Goal: Task Accomplishment & Management: Manage account settings

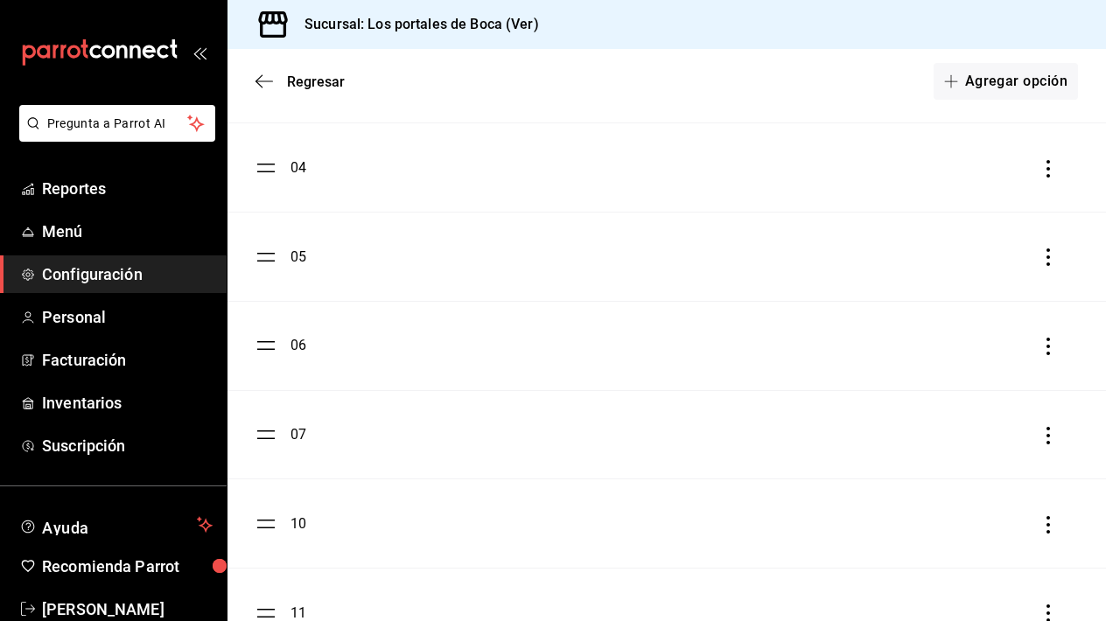
scroll to position [417, 0]
click at [282, 178] on div "04" at bounding box center [281, 169] width 51 height 21
click at [296, 172] on div "04" at bounding box center [299, 169] width 16 height 21
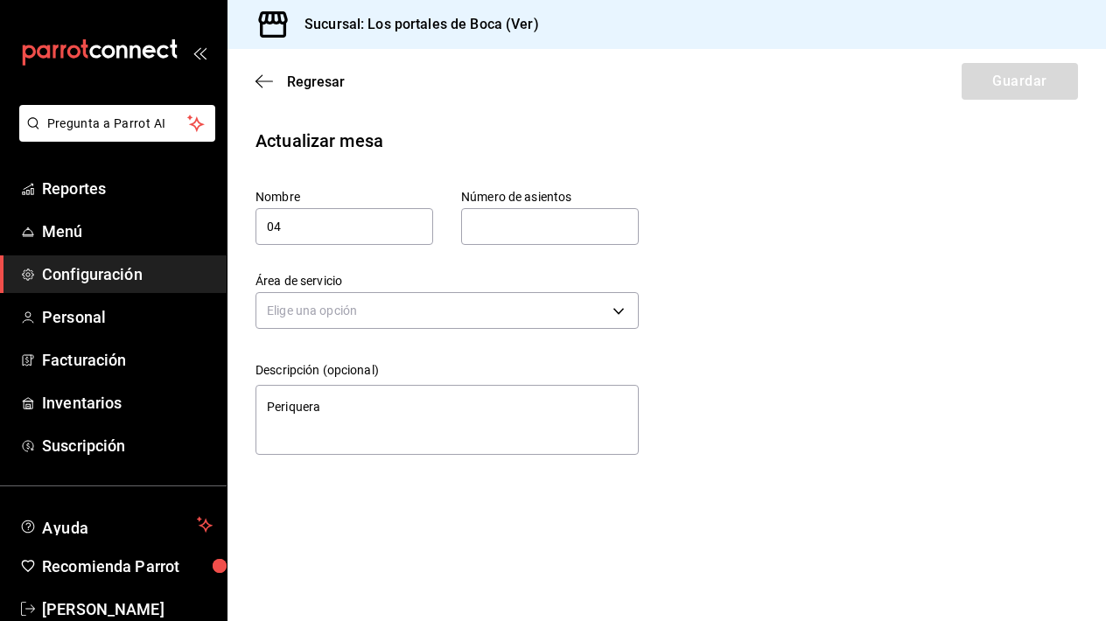
type input "6"
type input "bab658fe-5f84-45b0-b6b0-c392b3f05064"
type textarea "x"
click at [269, 81] on icon "button" at bounding box center [265, 81] width 18 height 1
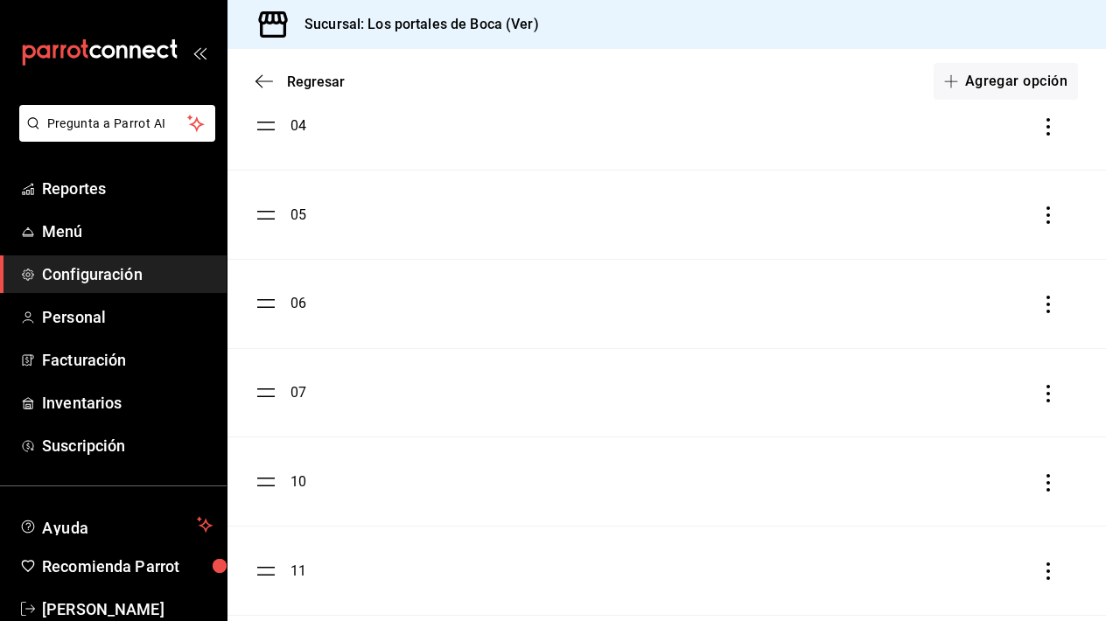
scroll to position [486, 0]
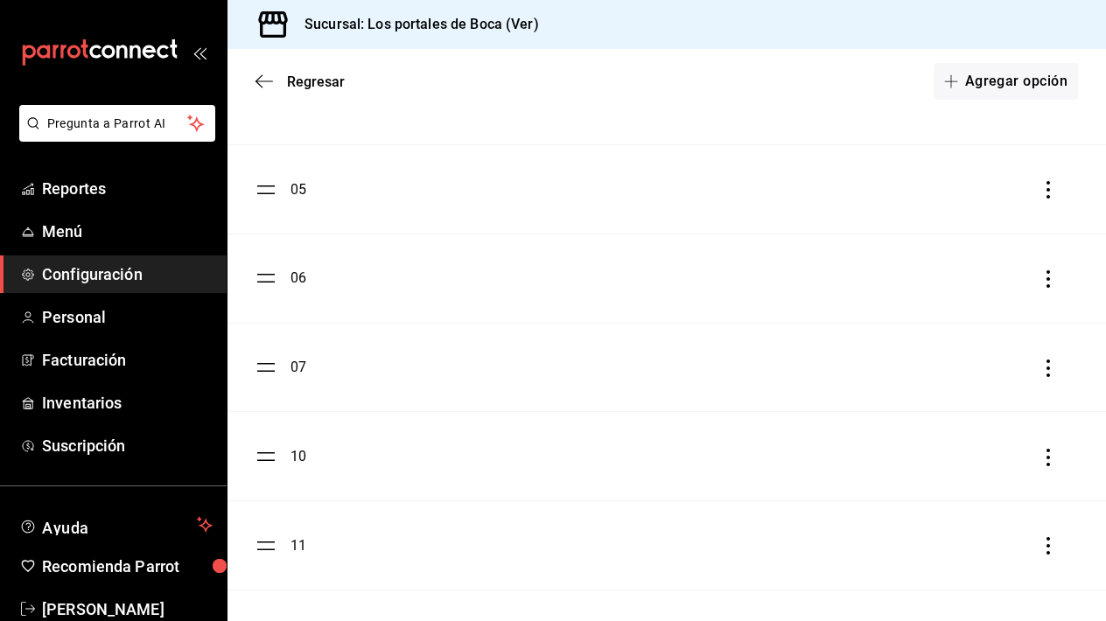
click at [1050, 373] on icon "button" at bounding box center [1049, 369] width 18 height 18
click at [970, 371] on div "Eliminar" at bounding box center [957, 368] width 45 height 14
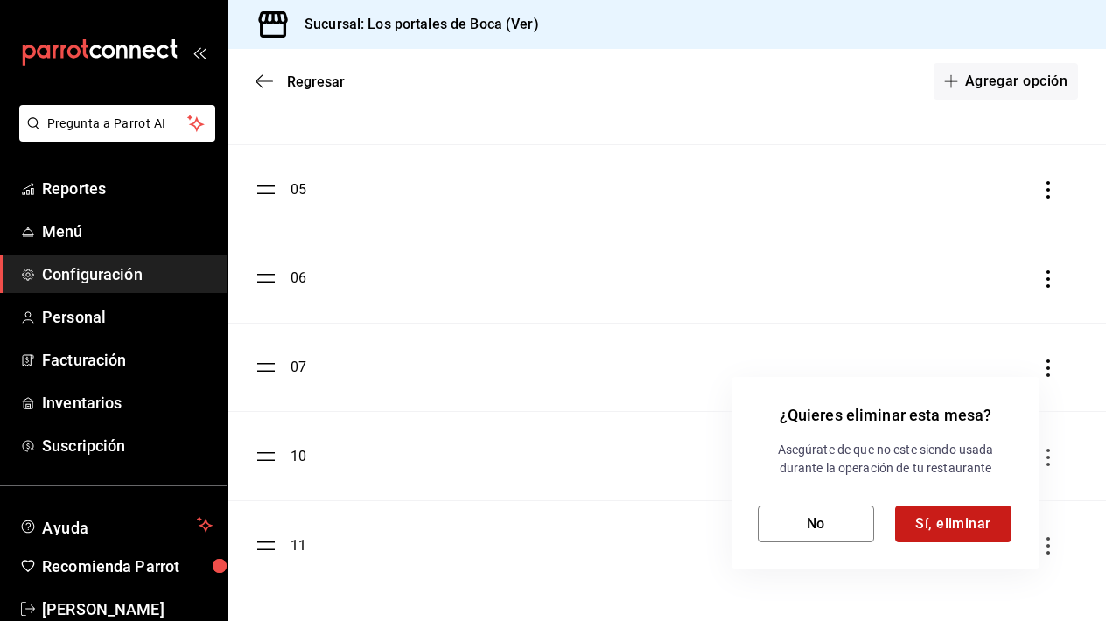
click at [929, 523] on button "Sí, eliminar" at bounding box center [953, 524] width 116 height 37
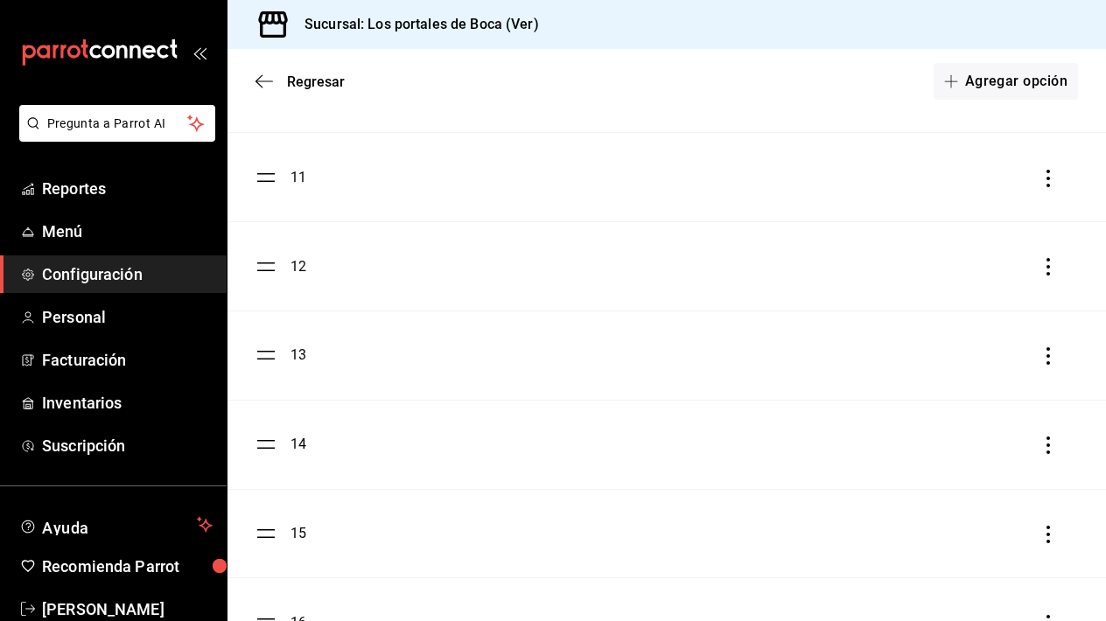
scroll to position [668, 0]
click at [286, 189] on div "10" at bounding box center [281, 185] width 51 height 21
click at [274, 187] on ul "01 02 03 04 05 06 10 11 12 13 14 15 16 17 18" at bounding box center [667, 274] width 879 height 1335
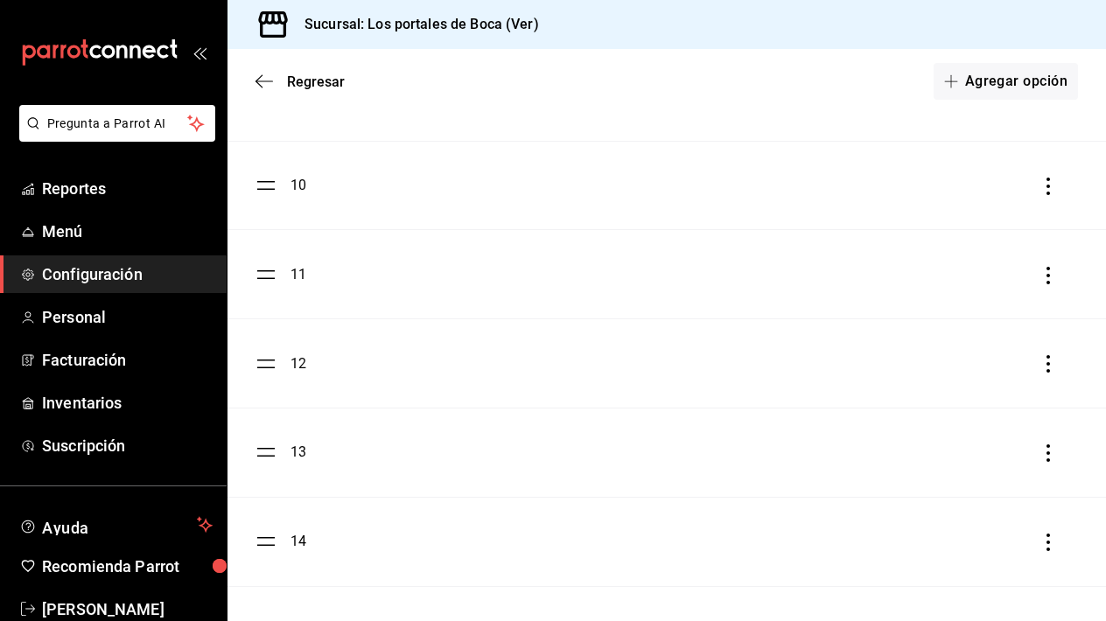
click at [297, 179] on div "10" at bounding box center [299, 185] width 16 height 21
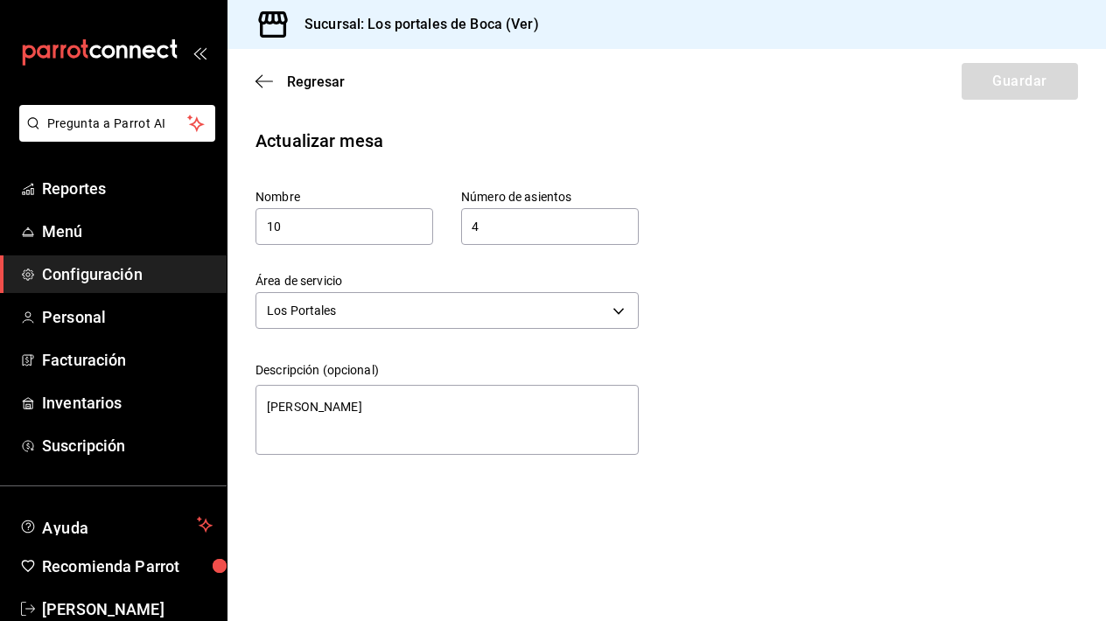
type textarea "x"
click at [272, 81] on icon "button" at bounding box center [265, 81] width 18 height 1
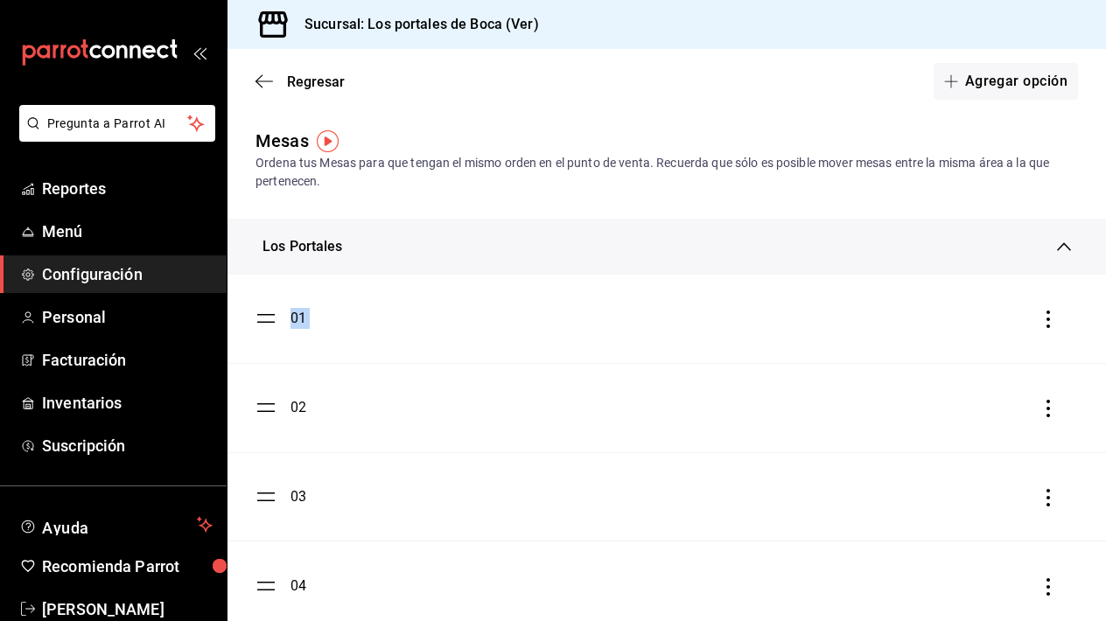
drag, startPoint x: 295, startPoint y: 392, endPoint x: 298, endPoint y: 185, distance: 207.4
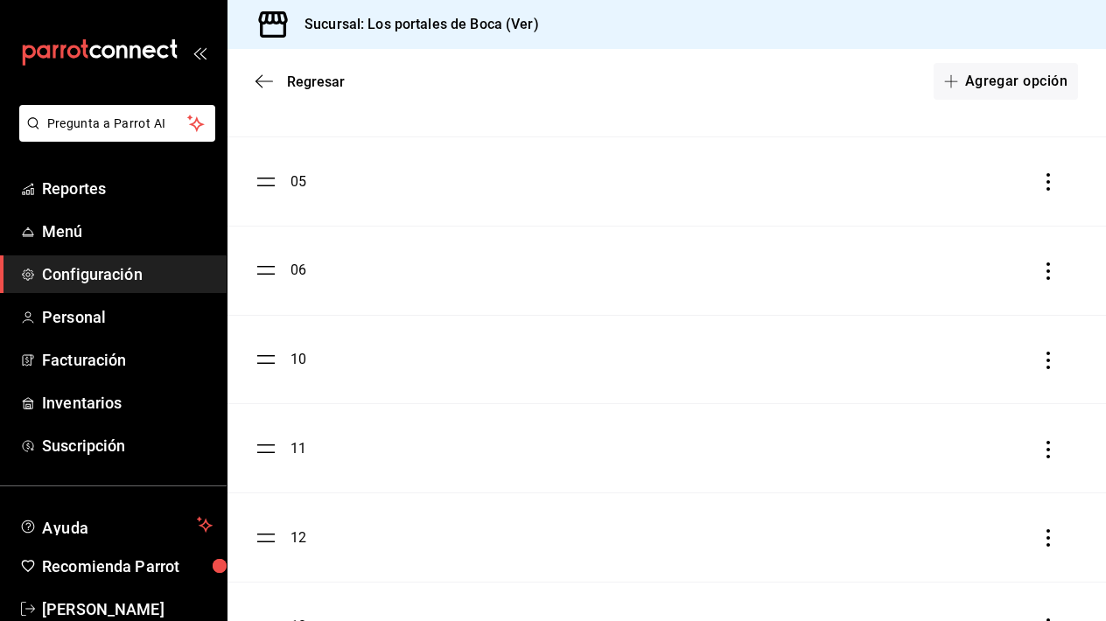
scroll to position [504, 0]
click at [294, 438] on div "11" at bounding box center [299, 438] width 16 height 21
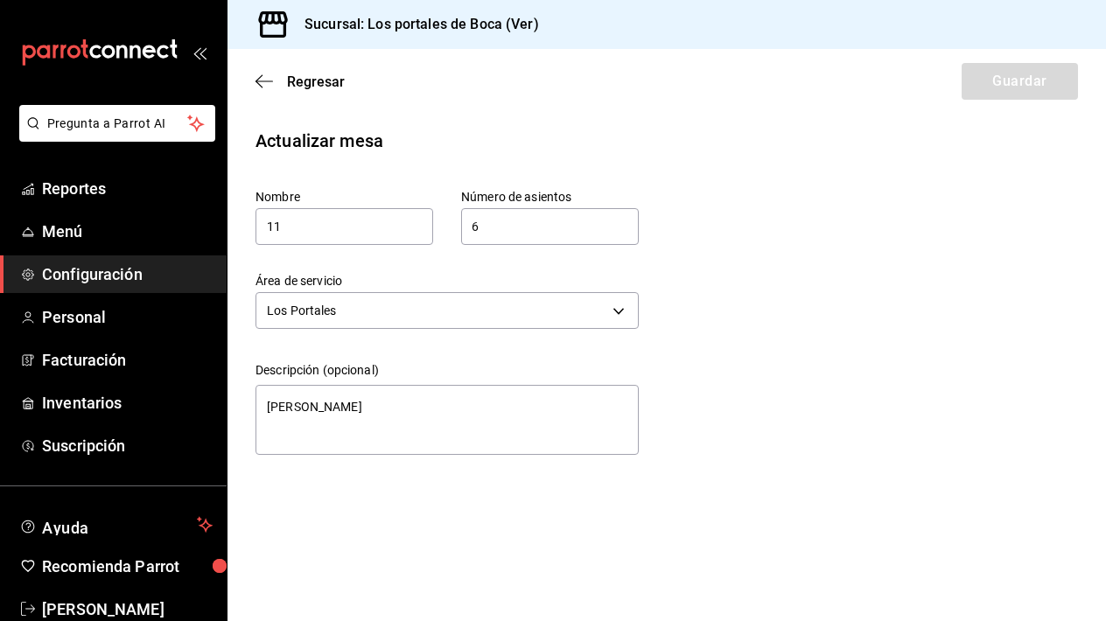
type textarea "x"
click at [263, 81] on icon "button" at bounding box center [265, 82] width 18 height 16
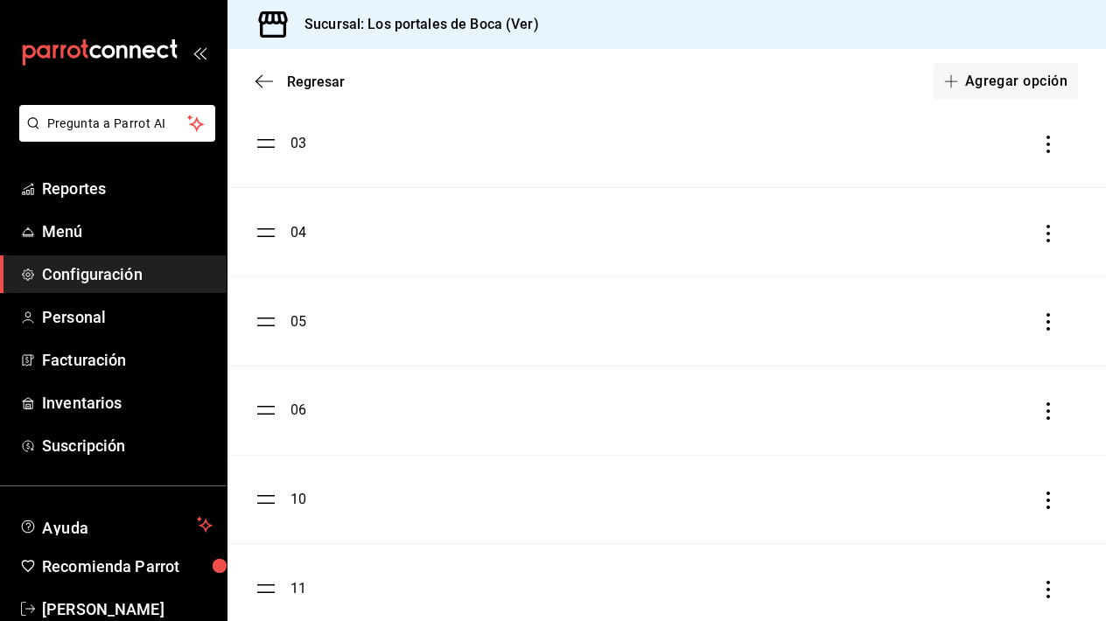
scroll to position [497, 0]
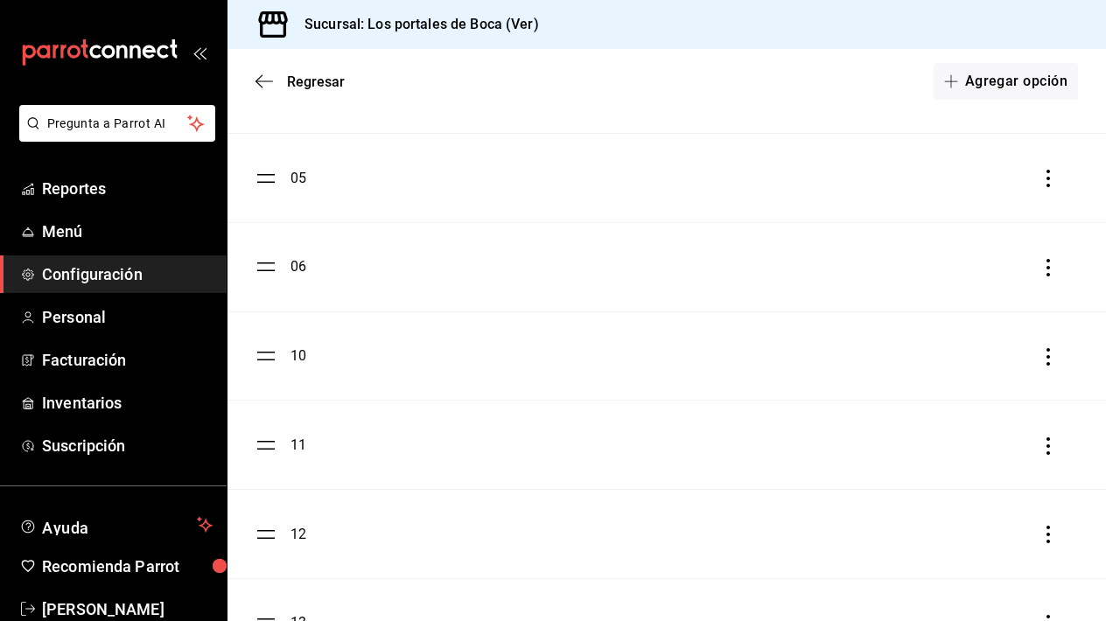
click at [293, 533] on div "12" at bounding box center [299, 534] width 16 height 21
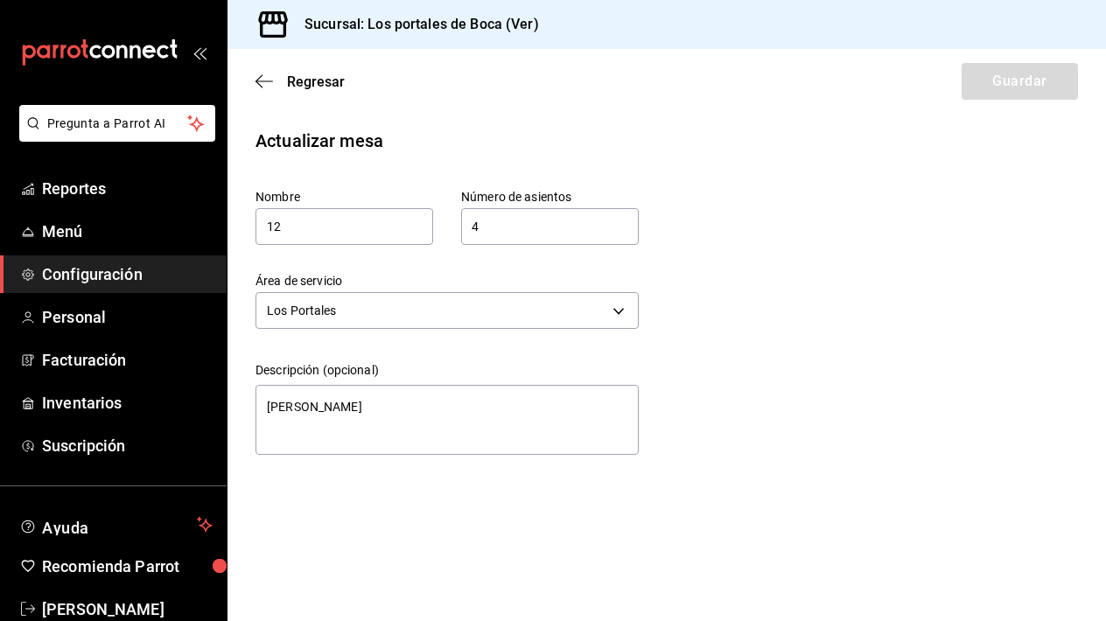
type textarea "x"
click at [262, 82] on icon "button" at bounding box center [265, 82] width 18 height 16
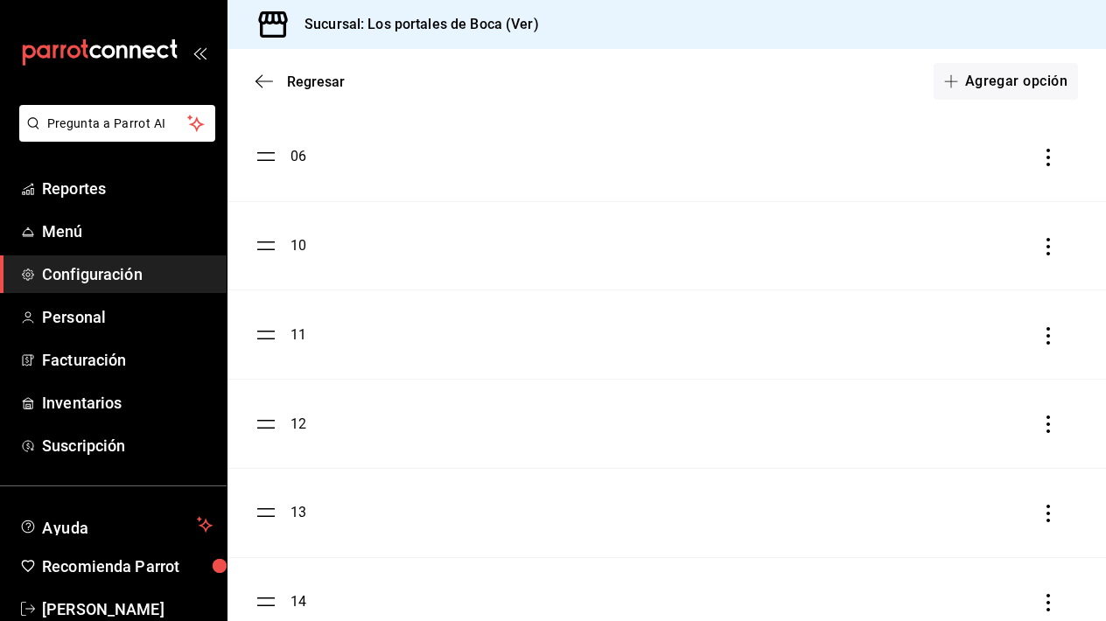
scroll to position [633, 0]
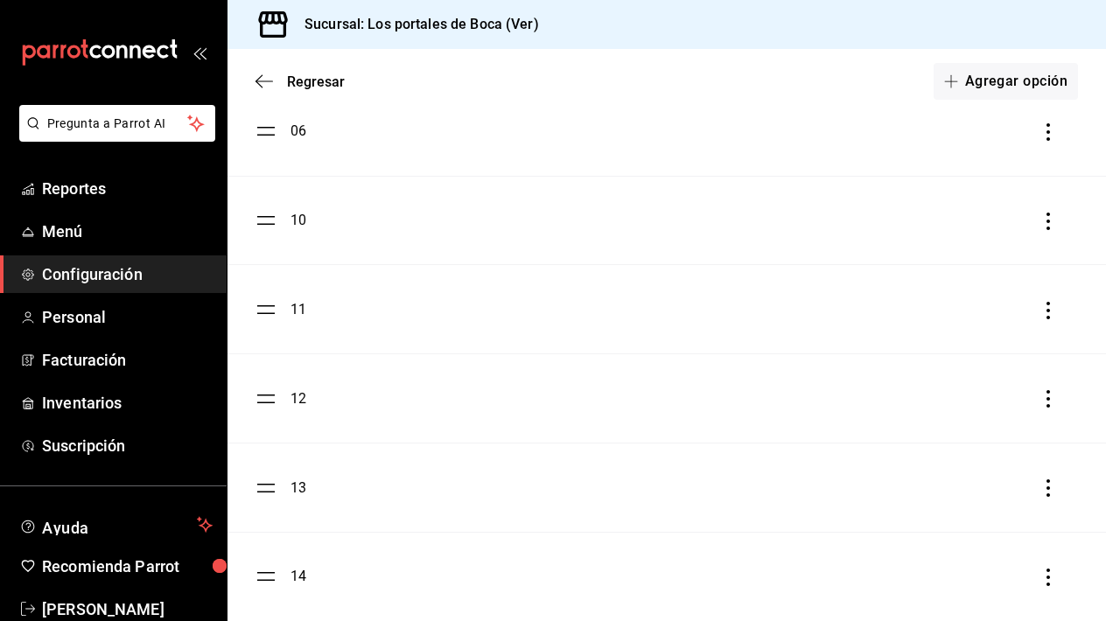
click at [273, 496] on ul "01 02 03 04 05 06 10 11 12 13 14 15 16 17 18" at bounding box center [667, 309] width 879 height 1335
click at [274, 485] on ul "01 02 03 04 05 06 10 11 12 13 14 15 16 17 18" at bounding box center [667, 309] width 879 height 1335
click at [293, 490] on div "13" at bounding box center [299, 487] width 16 height 21
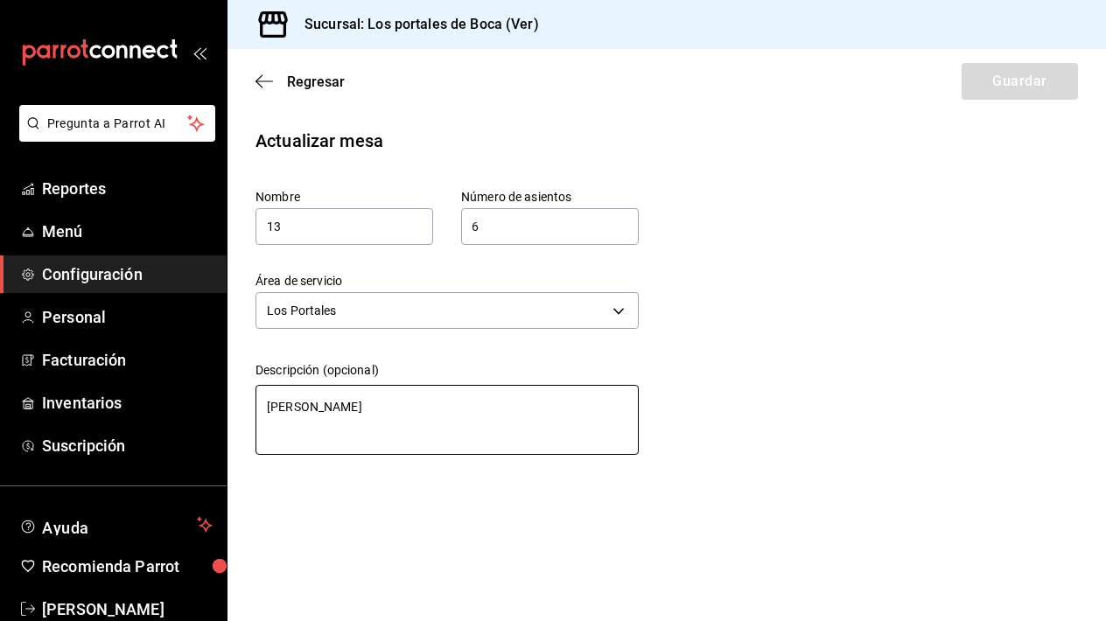
type textarea "x"
click at [263, 83] on icon "button" at bounding box center [265, 82] width 18 height 16
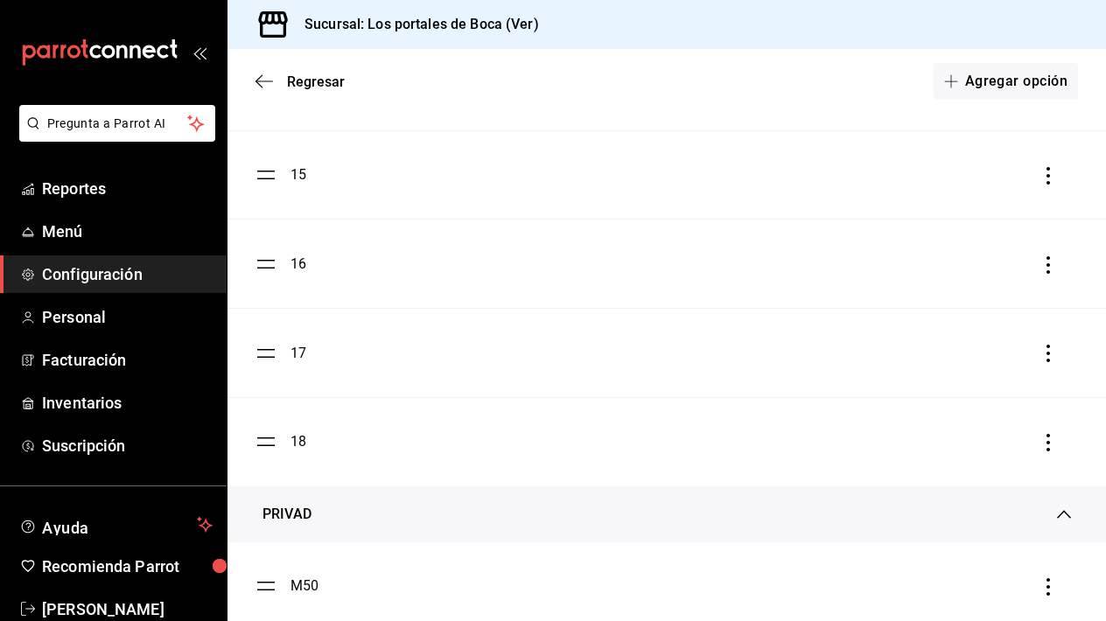
scroll to position [1033, 0]
click at [287, 281] on li "15" at bounding box center [667, 266] width 879 height 88
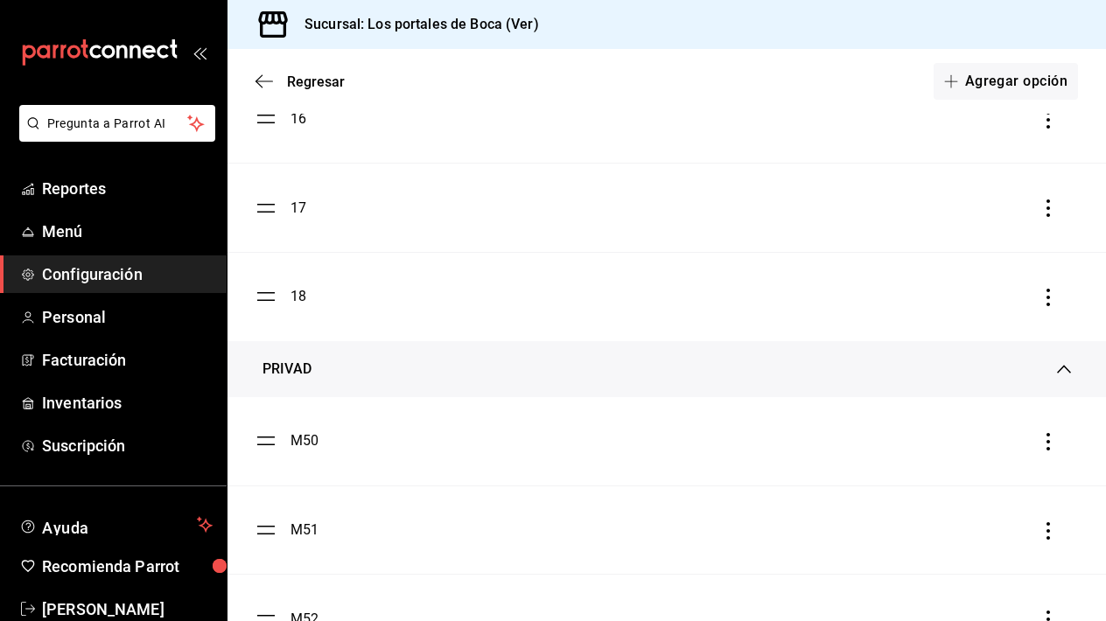
scroll to position [1313, 0]
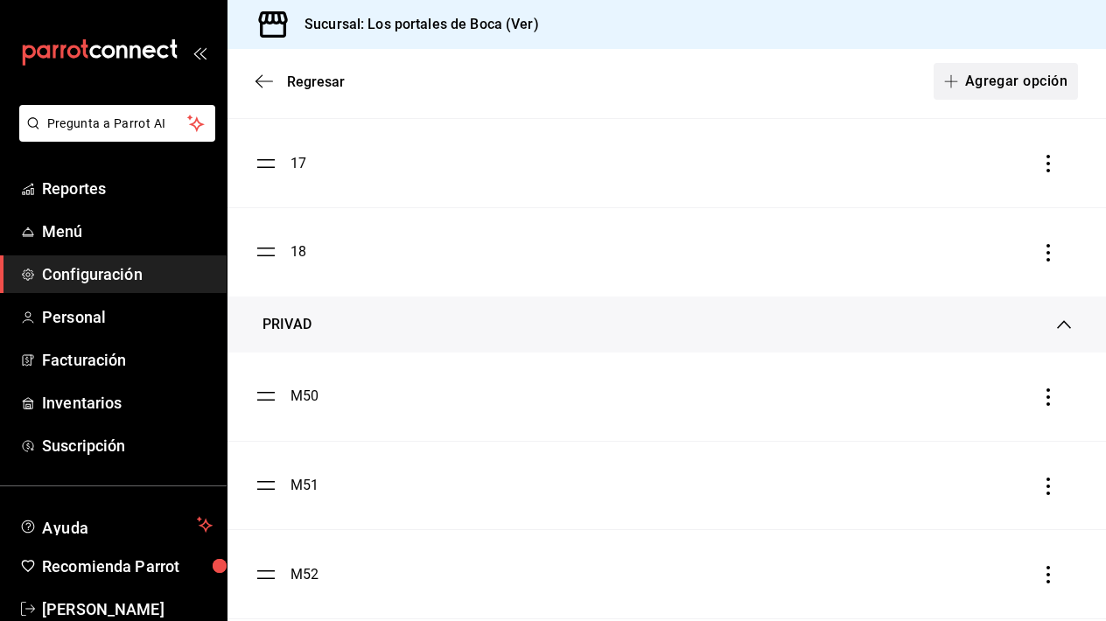
click at [979, 88] on button "Agregar opción" at bounding box center [1006, 81] width 144 height 37
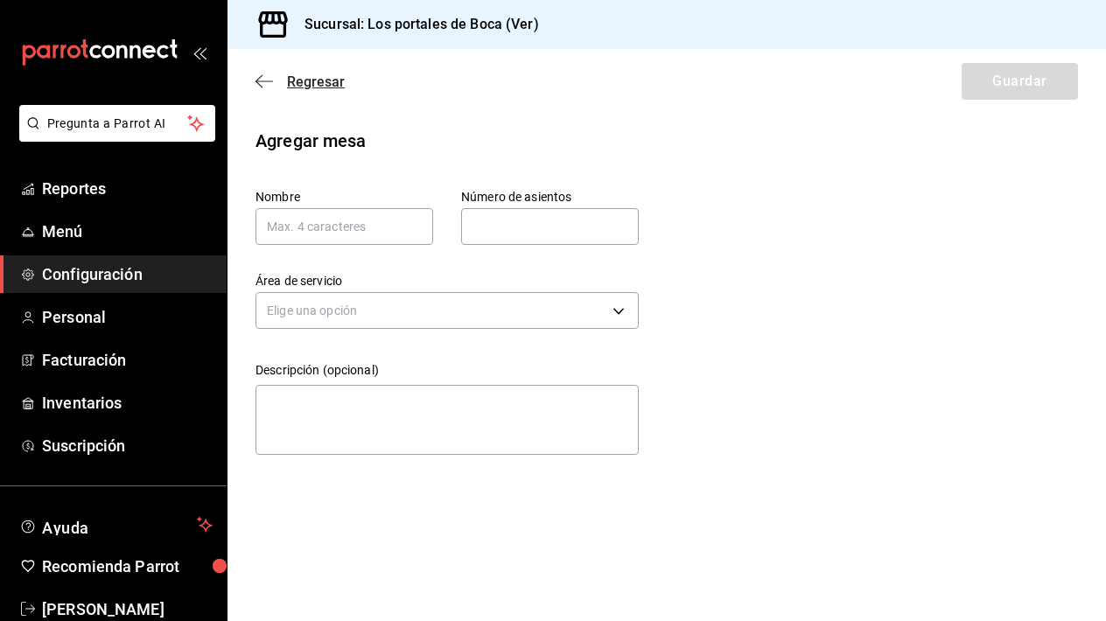
click at [267, 77] on icon "button" at bounding box center [265, 82] width 18 height 16
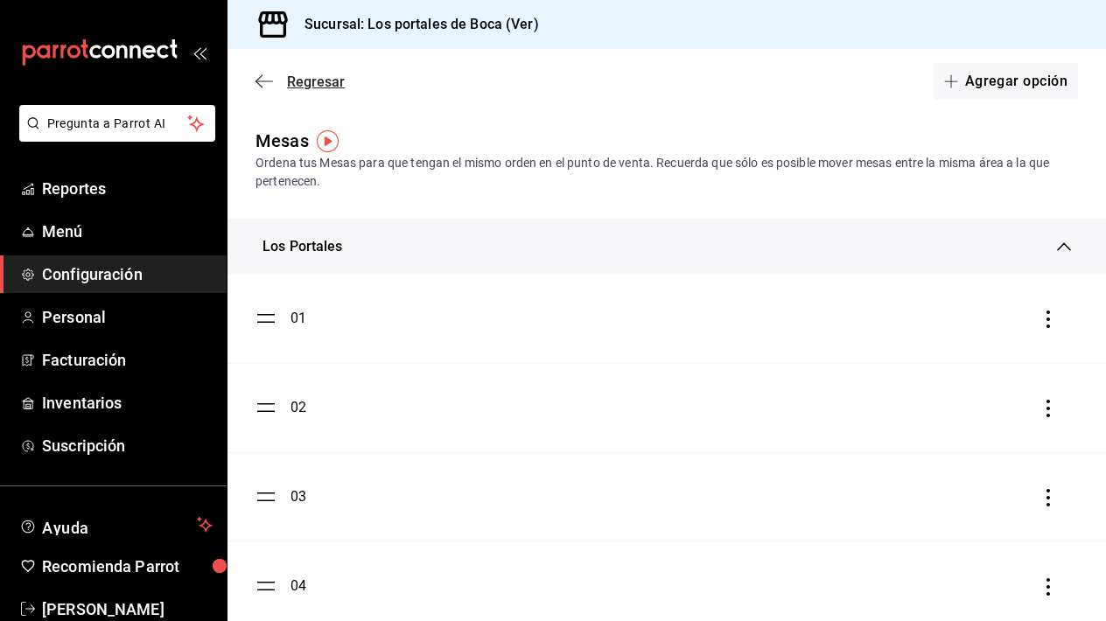
click at [263, 79] on icon "button" at bounding box center [265, 82] width 18 height 16
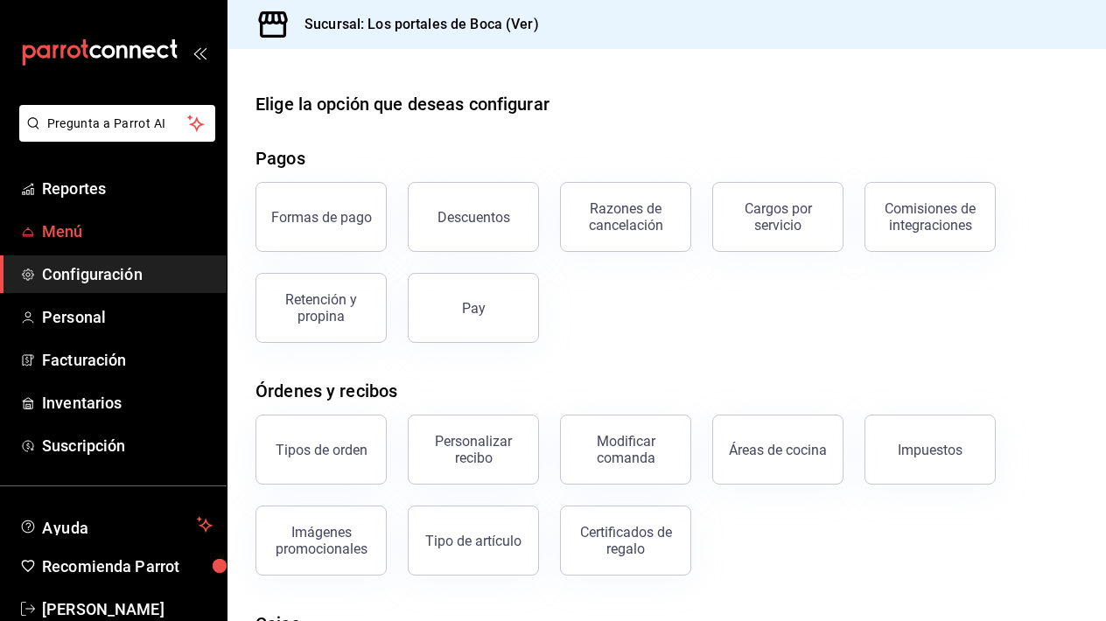
click at [69, 239] on span "Menú" at bounding box center [127, 232] width 171 height 24
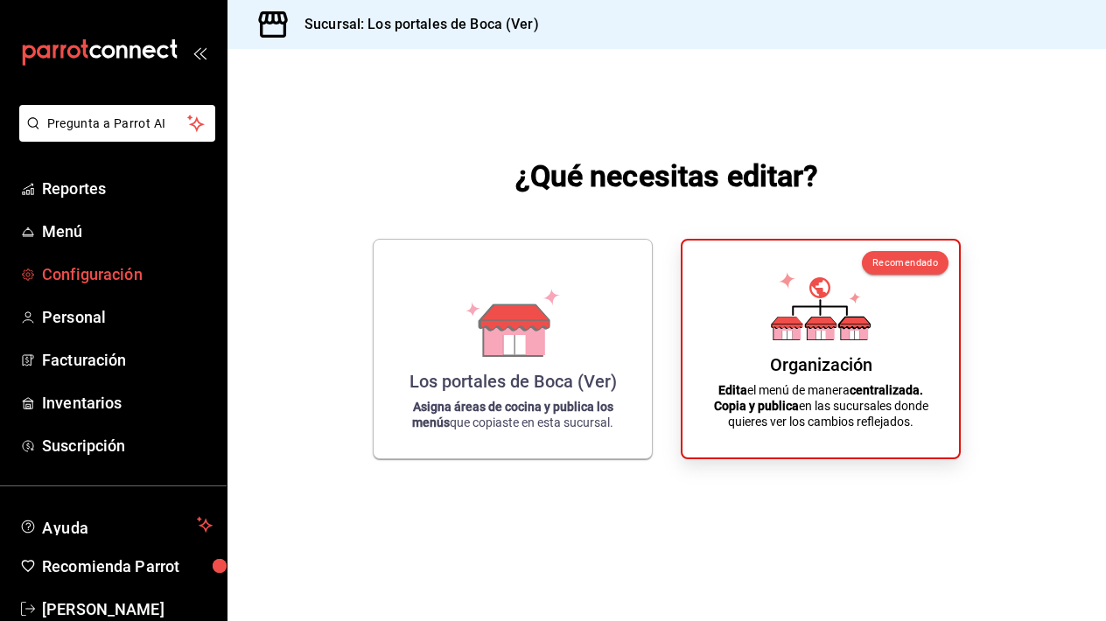
click at [95, 280] on span "Configuración" at bounding box center [127, 275] width 171 height 24
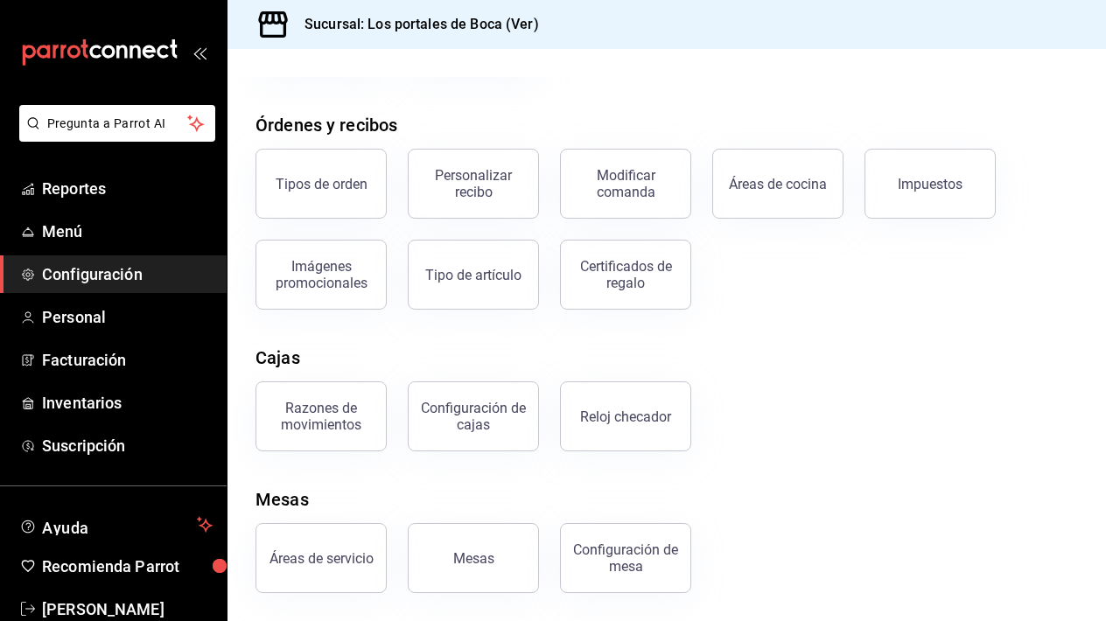
scroll to position [266, 0]
click at [500, 562] on button "Mesas" at bounding box center [473, 558] width 131 height 70
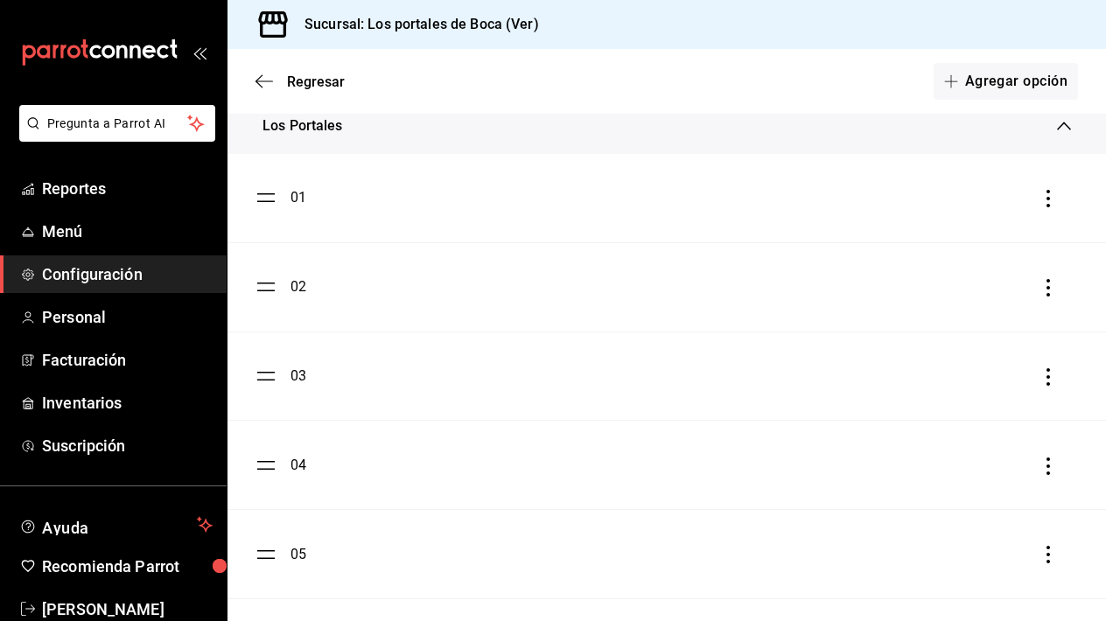
scroll to position [83, 0]
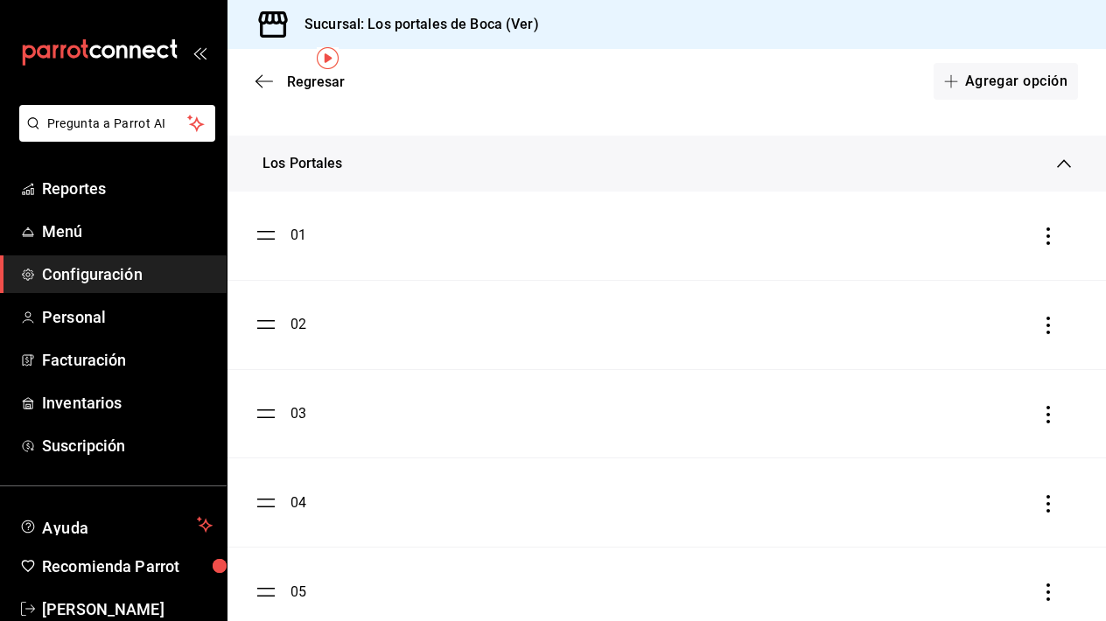
click at [111, 290] on link "Configuración" at bounding box center [113, 275] width 227 height 38
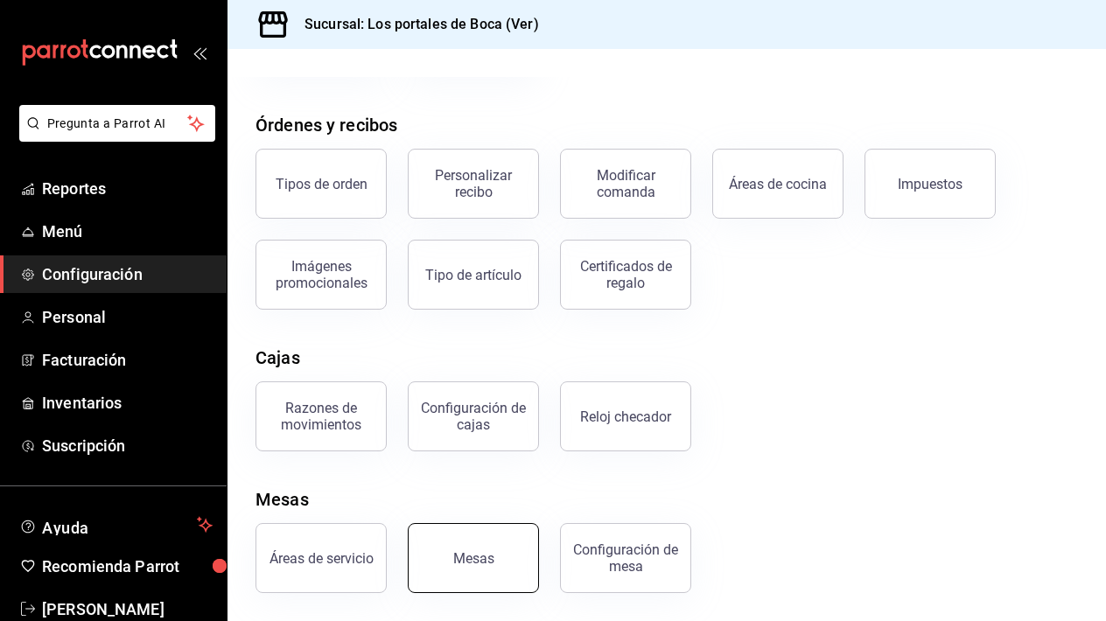
scroll to position [266, 0]
click at [350, 551] on div "Áreas de servicio" at bounding box center [322, 558] width 104 height 17
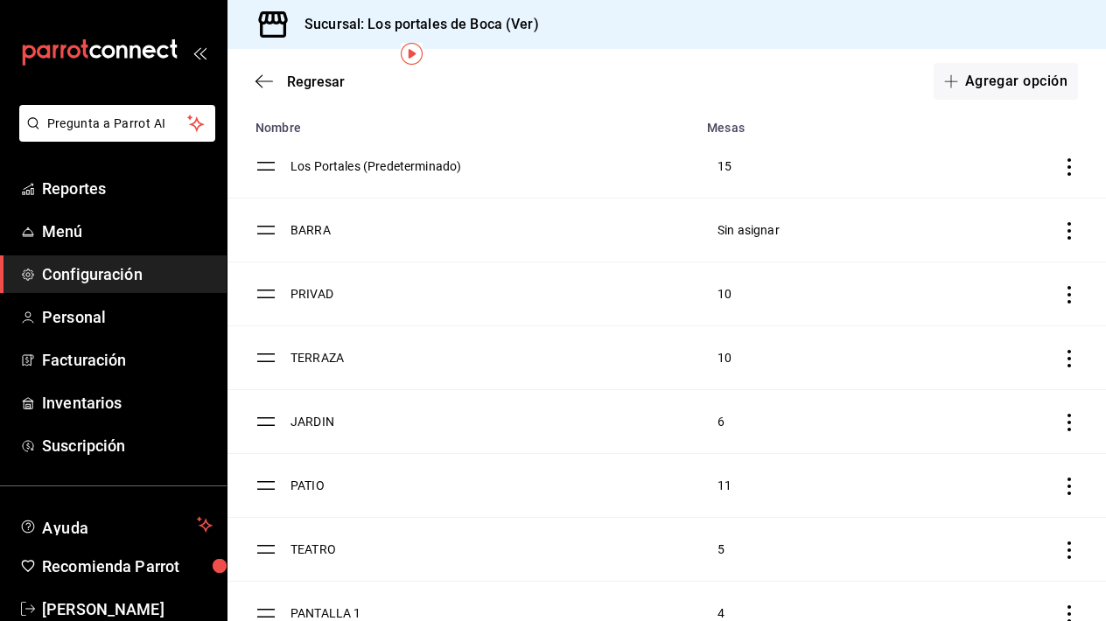
scroll to position [87, 0]
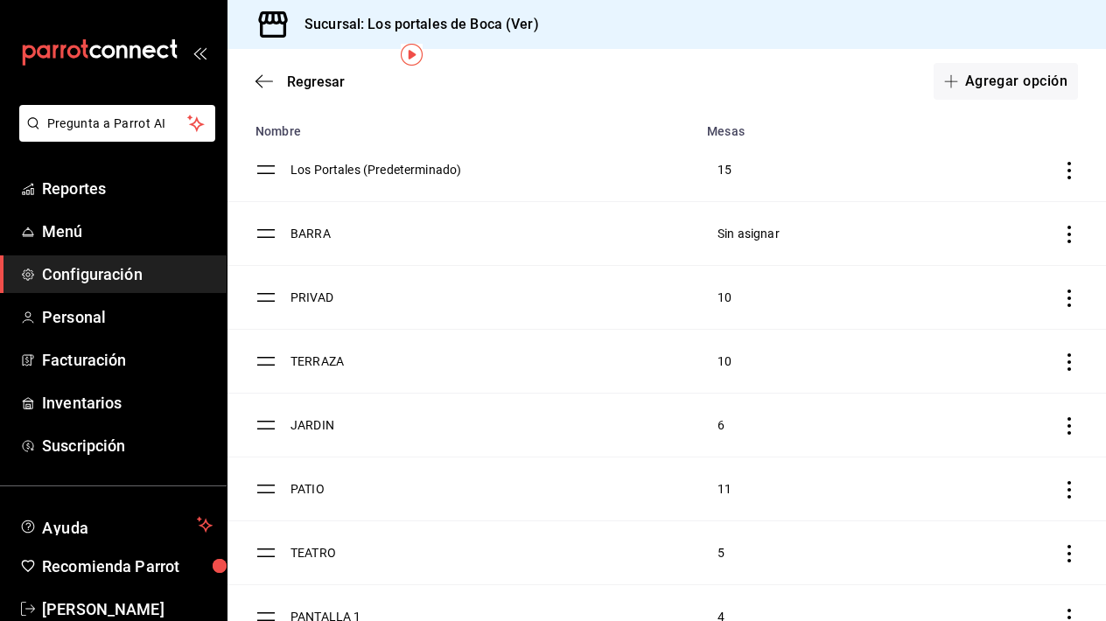
click at [1074, 237] on icon "discountsTable" at bounding box center [1070, 235] width 18 height 18
click at [961, 271] on span "Eliminar" at bounding box center [946, 278] width 45 height 14
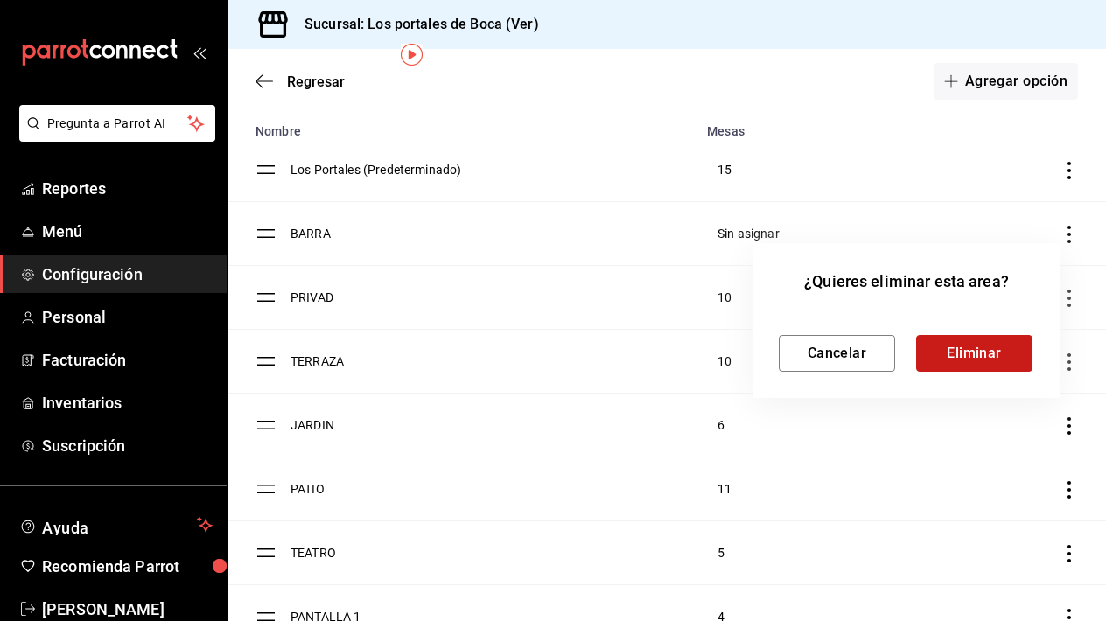
click at [992, 361] on button "Eliminar" at bounding box center [974, 353] width 116 height 37
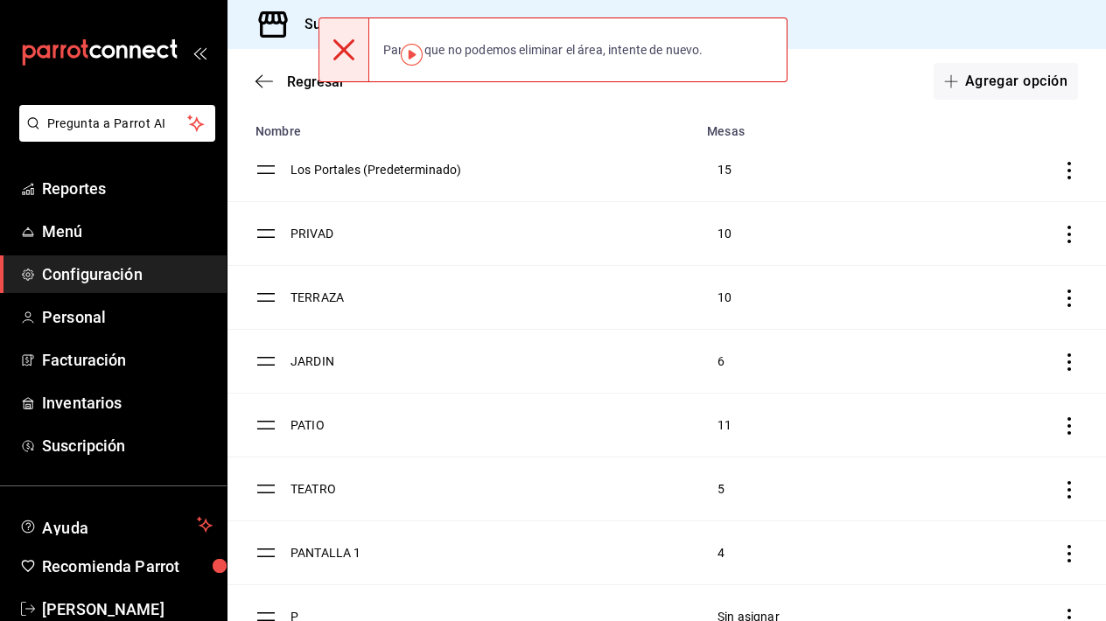
click at [418, 57] on img "button" at bounding box center [412, 55] width 22 height 22
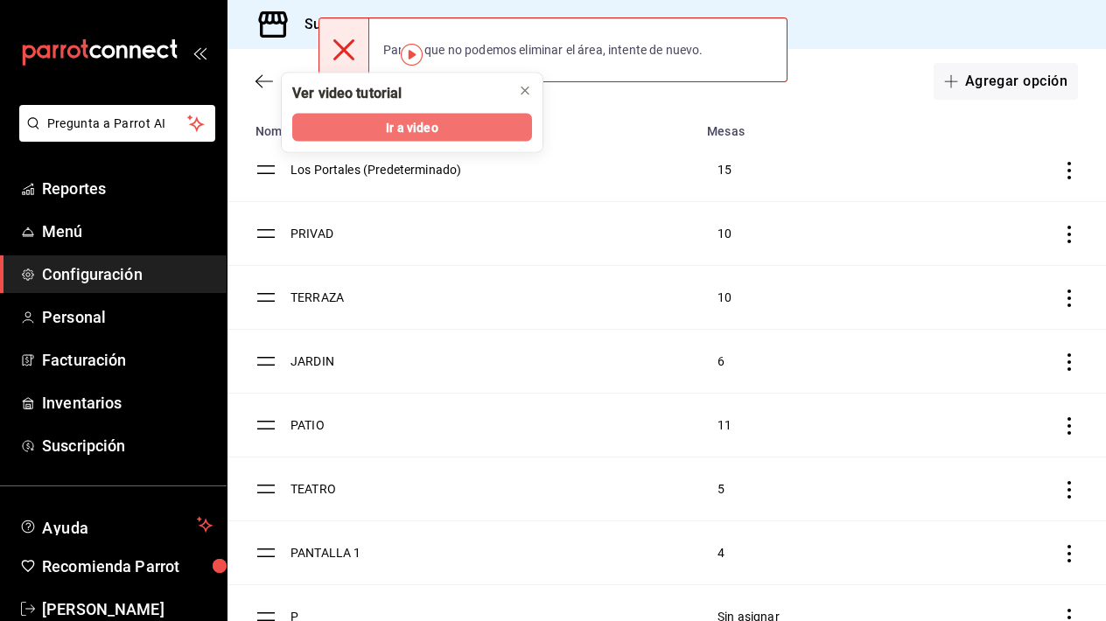
click at [431, 127] on span "Ir a video" at bounding box center [412, 127] width 52 height 18
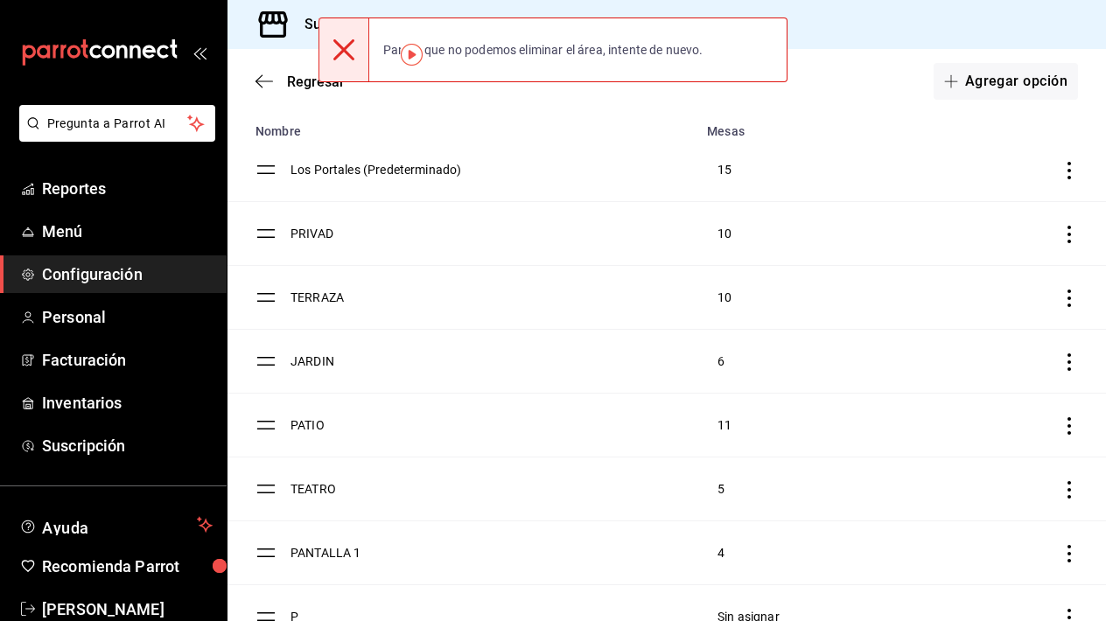
click at [347, 52] on icon at bounding box center [343, 49] width 21 height 21
click at [802, 41] on div "Sucursal: Los portales de Boca (Ver)" at bounding box center [667, 24] width 879 height 49
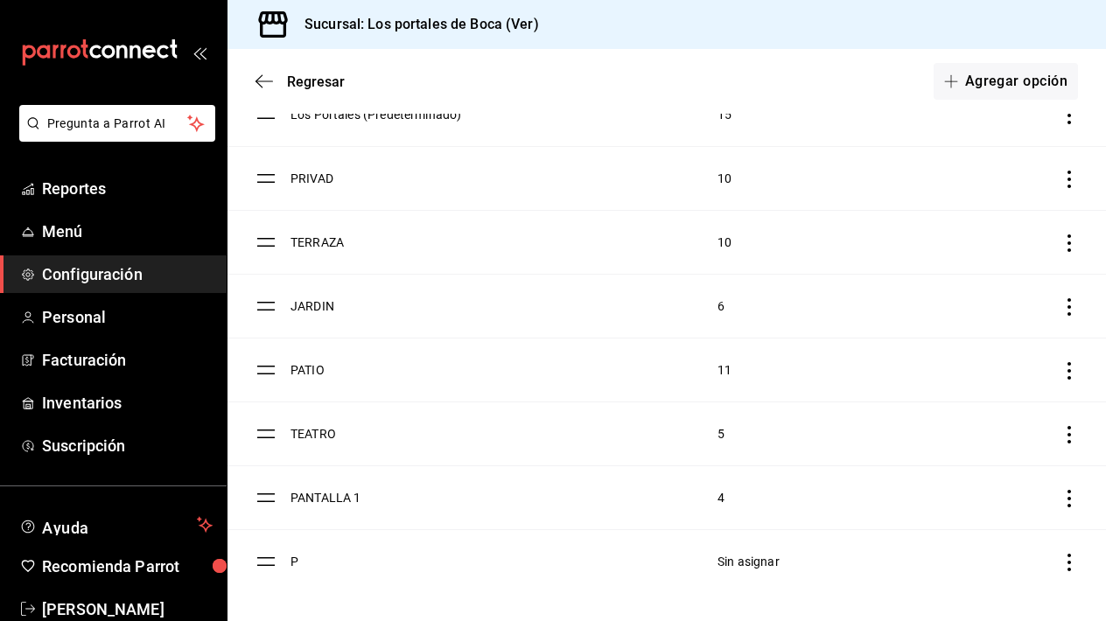
scroll to position [142, 0]
click at [1071, 559] on icon "discountsTable" at bounding box center [1070, 563] width 18 height 18
click at [977, 597] on li "Eliminar" at bounding box center [975, 596] width 207 height 49
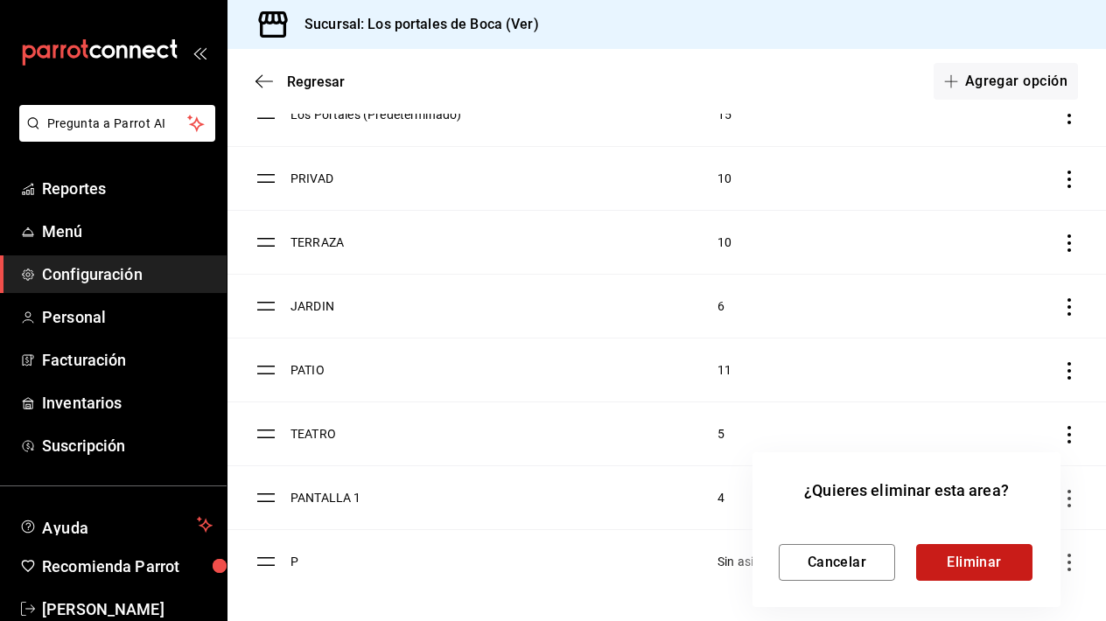
click at [1000, 564] on button "Eliminar" at bounding box center [974, 562] width 116 height 37
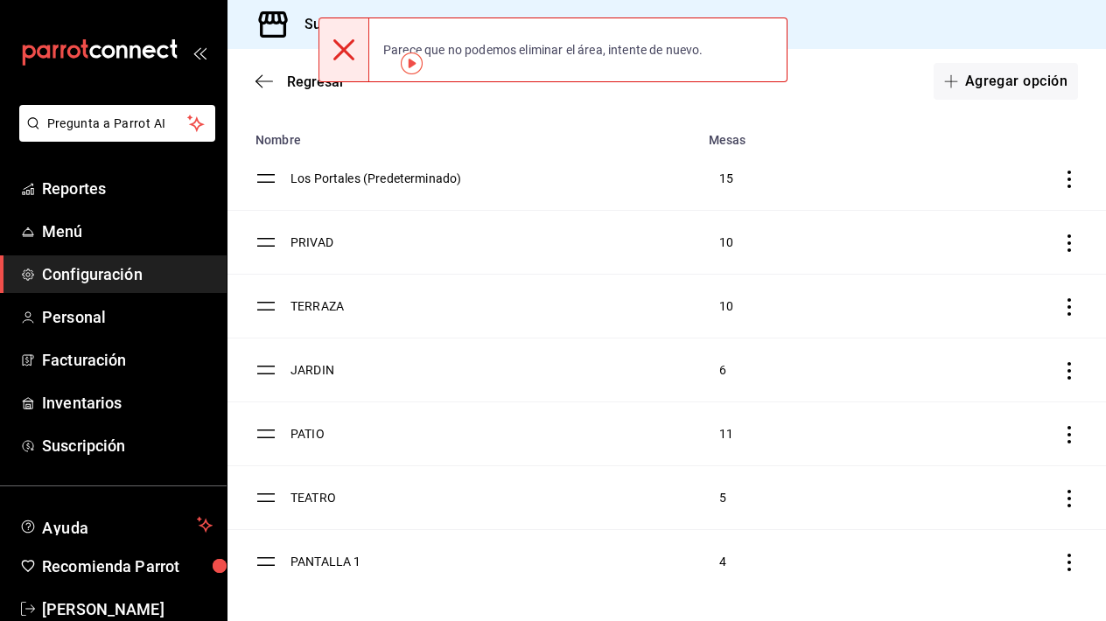
scroll to position [78, 0]
click at [351, 49] on icon at bounding box center [343, 49] width 21 height 21
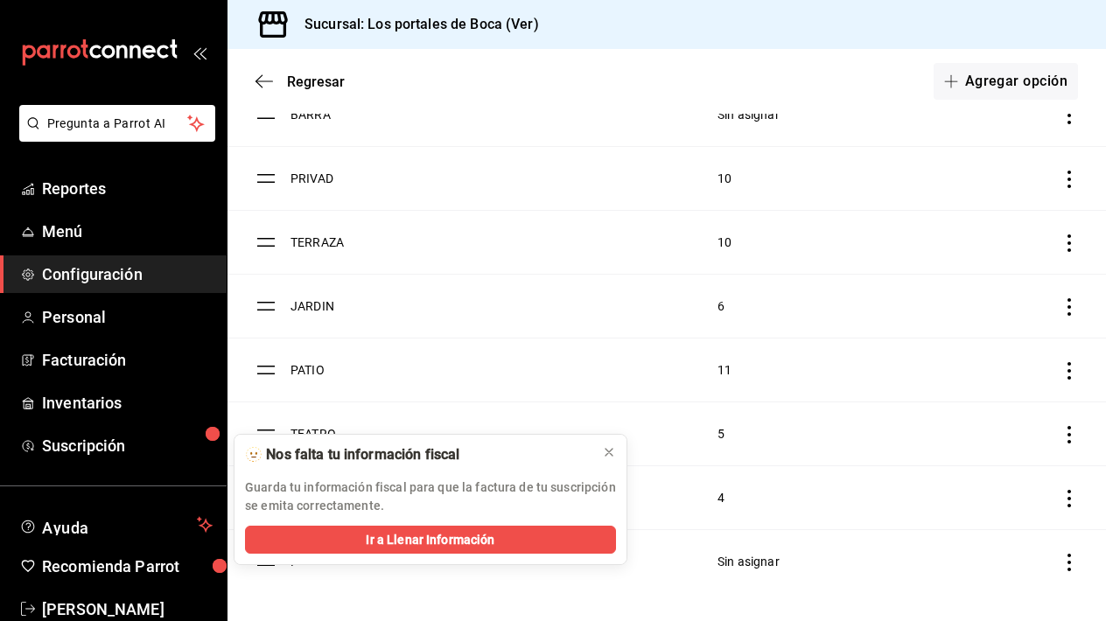
scroll to position [206, 0]
click at [606, 454] on icon at bounding box center [609, 452] width 14 height 14
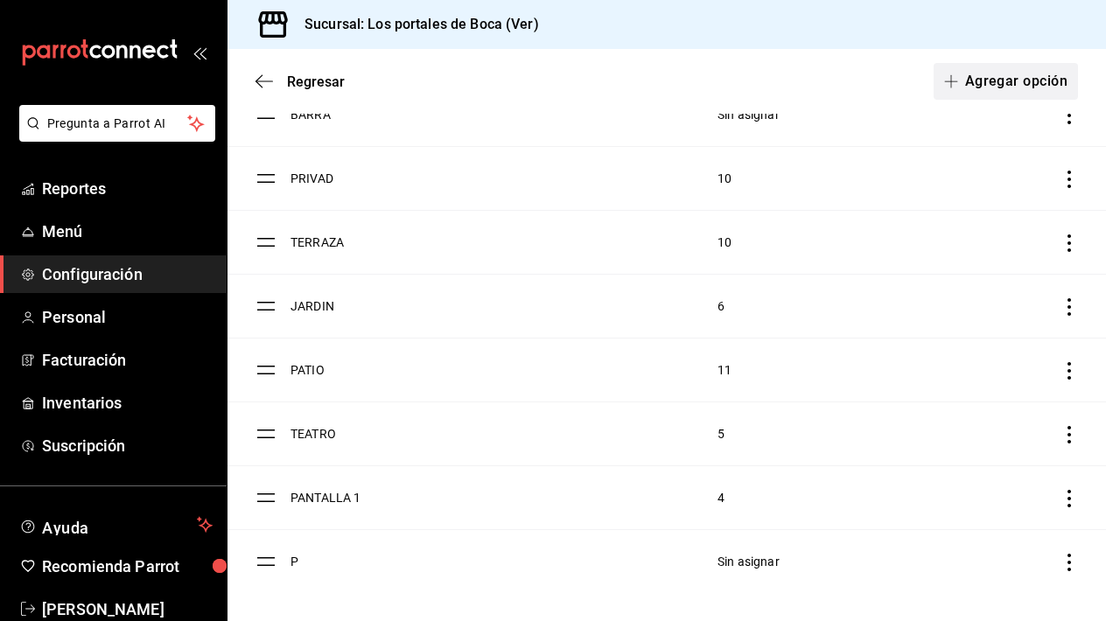
click at [1008, 81] on button "Agregar opción" at bounding box center [1006, 81] width 144 height 37
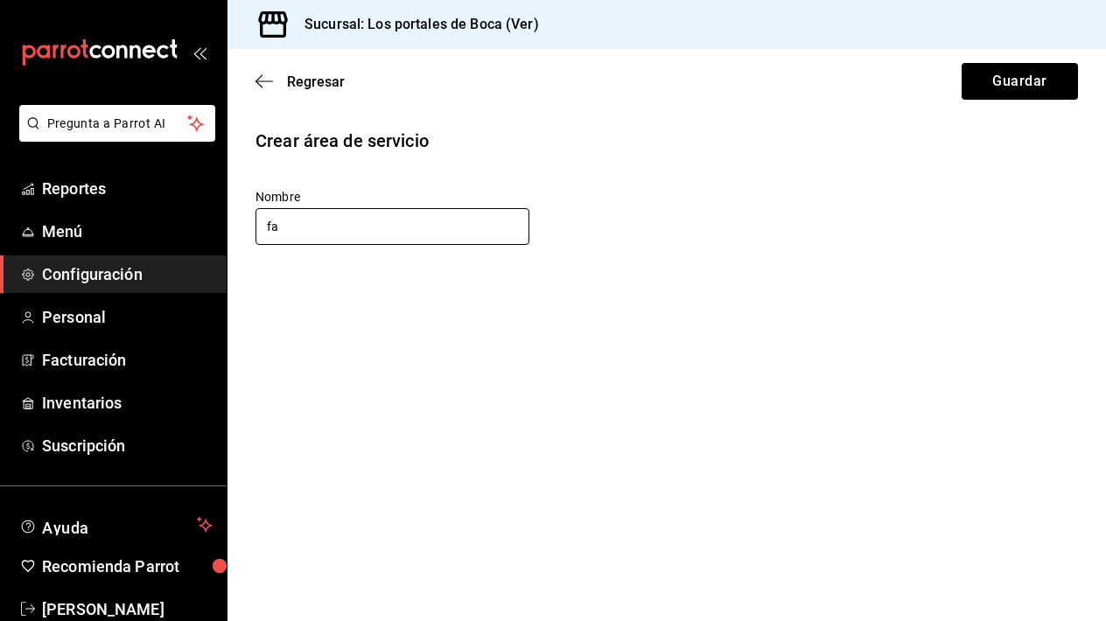
type input "f"
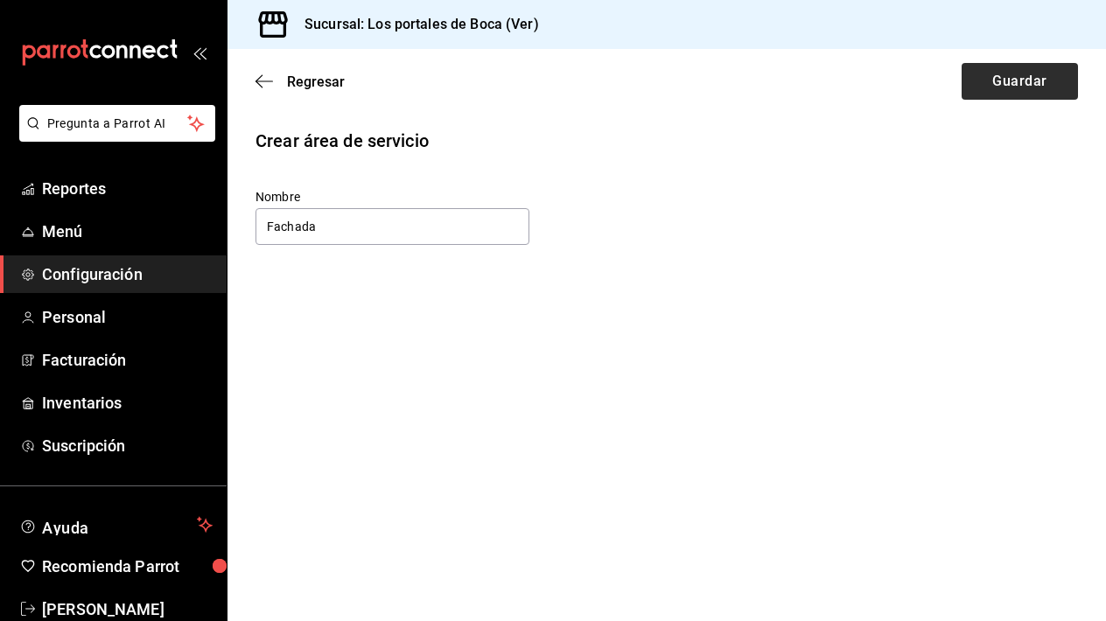
type input "Fachada"
click at [1013, 76] on button "Guardar" at bounding box center [1020, 81] width 116 height 37
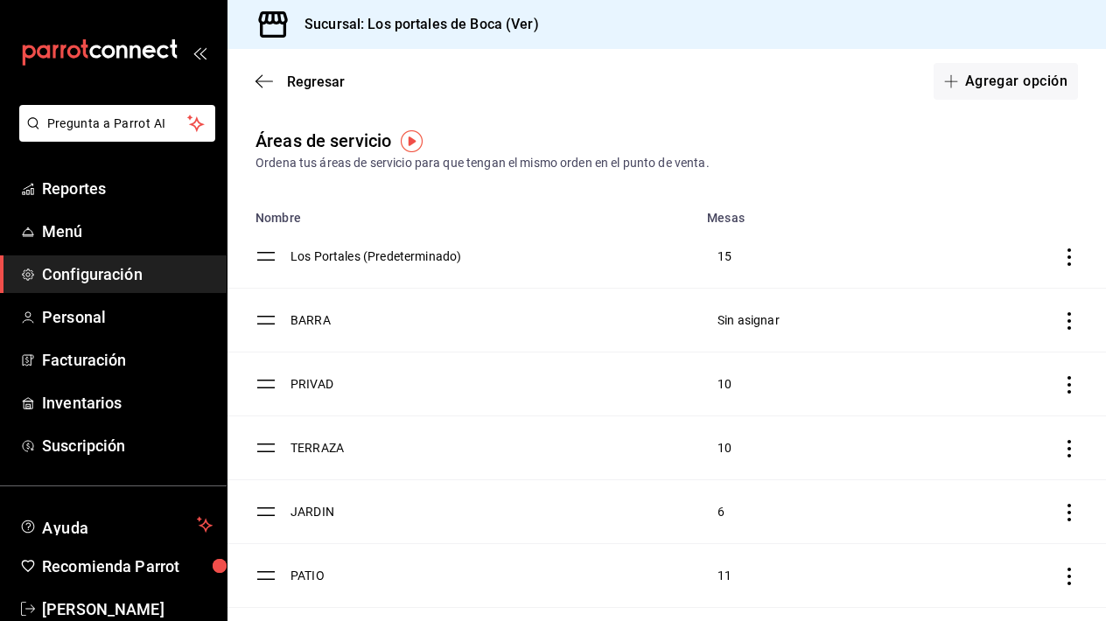
click at [305, 313] on td "BARRA" at bounding box center [494, 321] width 406 height 64
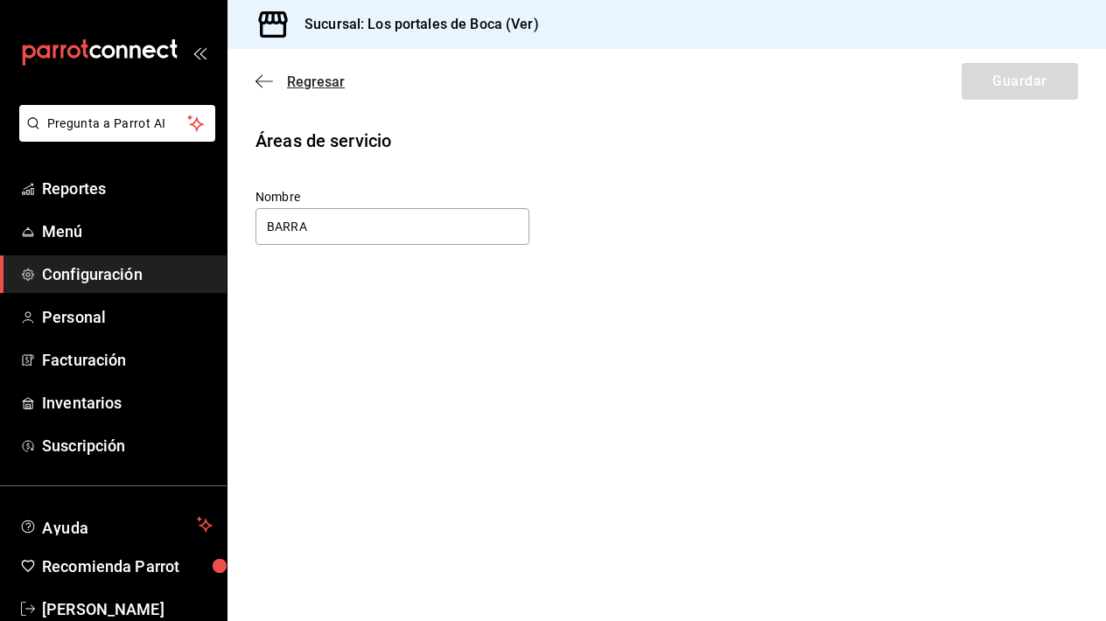
click at [263, 75] on icon "button" at bounding box center [259, 81] width 7 height 13
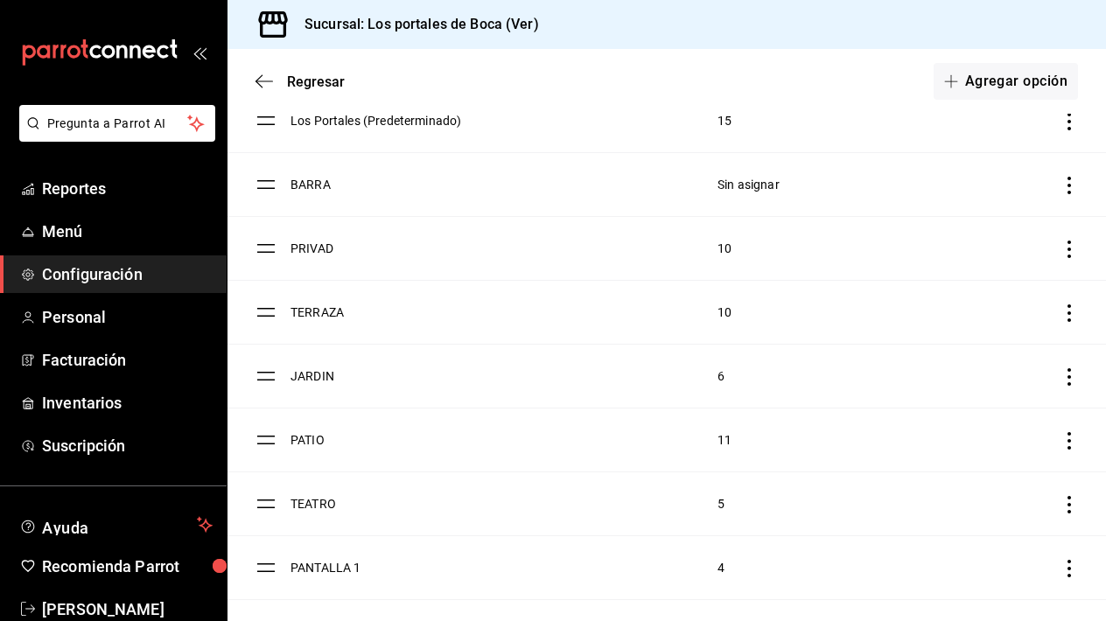
scroll to position [130, 0]
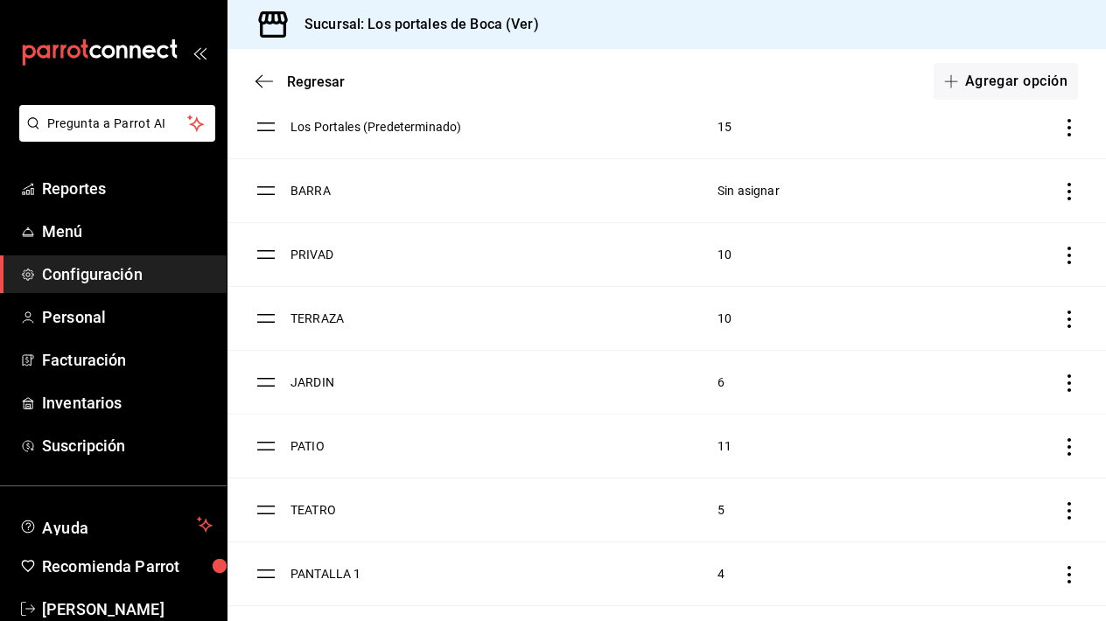
click at [314, 195] on td "BARRA" at bounding box center [494, 191] width 406 height 64
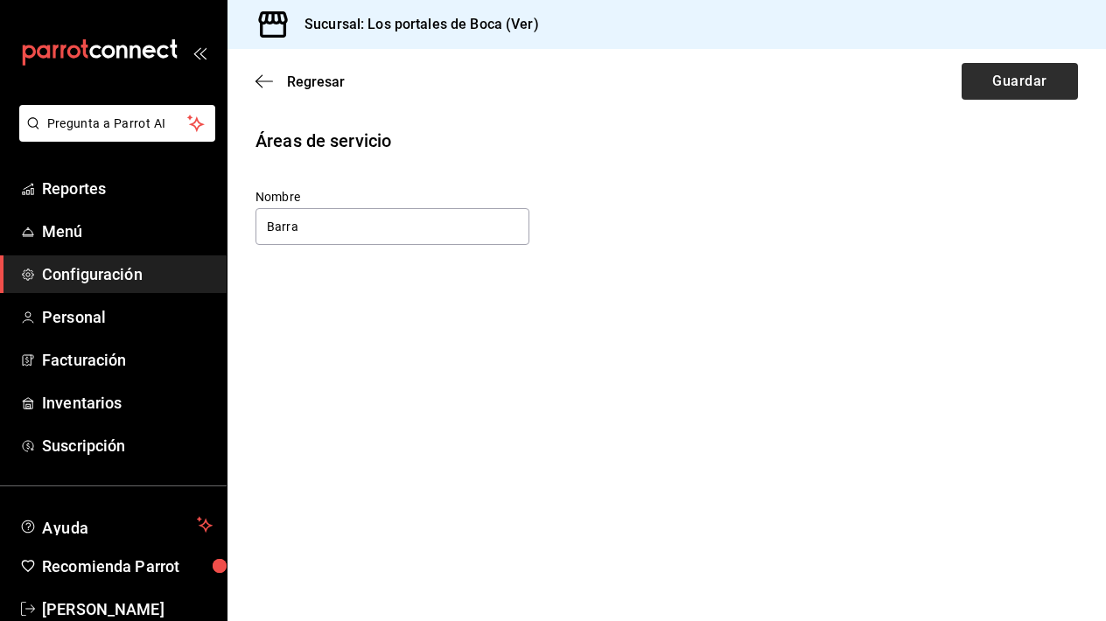
type input "Barra"
click at [1023, 81] on button "Guardar" at bounding box center [1020, 81] width 116 height 37
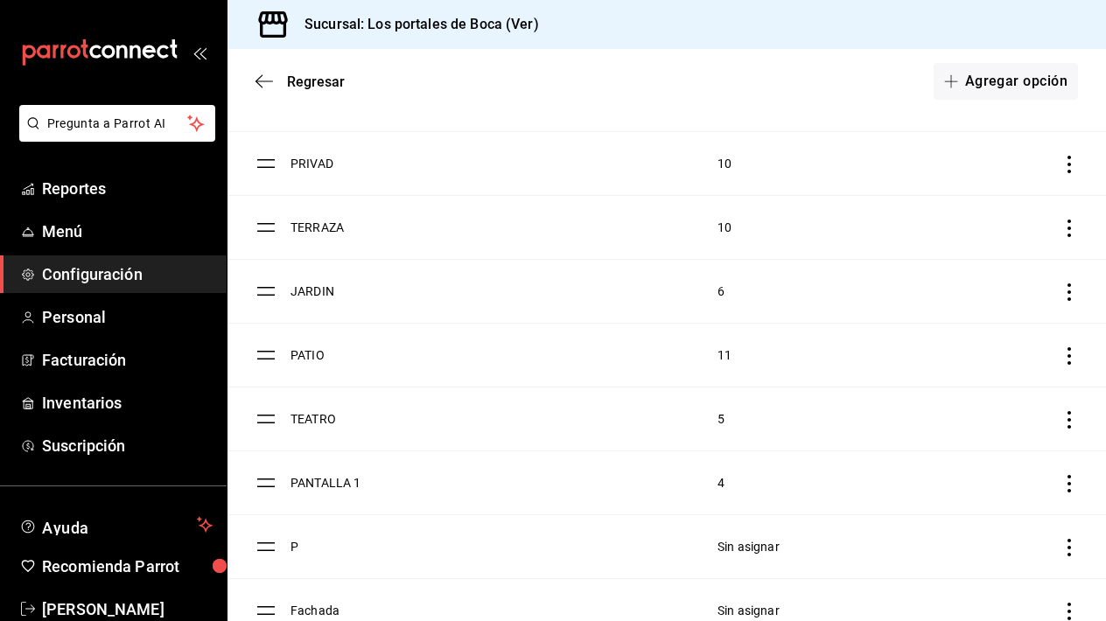
scroll to position [219, 0]
click at [1065, 231] on icon "discountsTable" at bounding box center [1070, 230] width 18 height 18
click at [328, 228] on div at bounding box center [553, 310] width 1106 height 621
click at [314, 232] on td "TERRAZA" at bounding box center [494, 230] width 406 height 64
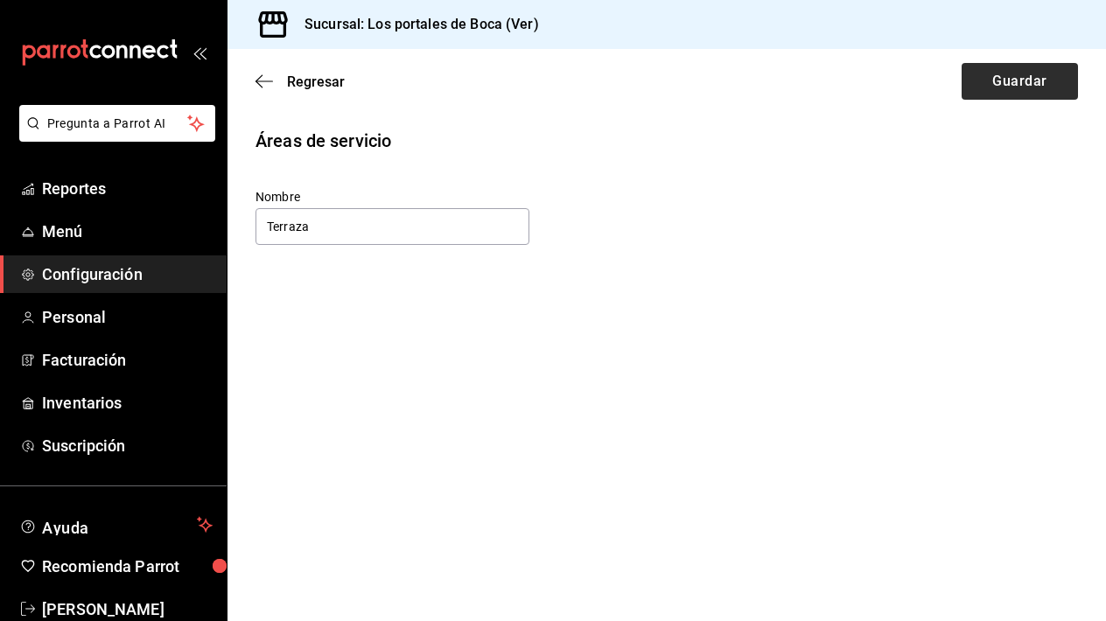
type input "Terraza"
click at [1027, 79] on button "Guardar" at bounding box center [1020, 81] width 116 height 37
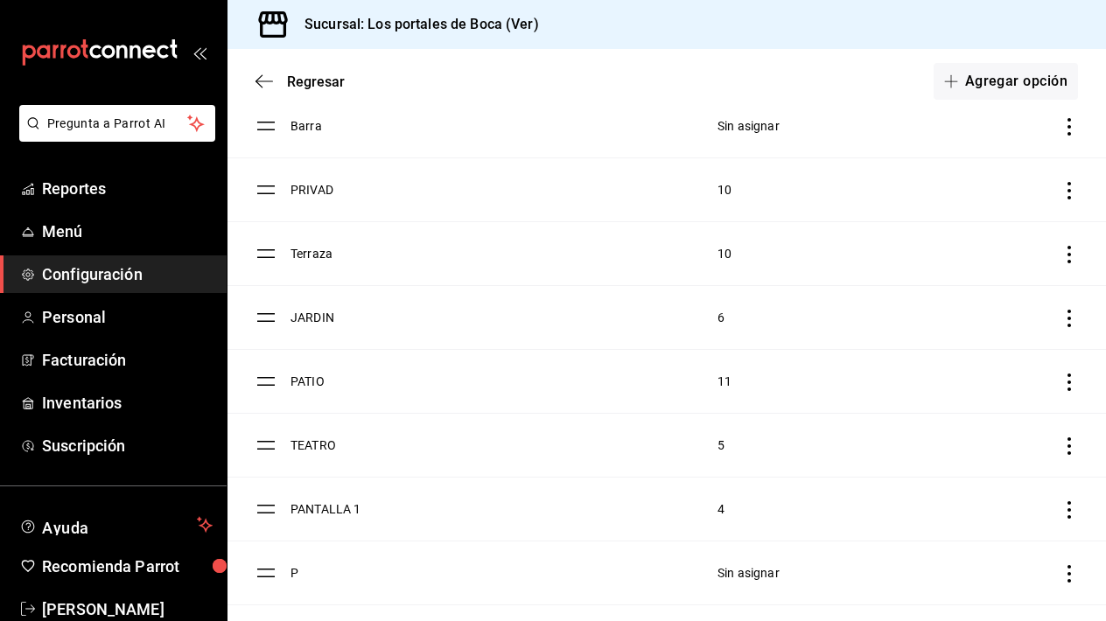
scroll to position [242, 0]
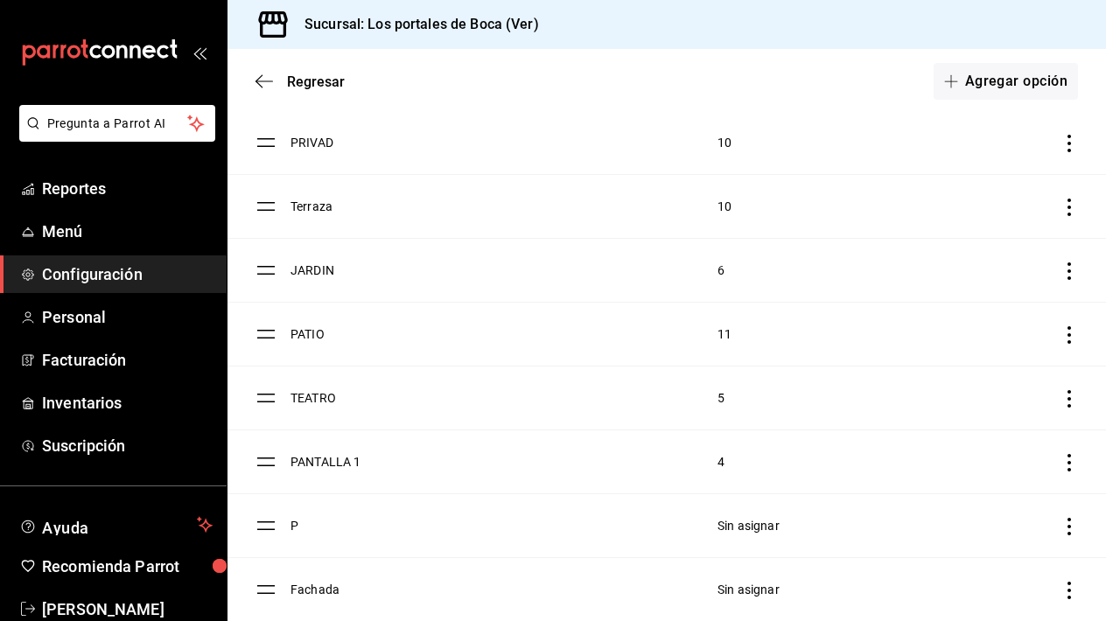
click at [303, 270] on td "JARDIN" at bounding box center [494, 271] width 406 height 64
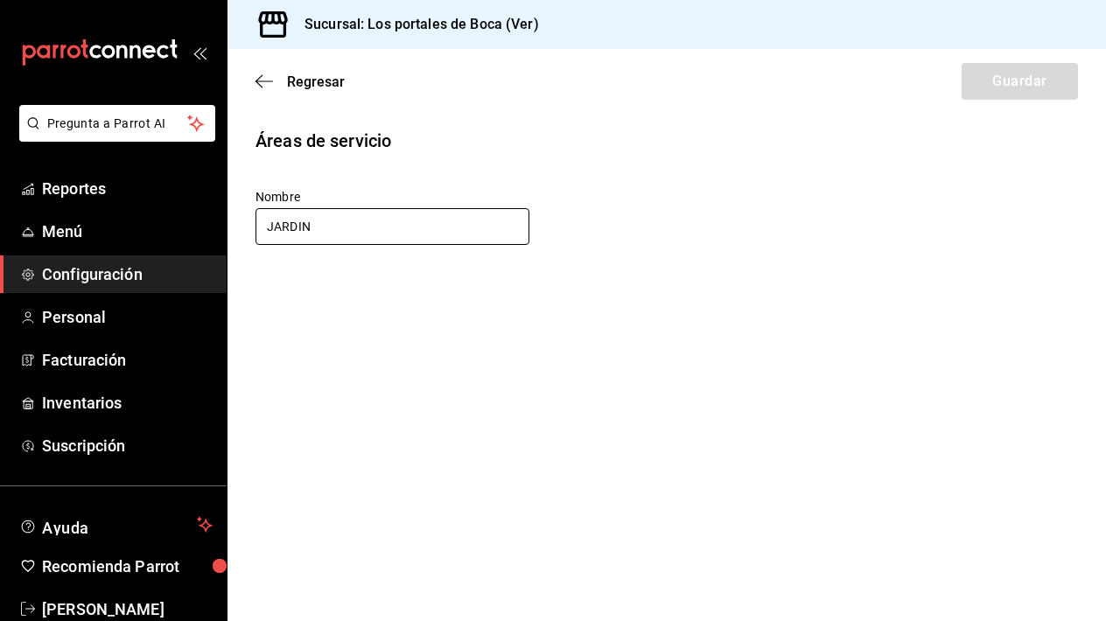
click at [349, 230] on input "JARDIN" at bounding box center [393, 226] width 274 height 37
type input "Jardin"
click at [1014, 88] on button "Guardar" at bounding box center [1020, 81] width 116 height 37
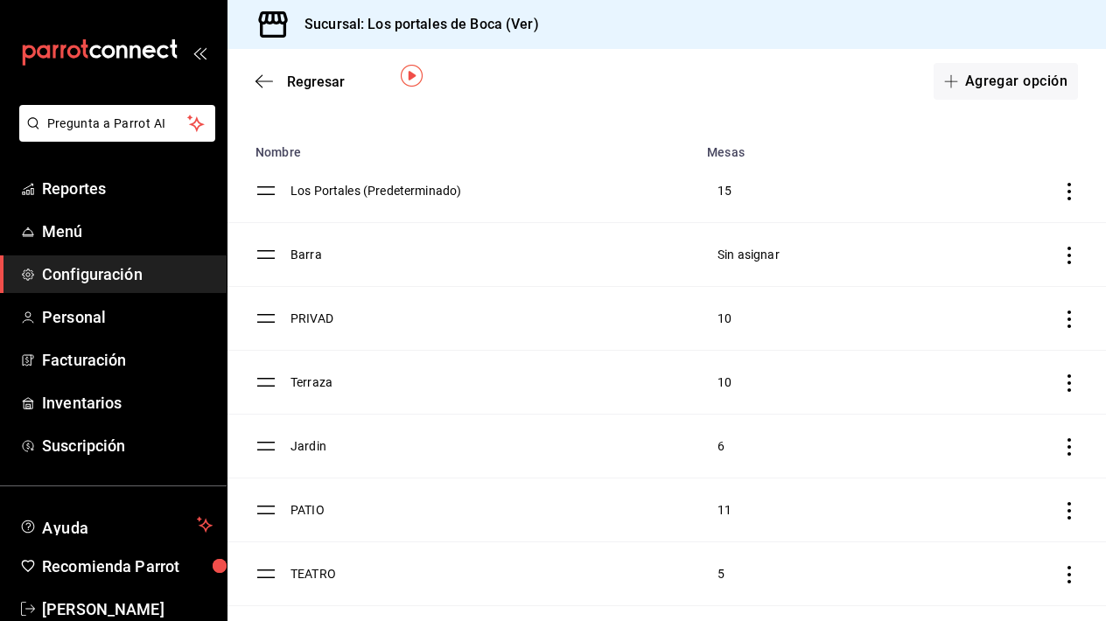
scroll to position [88, 0]
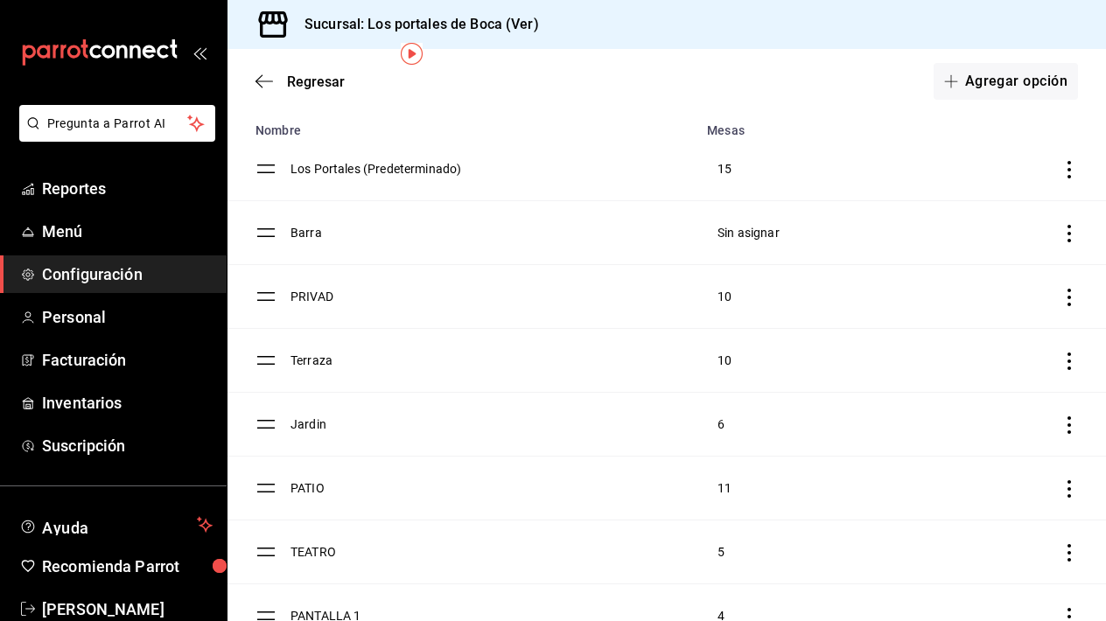
click at [1069, 295] on icon "discountsTable" at bounding box center [1070, 298] width 18 height 18
click at [948, 95] on div at bounding box center [553, 310] width 1106 height 621
click at [983, 81] on button "Agregar opción" at bounding box center [1006, 81] width 144 height 37
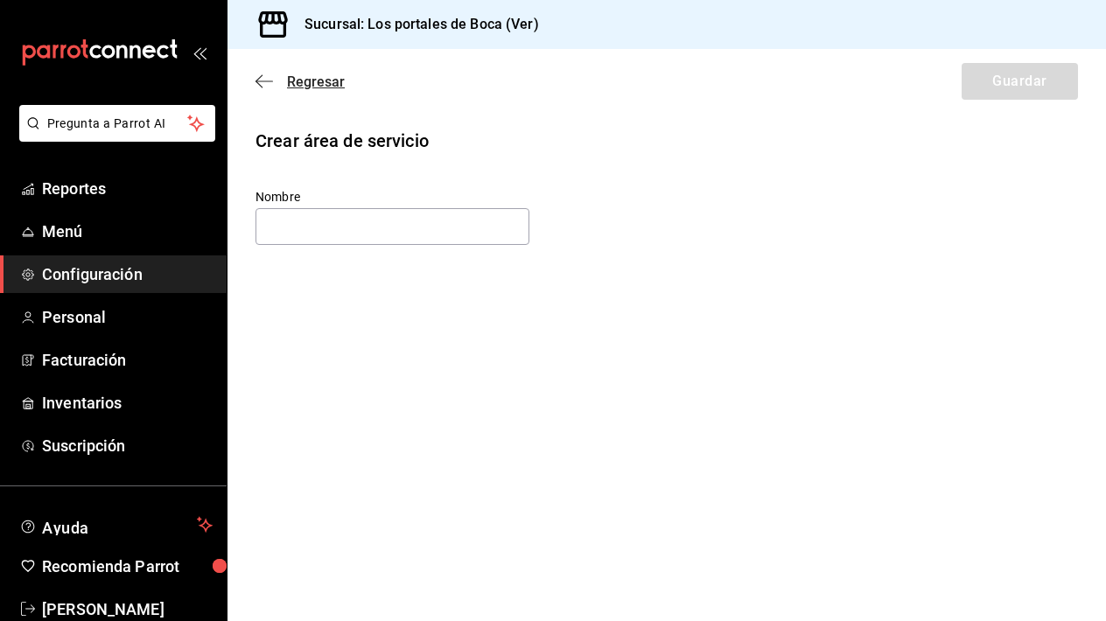
click at [264, 84] on icon "button" at bounding box center [265, 82] width 18 height 16
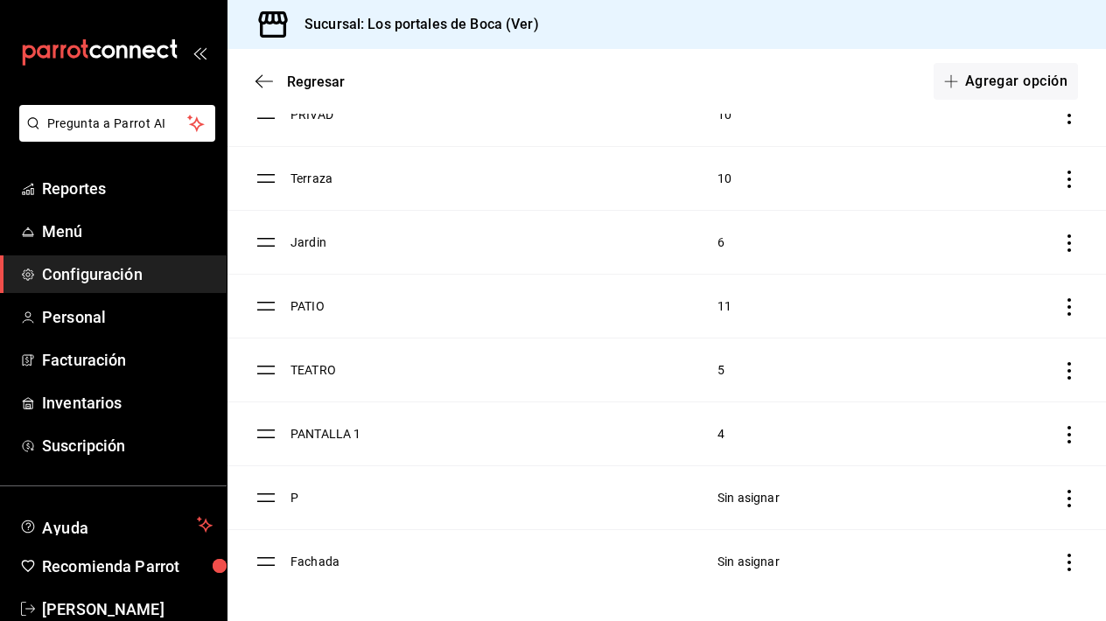
scroll to position [270, 0]
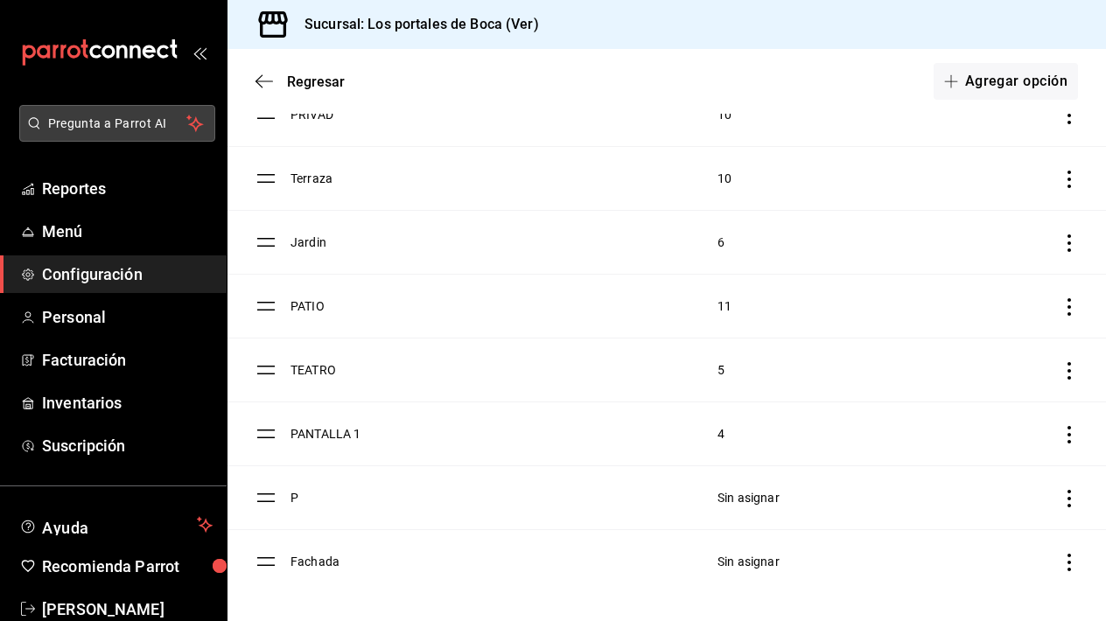
click at [137, 133] on button "Pregunta a Parrot AI" at bounding box center [117, 123] width 196 height 37
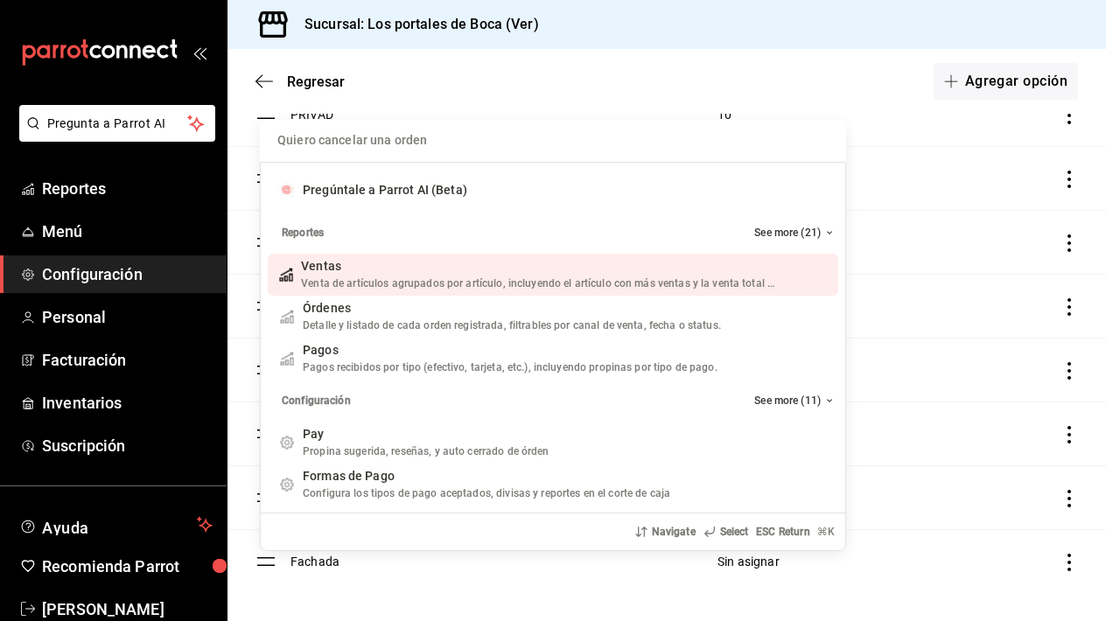
click at [130, 130] on div "Quiero cancelar una orden Pregúntale a Parrot AI (Beta) Reportes See more (21) …" at bounding box center [553, 310] width 1106 height 621
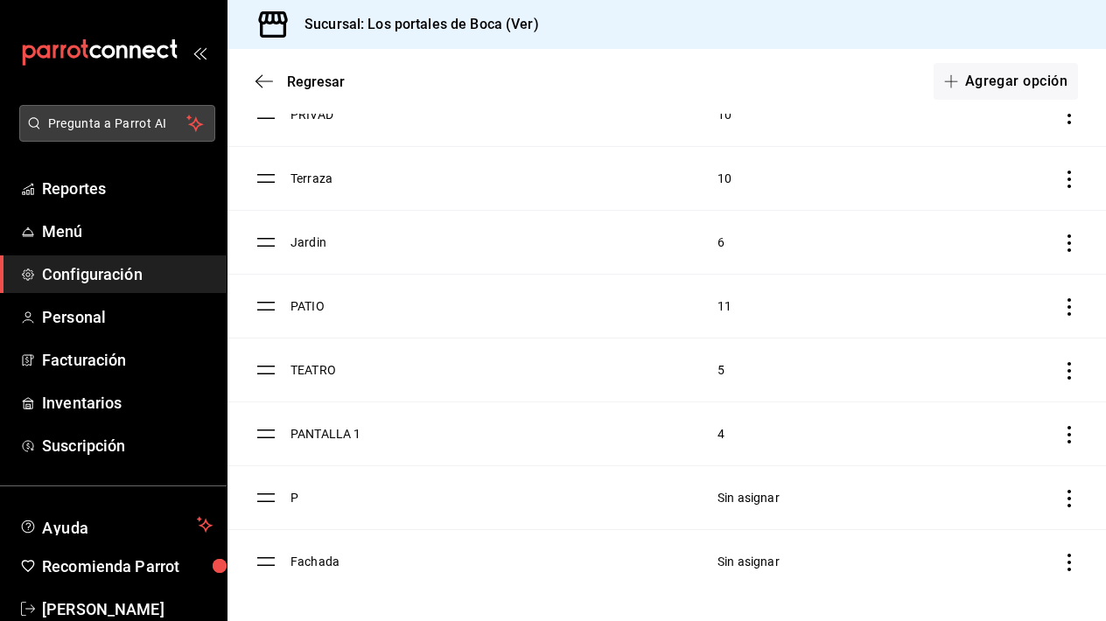
click at [123, 126] on span "Pregunta a Parrot AI" at bounding box center [117, 124] width 139 height 18
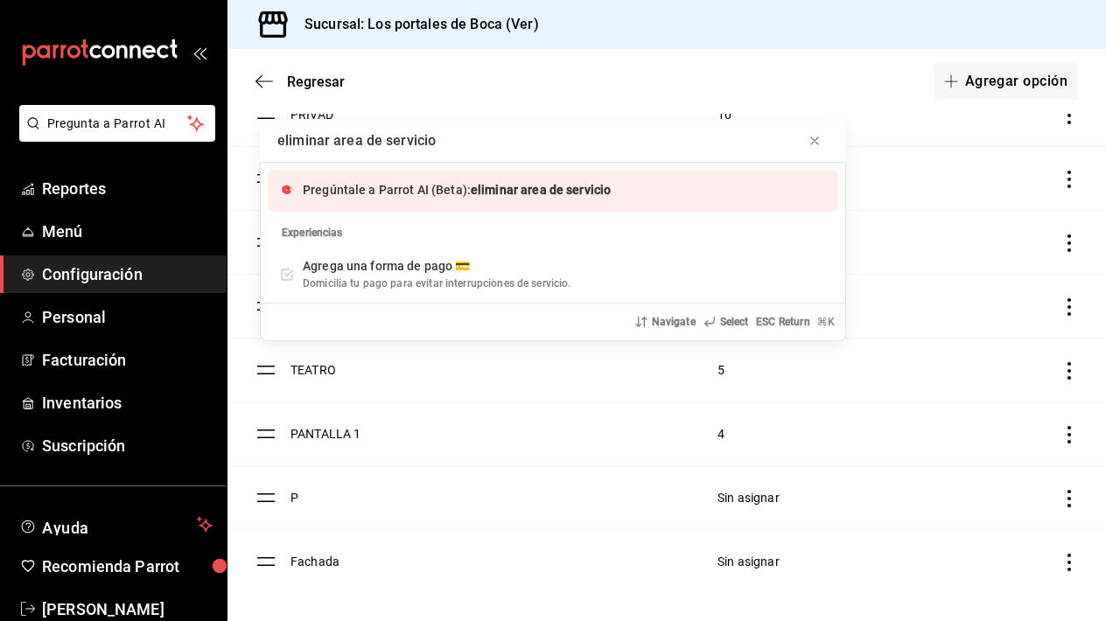
type input "eliminar area de servicio"
click at [486, 210] on div "Pregúntale a Parrot AI (Beta): eliminar area de servicio" at bounding box center [553, 191] width 571 height 42
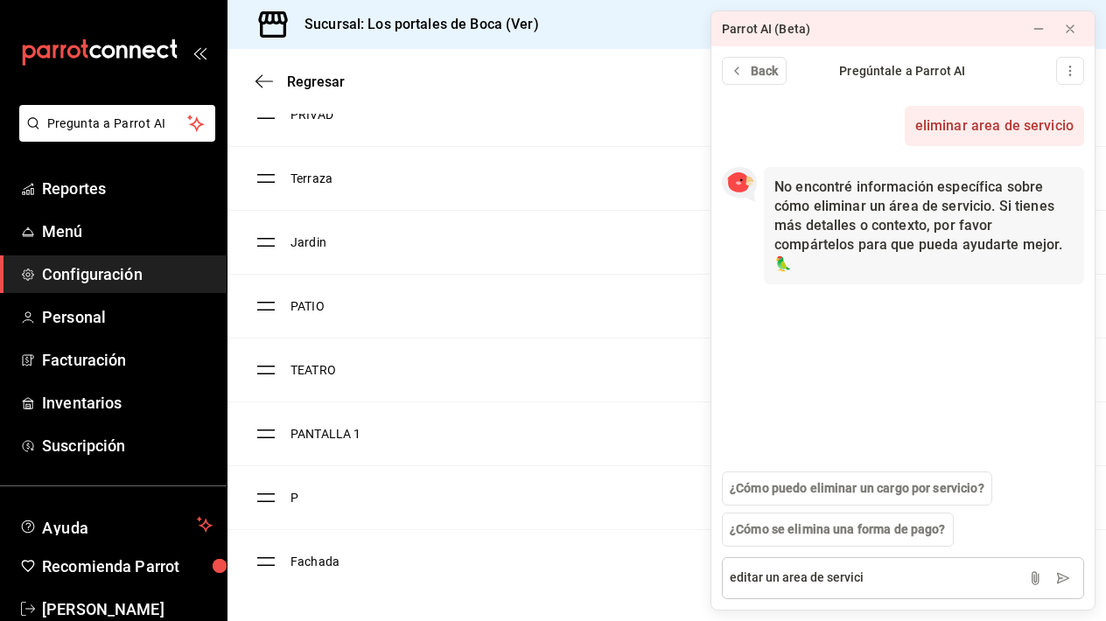
type textarea "editar un area de servicio"
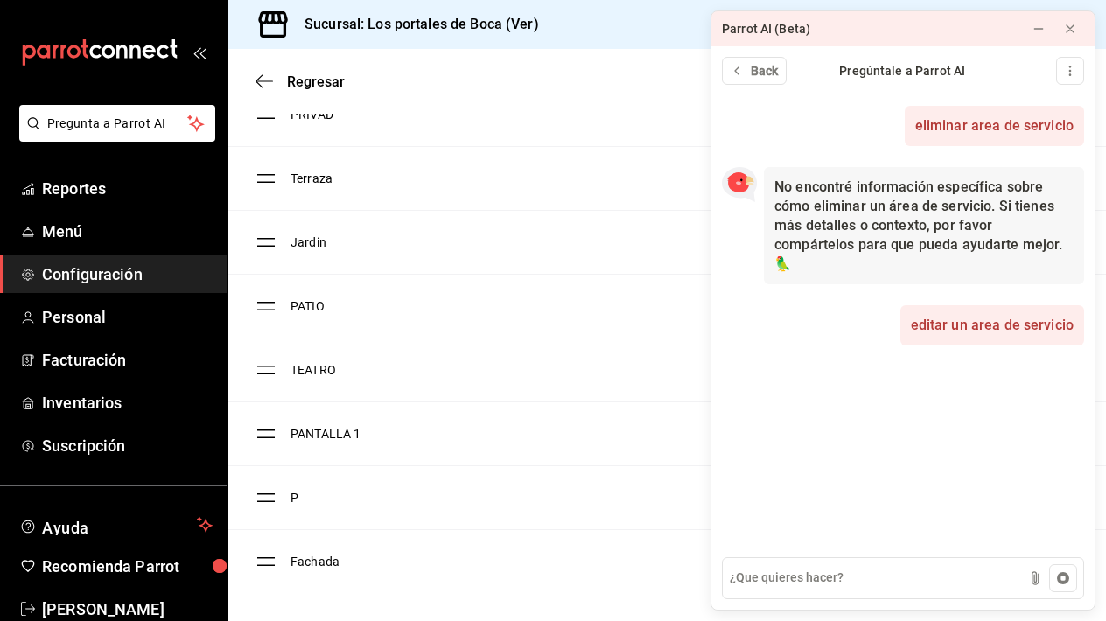
scroll to position [11, 0]
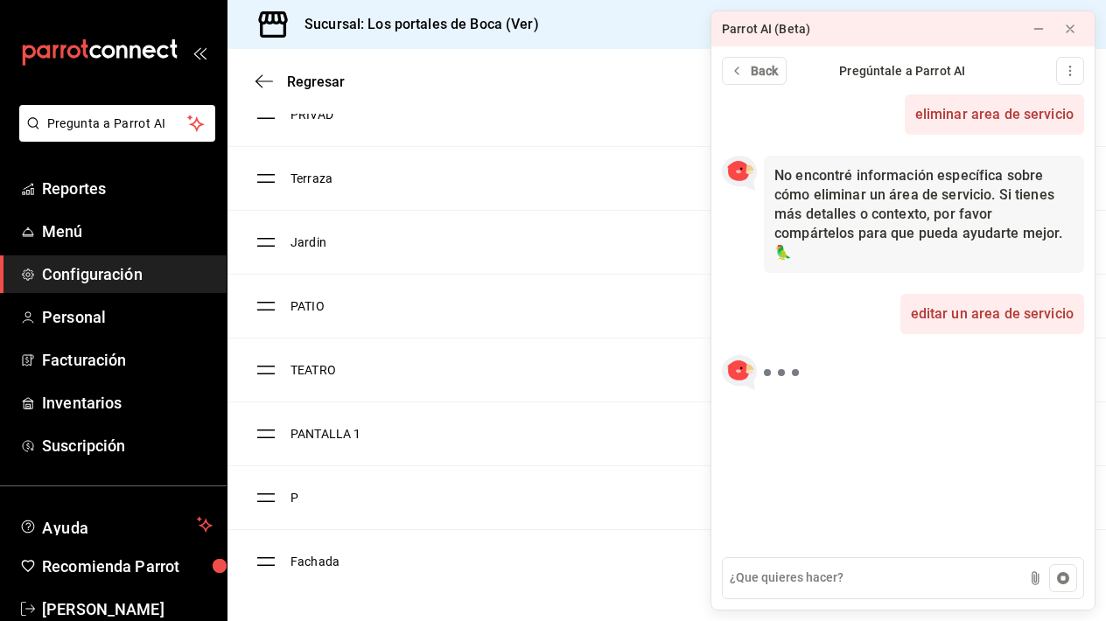
click at [606, 409] on td "PANTALLA 1" at bounding box center [494, 435] width 406 height 64
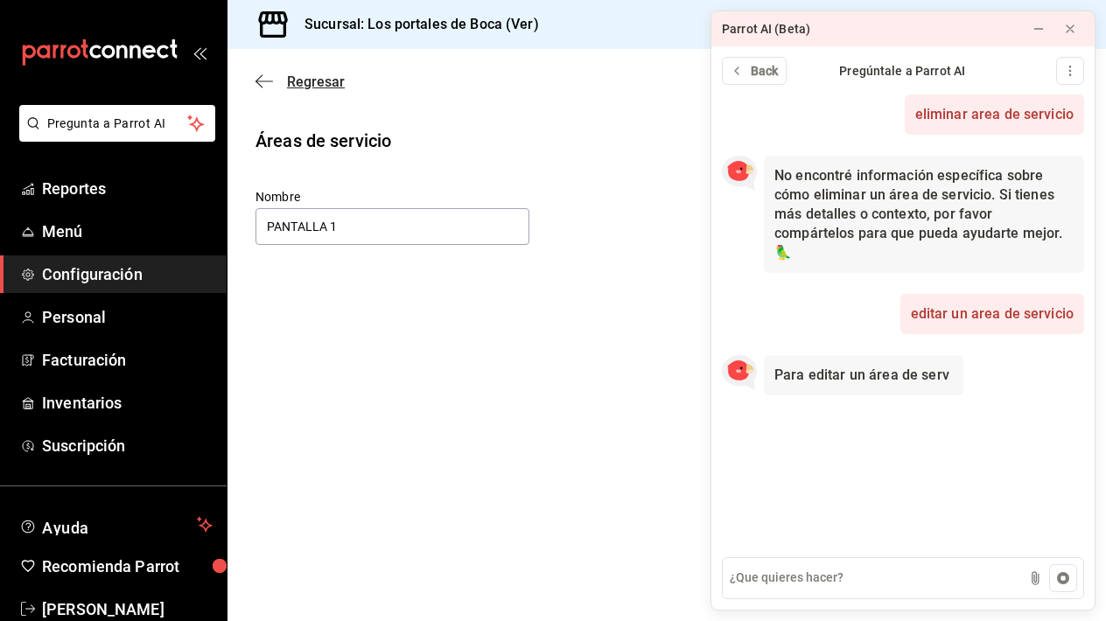
click at [262, 80] on icon "button" at bounding box center [265, 82] width 18 height 16
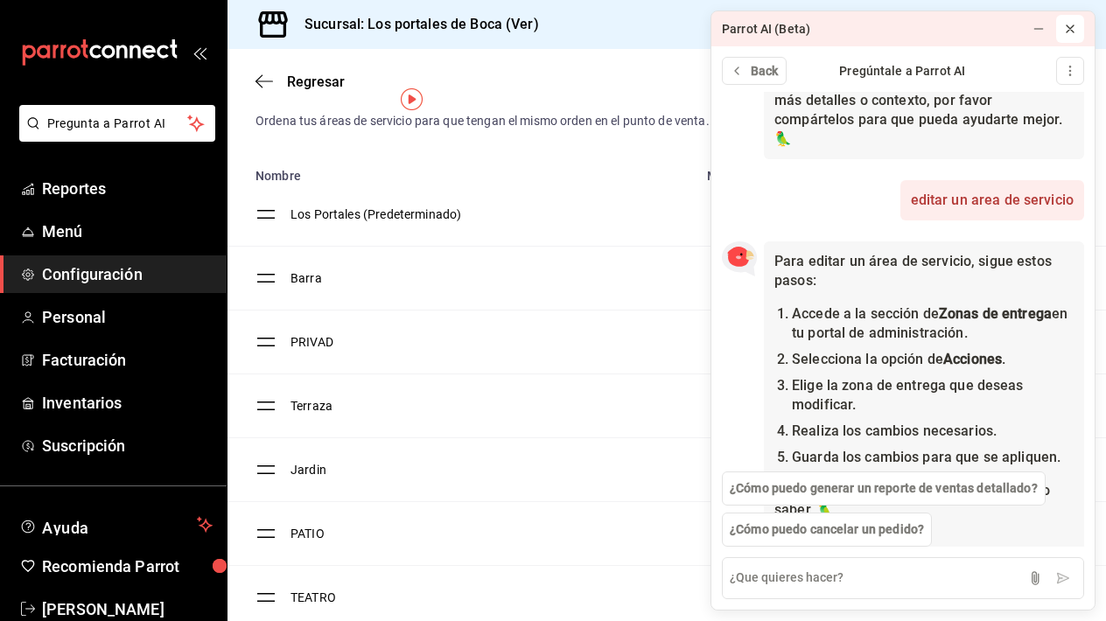
scroll to position [223, 0]
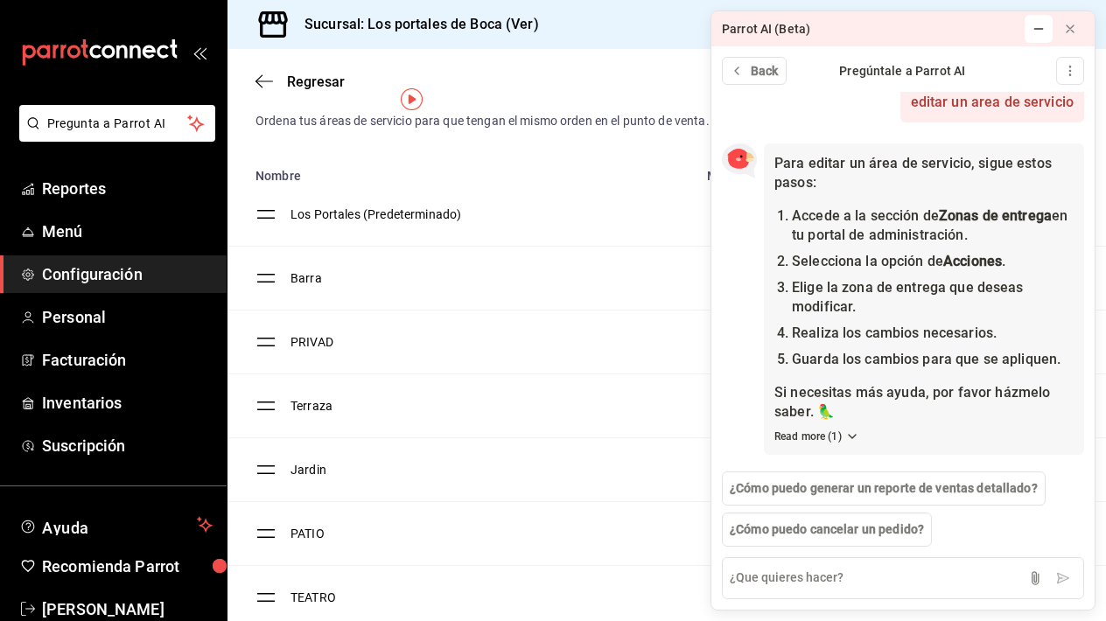
click at [1044, 29] on icon at bounding box center [1039, 29] width 14 height 14
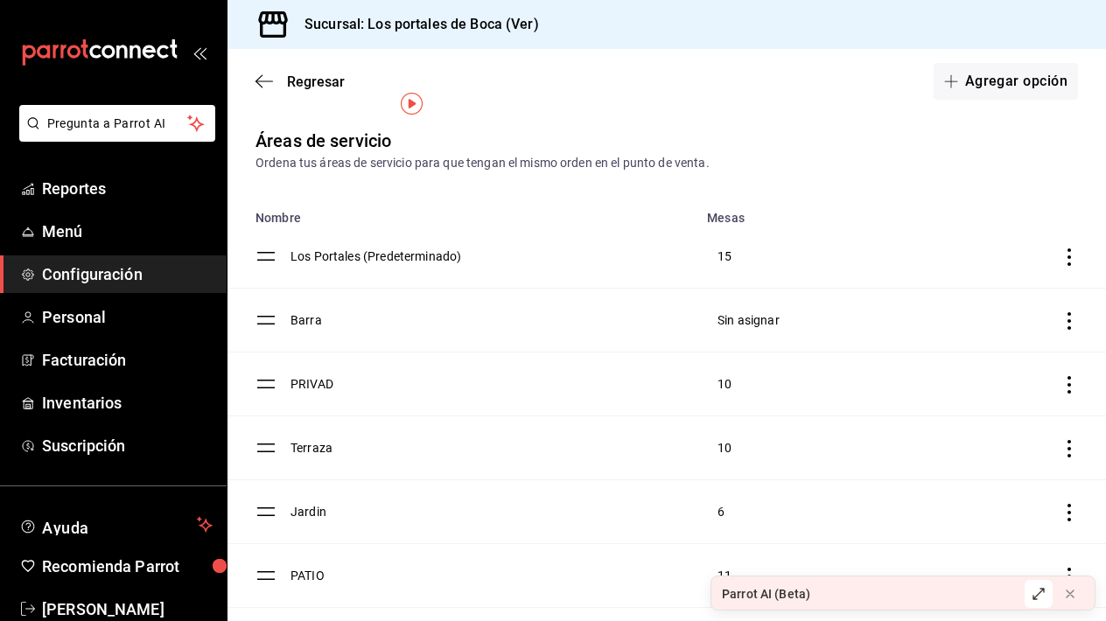
scroll to position [58, 0]
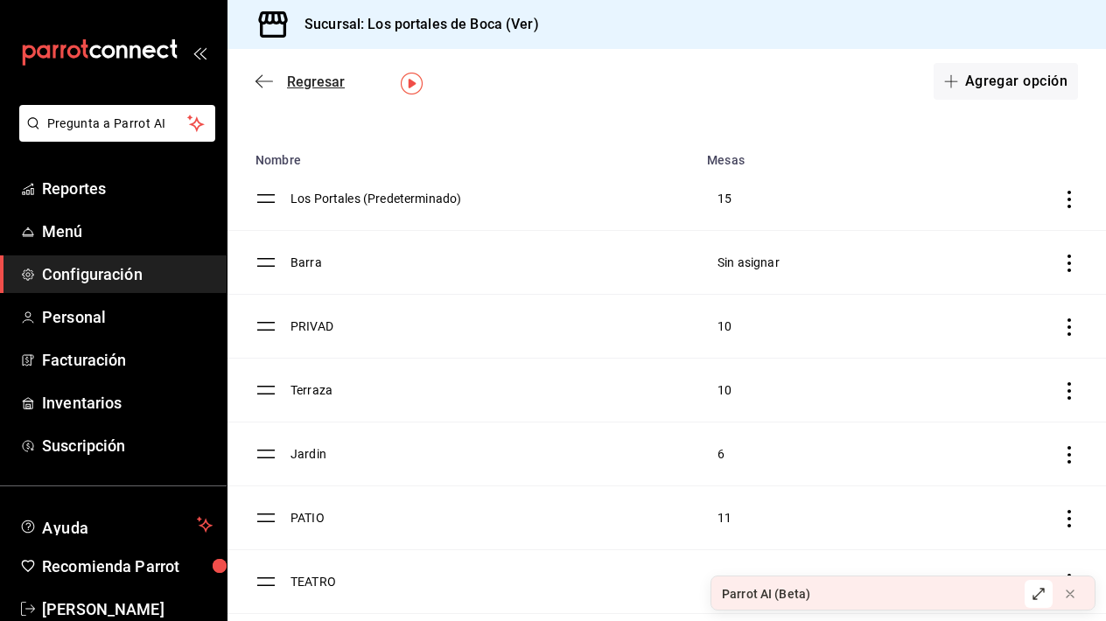
click at [295, 81] on span "Regresar" at bounding box center [316, 82] width 58 height 17
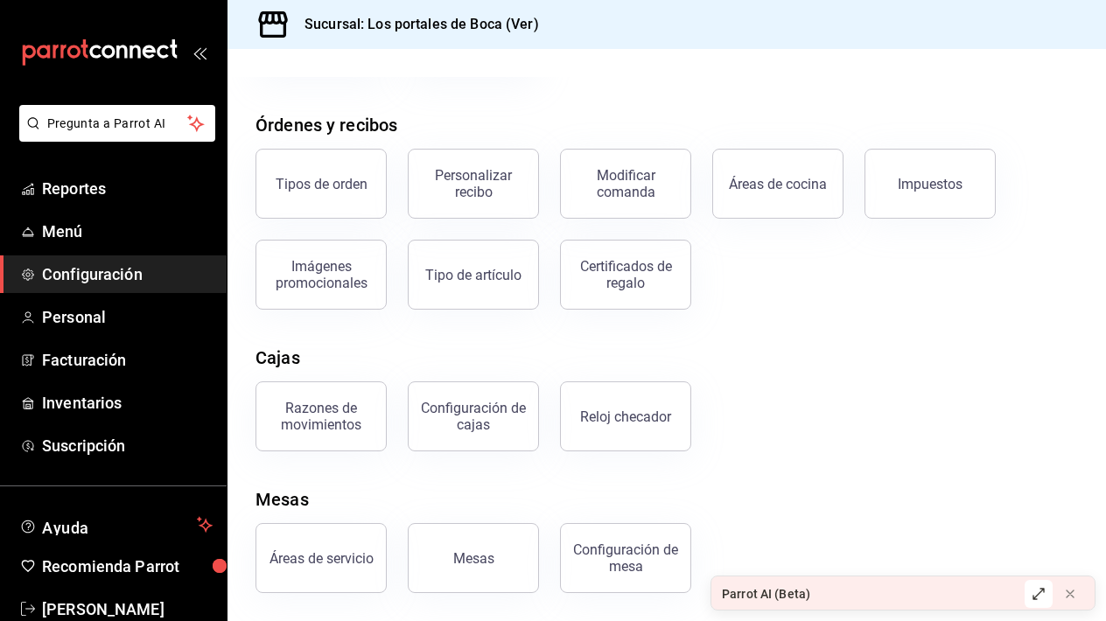
scroll to position [266, 0]
click at [333, 176] on div "Tipos de orden" at bounding box center [322, 184] width 92 height 17
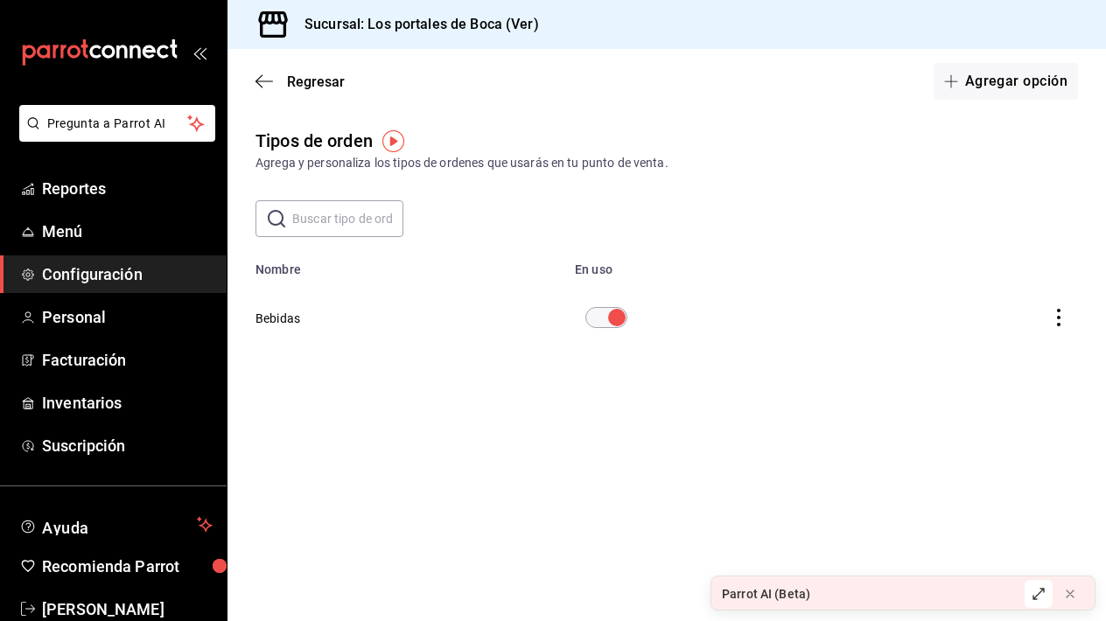
click at [1060, 319] on icon "actions" at bounding box center [1059, 318] width 4 height 18
click at [946, 220] on div at bounding box center [553, 310] width 1106 height 621
click at [268, 83] on icon "button" at bounding box center [265, 82] width 18 height 16
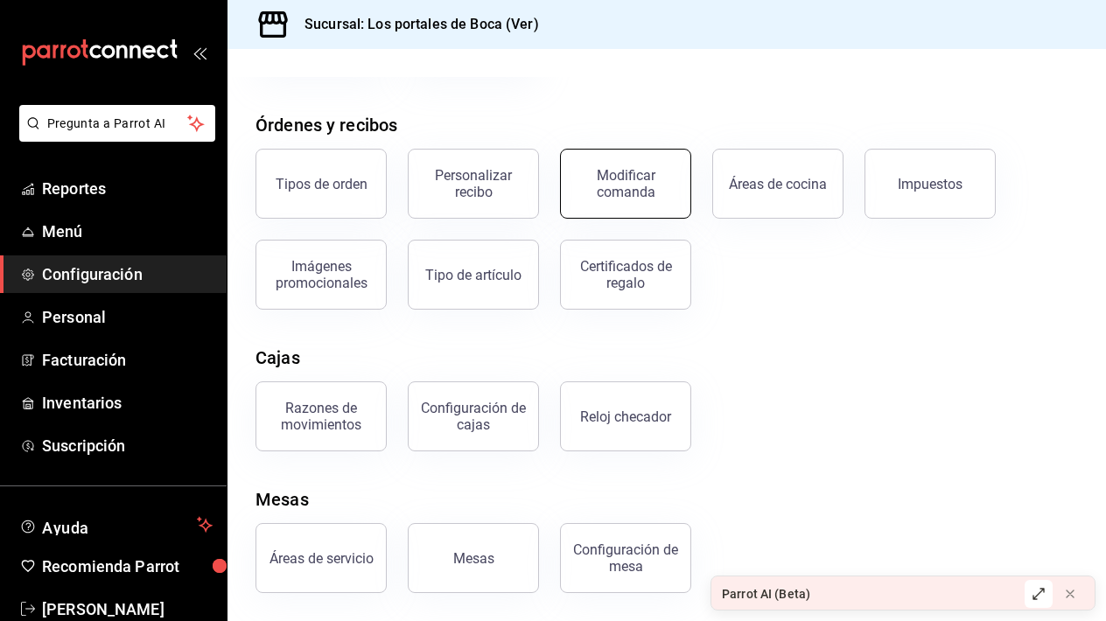
scroll to position [266, 0]
click at [1072, 598] on icon at bounding box center [1070, 594] width 14 height 14
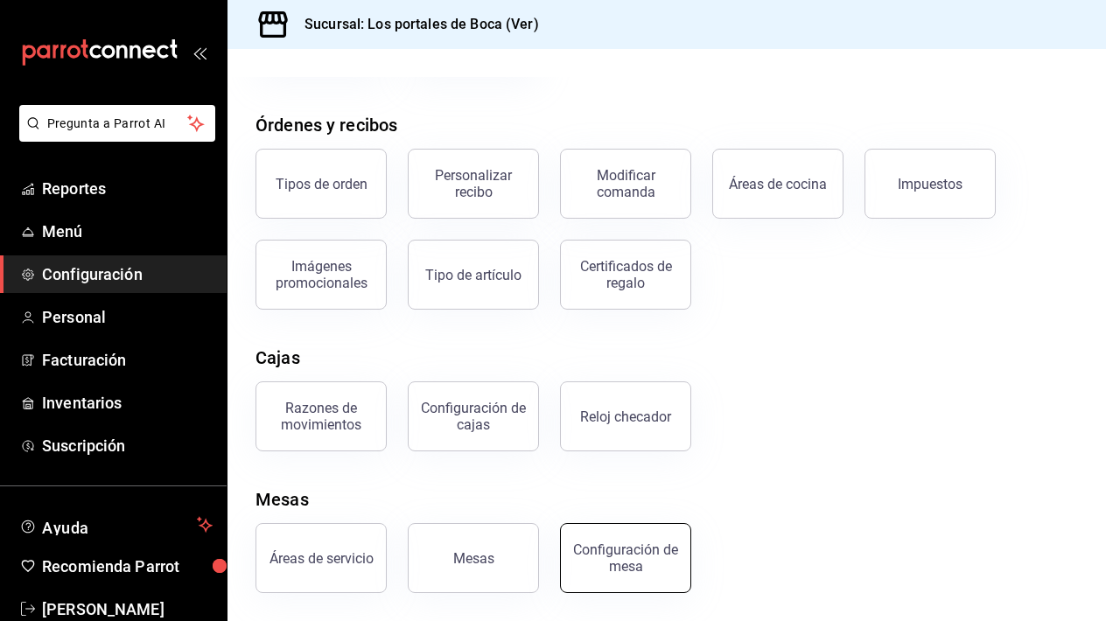
click at [654, 561] on div "Configuración de mesa" at bounding box center [625, 558] width 109 height 33
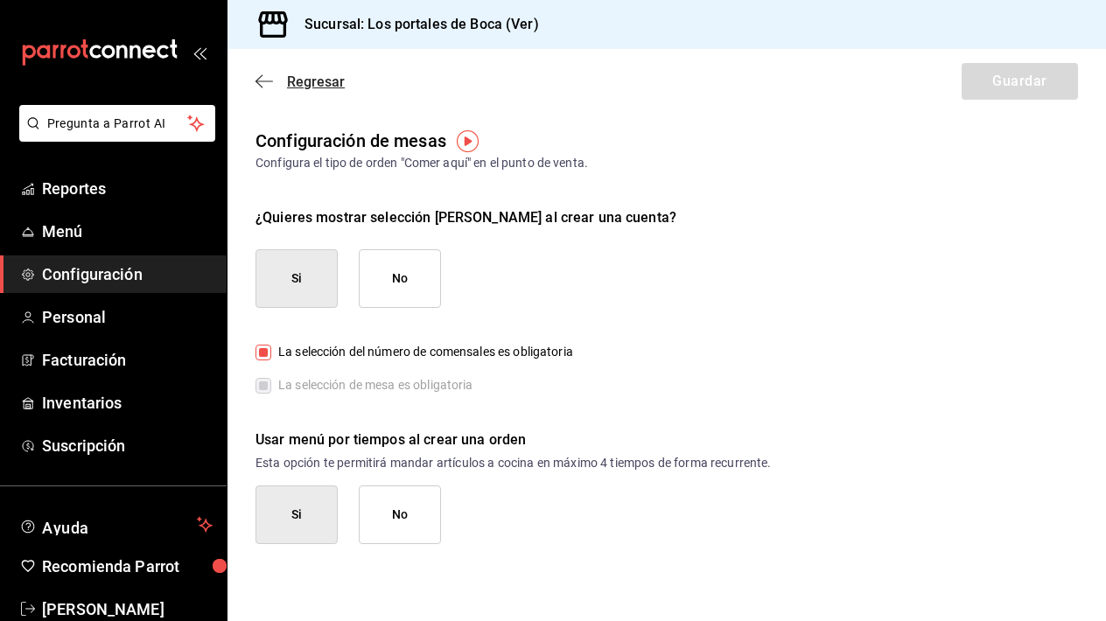
click at [265, 79] on icon "button" at bounding box center [265, 82] width 18 height 16
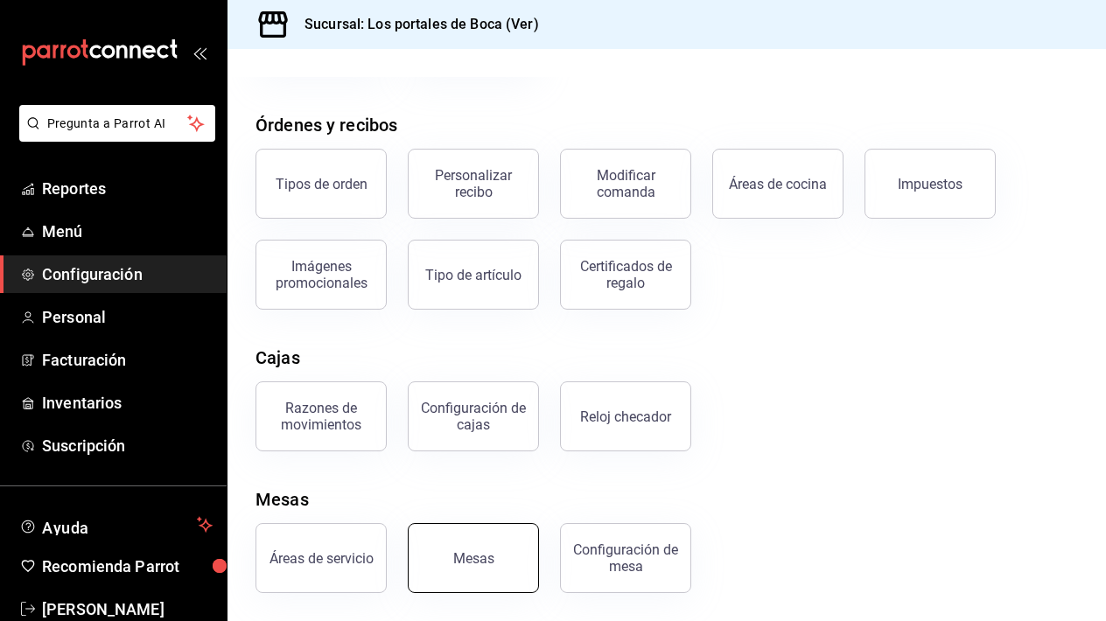
click at [489, 559] on div "Mesas" at bounding box center [473, 558] width 41 height 17
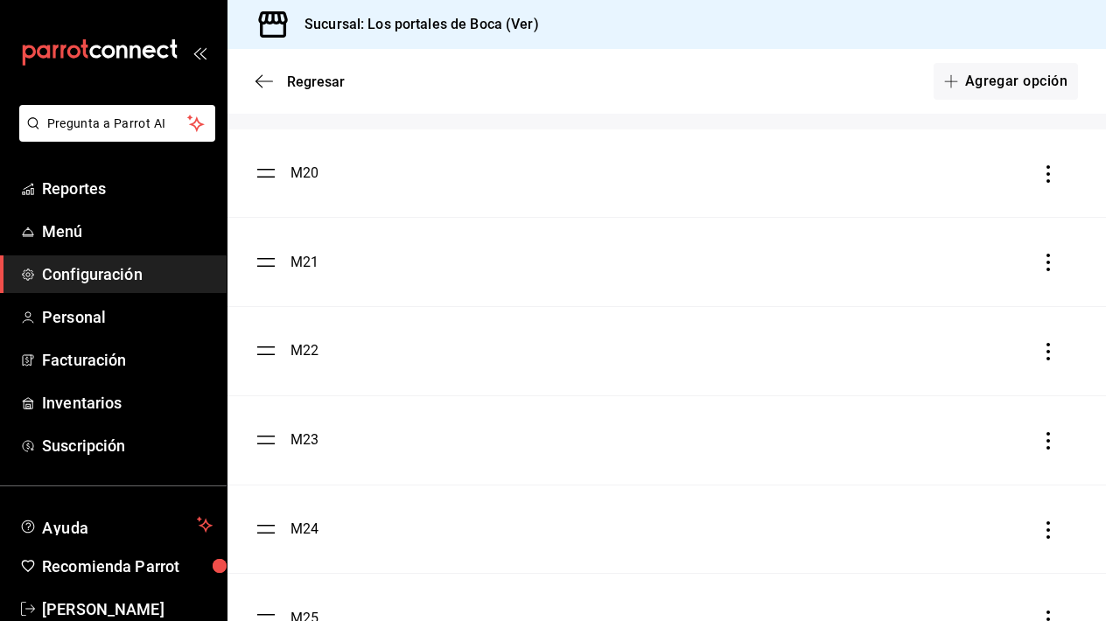
scroll to position [2414, 0]
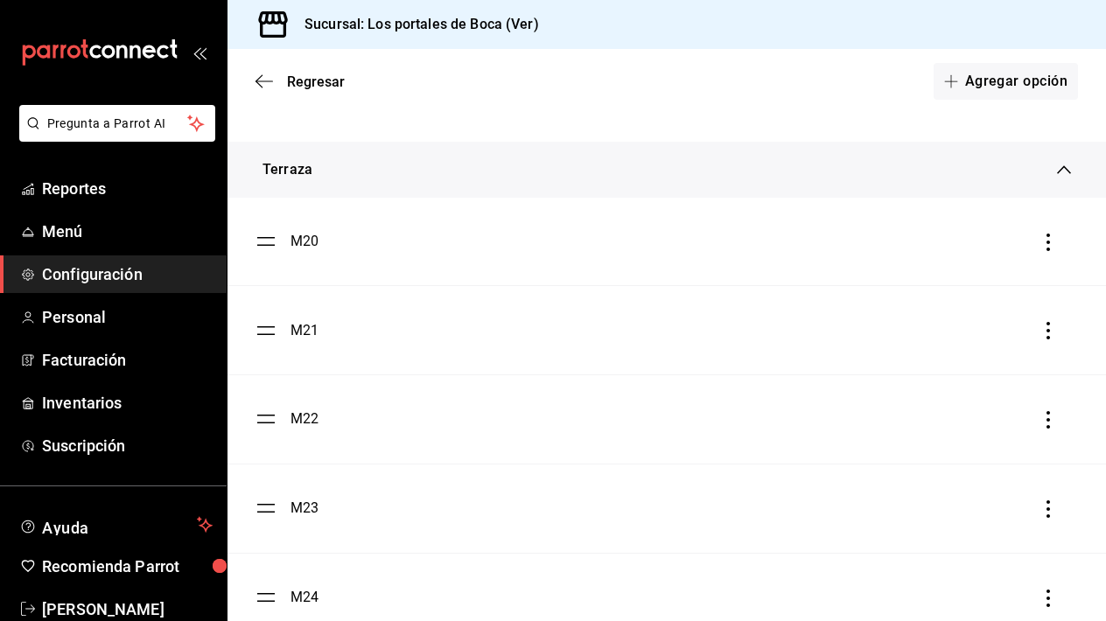
click at [1046, 251] on div at bounding box center [1049, 241] width 18 height 21
click at [1048, 242] on icon "button" at bounding box center [1049, 243] width 4 height 18
click at [991, 236] on li "Eliminar" at bounding box center [969, 242] width 175 height 49
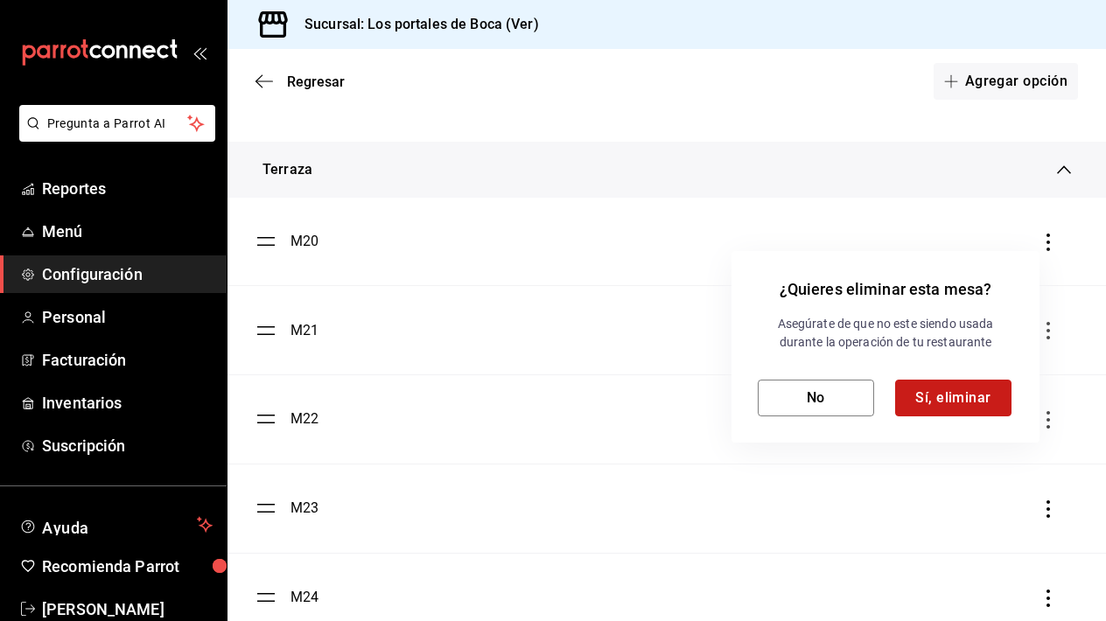
click at [977, 394] on button "Sí, eliminar" at bounding box center [953, 398] width 116 height 37
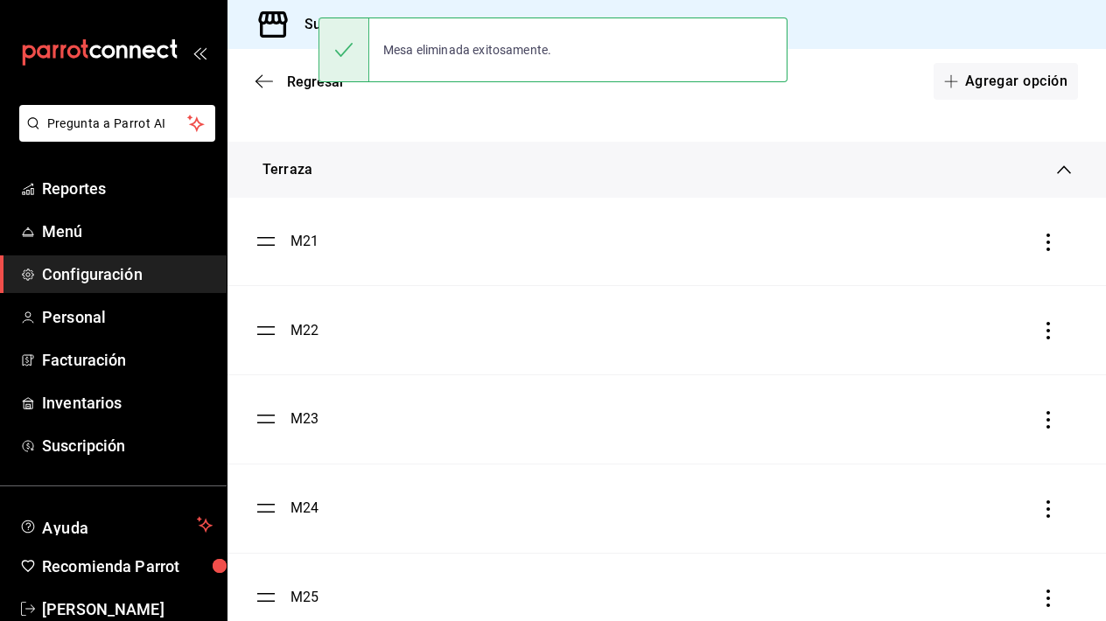
click at [1051, 245] on icon "button" at bounding box center [1049, 243] width 18 height 18
click at [988, 239] on li "Eliminar" at bounding box center [969, 242] width 175 height 49
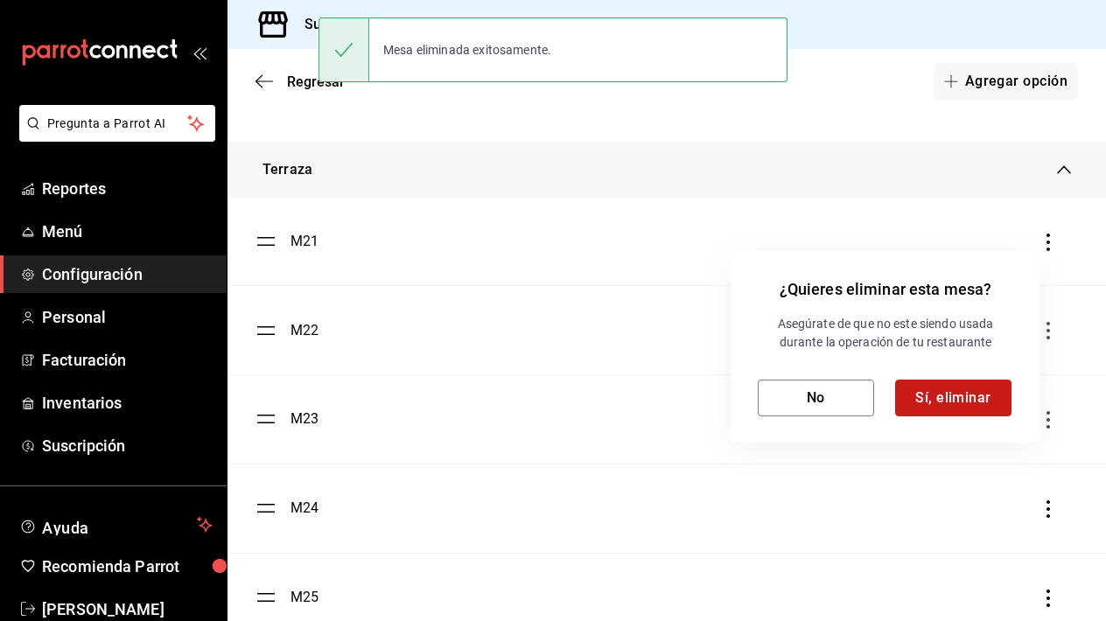
click at [975, 396] on button "Sí, eliminar" at bounding box center [953, 398] width 116 height 37
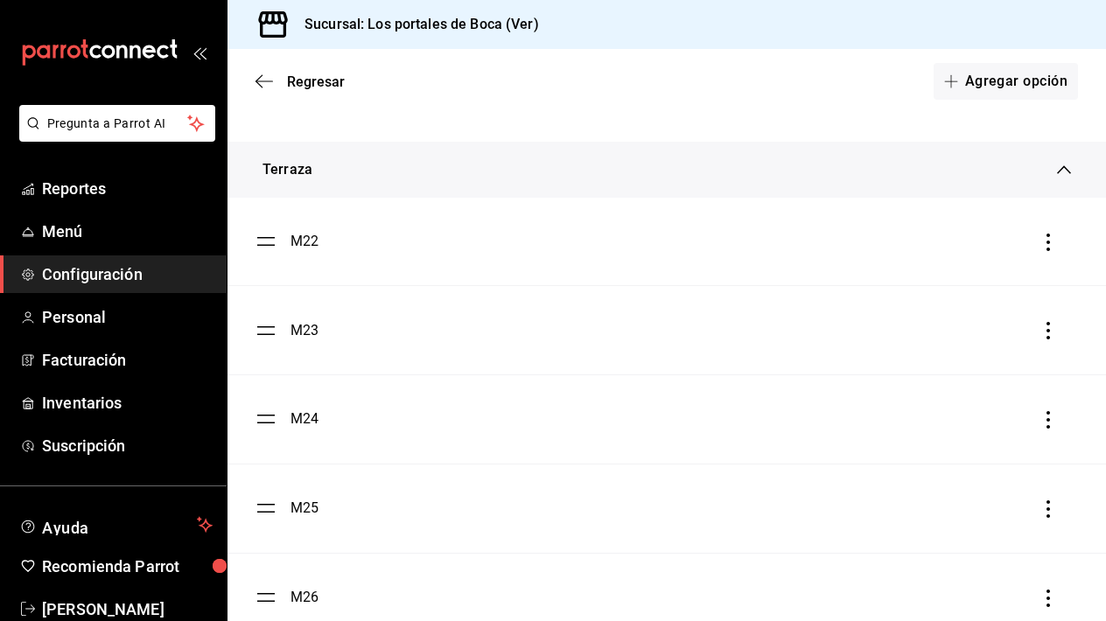
click at [1046, 248] on icon "button" at bounding box center [1049, 243] width 18 height 18
click at [994, 243] on li "Eliminar" at bounding box center [969, 242] width 175 height 49
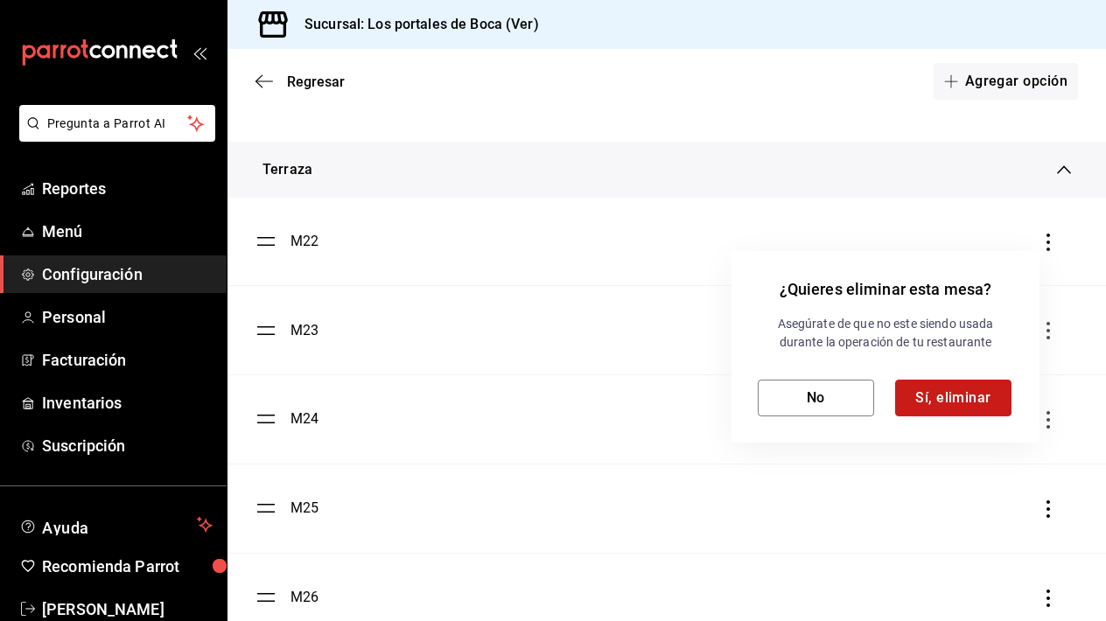
click at [965, 387] on button "Sí, eliminar" at bounding box center [953, 398] width 116 height 37
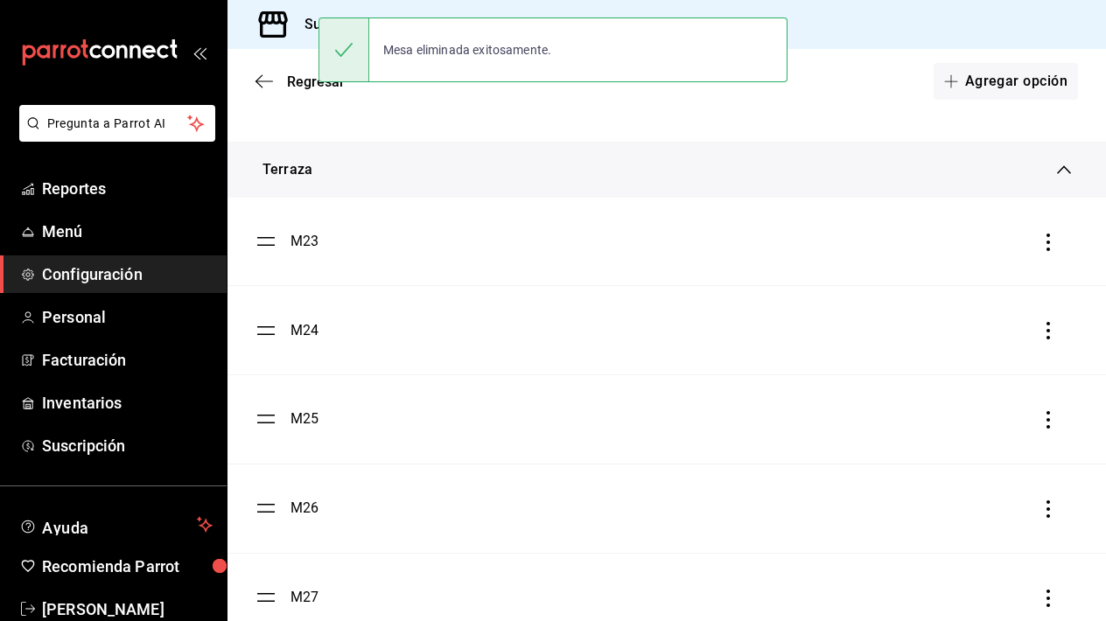
click at [1046, 249] on div "¿Quieres eliminar esta mesa? Asegúrate de que no este siendo usada durante la o…" at bounding box center [553, 310] width 1106 height 621
click at [1046, 249] on icon "button" at bounding box center [1049, 243] width 18 height 18
click at [972, 250] on span "Eliminar" at bounding box center [941, 242] width 76 height 21
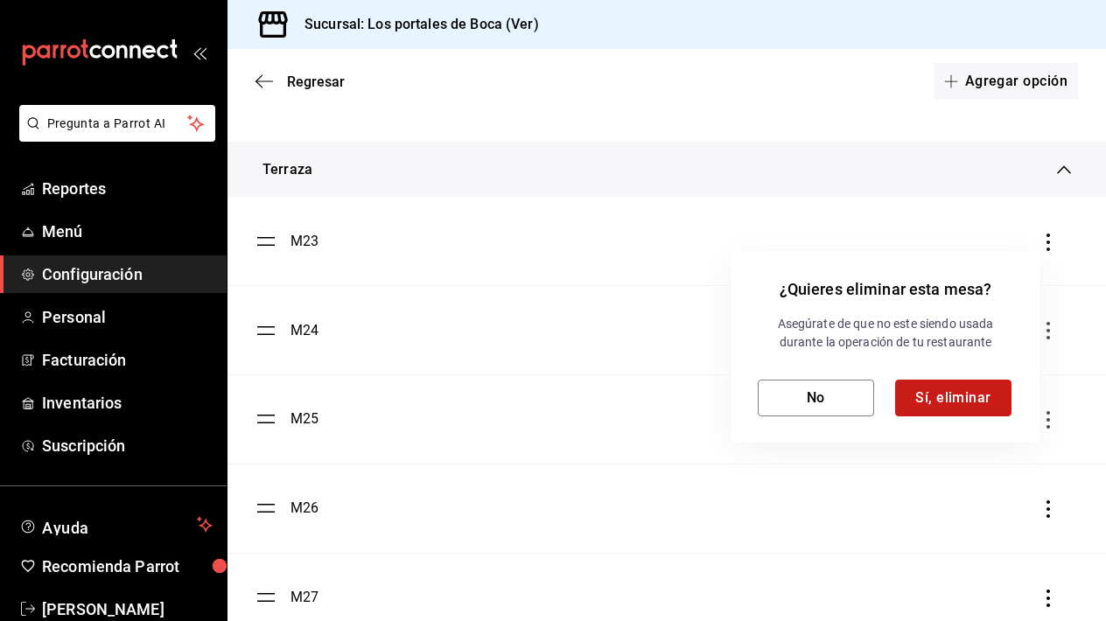
click at [916, 398] on button "Sí, eliminar" at bounding box center [953, 398] width 116 height 37
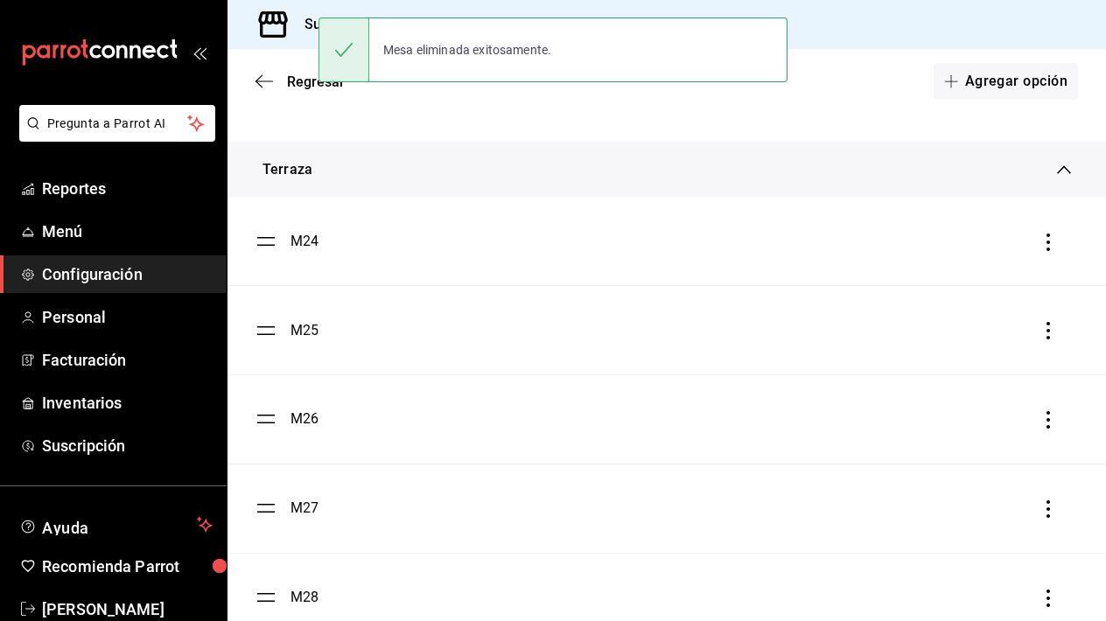
click at [1048, 243] on icon "button" at bounding box center [1049, 243] width 4 height 18
click at [968, 242] on div "Eliminar" at bounding box center [957, 242] width 45 height 14
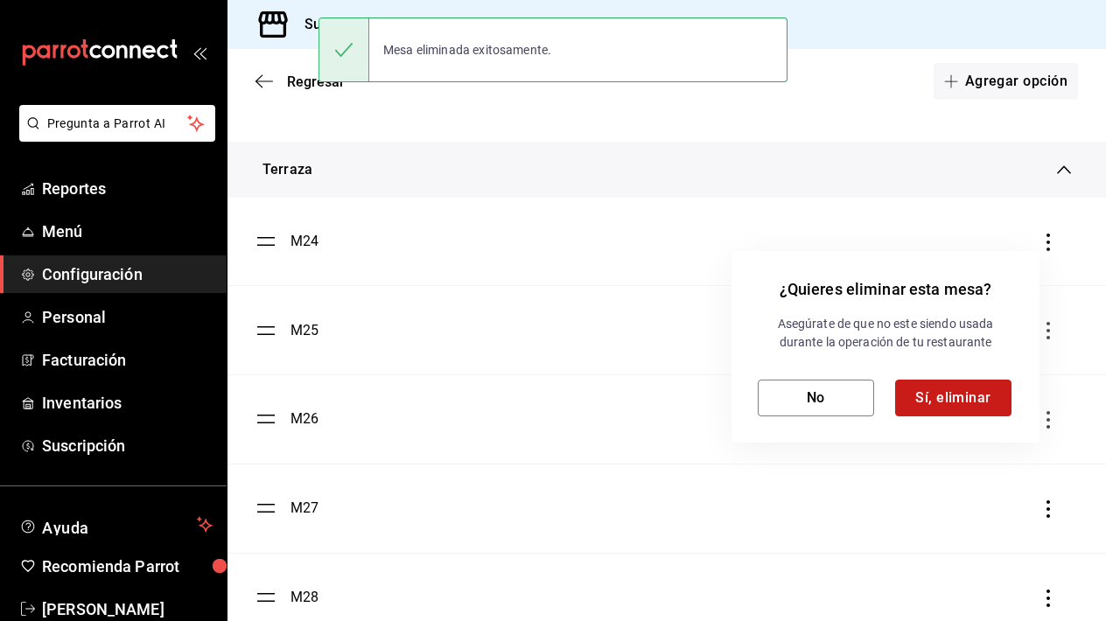
click at [962, 402] on button "Sí, eliminar" at bounding box center [953, 398] width 116 height 37
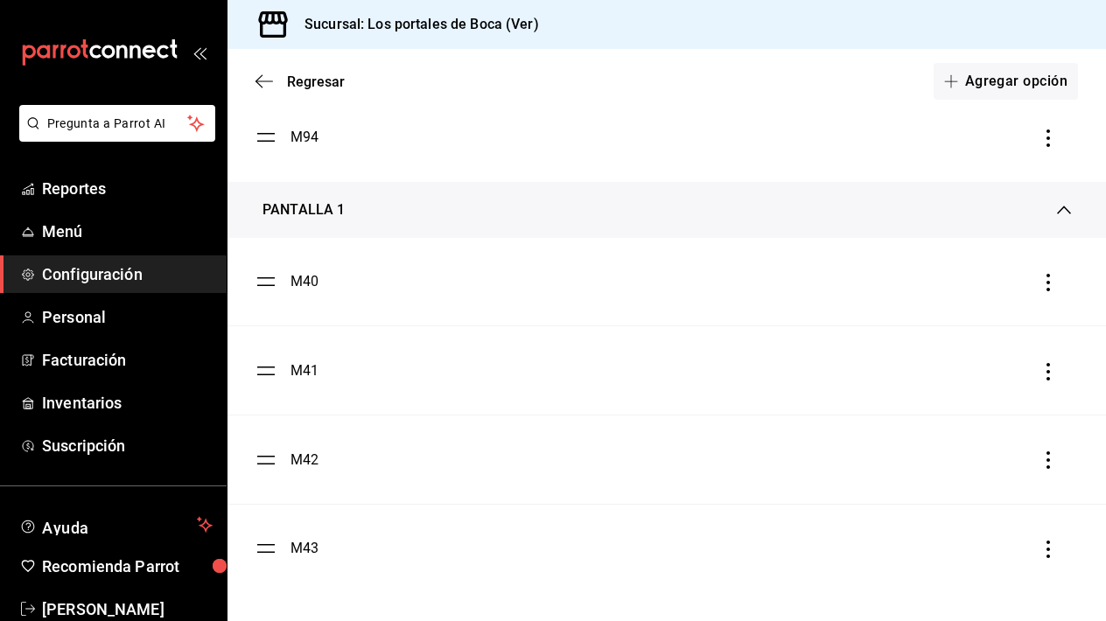
scroll to position [4999, 0]
click at [1053, 285] on icon "button" at bounding box center [1049, 283] width 18 height 18
click at [971, 268] on li "Eliminar" at bounding box center [969, 282] width 175 height 49
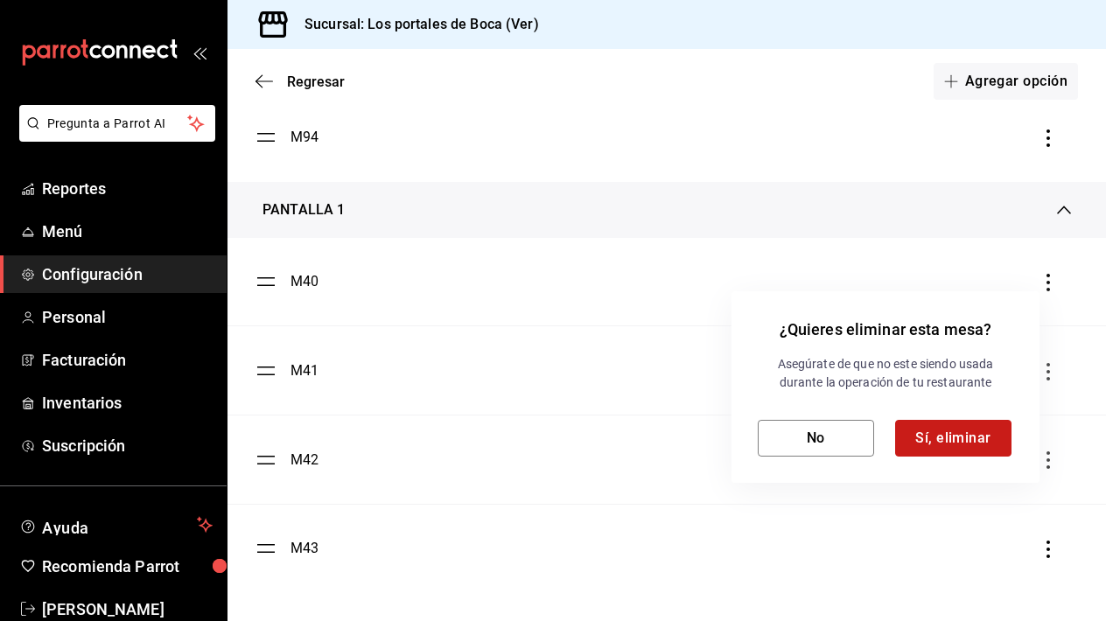
click at [926, 454] on button "Sí, eliminar" at bounding box center [953, 438] width 116 height 37
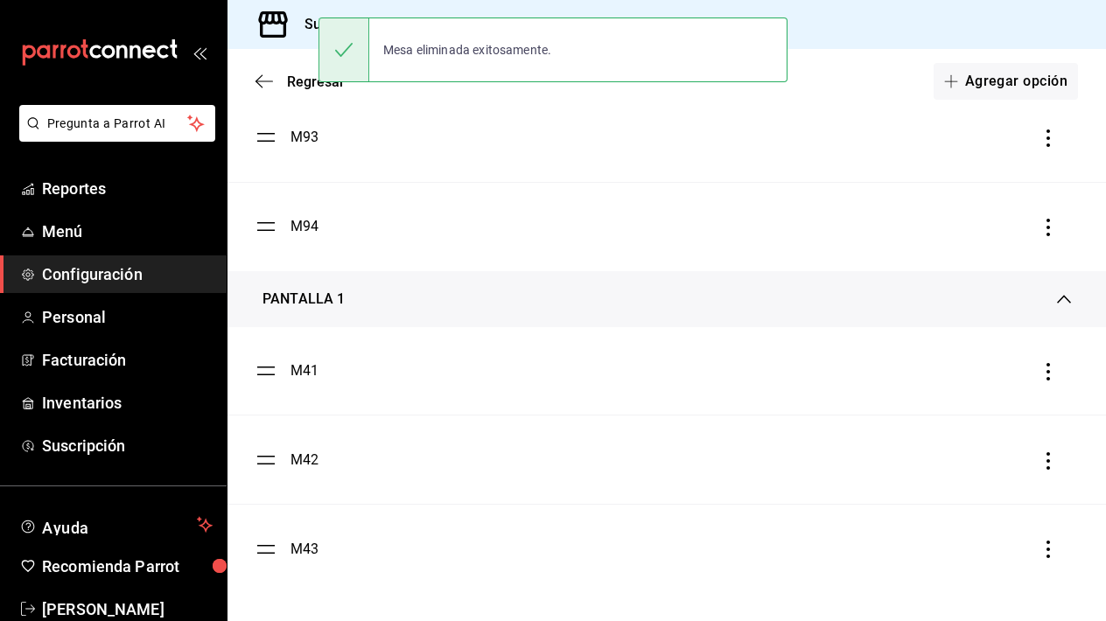
scroll to position [4910, 0]
click at [1054, 369] on icon "button" at bounding box center [1049, 372] width 18 height 18
click at [971, 377] on div "Eliminar" at bounding box center [957, 372] width 45 height 14
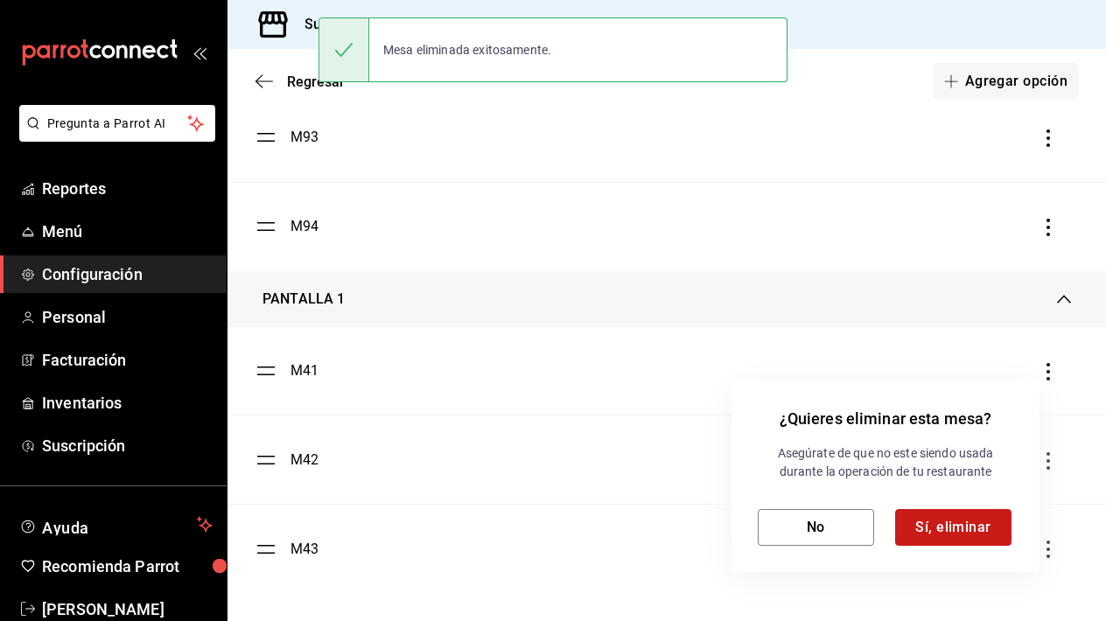
click at [966, 526] on button "Sí, eliminar" at bounding box center [953, 527] width 116 height 37
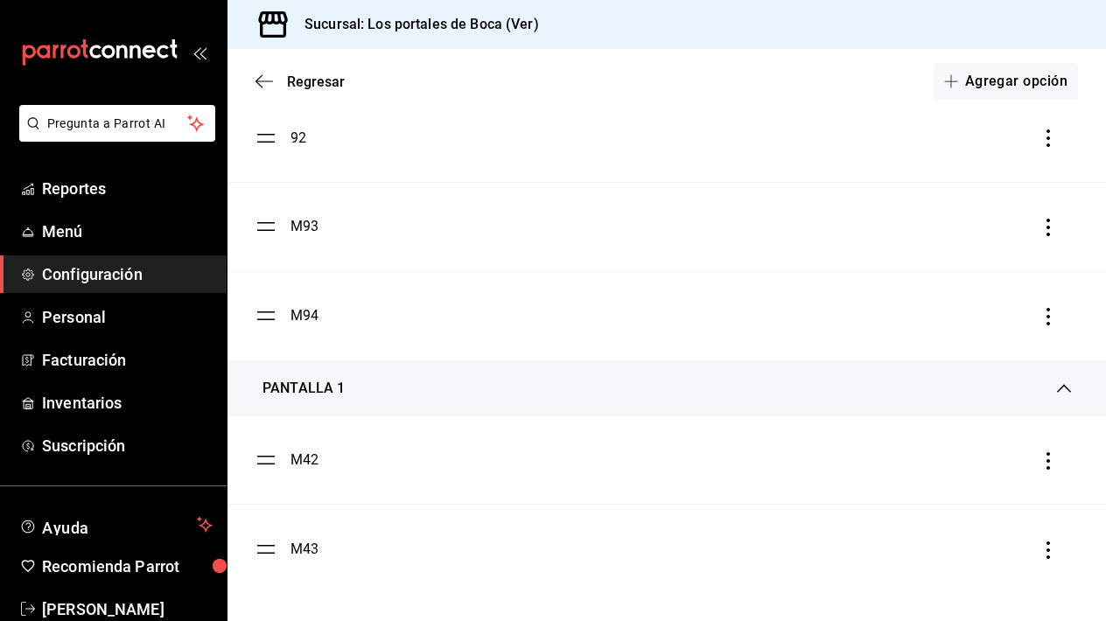
click at [1047, 375] on div "PANTALLA 1" at bounding box center [667, 389] width 879 height 56
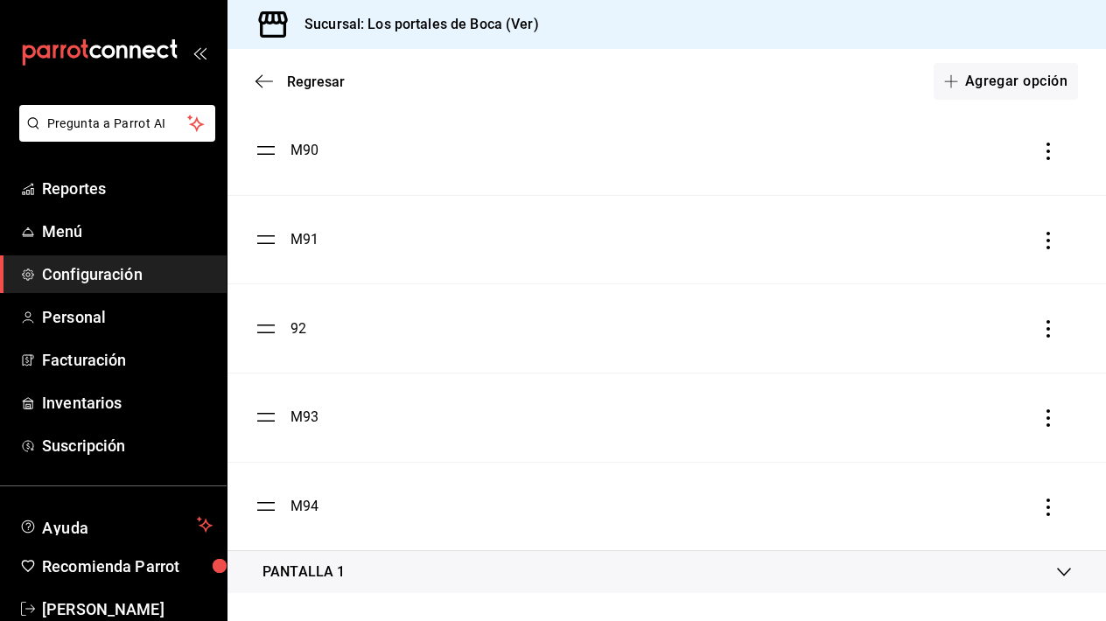
scroll to position [0, 0]
click at [1060, 575] on icon at bounding box center [1064, 572] width 14 height 14
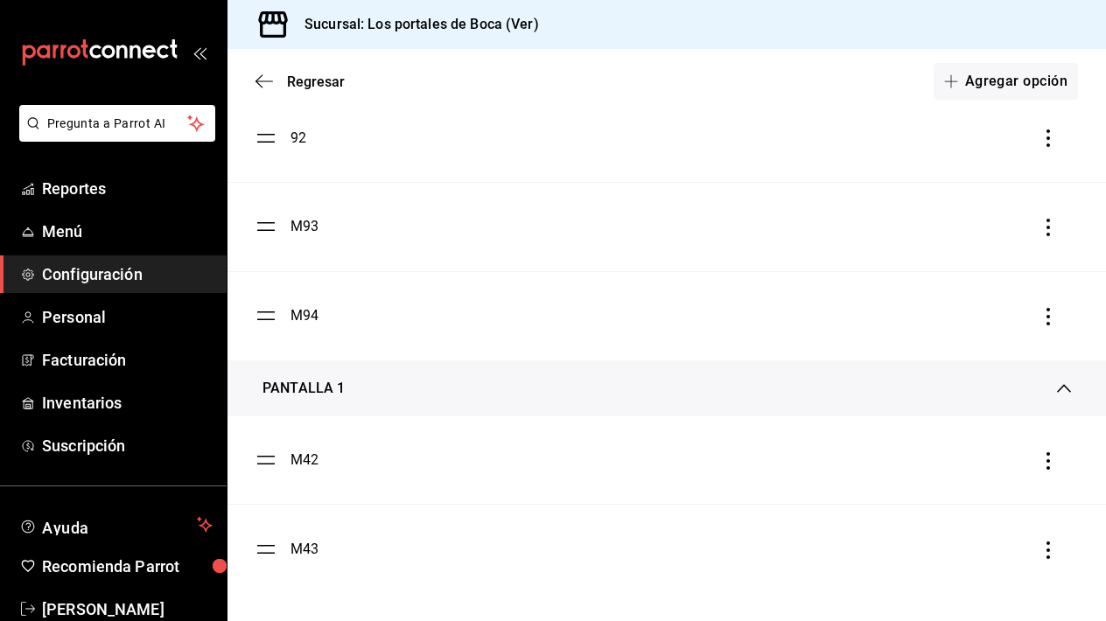
scroll to position [4821, 0]
click at [298, 390] on div "PANTALLA 1" at bounding box center [304, 388] width 82 height 21
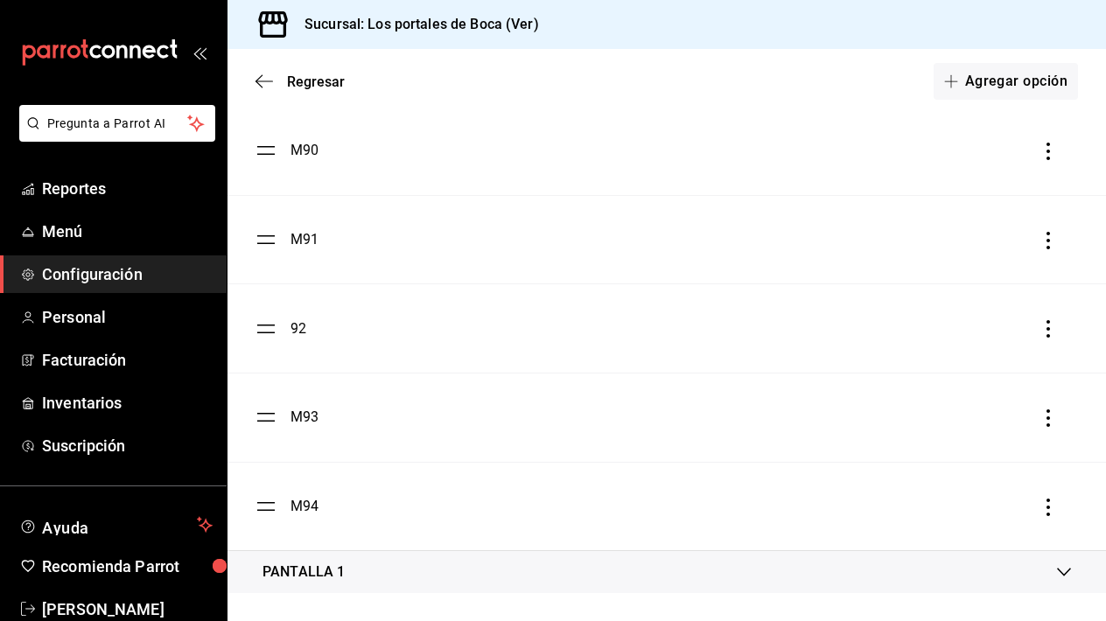
scroll to position [0, 0]
click at [1063, 575] on icon at bounding box center [1064, 572] width 14 height 9
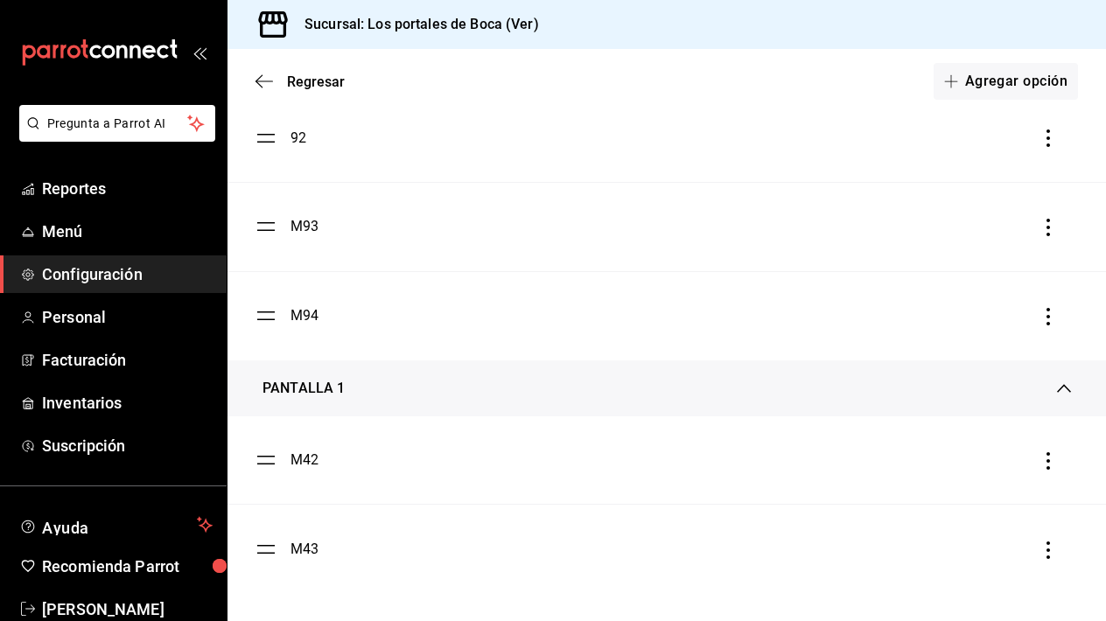
scroll to position [4821, 0]
click at [1053, 462] on icon "button" at bounding box center [1049, 461] width 18 height 18
click at [979, 470] on span "Eliminar" at bounding box center [941, 461] width 76 height 21
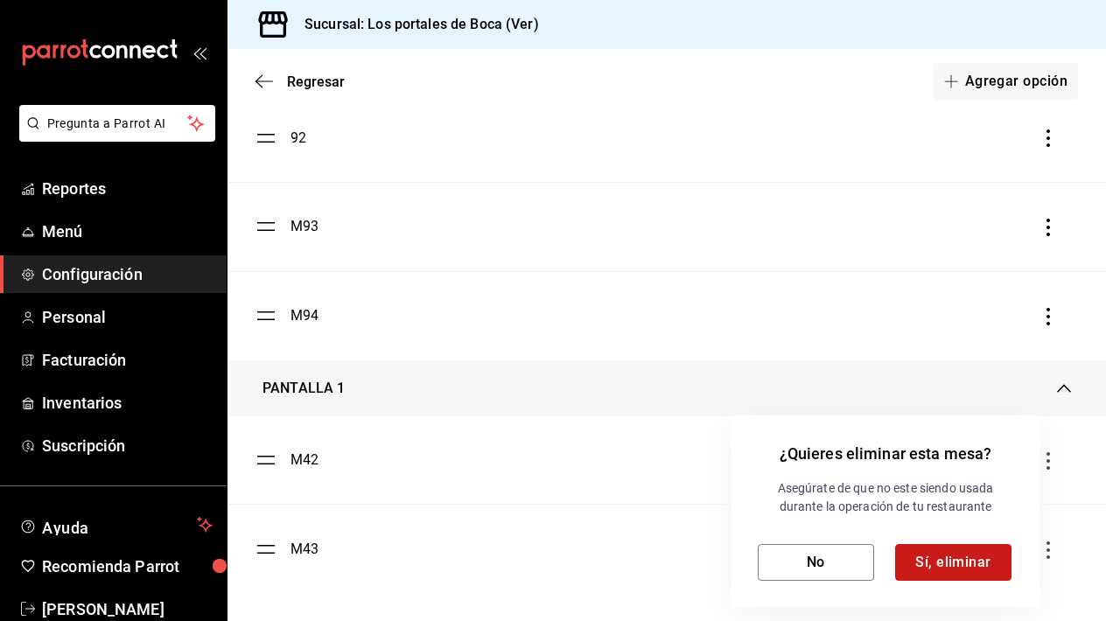
click at [979, 566] on button "Sí, eliminar" at bounding box center [953, 562] width 116 height 37
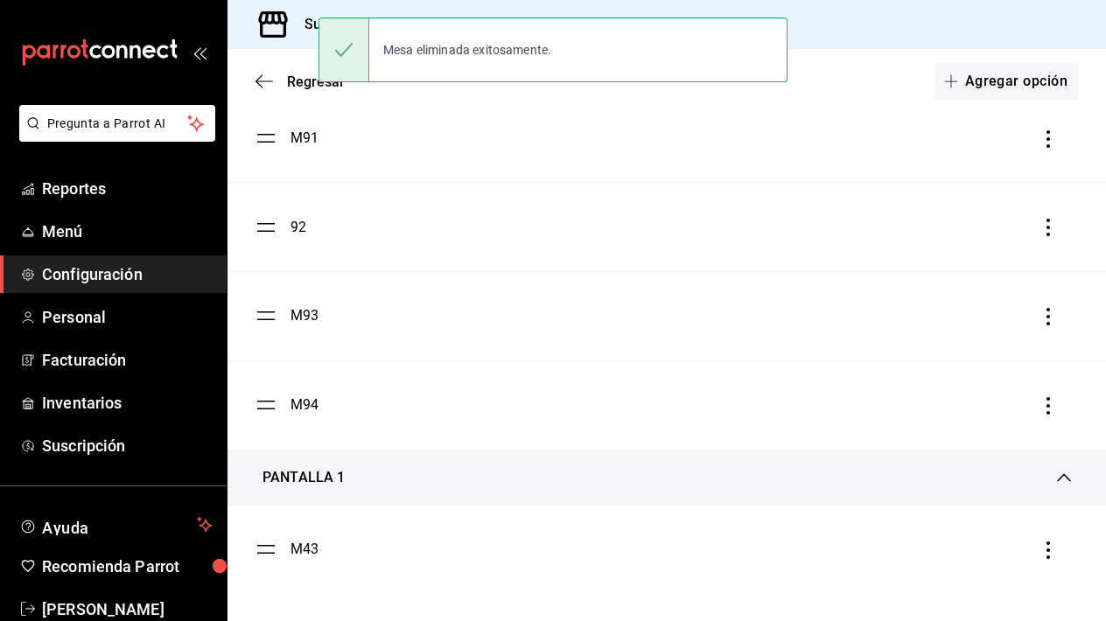
click at [1044, 555] on icon "button" at bounding box center [1049, 551] width 18 height 18
click at [936, 553] on div "Eliminar" at bounding box center [957, 550] width 45 height 14
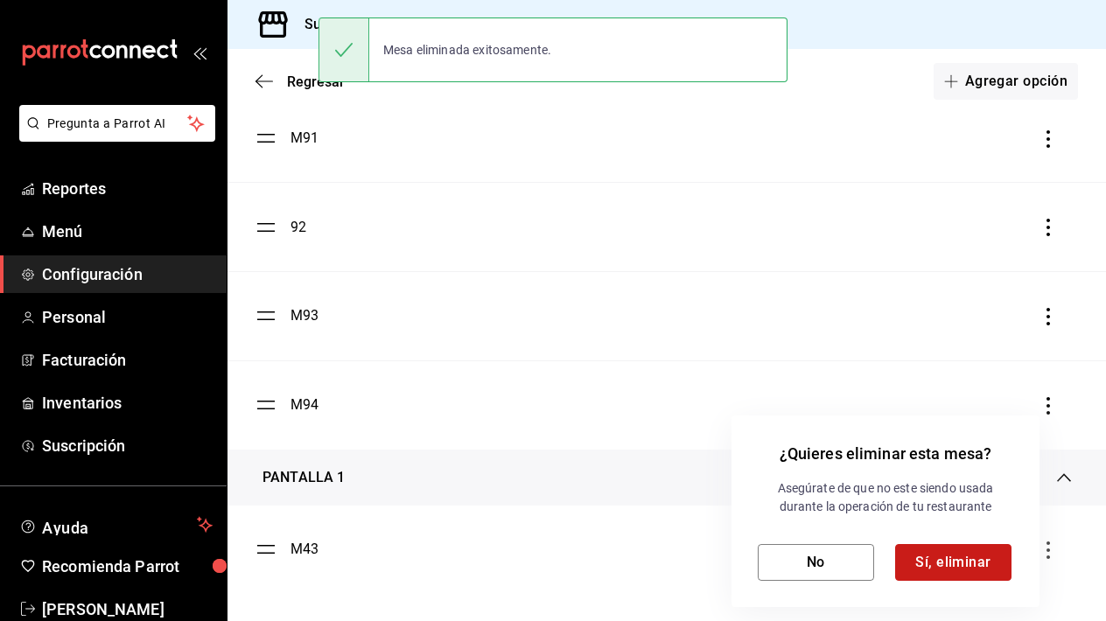
click at [933, 554] on button "Sí, eliminar" at bounding box center [953, 562] width 116 height 37
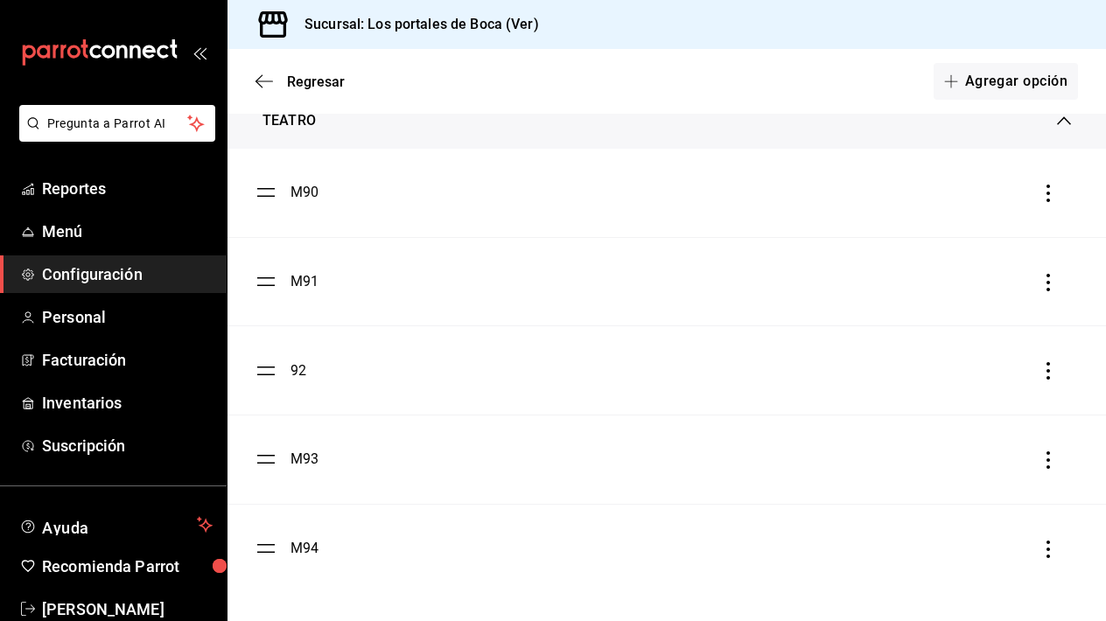
scroll to position [4588, 0]
click at [1047, 193] on icon "button" at bounding box center [1049, 194] width 4 height 18
click at [961, 192] on div "Eliminar" at bounding box center [957, 193] width 45 height 14
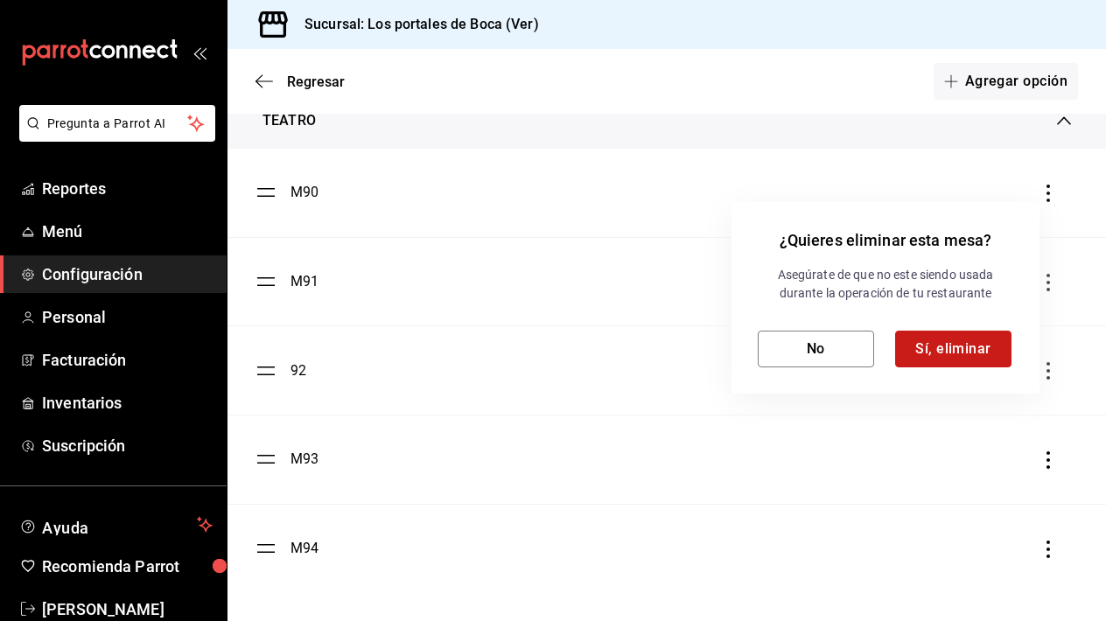
click at [929, 346] on button "Sí, eliminar" at bounding box center [953, 349] width 116 height 37
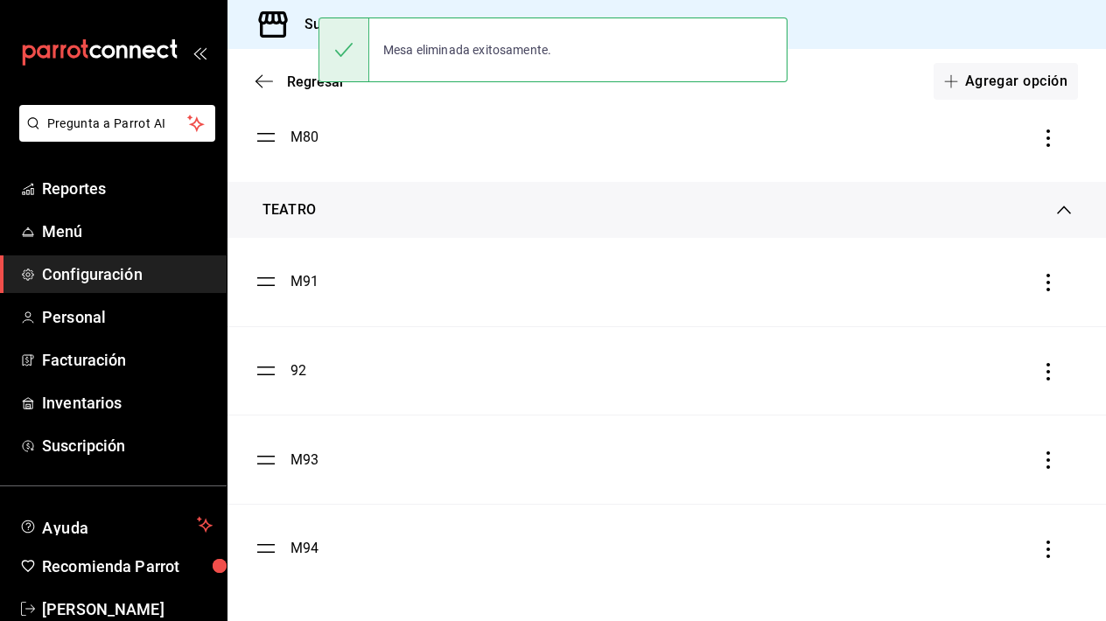
click at [1057, 300] on li "M91" at bounding box center [667, 282] width 879 height 88
click at [1051, 285] on icon "button" at bounding box center [1049, 283] width 18 height 18
click at [979, 298] on li "Eliminar" at bounding box center [969, 282] width 175 height 49
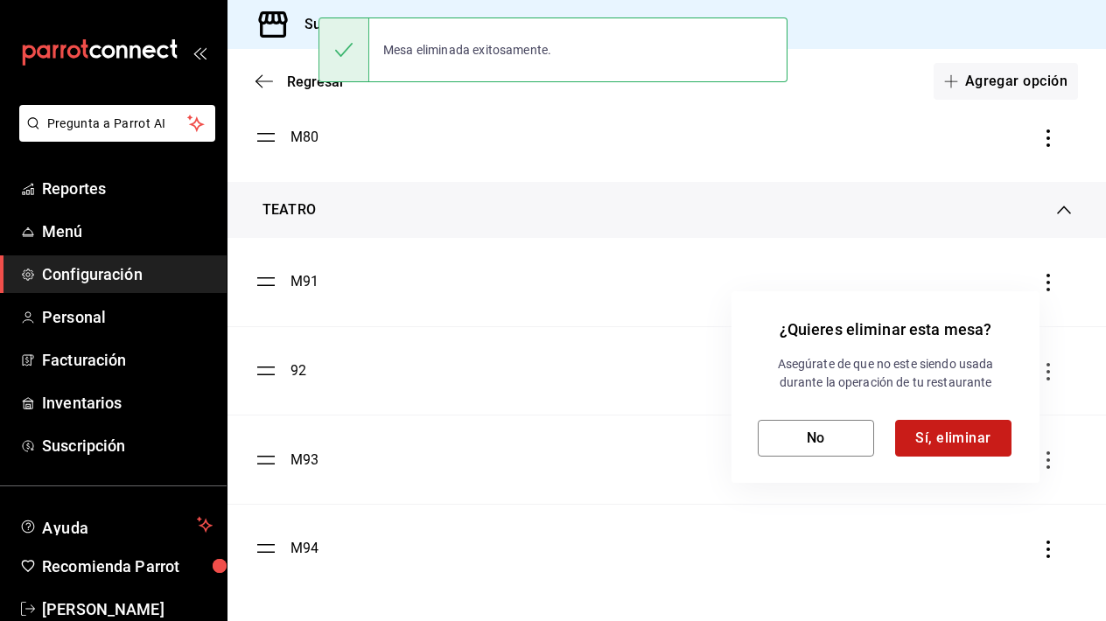
click at [933, 446] on button "Sí, eliminar" at bounding box center [953, 438] width 116 height 37
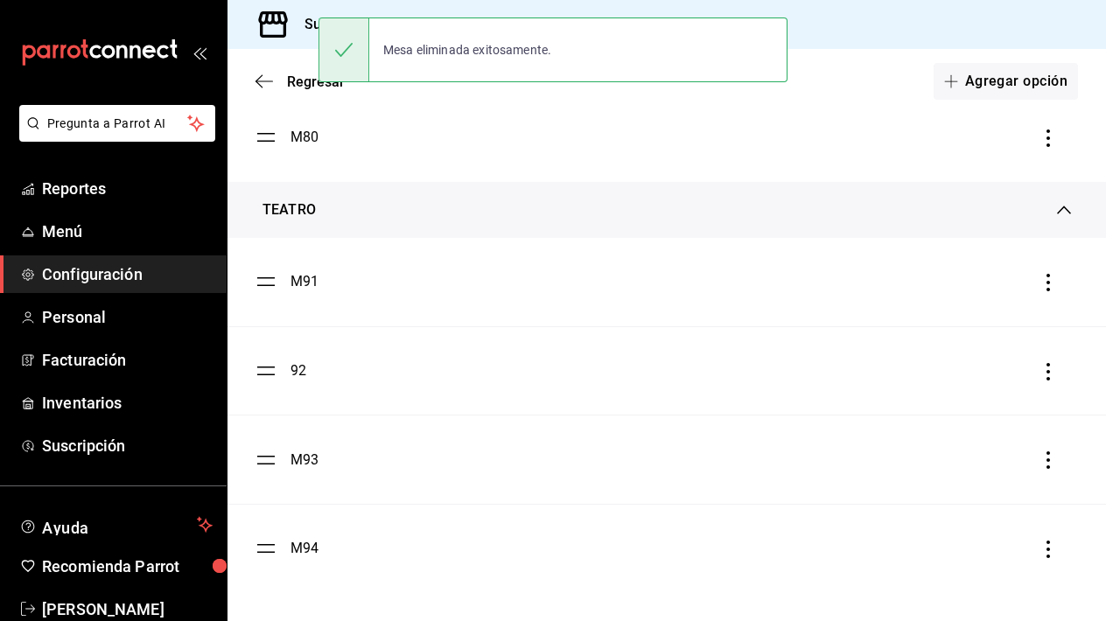
scroll to position [4409, 0]
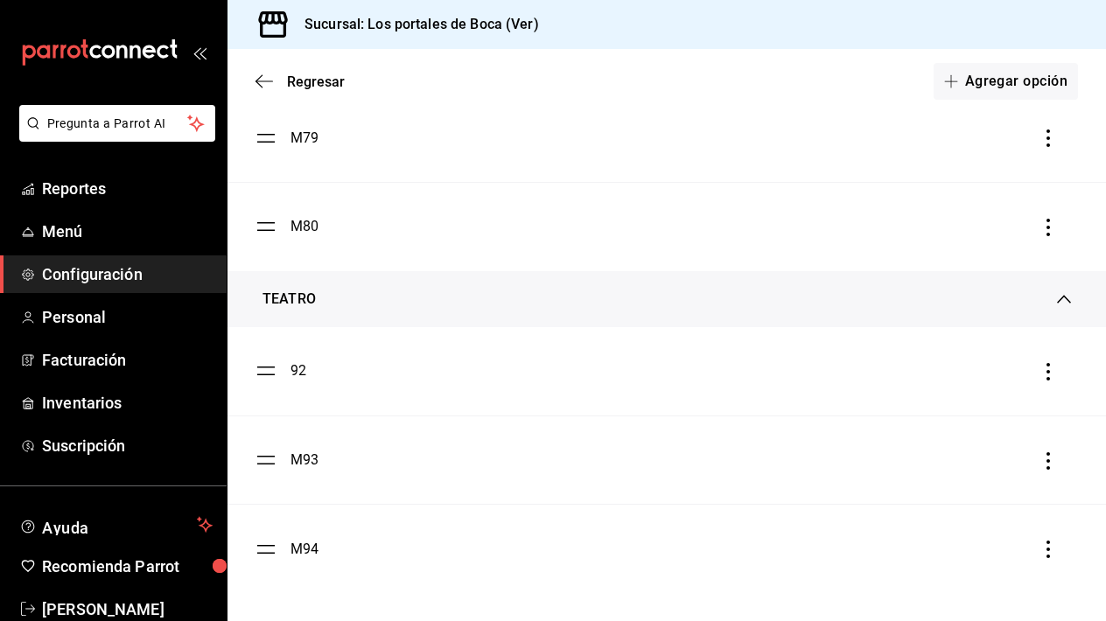
click at [1051, 367] on icon "button" at bounding box center [1049, 372] width 18 height 18
click at [981, 378] on li "Eliminar" at bounding box center [969, 371] width 175 height 49
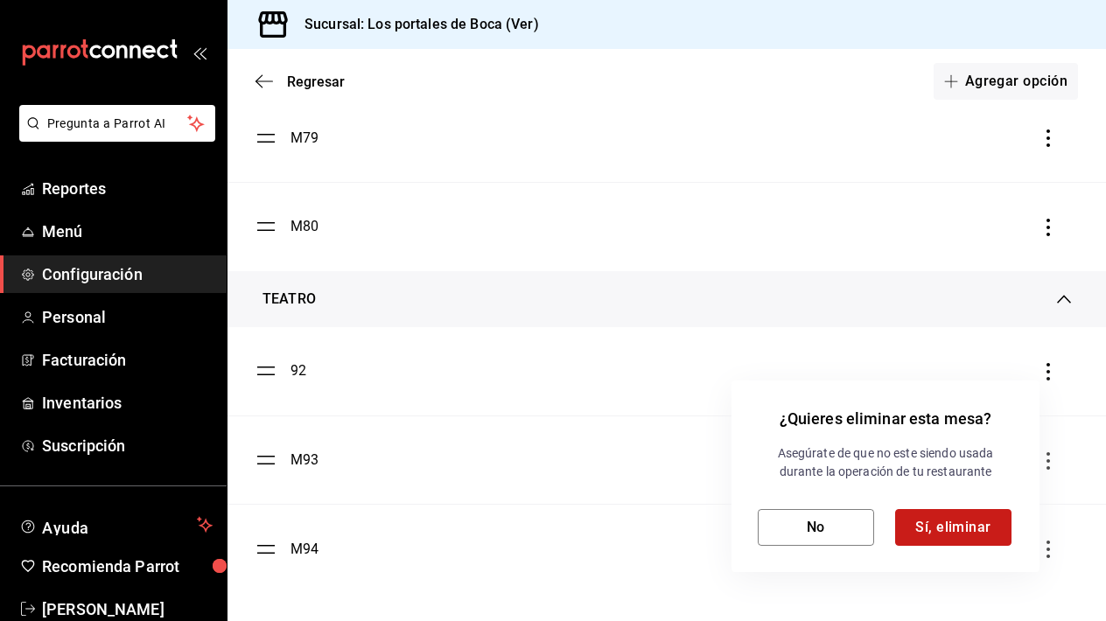
click at [941, 522] on button "Sí, eliminar" at bounding box center [953, 527] width 116 height 37
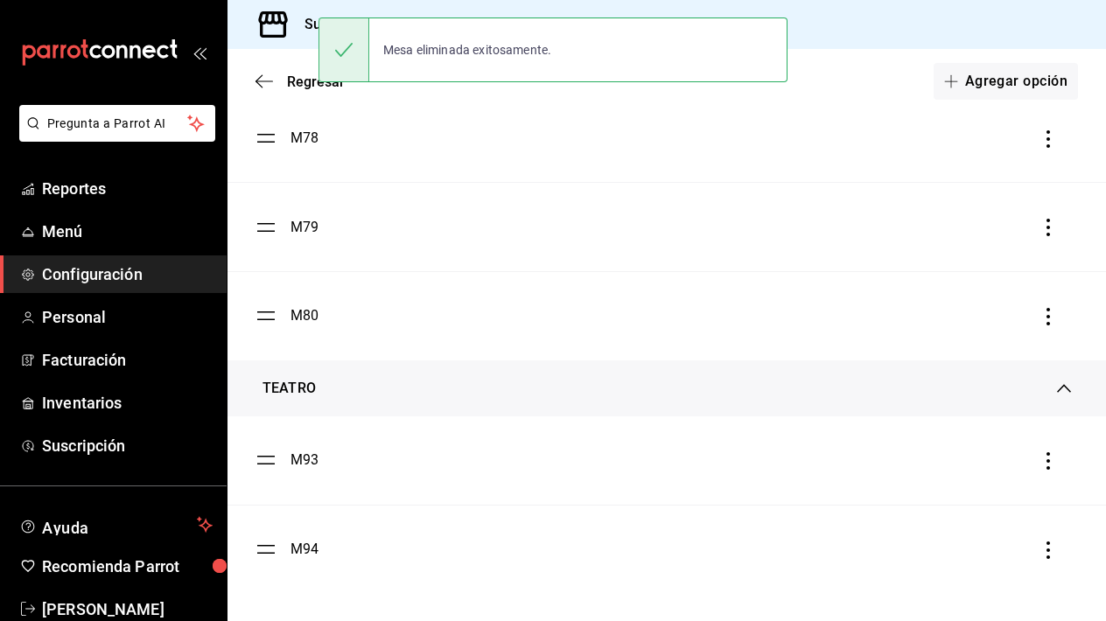
scroll to position [4320, 0]
click at [1049, 466] on icon "button" at bounding box center [1049, 461] width 18 height 18
click at [1001, 458] on li "Eliminar" at bounding box center [969, 461] width 175 height 49
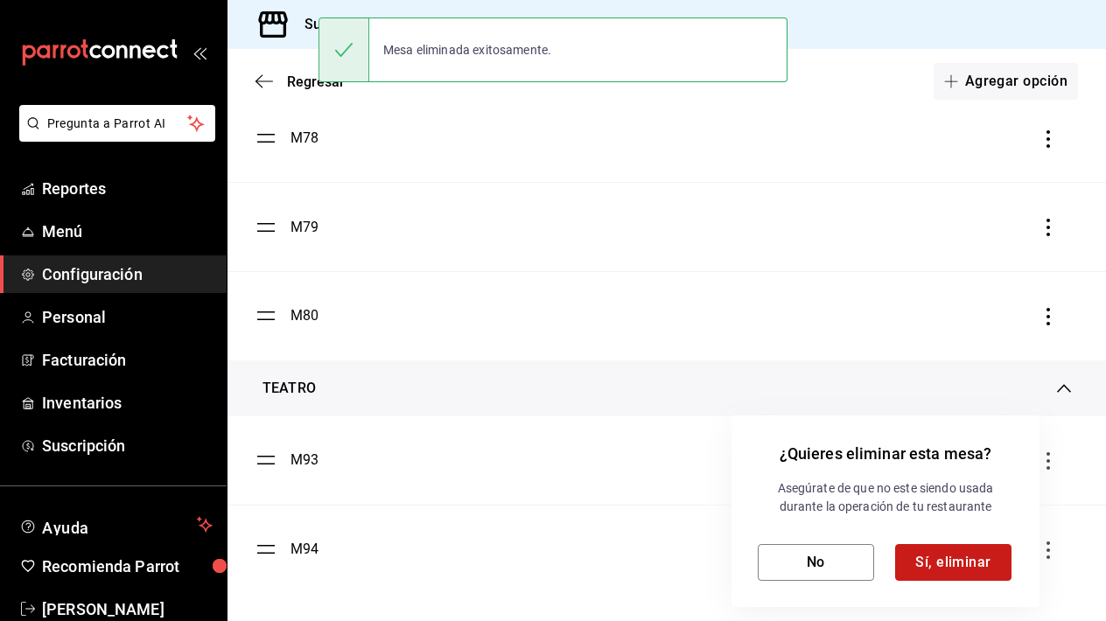
click at [945, 557] on button "Sí, eliminar" at bounding box center [953, 562] width 116 height 37
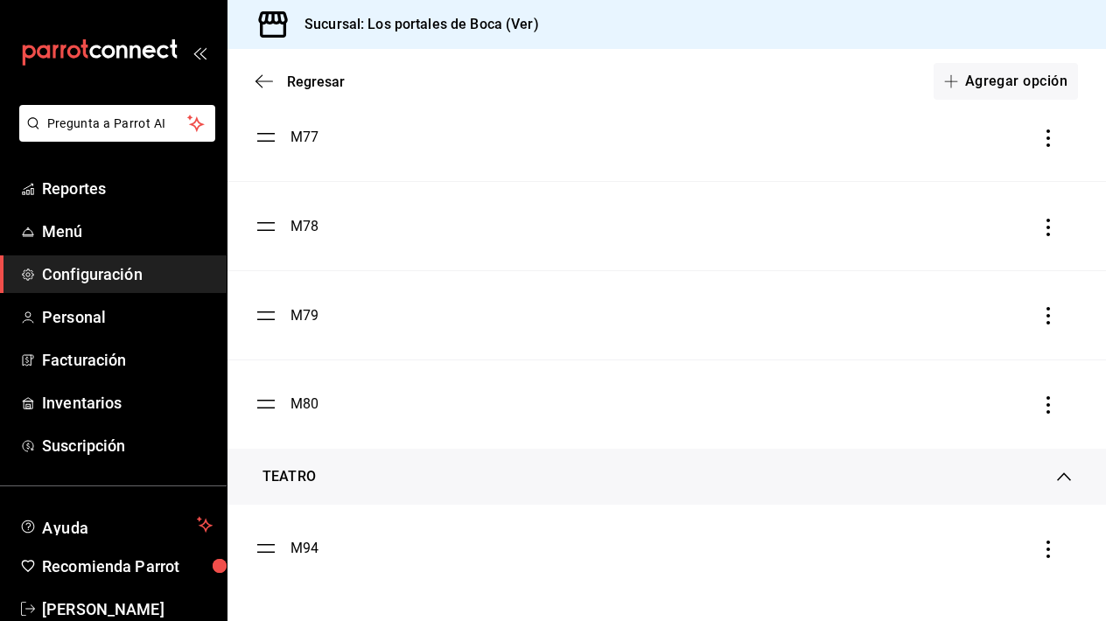
scroll to position [4232, 0]
click at [1042, 544] on icon "button" at bounding box center [1049, 550] width 18 height 18
click at [975, 553] on div "Eliminar" at bounding box center [957, 550] width 45 height 14
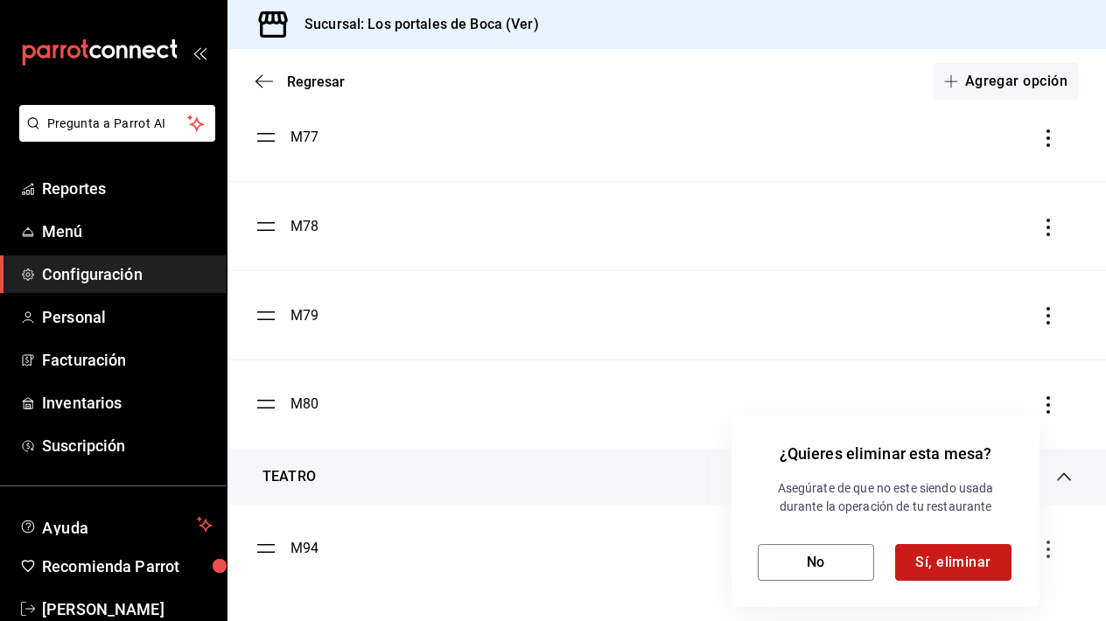
click at [955, 561] on button "Sí, eliminar" at bounding box center [953, 562] width 116 height 37
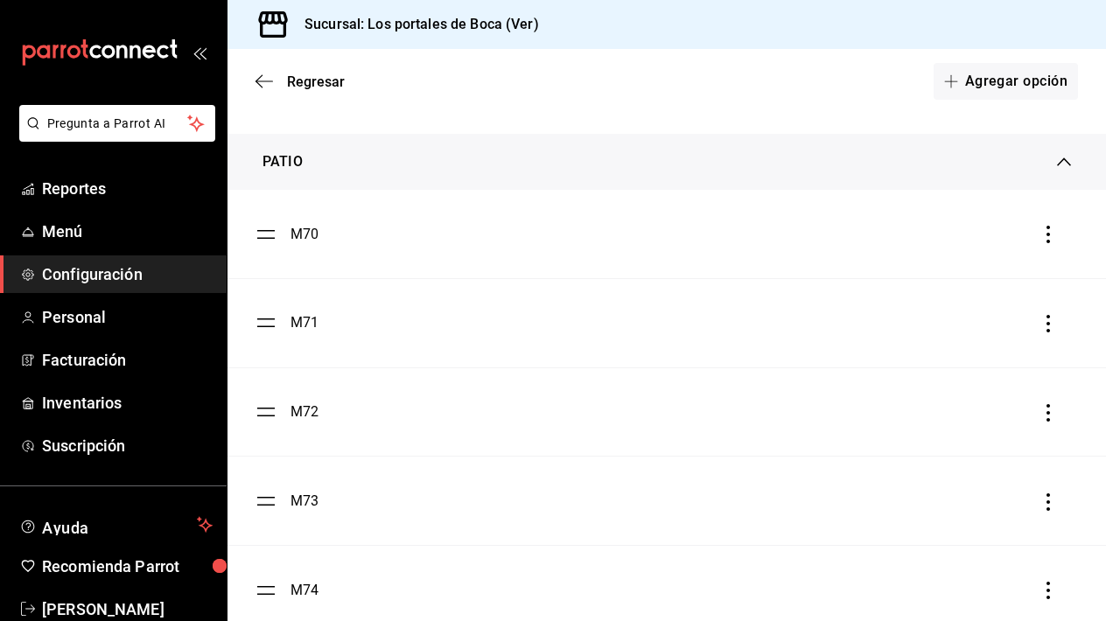
scroll to position [3508, 0]
click at [1052, 239] on icon "button" at bounding box center [1049, 238] width 18 height 18
click at [979, 234] on div "Eliminar" at bounding box center [957, 238] width 45 height 14
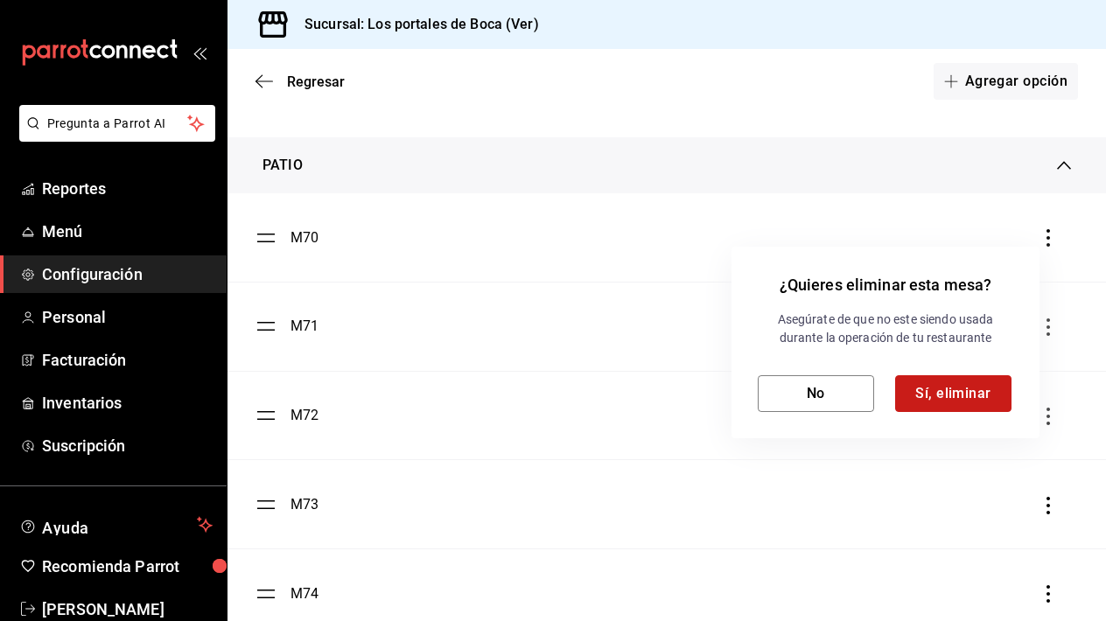
click at [955, 393] on button "Sí, eliminar" at bounding box center [953, 393] width 116 height 37
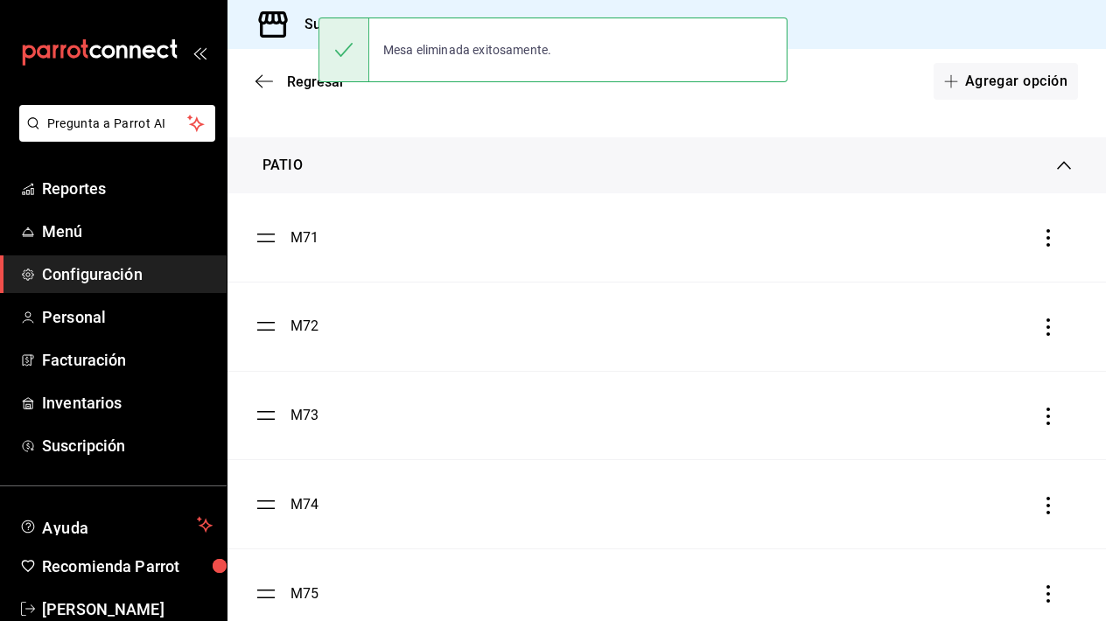
click at [1049, 243] on icon "button" at bounding box center [1049, 238] width 18 height 18
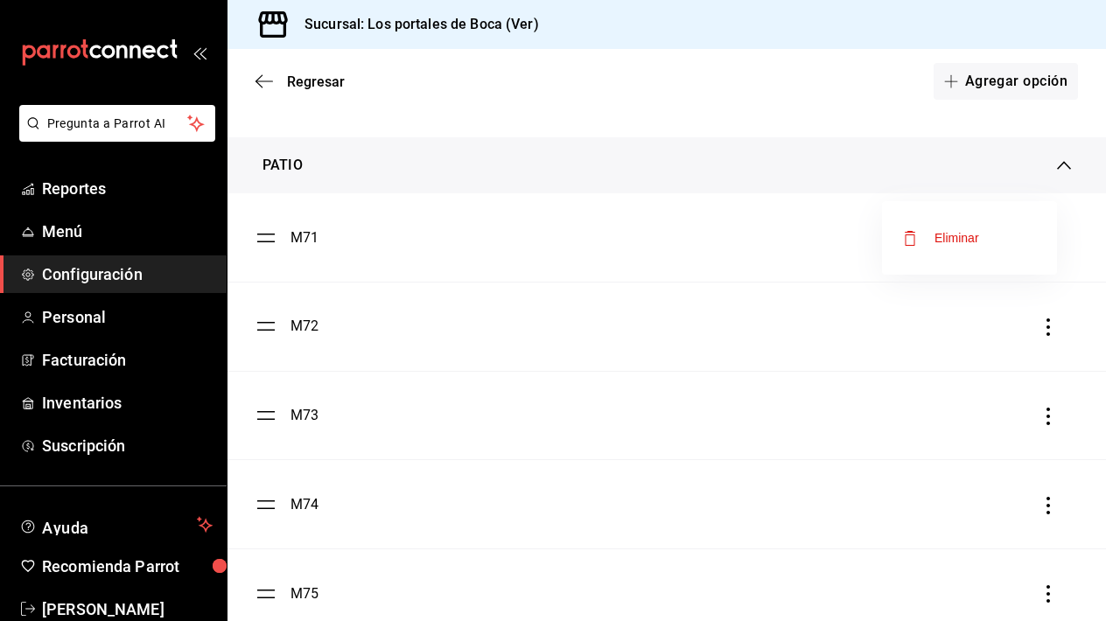
click at [987, 248] on li "Eliminar" at bounding box center [969, 238] width 175 height 49
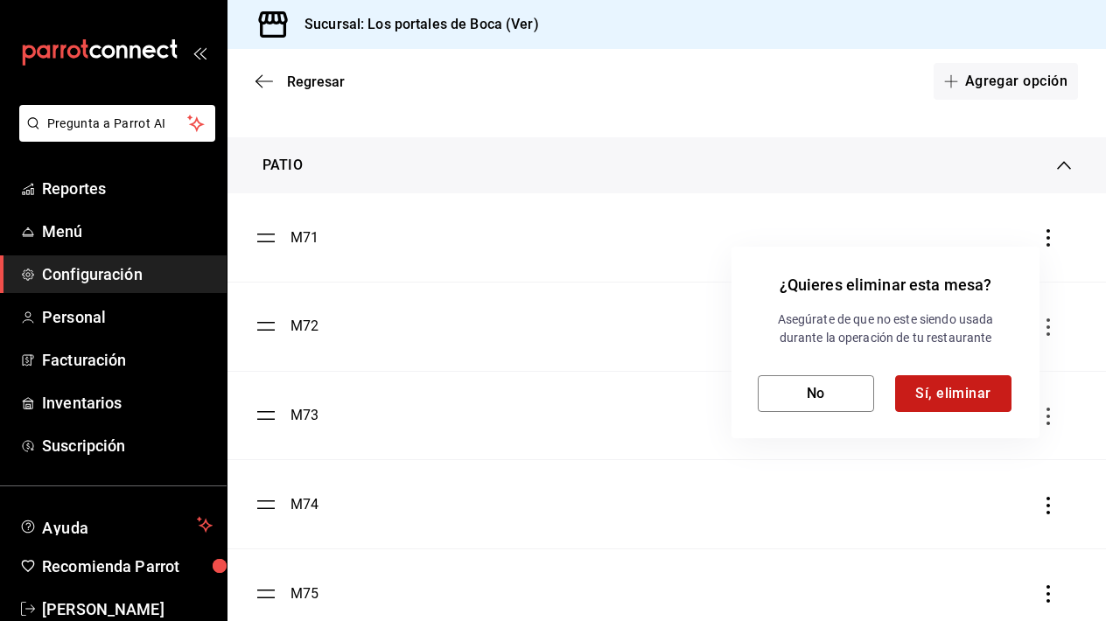
click at [961, 410] on button "Sí, eliminar" at bounding box center [953, 393] width 116 height 37
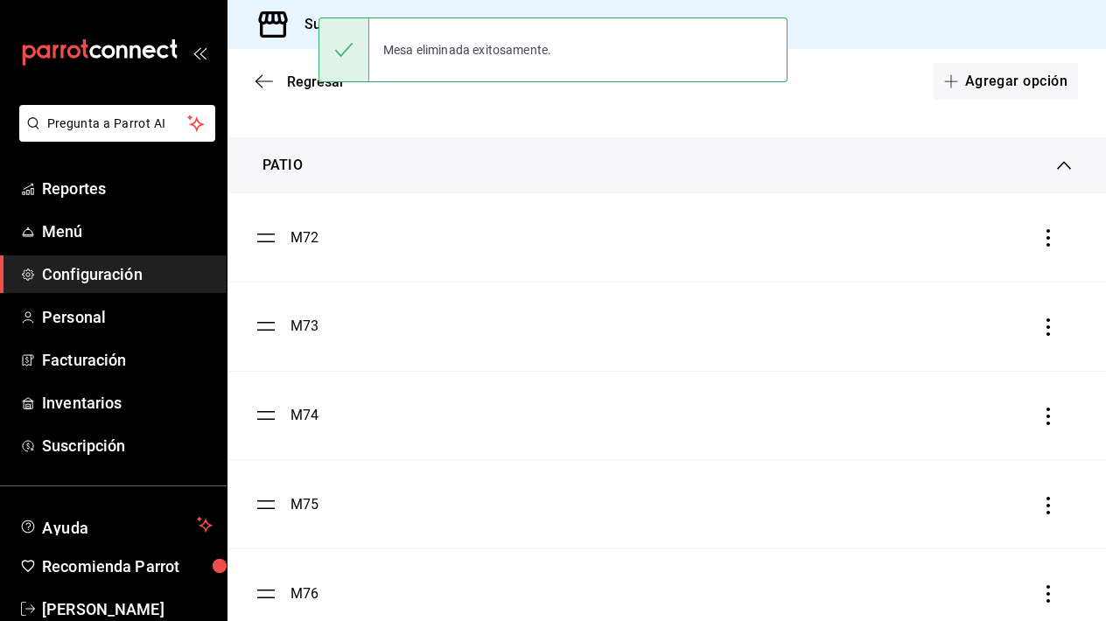
click at [1050, 238] on icon "button" at bounding box center [1049, 238] width 18 height 18
click at [975, 233] on div "Eliminar" at bounding box center [957, 238] width 45 height 14
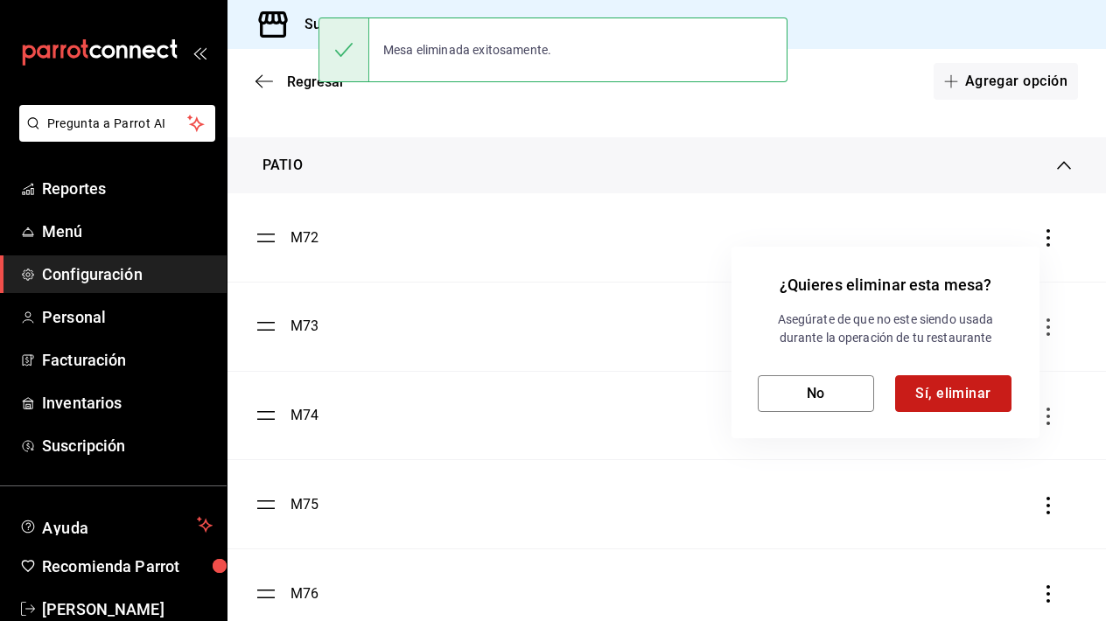
click at [936, 383] on button "Sí, eliminar" at bounding box center [953, 393] width 116 height 37
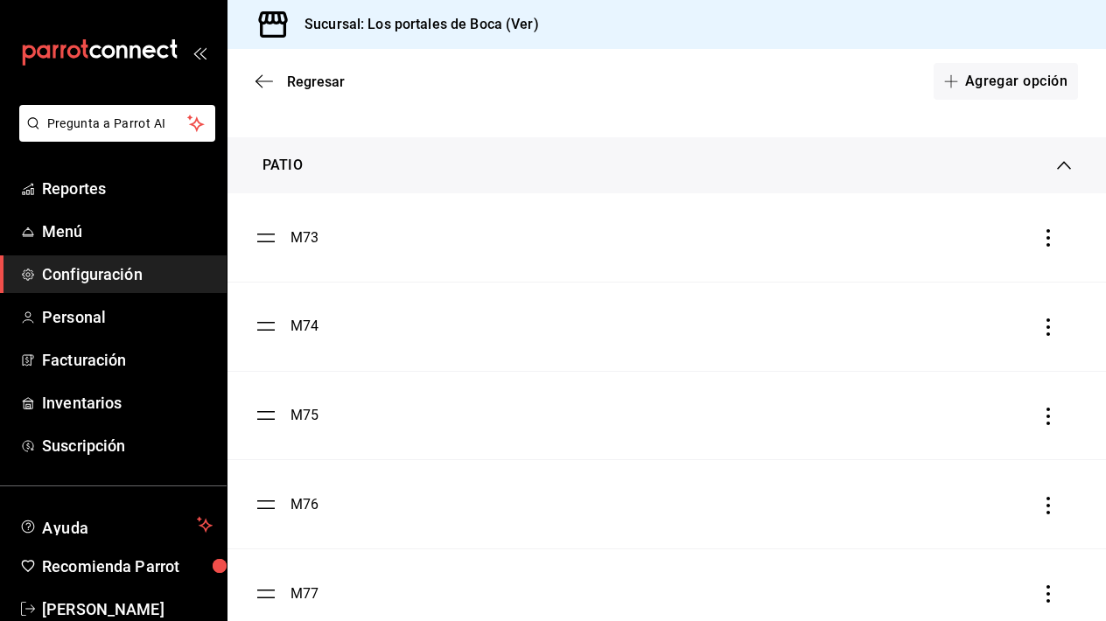
click at [1052, 236] on icon "button" at bounding box center [1049, 238] width 18 height 18
click at [957, 257] on li "Eliminar" at bounding box center [969, 238] width 175 height 49
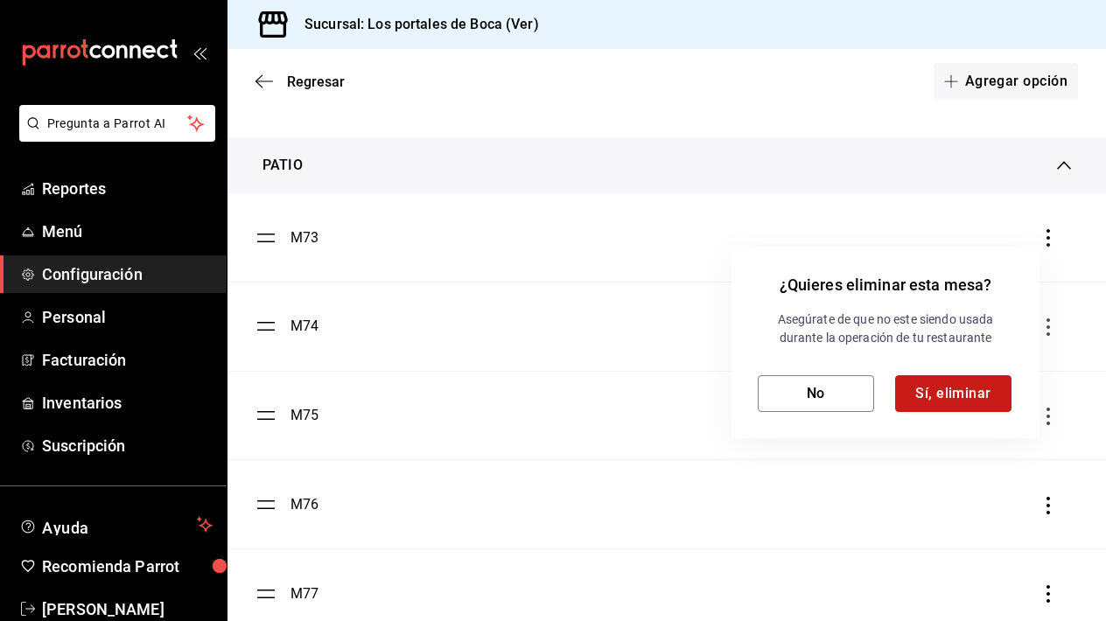
click at [925, 396] on button "Sí, eliminar" at bounding box center [953, 393] width 116 height 37
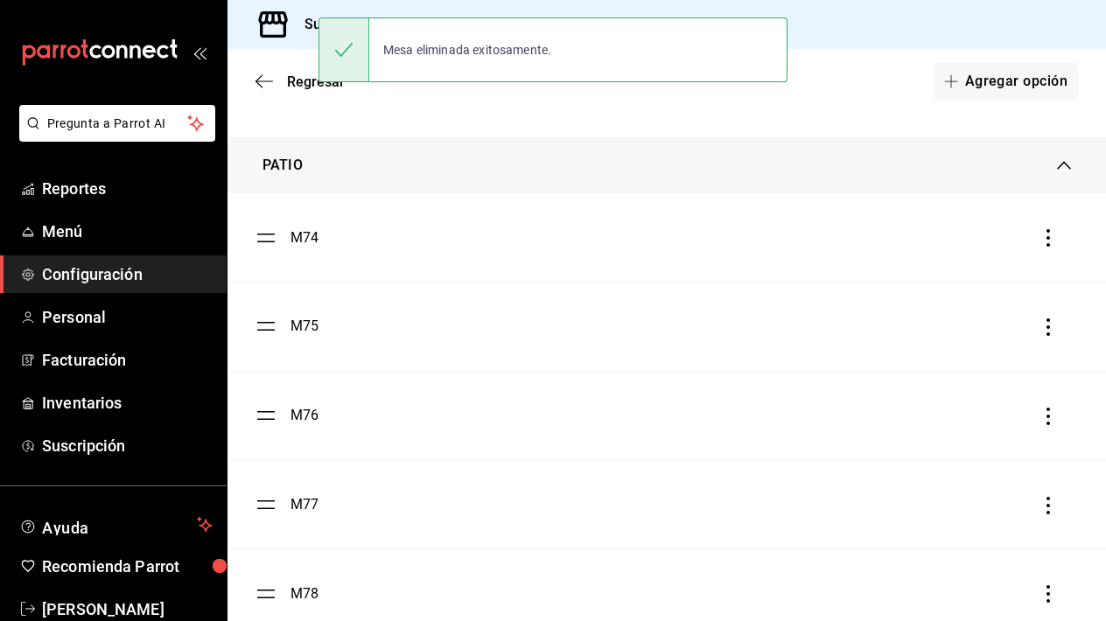
click at [1048, 243] on icon "button" at bounding box center [1049, 238] width 18 height 18
click at [967, 249] on li "Eliminar" at bounding box center [969, 238] width 175 height 49
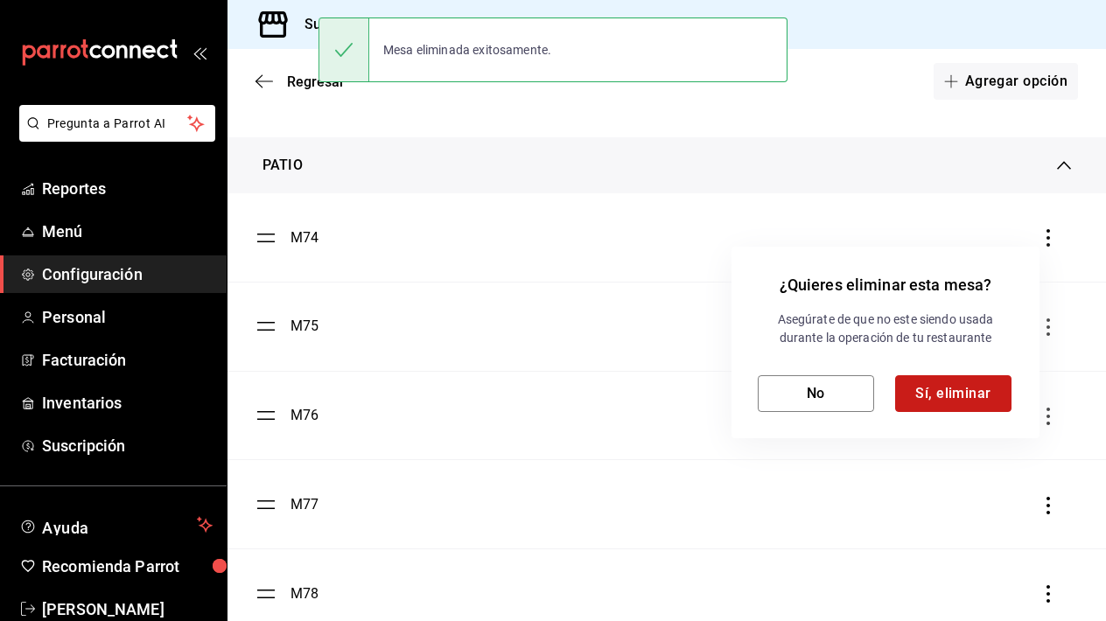
click at [945, 410] on button "Sí, eliminar" at bounding box center [953, 393] width 116 height 37
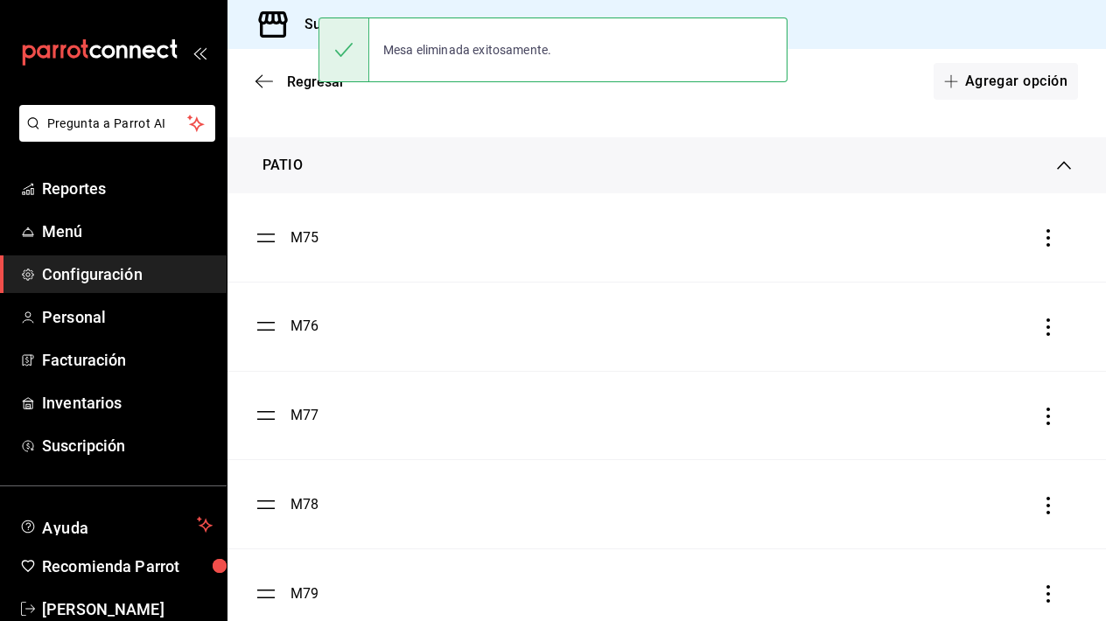
click at [1049, 240] on icon "button" at bounding box center [1049, 238] width 4 height 18
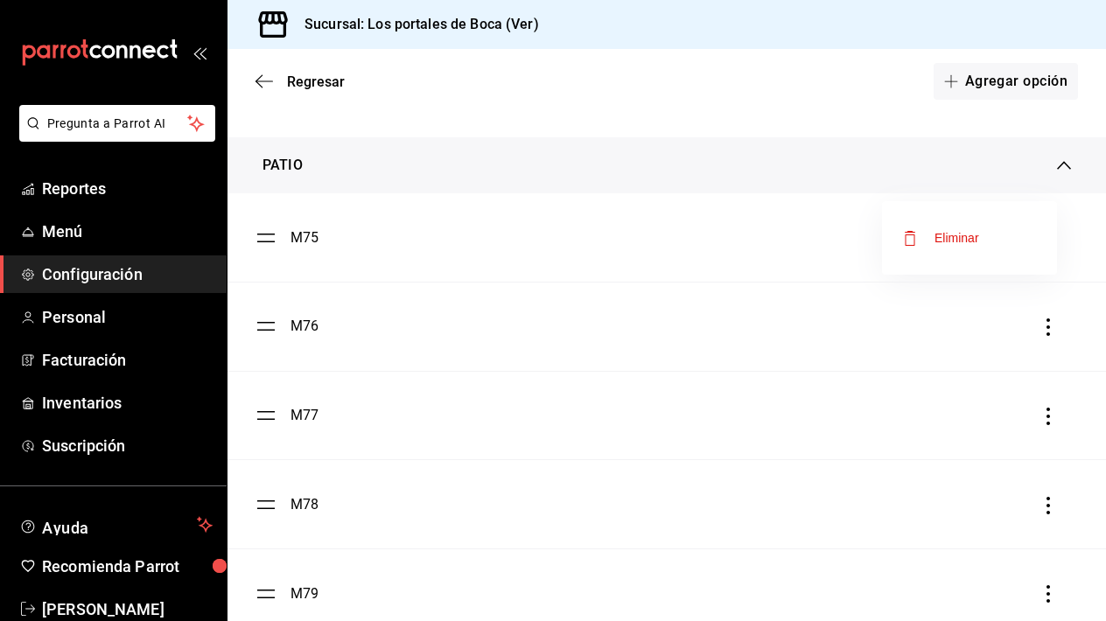
click at [979, 242] on div "Eliminar" at bounding box center [957, 238] width 45 height 14
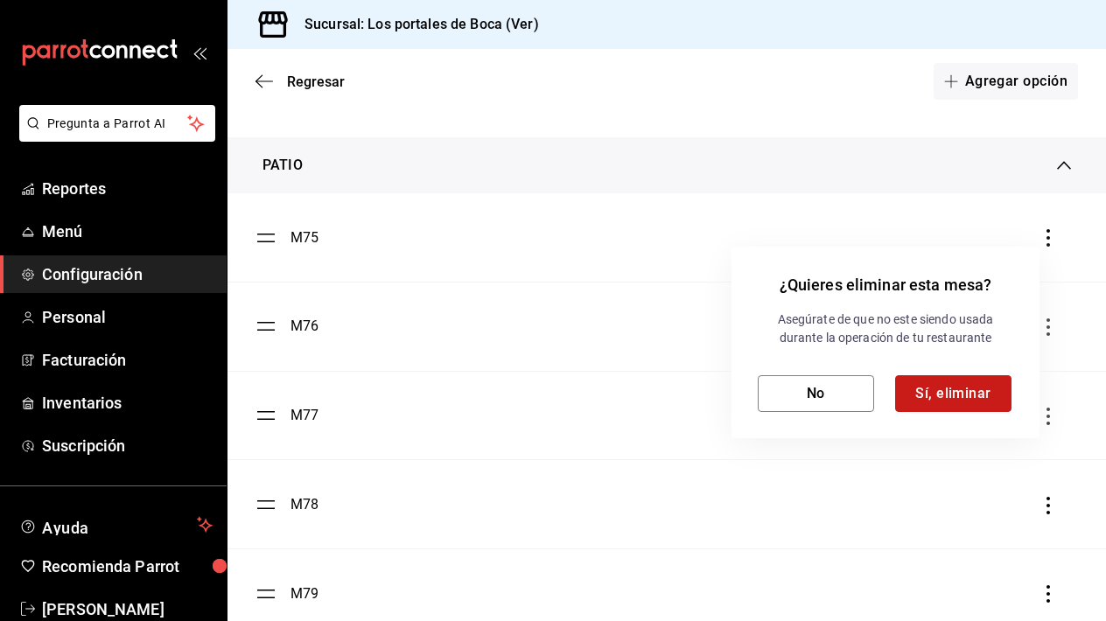
click at [933, 393] on button "Sí, eliminar" at bounding box center [953, 393] width 116 height 37
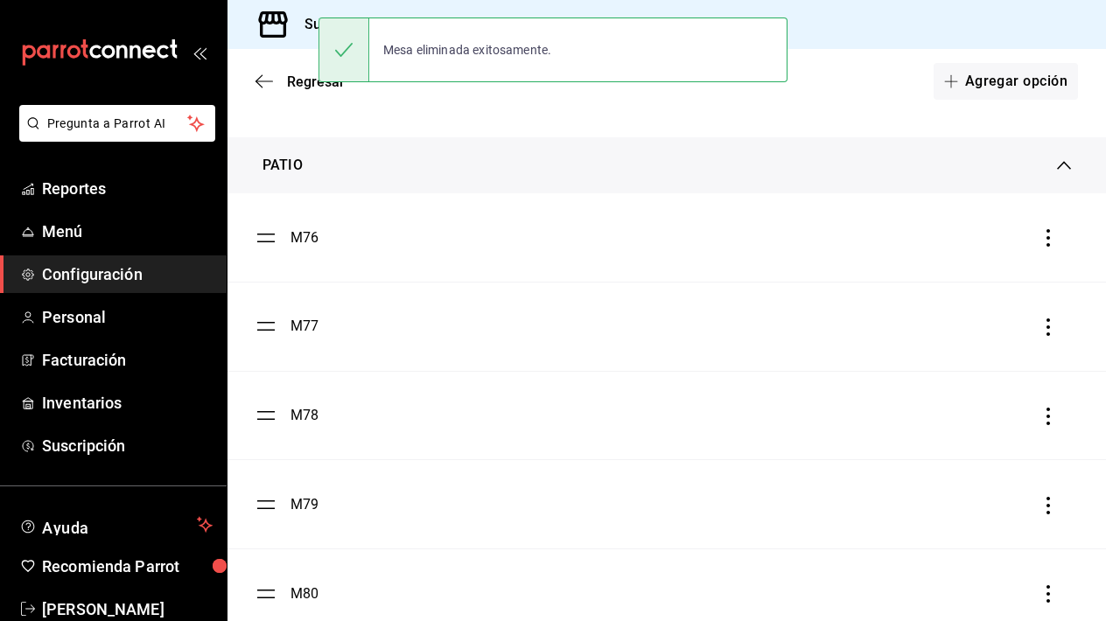
click at [1050, 242] on icon "button" at bounding box center [1049, 238] width 18 height 18
click at [956, 241] on div "Eliminar" at bounding box center [957, 238] width 45 height 14
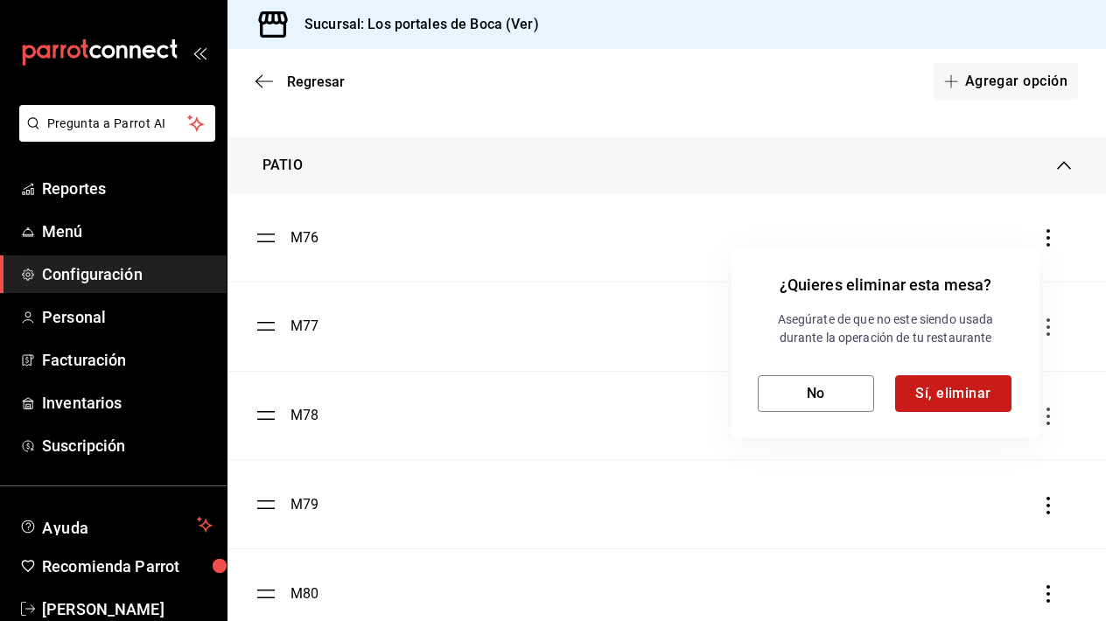
click at [1001, 391] on button "Sí, eliminar" at bounding box center [953, 393] width 116 height 37
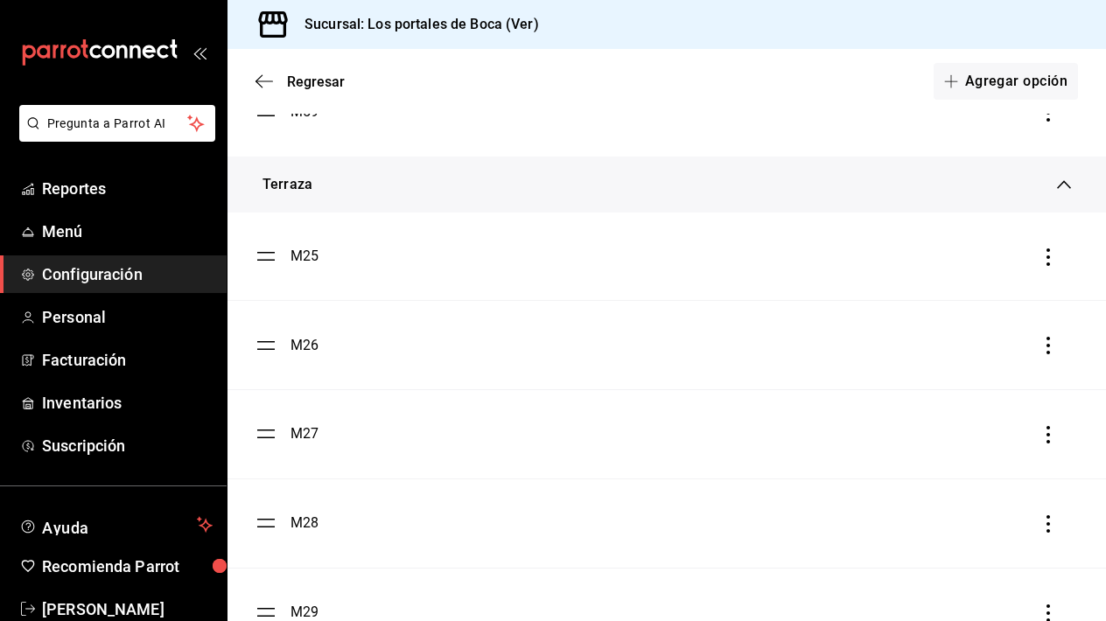
scroll to position [2403, 0]
click at [1046, 249] on icon "button" at bounding box center [1049, 254] width 18 height 18
click at [979, 249] on div "Eliminar" at bounding box center [957, 254] width 45 height 14
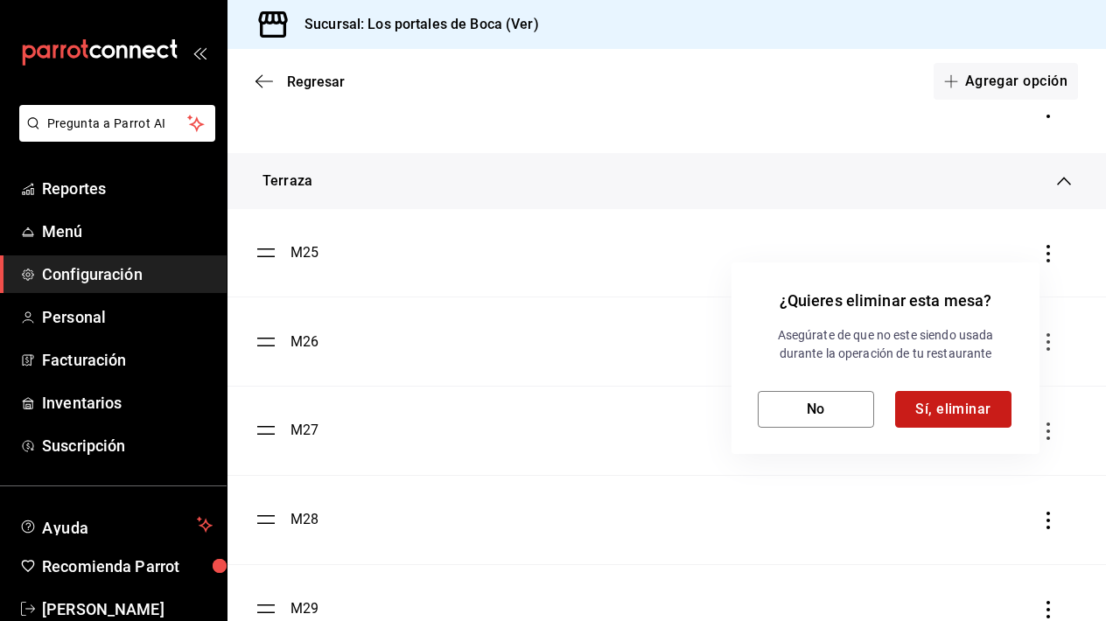
click at [942, 396] on button "Sí, eliminar" at bounding box center [953, 409] width 116 height 37
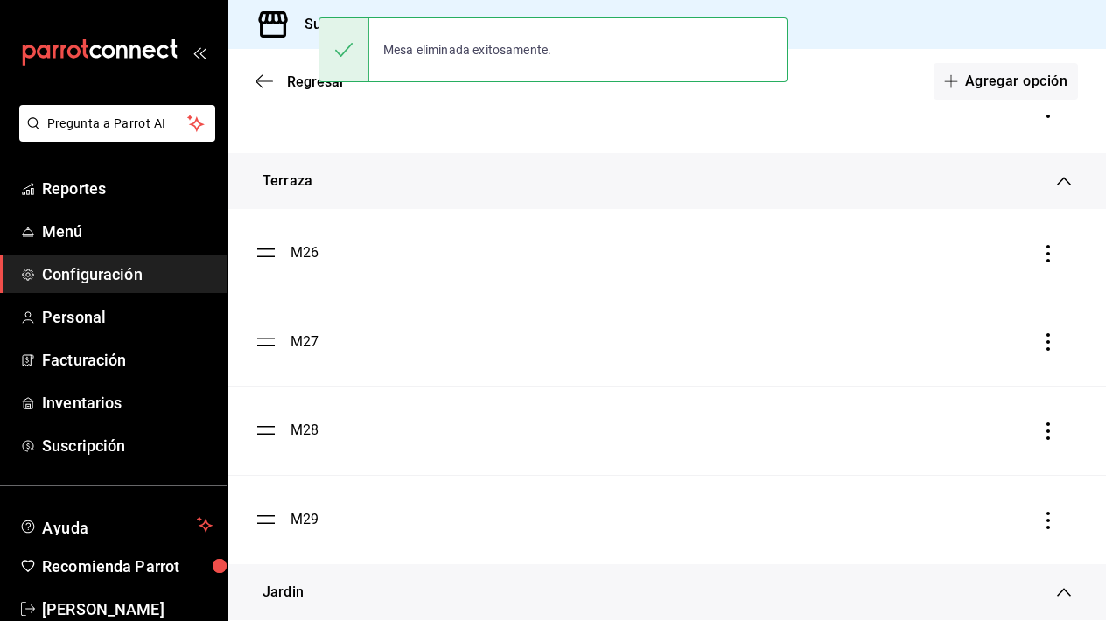
click at [1047, 252] on icon "button" at bounding box center [1049, 254] width 4 height 18
click at [981, 254] on li "Eliminar" at bounding box center [969, 253] width 175 height 49
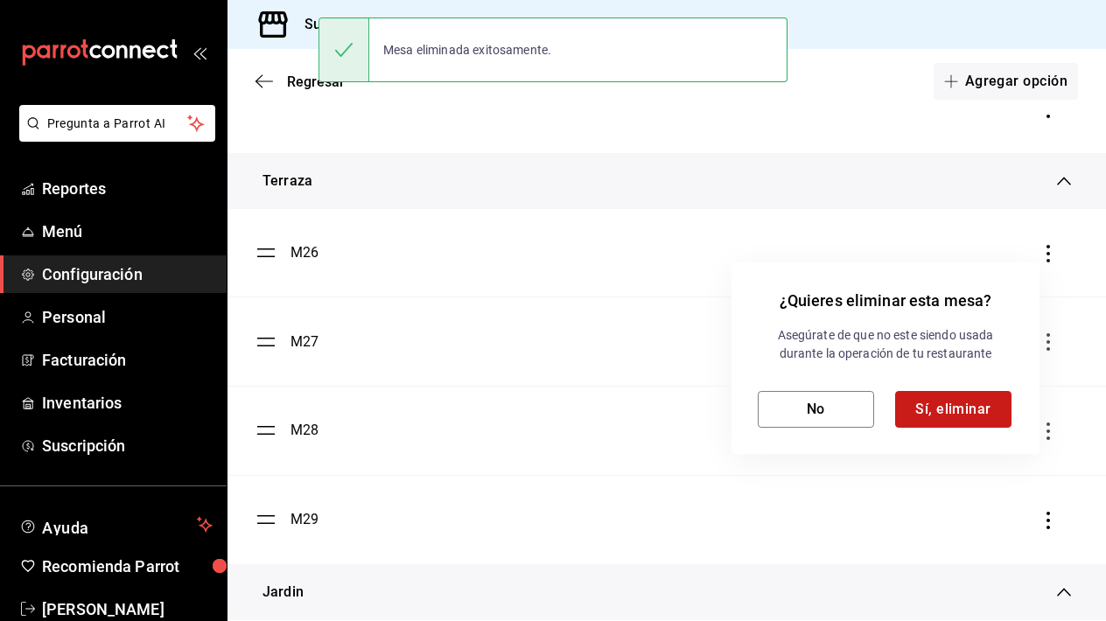
click at [969, 417] on button "Sí, eliminar" at bounding box center [953, 409] width 116 height 37
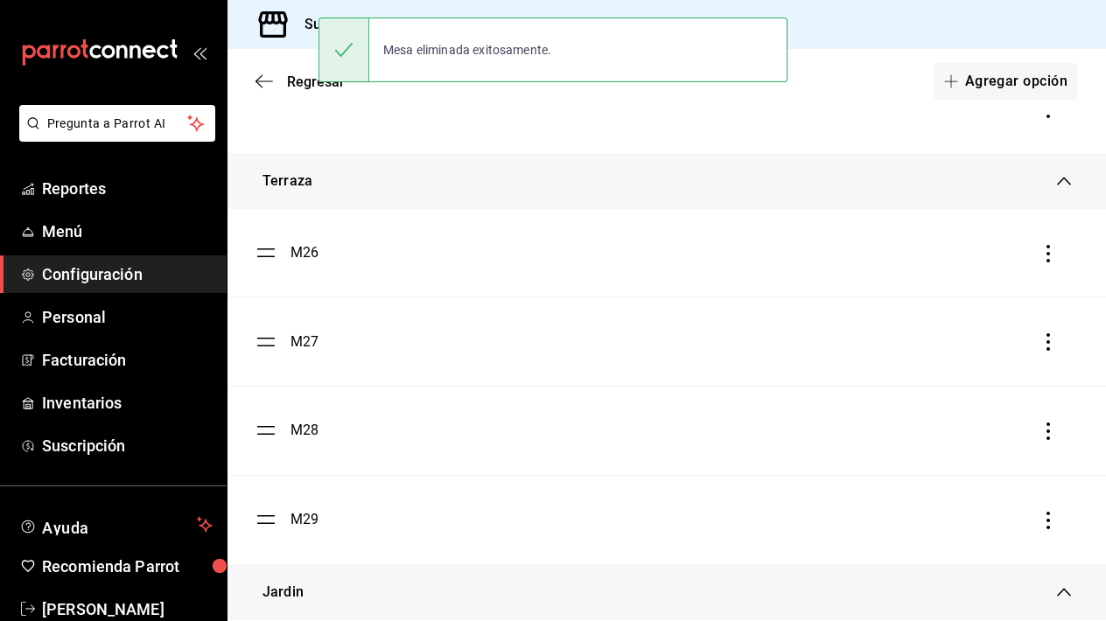
click at [1047, 256] on div at bounding box center [553, 310] width 1106 height 621
click at [1047, 256] on icon "button" at bounding box center [1049, 254] width 18 height 18
click at [976, 251] on div "Eliminar" at bounding box center [957, 254] width 45 height 14
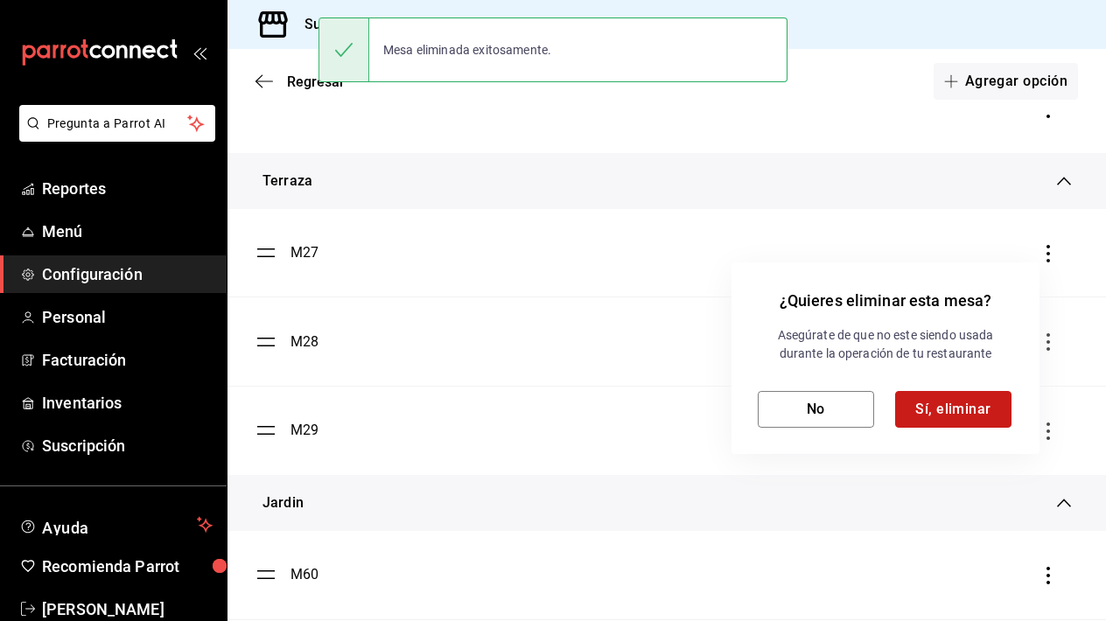
click at [965, 400] on button "Sí, eliminar" at bounding box center [953, 409] width 116 height 37
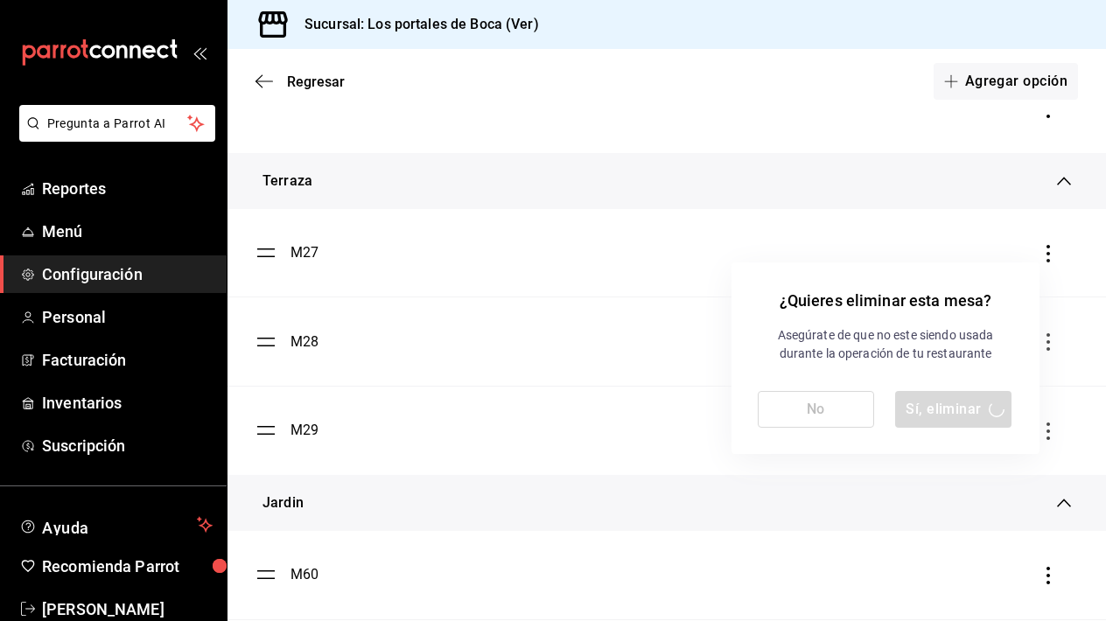
click at [1044, 256] on div at bounding box center [553, 310] width 1106 height 621
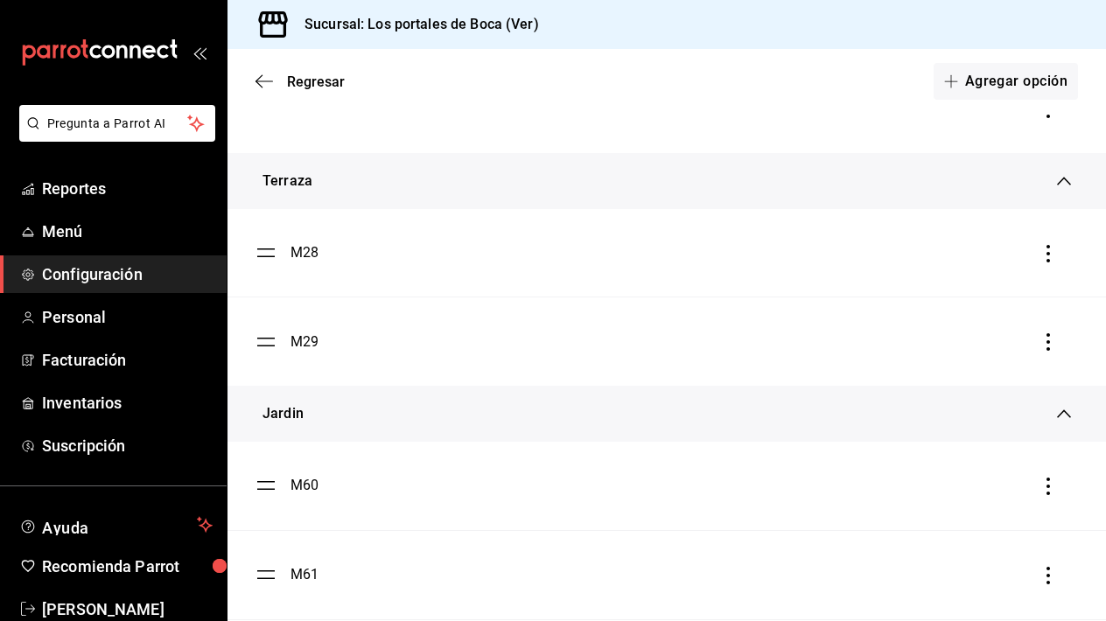
click at [1044, 256] on icon "button" at bounding box center [1049, 254] width 18 height 18
click at [953, 270] on li "Eliminar" at bounding box center [969, 253] width 175 height 49
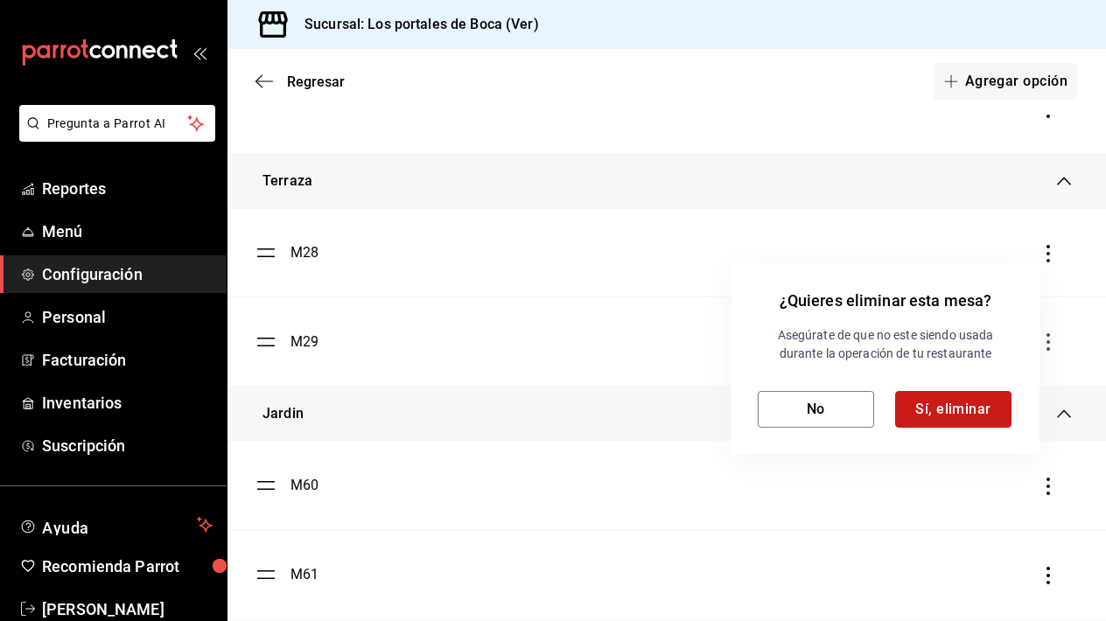
click at [954, 398] on button "Sí, eliminar" at bounding box center [953, 409] width 116 height 37
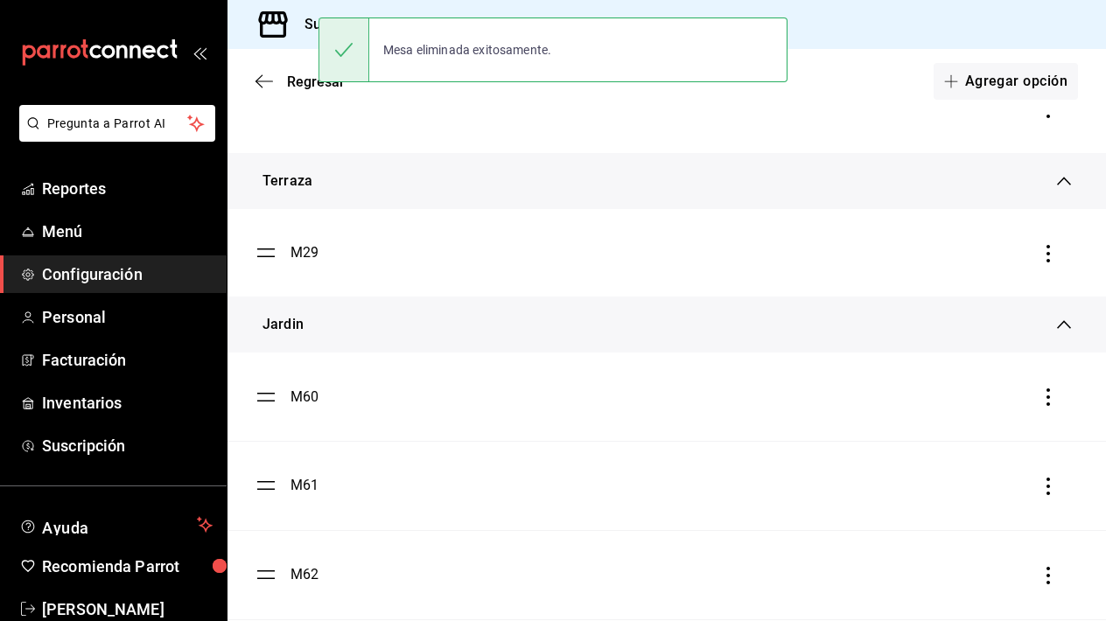
click at [1050, 257] on div "¿Quieres eliminar esta mesa? Asegúrate de que no este siendo usada durante la o…" at bounding box center [553, 310] width 1106 height 621
click at [1050, 257] on icon "button" at bounding box center [1049, 254] width 18 height 18
click at [961, 260] on div "Eliminar" at bounding box center [957, 254] width 45 height 14
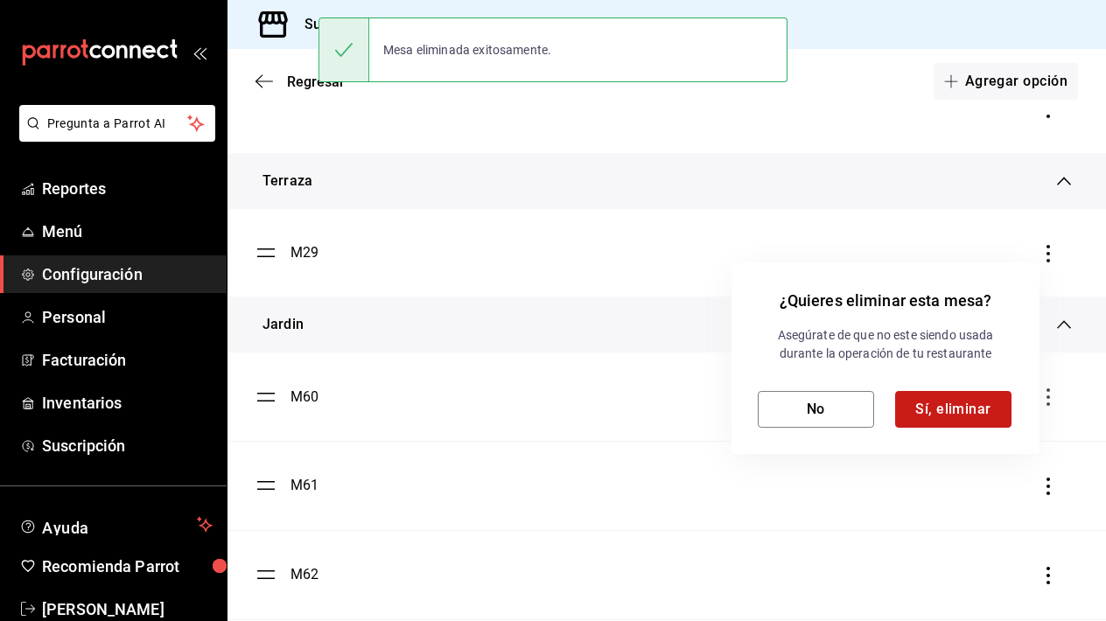
click at [948, 413] on button "Sí, eliminar" at bounding box center [953, 409] width 116 height 37
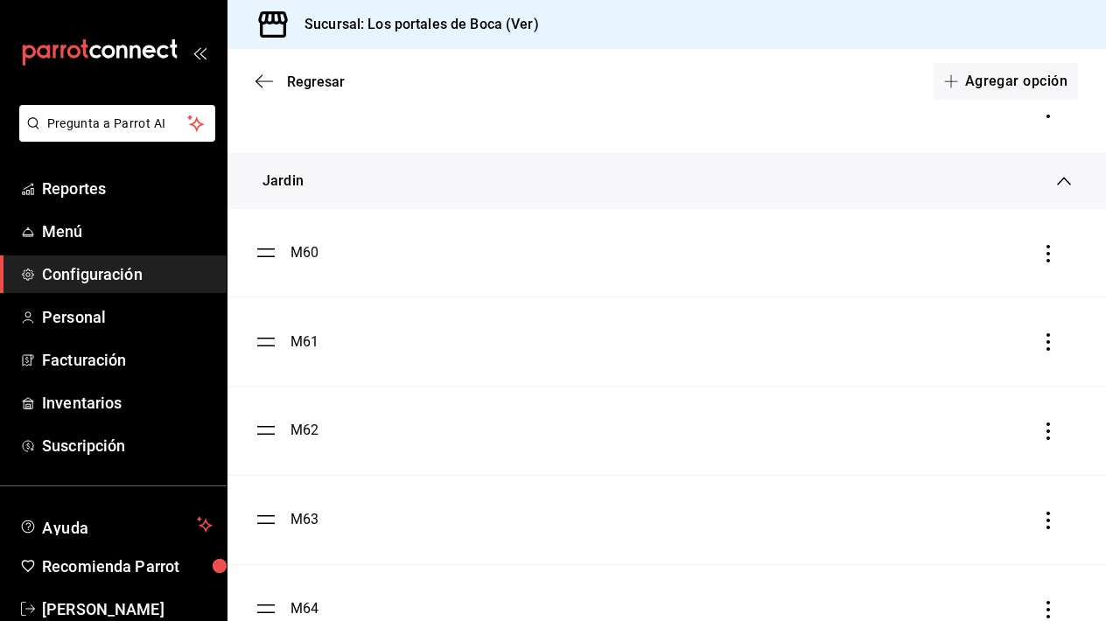
click at [1044, 346] on icon "button" at bounding box center [1049, 342] width 18 height 18
click at [998, 339] on li "Eliminar" at bounding box center [969, 342] width 175 height 49
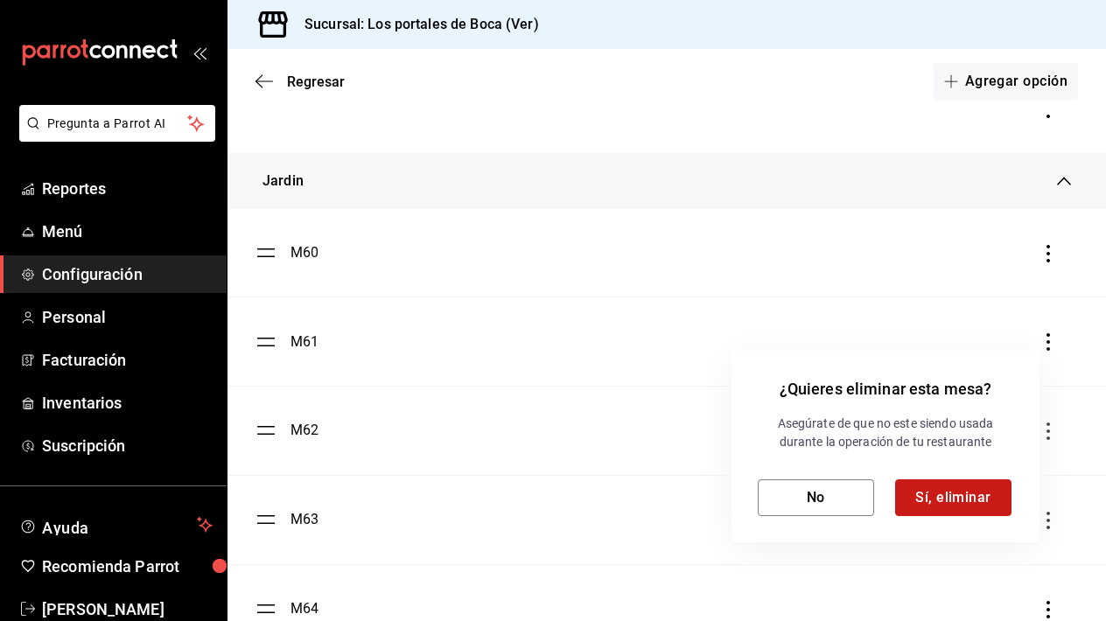
click at [963, 494] on button "Sí, eliminar" at bounding box center [953, 498] width 116 height 37
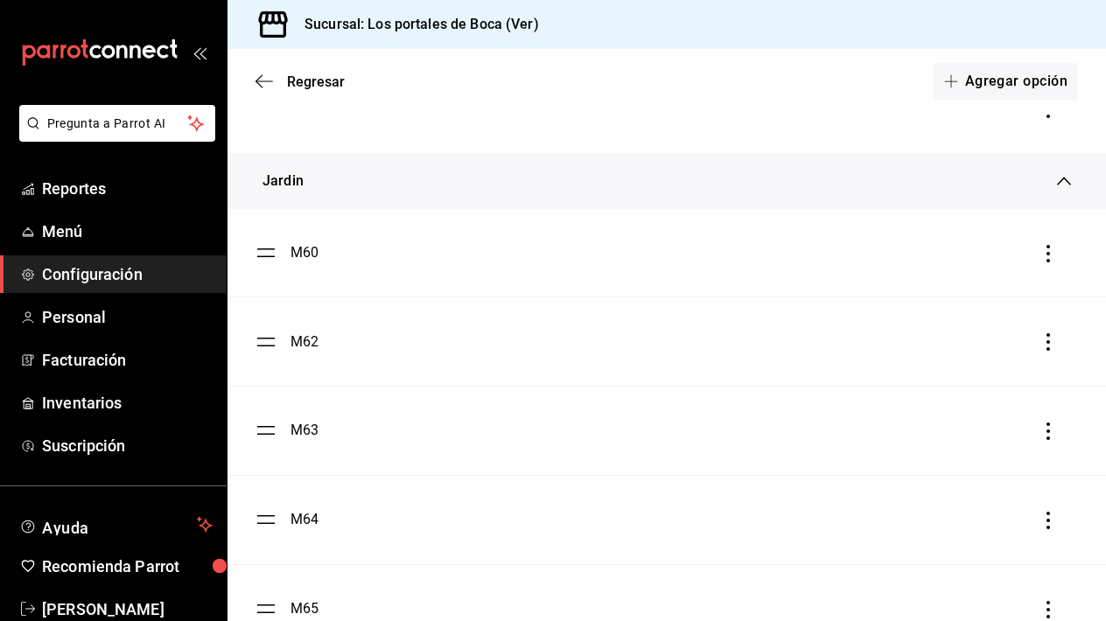
click at [1051, 345] on icon "button" at bounding box center [1049, 342] width 18 height 18
click at [1000, 338] on li "Eliminar" at bounding box center [969, 342] width 175 height 49
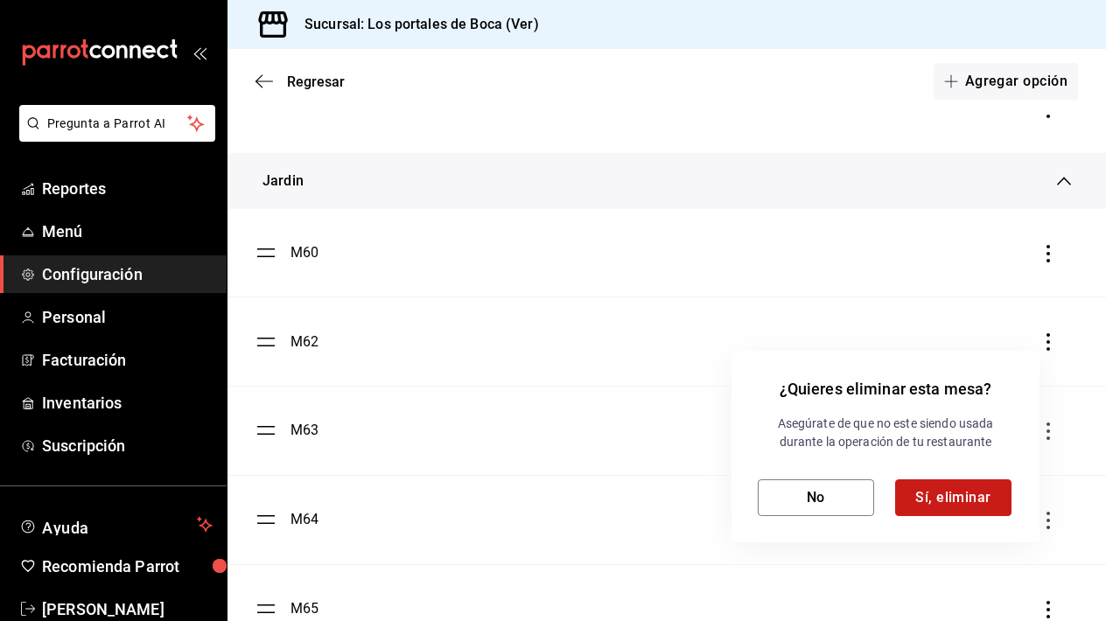
click at [956, 514] on button "Sí, eliminar" at bounding box center [953, 498] width 116 height 37
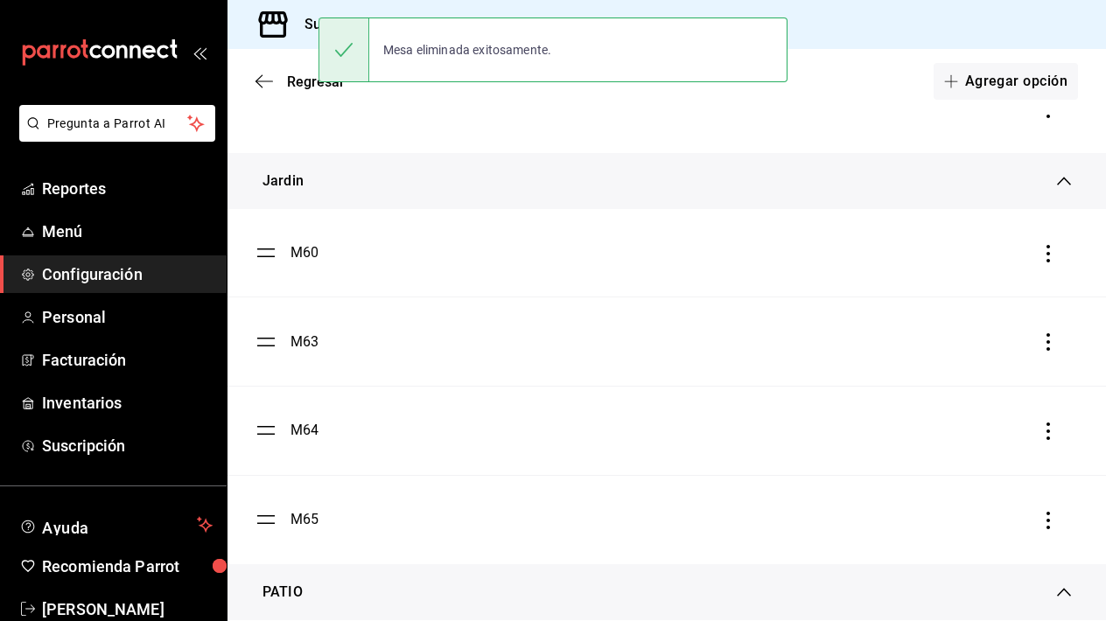
click at [1047, 341] on icon "button" at bounding box center [1049, 342] width 4 height 18
click at [961, 350] on span "Eliminar" at bounding box center [941, 342] width 76 height 21
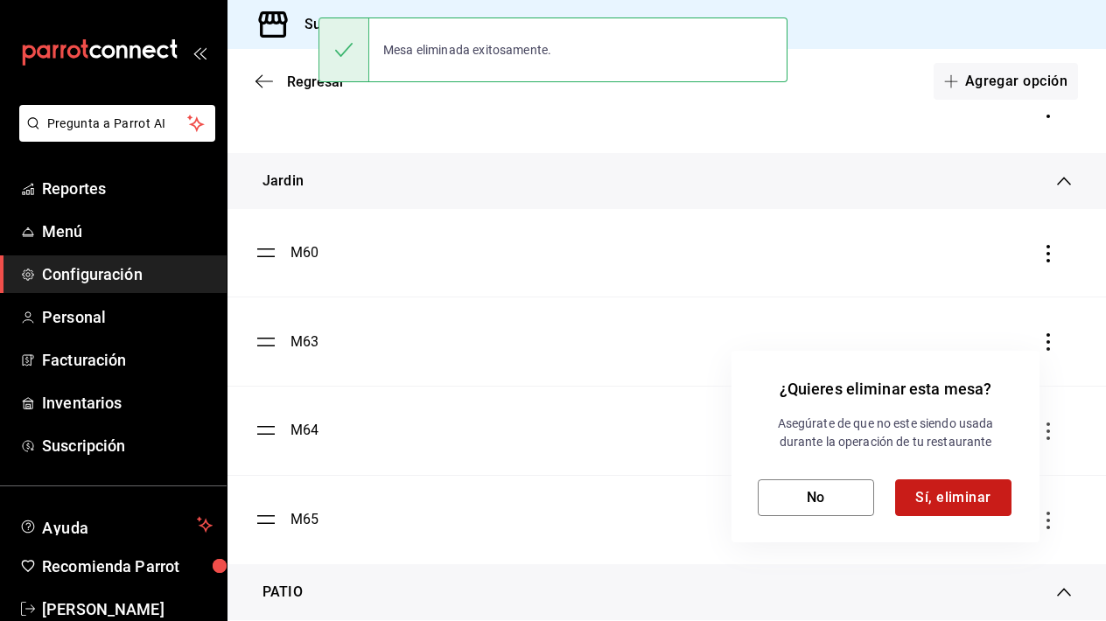
click at [928, 495] on button "Sí, eliminar" at bounding box center [953, 498] width 116 height 37
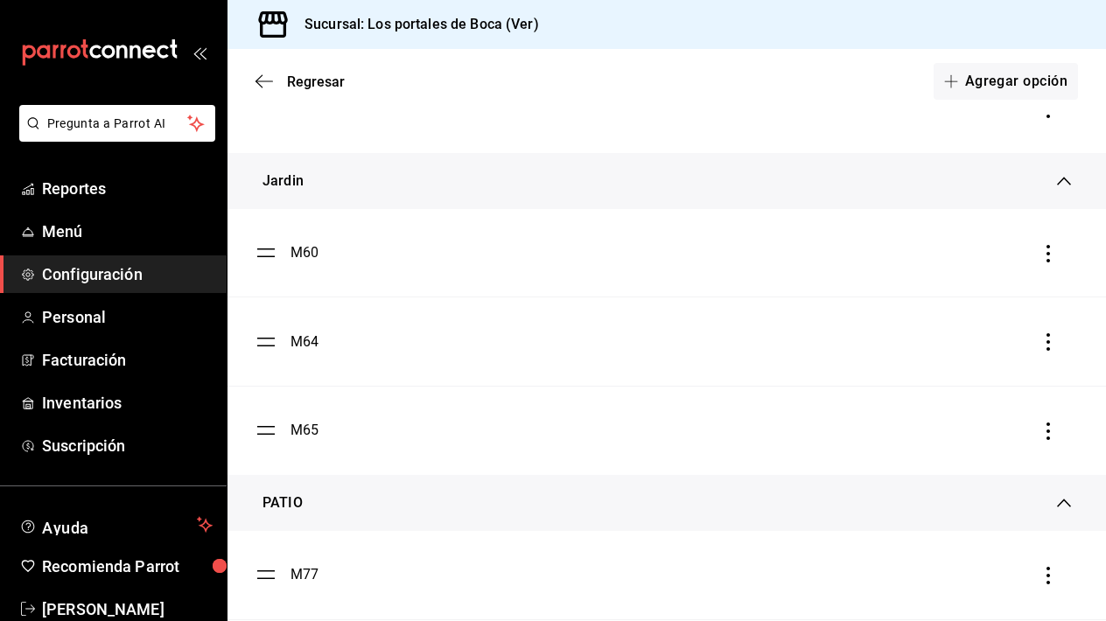
click at [1050, 349] on icon "button" at bounding box center [1049, 342] width 18 height 18
click at [972, 348] on div "Eliminar" at bounding box center [957, 342] width 45 height 14
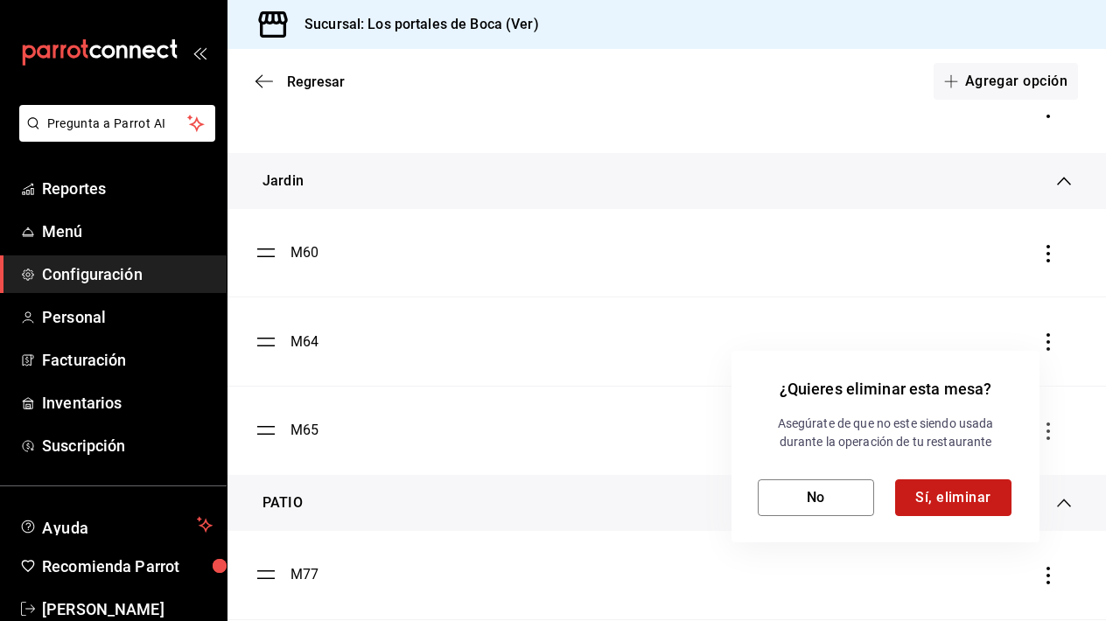
click at [963, 495] on button "Sí, eliminar" at bounding box center [953, 498] width 116 height 37
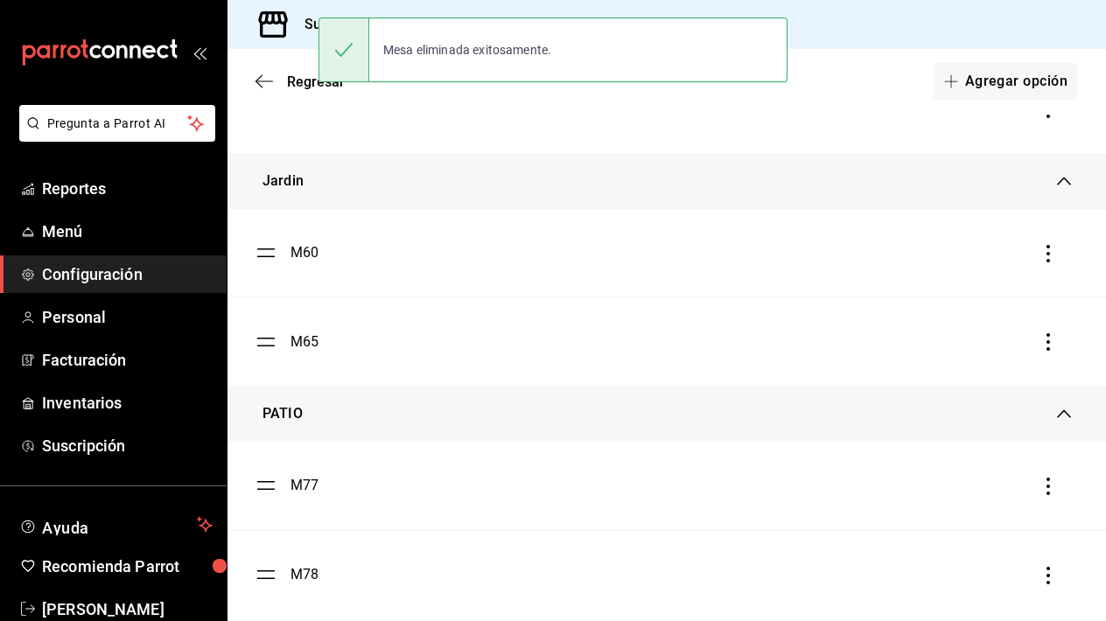
click at [1050, 350] on icon "button" at bounding box center [1049, 342] width 18 height 18
click at [989, 347] on li "Eliminar" at bounding box center [969, 342] width 175 height 49
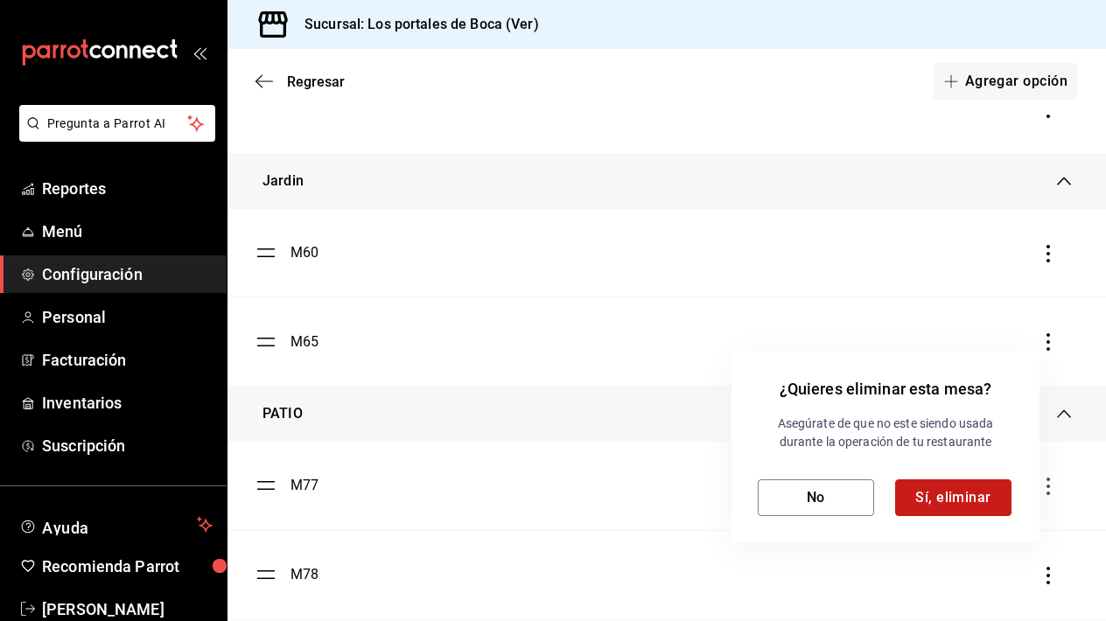
click at [930, 495] on button "Sí, eliminar" at bounding box center [953, 498] width 116 height 37
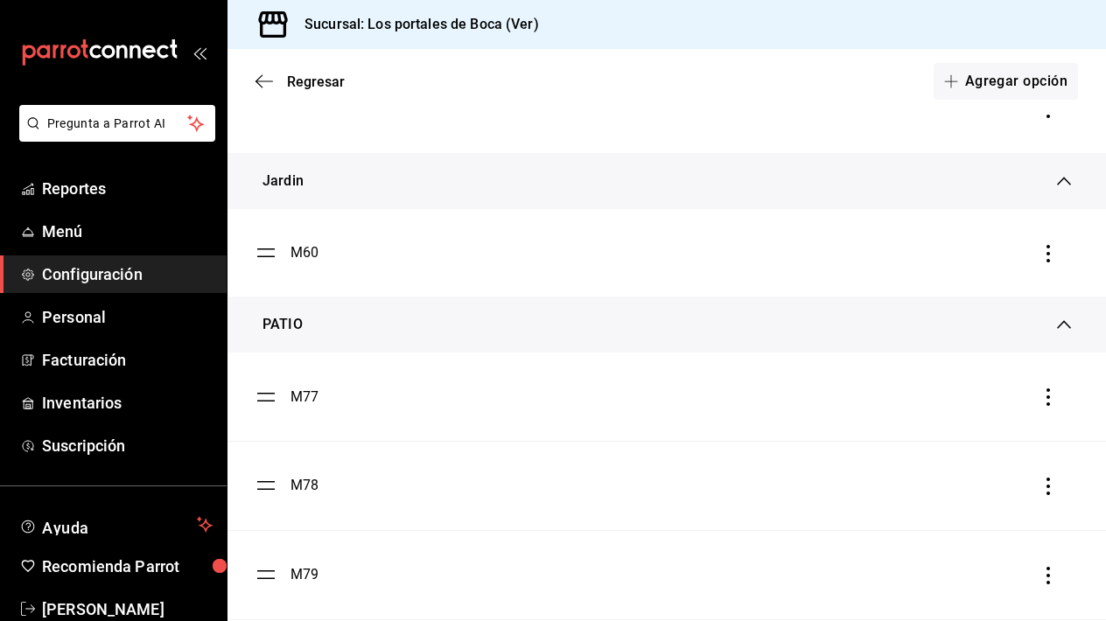
click at [1055, 399] on icon "button" at bounding box center [1049, 398] width 18 height 18
click at [1009, 399] on li "Eliminar" at bounding box center [969, 397] width 175 height 49
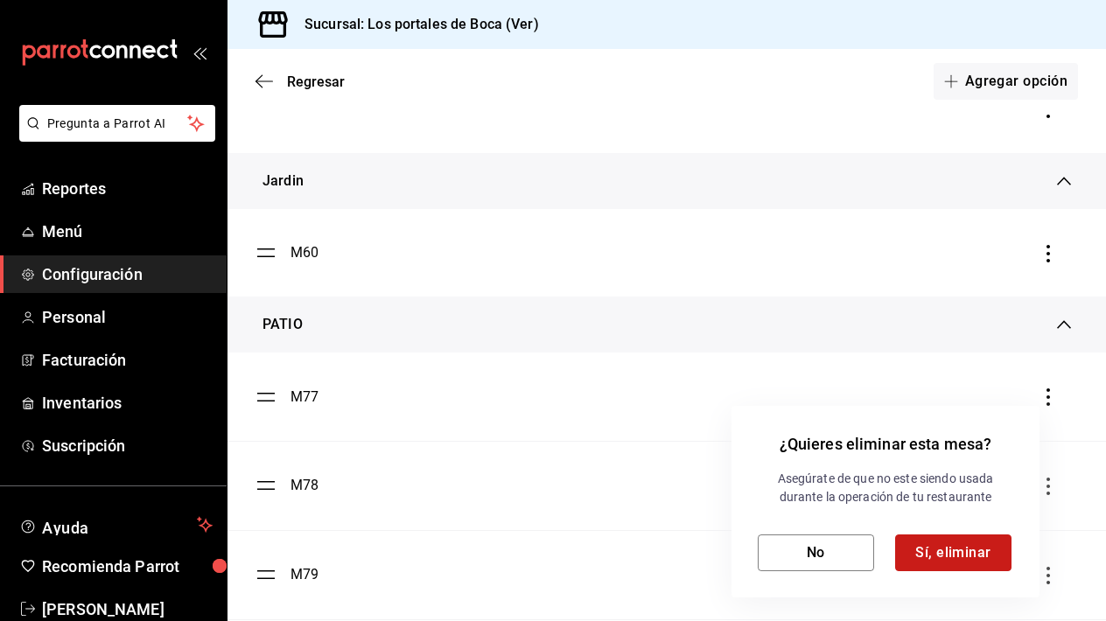
click at [929, 549] on button "Sí, eliminar" at bounding box center [953, 553] width 116 height 37
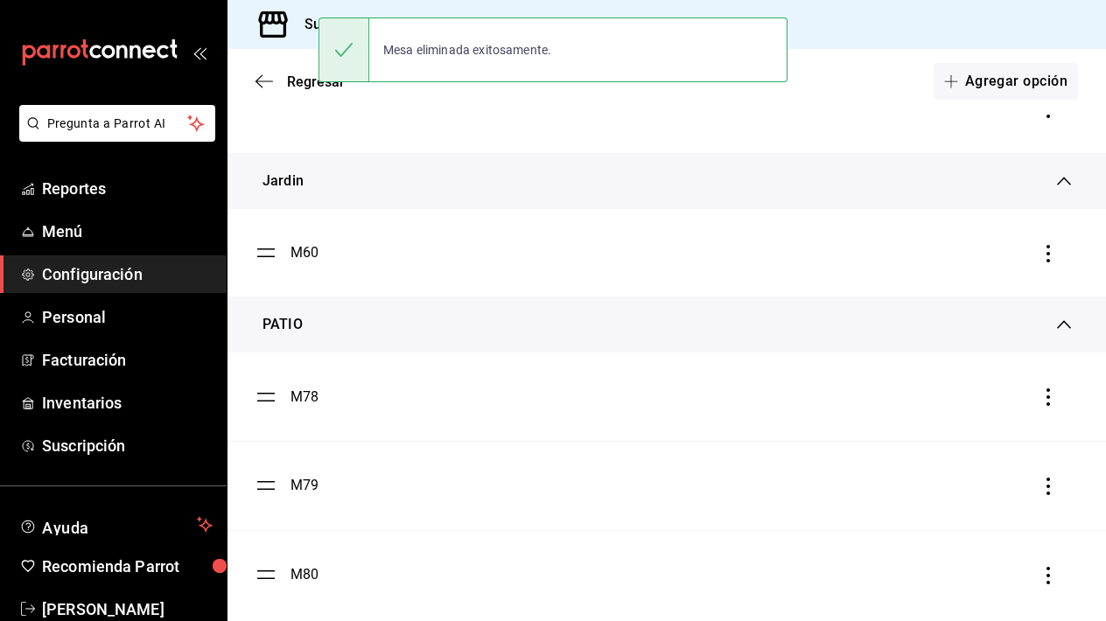
click at [1038, 412] on li "M78" at bounding box center [667, 397] width 879 height 88
click at [1045, 402] on icon "button" at bounding box center [1049, 398] width 18 height 18
click at [984, 397] on li "Eliminar" at bounding box center [969, 397] width 175 height 49
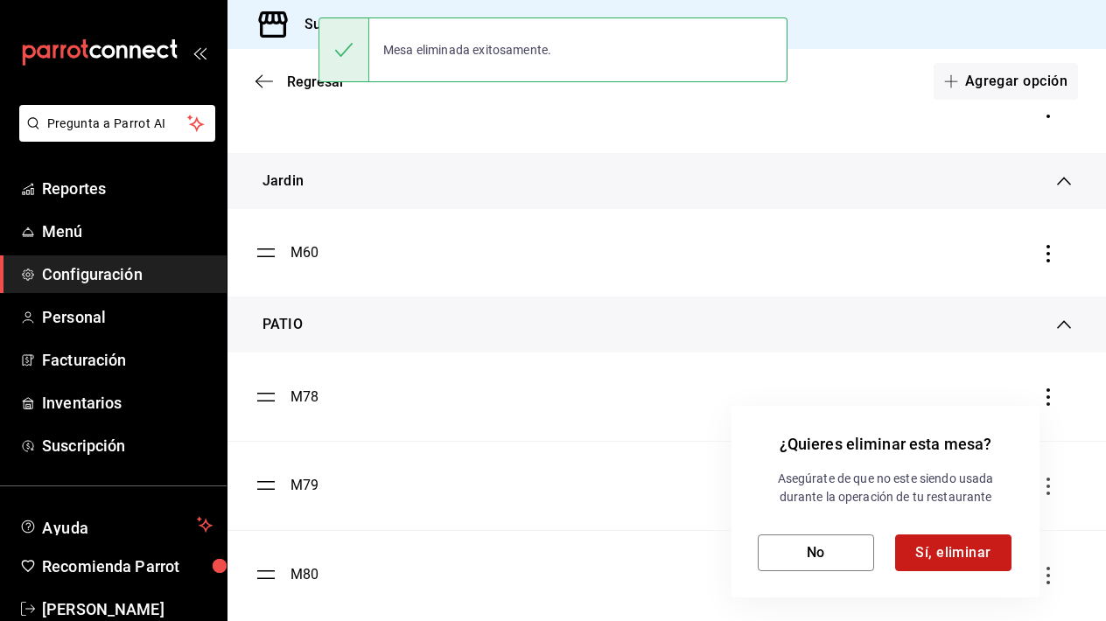
click at [935, 543] on button "Sí, eliminar" at bounding box center [953, 553] width 116 height 37
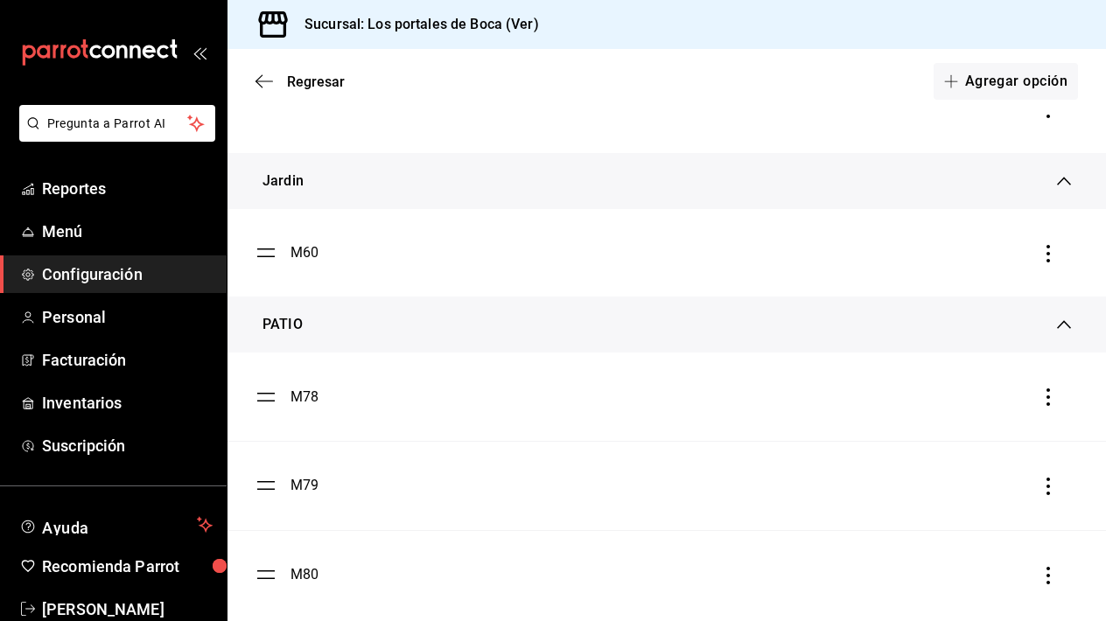
scroll to position [2340, 0]
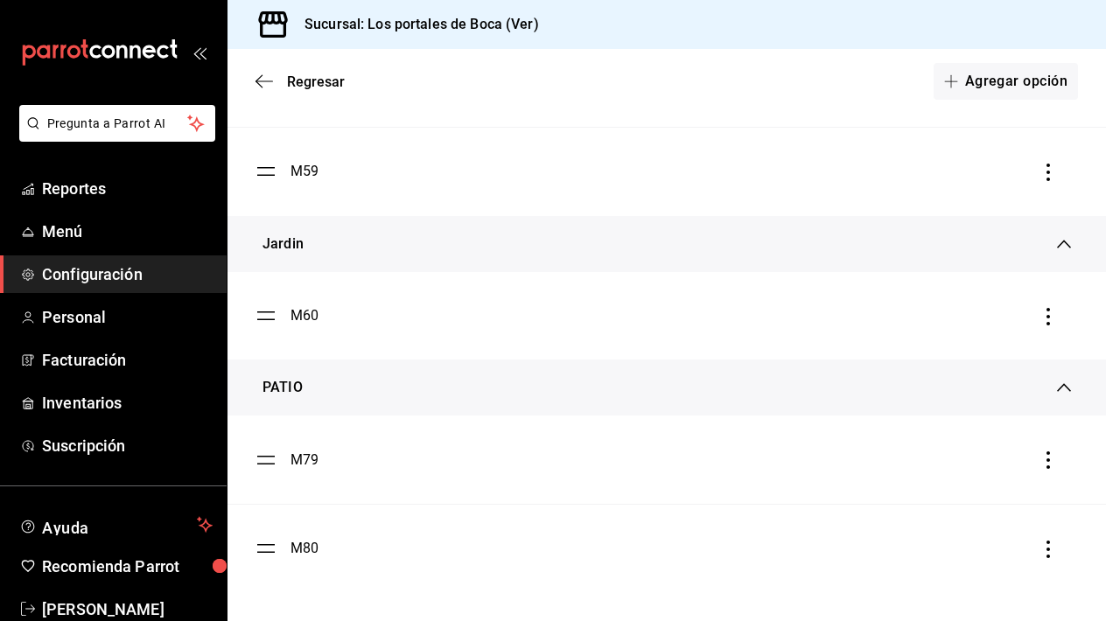
click at [1052, 453] on icon "button" at bounding box center [1049, 461] width 18 height 18
click at [995, 459] on li "Eliminar" at bounding box center [969, 460] width 175 height 49
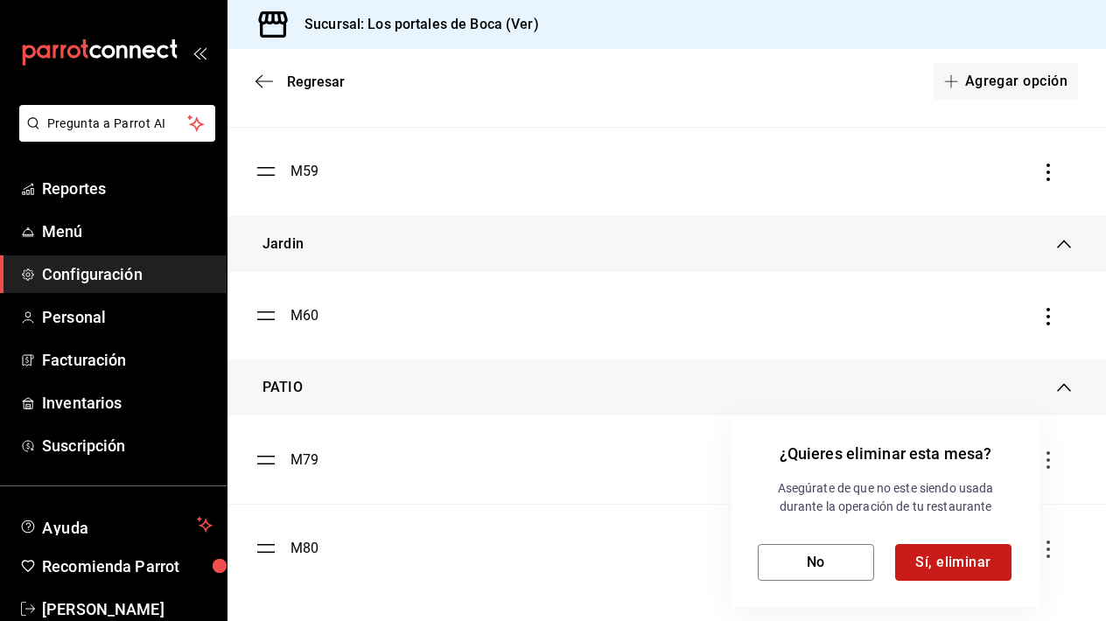
click at [949, 545] on button "Sí, eliminar" at bounding box center [953, 562] width 116 height 37
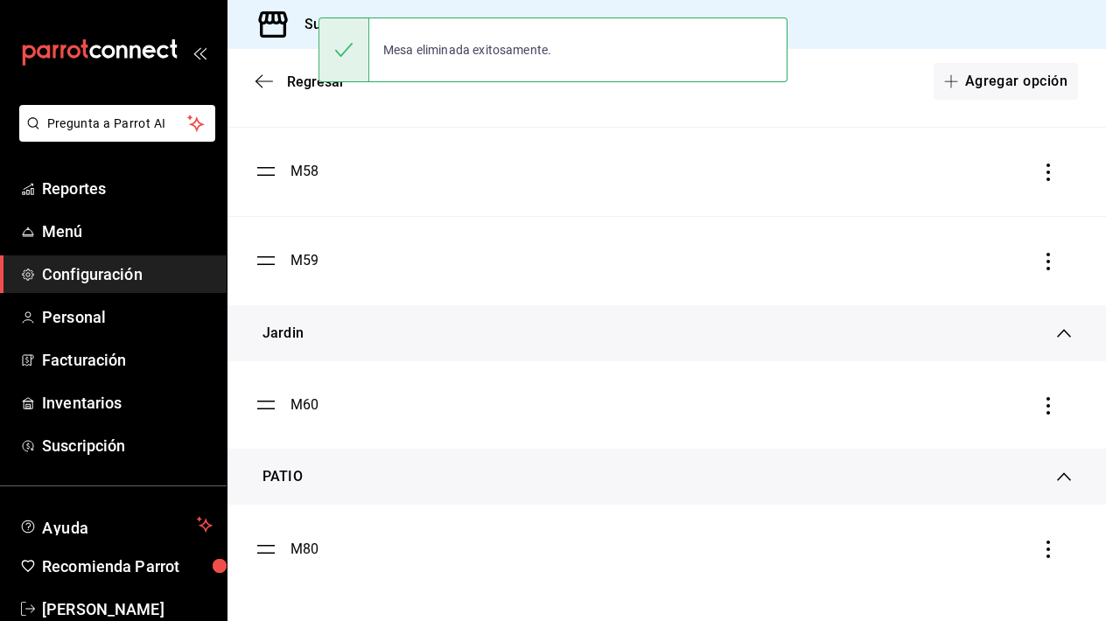
scroll to position [0, 0]
click at [1045, 550] on icon "button" at bounding box center [1049, 550] width 18 height 18
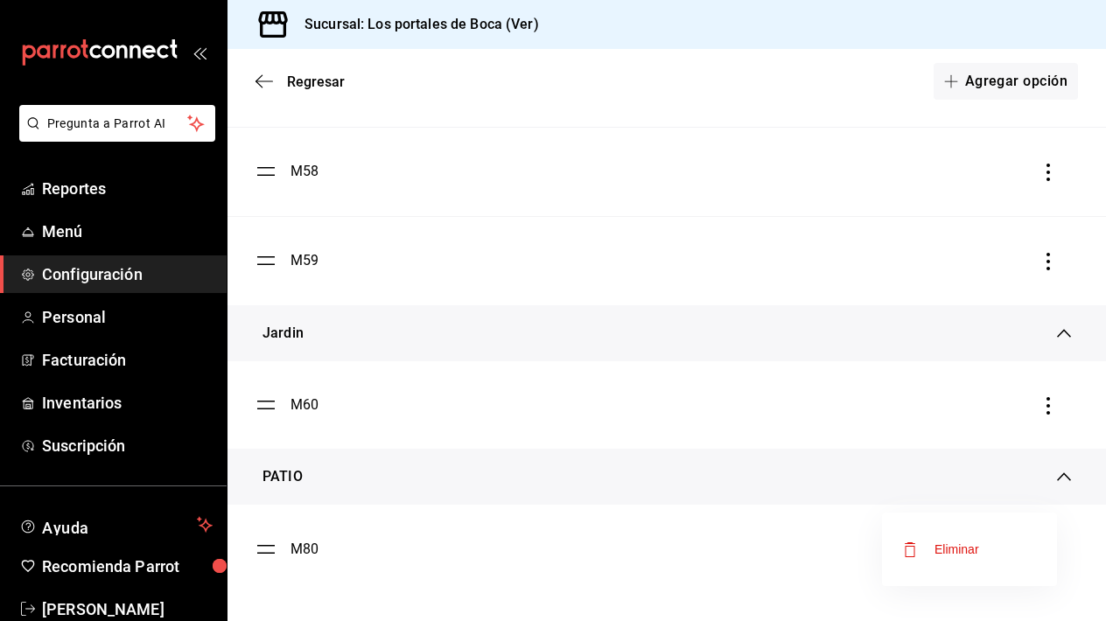
click at [951, 553] on div "Eliminar" at bounding box center [957, 550] width 45 height 14
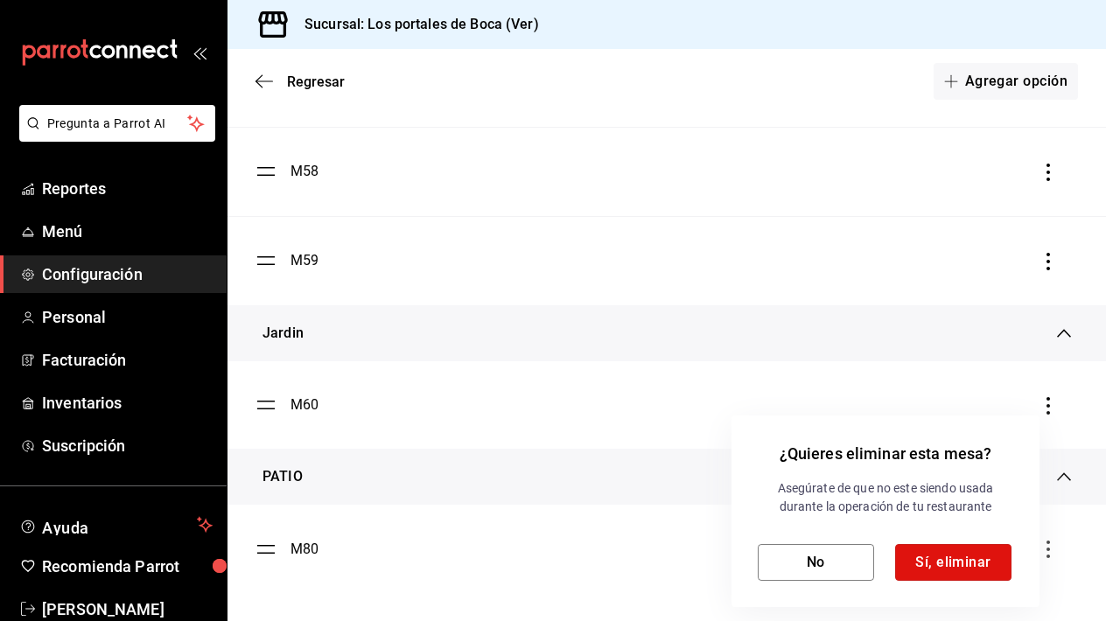
click at [951, 553] on button "Sí, eliminar" at bounding box center [953, 562] width 116 height 37
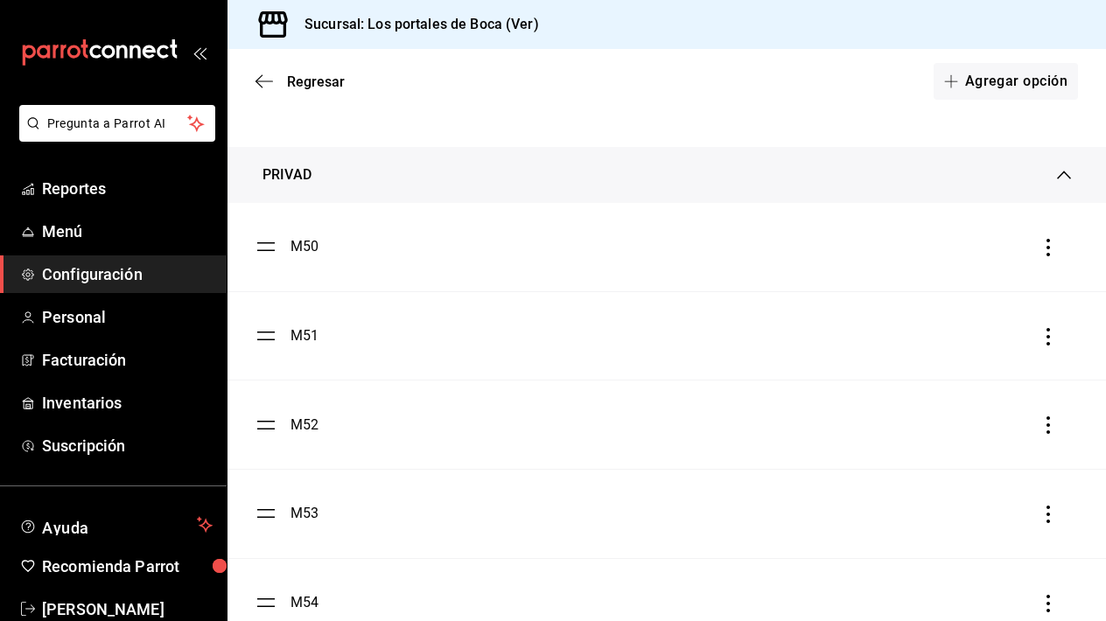
scroll to position [1464, 0]
click at [1056, 250] on icon "button" at bounding box center [1049, 247] width 18 height 18
click at [994, 263] on li "Eliminar" at bounding box center [969, 246] width 175 height 49
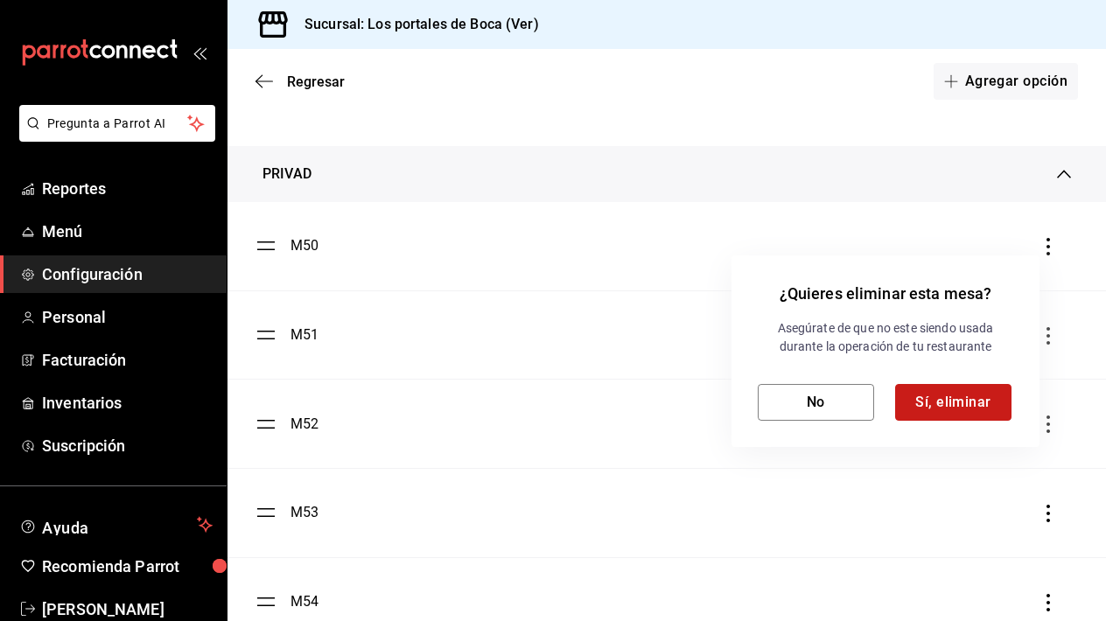
click at [974, 398] on button "Sí, eliminar" at bounding box center [953, 402] width 116 height 37
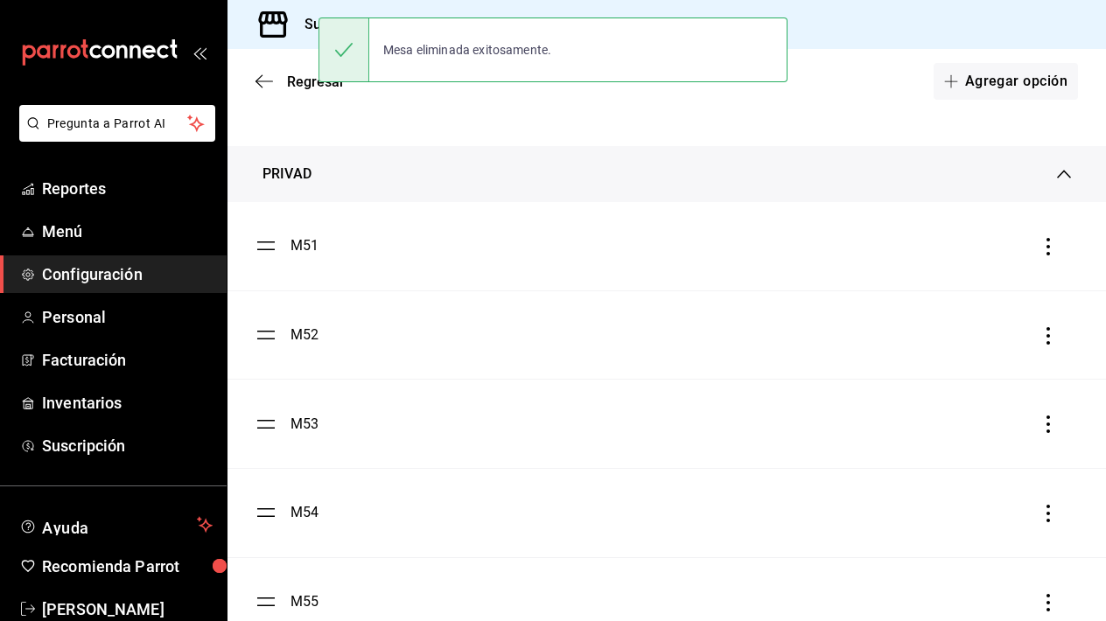
click at [1058, 259] on li "M51" at bounding box center [667, 246] width 879 height 88
click at [1040, 235] on li "M51" at bounding box center [667, 246] width 879 height 88
click at [1049, 249] on icon "button" at bounding box center [1049, 247] width 18 height 18
click at [986, 253] on li "Eliminar" at bounding box center [969, 246] width 175 height 49
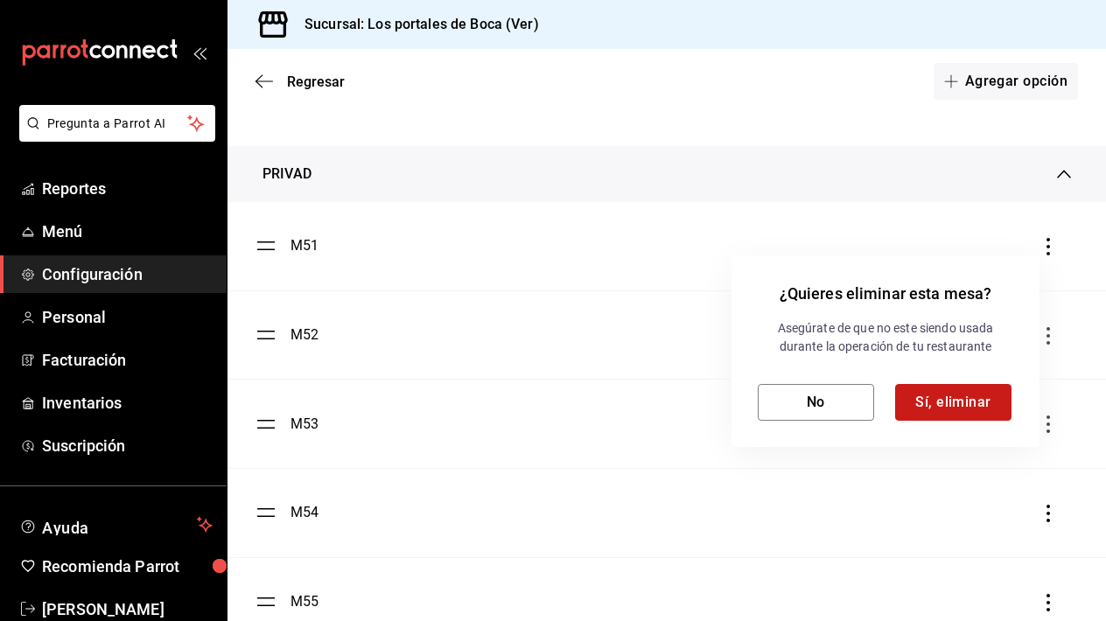
click at [970, 413] on button "Sí, eliminar" at bounding box center [953, 402] width 116 height 37
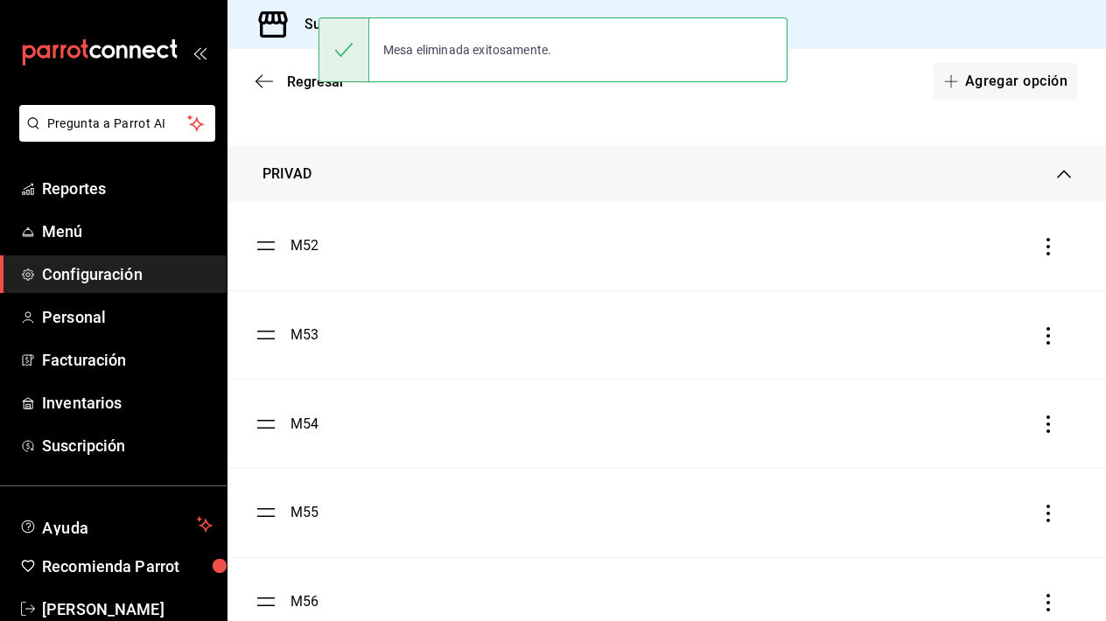
click at [1051, 249] on icon "button" at bounding box center [1049, 247] width 18 height 18
click at [977, 250] on div "Eliminar" at bounding box center [957, 247] width 45 height 14
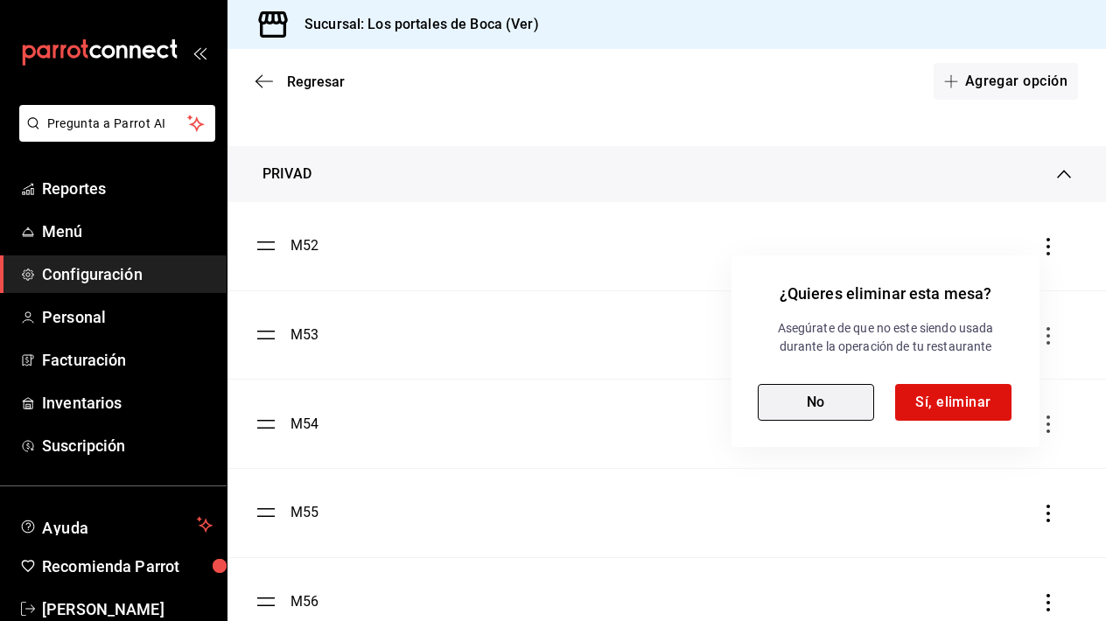
click at [837, 411] on button "No" at bounding box center [816, 402] width 116 height 37
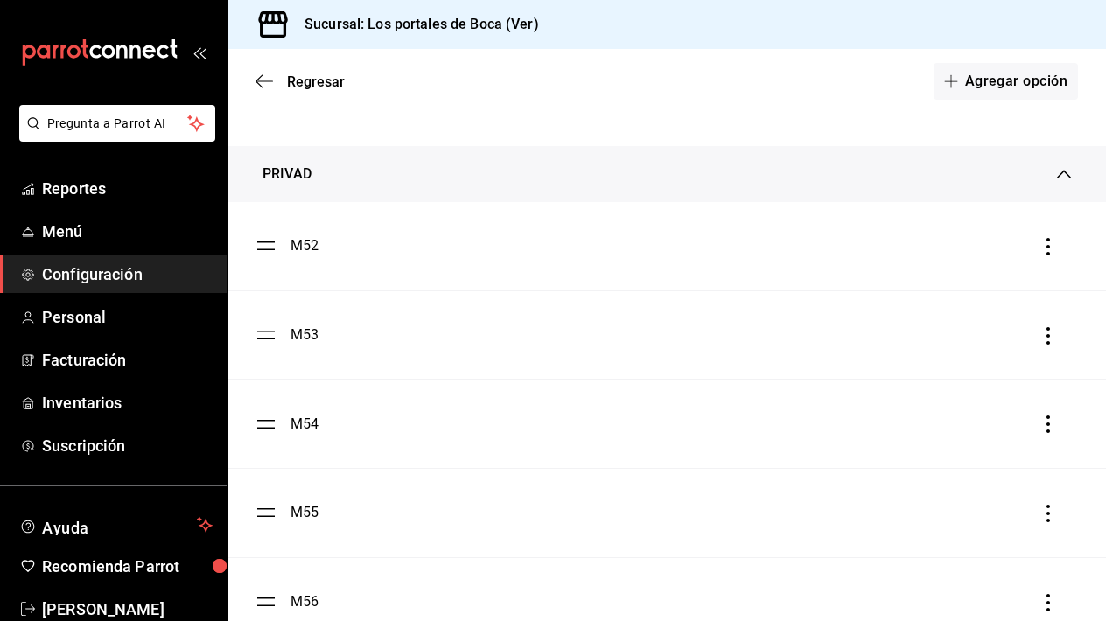
click at [1047, 328] on icon "button" at bounding box center [1049, 336] width 4 height 18
click at [972, 330] on div "Eliminar" at bounding box center [957, 336] width 45 height 14
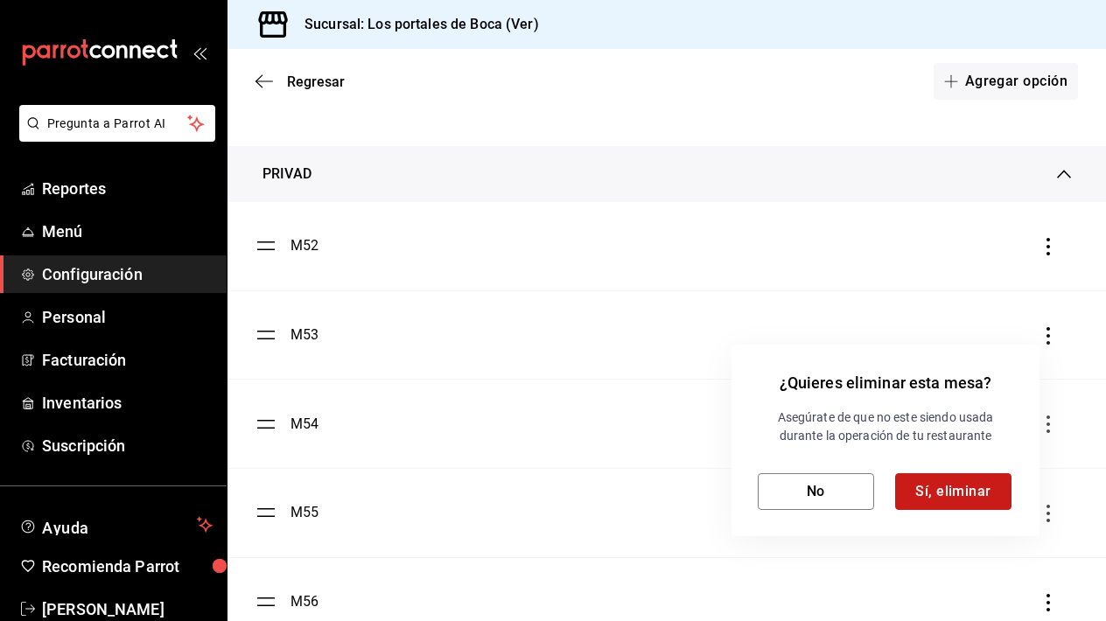
click at [919, 488] on button "Sí, eliminar" at bounding box center [953, 491] width 116 height 37
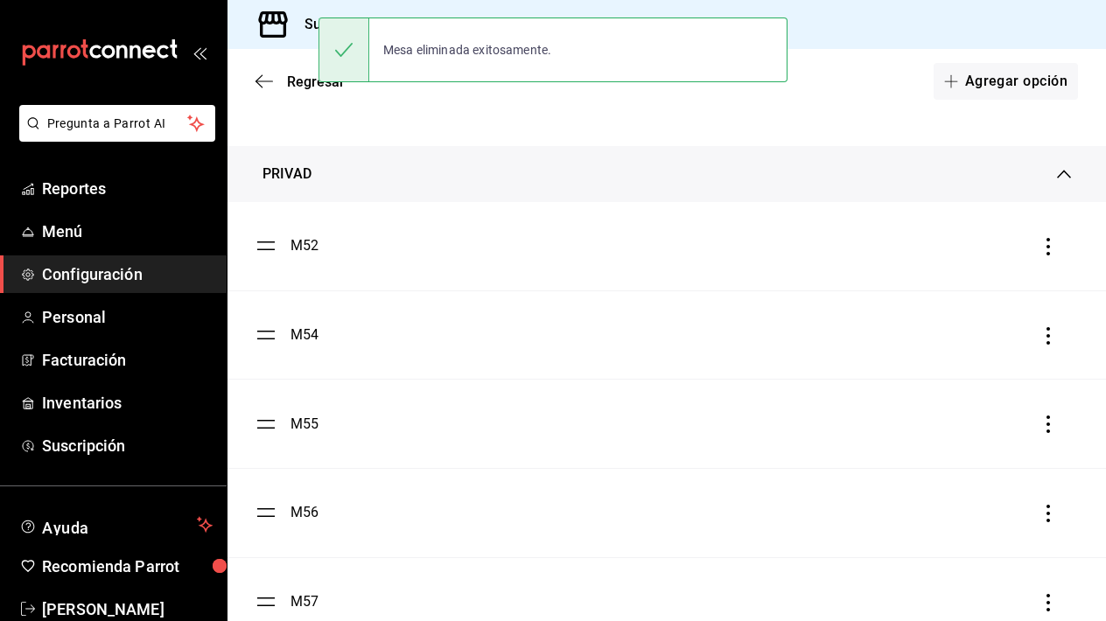
click at [1045, 340] on icon "button" at bounding box center [1049, 336] width 18 height 18
click at [983, 343] on li "Eliminar" at bounding box center [969, 336] width 175 height 49
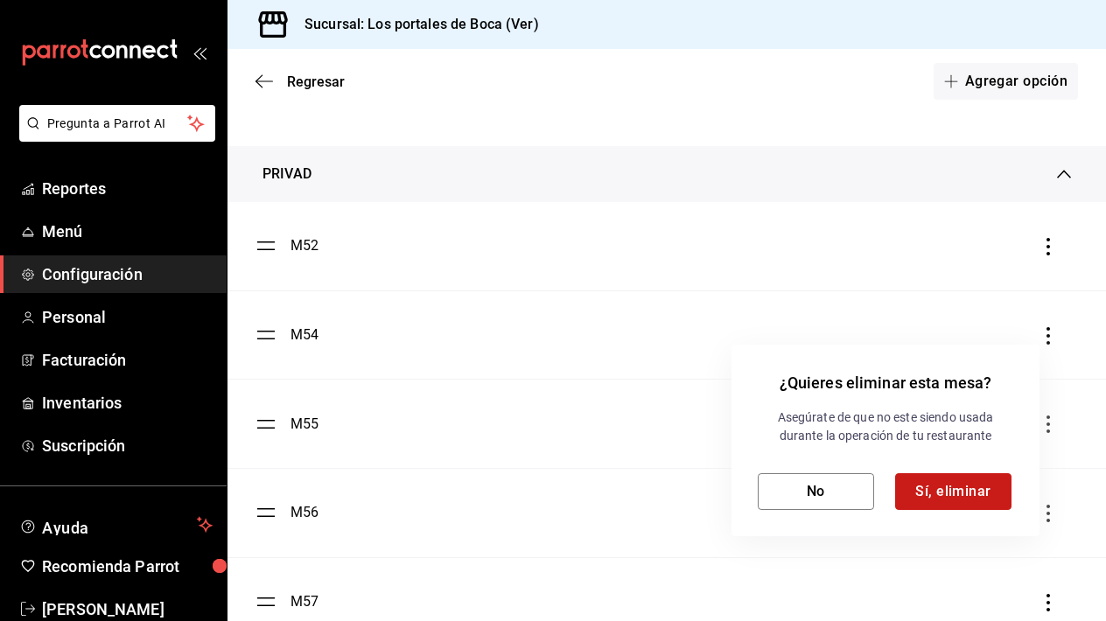
click at [931, 491] on button "Sí, eliminar" at bounding box center [953, 491] width 116 height 37
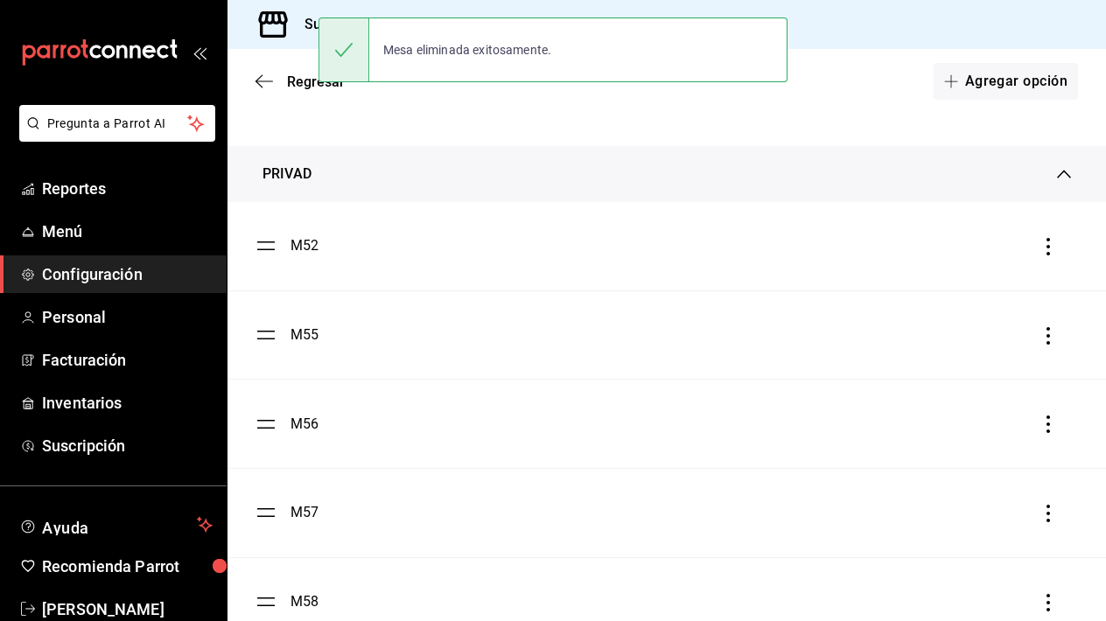
click at [1047, 336] on icon "button" at bounding box center [1049, 336] width 4 height 18
click at [969, 338] on div "Eliminar" at bounding box center [957, 336] width 45 height 14
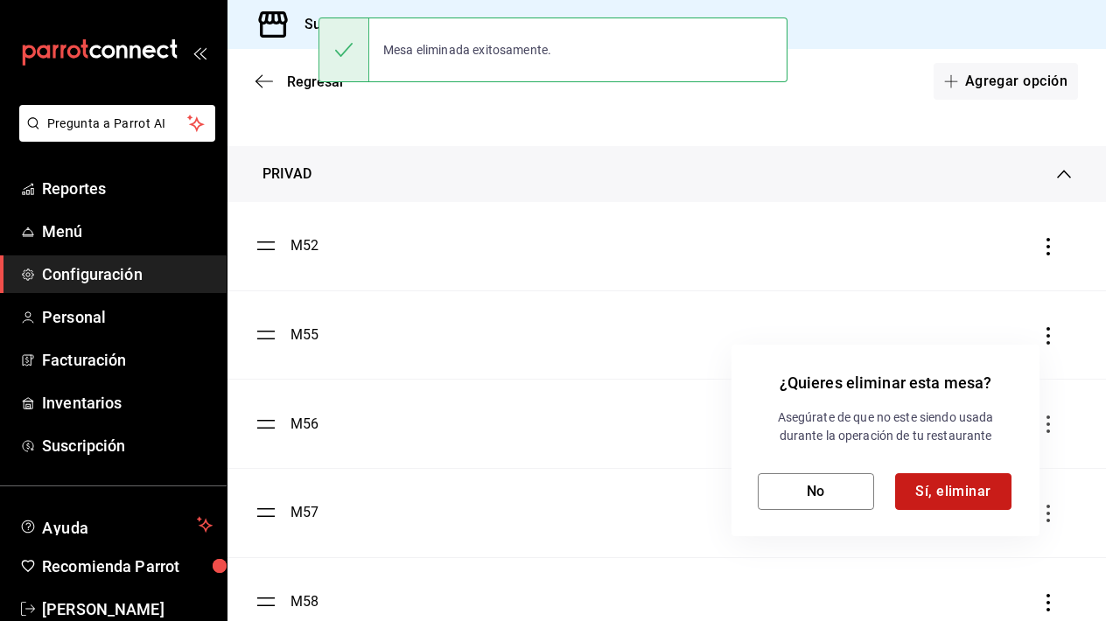
click at [935, 480] on button "Sí, eliminar" at bounding box center [953, 491] width 116 height 37
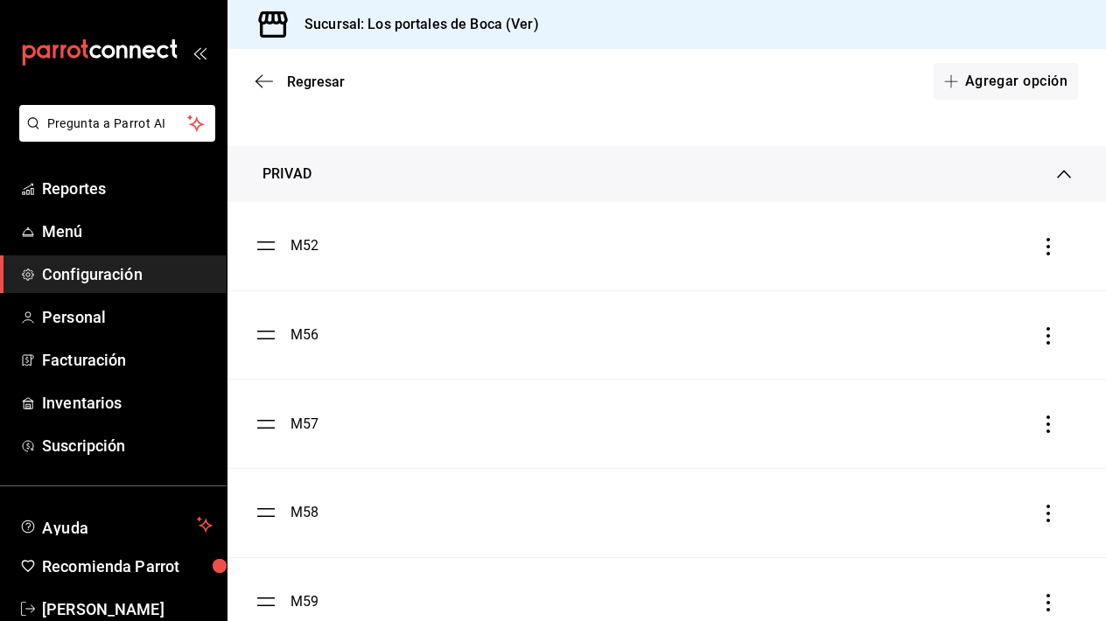
click at [1043, 424] on icon "button" at bounding box center [1049, 425] width 18 height 18
click at [984, 417] on li "Eliminar" at bounding box center [969, 424] width 175 height 49
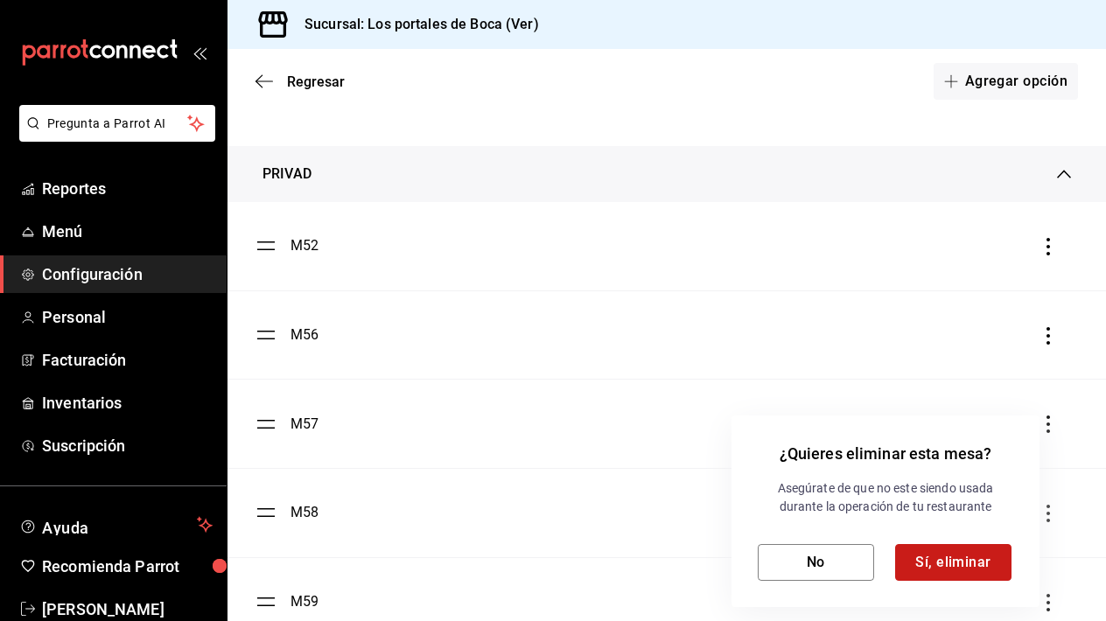
click at [944, 564] on button "Sí, eliminar" at bounding box center [953, 562] width 116 height 37
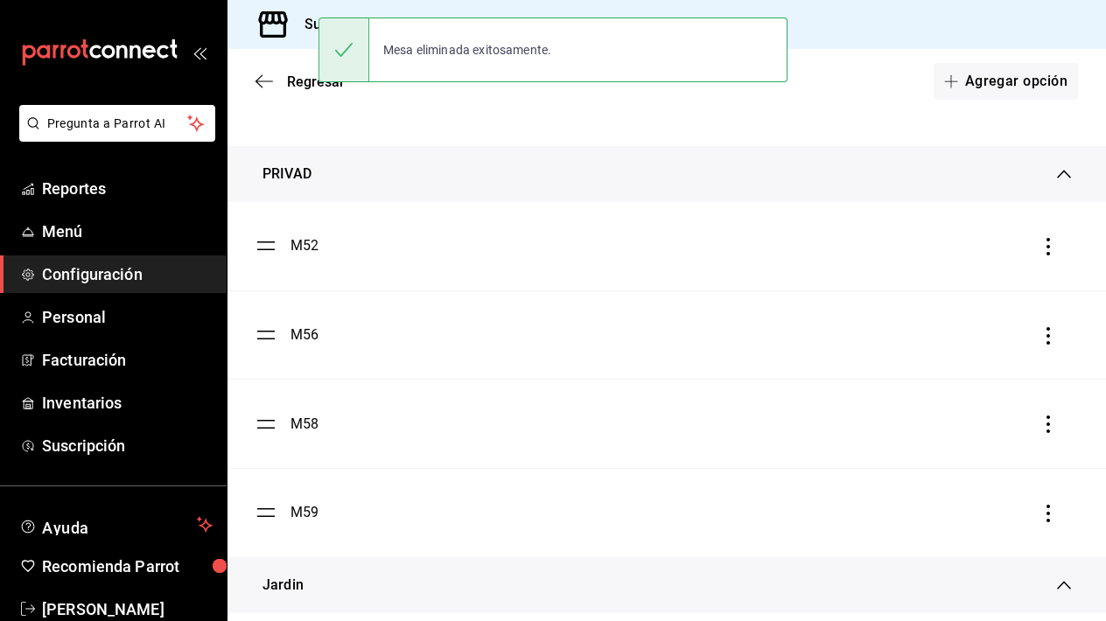
click at [944, 564] on div "¿Quieres eliminar esta mesa? Asegúrate de que no este siendo usada durante la o…" at bounding box center [553, 310] width 1106 height 621
click at [1056, 329] on icon "button" at bounding box center [1049, 336] width 18 height 18
click at [1007, 330] on li "Eliminar" at bounding box center [969, 336] width 175 height 49
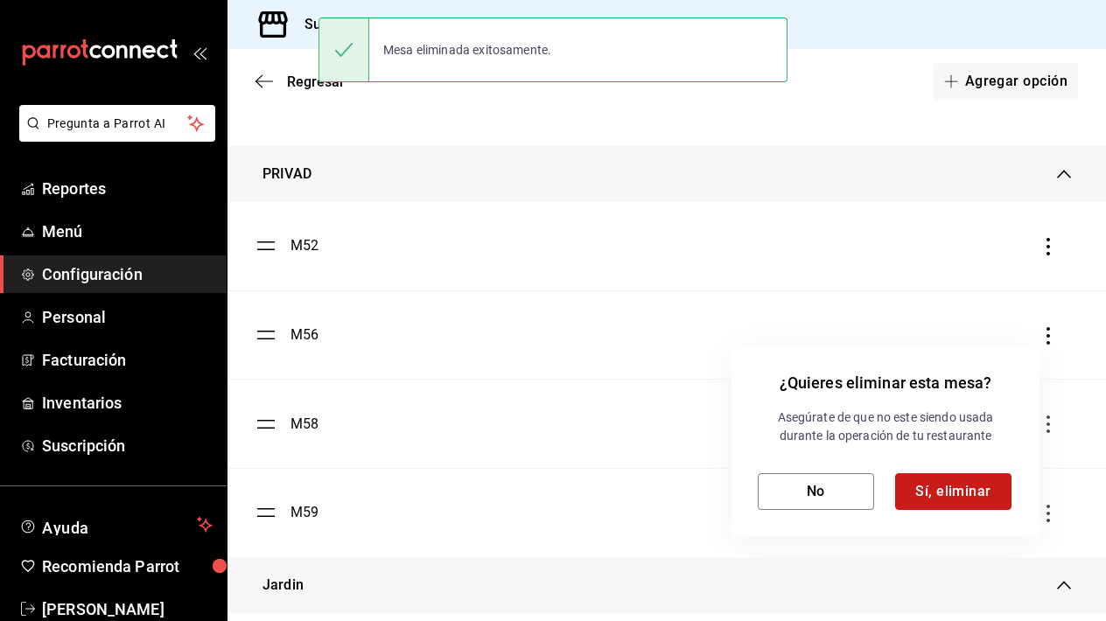
click at [921, 494] on button "Sí, eliminar" at bounding box center [953, 491] width 116 height 37
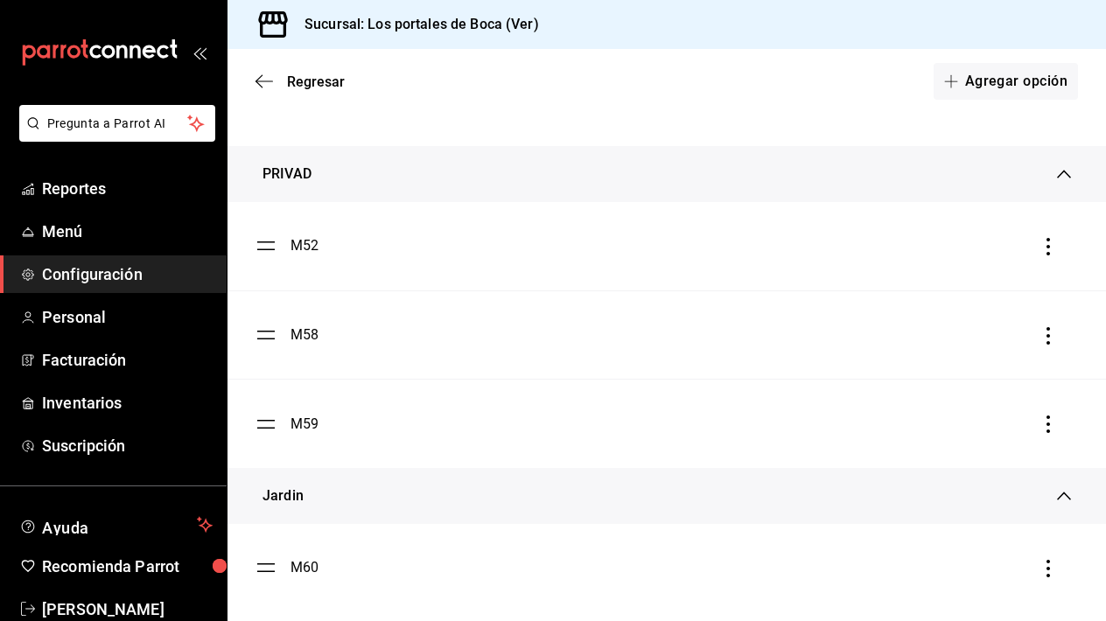
click at [1050, 343] on icon "button" at bounding box center [1049, 336] width 18 height 18
click at [976, 344] on span "Eliminar" at bounding box center [941, 336] width 76 height 21
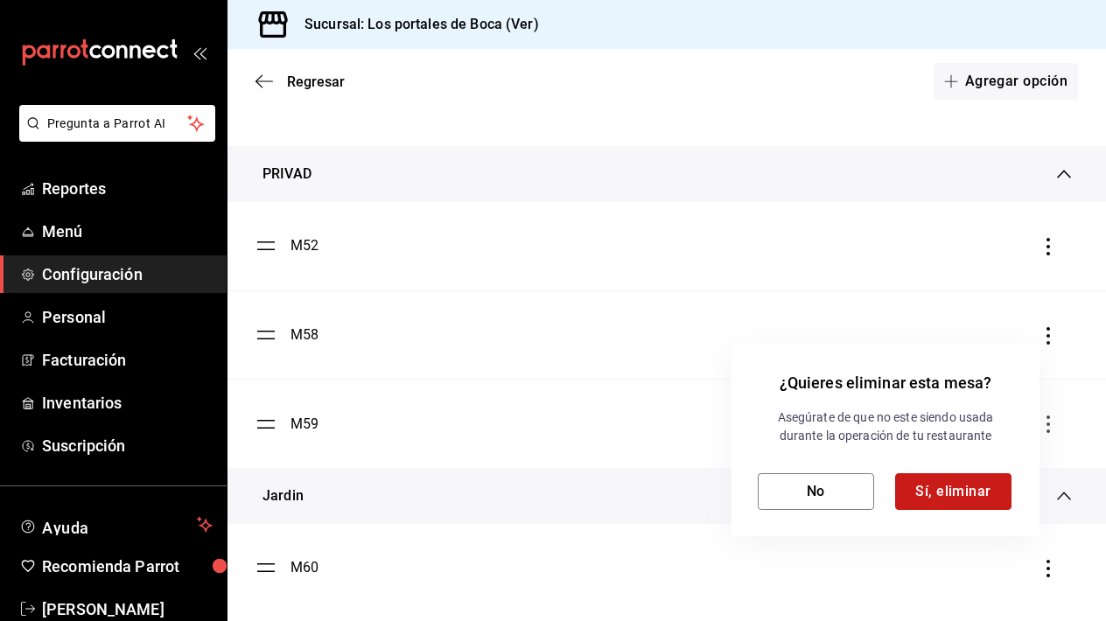
click at [958, 499] on button "Sí, eliminar" at bounding box center [953, 491] width 116 height 37
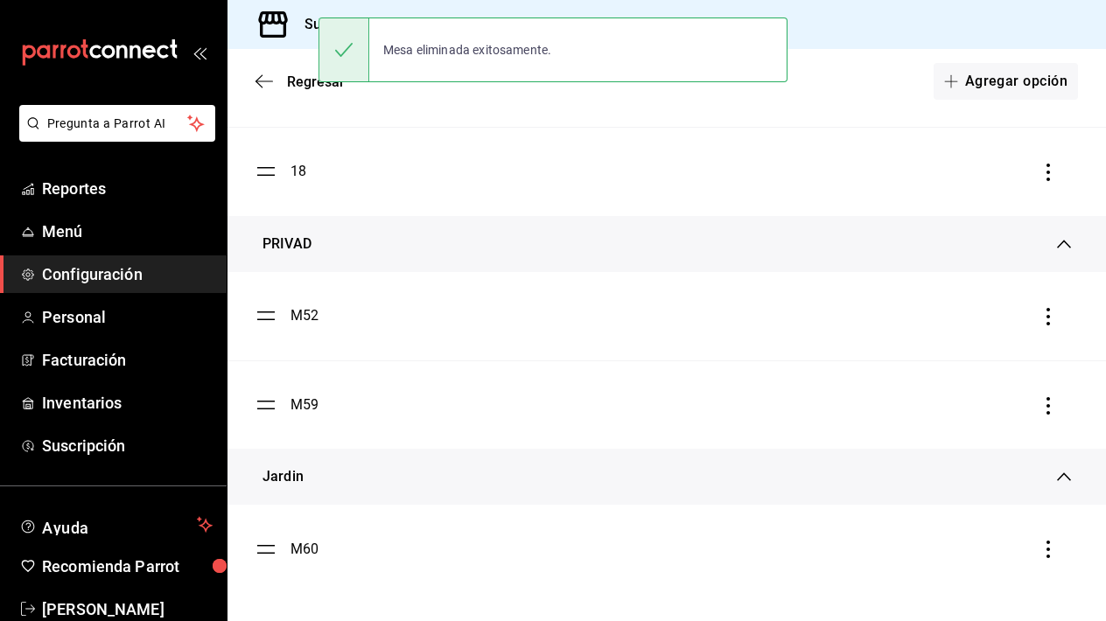
scroll to position [1394, 0]
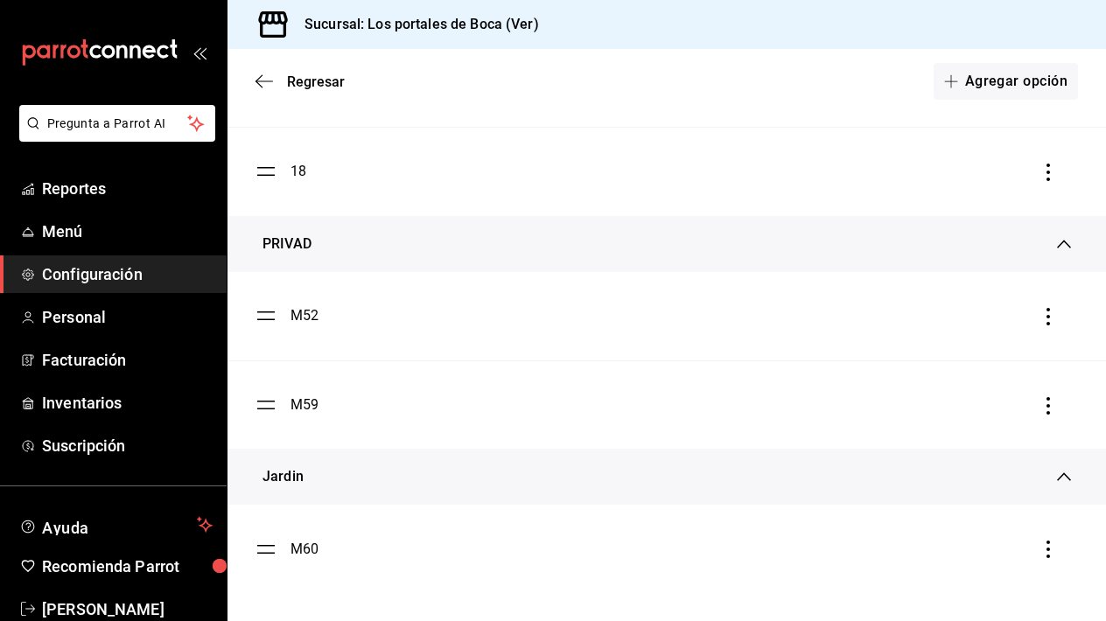
click at [1049, 399] on icon "button" at bounding box center [1049, 406] width 4 height 18
click at [983, 411] on li "Eliminar" at bounding box center [969, 406] width 175 height 49
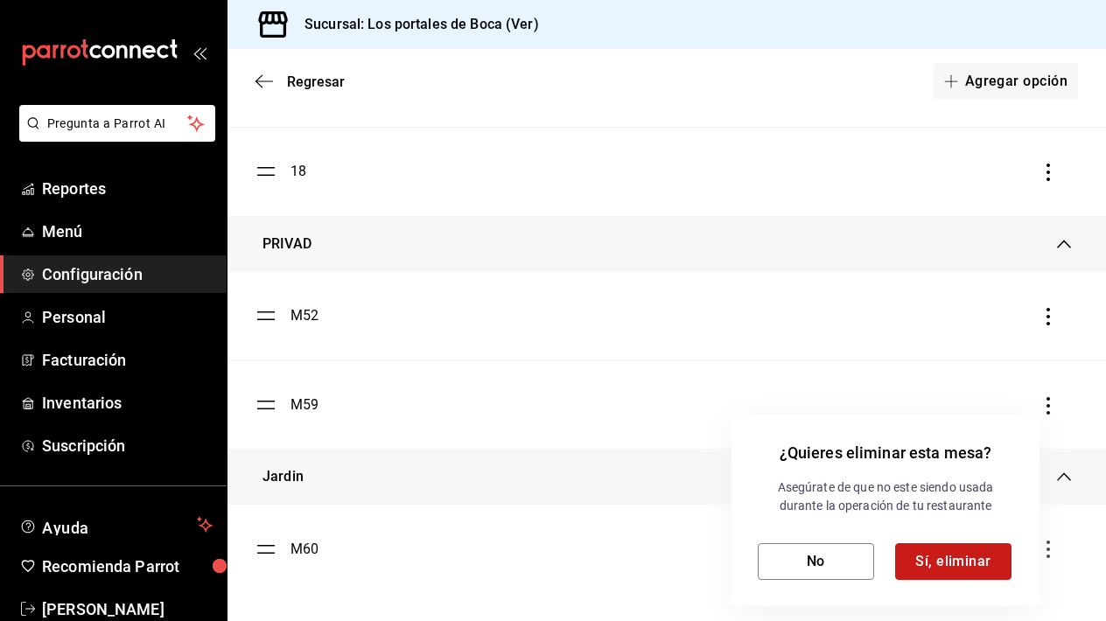
click at [909, 552] on button "Sí, eliminar" at bounding box center [953, 561] width 116 height 37
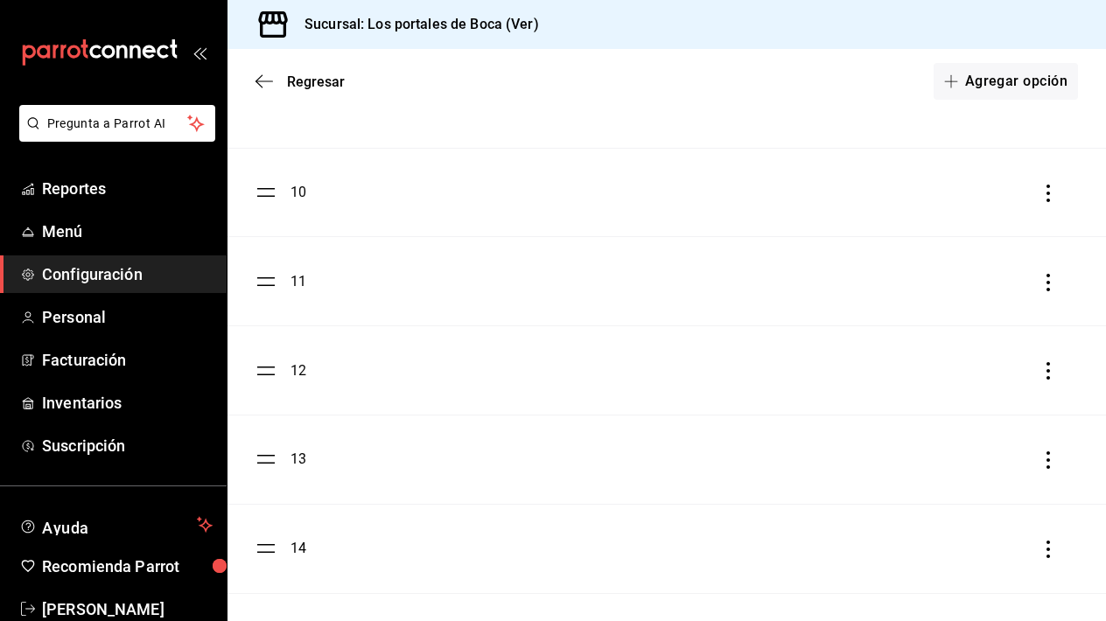
scroll to position [353, 0]
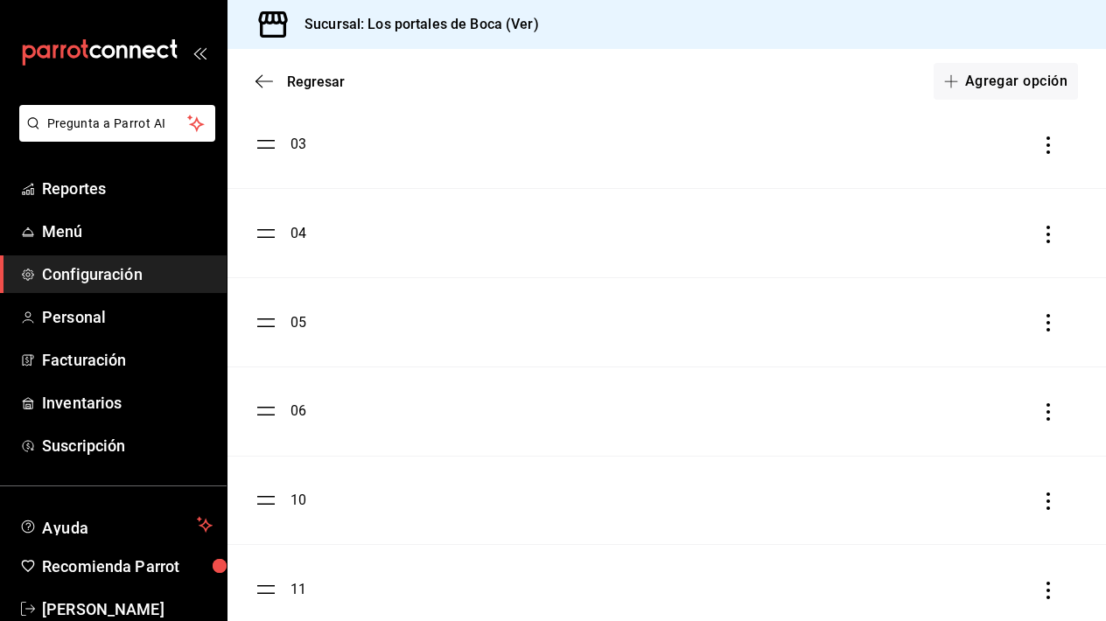
click at [118, 277] on span "Configuración" at bounding box center [127, 275] width 171 height 24
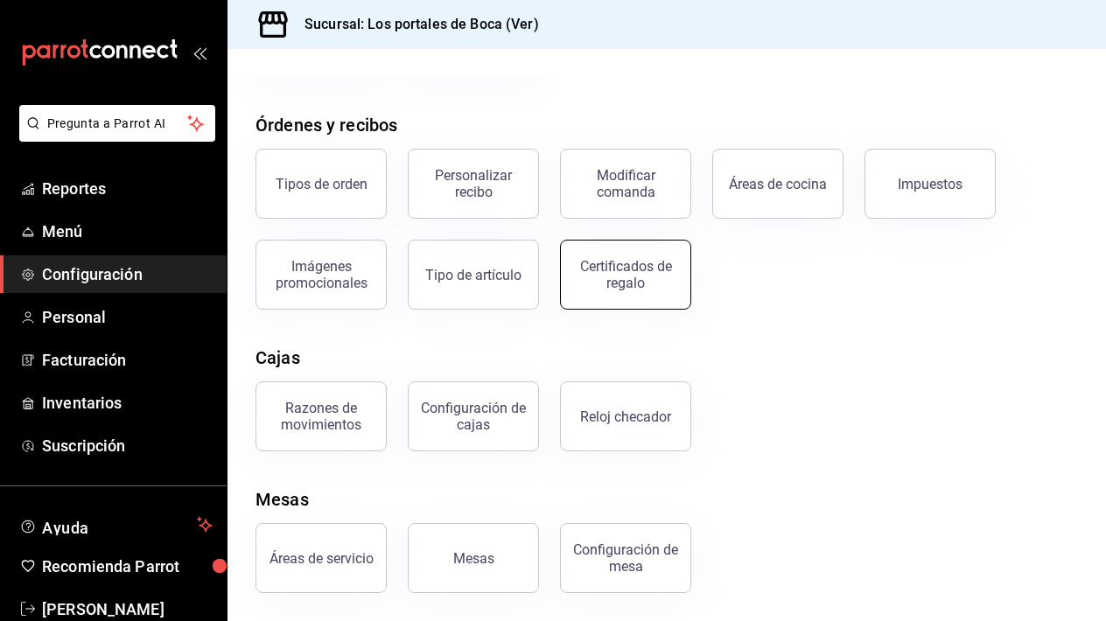
scroll to position [266, 0]
click at [660, 557] on div "Configuración de mesa" at bounding box center [625, 558] width 109 height 33
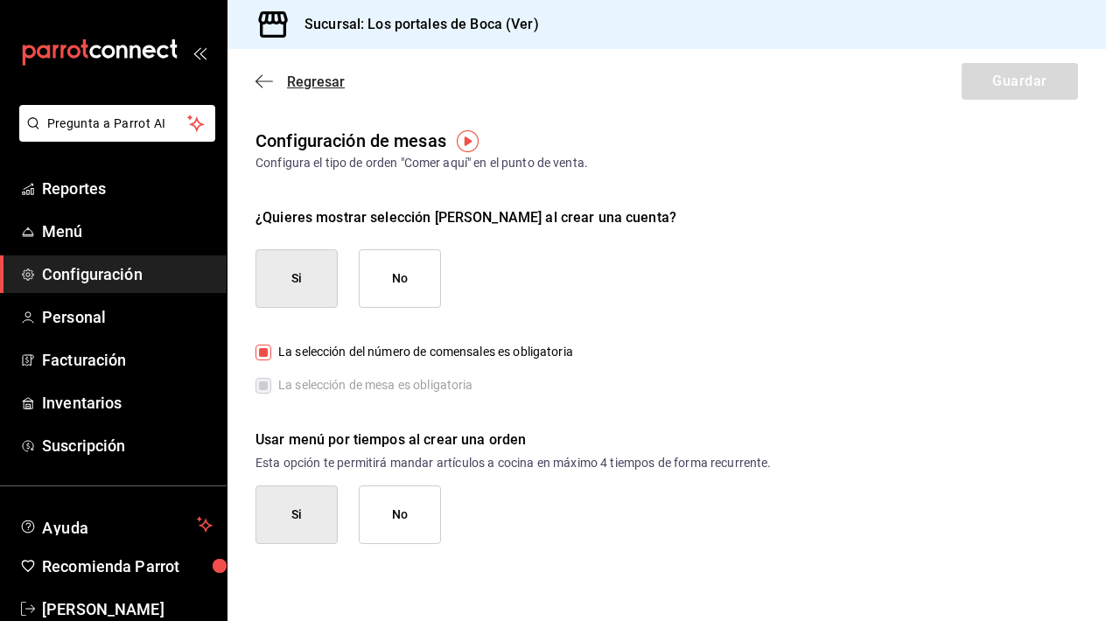
click at [269, 82] on icon "button" at bounding box center [265, 82] width 18 height 16
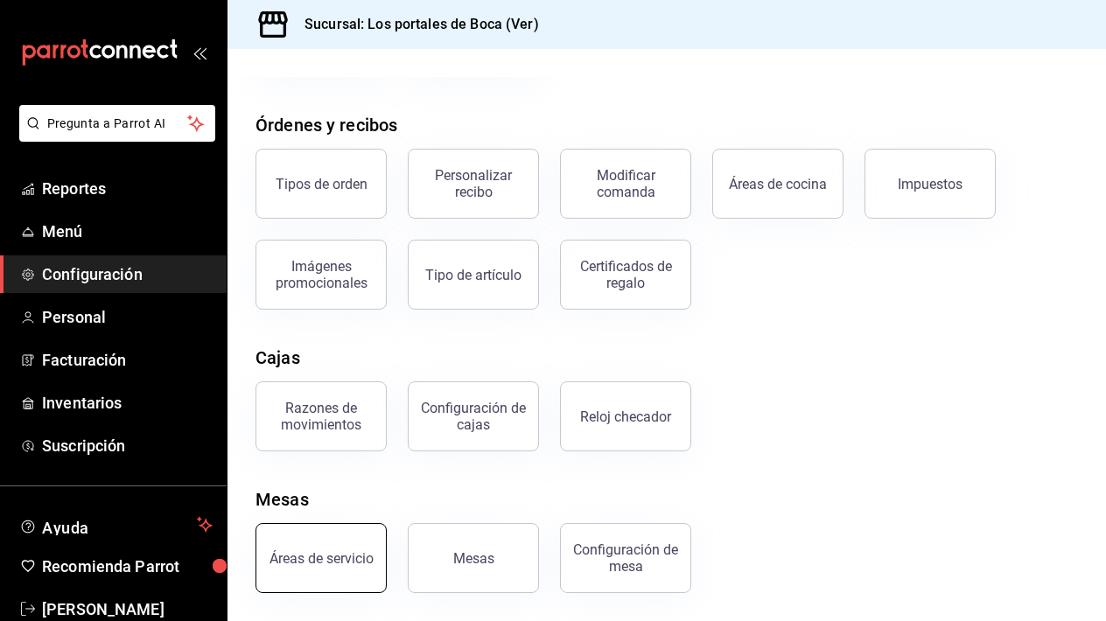
click at [368, 556] on div "Áreas de servicio" at bounding box center [322, 558] width 104 height 17
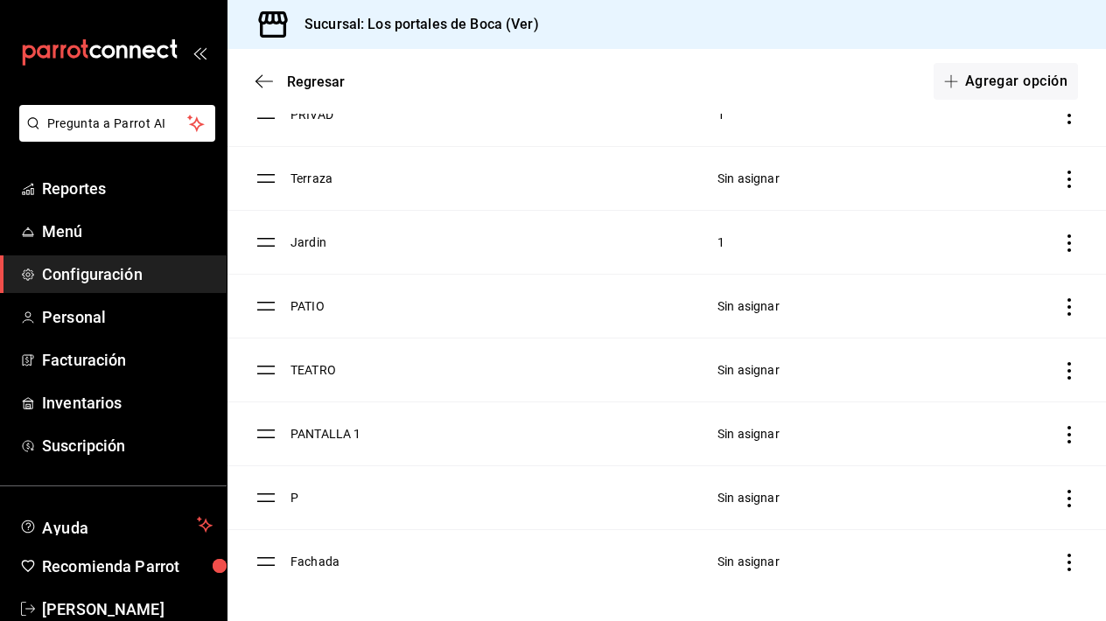
click at [1073, 493] on icon "discountsTable" at bounding box center [1070, 499] width 18 height 18
click at [298, 496] on div at bounding box center [553, 310] width 1106 height 621
click at [285, 498] on td "discountsTable" at bounding box center [259, 498] width 63 height 64
click at [301, 495] on td "P" at bounding box center [494, 498] width 406 height 64
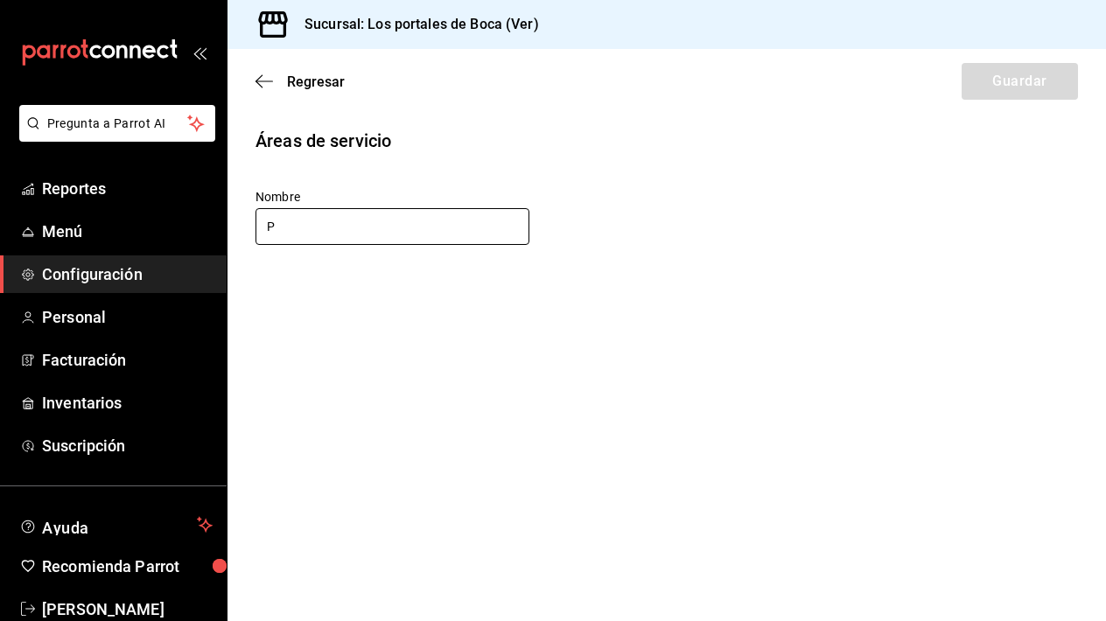
click at [355, 230] on input "P" at bounding box center [393, 226] width 274 height 37
type input "0"
click at [985, 78] on button "Guardar" at bounding box center [1020, 81] width 116 height 37
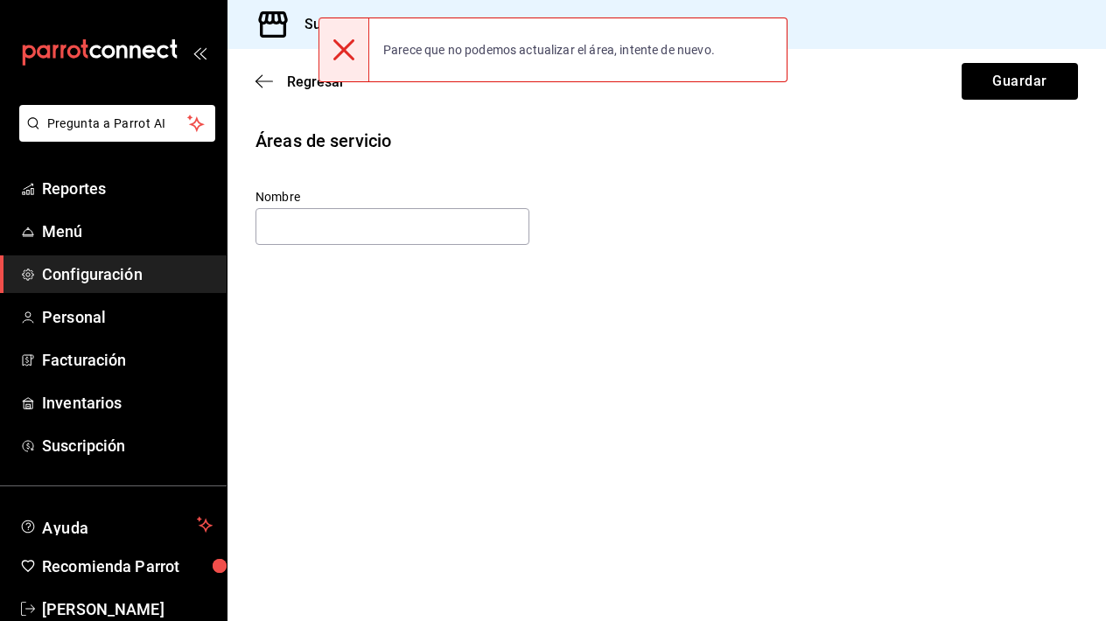
click at [334, 48] on icon at bounding box center [343, 49] width 21 height 21
click at [341, 48] on icon at bounding box center [343, 49] width 21 height 21
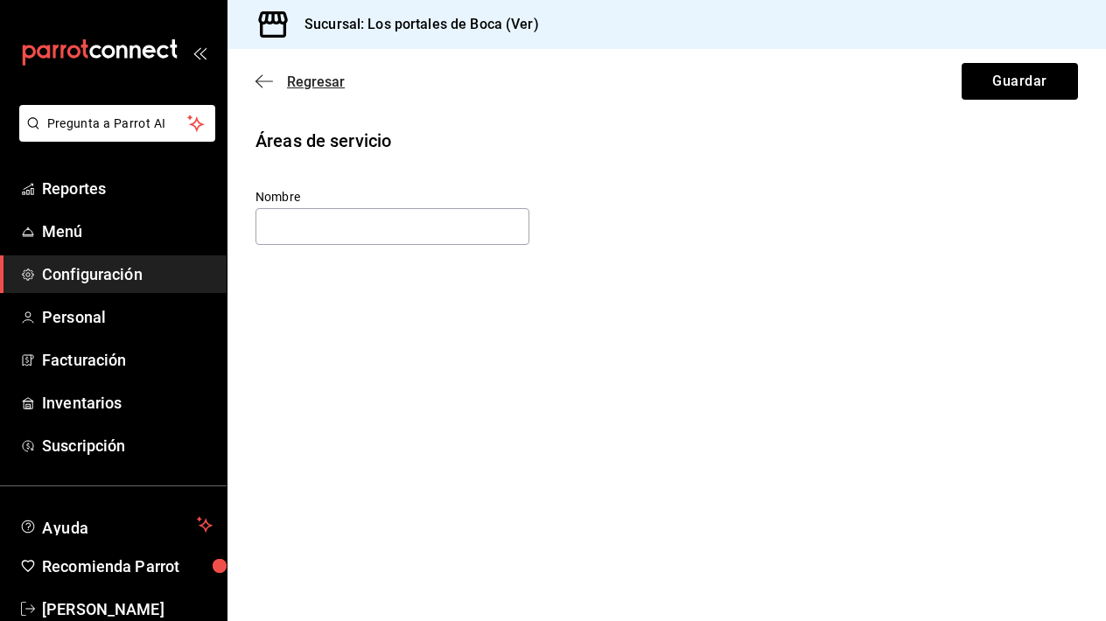
click at [267, 81] on icon "button" at bounding box center [265, 81] width 18 height 1
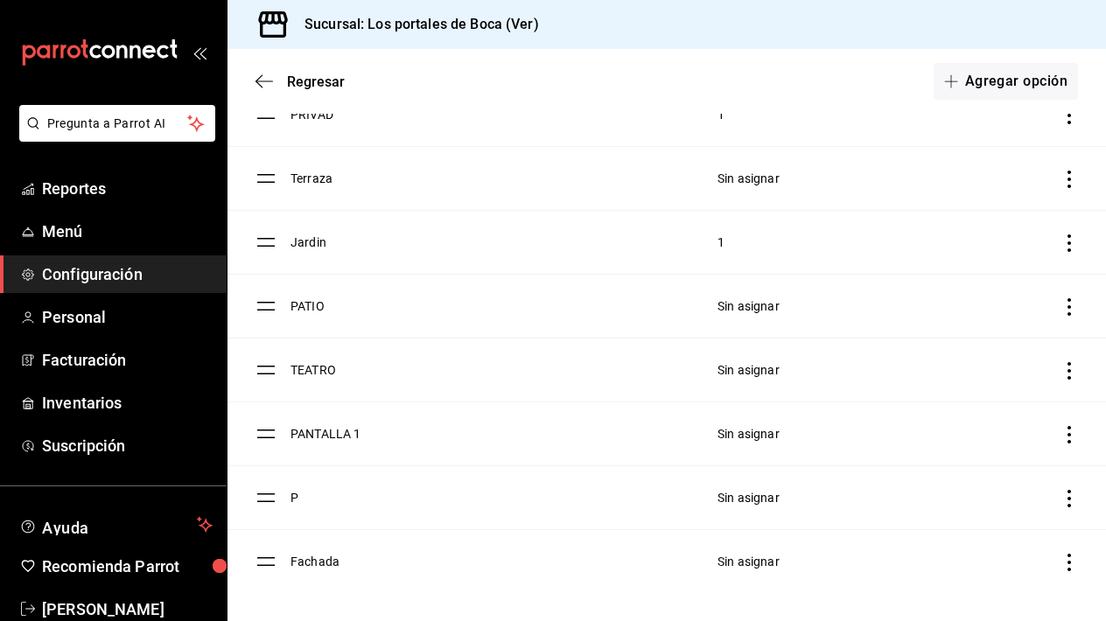
click at [285, 497] on td "discountsTable" at bounding box center [259, 498] width 63 height 64
click at [298, 495] on td "P" at bounding box center [494, 498] width 406 height 64
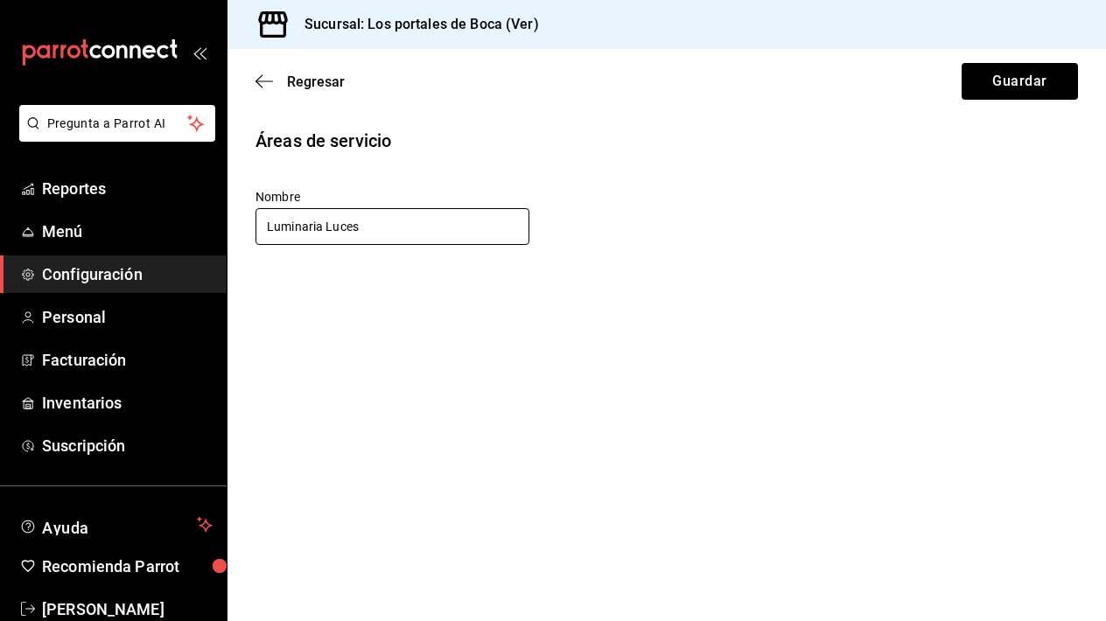
click at [435, 227] on input "Luminaria Luces" at bounding box center [393, 226] width 274 height 37
type input "Luminaria Luces"
click at [991, 76] on button "Guardar" at bounding box center [1020, 81] width 116 height 37
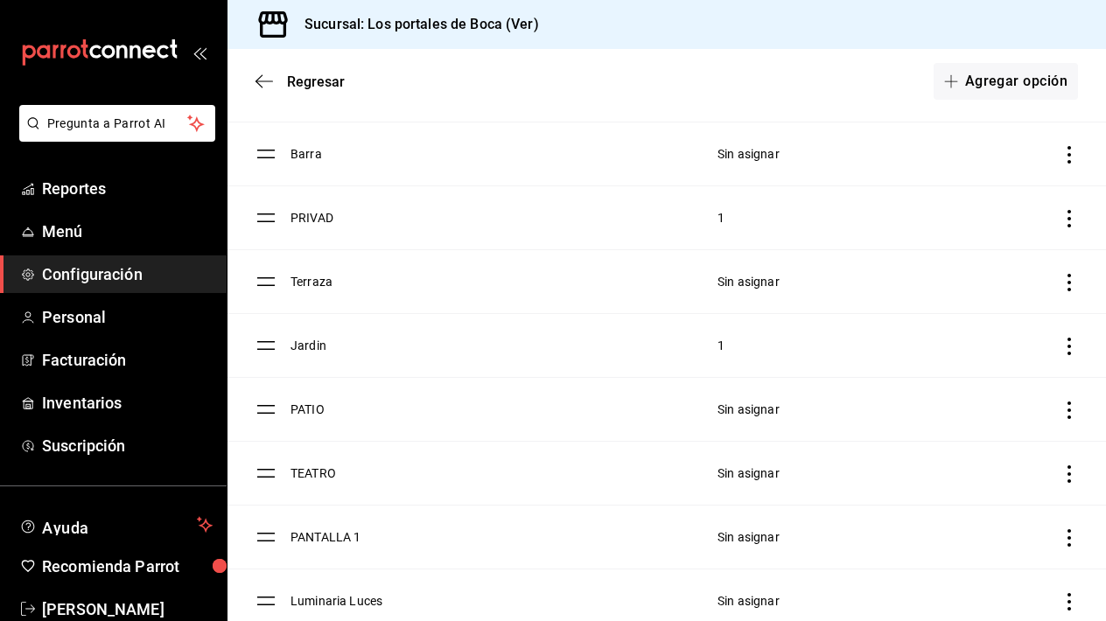
scroll to position [165, 0]
click at [1069, 214] on icon "discountsTable" at bounding box center [1070, 220] width 4 height 18
click at [321, 224] on div at bounding box center [553, 310] width 1106 height 621
click at [308, 217] on td "PRIVAD" at bounding box center [494, 219] width 406 height 64
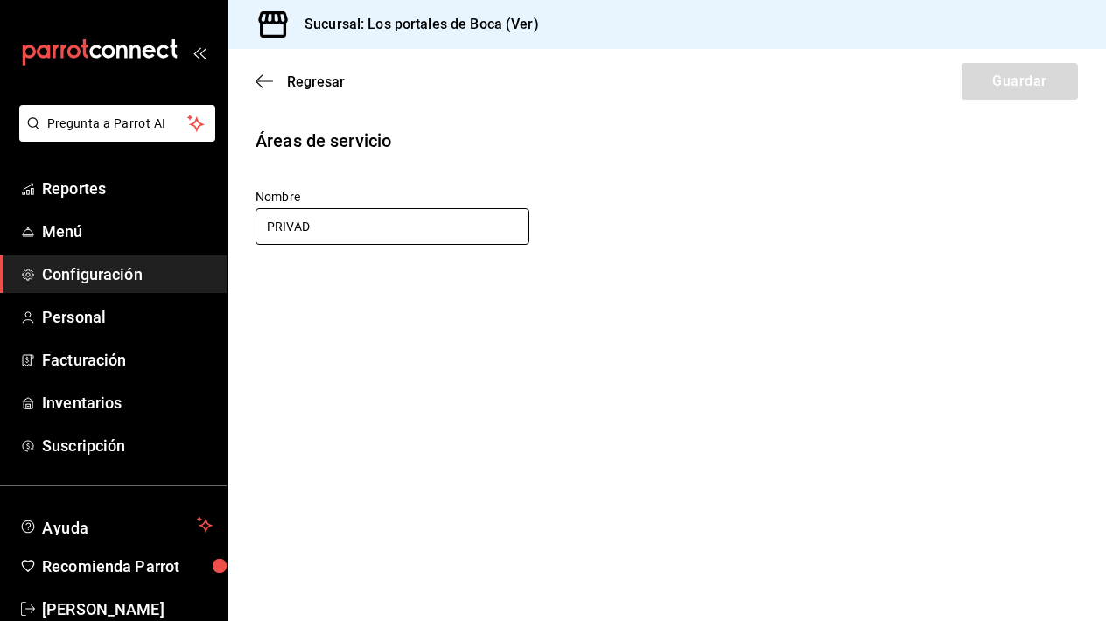
click at [368, 235] on input "PRIVAD" at bounding box center [393, 226] width 274 height 37
type input "Climas"
click at [1036, 81] on button "Guardar" at bounding box center [1020, 81] width 116 height 37
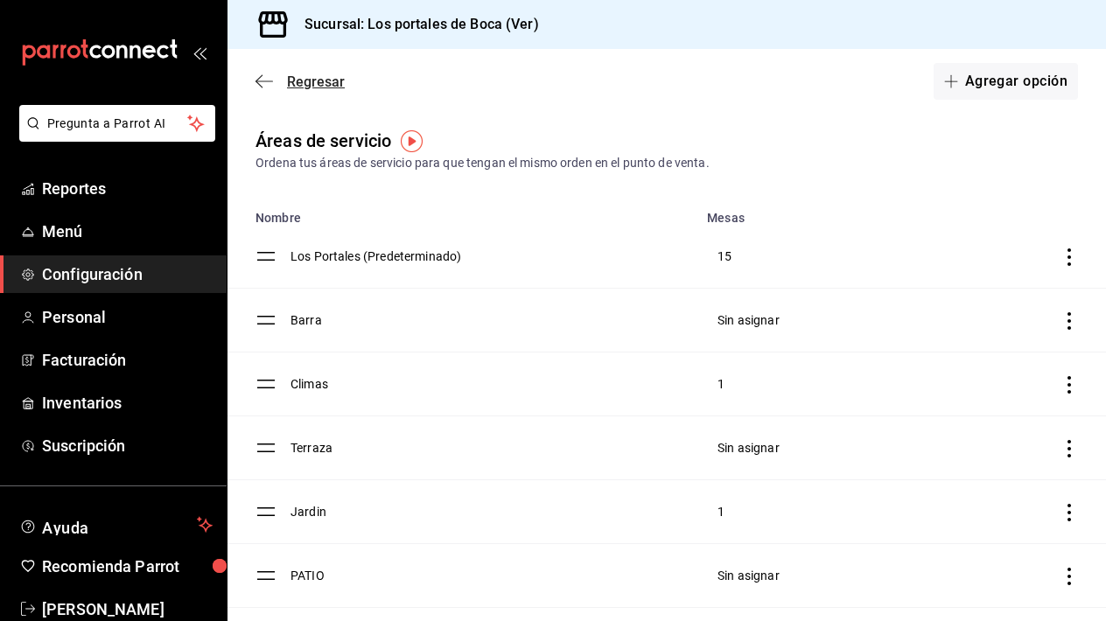
click at [260, 82] on icon "button" at bounding box center [265, 82] width 18 height 16
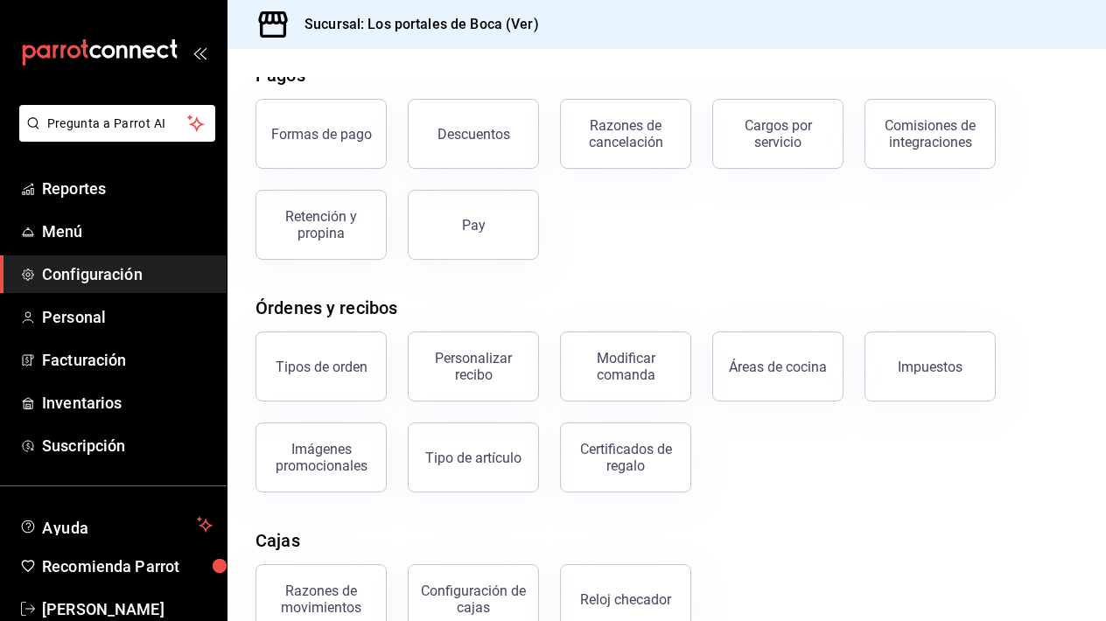
scroll to position [100, 0]
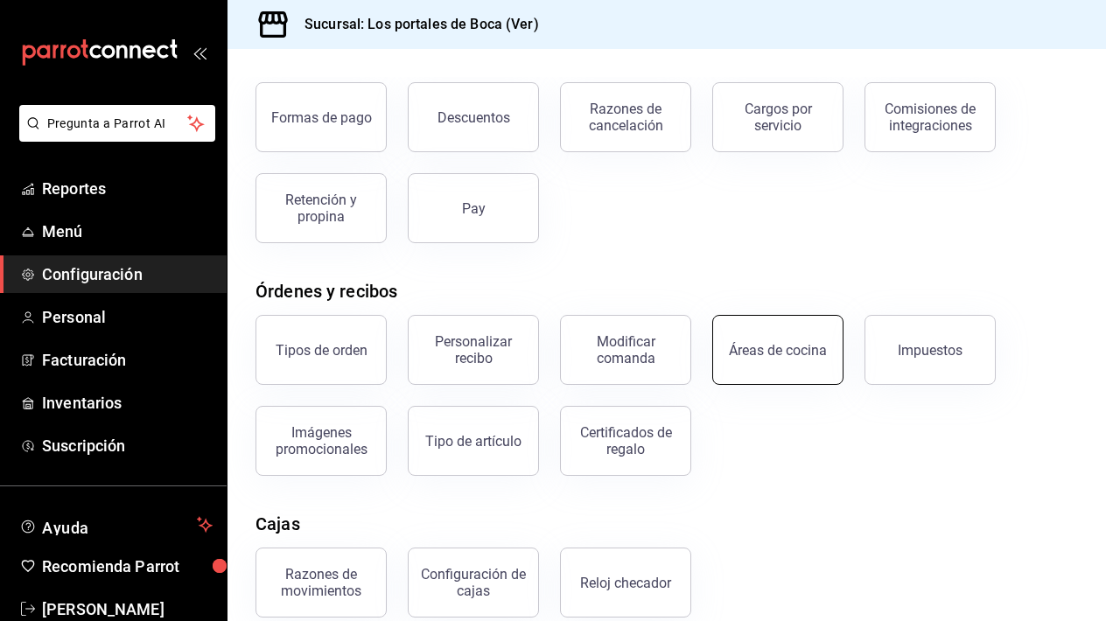
click at [759, 353] on div "Áreas de cocina" at bounding box center [778, 350] width 98 height 17
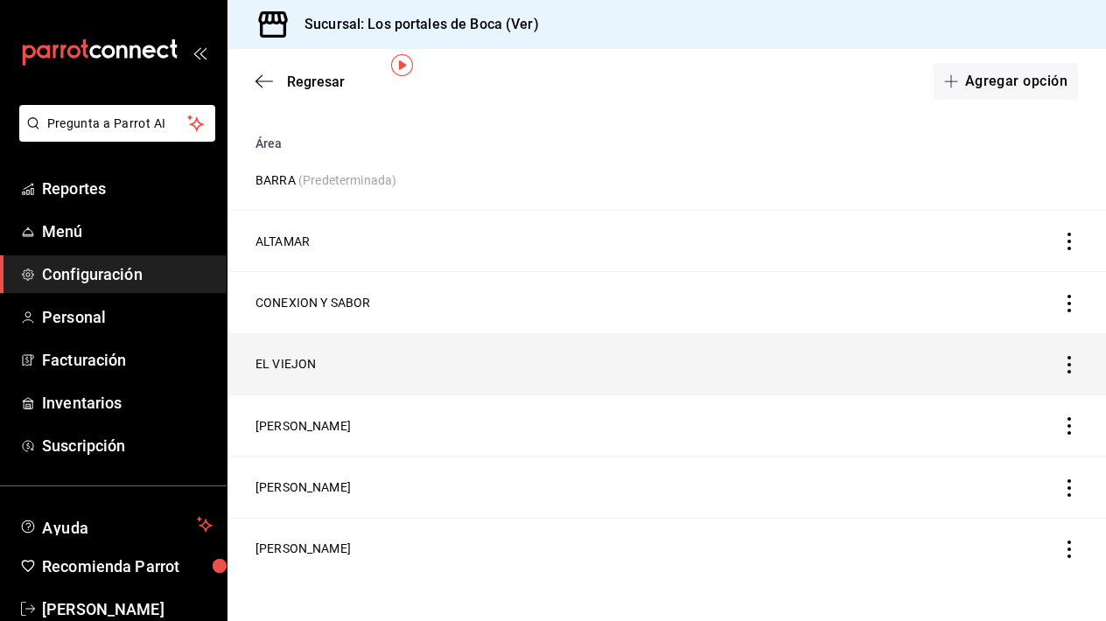
scroll to position [74, 0]
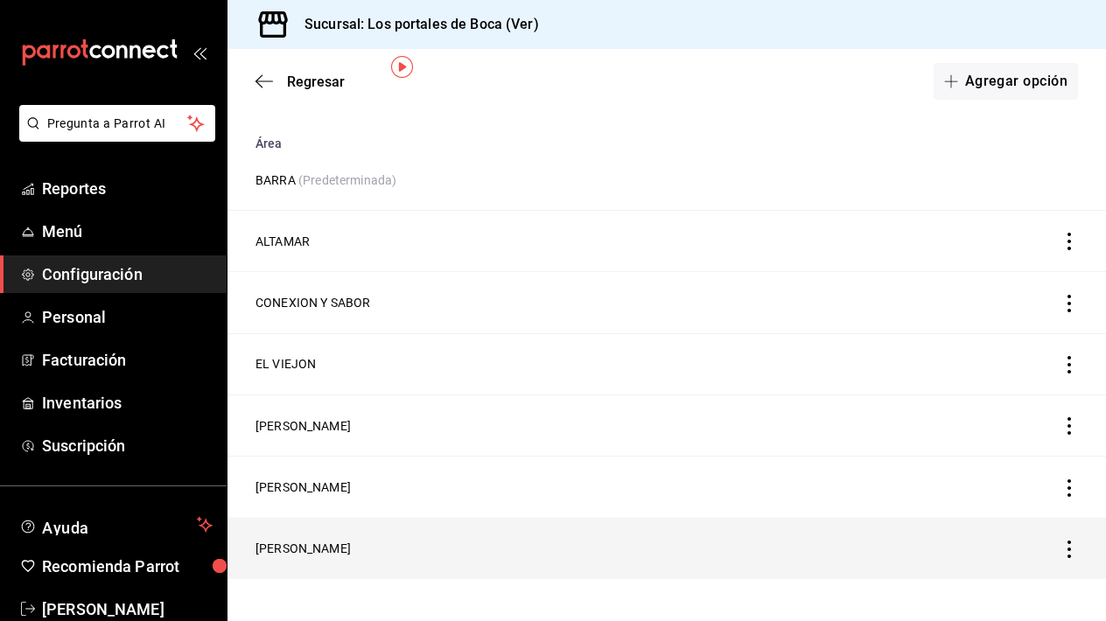
click at [343, 538] on td "[PERSON_NAME]" at bounding box center [553, 548] width 651 height 61
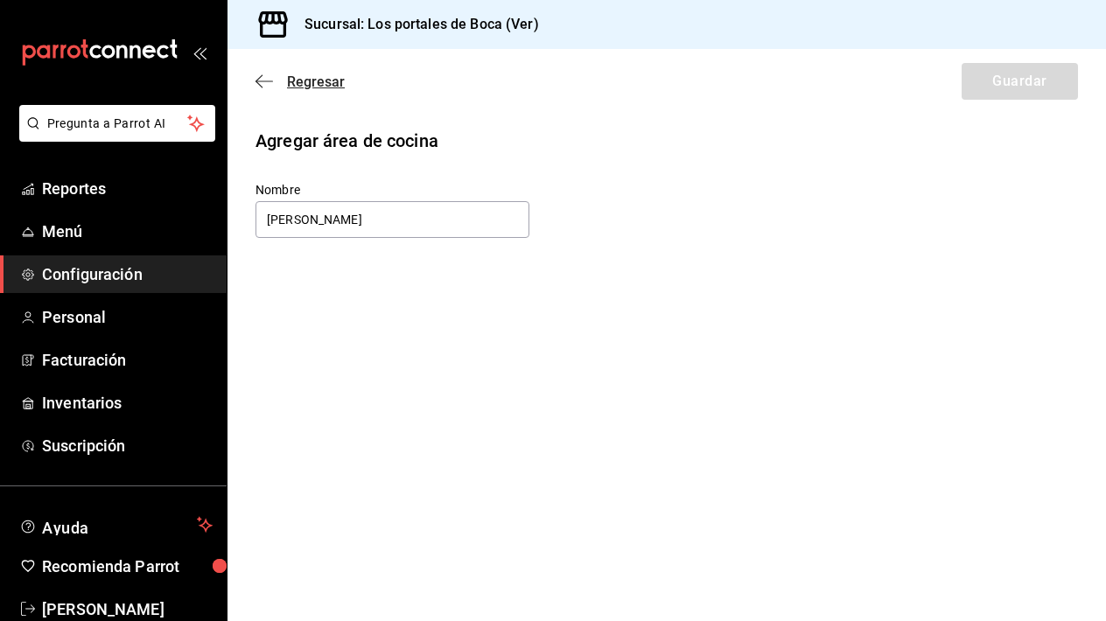
click at [271, 85] on icon "button" at bounding box center [265, 82] width 18 height 16
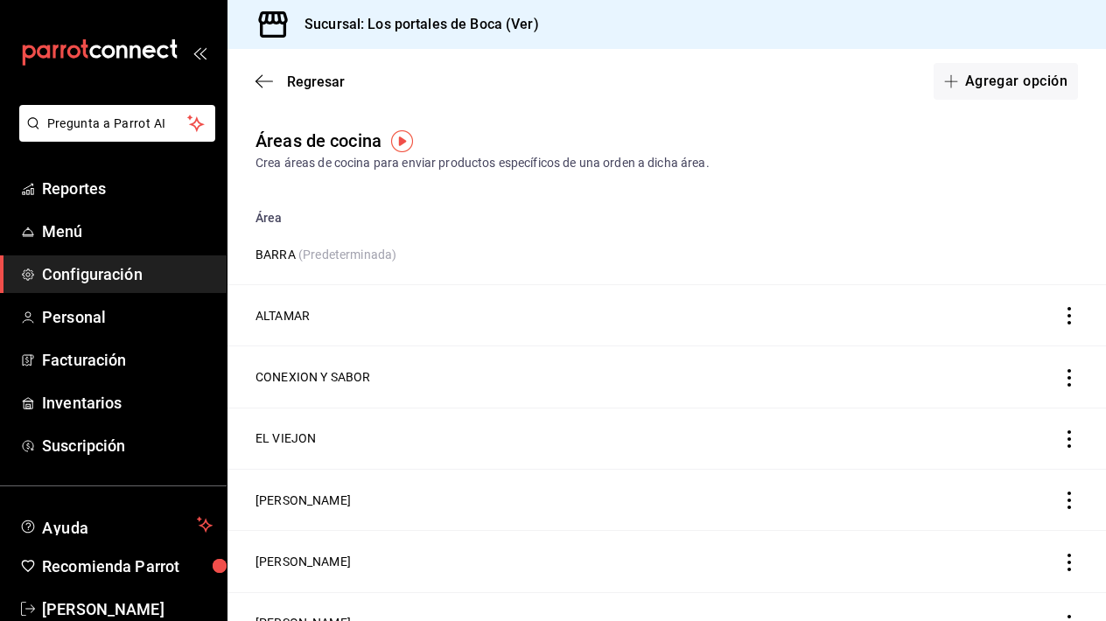
click at [271, 85] on icon "button" at bounding box center [265, 82] width 18 height 16
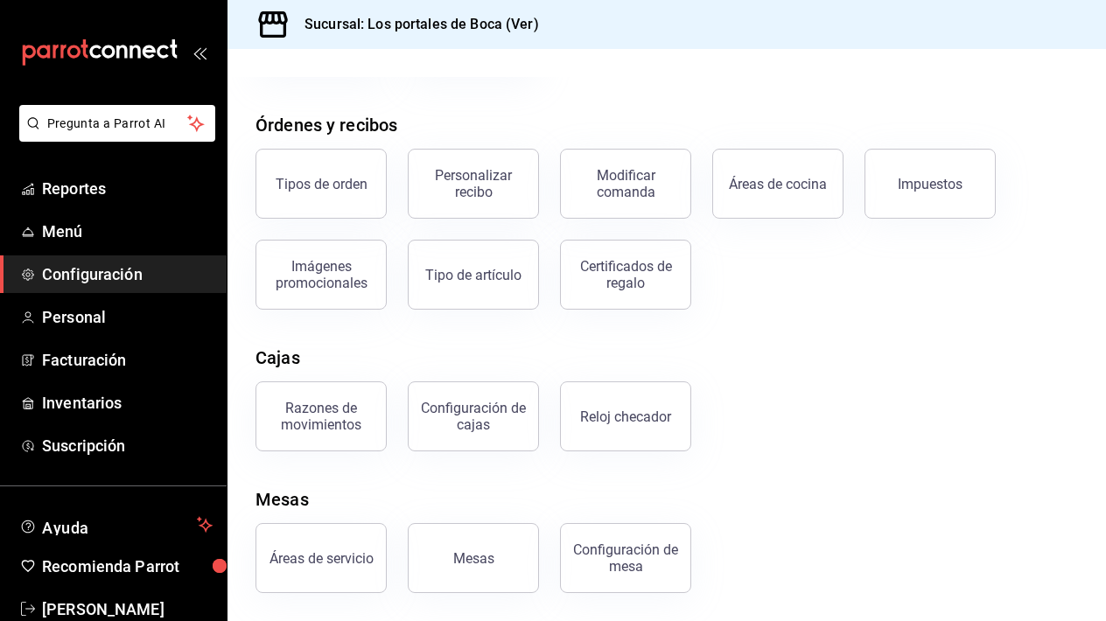
scroll to position [266, 0]
click at [650, 557] on div "Configuración de mesa" at bounding box center [625, 558] width 109 height 33
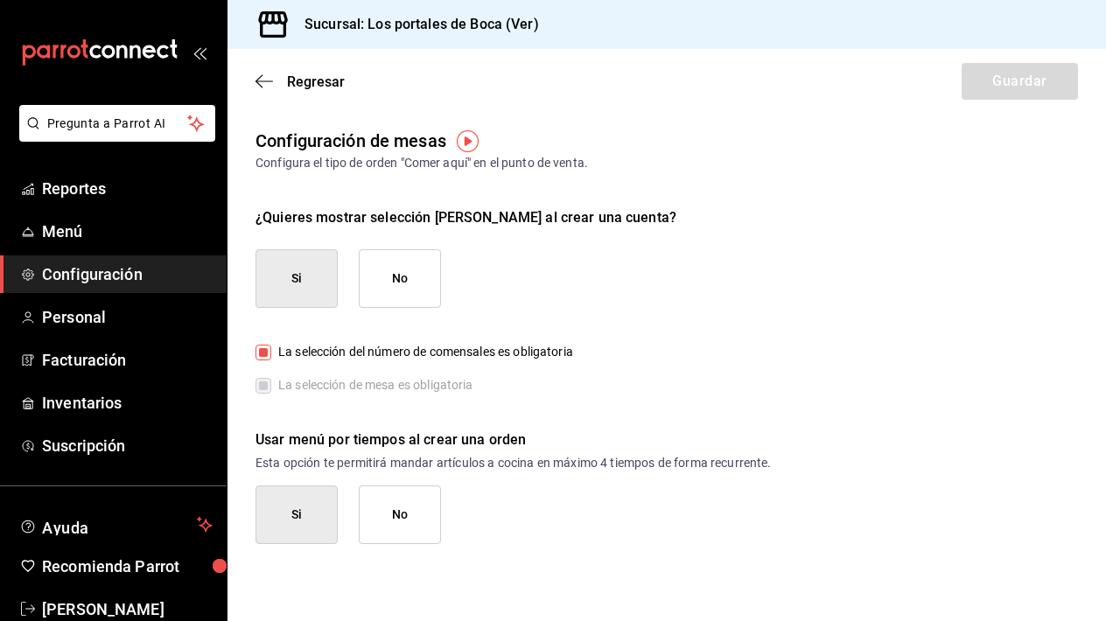
click at [264, 352] on input "La selección del número de comensales es obligatoria" at bounding box center [264, 353] width 16 height 16
click at [265, 354] on input "La selección del número de comensales es obligatoria" at bounding box center [264, 353] width 16 height 16
checkbox input "true"
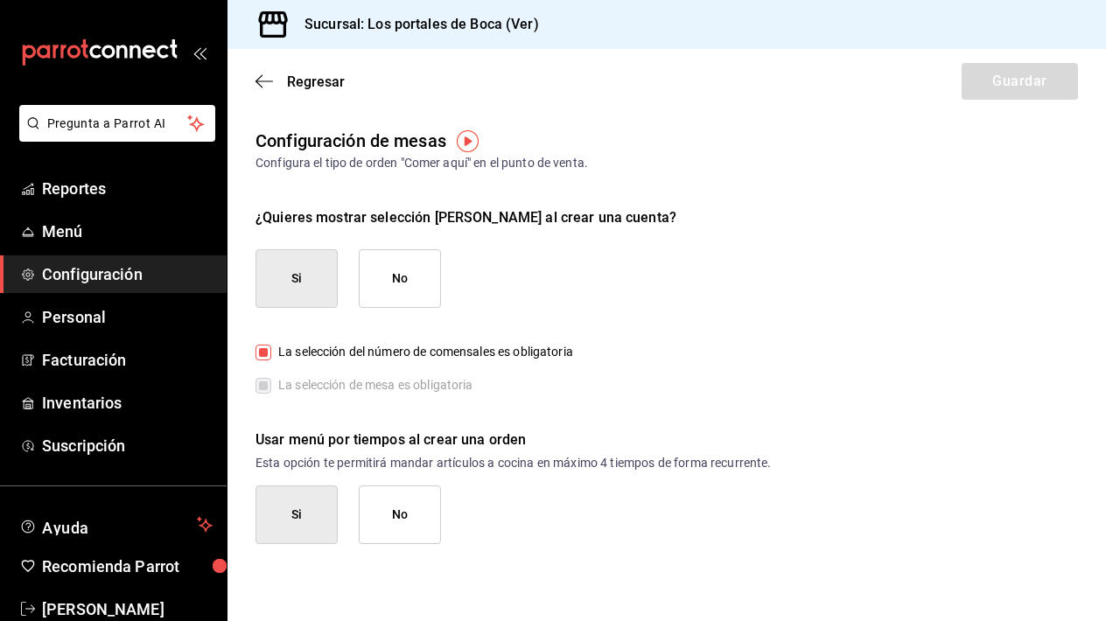
click at [384, 502] on button "No" at bounding box center [400, 515] width 82 height 59
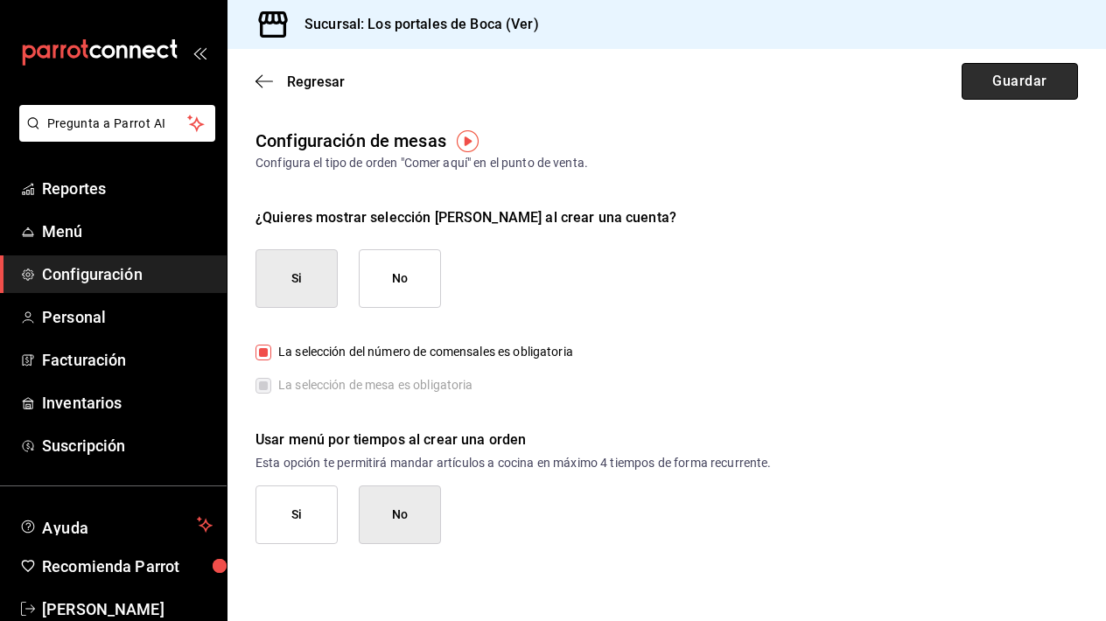
click at [1051, 81] on button "Guardar" at bounding box center [1020, 81] width 116 height 37
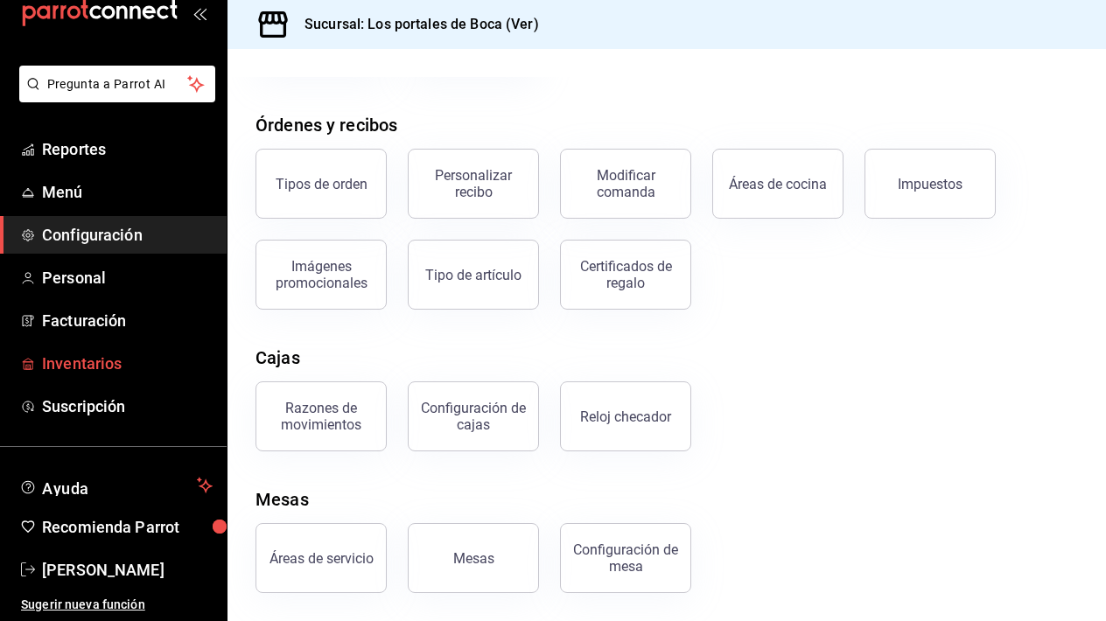
scroll to position [39, 0]
click at [108, 280] on span "Personal" at bounding box center [127, 278] width 171 height 24
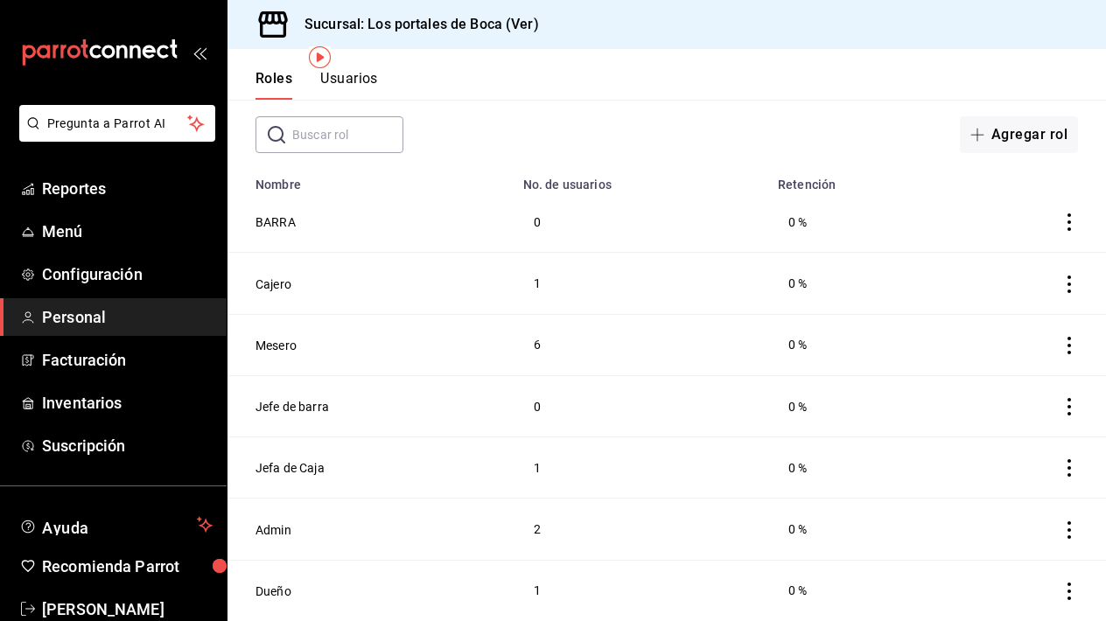
click at [1068, 590] on icon "actions" at bounding box center [1070, 592] width 18 height 18
click at [921, 299] on div at bounding box center [553, 310] width 1106 height 621
click at [1068, 587] on icon "actions" at bounding box center [1070, 592] width 18 height 18
click at [284, 592] on div at bounding box center [553, 310] width 1106 height 621
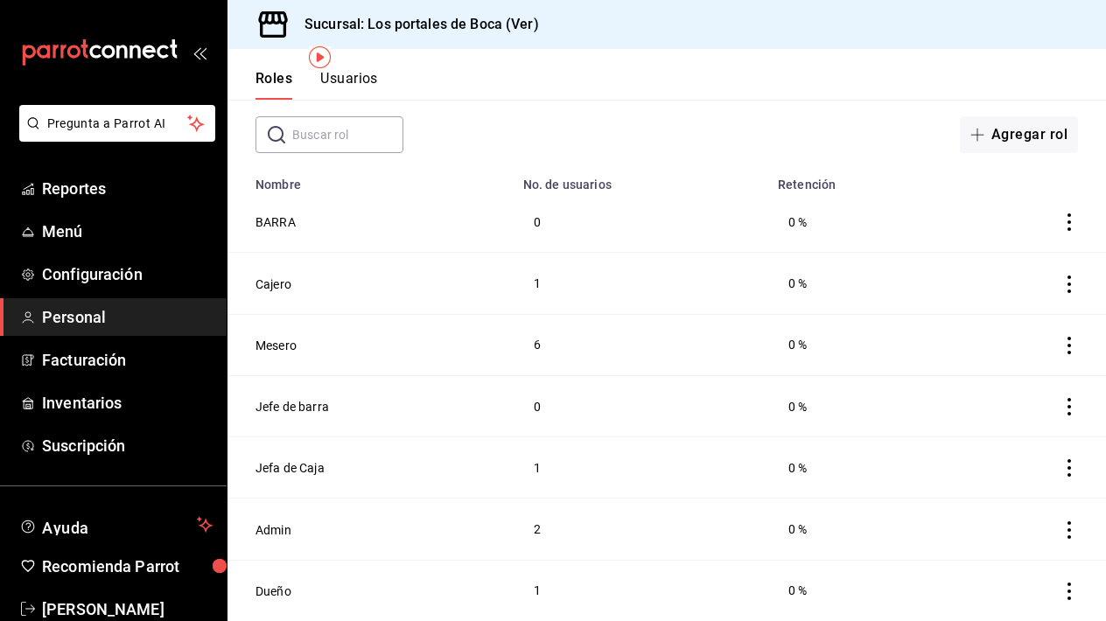
click at [284, 592] on button "Dueño" at bounding box center [274, 592] width 36 height 18
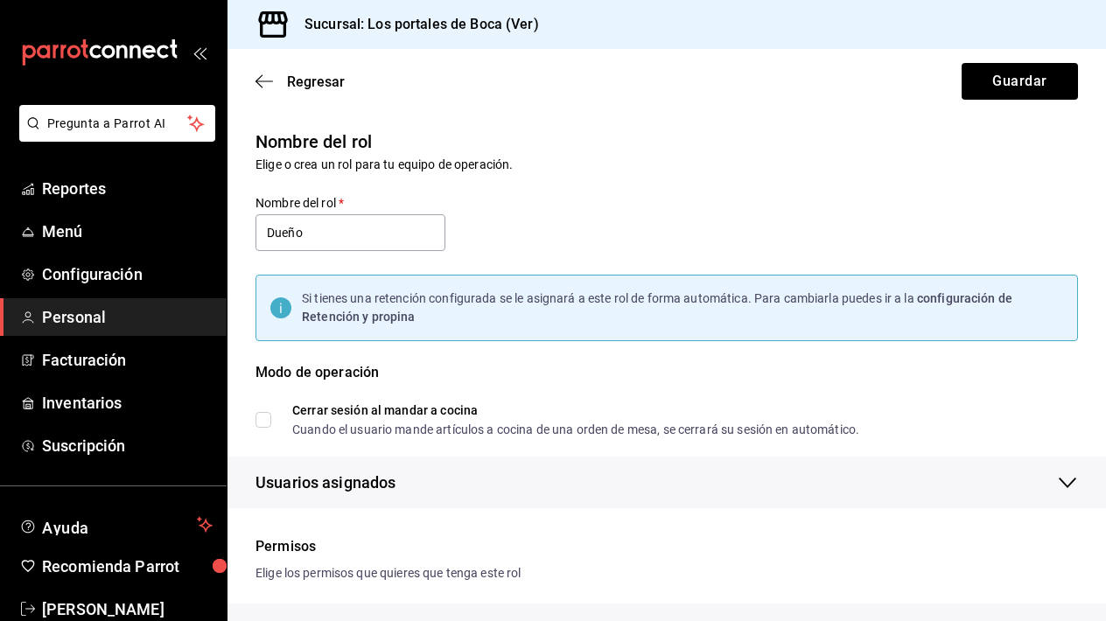
click at [102, 313] on span "Personal" at bounding box center [127, 317] width 171 height 24
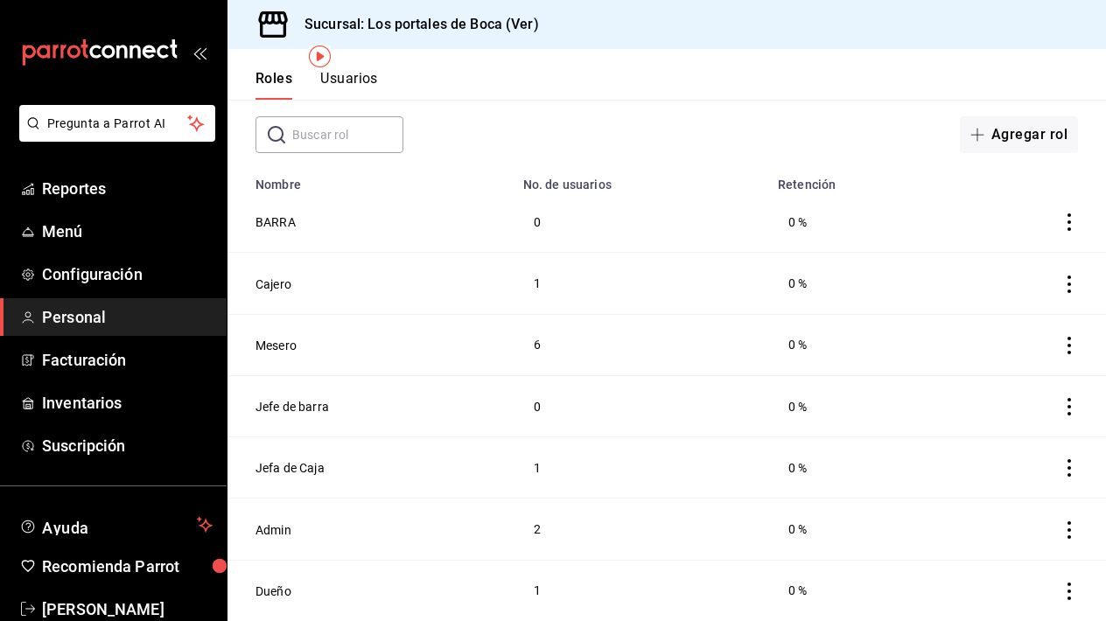
scroll to position [84, 0]
click at [102, 278] on span "Configuración" at bounding box center [127, 275] width 171 height 24
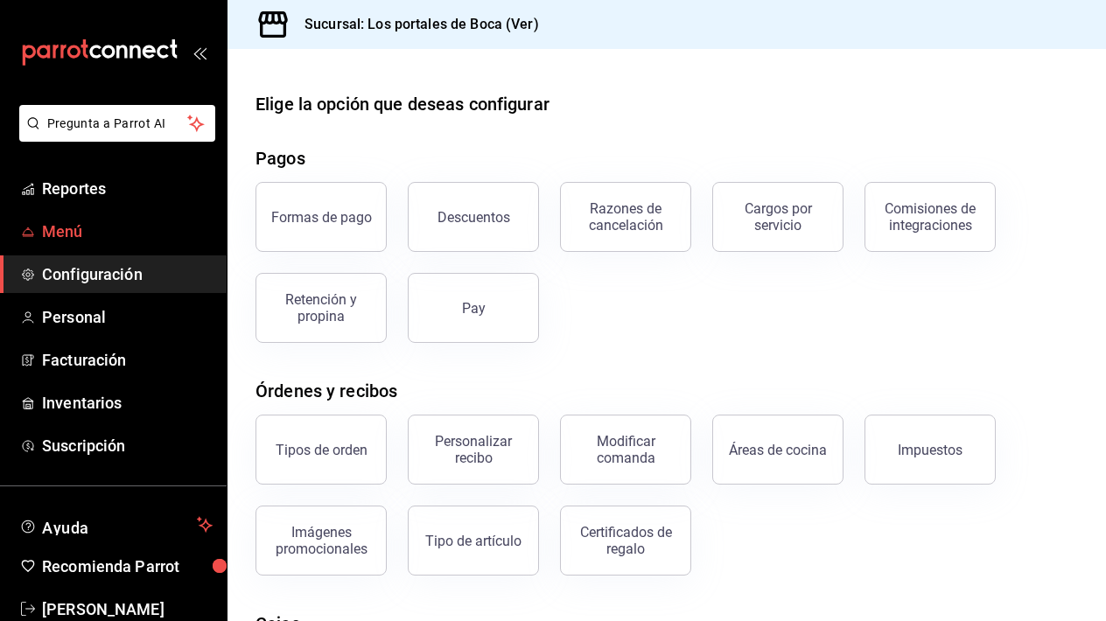
click at [73, 233] on span "Menú" at bounding box center [127, 232] width 171 height 24
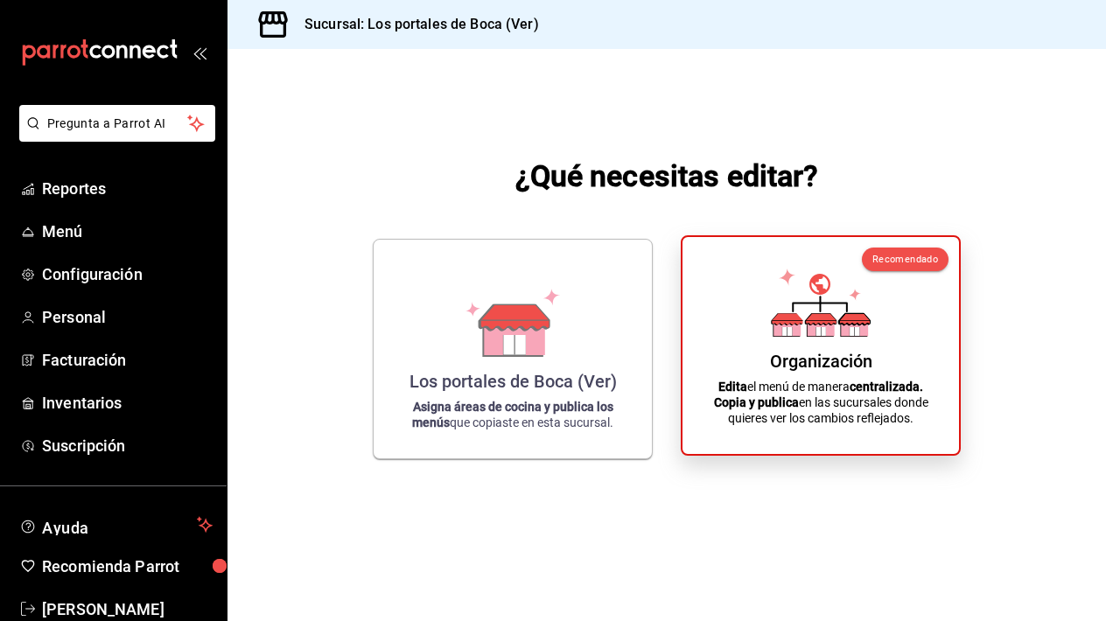
click at [739, 375] on div "Organización Edita el menú de manera centralizada. Copia y publica en las sucur…" at bounding box center [821, 345] width 235 height 189
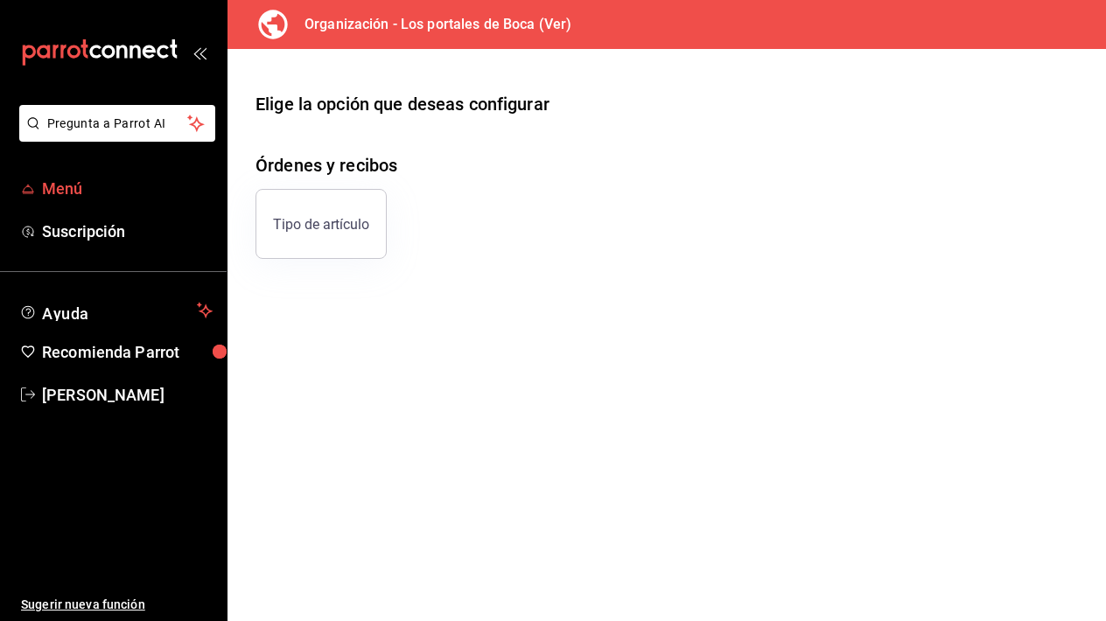
click at [106, 194] on span "Menú" at bounding box center [127, 189] width 171 height 24
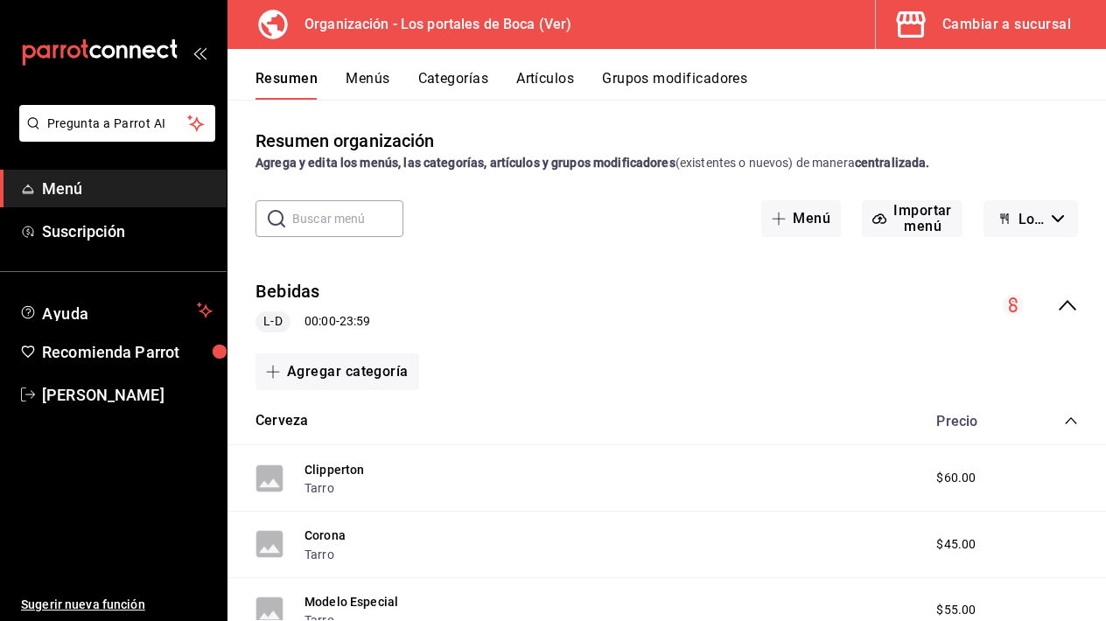
click at [106, 50] on icon "mailbox folders" at bounding box center [100, 52] width 158 height 26
click at [1015, 20] on div "Cambiar a sucursal" at bounding box center [1006, 24] width 129 height 25
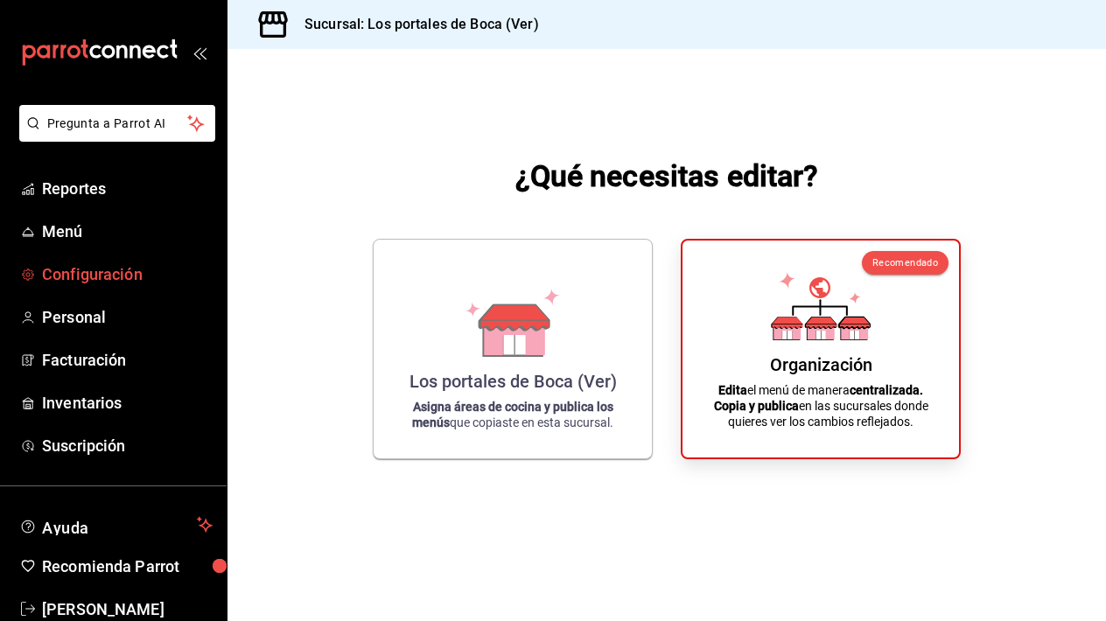
click at [128, 281] on span "Configuración" at bounding box center [127, 275] width 171 height 24
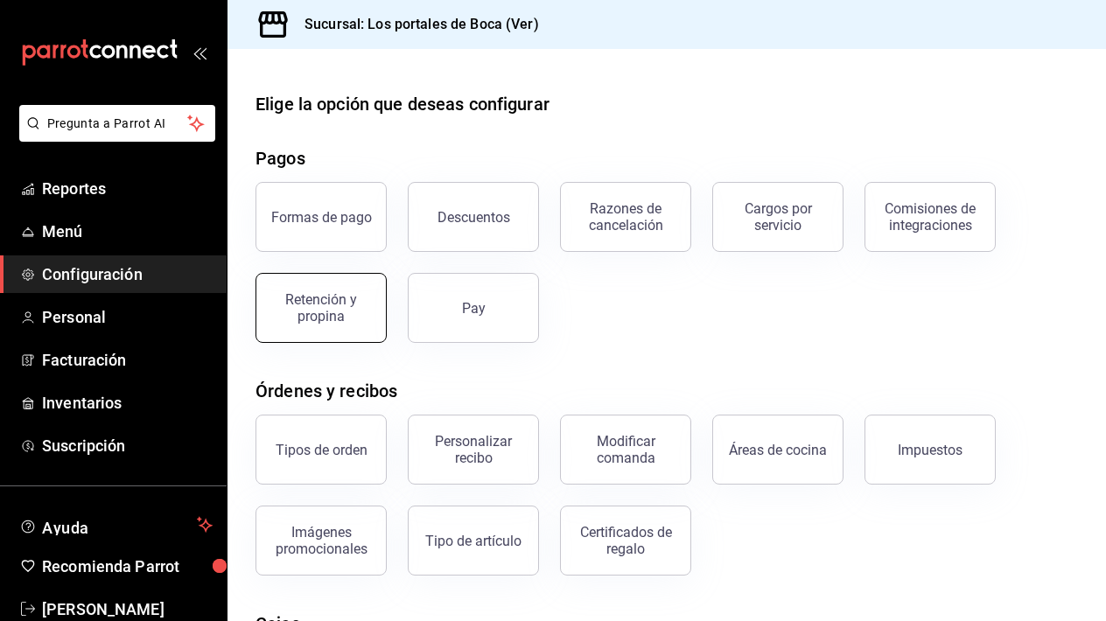
click at [333, 317] on div "Retención y propina" at bounding box center [321, 307] width 109 height 33
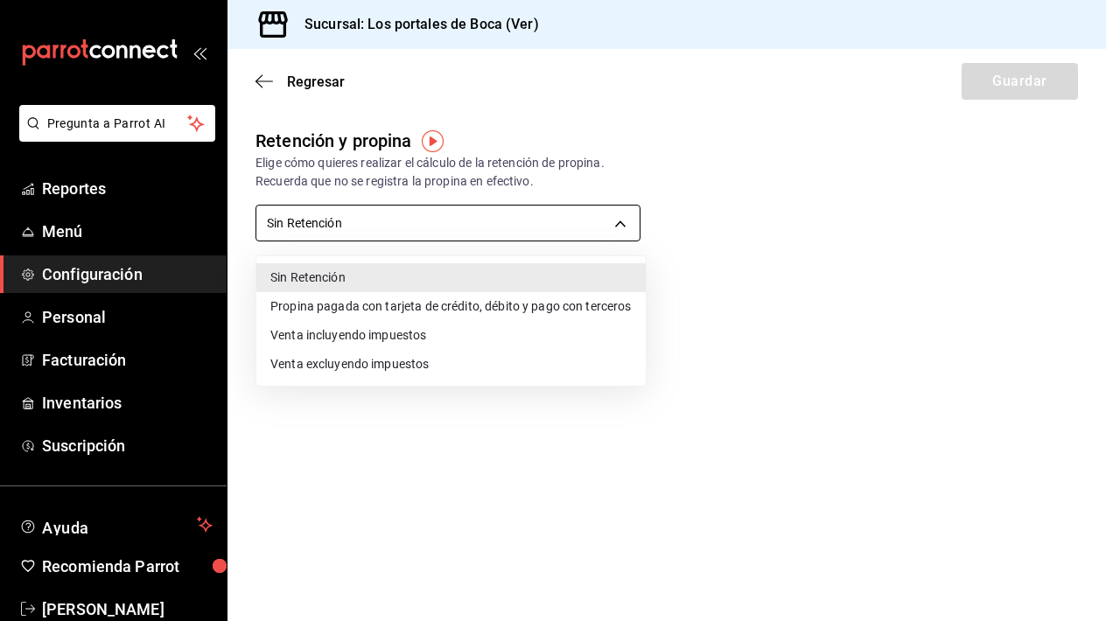
click at [376, 227] on body "Pregunta a Parrot AI Reportes Menú Configuración Personal Facturación Inventari…" at bounding box center [553, 310] width 1106 height 621
click at [413, 337] on li "Venta incluyendo impuestos" at bounding box center [450, 335] width 389 height 29
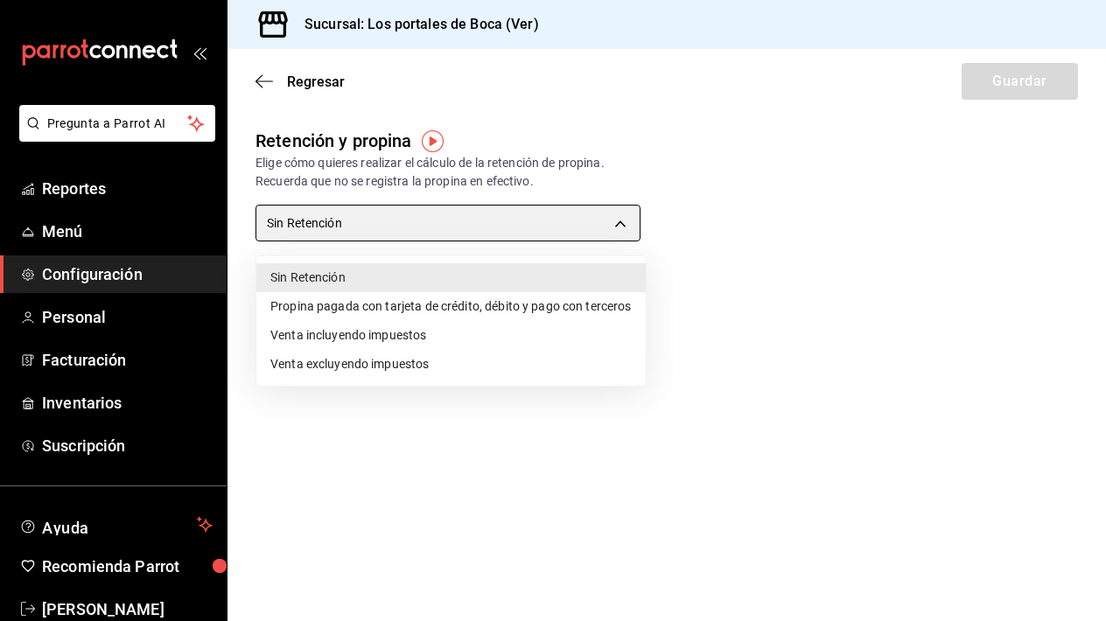
type input "TOTAL_SALE_WITH_TAXES"
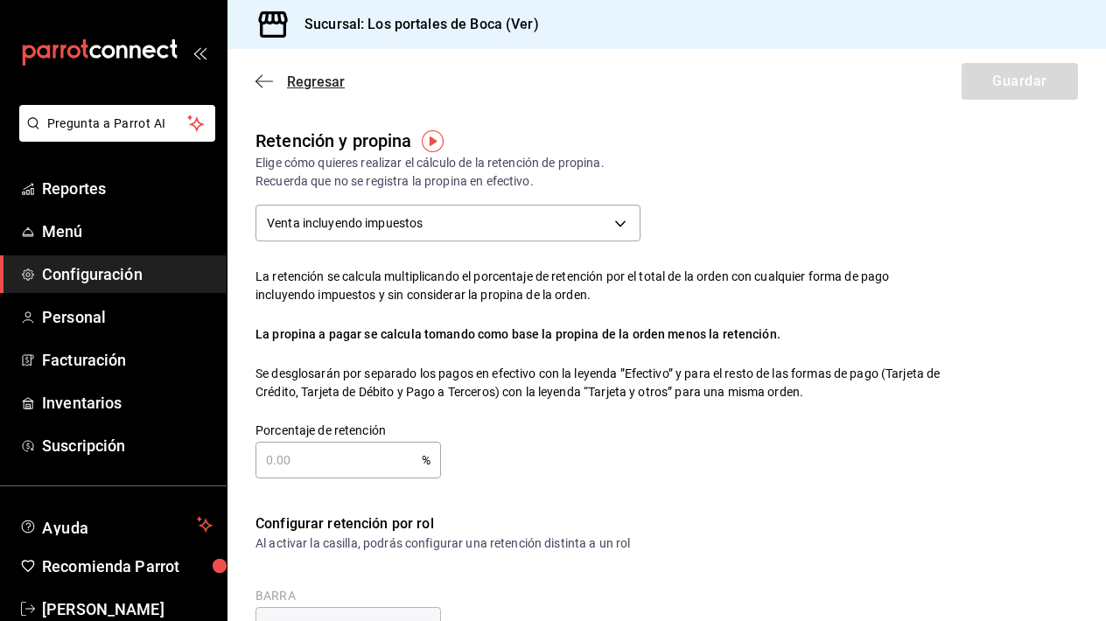
click at [266, 87] on icon "button" at bounding box center [265, 82] width 18 height 16
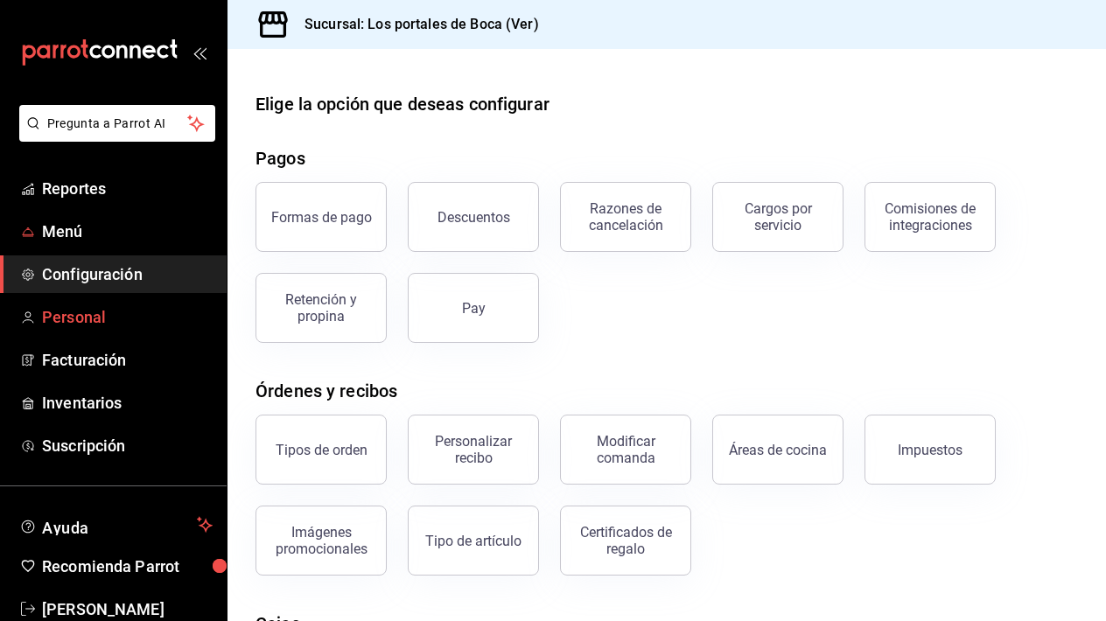
click at [109, 319] on span "Personal" at bounding box center [127, 317] width 171 height 24
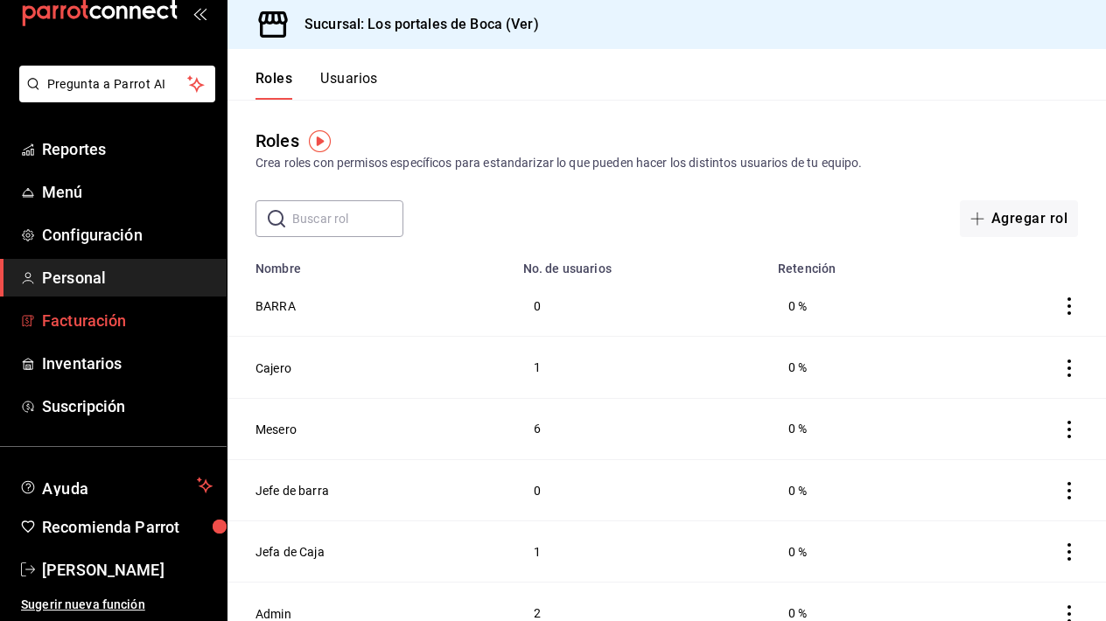
scroll to position [39, 0]
click at [98, 223] on span "Configuración" at bounding box center [127, 235] width 171 height 24
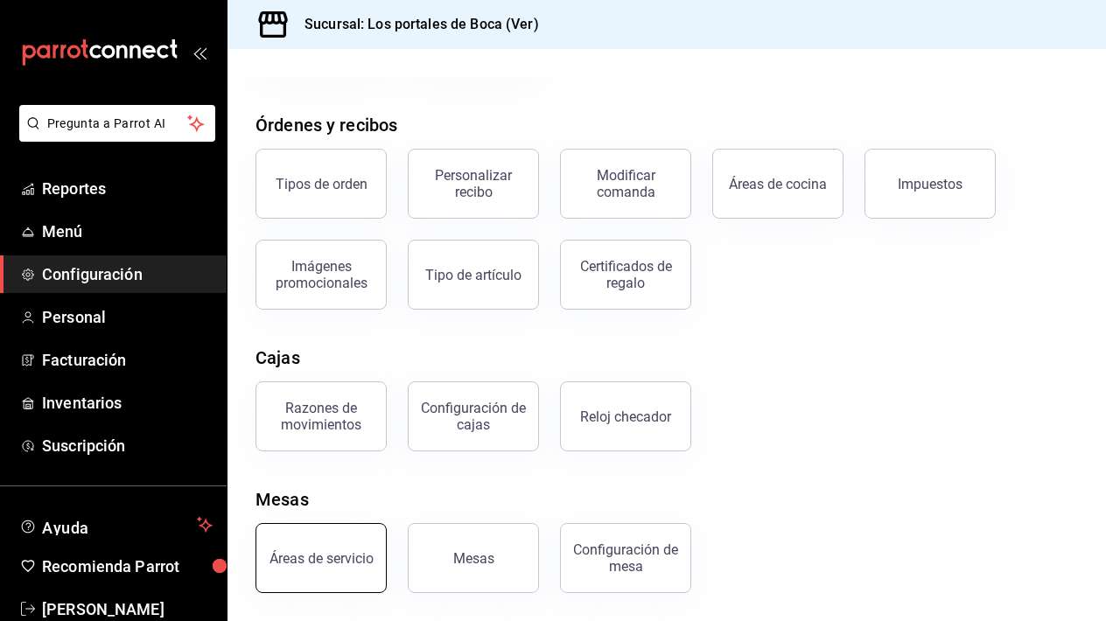
click at [363, 566] on button "Áreas de servicio" at bounding box center [321, 558] width 131 height 70
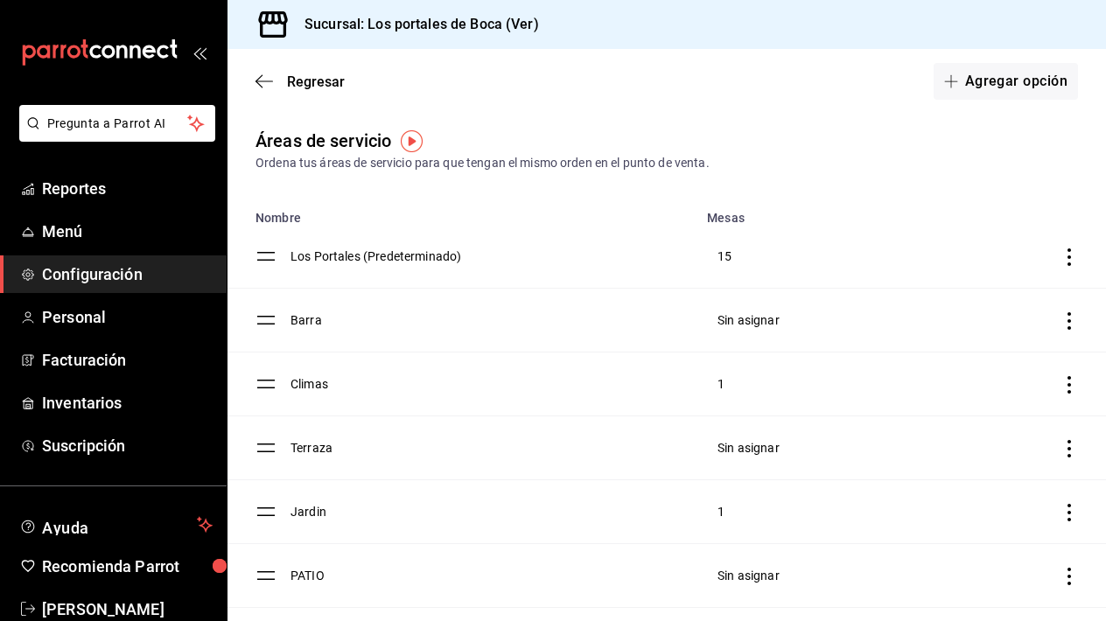
scroll to position [69, 0]
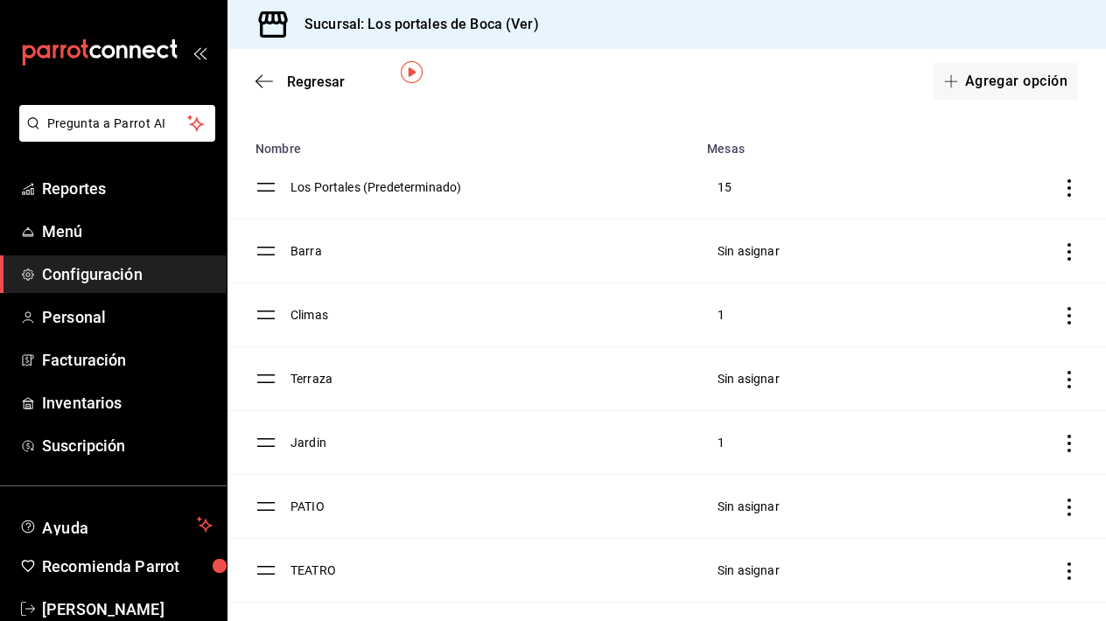
click at [1069, 389] on td "discountsTable" at bounding box center [1004, 379] width 204 height 64
click at [1069, 382] on icon "discountsTable" at bounding box center [1070, 380] width 18 height 18
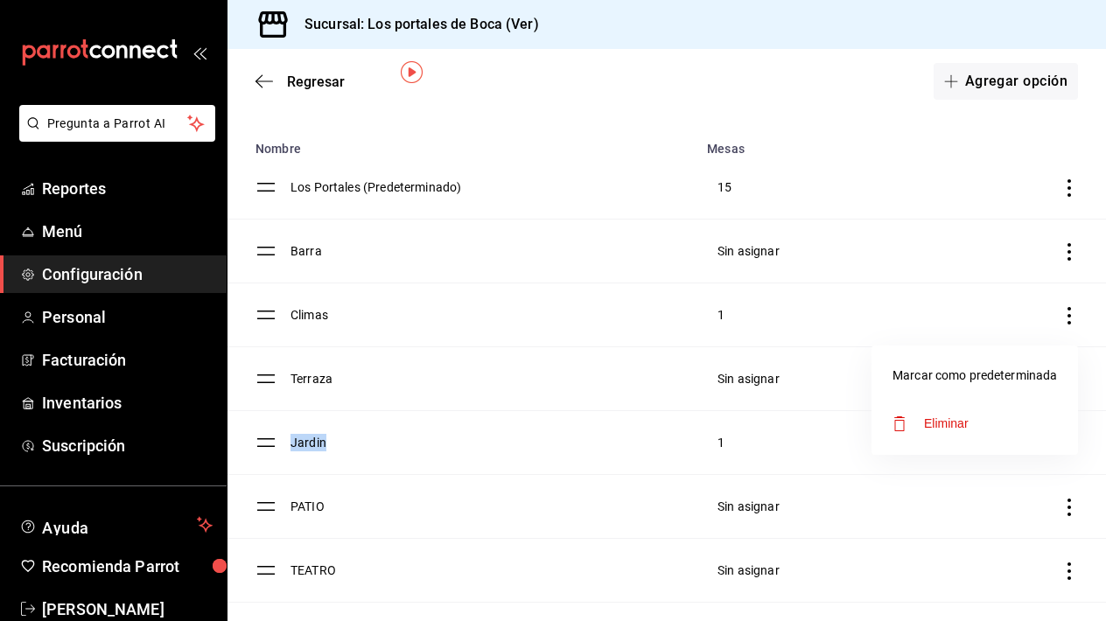
click at [907, 419] on icon "button" at bounding box center [899, 423] width 21 height 21
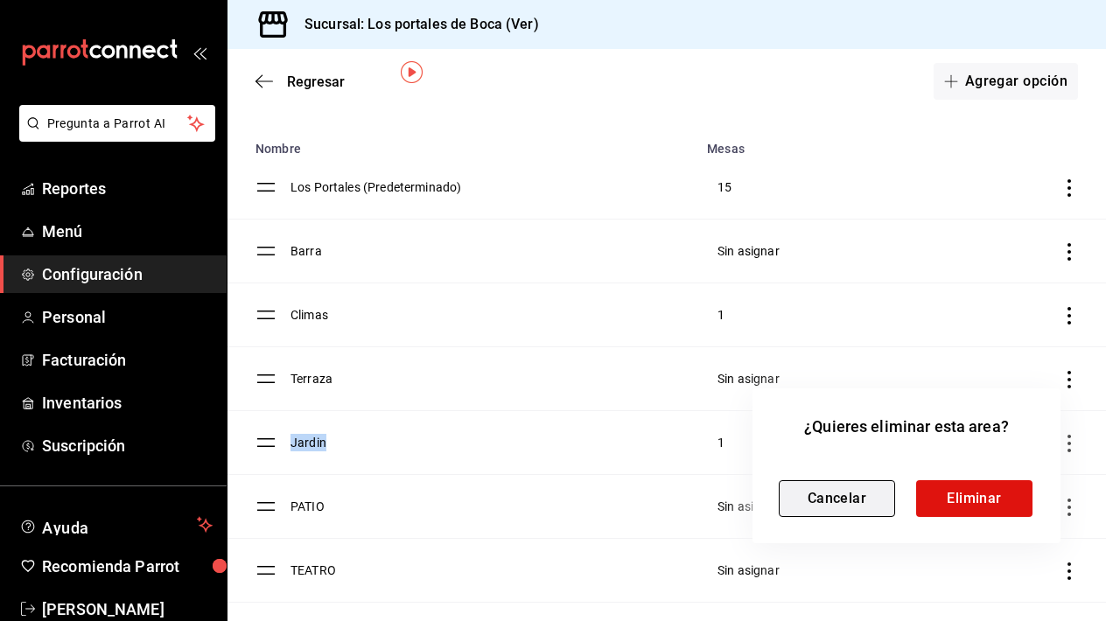
click at [865, 491] on button "Cancelar" at bounding box center [837, 498] width 116 height 37
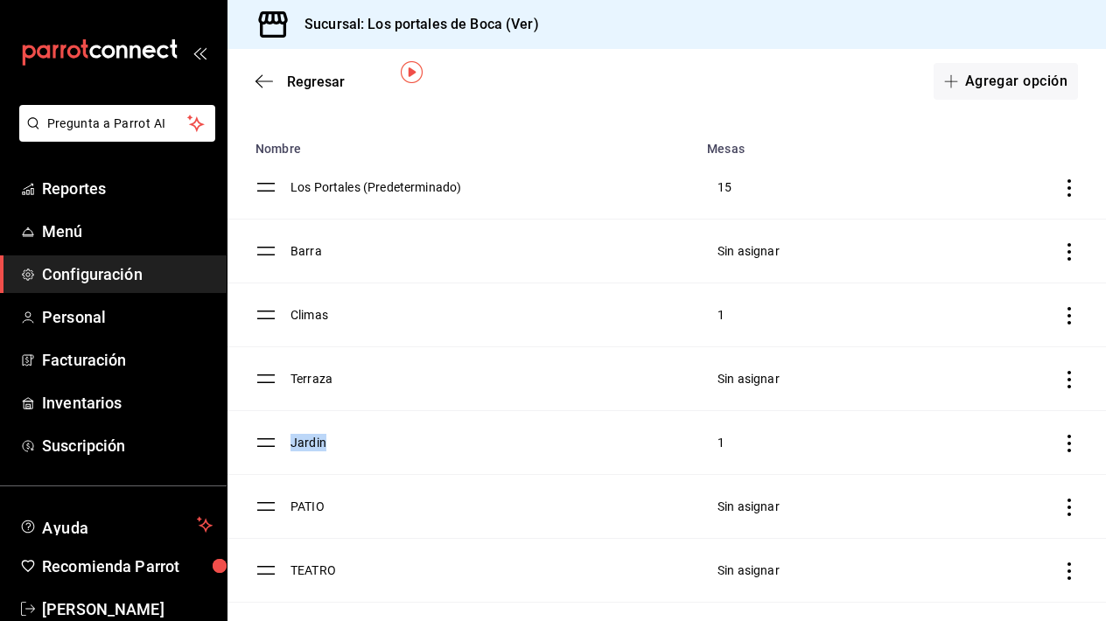
click at [1072, 507] on icon "discountsTable" at bounding box center [1070, 508] width 18 height 18
click at [932, 551] on span "Eliminar" at bounding box center [946, 551] width 45 height 14
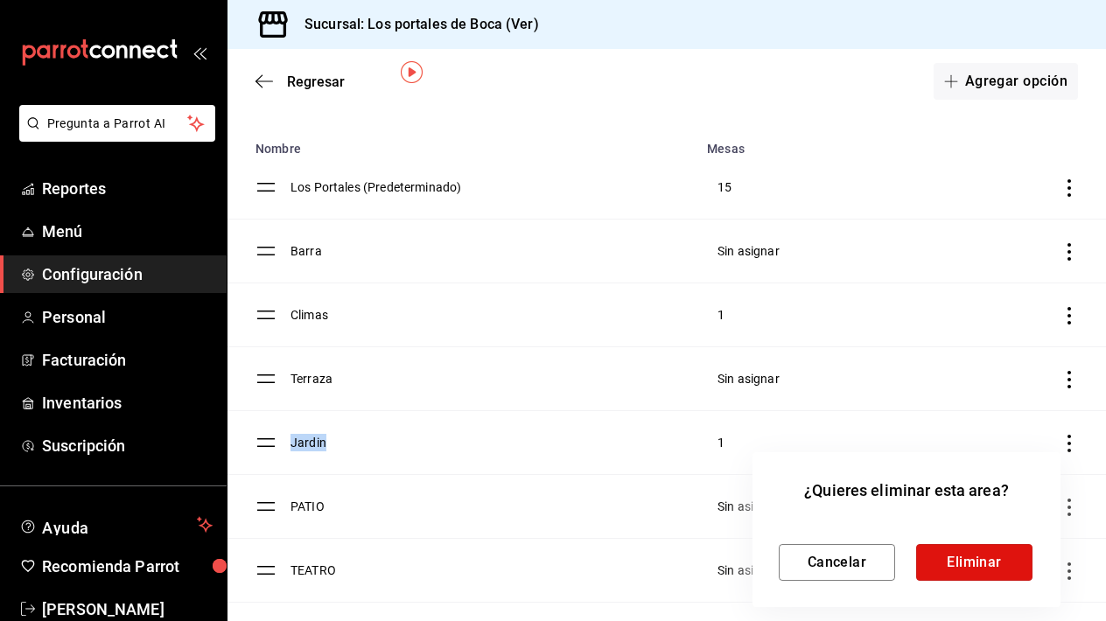
click at [932, 551] on button "Eliminar" at bounding box center [974, 562] width 116 height 37
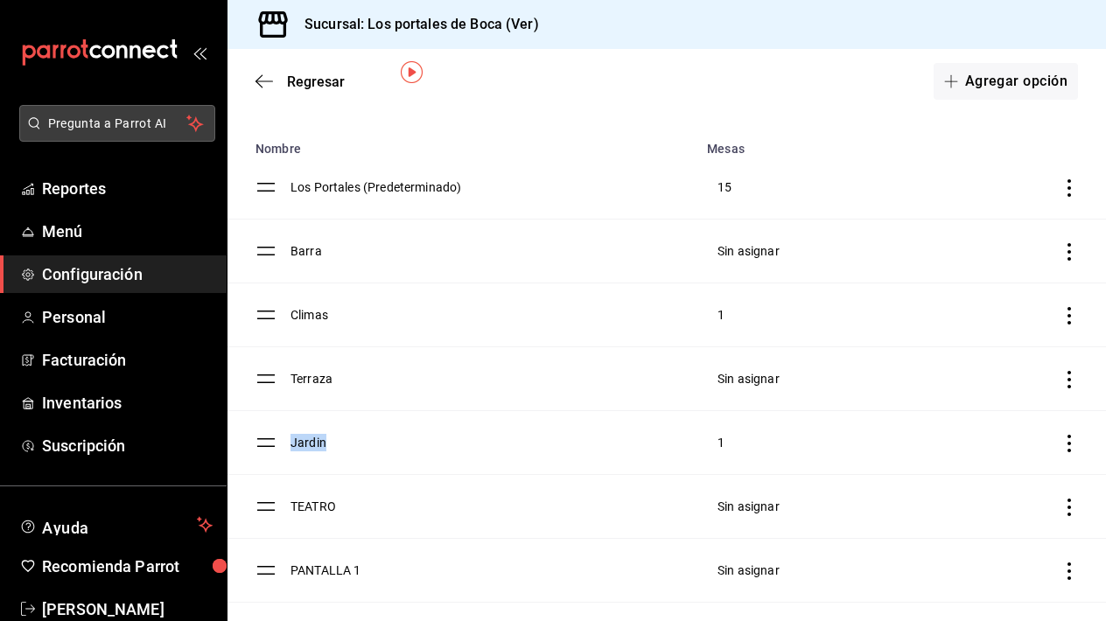
click at [122, 133] on button "Pregunta a Parrot AI" at bounding box center [117, 123] width 196 height 37
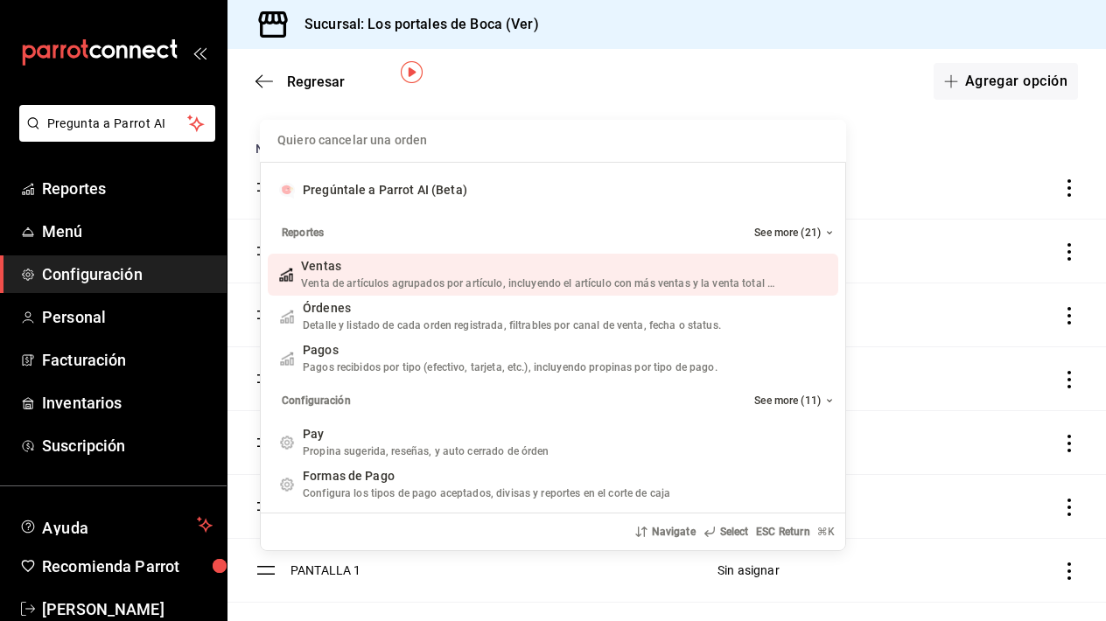
click at [109, 130] on div "Quiero cancelar una orden Pregúntale a Parrot AI (Beta) Reportes See more (21) …" at bounding box center [553, 310] width 1106 height 621
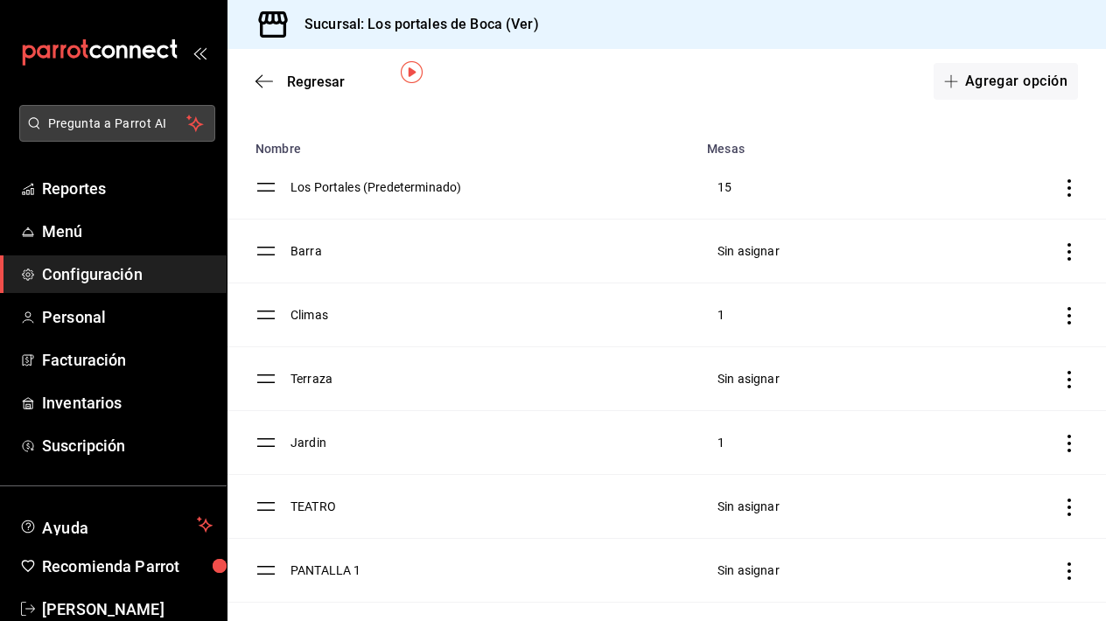
click at [109, 130] on span "Pregunta a Parrot AI" at bounding box center [117, 124] width 139 height 18
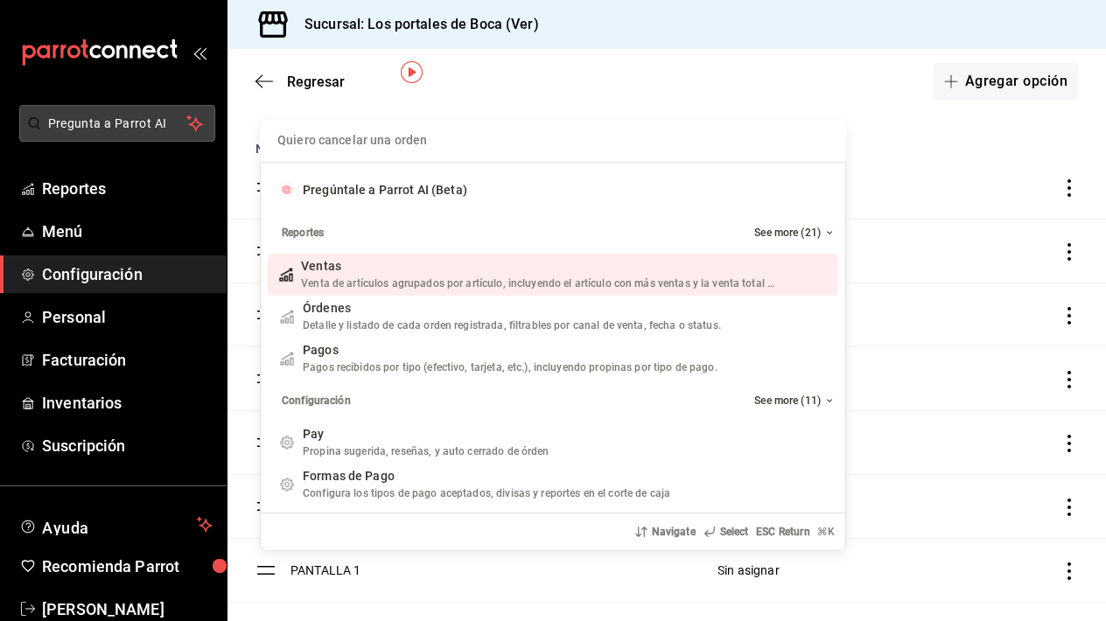
click at [109, 126] on div "Quiero cancelar una orden Pregúntale a Parrot AI (Beta) Reportes See more (21) …" at bounding box center [553, 310] width 1106 height 621
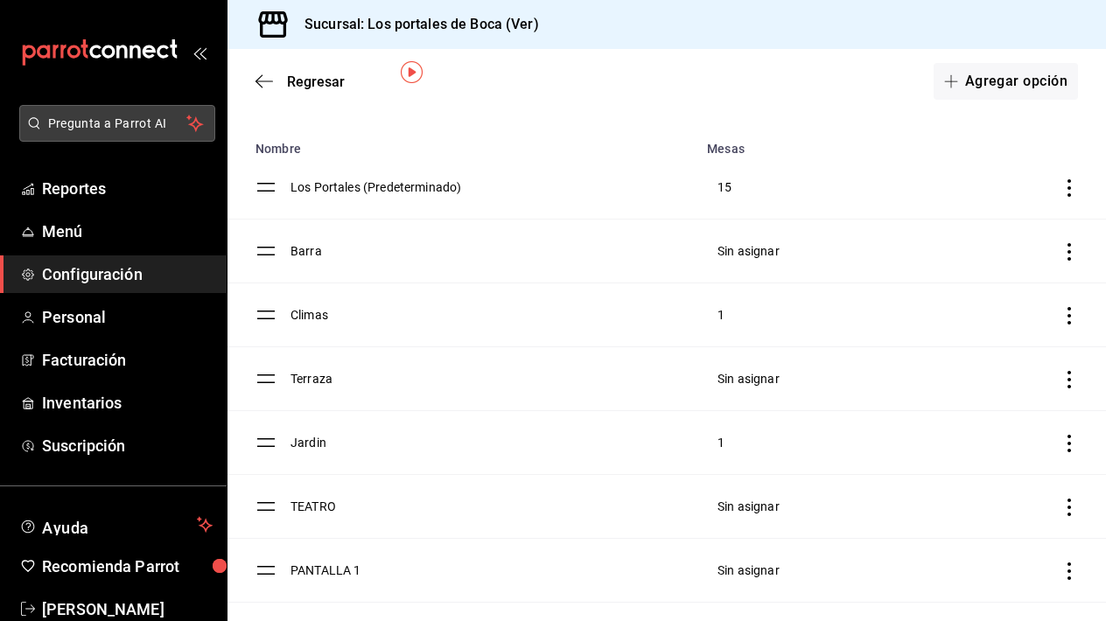
click at [109, 126] on span "Pregunta a Parrot AI" at bounding box center [117, 124] width 139 height 18
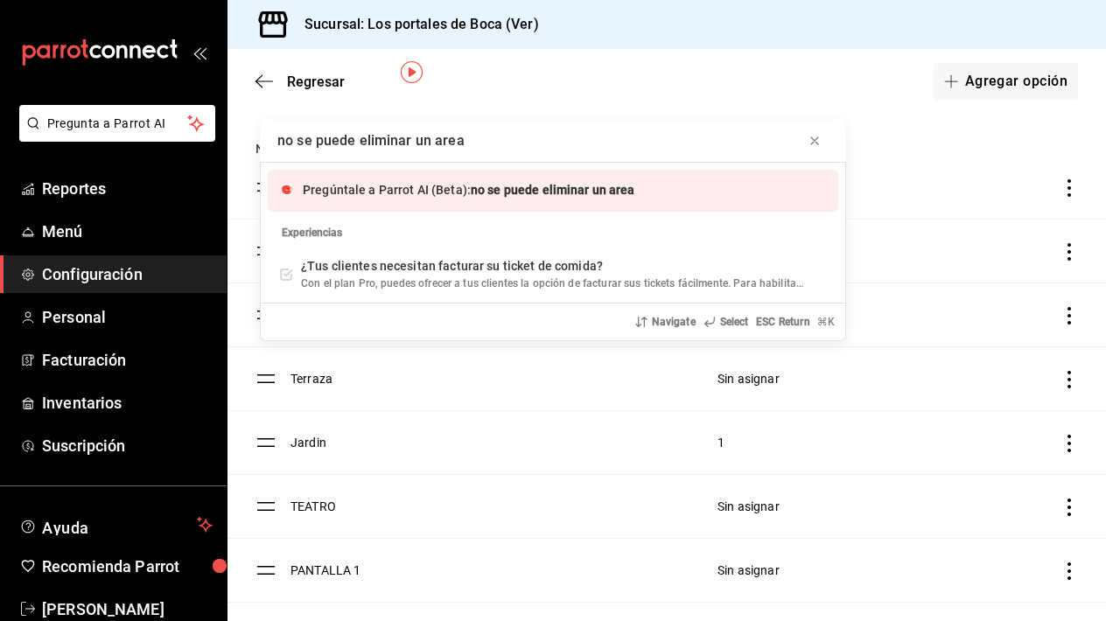
type input "no se puede eliminar un area"
click at [371, 187] on span "Pregúntale a Parrot AI (Beta):" at bounding box center [387, 190] width 168 height 14
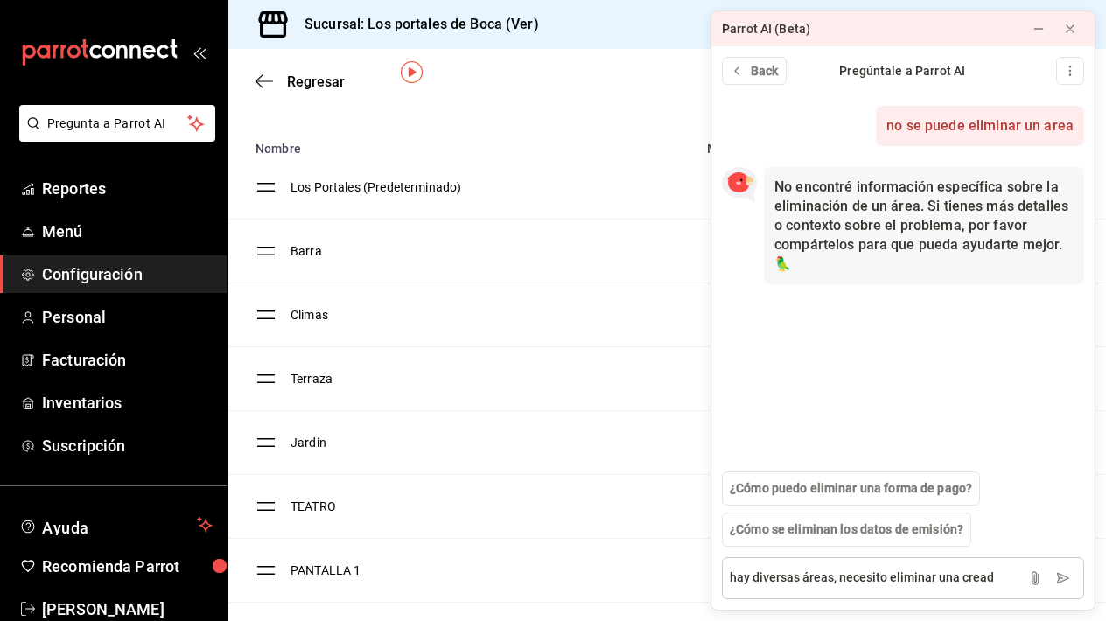
type textarea "hay diversas áreas, necesito eliminar una creada"
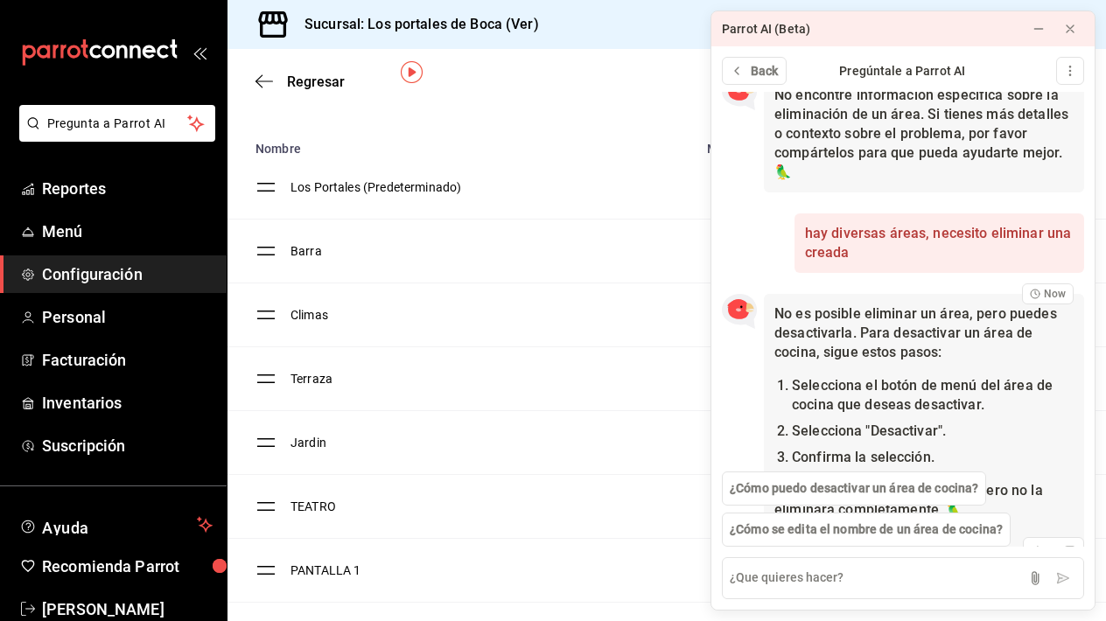
scroll to position [190, 0]
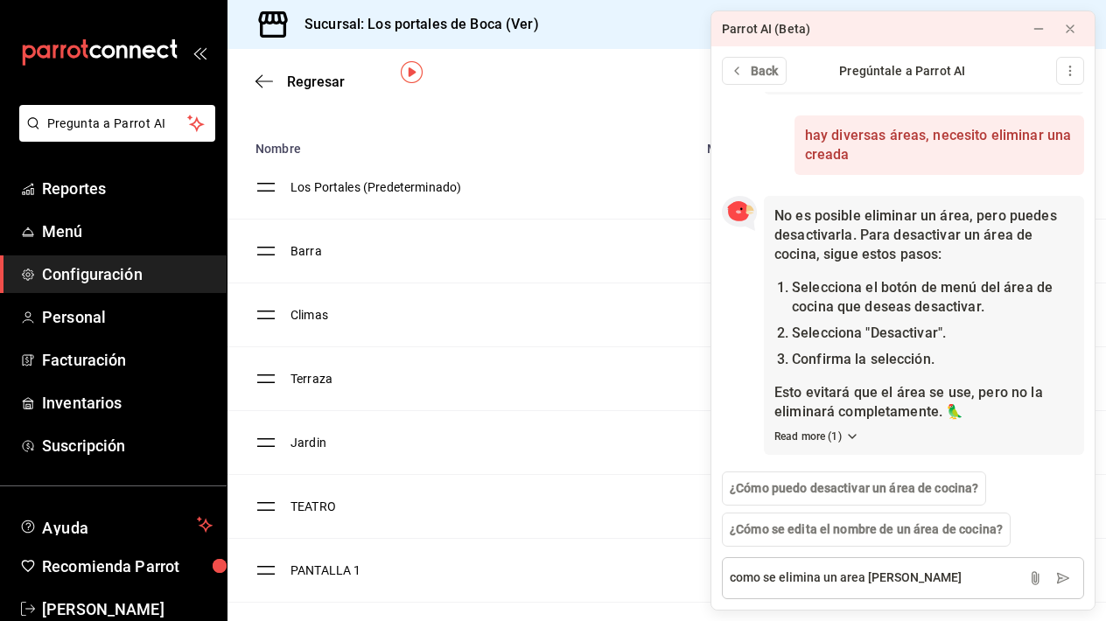
type textarea "como se elimina un area de mesas"
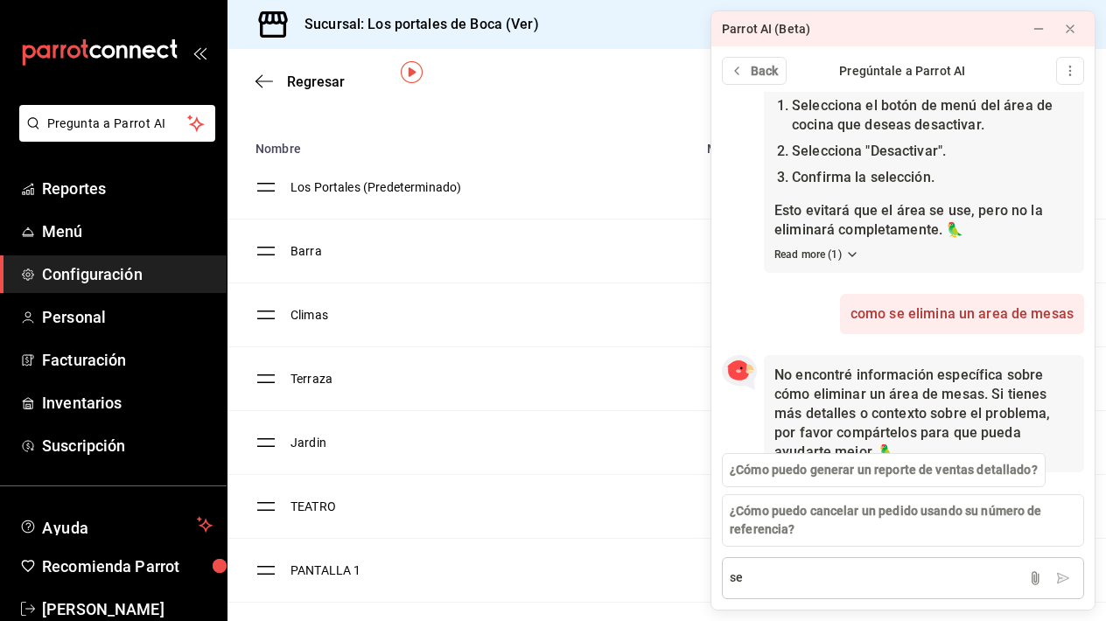
scroll to position [408, 0]
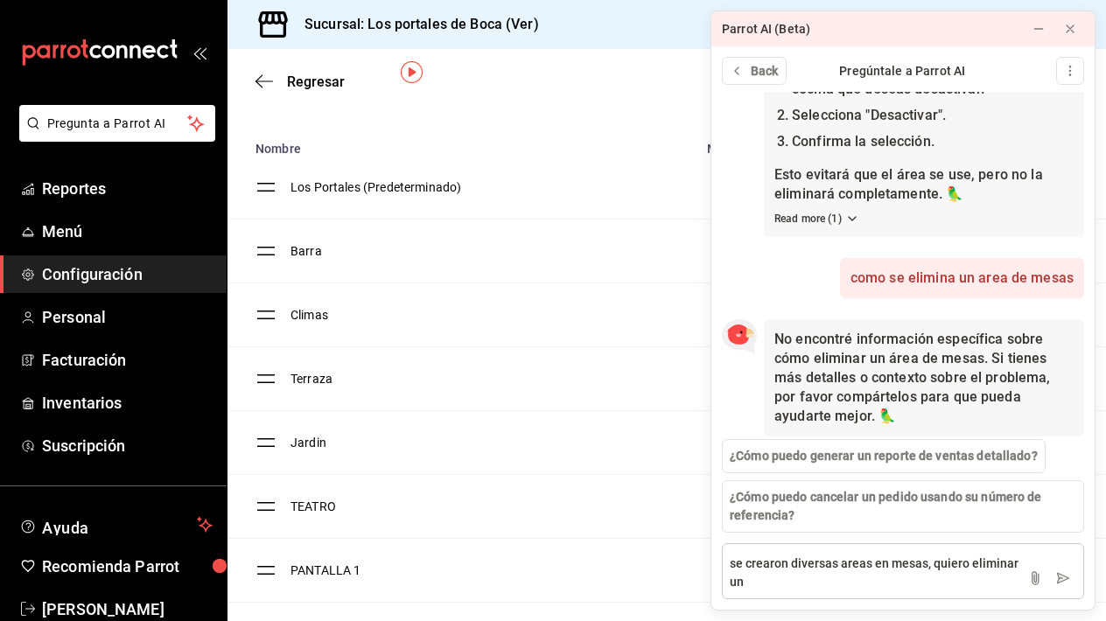
type textarea "se crearon diversas areas en mesas, quiero eliminar una"
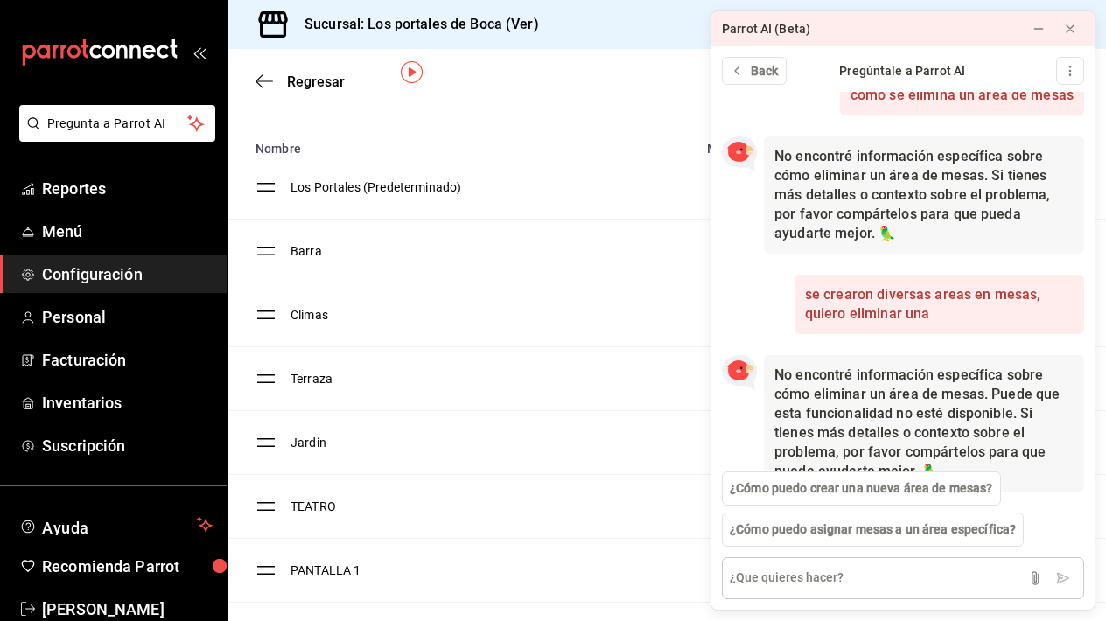
scroll to position [627, 0]
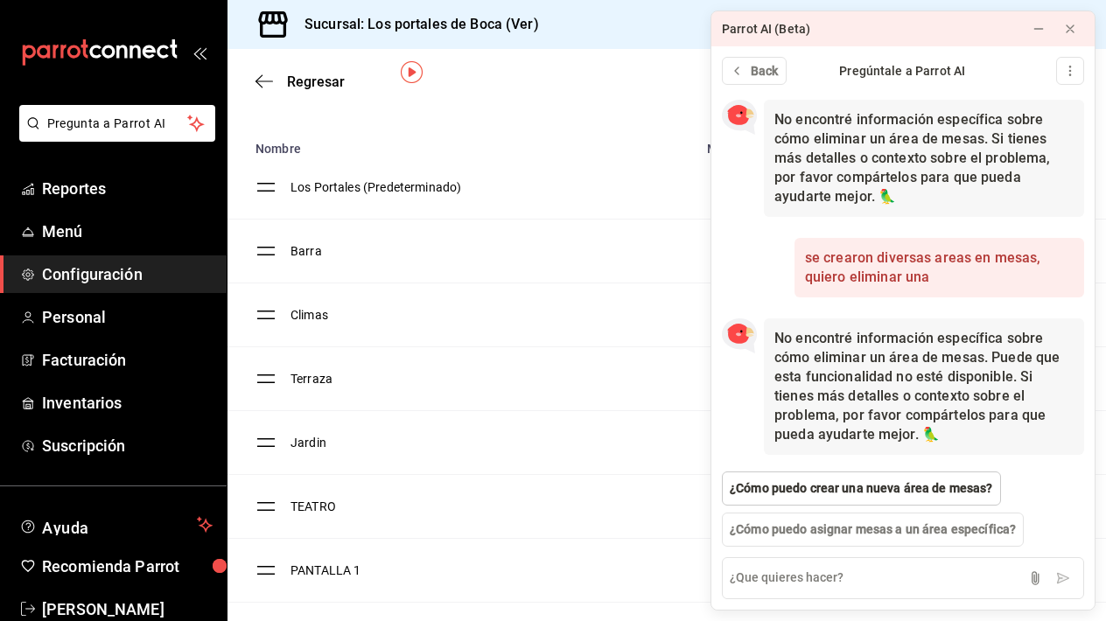
click at [868, 487] on span "¿Cómo puedo crear una nueva área de mesas?" at bounding box center [861, 489] width 263 height 18
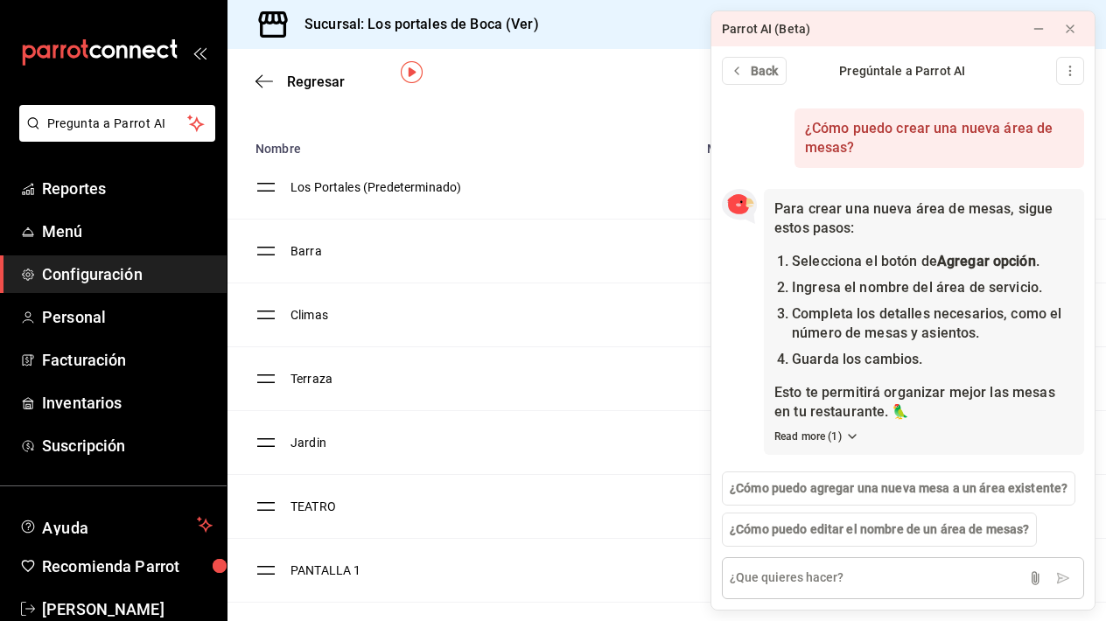
scroll to position [1013, 0]
click at [864, 534] on span "¿Cómo puedo editar el nombre de un área de mesas?" at bounding box center [879, 530] width 299 height 18
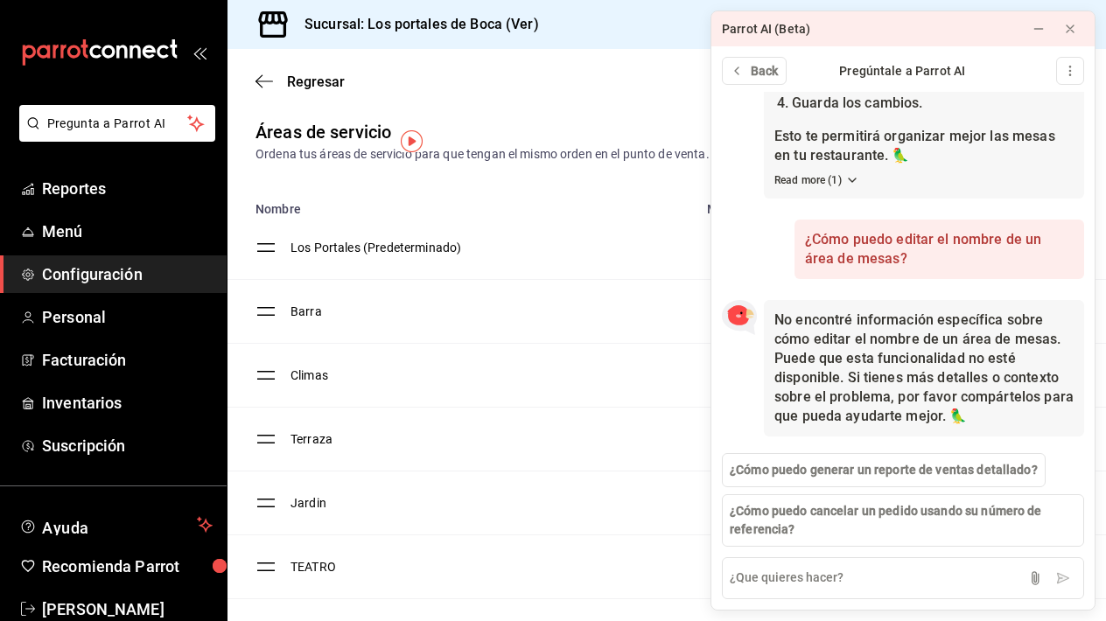
scroll to position [0, 0]
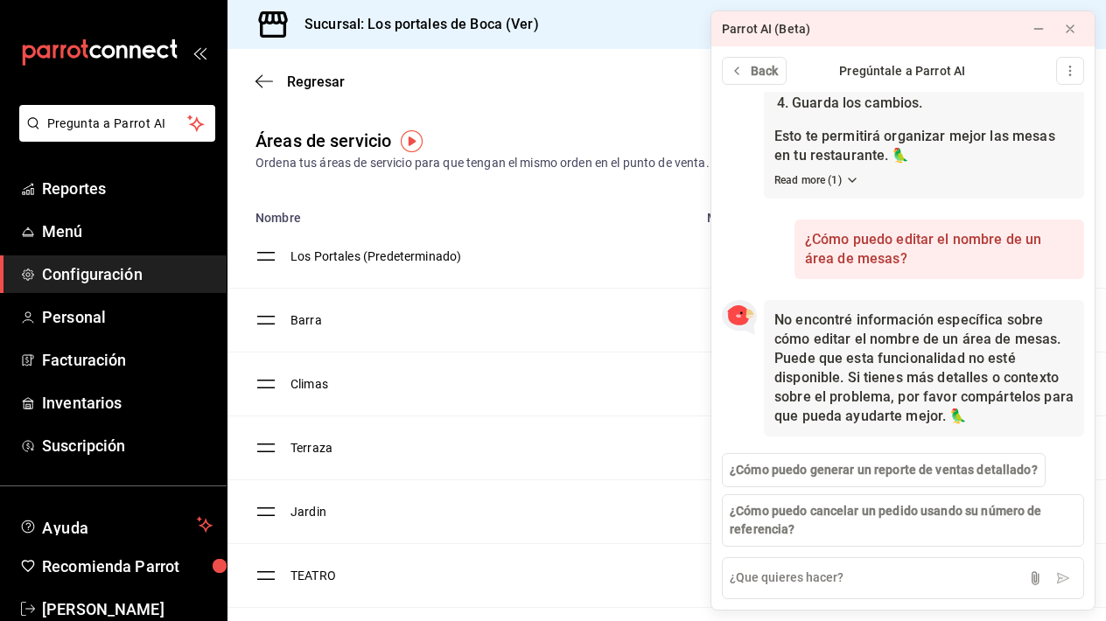
click at [356, 258] on td "Los Portales (Predeterminado)" at bounding box center [494, 257] width 406 height 64
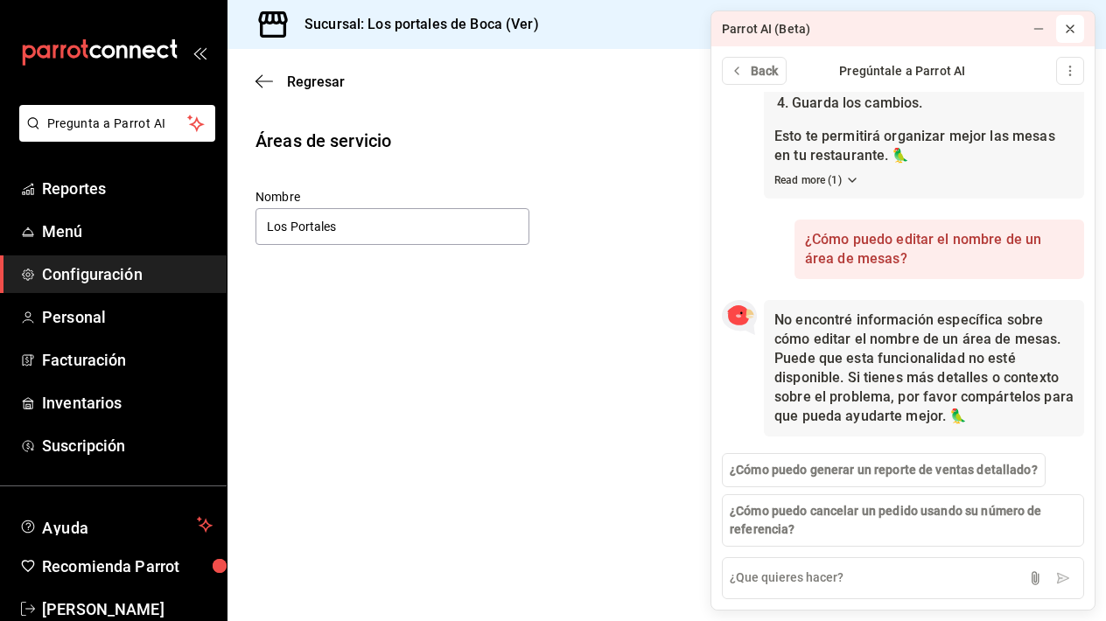
click at [1077, 32] on button at bounding box center [1070, 29] width 28 height 28
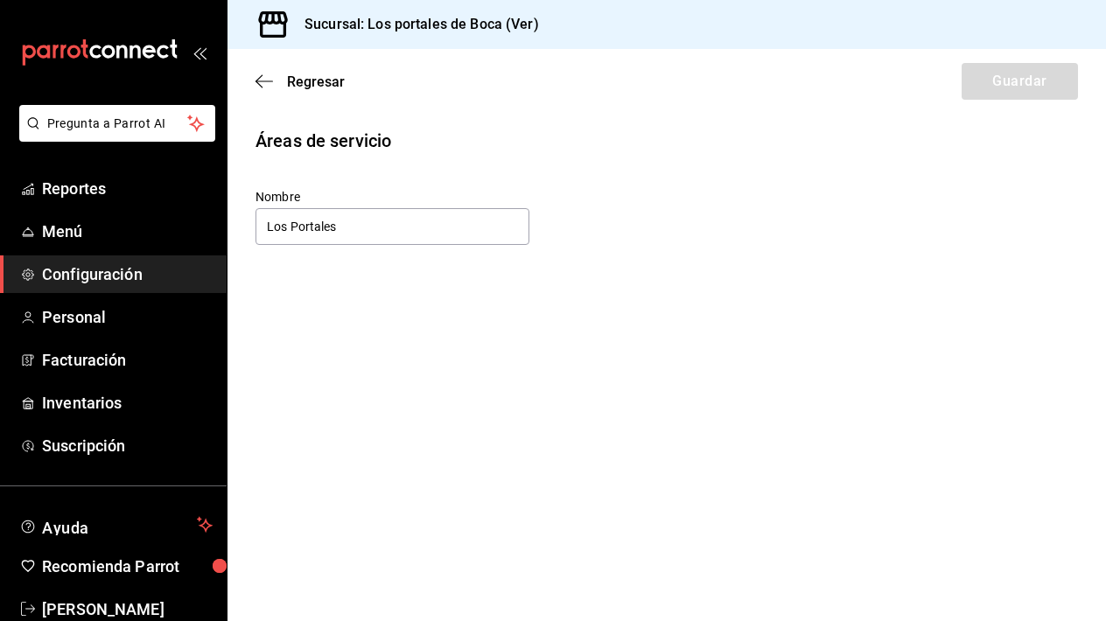
click at [97, 277] on span "Configuración" at bounding box center [127, 275] width 171 height 24
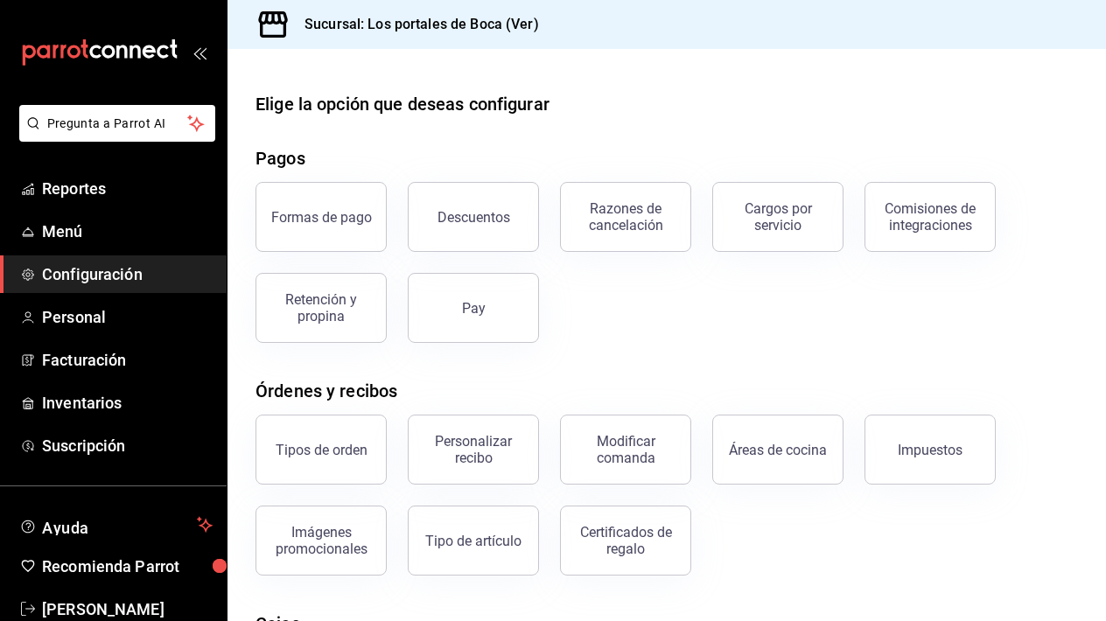
click at [97, 277] on span "Configuración" at bounding box center [127, 275] width 171 height 24
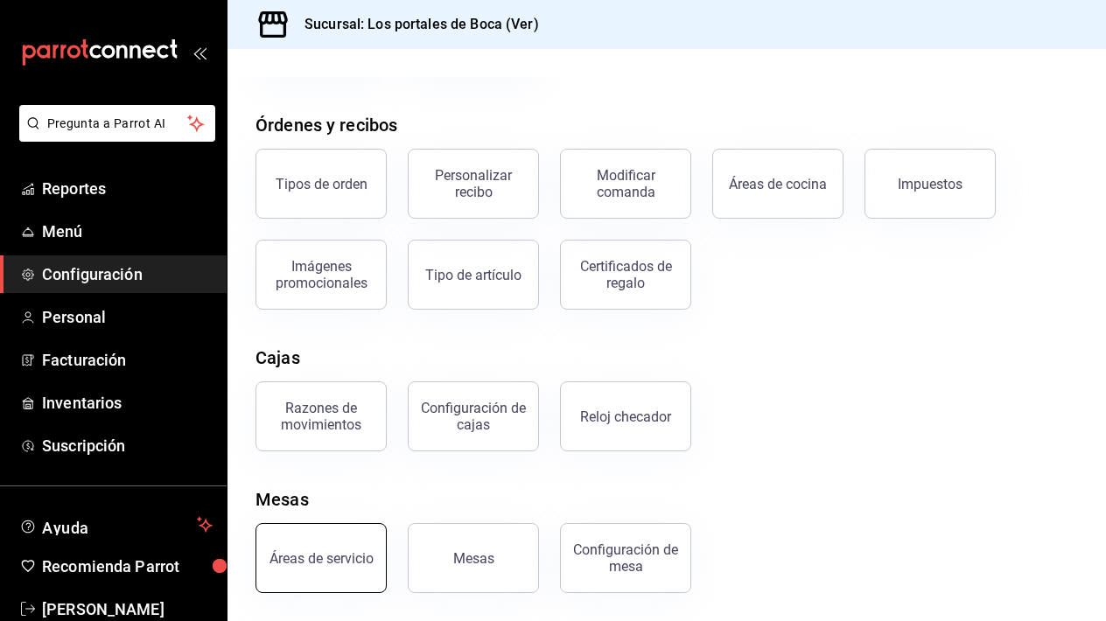
click at [330, 547] on button "Áreas de servicio" at bounding box center [321, 558] width 131 height 70
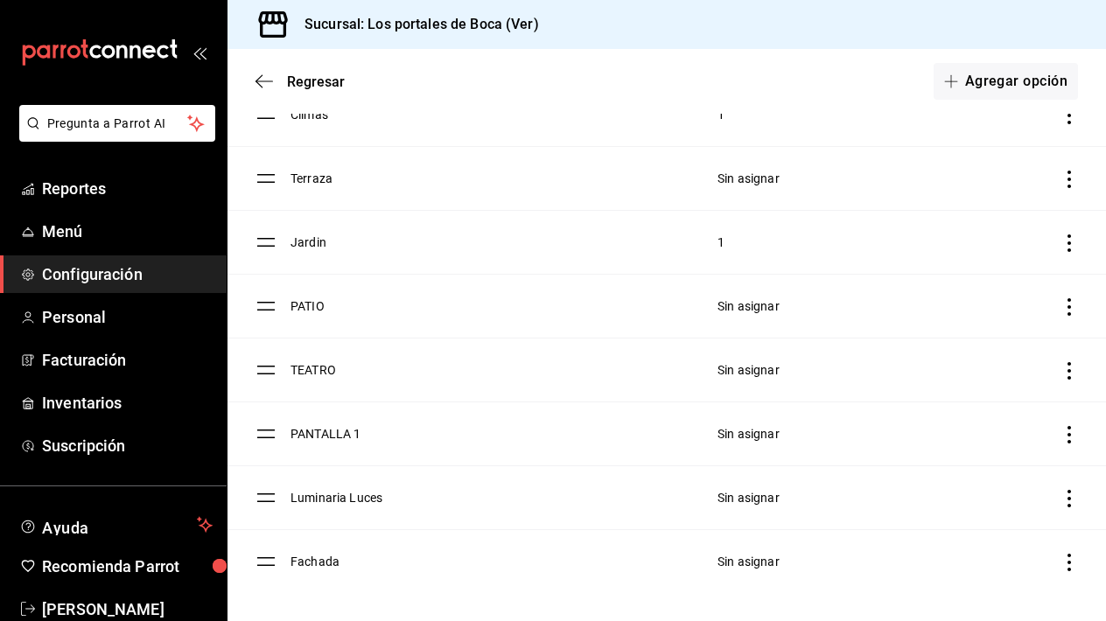
scroll to position [270, 0]
click at [1065, 367] on icon "discountsTable" at bounding box center [1070, 371] width 18 height 18
click at [976, 409] on li "Eliminar" at bounding box center [975, 414] width 207 height 49
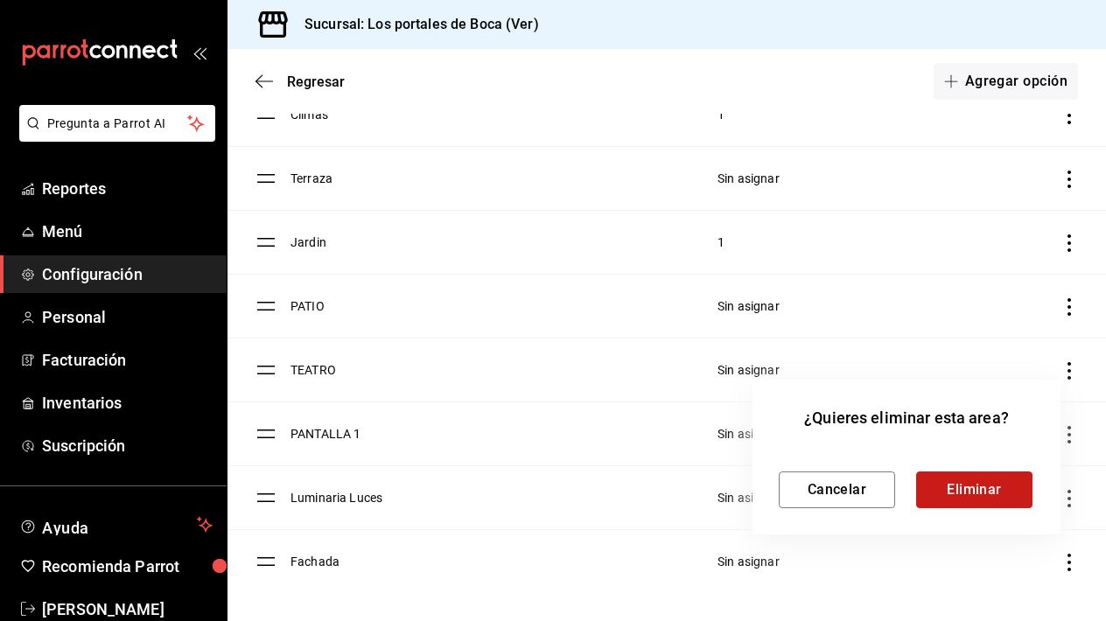
click at [930, 499] on button "Eliminar" at bounding box center [974, 490] width 116 height 37
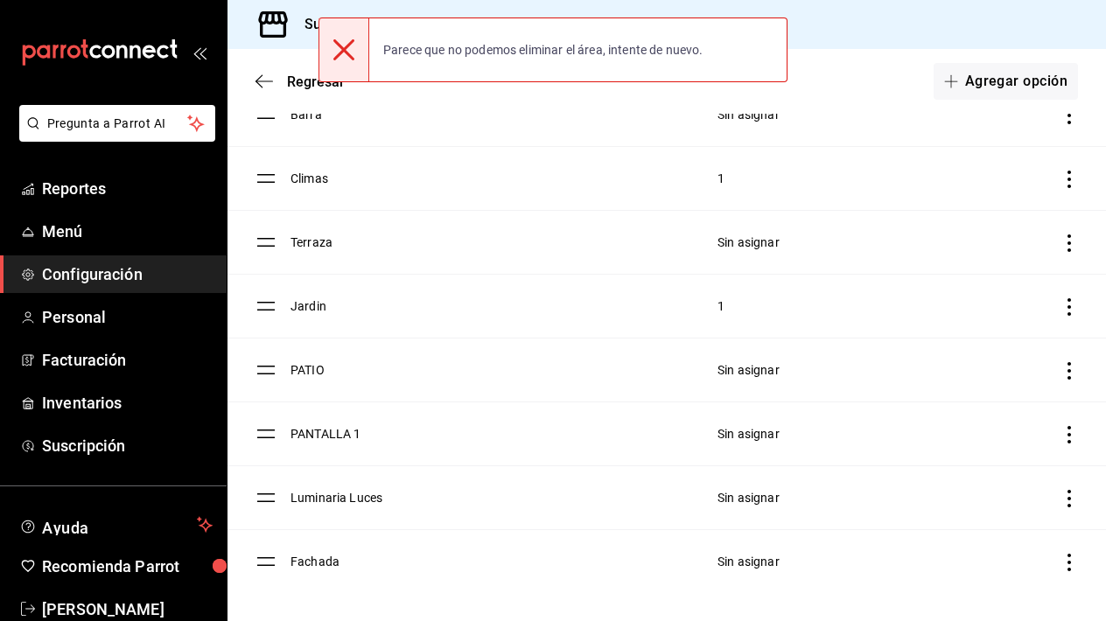
scroll to position [206, 0]
click at [348, 49] on icon at bounding box center [343, 49] width 21 height 21
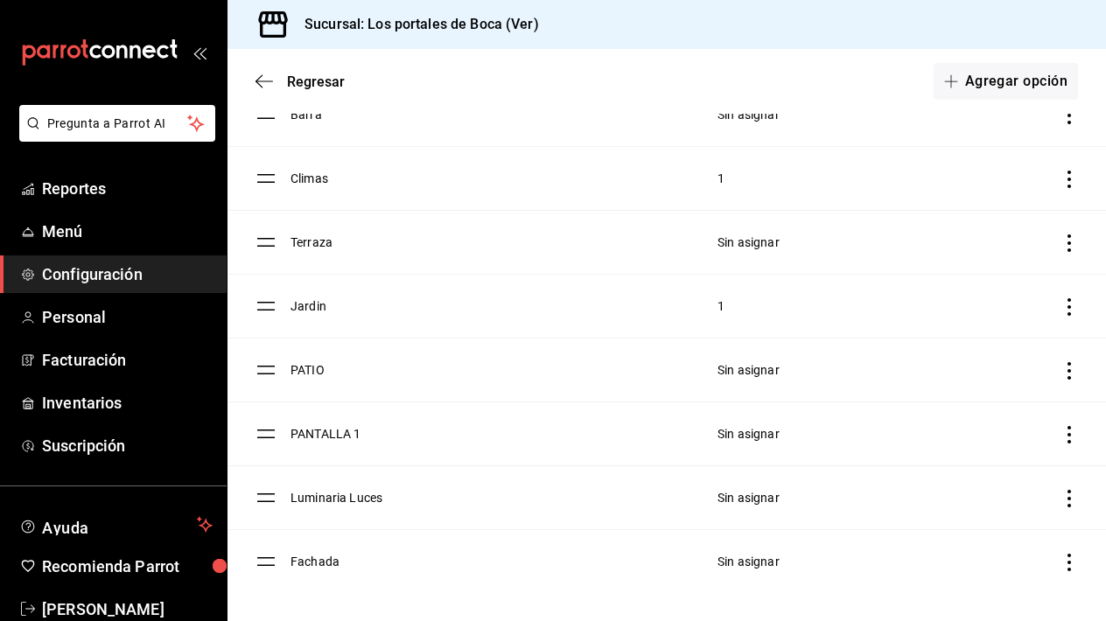
click at [408, 149] on td "Climas" at bounding box center [494, 179] width 406 height 64
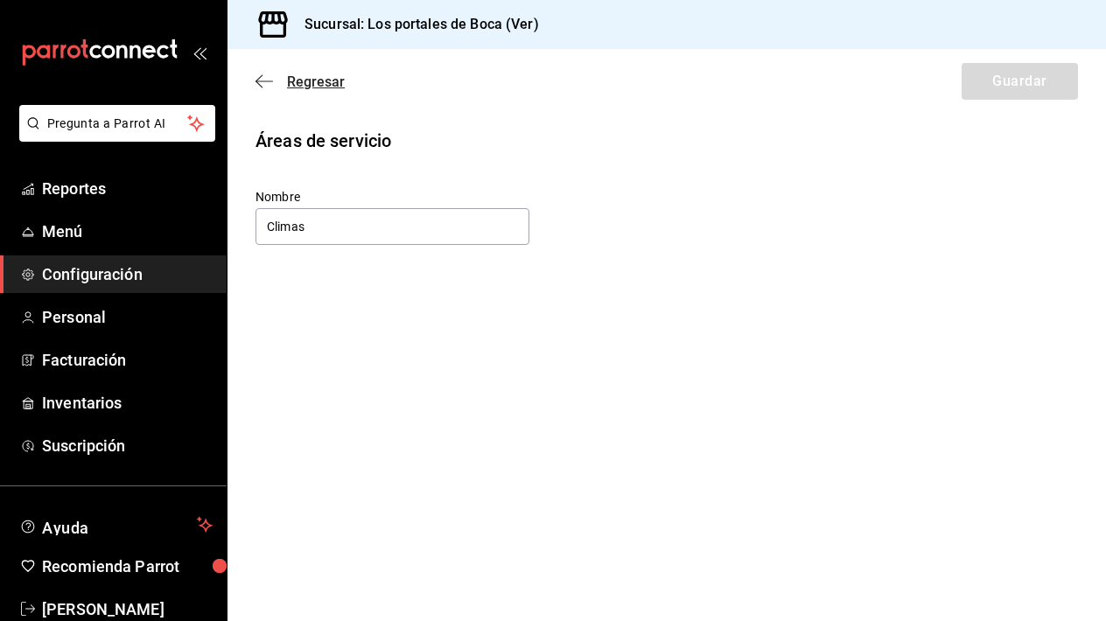
click at [266, 82] on icon "button" at bounding box center [265, 82] width 18 height 16
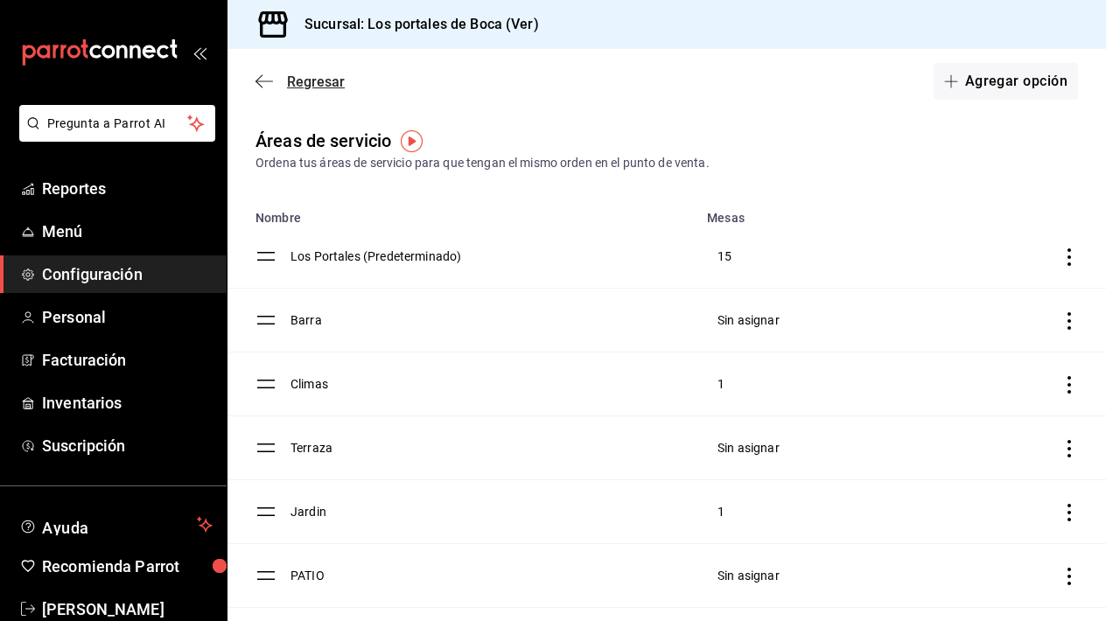
click at [260, 79] on icon "button" at bounding box center [265, 82] width 18 height 16
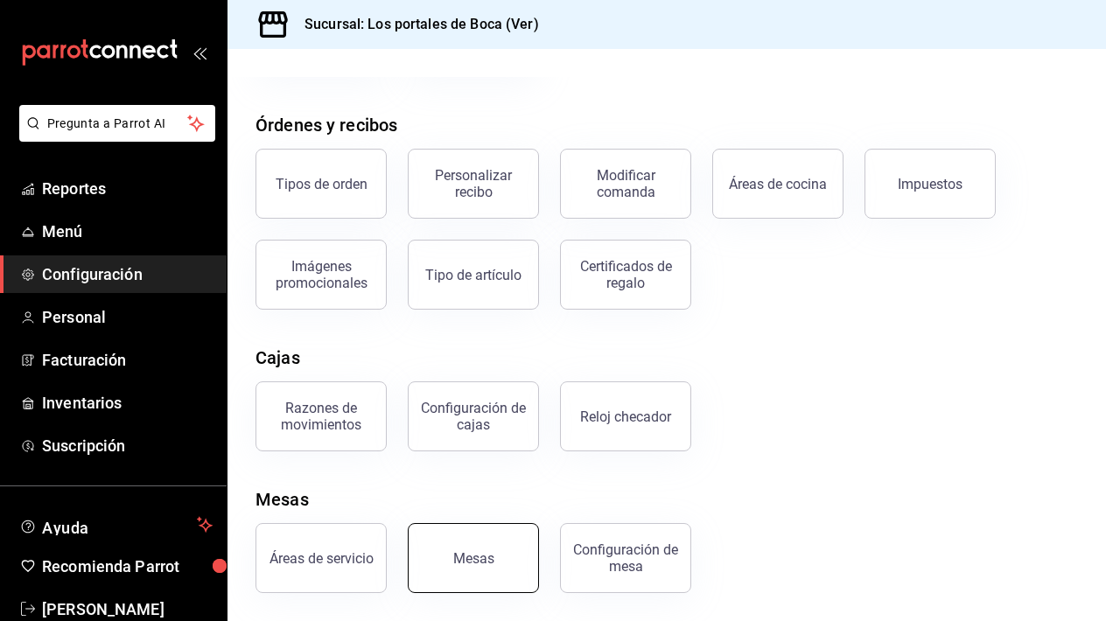
click at [498, 560] on button "Mesas" at bounding box center [473, 558] width 131 height 70
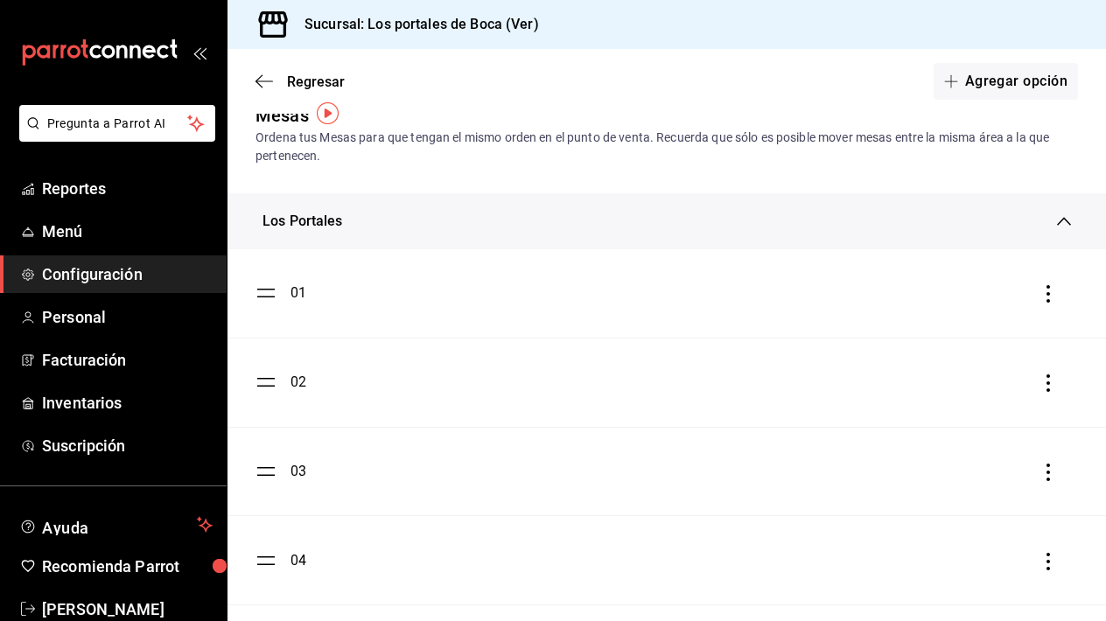
scroll to position [28, 0]
click at [1056, 218] on div "Los Portales" at bounding box center [660, 218] width 795 height 21
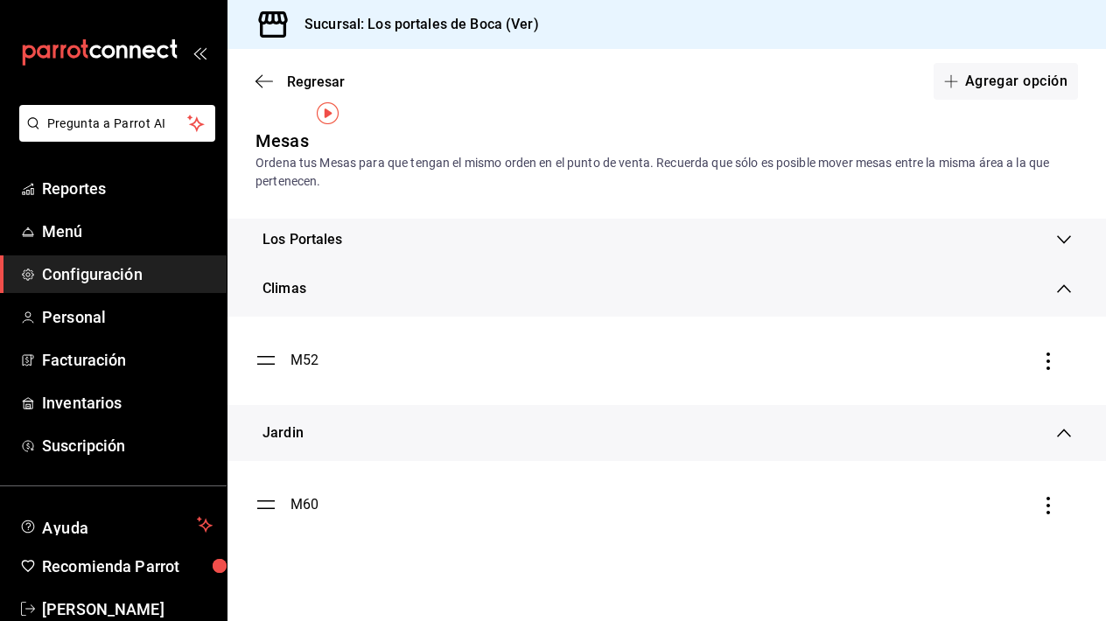
scroll to position [0, 0]
click at [1050, 357] on icon "button" at bounding box center [1049, 362] width 18 height 18
click at [755, 365] on div at bounding box center [553, 310] width 1106 height 621
click at [1026, 73] on button "Agregar opción" at bounding box center [1006, 81] width 144 height 37
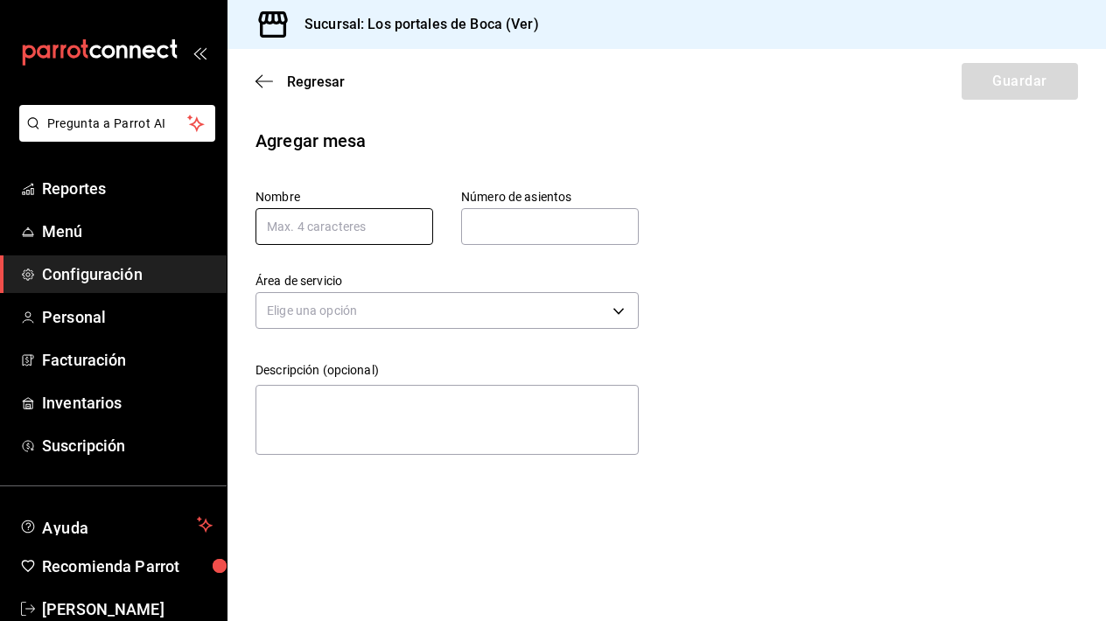
click at [364, 231] on input "text" at bounding box center [345, 226] width 178 height 37
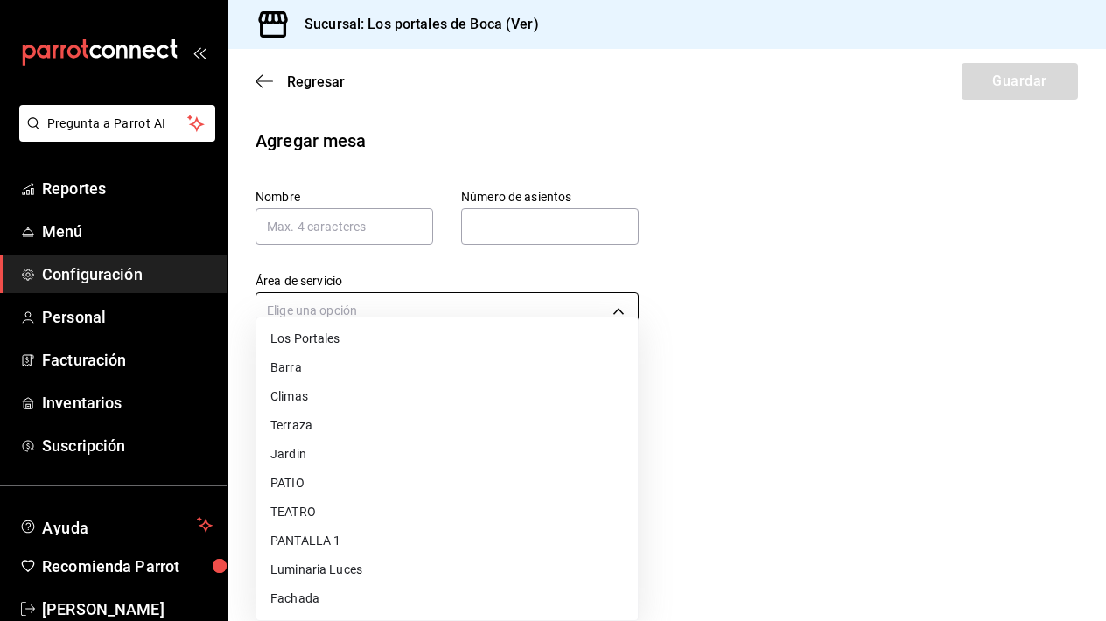
click at [405, 323] on body "Pregunta a Parrot AI Reportes Menú Configuración Personal Facturación Inventari…" at bounding box center [553, 310] width 1106 height 621
click at [373, 237] on div at bounding box center [553, 310] width 1106 height 621
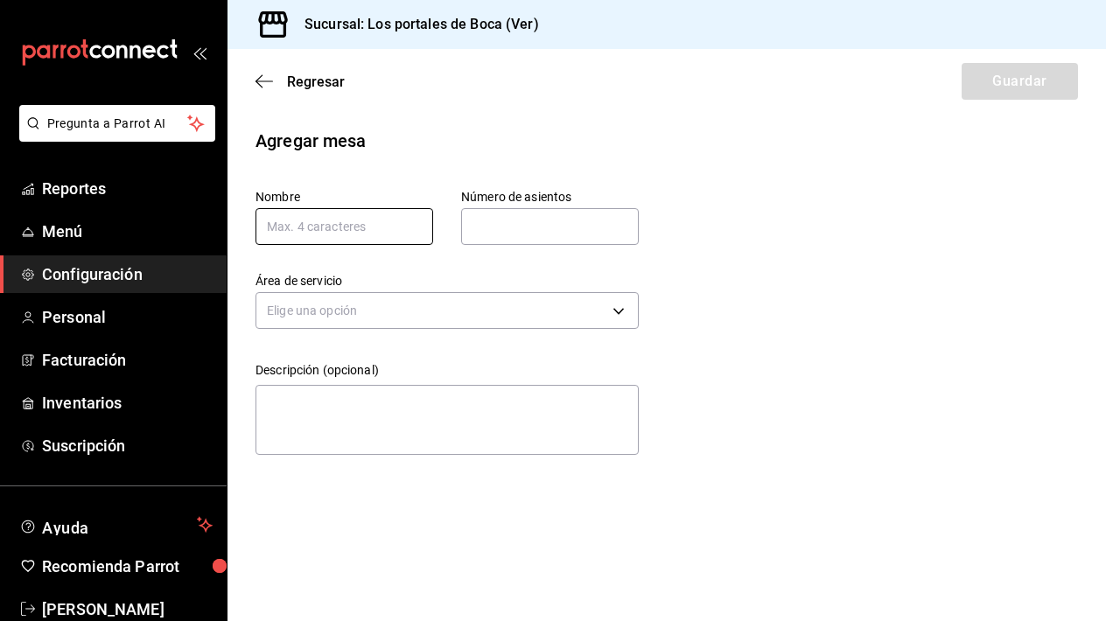
click at [354, 226] on input "text" at bounding box center [345, 226] width 178 height 37
type input "60"
click at [508, 237] on input "text" at bounding box center [550, 226] width 178 height 35
type input "10"
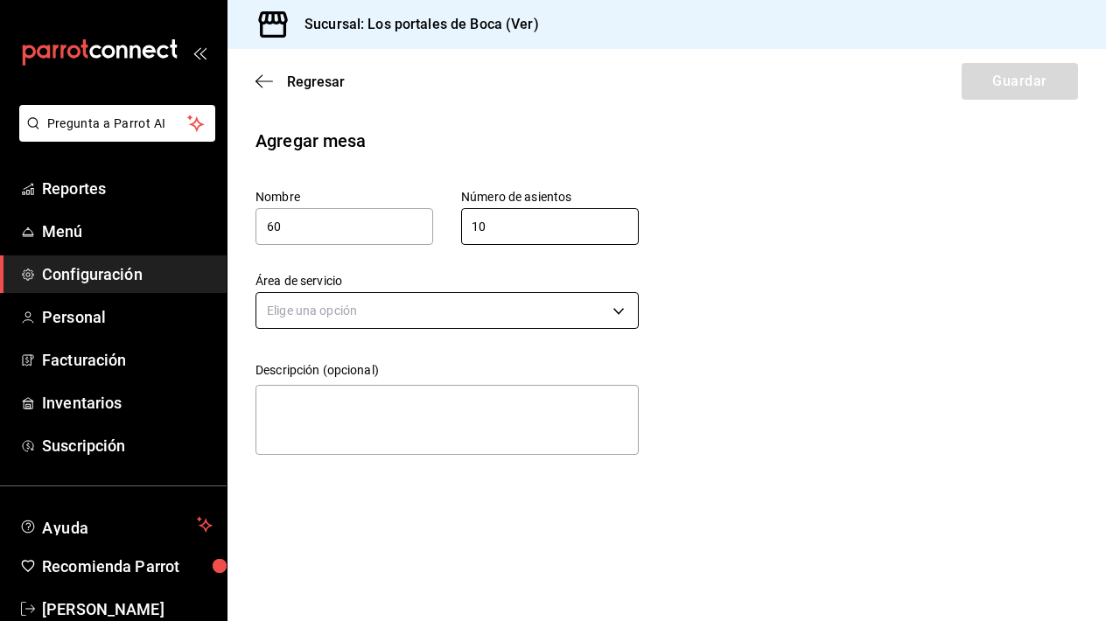
click at [404, 318] on body "Pregunta a Parrot AI Reportes Menú Configuración Personal Facturación Inventari…" at bounding box center [553, 310] width 1106 height 621
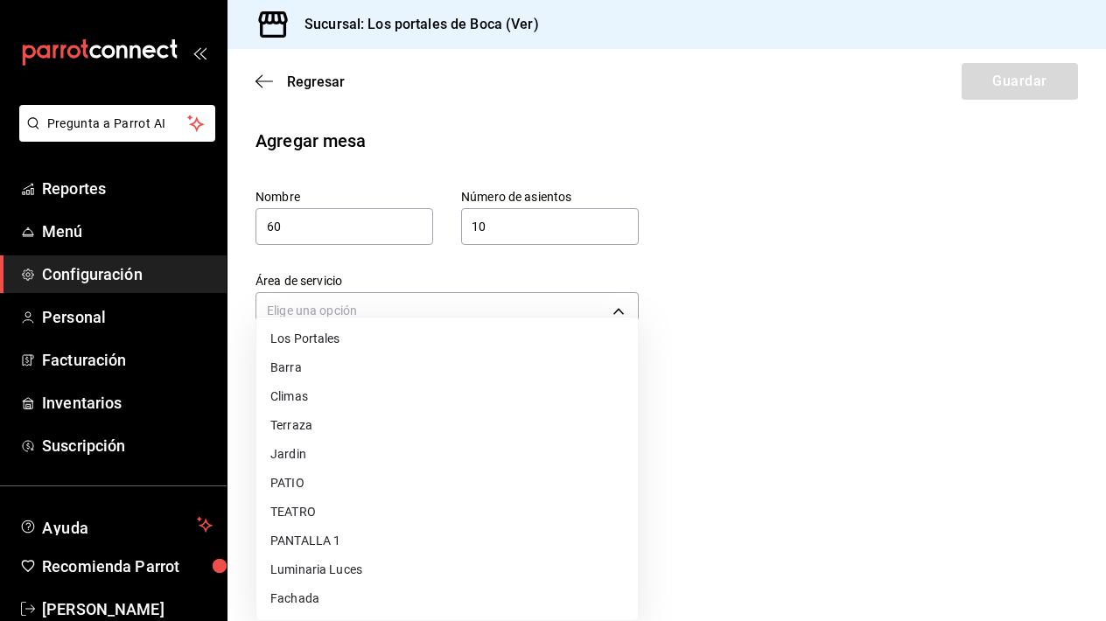
click at [375, 396] on li "Climas" at bounding box center [447, 396] width 382 height 29
type input "82ed5800-c916-4ba9-b652-aa34a3624dfd"
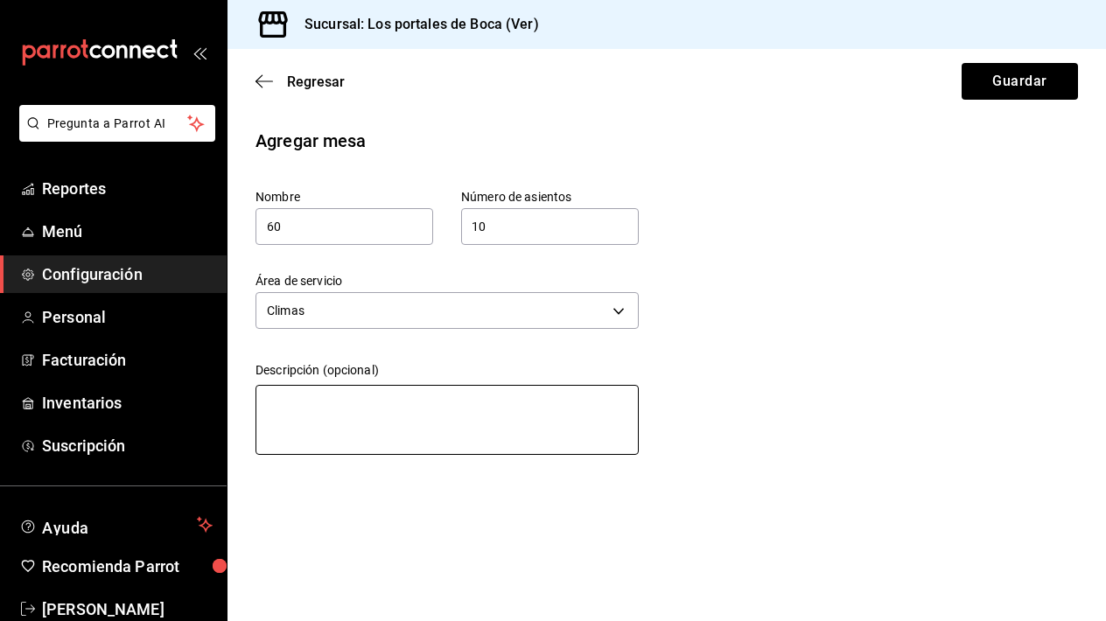
click at [350, 389] on textarea at bounding box center [447, 420] width 383 height 70
type textarea "M"
type textarea "x"
type textarea "Me"
type textarea "x"
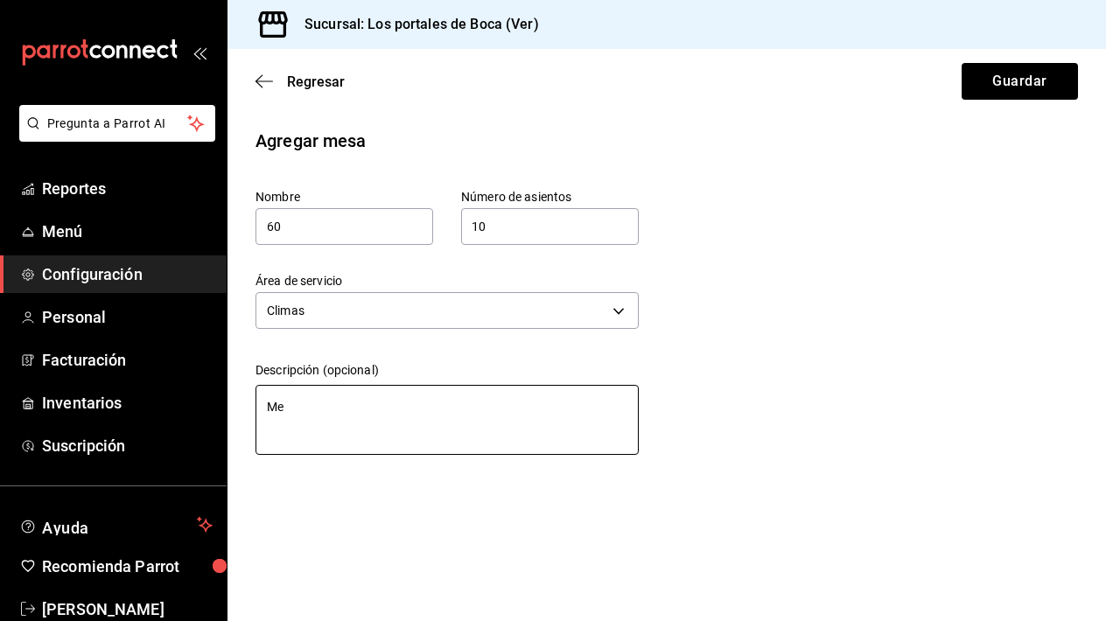
type textarea "Mes"
type textarea "x"
type textarea "Mesa"
type textarea "x"
type textarea "Mesa"
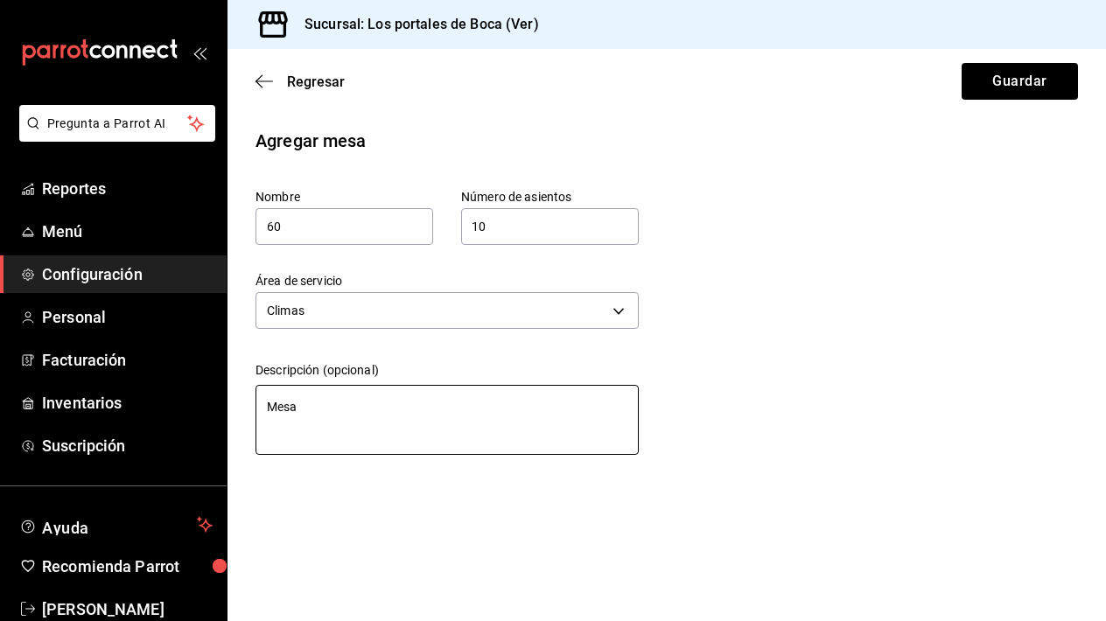
type textarea "x"
type textarea "Mesa P"
type textarea "x"
type textarea "Mesa Pr"
type textarea "x"
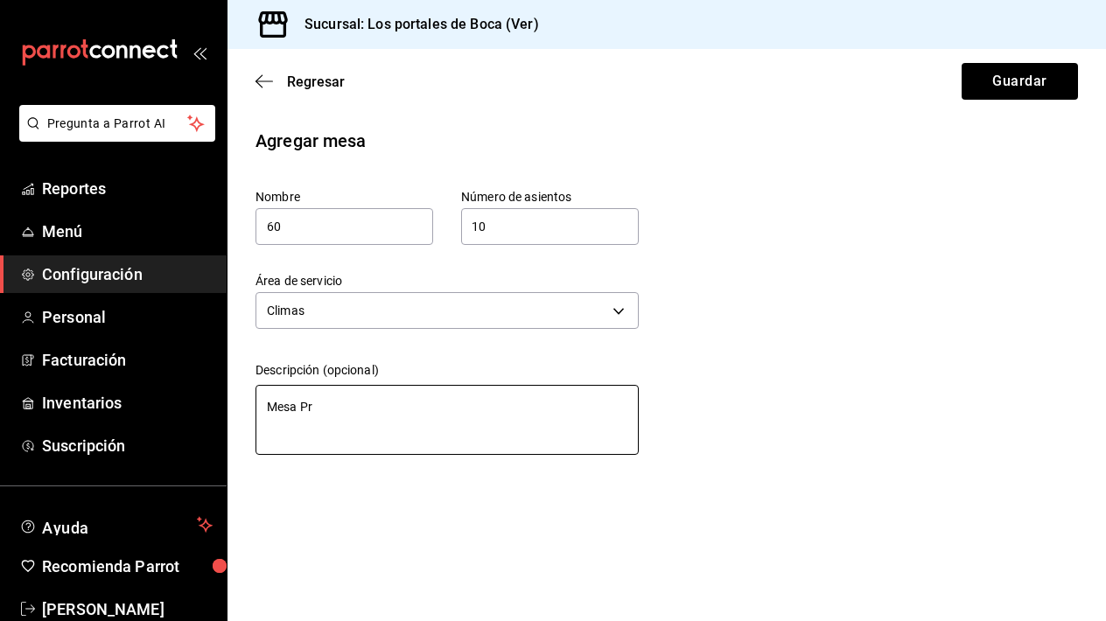
type textarea "Mesa Pri"
type textarea "x"
type textarea "Mesa Priv"
type textarea "x"
type textarea "Mesa Priva"
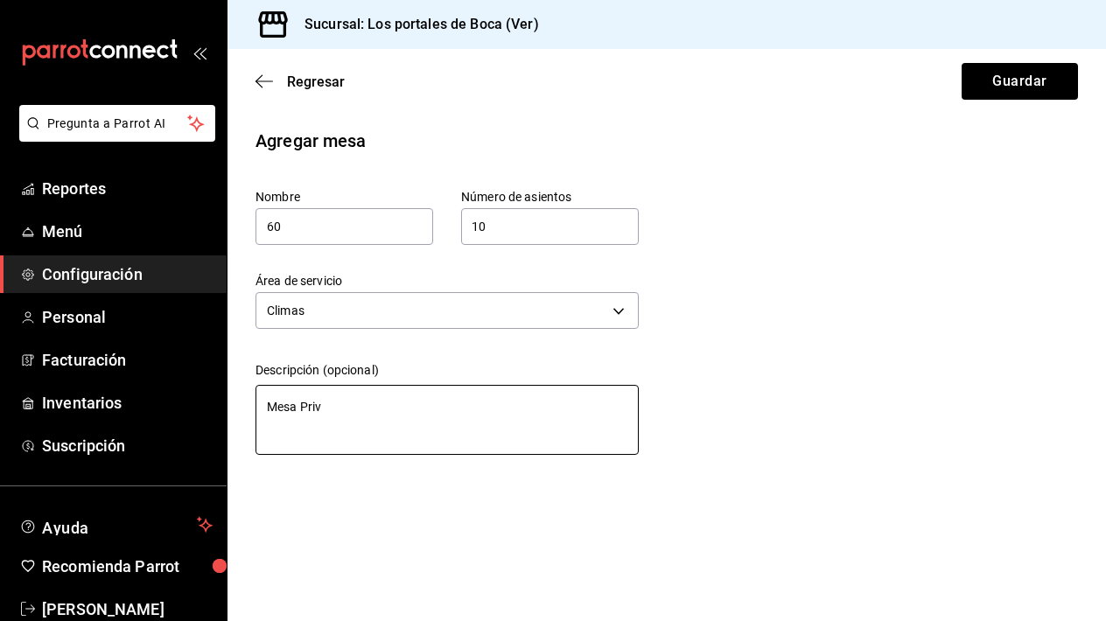
type textarea "x"
type textarea "Mesa Privad"
type textarea "x"
type textarea "Mesa Privada"
type textarea "x"
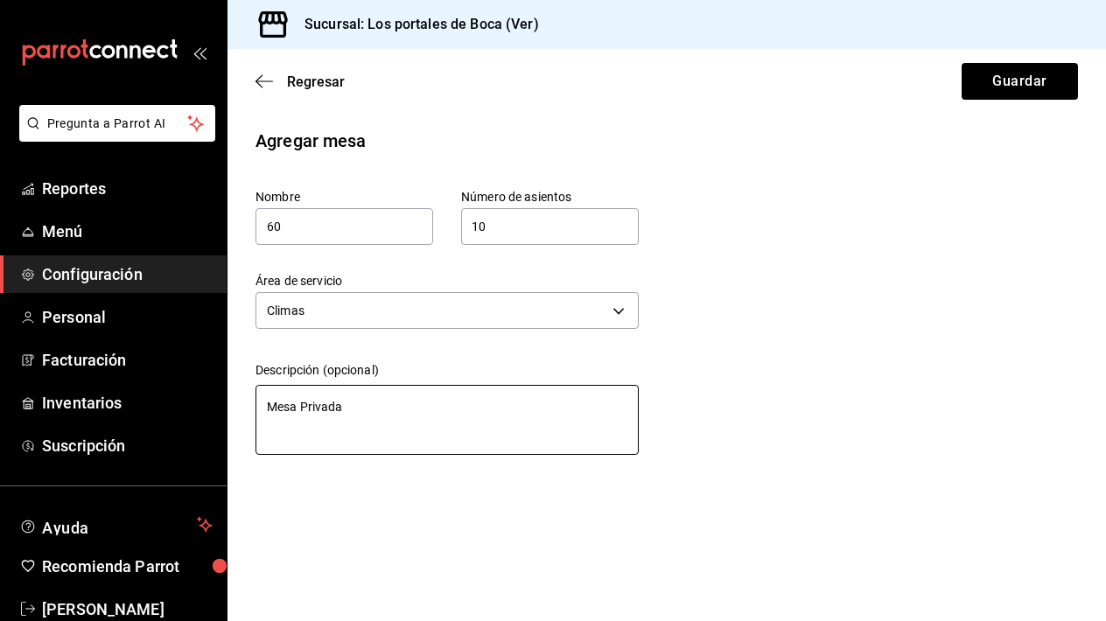
type textarea "Mesa Privada"
type textarea "x"
type textarea "Mesa Privada d"
type textarea "x"
type textarea "Mesa Privada de"
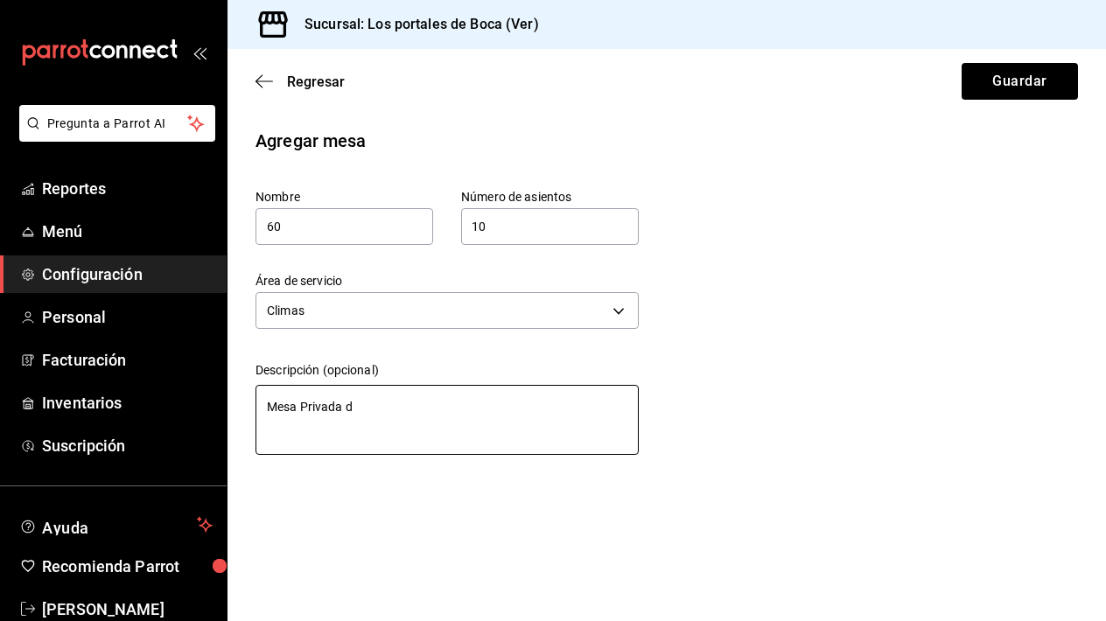
type textarea "x"
type textarea "Mesa Privada de"
type textarea "x"
type textarea "Mesa Privada de"
type textarea "x"
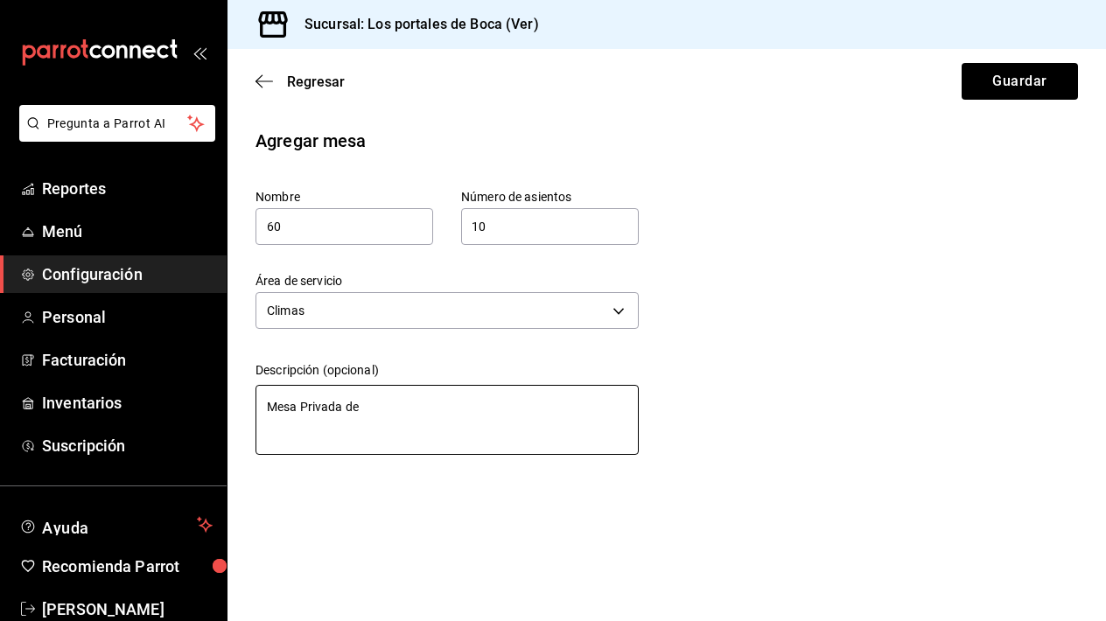
type textarea "Mesa Privada d"
type textarea "x"
type textarea "Mesa Privada"
type textarea "x"
type textarea "Mesa Privada"
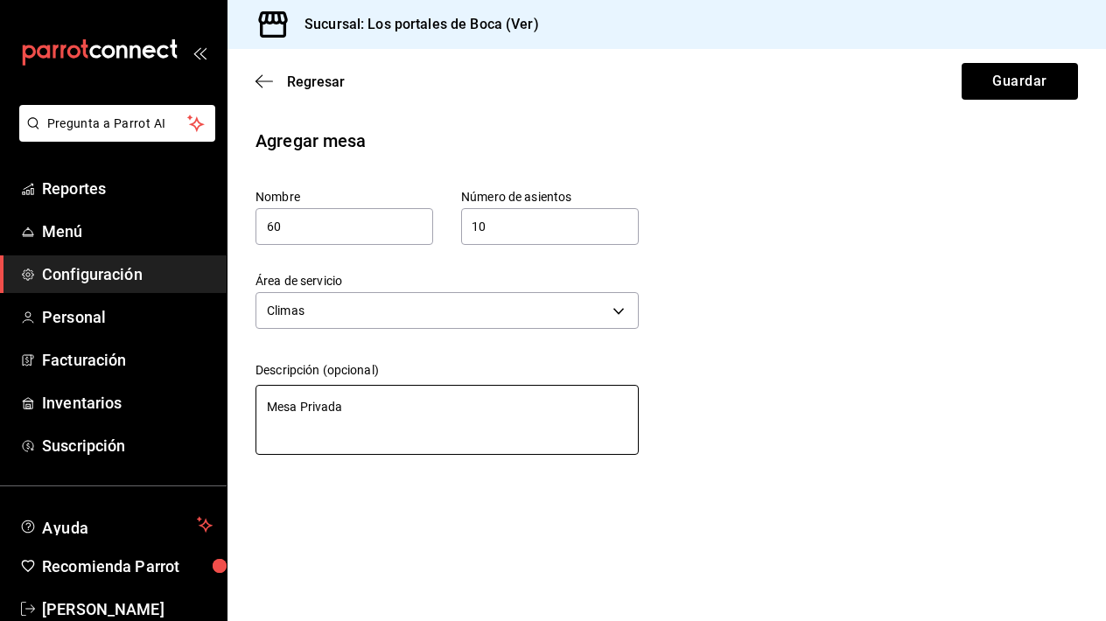
type textarea "x"
type textarea "Mesa Privad"
type textarea "x"
type textarea "Mesa Priva"
type textarea "x"
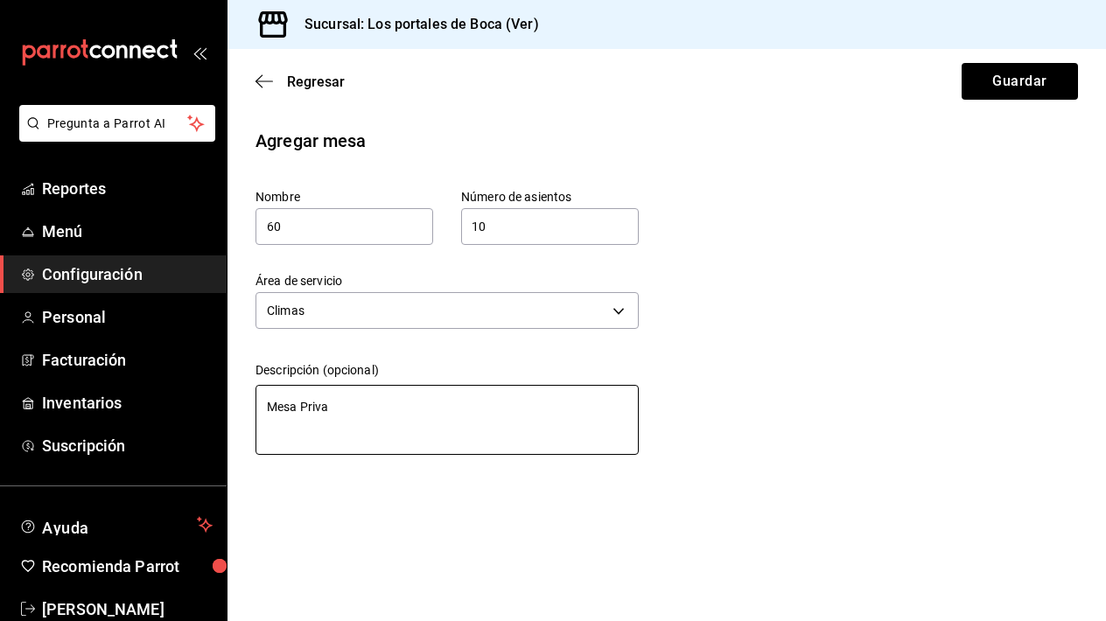
type textarea "Mesa Priv"
type textarea "x"
type textarea "Mesa Pri"
type textarea "x"
type textarea "Mesa Pr"
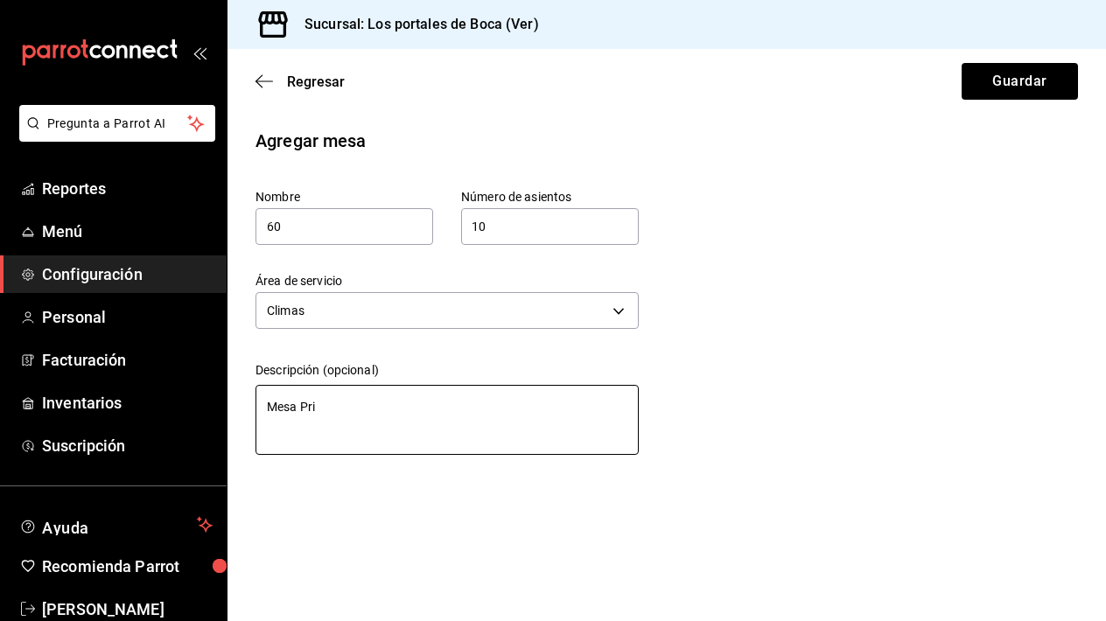
type textarea "x"
type textarea "Mesa P"
type textarea "x"
type textarea "Mesa"
type textarea "x"
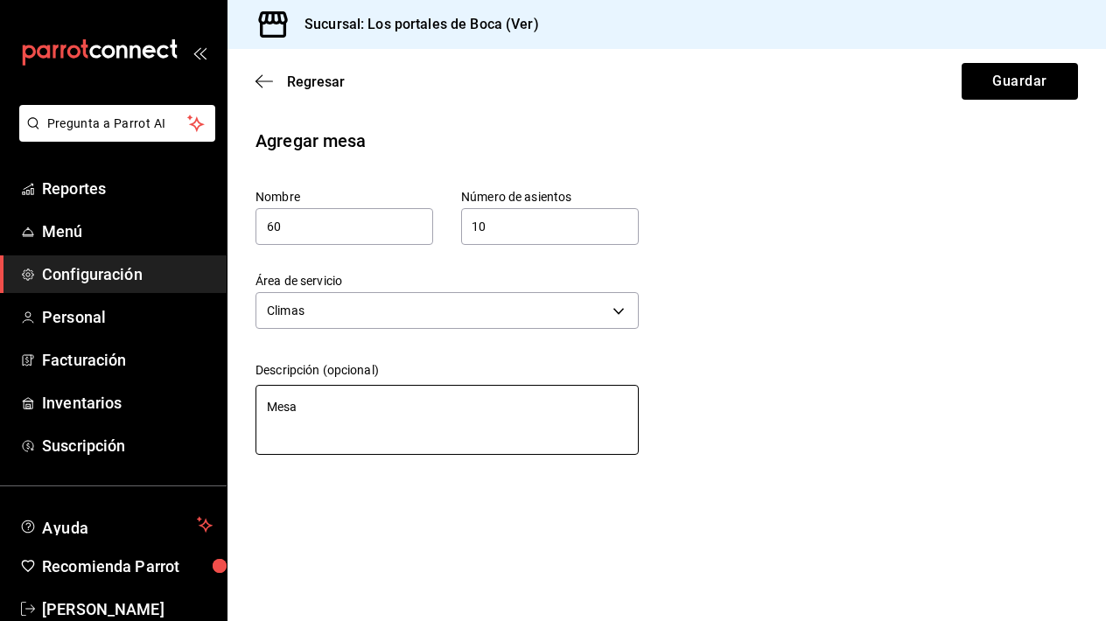
type textarea "Mesa p"
type textarea "x"
type textarea "Mesa pr"
type textarea "x"
type textarea "Mesa pri"
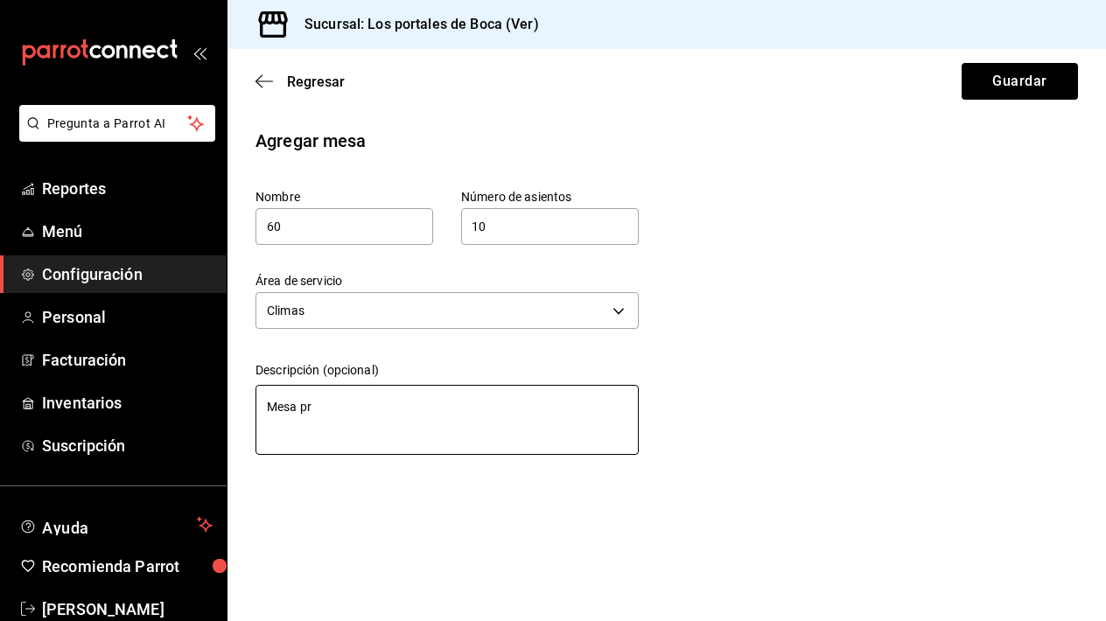
type textarea "x"
type textarea "Mesa priv"
type textarea "x"
type textarea "Mesa priva"
type textarea "x"
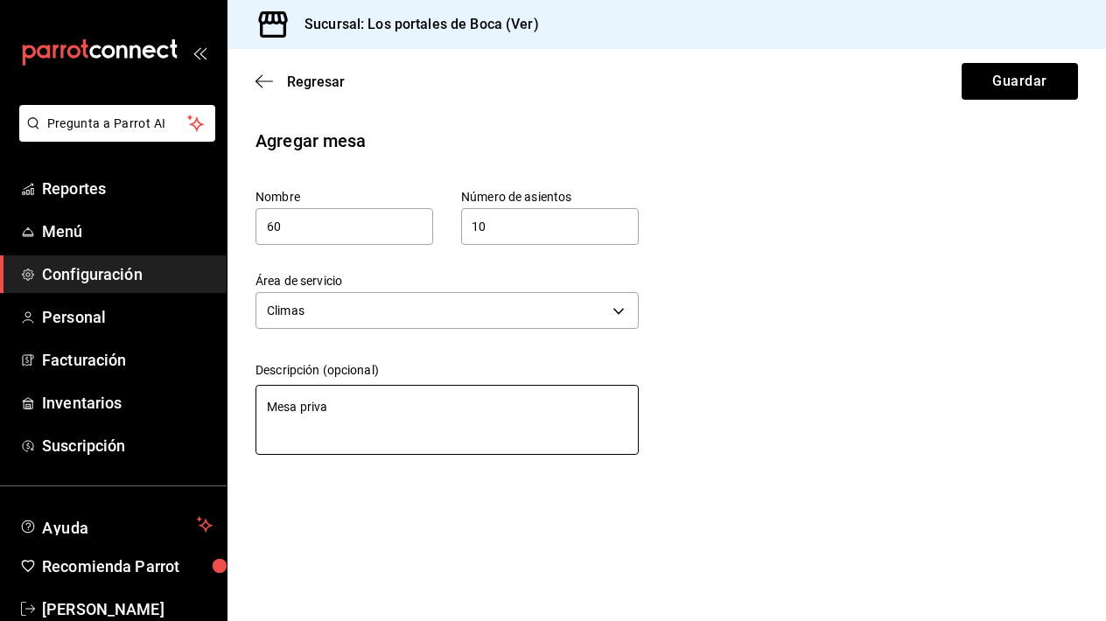
type textarea "Mesa privad"
type textarea "x"
type textarea "Mesa privada"
type textarea "x"
type textarea "Mesa privada"
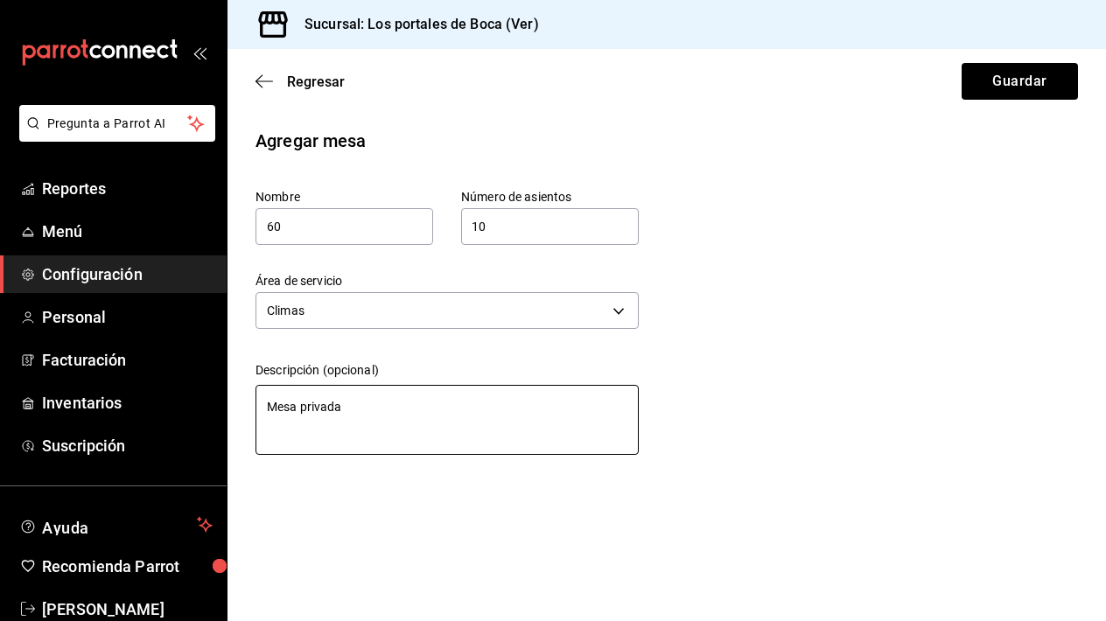
type textarea "x"
type textarea "Mesa privada d"
type textarea "x"
type textarea "Mesa privada de"
type textarea "x"
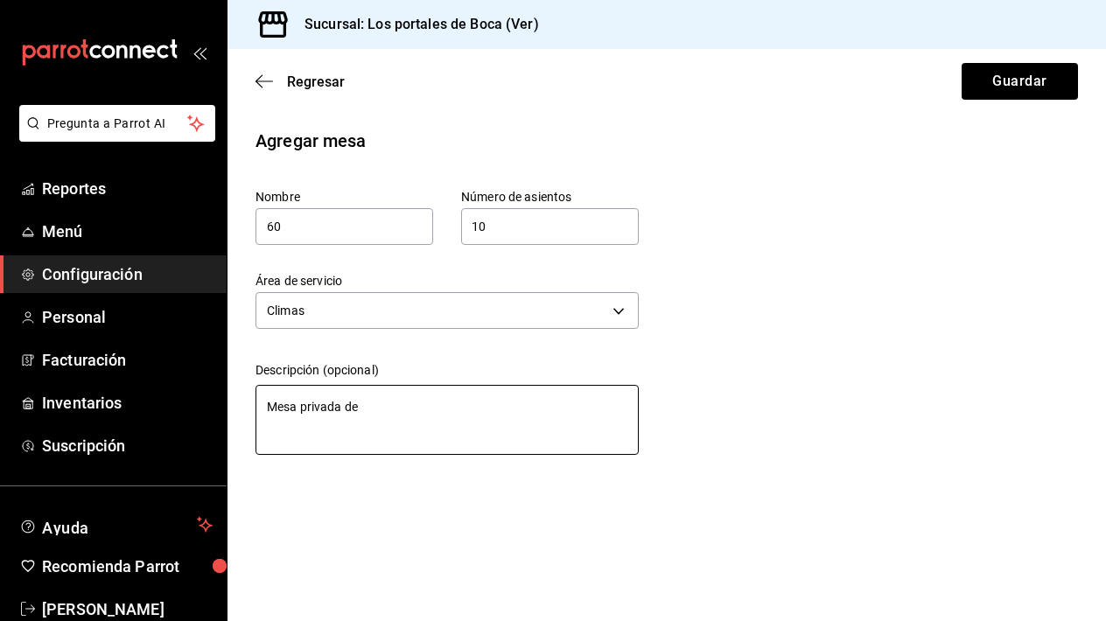
type textarea "Mesa privada de"
type textarea "x"
type textarea "Mesa privada de P"
type textarea "x"
type textarea "Mesa privada de"
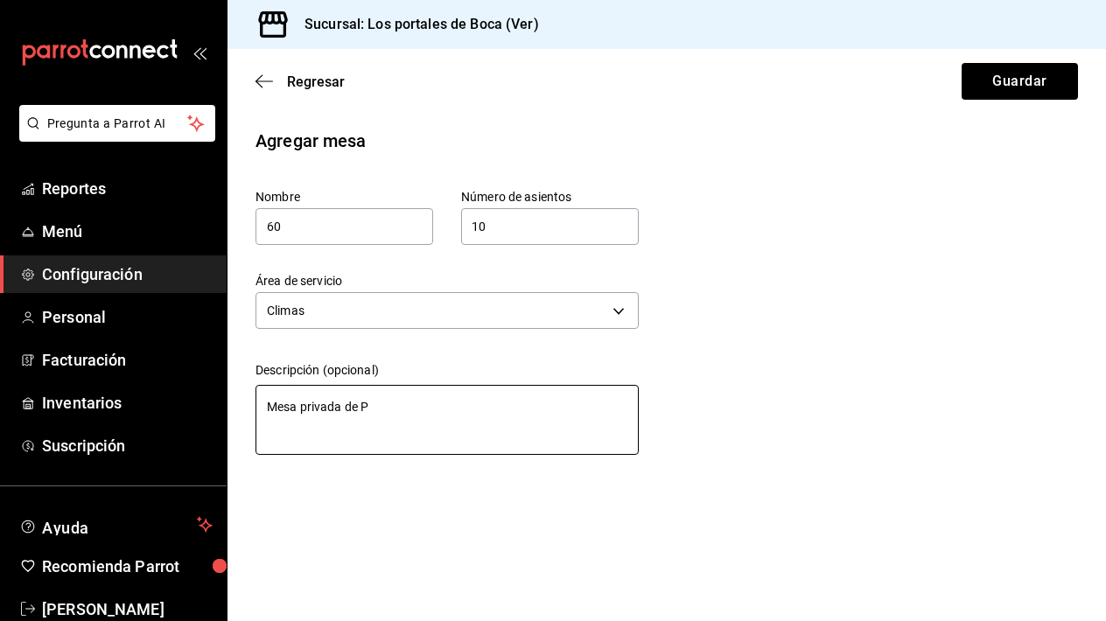
type textarea "x"
type textarea "Mesa privada de p"
type textarea "x"
type textarea "Mesa privada de pa"
type textarea "x"
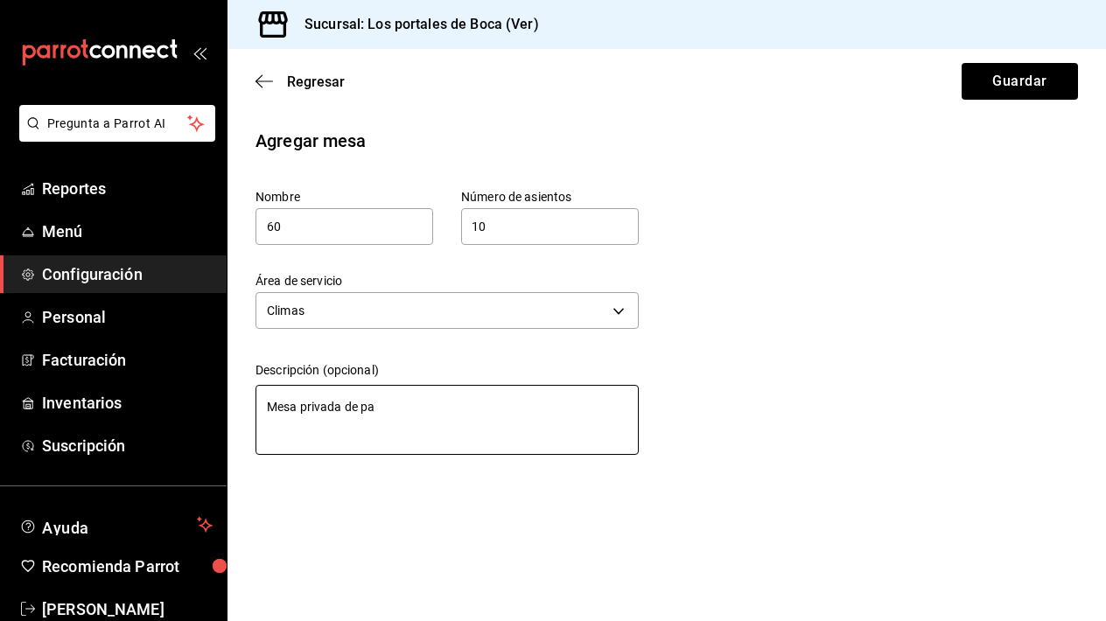
type textarea "Mesa privada de par"
type textarea "x"
type textarea "Mesa privada de paro"
type textarea "x"
type textarea "Mesa privada [PERSON_NAME]"
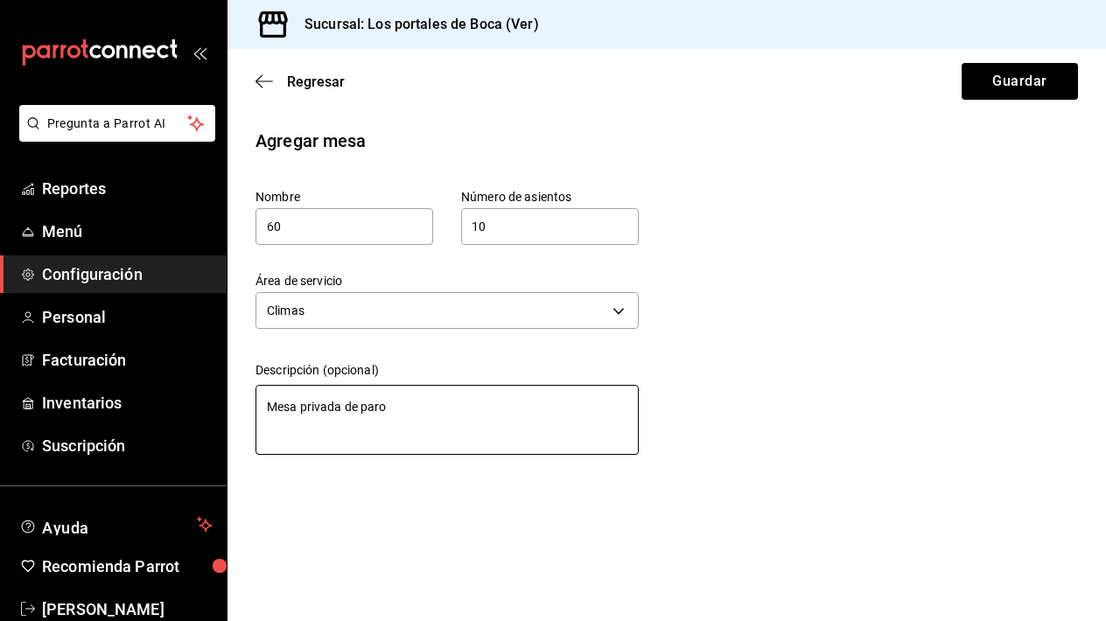
type textarea "x"
type textarea "Mesa privada de parota"
type textarea "x"
type textarea "Mesa privada de parota"
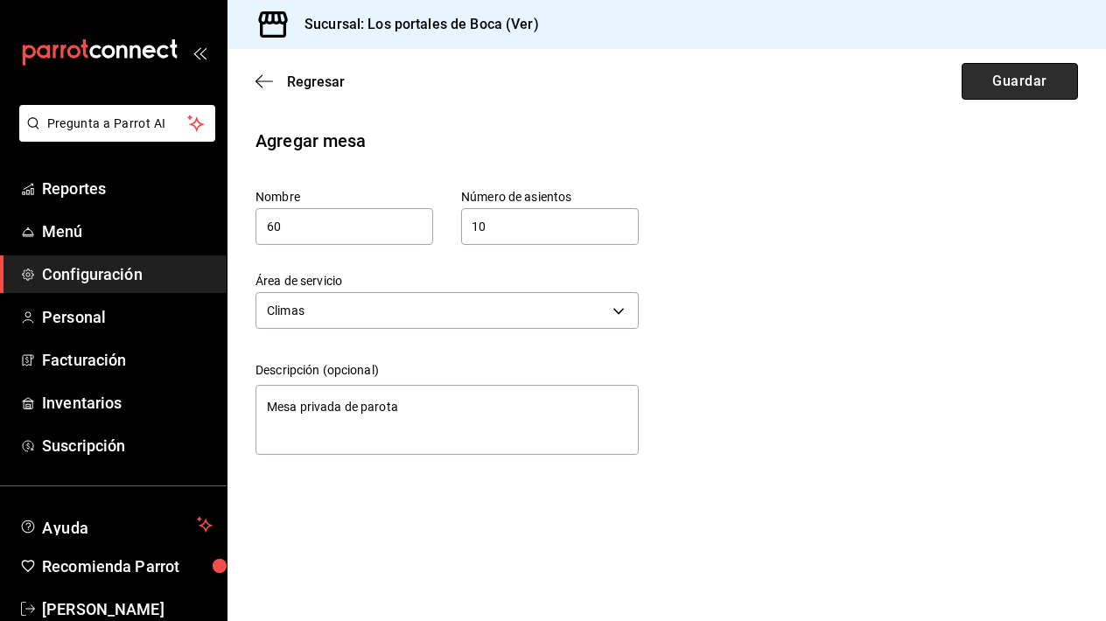
click at [1015, 82] on button "Guardar" at bounding box center [1020, 81] width 116 height 37
type textarea "x"
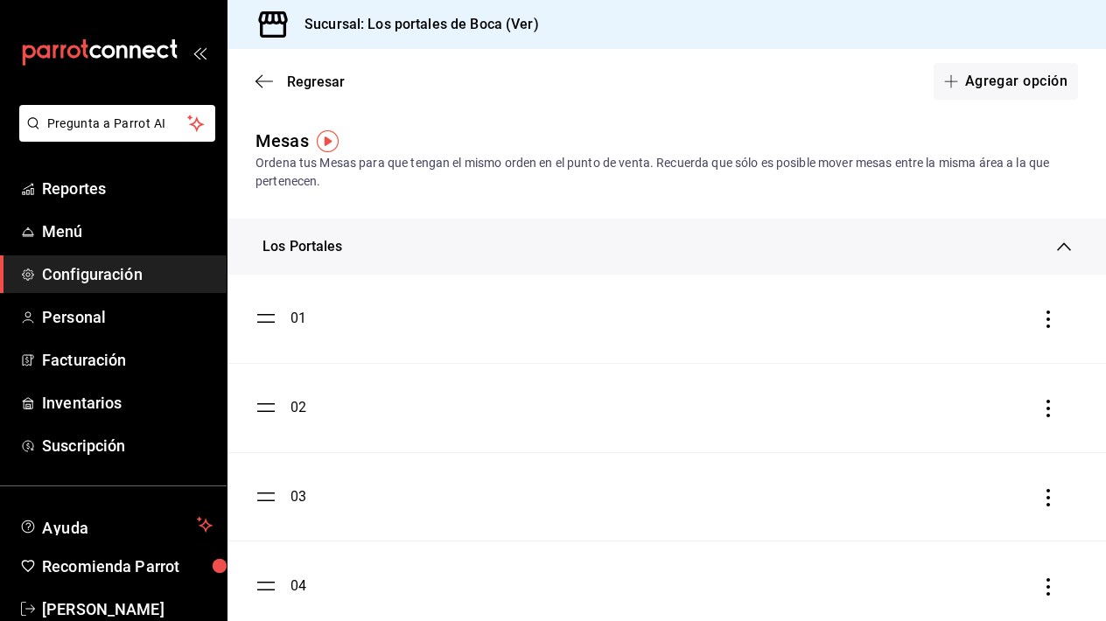
click at [1061, 254] on icon at bounding box center [1064, 247] width 14 height 14
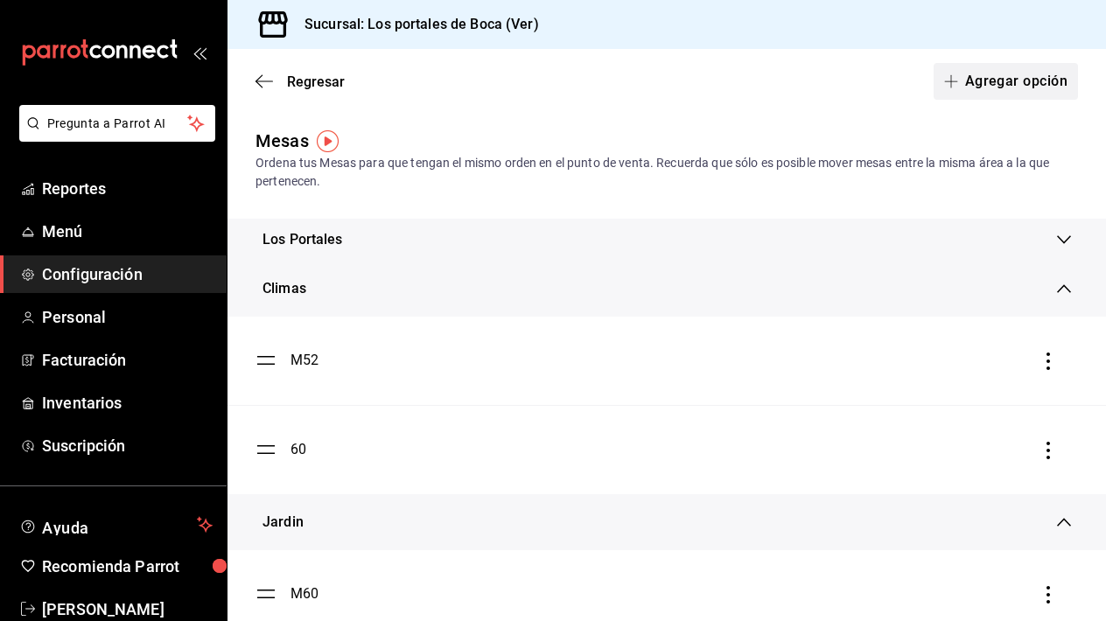
click at [1030, 75] on button "Agregar opción" at bounding box center [1006, 81] width 144 height 37
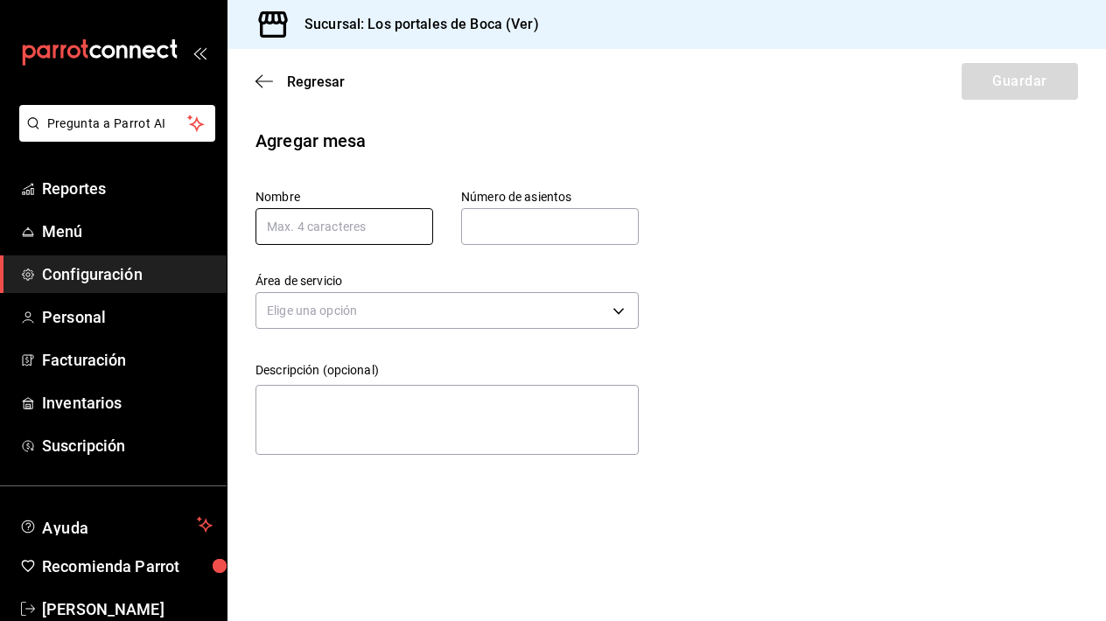
click at [377, 226] on input "text" at bounding box center [345, 226] width 178 height 37
type input "61"
click at [494, 235] on input "text" at bounding box center [550, 226] width 178 height 35
type input "2"
click at [337, 329] on div "Elige una opción" at bounding box center [447, 308] width 383 height 46
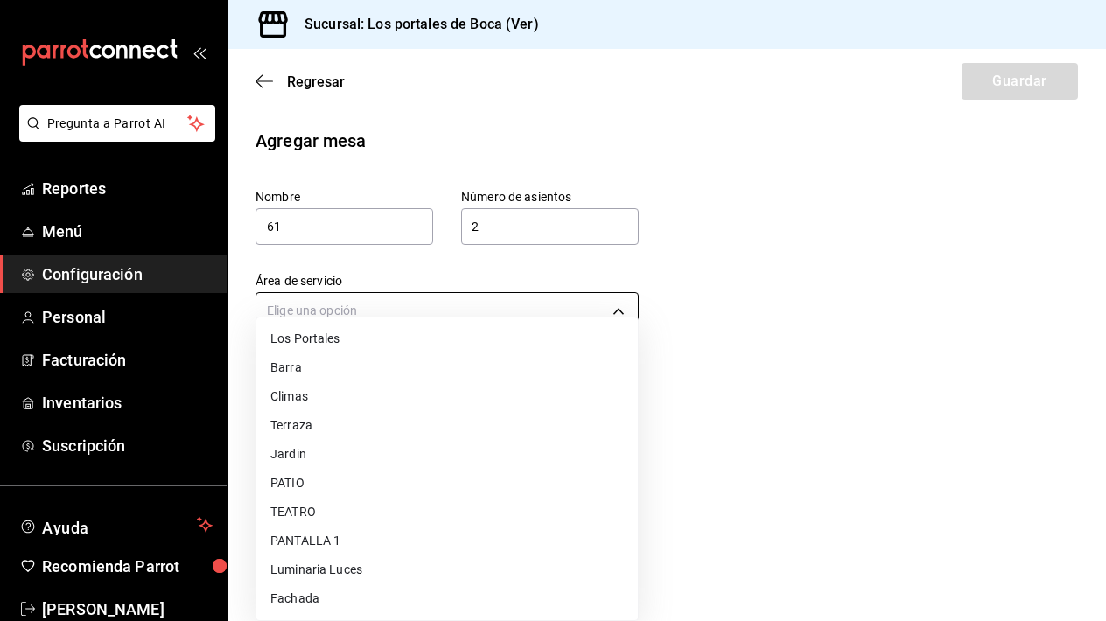
click at [352, 319] on body "Pregunta a Parrot AI Reportes Menú Configuración Personal Facturación Inventari…" at bounding box center [553, 310] width 1106 height 621
click at [353, 403] on li "Climas" at bounding box center [447, 396] width 382 height 29
type input "82ed5800-c916-4ba9-b652-aa34a3624dfd"
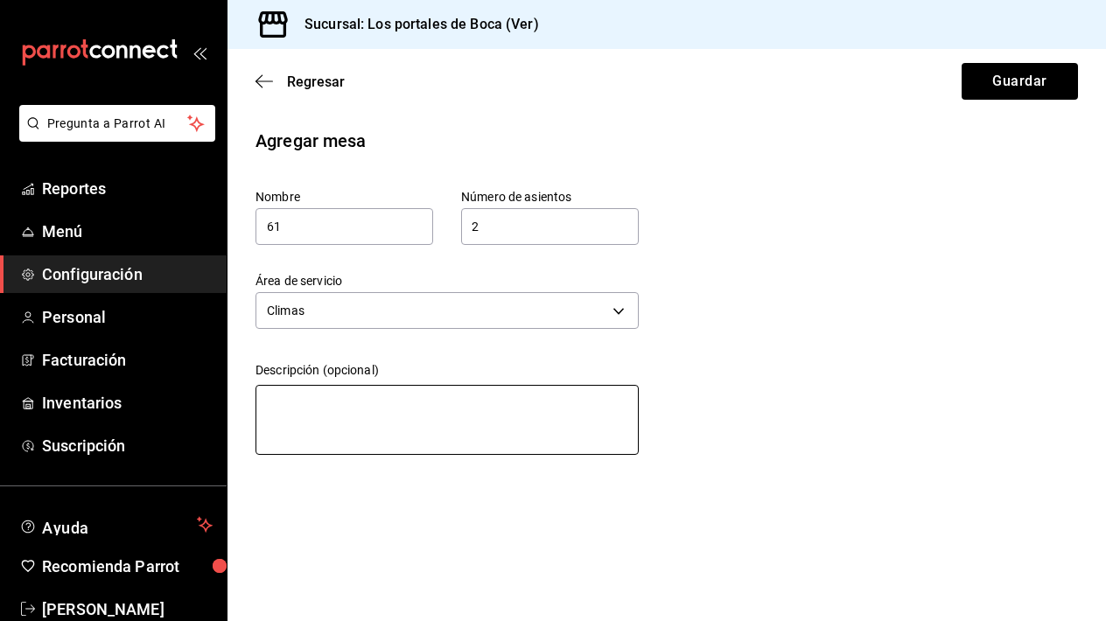
click at [333, 405] on textarea at bounding box center [447, 420] width 383 height 70
type textarea "M"
type textarea "x"
type textarea "Me"
type textarea "x"
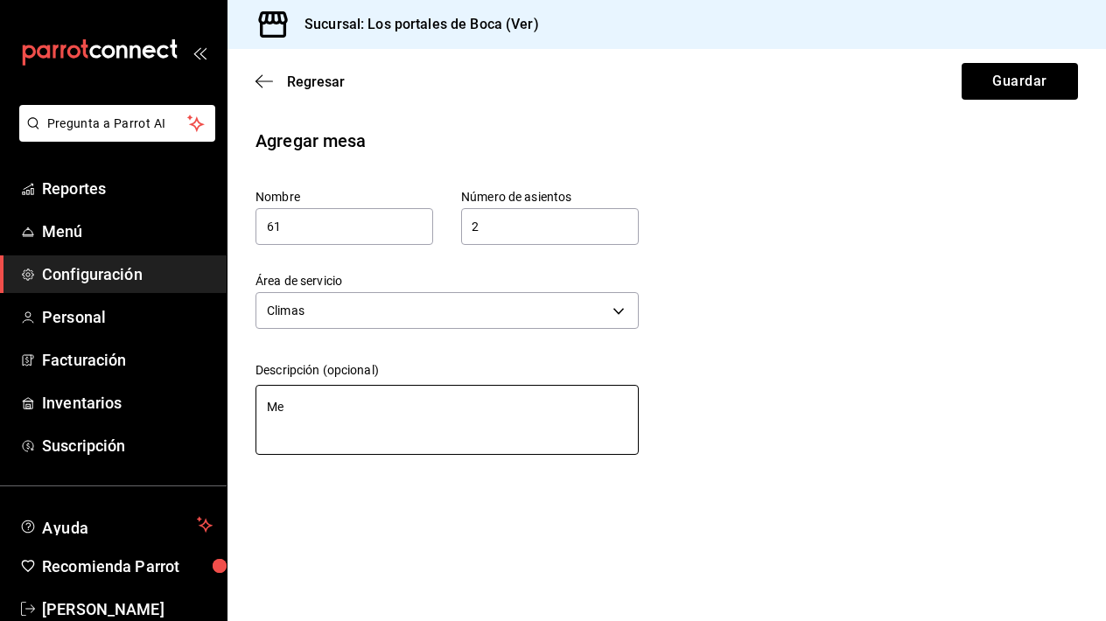
type textarea "Mes"
type textarea "x"
type textarea "Mesa"
type textarea "x"
type textarea "Mesa"
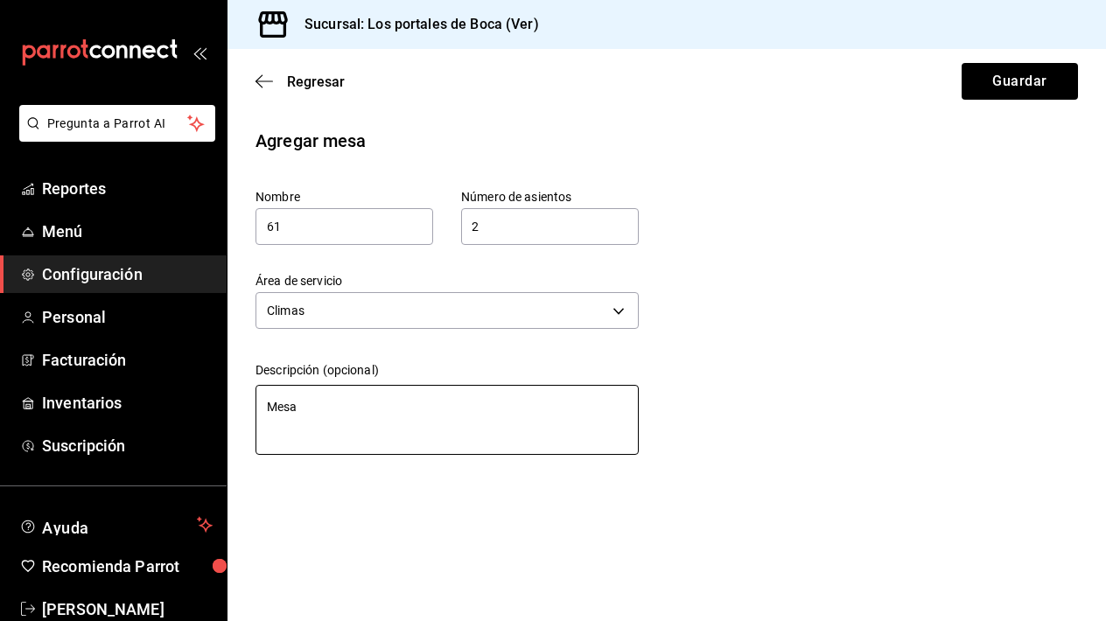
type textarea "x"
type textarea "Mesa d"
type textarea "x"
type textarea "Mesa de"
type textarea "x"
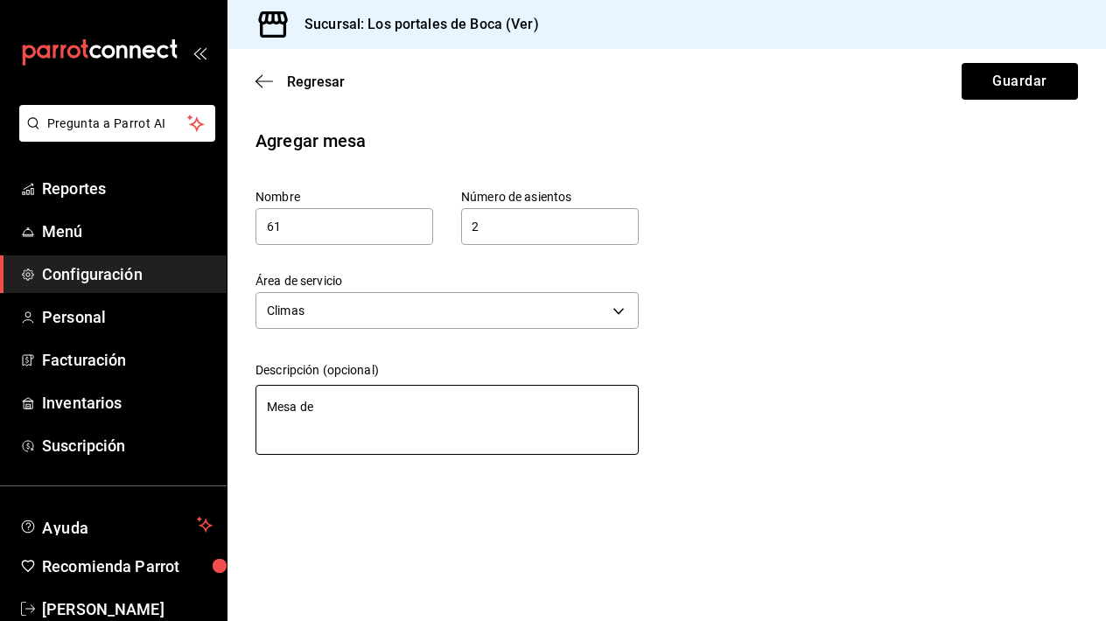
type textarea "Mesa de"
type textarea "x"
type textarea "Mesa de p"
type textarea "x"
type textarea "Mesa de pa"
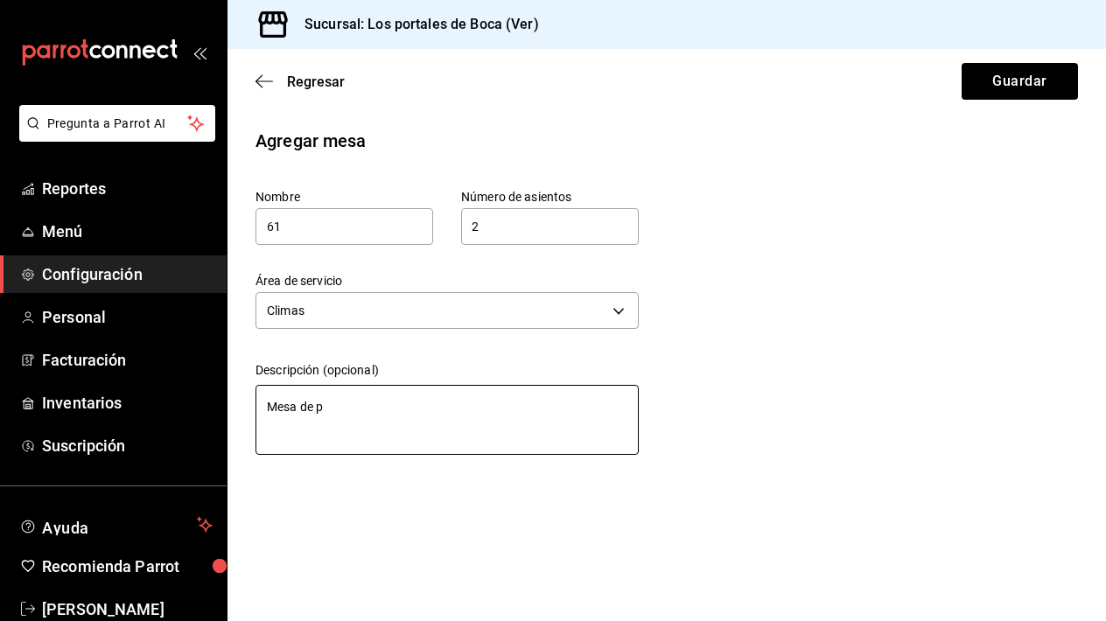
type textarea "x"
type textarea "Mesa de par"
type textarea "x"
type textarea "Mesa de paro"
type textarea "x"
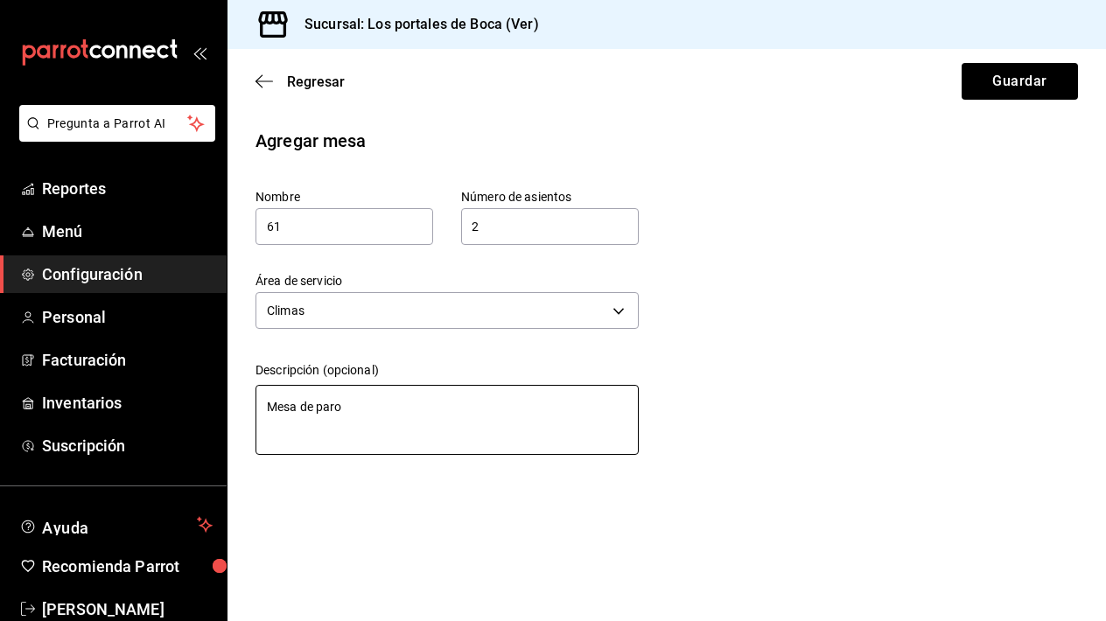
type textarea "[PERSON_NAME]"
type textarea "x"
type textarea "Mesa de parota"
type textarea "x"
click at [352, 406] on textarea "Mesa de parota" at bounding box center [447, 420] width 383 height 70
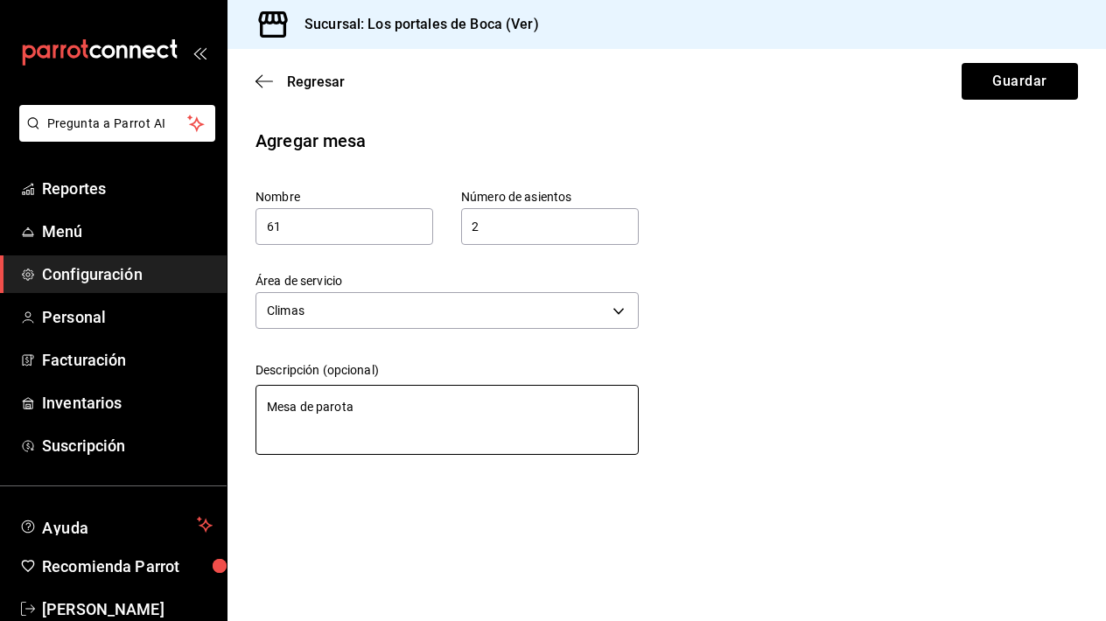
click at [352, 406] on textarea "Mesa de parota" at bounding box center [447, 420] width 383 height 70
click at [488, 414] on textarea "Mesa de parota" at bounding box center [447, 420] width 383 height 70
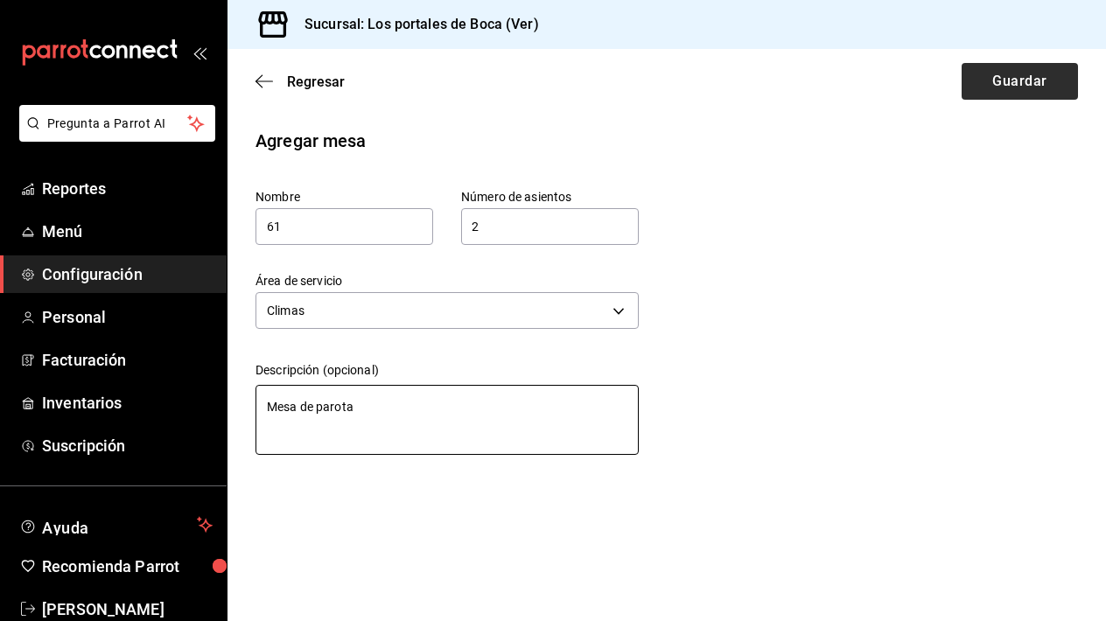
type textarea "Mesa de parota"
click at [979, 88] on button "Guardar" at bounding box center [1020, 81] width 116 height 37
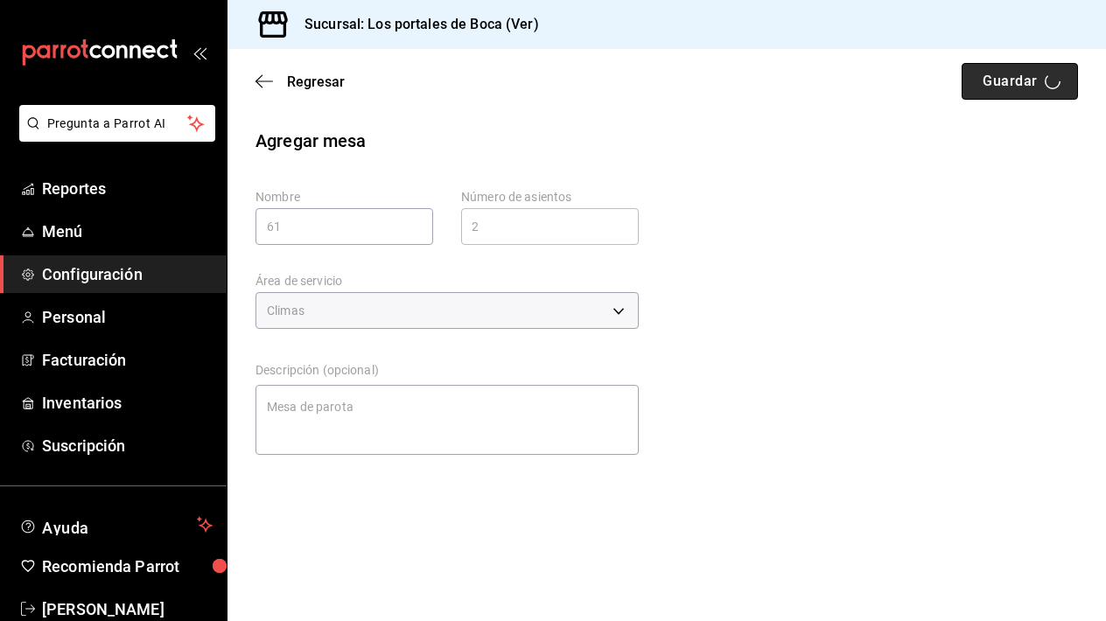
type textarea "x"
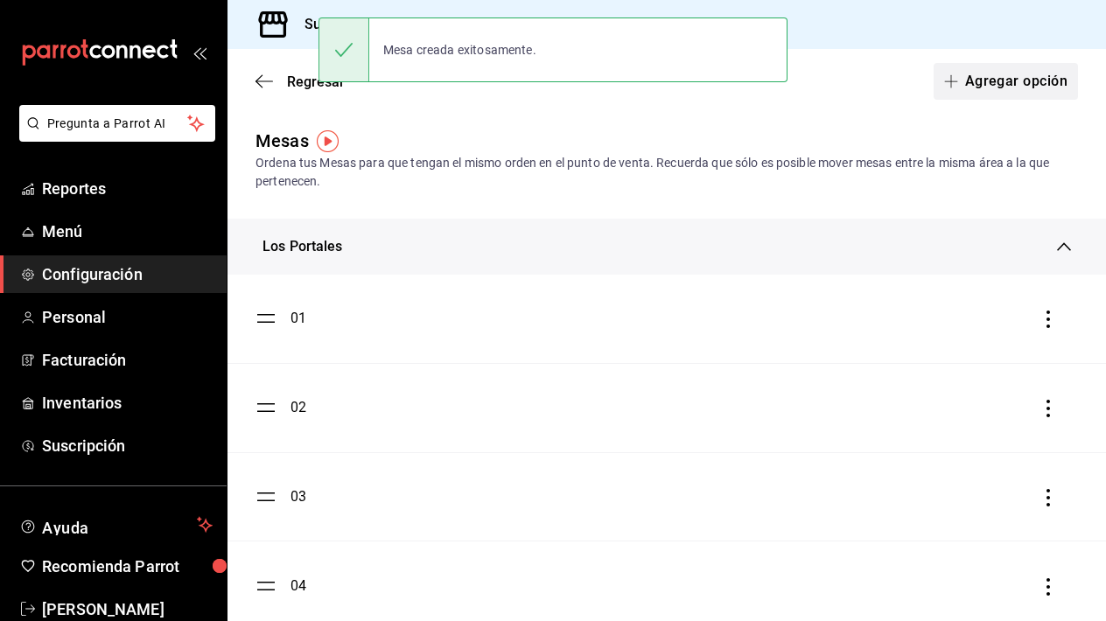
click at [1019, 88] on button "Agregar opción" at bounding box center [1006, 81] width 144 height 37
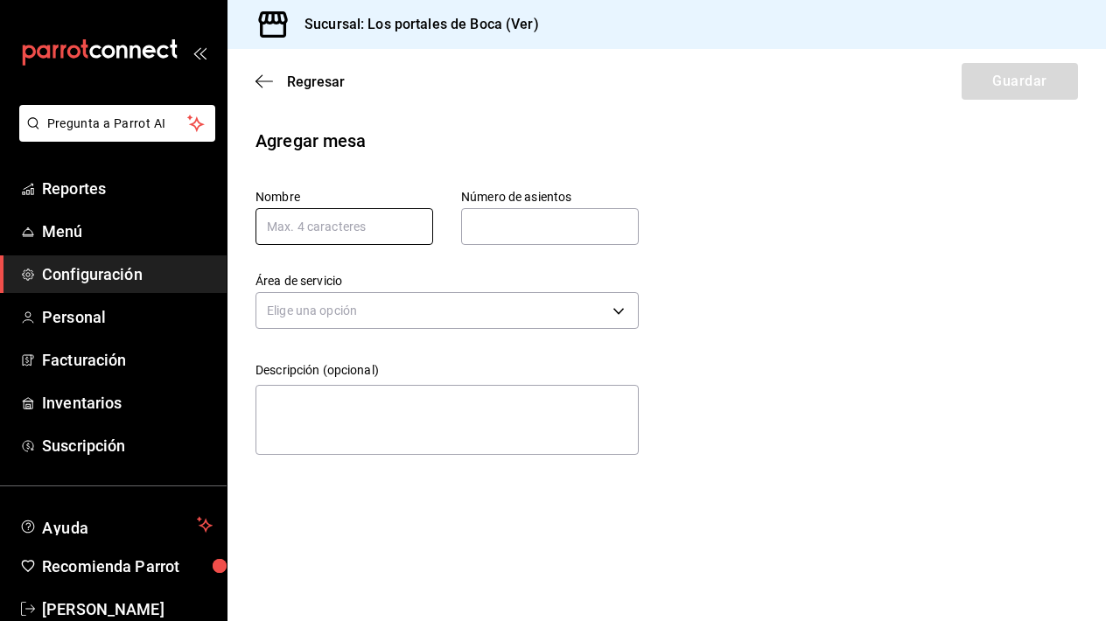
click at [367, 218] on input "text" at bounding box center [345, 226] width 178 height 37
type input "62"
click at [536, 227] on input "text" at bounding box center [550, 226] width 178 height 35
type input "2"
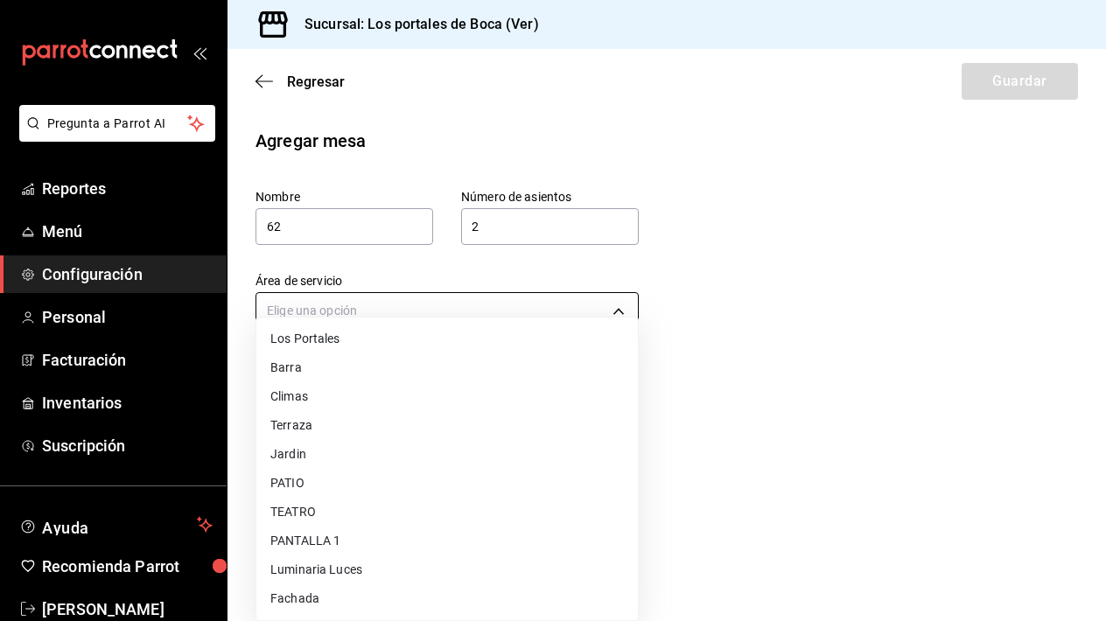
click at [454, 322] on body "Pregunta a Parrot AI Reportes Menú Configuración Personal Facturación Inventari…" at bounding box center [553, 310] width 1106 height 621
click at [400, 395] on li "Climas" at bounding box center [447, 396] width 382 height 29
type input "82ed5800-c916-4ba9-b652-aa34a3624dfd"
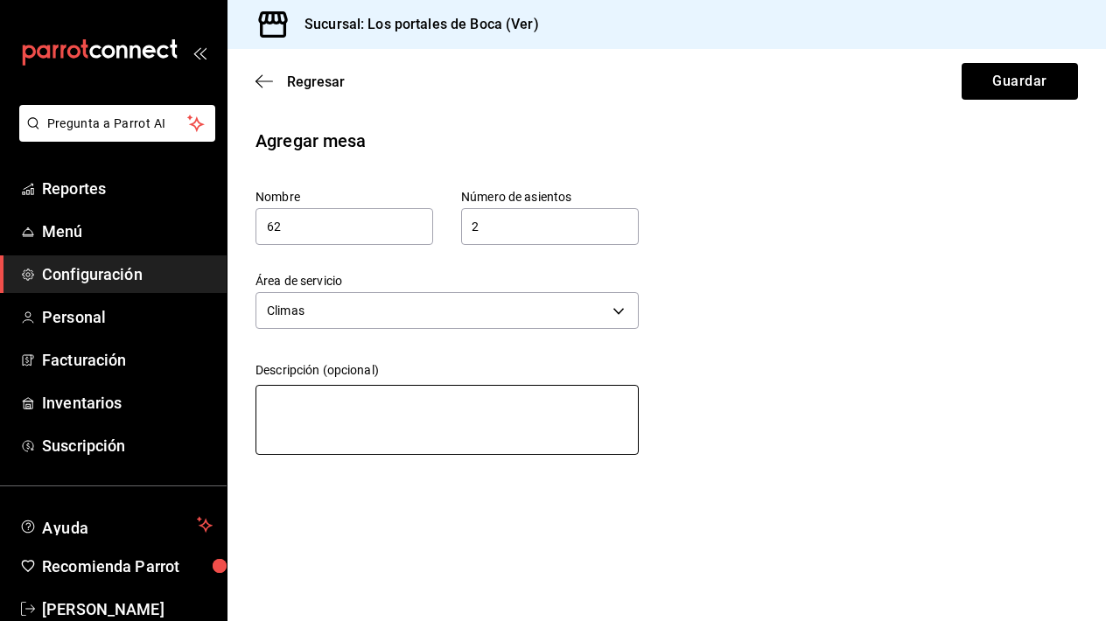
click at [382, 386] on textarea at bounding box center [447, 420] width 383 height 70
paste textarea "Mesa de parota"
type textarea "Mesa de parota"
type textarea "x"
type textarea "Mesa de parota"
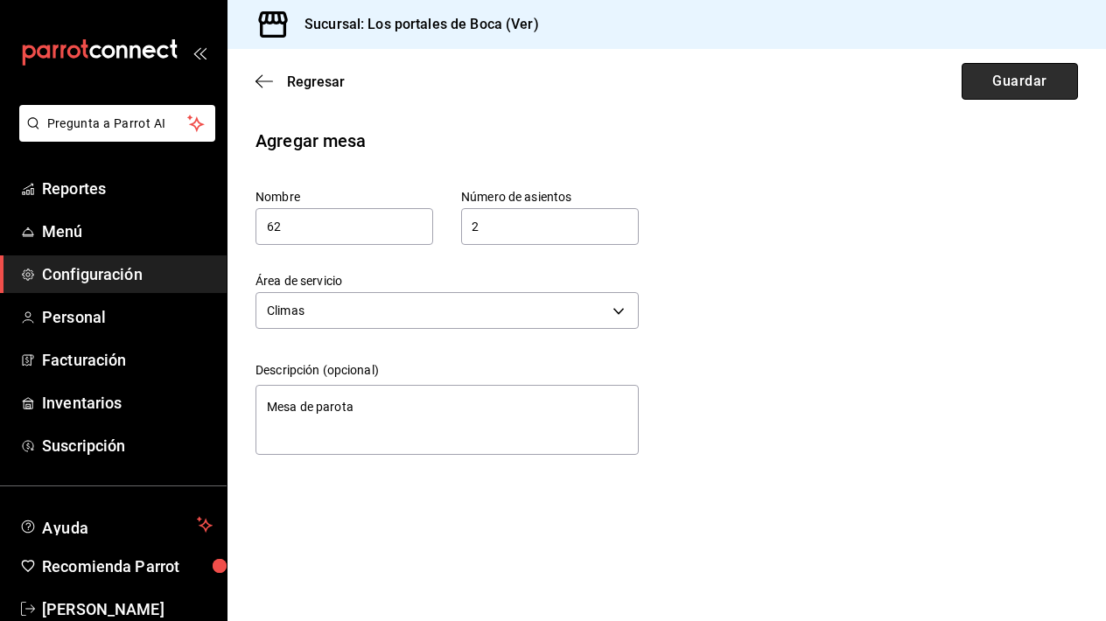
click at [999, 74] on button "Guardar" at bounding box center [1020, 81] width 116 height 37
type textarea "x"
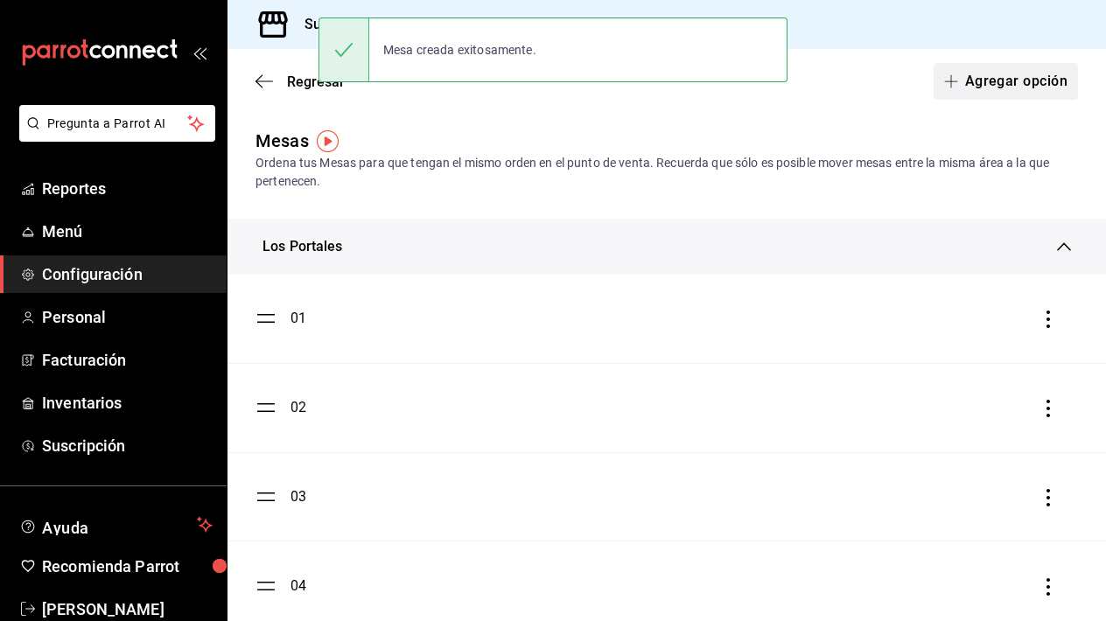
click at [1013, 94] on button "Agregar opción" at bounding box center [1006, 81] width 144 height 37
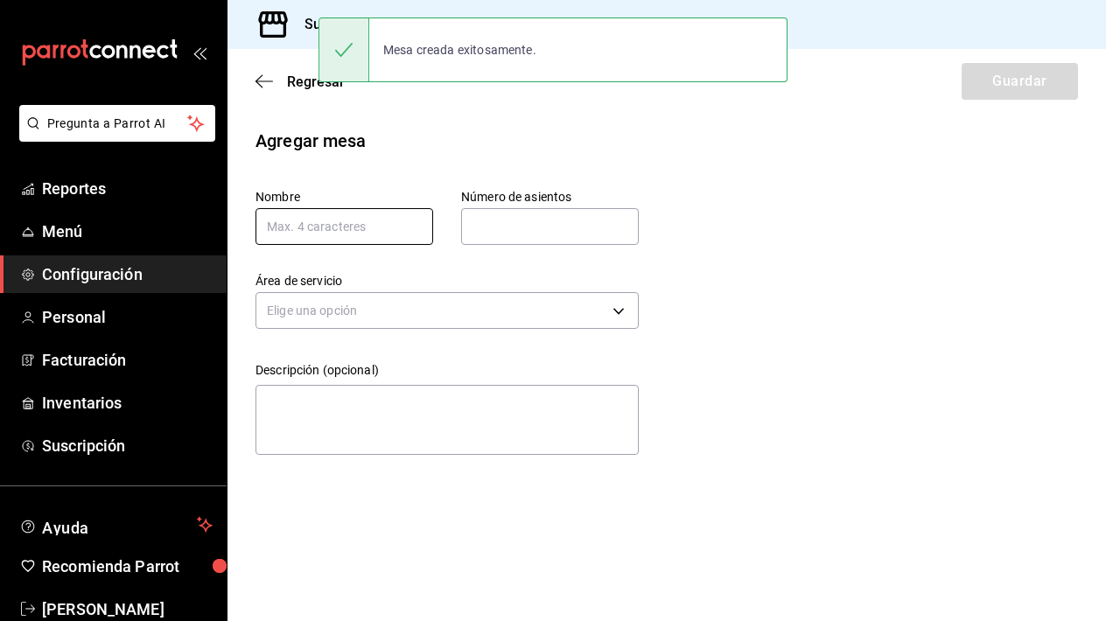
click at [402, 223] on input "text" at bounding box center [345, 226] width 178 height 37
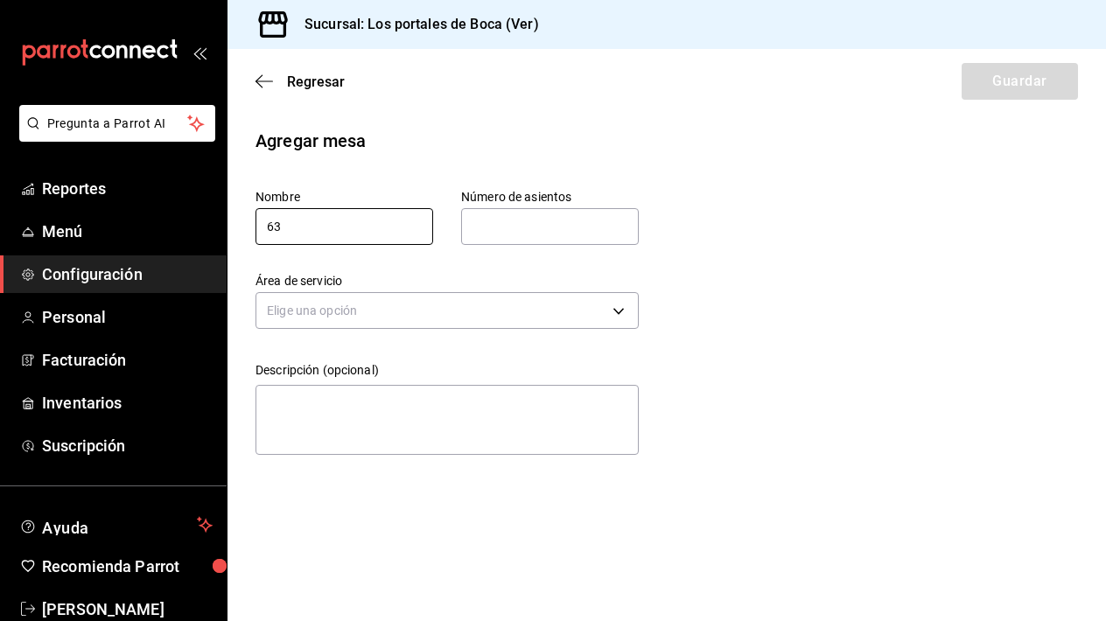
type input "63"
click at [556, 235] on input "text" at bounding box center [550, 226] width 178 height 35
type input "4"
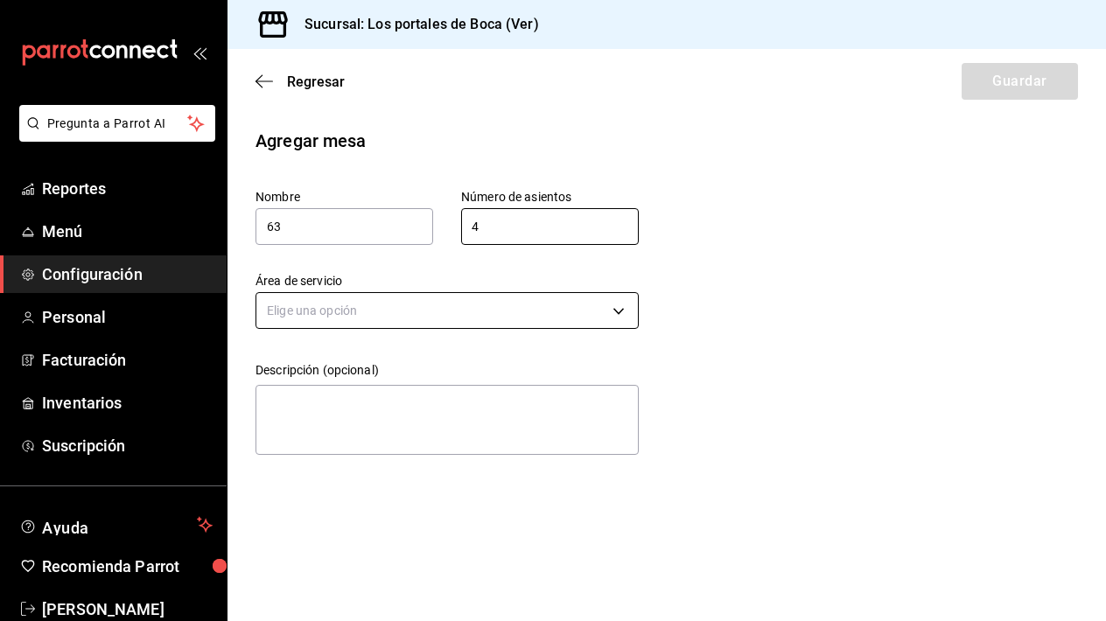
click at [520, 293] on body "Pregunta a Parrot AI Reportes Menú Configuración Personal Facturación Inventari…" at bounding box center [553, 310] width 1106 height 621
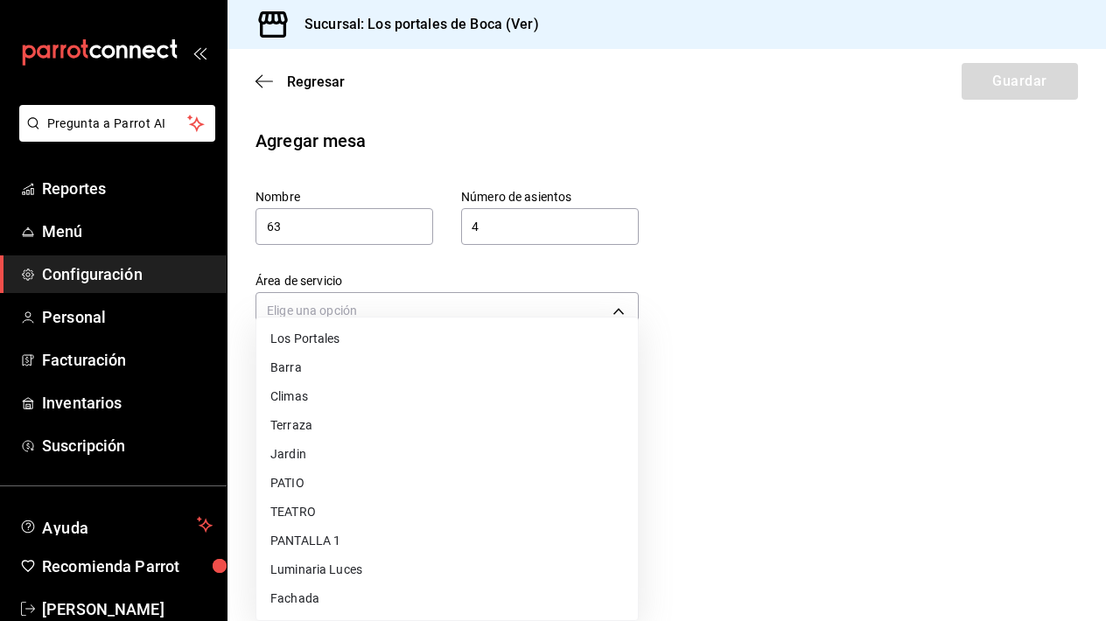
click at [396, 405] on li "Climas" at bounding box center [447, 396] width 382 height 29
type input "82ed5800-c916-4ba9-b652-aa34a3624dfd"
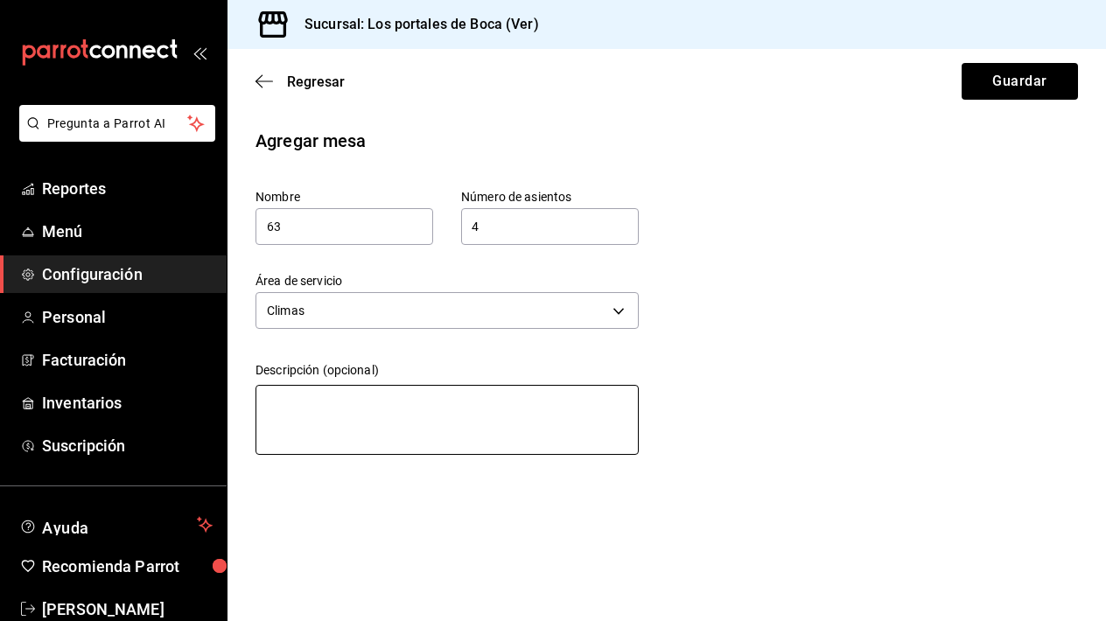
click at [415, 404] on textarea at bounding box center [447, 420] width 383 height 70
paste textarea "Mesa de parota"
type textarea "Mesa de parota"
type textarea "x"
type textarea "Mesa de parota"
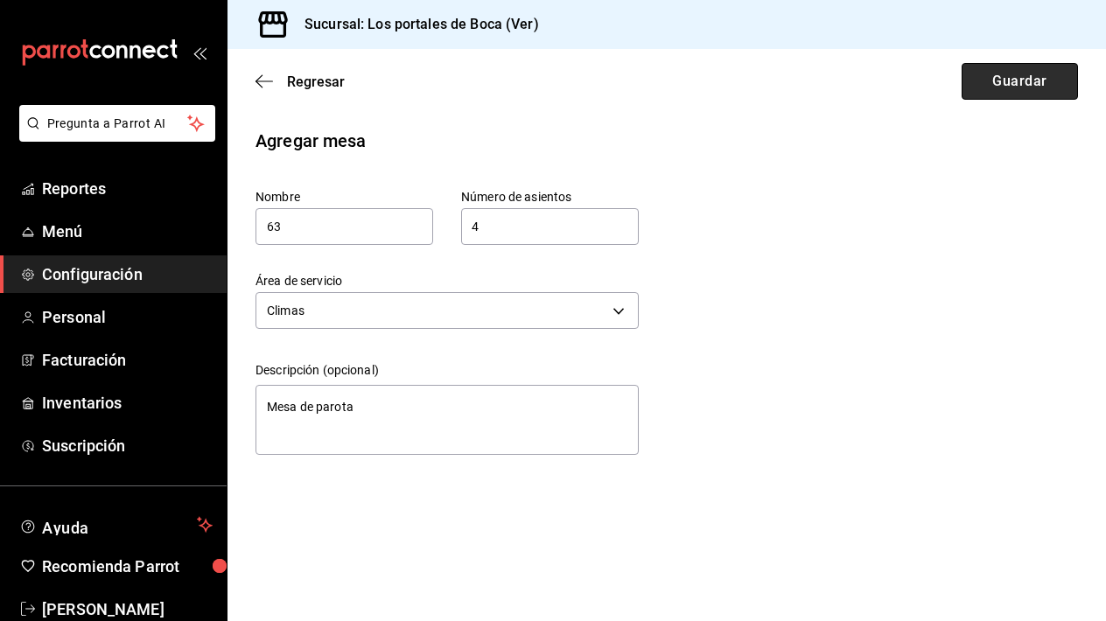
click at [1005, 84] on button "Guardar" at bounding box center [1020, 81] width 116 height 37
type textarea "x"
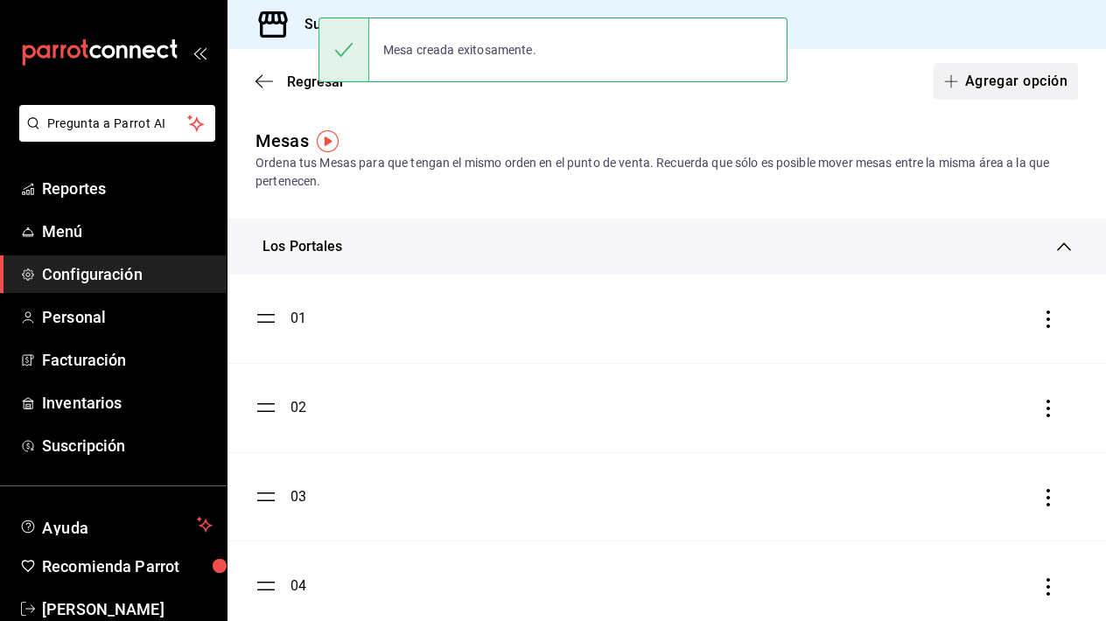
click at [1050, 86] on button "Agregar opción" at bounding box center [1006, 81] width 144 height 37
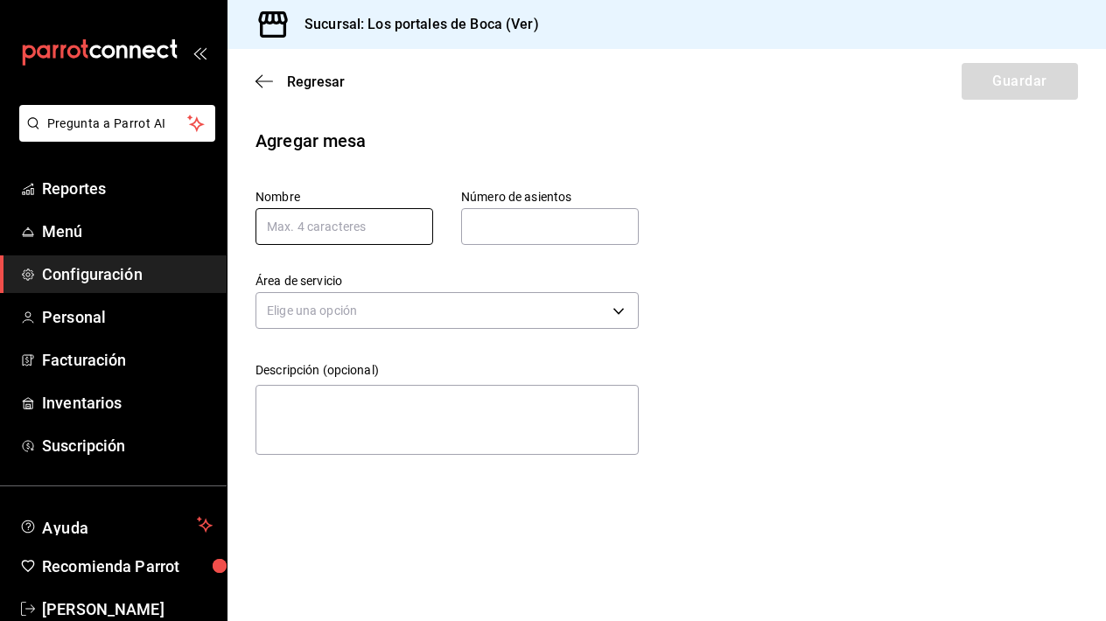
click at [410, 237] on input "text" at bounding box center [345, 226] width 178 height 37
type input "64"
click at [516, 224] on input "text" at bounding box center [550, 226] width 178 height 35
type input "6"
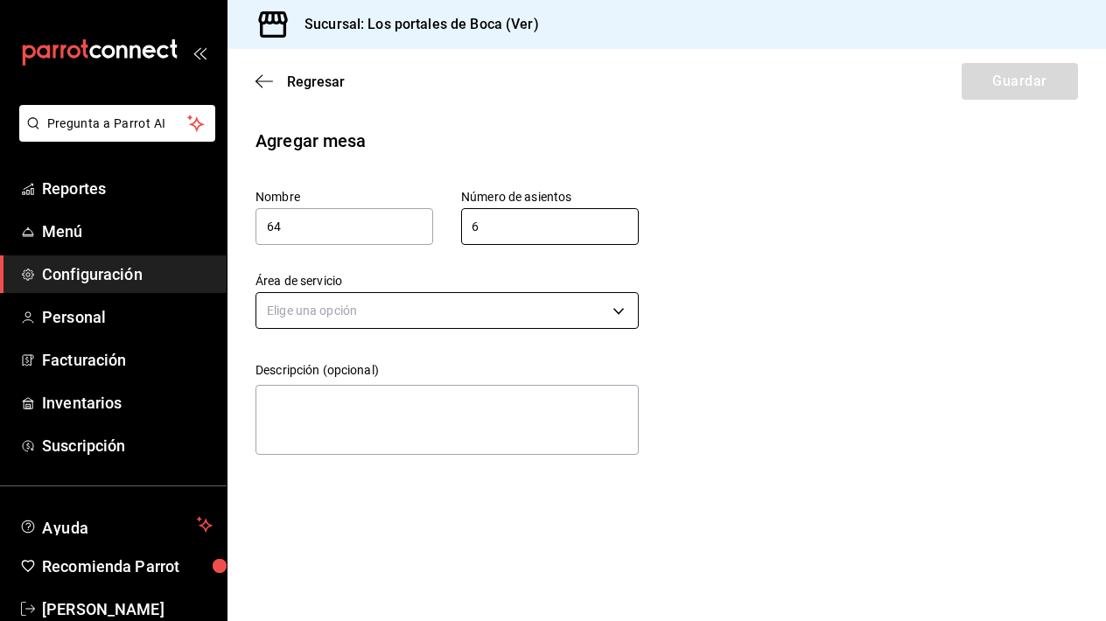
click at [445, 293] on body "Pregunta a Parrot AI Reportes Menú Configuración Personal Facturación Inventari…" at bounding box center [553, 310] width 1106 height 621
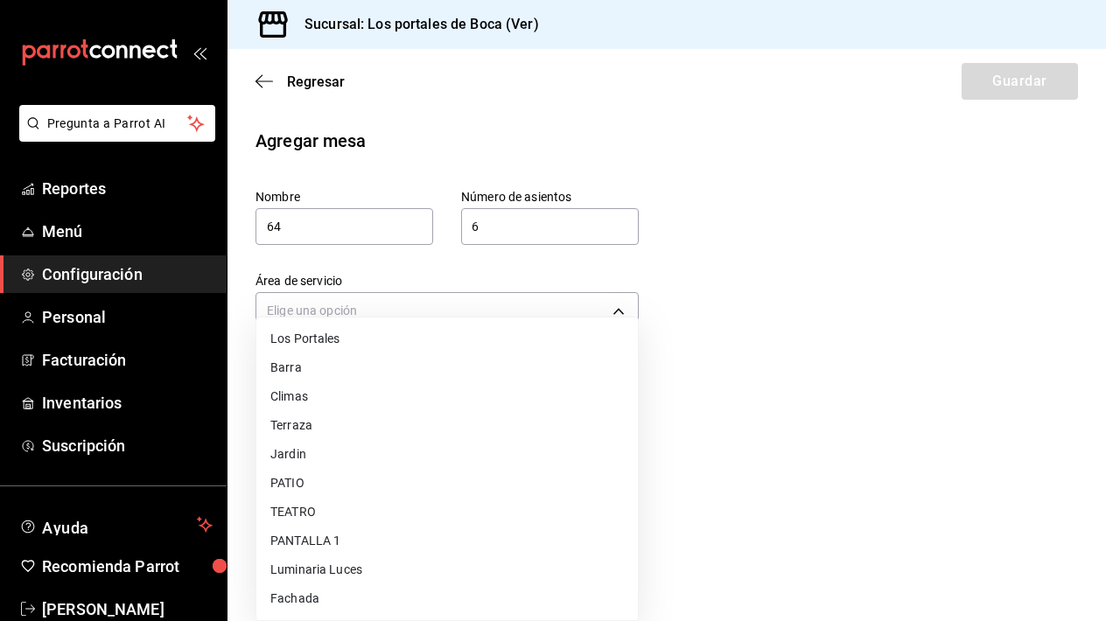
click at [383, 400] on li "Climas" at bounding box center [447, 396] width 382 height 29
type input "82ed5800-c916-4ba9-b652-aa34a3624dfd"
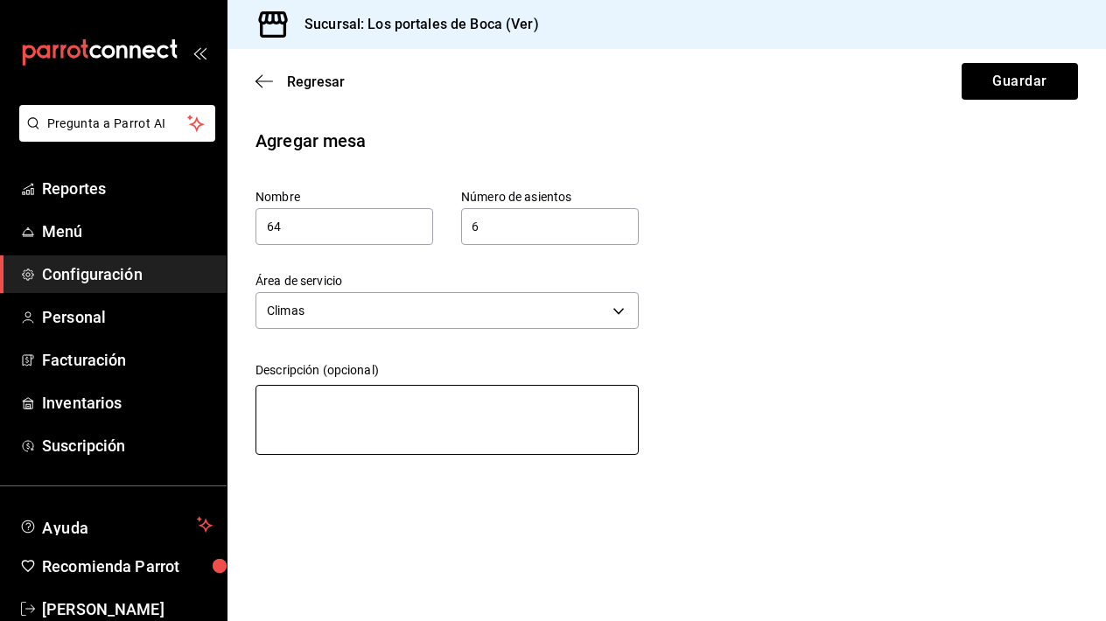
click at [375, 403] on textarea at bounding box center [447, 420] width 383 height 70
paste textarea "Mesa de parota"
type textarea "Mesa de parota"
type textarea "x"
type textarea "Mesa de parota"
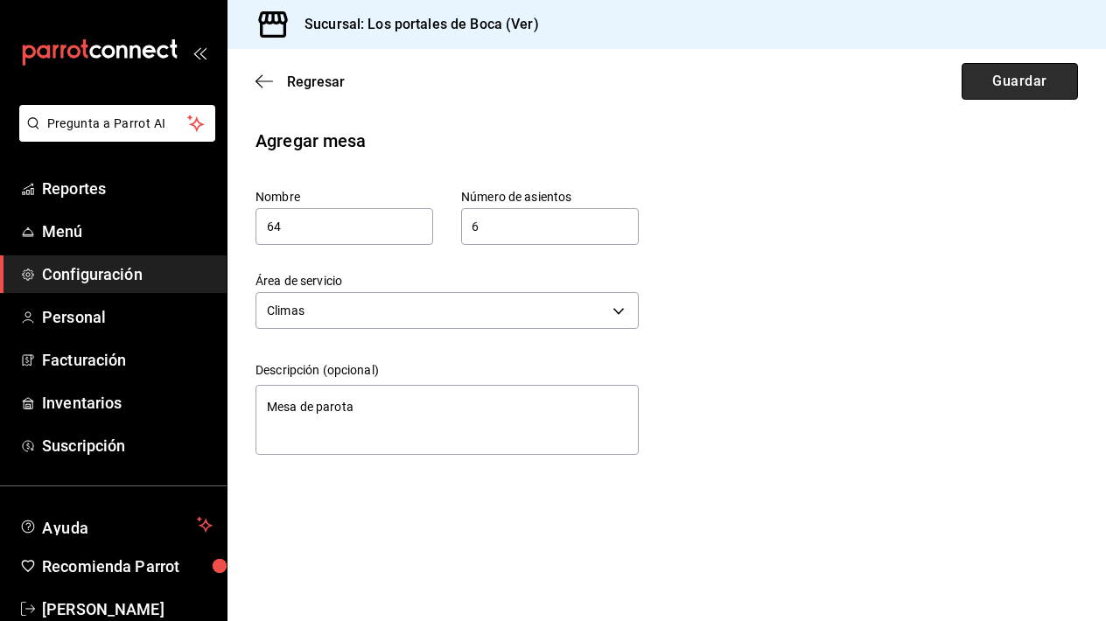
click at [1012, 82] on button "Guardar" at bounding box center [1020, 81] width 116 height 37
type textarea "x"
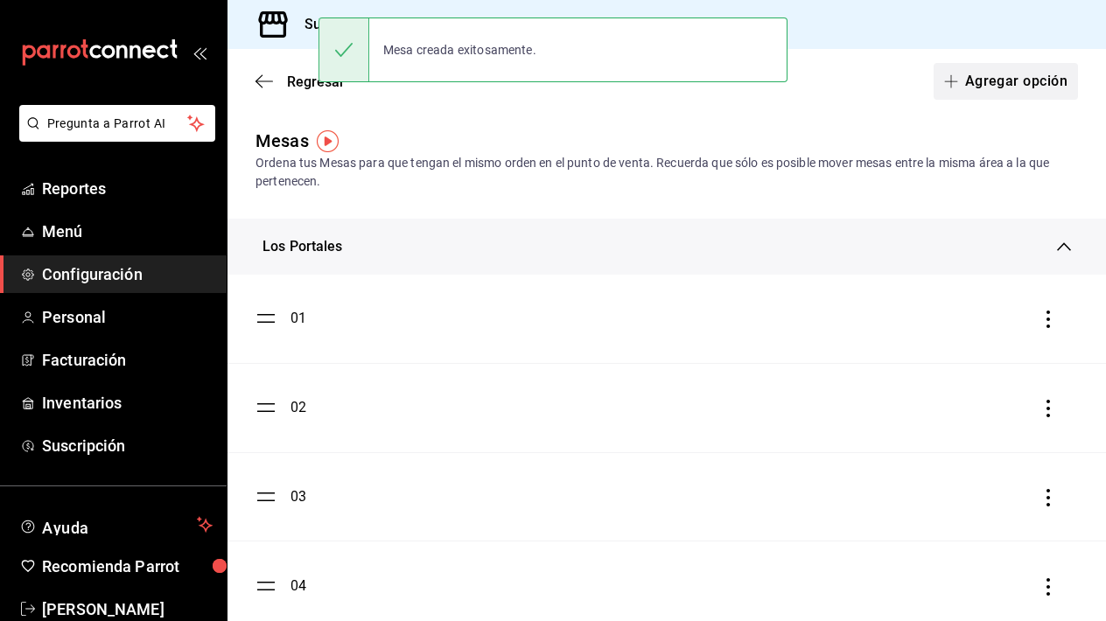
click at [984, 88] on button "Agregar opción" at bounding box center [1006, 81] width 144 height 37
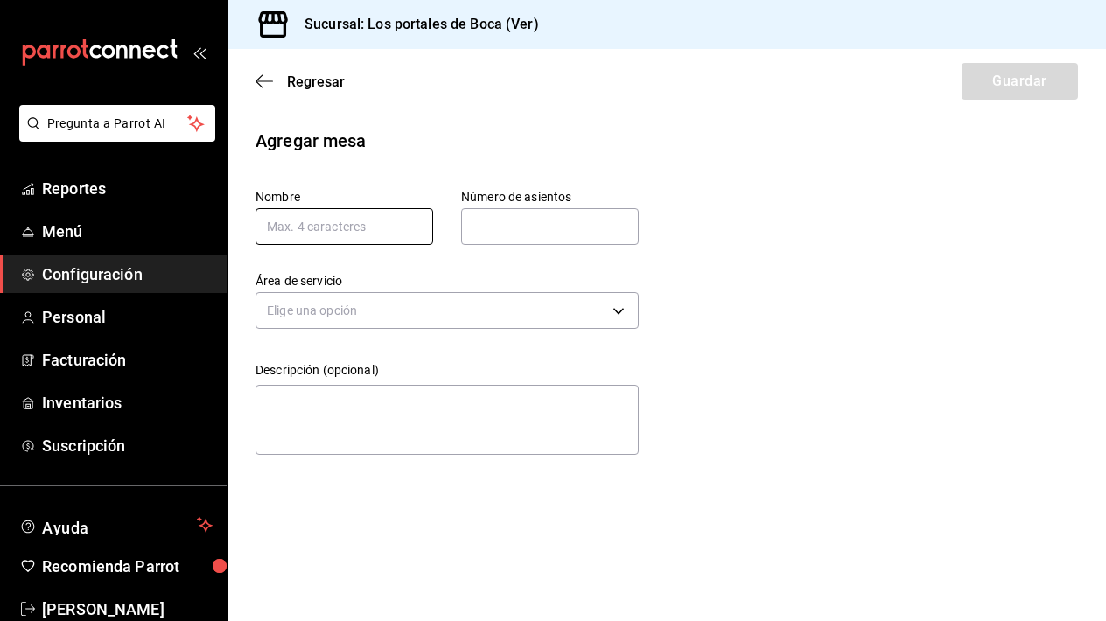
click at [362, 235] on input "text" at bounding box center [345, 226] width 178 height 37
type input "65"
click at [540, 229] on input "text" at bounding box center [550, 226] width 178 height 35
type input "4"
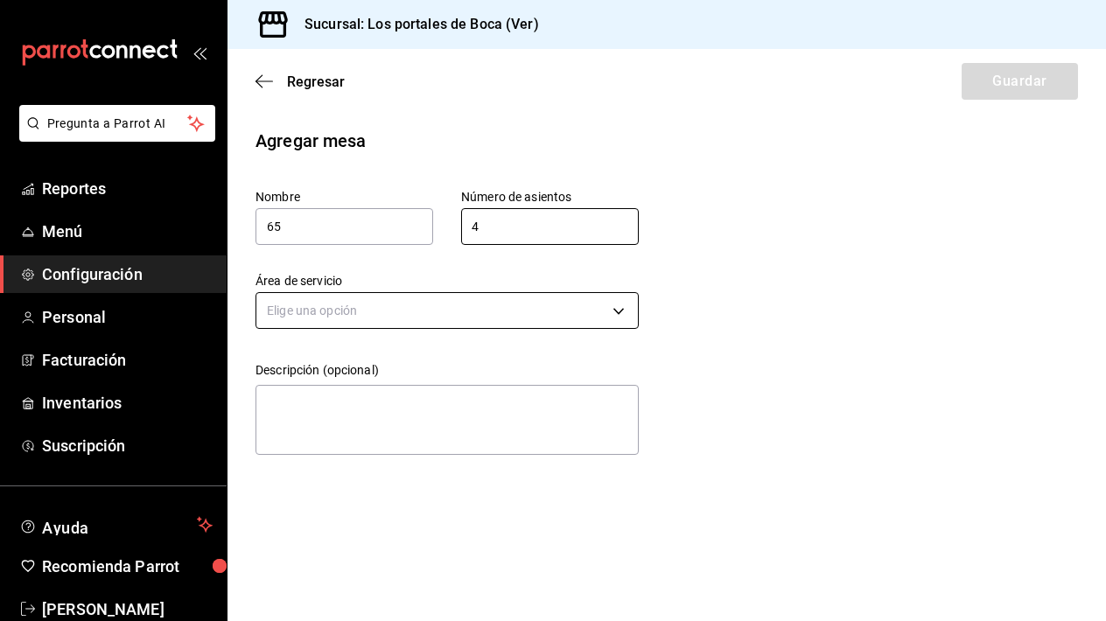
click at [431, 312] on body "Pregunta a Parrot AI Reportes Menú Configuración Personal Facturación Inventari…" at bounding box center [553, 310] width 1106 height 621
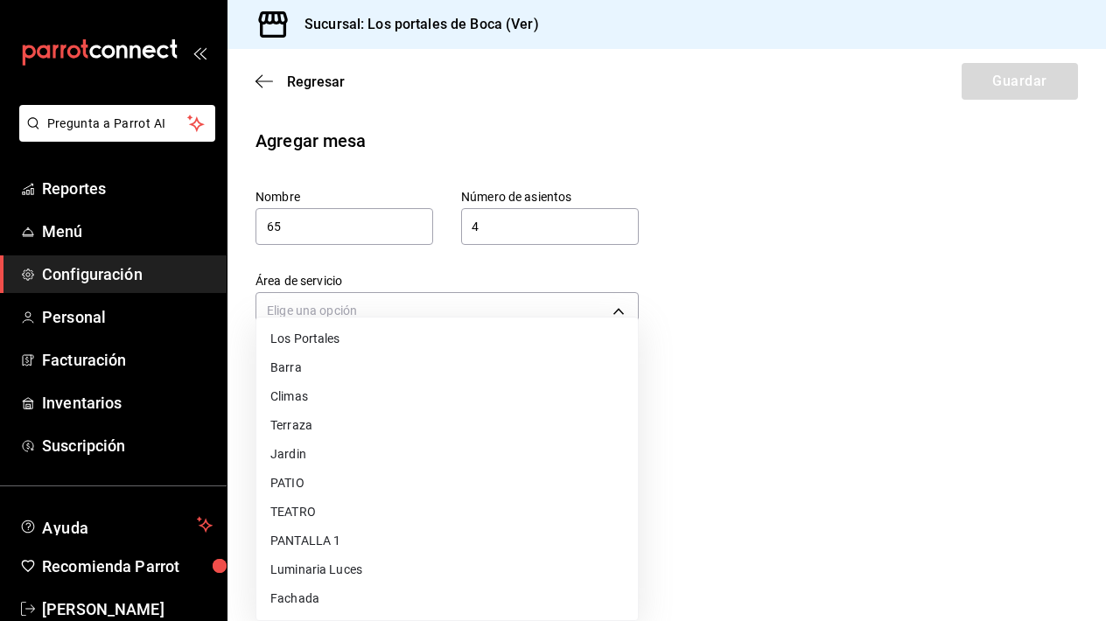
click at [406, 396] on li "Climas" at bounding box center [447, 396] width 382 height 29
type input "82ed5800-c916-4ba9-b652-aa34a3624dfd"
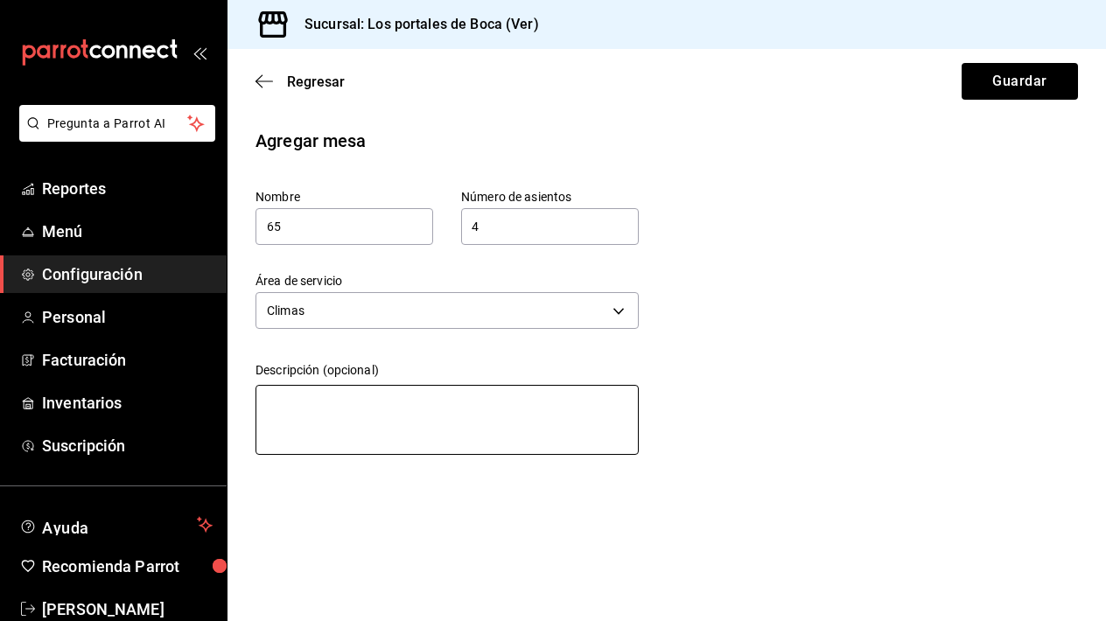
click at [401, 389] on textarea at bounding box center [447, 420] width 383 height 70
paste textarea "Mesa de parota"
type textarea "Mesa de parota"
type textarea "x"
type textarea "Mesa de parota"
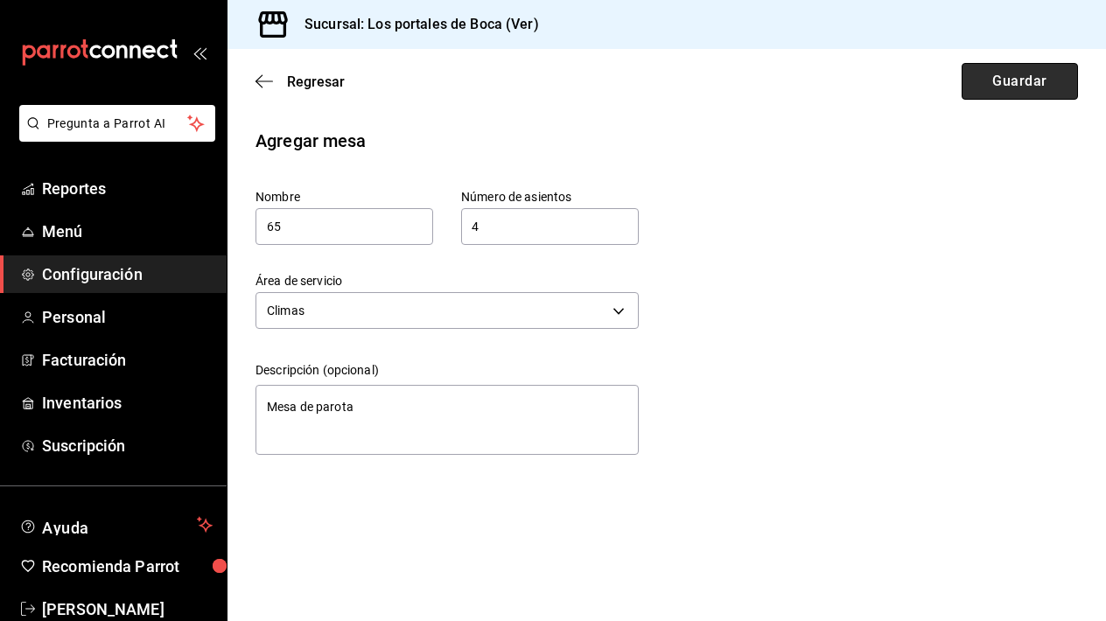
click at [991, 90] on button "Guardar" at bounding box center [1020, 81] width 116 height 37
type textarea "x"
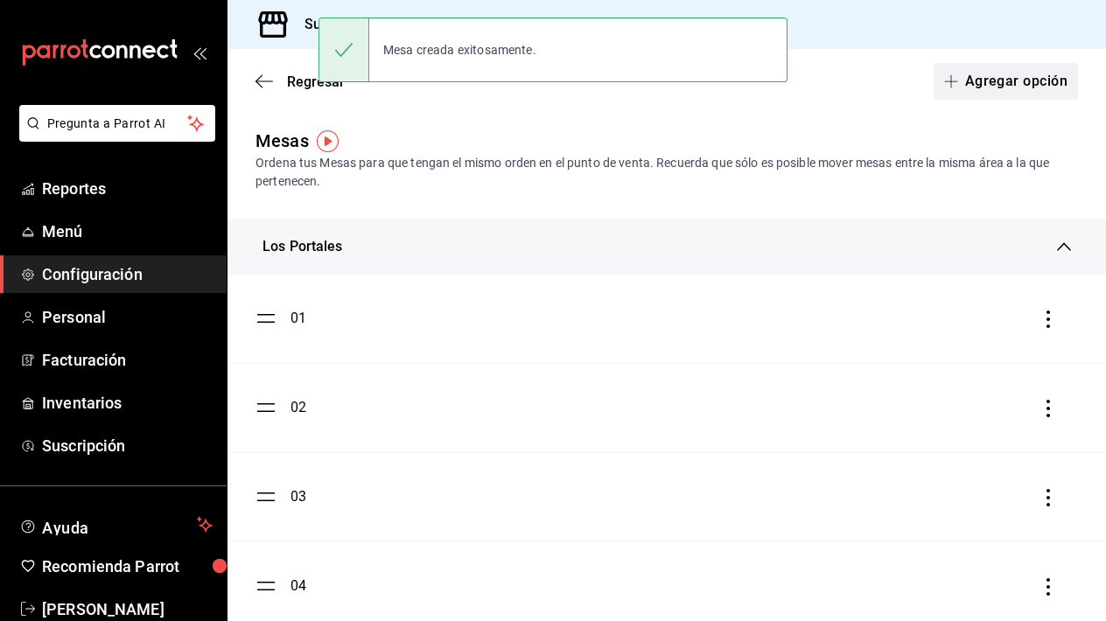
click at [990, 77] on button "Agregar opción" at bounding box center [1006, 81] width 144 height 37
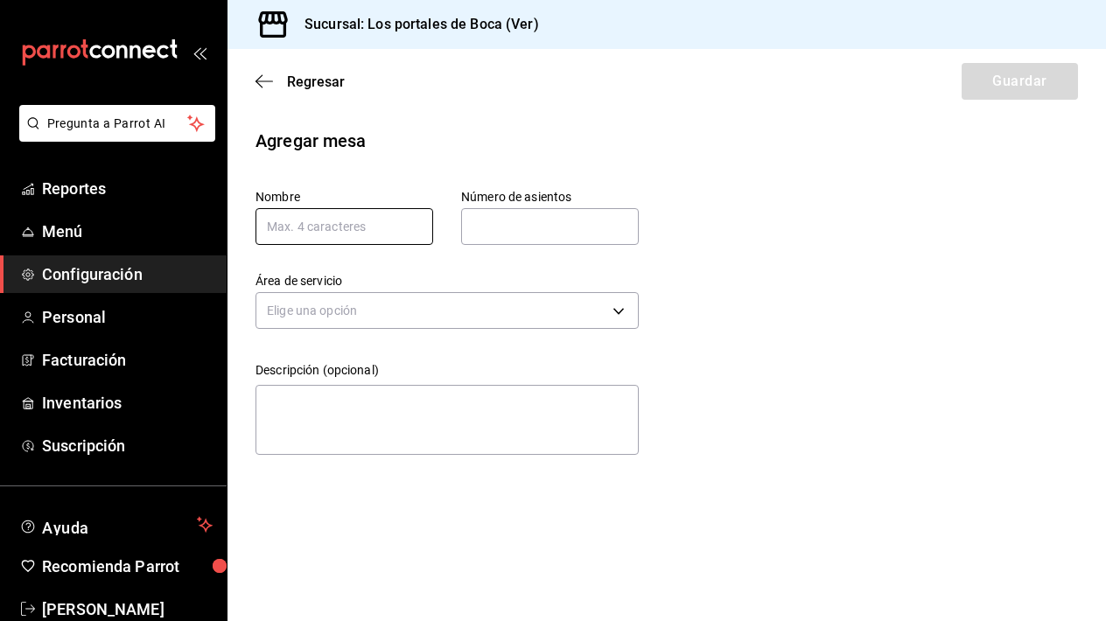
click at [382, 228] on input "text" at bounding box center [345, 226] width 178 height 37
type input "66"
click at [497, 217] on input "text" at bounding box center [550, 226] width 178 height 35
type input "4"
click at [436, 334] on div "Descripción (opcional) x" at bounding box center [433, 398] width 411 height 128
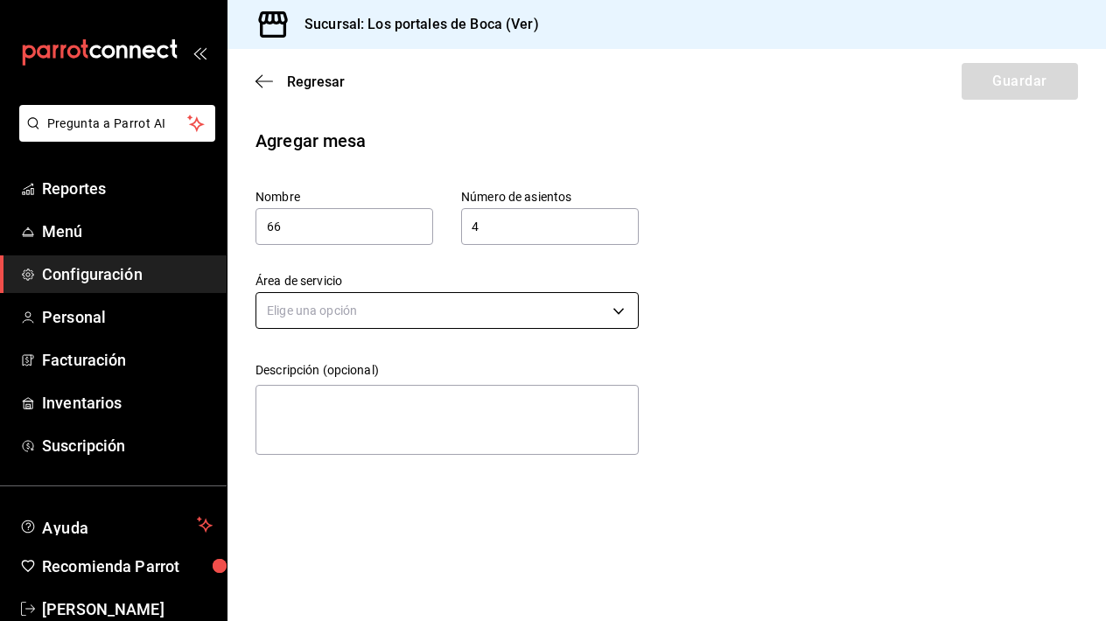
click at [448, 318] on body "Pregunta a Parrot AI Reportes Menú Configuración Personal Facturación Inventari…" at bounding box center [553, 310] width 1106 height 621
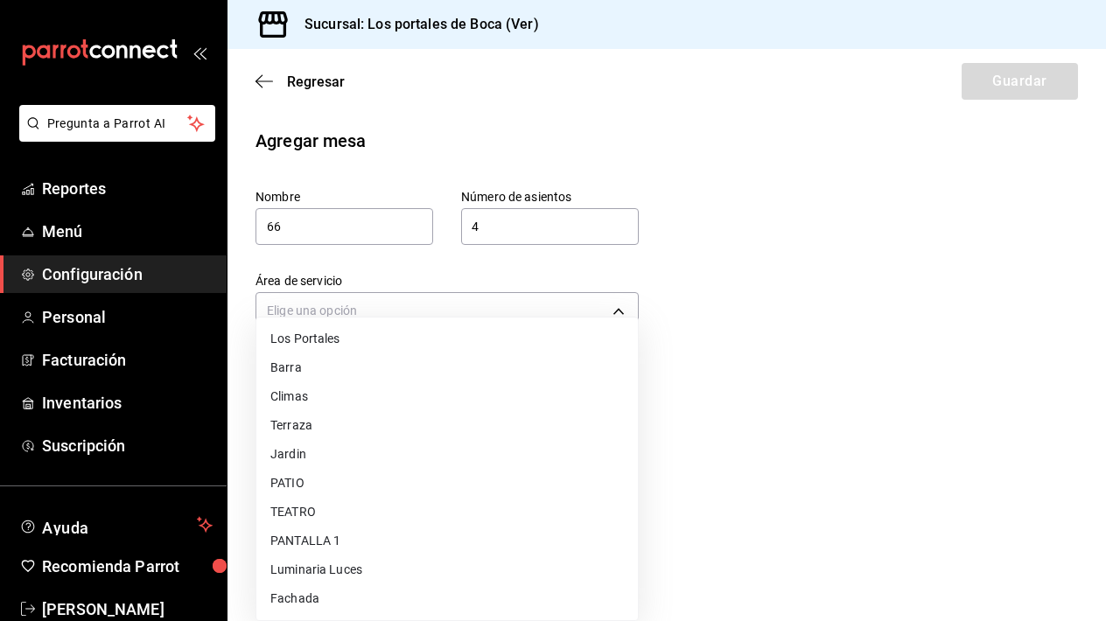
click at [393, 395] on li "Climas" at bounding box center [447, 396] width 382 height 29
type input "82ed5800-c916-4ba9-b652-aa34a3624dfd"
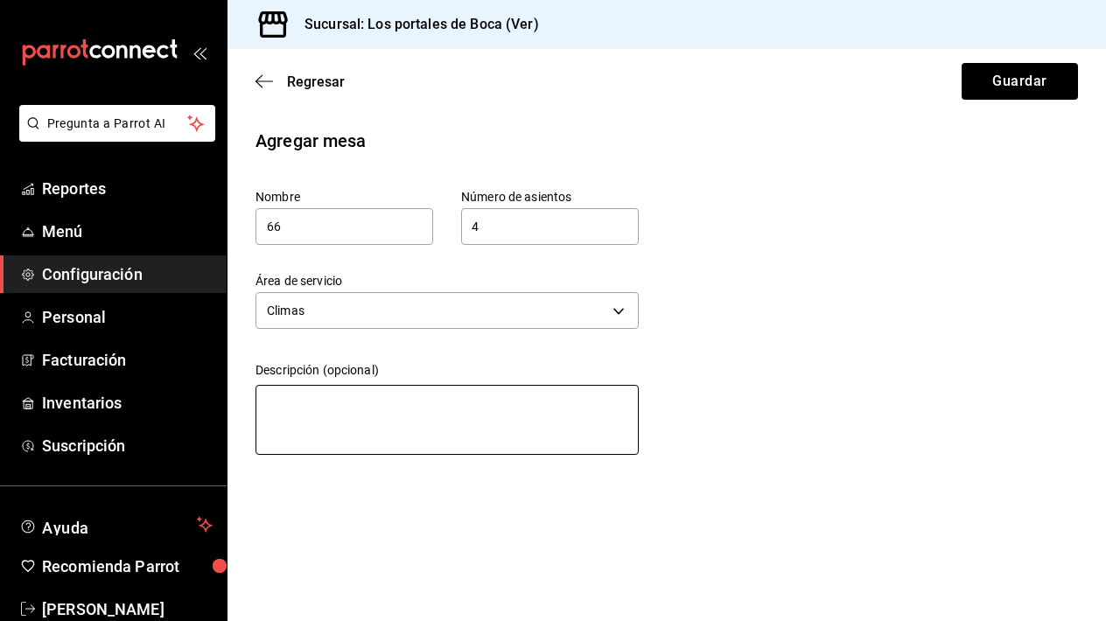
click at [376, 410] on textarea at bounding box center [447, 420] width 383 height 70
paste textarea "Mesa de parota"
type textarea "Mesa de parota"
type textarea "x"
type textarea "Mesa de parota"
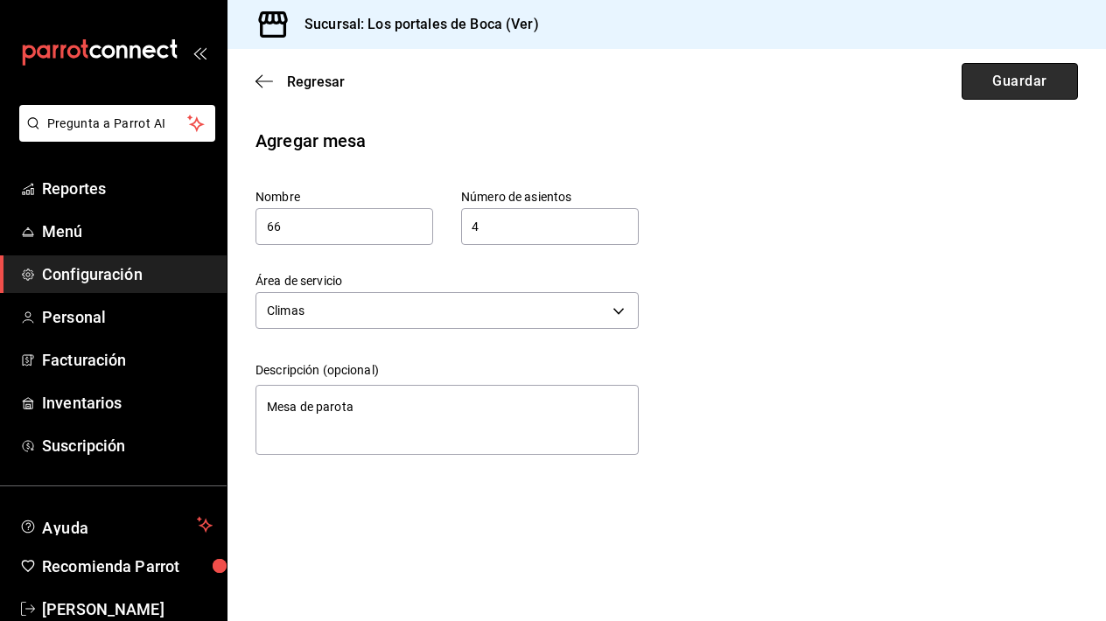
click at [982, 88] on button "Guardar" at bounding box center [1020, 81] width 116 height 37
type textarea "x"
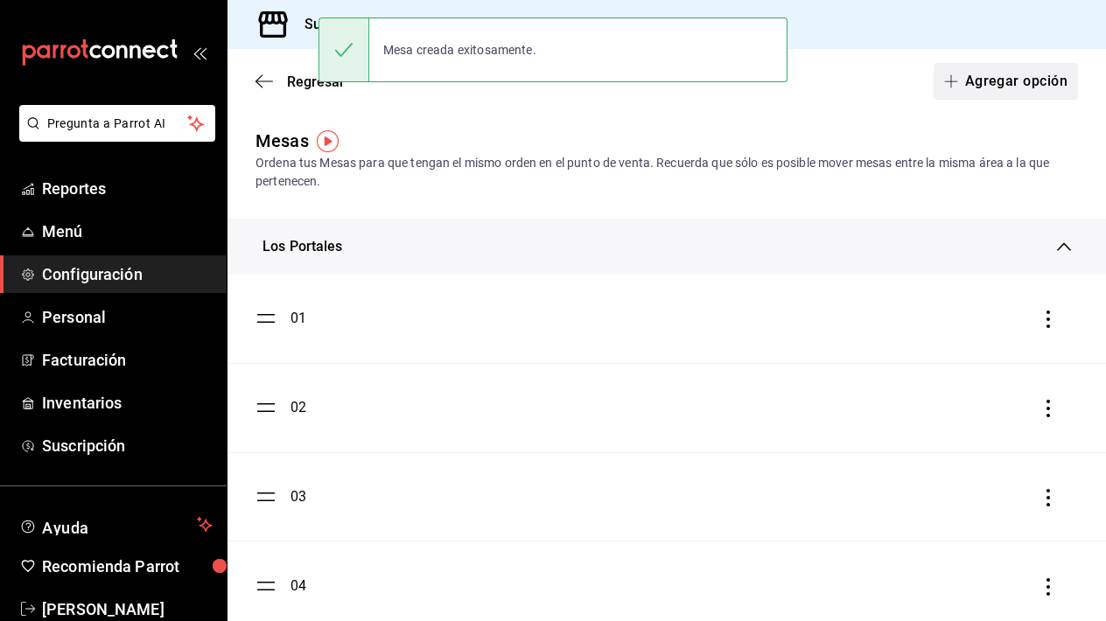
click at [992, 77] on button "Agregar opción" at bounding box center [1006, 81] width 144 height 37
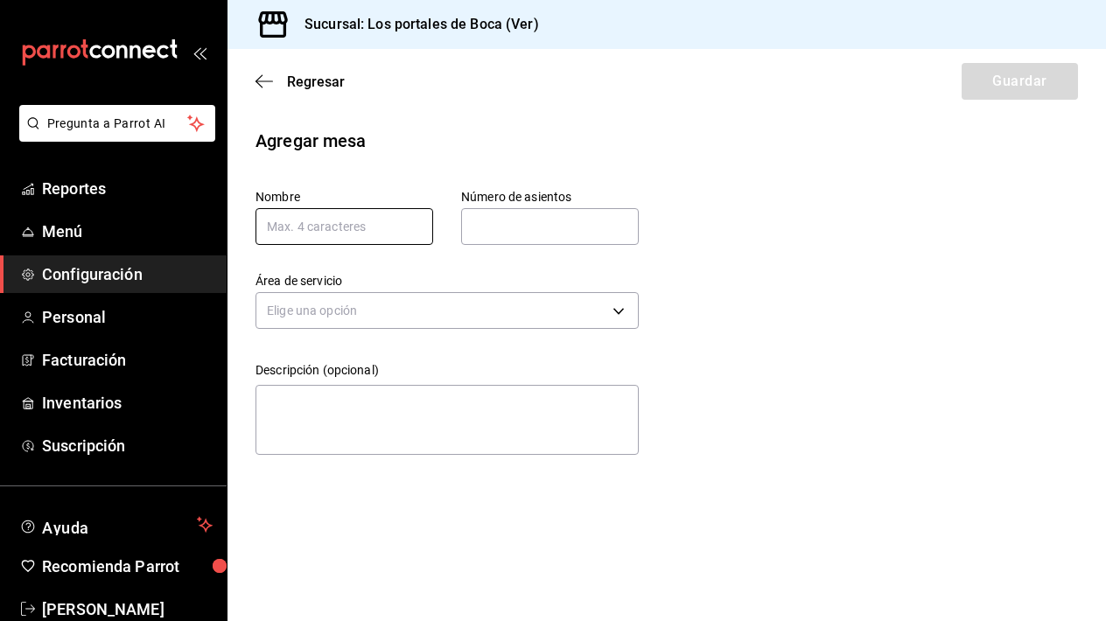
click at [380, 221] on input "text" at bounding box center [345, 226] width 178 height 37
type input "67"
click at [560, 233] on input "text" at bounding box center [550, 226] width 178 height 35
type input "6"
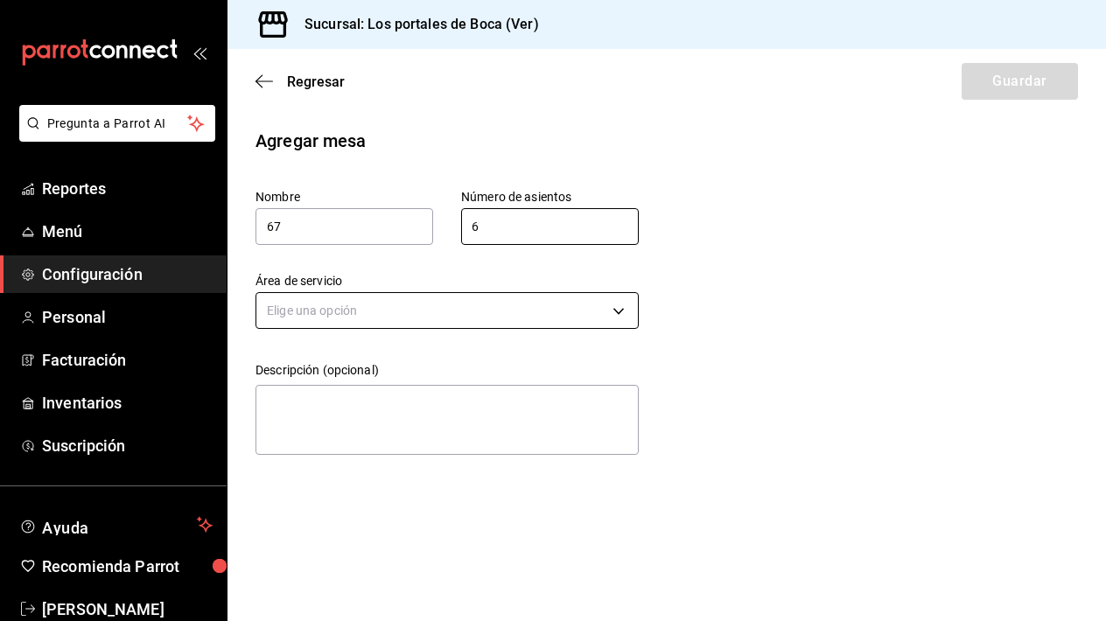
click at [473, 302] on body "Pregunta a Parrot AI Reportes Menú Configuración Personal Facturación Inventari…" at bounding box center [553, 310] width 1106 height 621
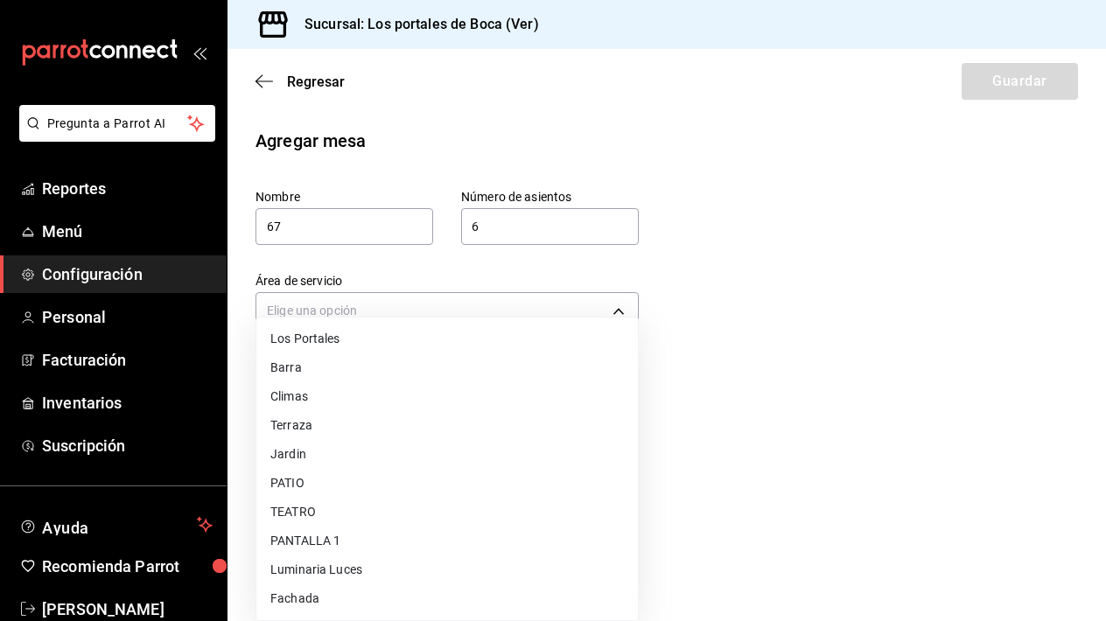
click at [386, 391] on li "Climas" at bounding box center [447, 396] width 382 height 29
type input "82ed5800-c916-4ba9-b652-aa34a3624dfd"
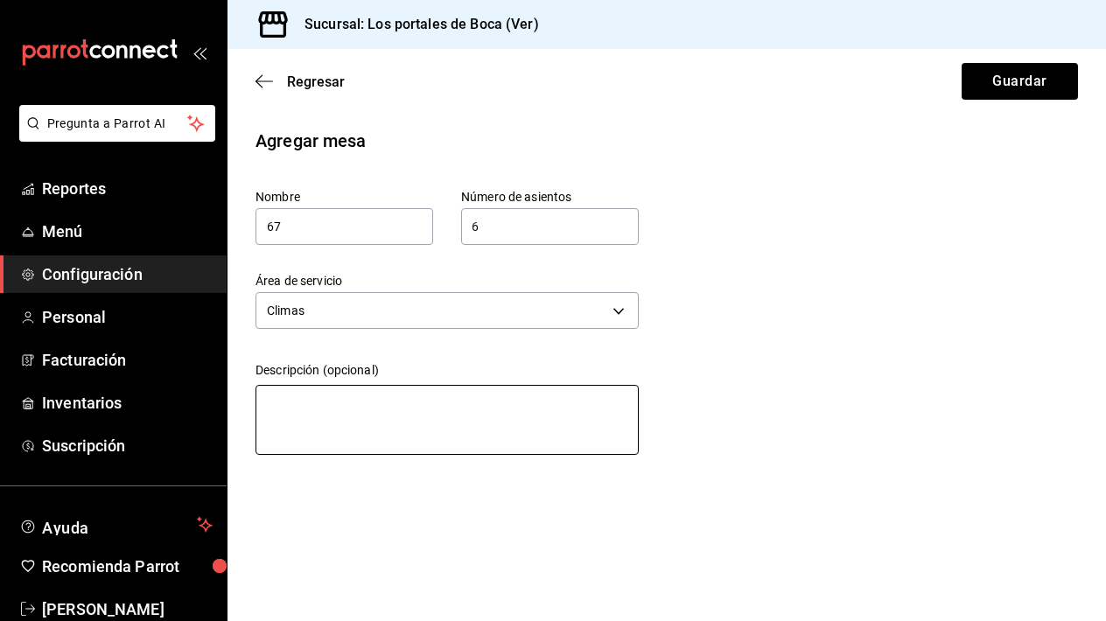
click at [361, 394] on textarea at bounding box center [447, 420] width 383 height 70
paste textarea "Mesa de parota"
type textarea "Mesa de parota"
type textarea "x"
type textarea "Mesa de parota"
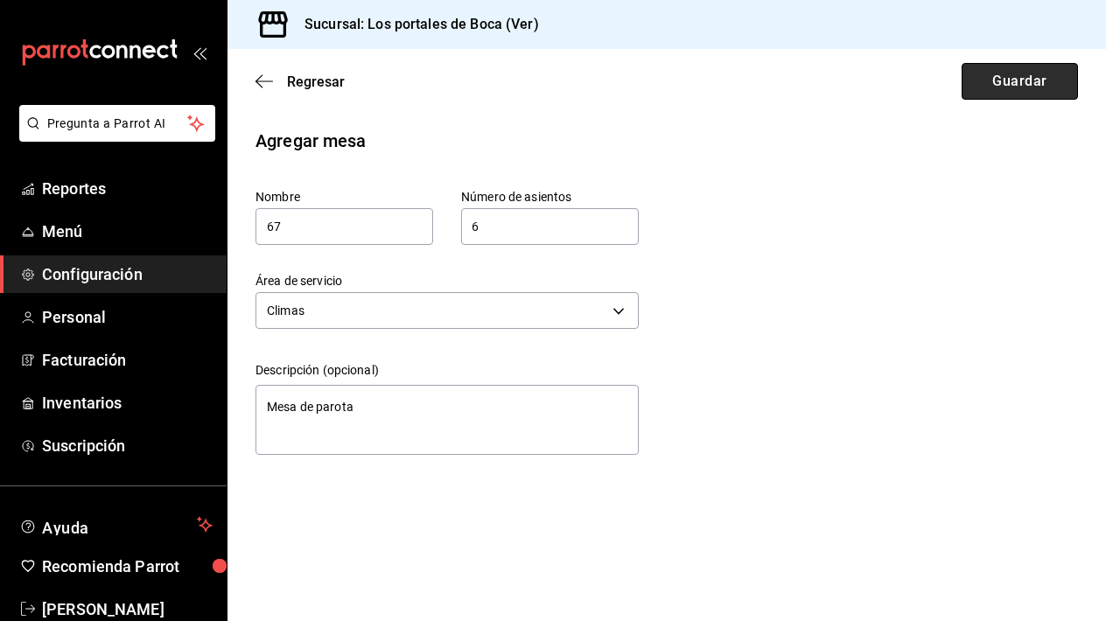
click at [1039, 82] on button "Guardar" at bounding box center [1020, 81] width 116 height 37
type textarea "x"
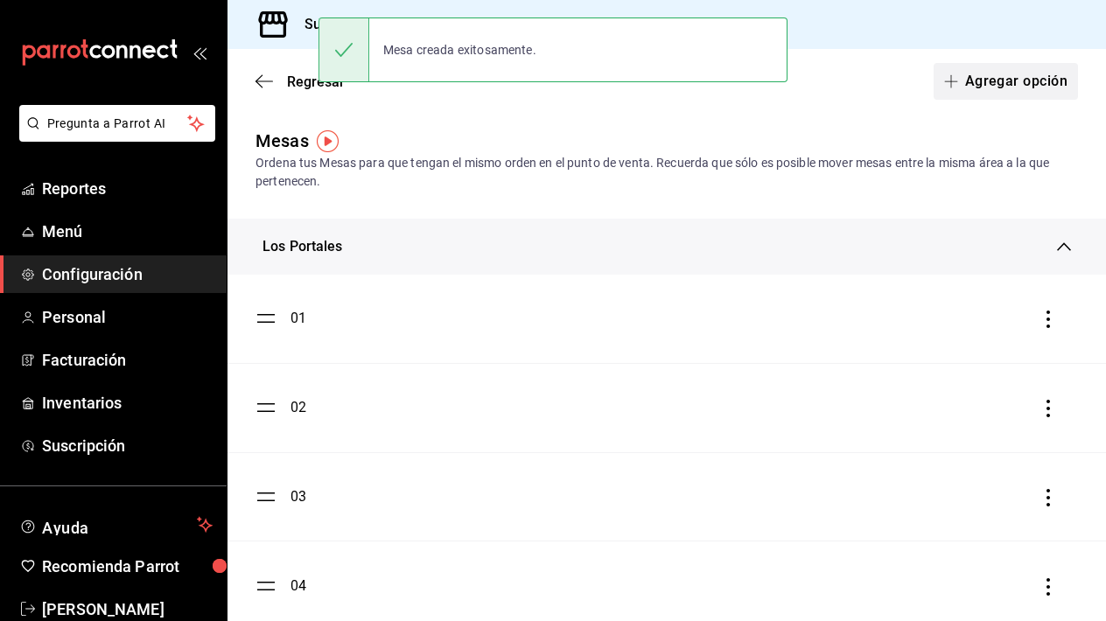
click at [1006, 88] on button "Agregar opción" at bounding box center [1006, 81] width 144 height 37
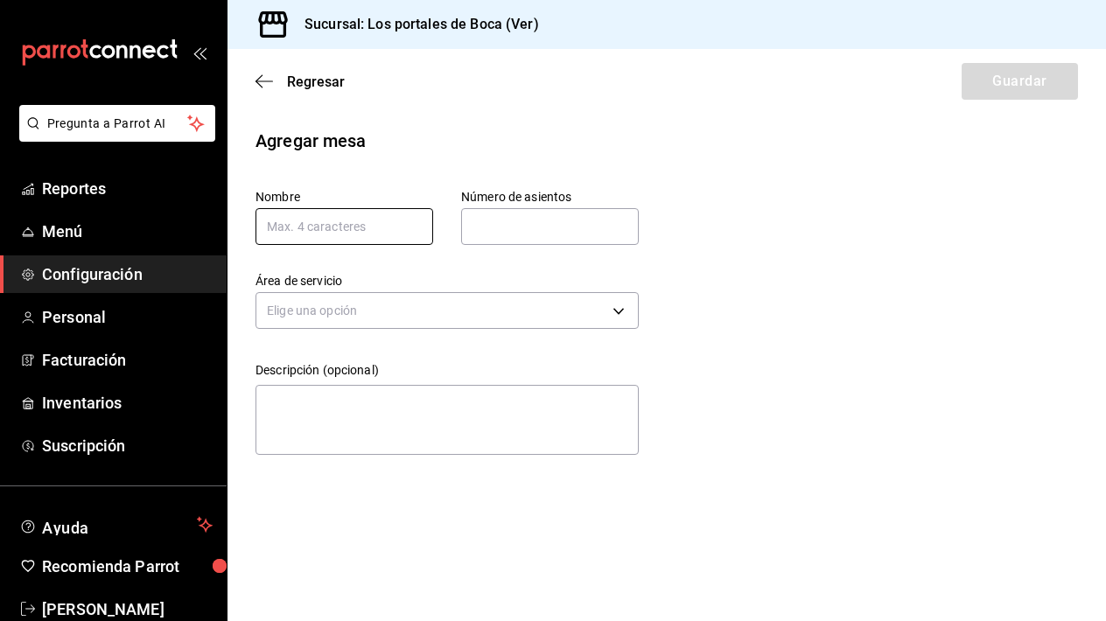
click at [359, 227] on input "text" at bounding box center [345, 226] width 178 height 37
paste input "Mesa"
click at [359, 227] on input "Mesa" at bounding box center [345, 226] width 178 height 37
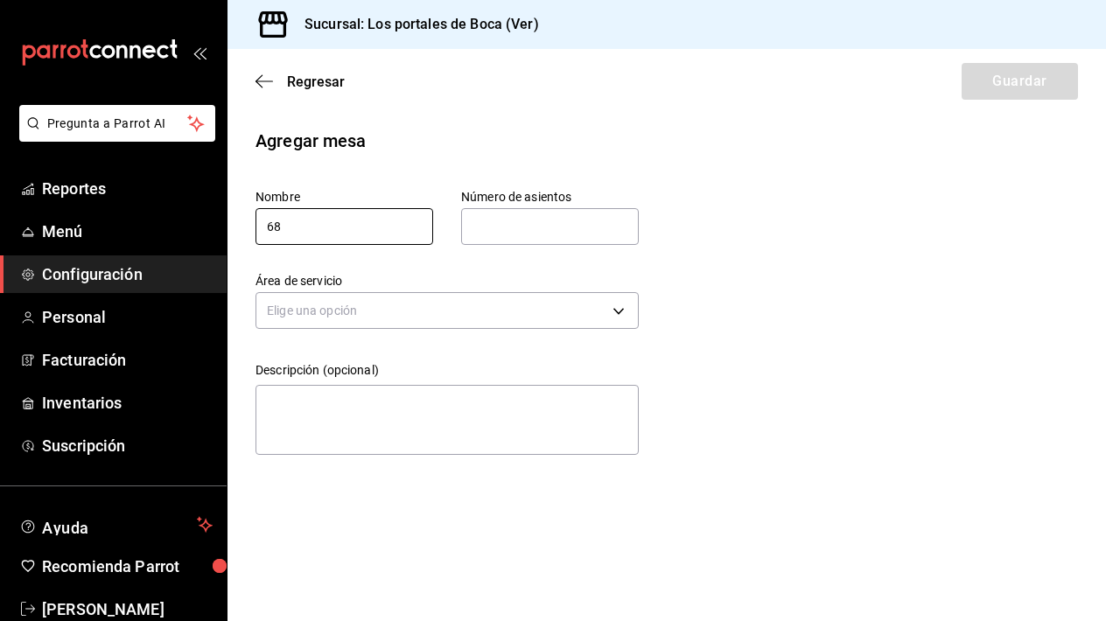
type input "68"
paste input "text"
type input "4"
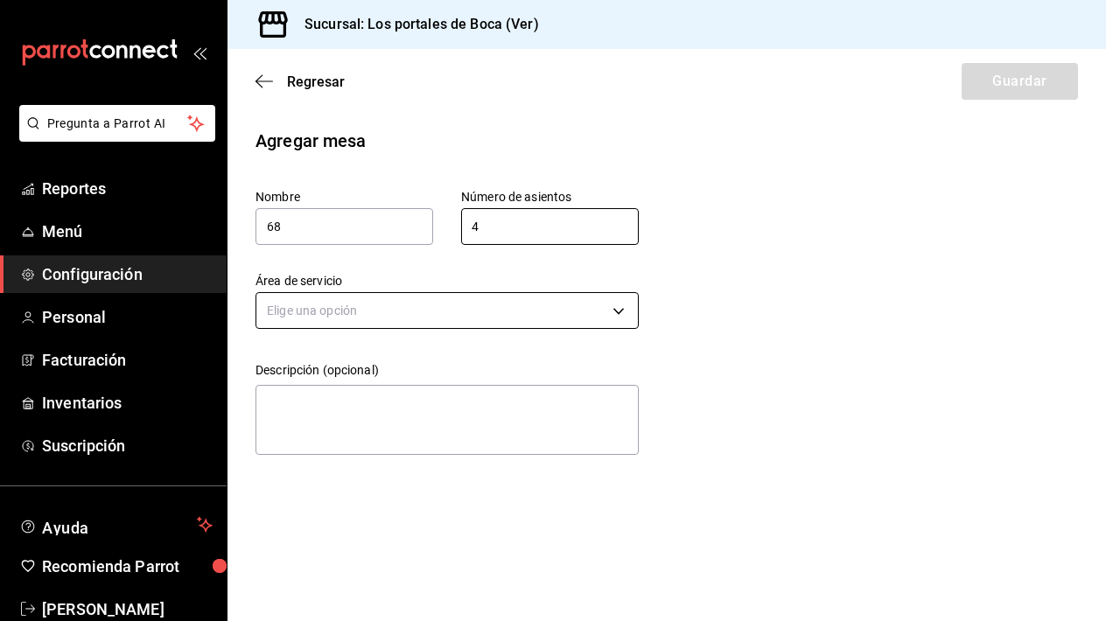
click at [426, 312] on body "Pregunta a Parrot AI Reportes Menú Configuración Personal Facturación Inventari…" at bounding box center [553, 310] width 1106 height 621
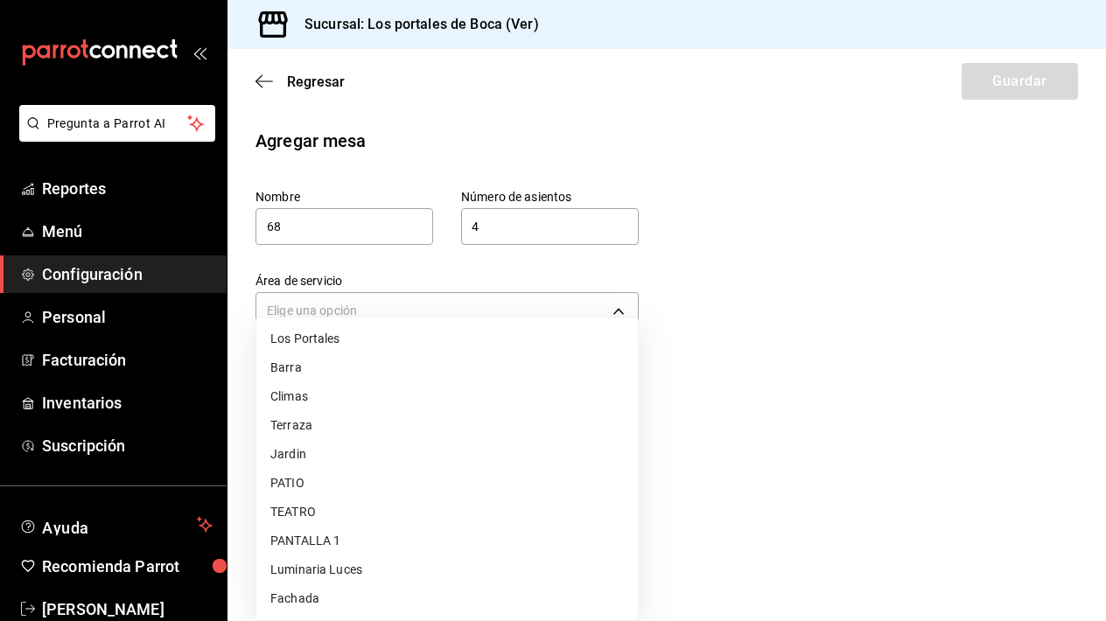
click at [354, 393] on li "Climas" at bounding box center [447, 396] width 382 height 29
type input "82ed5800-c916-4ba9-b652-aa34a3624dfd"
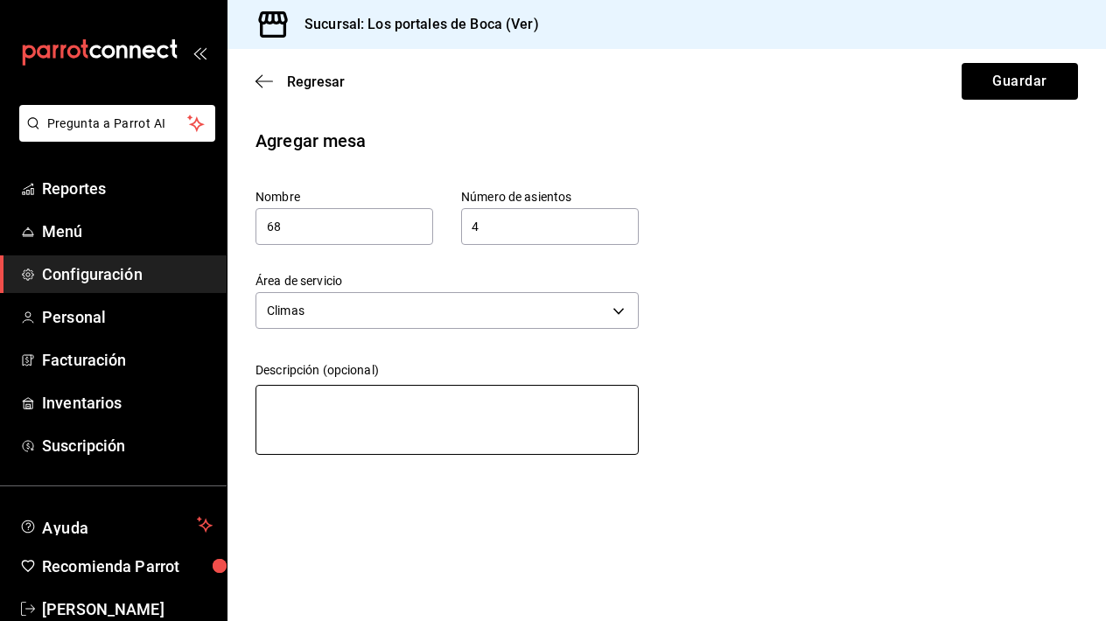
click at [365, 403] on textarea at bounding box center [447, 420] width 383 height 70
paste textarea "Mesa de parota"
type textarea "Mesa de parota"
type textarea "x"
type textarea "Mesa de parota"
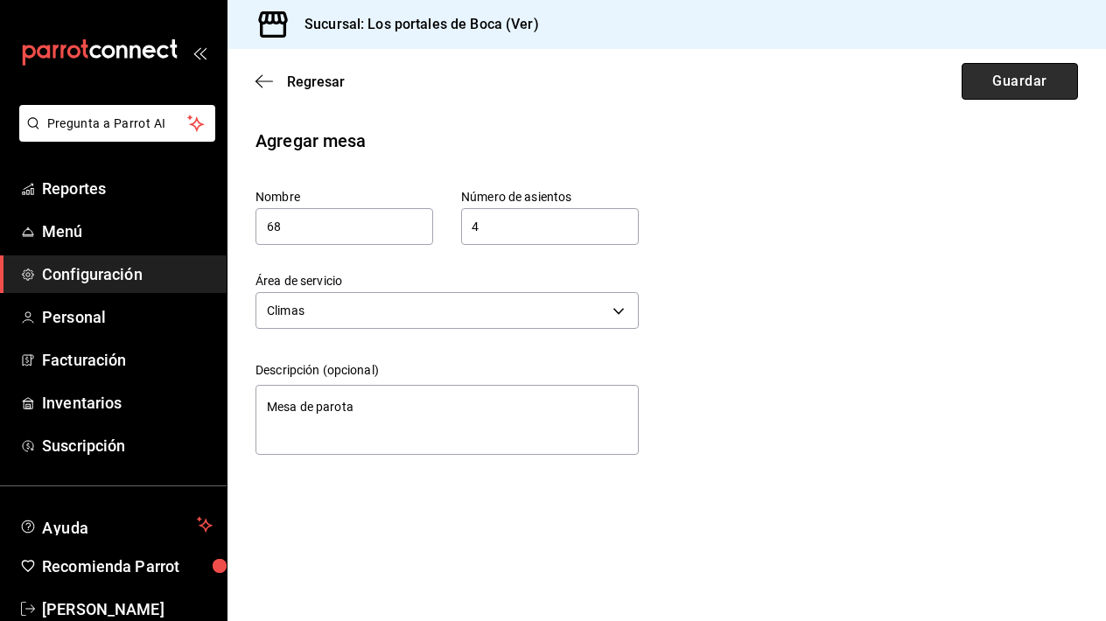
click at [1005, 89] on button "Guardar" at bounding box center [1020, 81] width 116 height 37
type textarea "x"
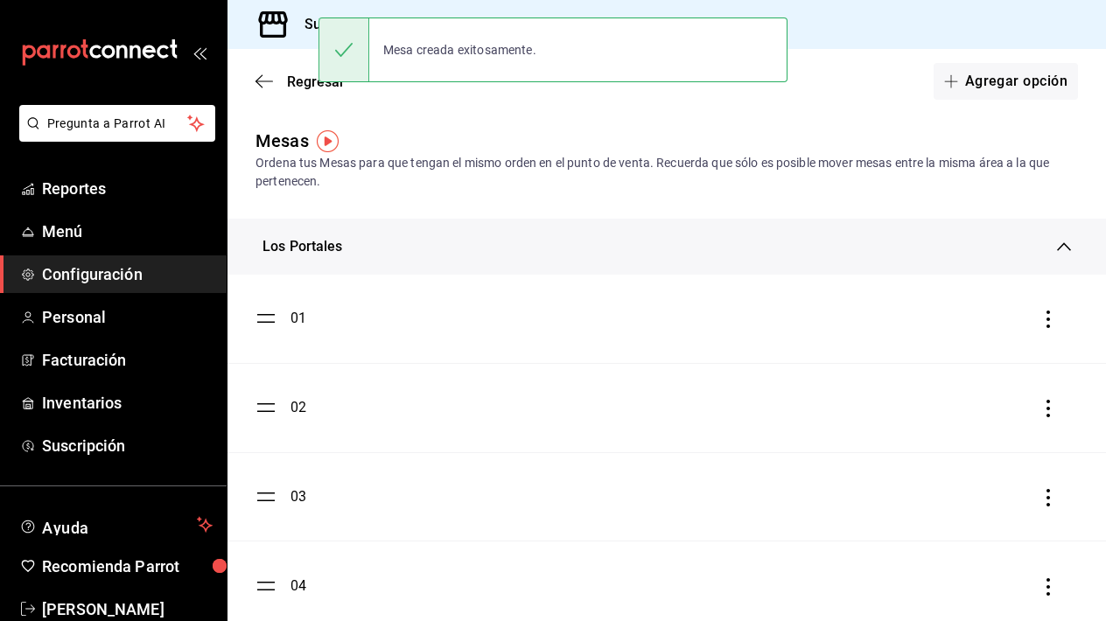
click at [1061, 246] on icon at bounding box center [1064, 247] width 14 height 14
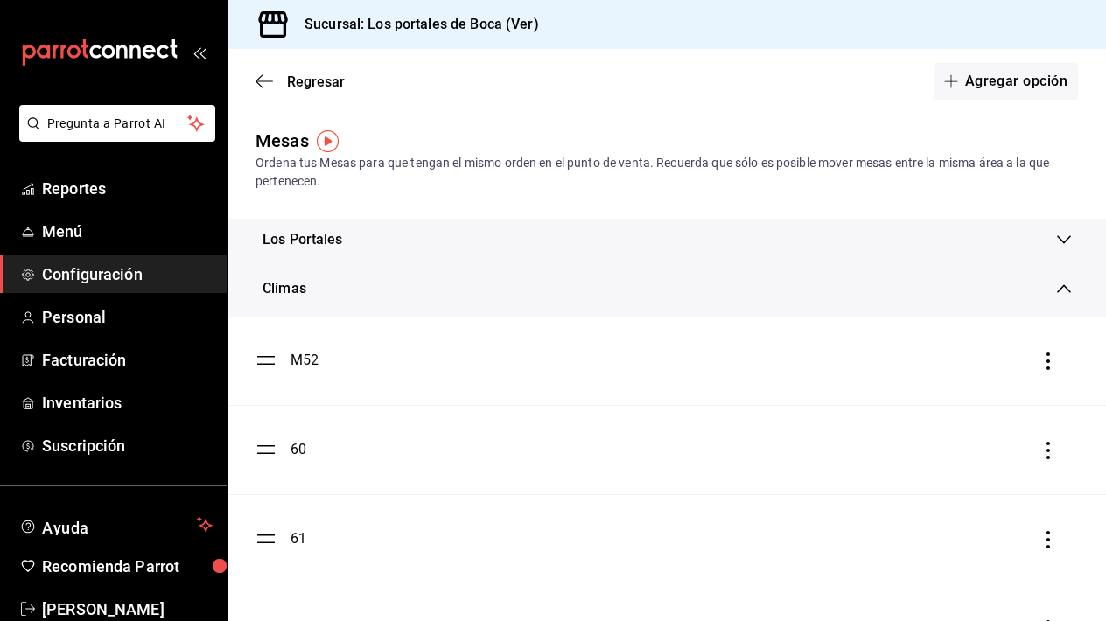
click at [1068, 285] on icon at bounding box center [1064, 289] width 14 height 14
click at [1068, 329] on icon at bounding box center [1064, 331] width 14 height 14
click at [97, 286] on link "Configuración" at bounding box center [113, 275] width 227 height 38
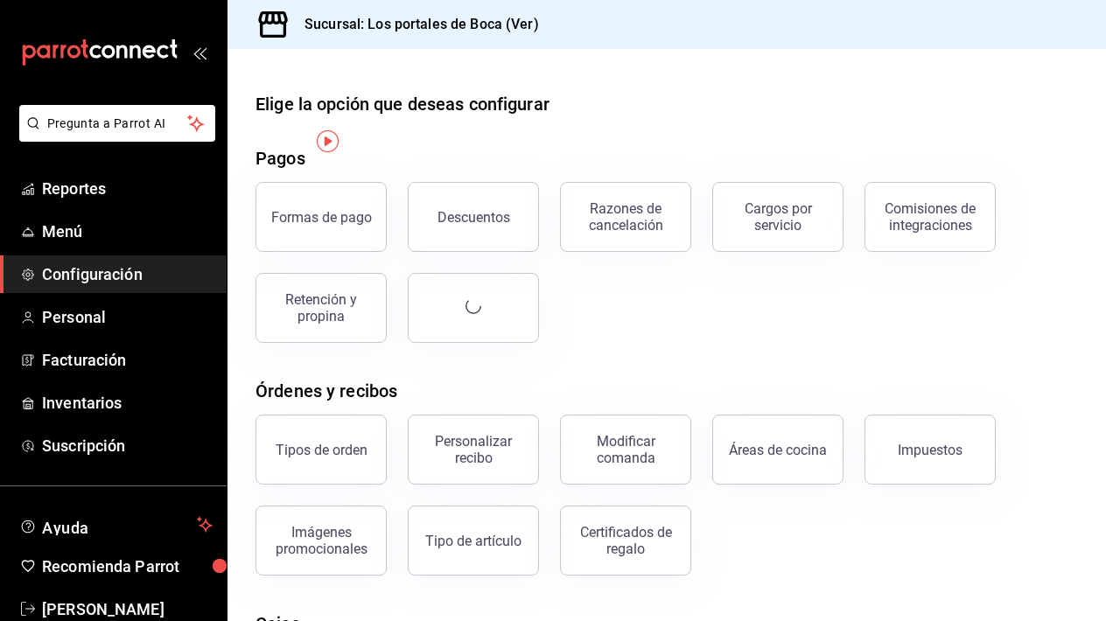
click at [97, 286] on link "Configuración" at bounding box center [113, 275] width 227 height 38
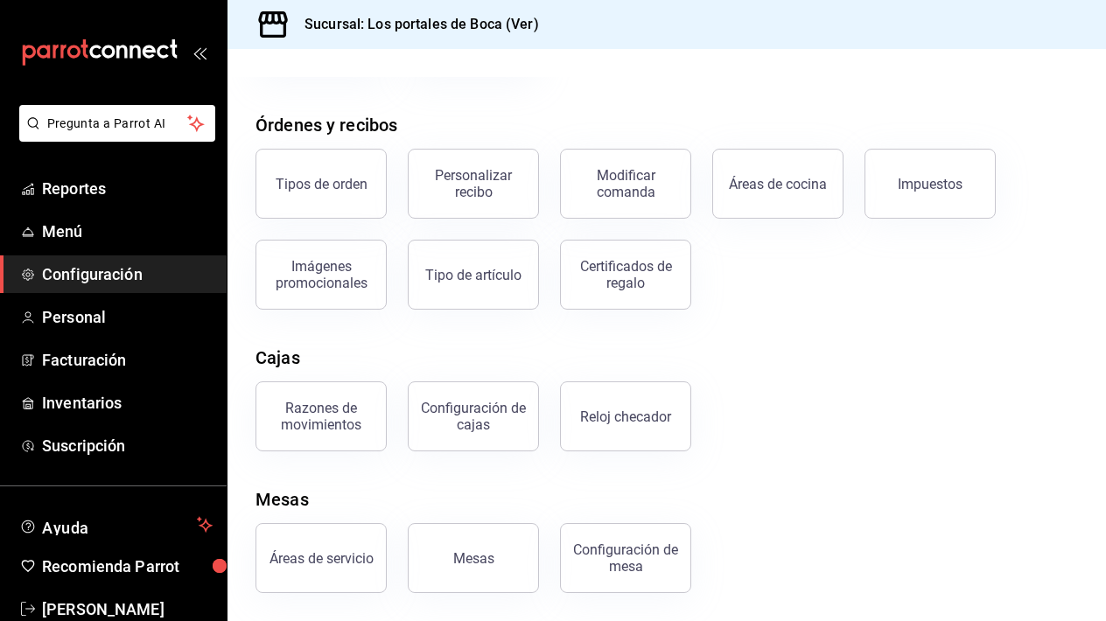
scroll to position [266, 0]
click at [345, 560] on div "Áreas de servicio" at bounding box center [322, 558] width 104 height 17
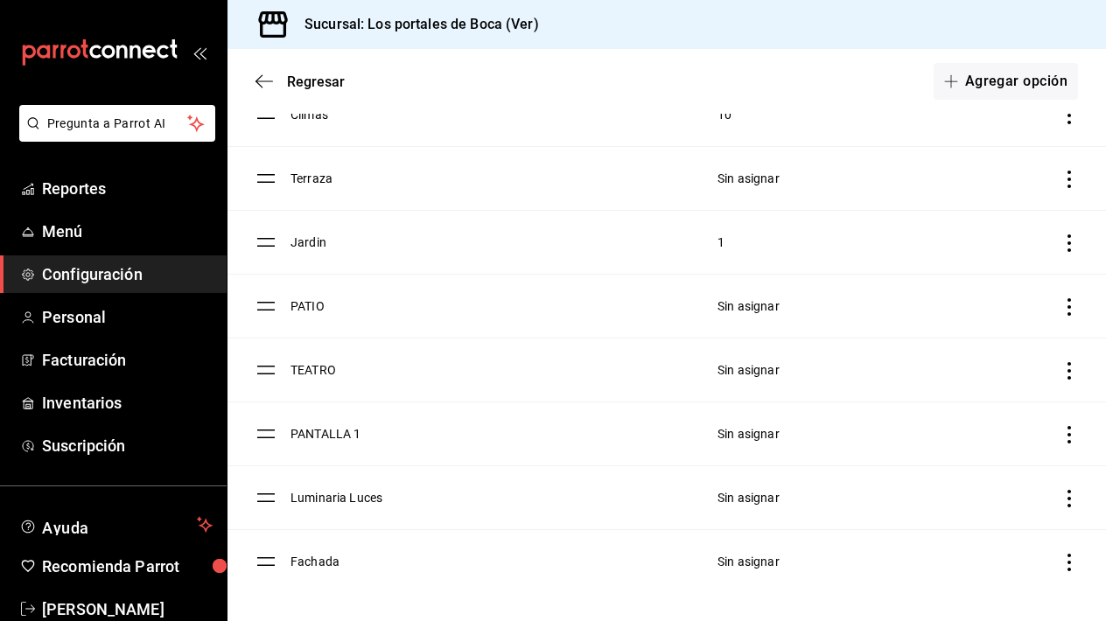
scroll to position [270, 0]
click at [1075, 438] on icon "discountsTable" at bounding box center [1070, 435] width 18 height 18
click at [321, 427] on div at bounding box center [553, 310] width 1106 height 621
click at [277, 434] on td "discountsTable" at bounding box center [259, 435] width 63 height 64
click at [336, 434] on td "PANTALLA 1" at bounding box center [494, 435] width 406 height 64
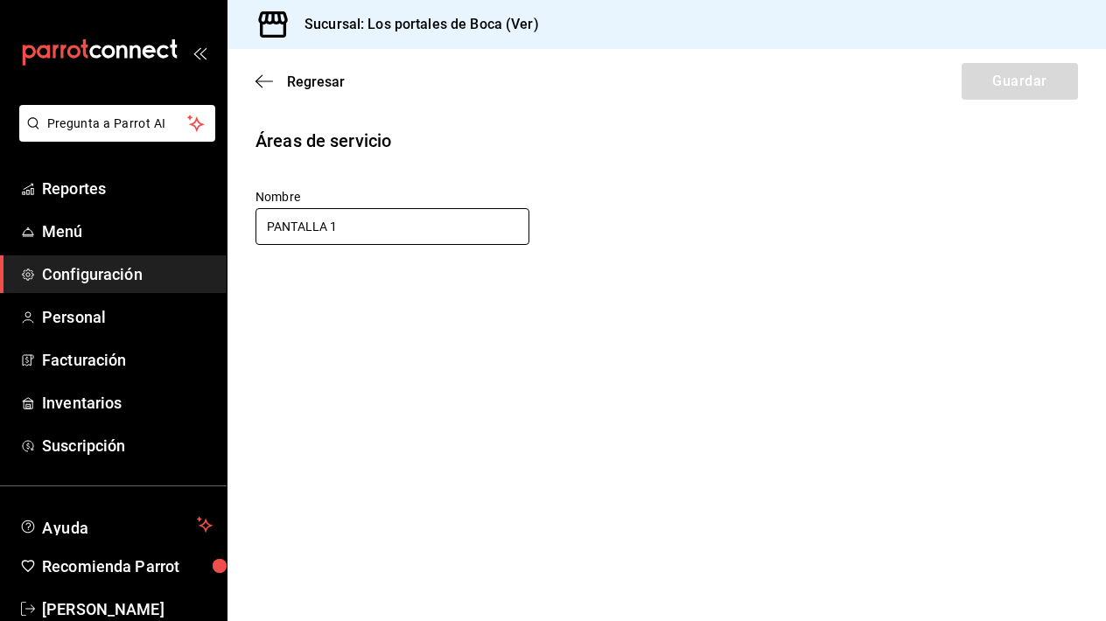
click at [415, 221] on input "PANTALLA 1" at bounding box center [393, 226] width 274 height 37
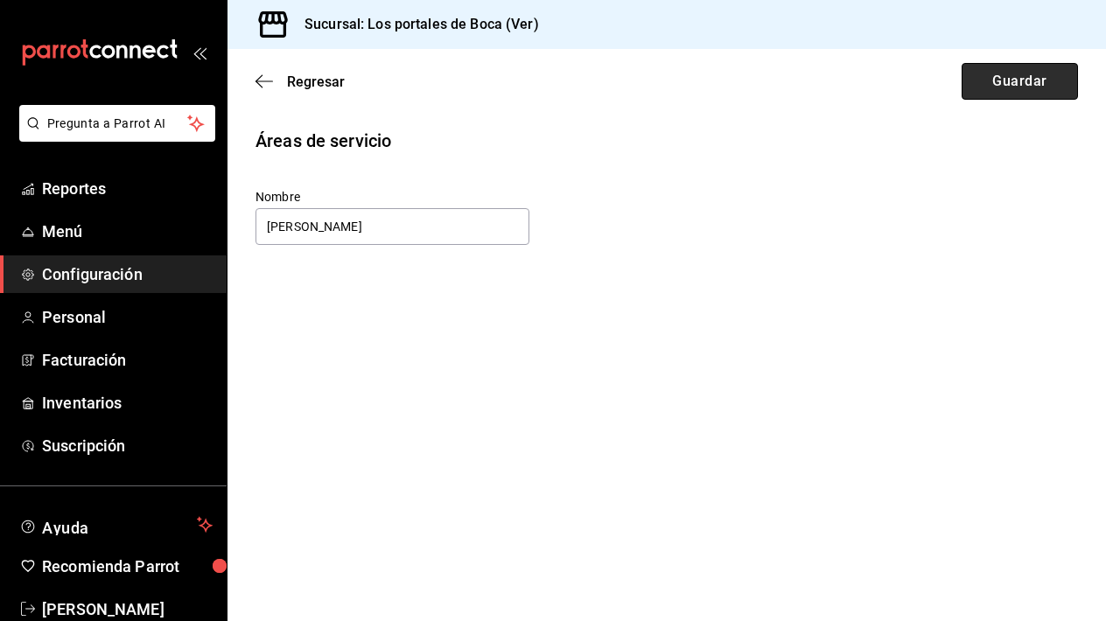
click at [1013, 76] on button "Guardar" at bounding box center [1020, 81] width 116 height 37
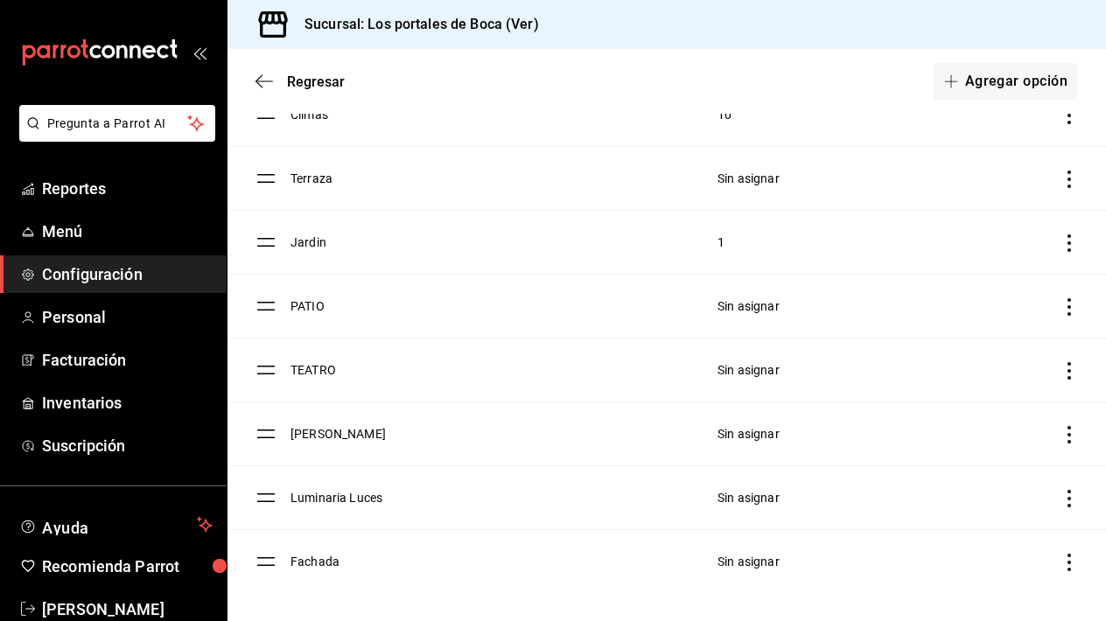
scroll to position [270, 0]
click at [122, 277] on span "Configuración" at bounding box center [127, 275] width 171 height 24
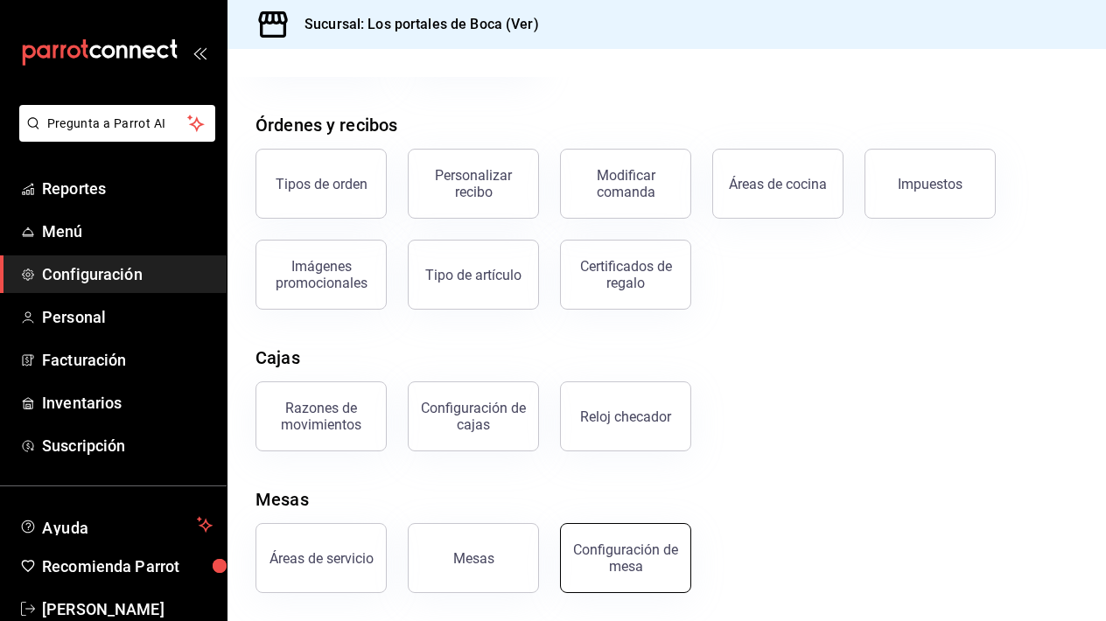
scroll to position [266, 0]
click at [592, 537] on button "Configuración de mesa" at bounding box center [625, 558] width 131 height 70
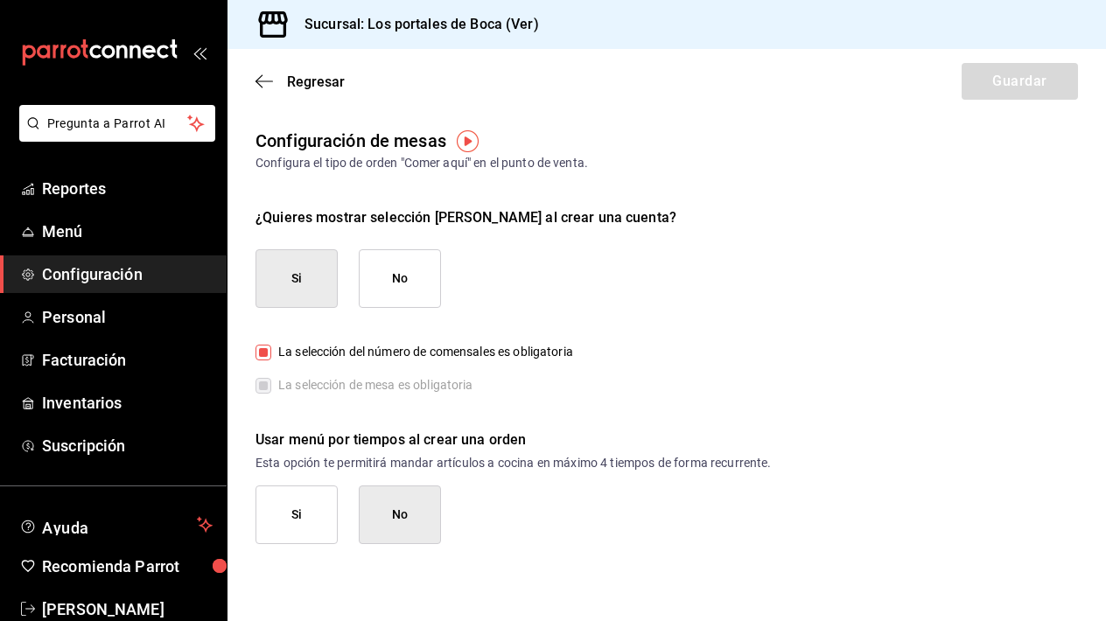
click at [115, 279] on span "Configuración" at bounding box center [127, 275] width 171 height 24
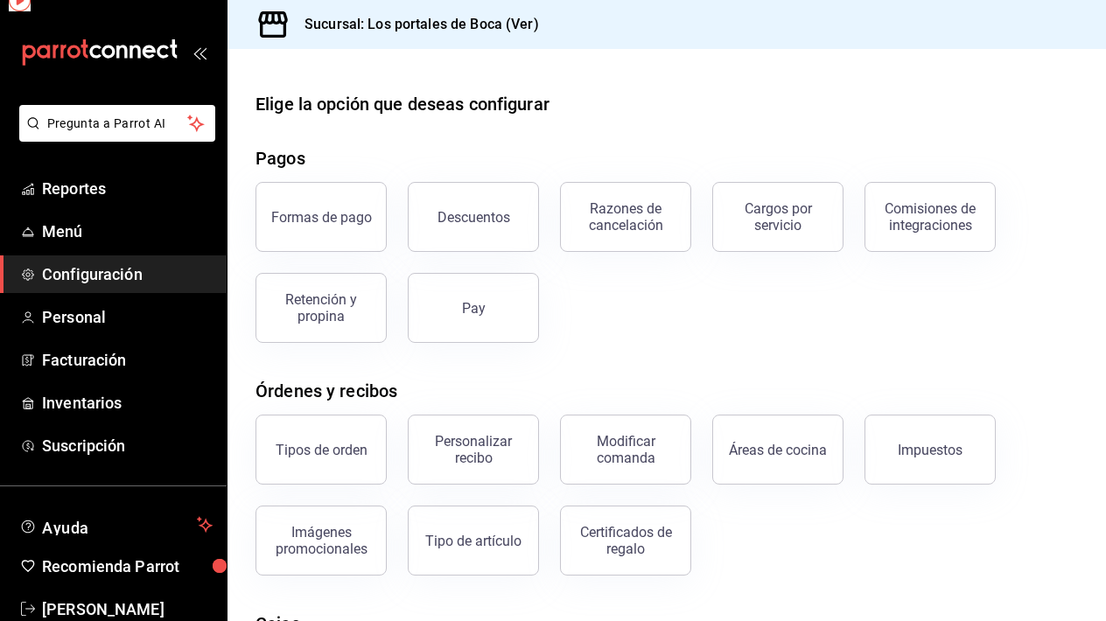
click at [115, 279] on span "Configuración" at bounding box center [127, 275] width 171 height 24
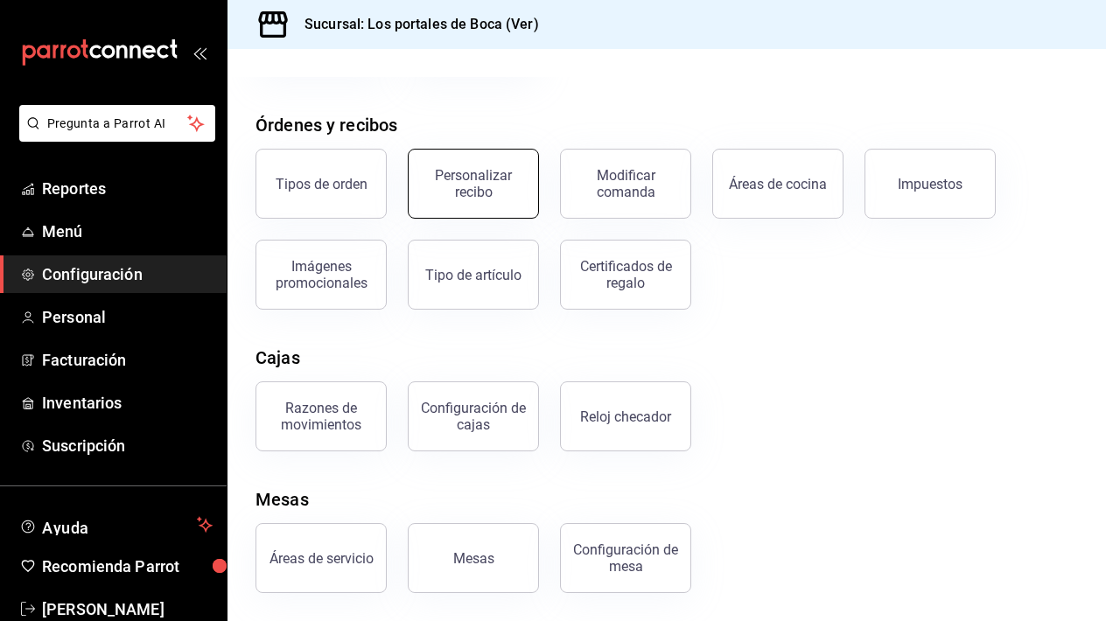
scroll to position [266, 0]
click at [519, 587] on button "Mesas" at bounding box center [473, 558] width 131 height 70
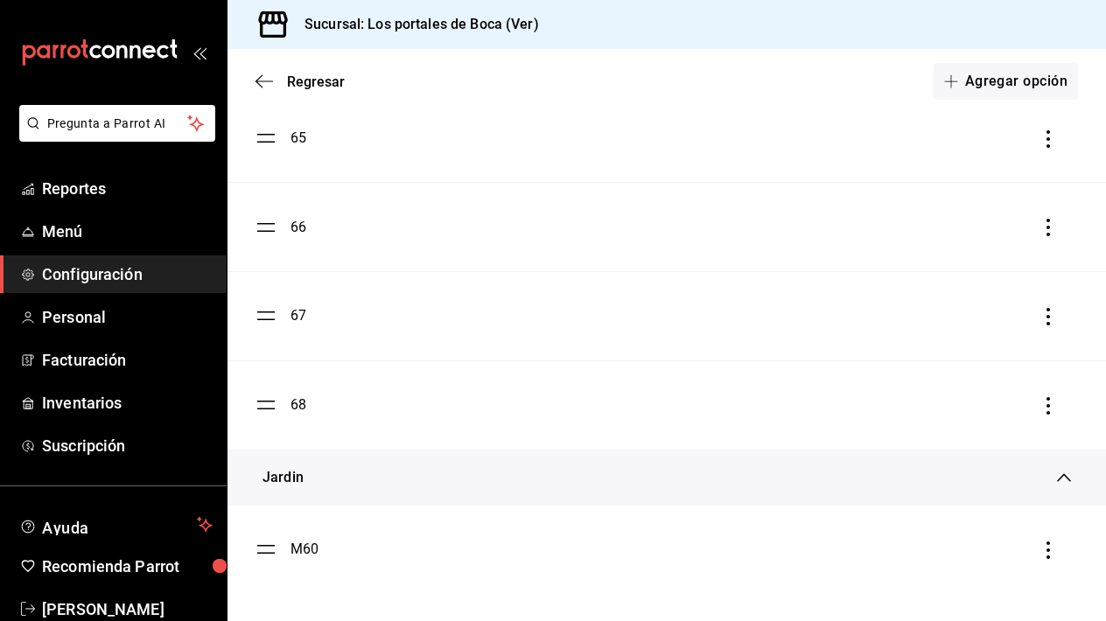
click at [537, 399] on div "68" at bounding box center [667, 405] width 823 height 21
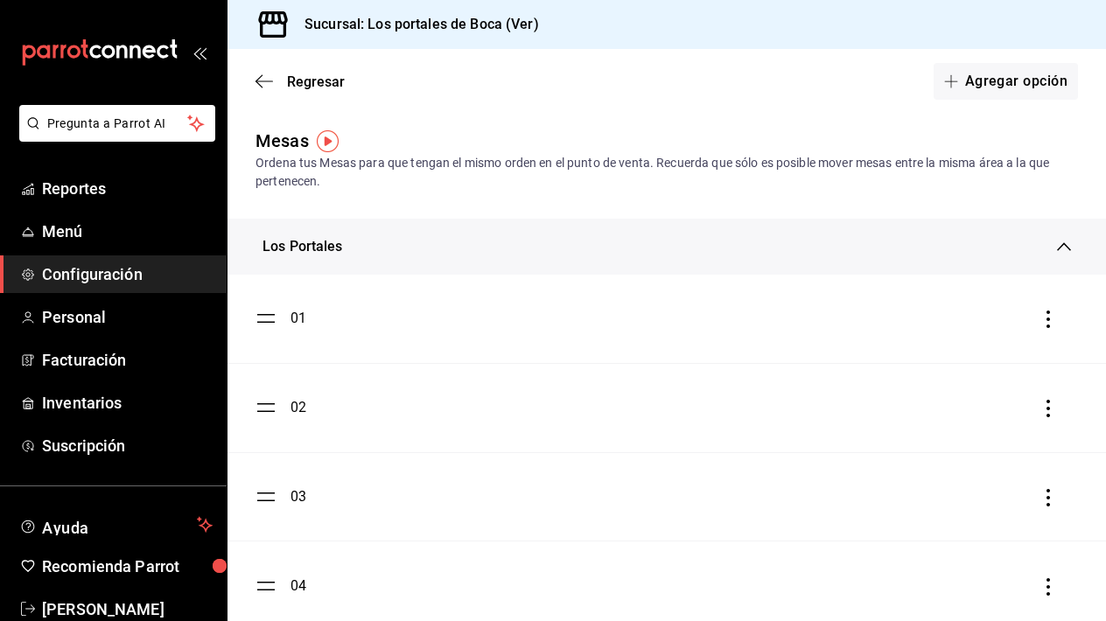
click at [1064, 252] on icon at bounding box center [1064, 247] width 14 height 14
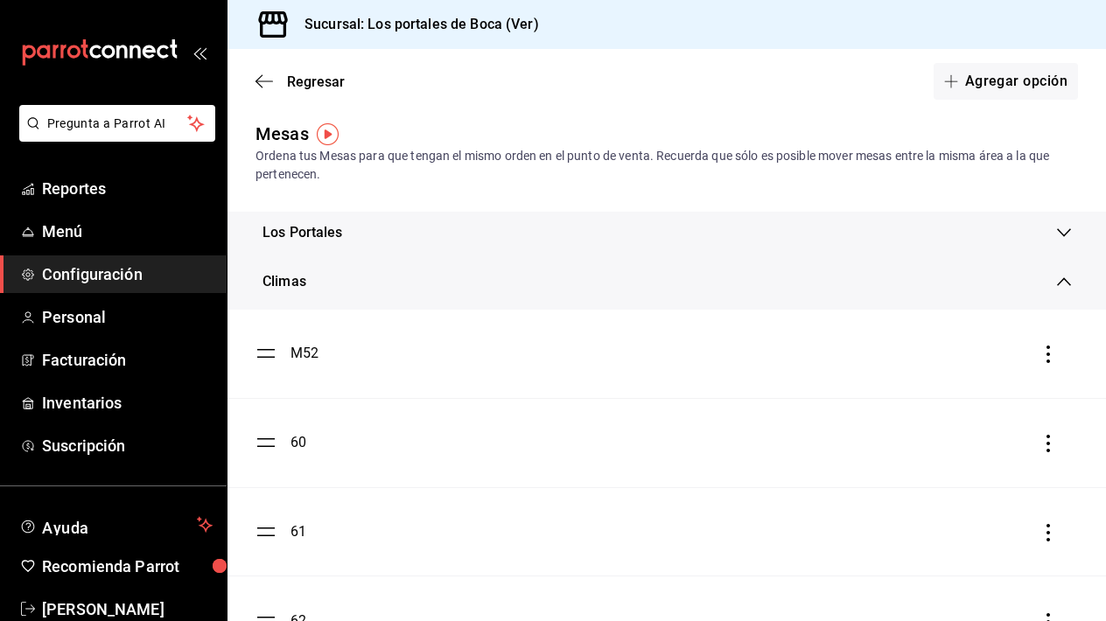
scroll to position [9, 0]
click at [894, 294] on div "Climas" at bounding box center [667, 280] width 879 height 56
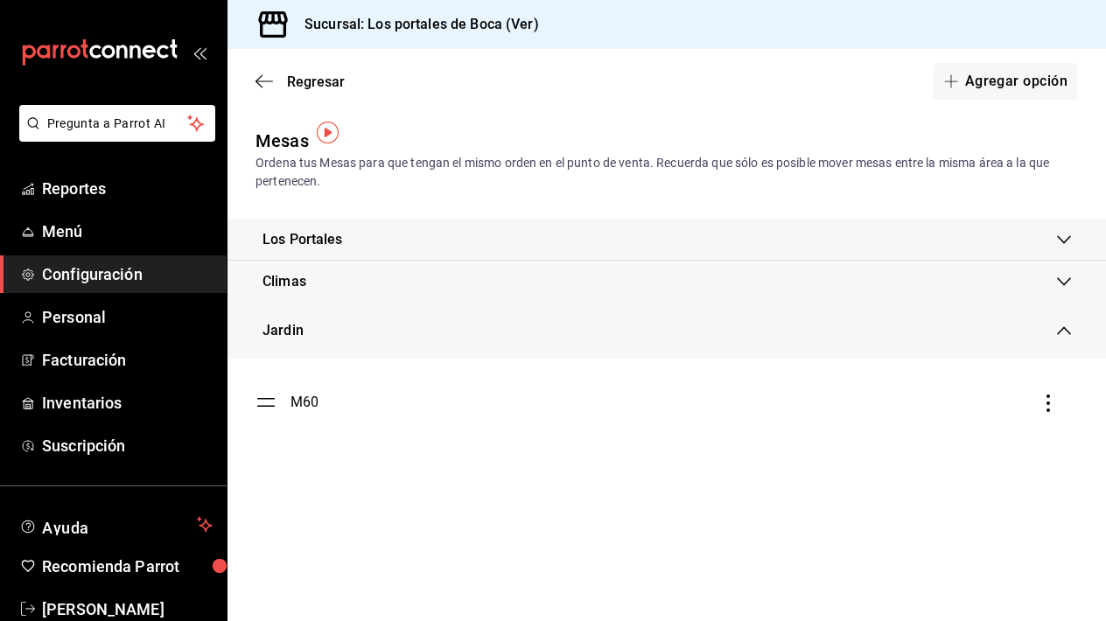
scroll to position [0, 0]
click at [812, 334] on div "Jardin" at bounding box center [660, 330] width 795 height 21
click at [812, 334] on div "Jardin" at bounding box center [667, 324] width 879 height 42
click at [112, 273] on span "Configuración" at bounding box center [127, 275] width 171 height 24
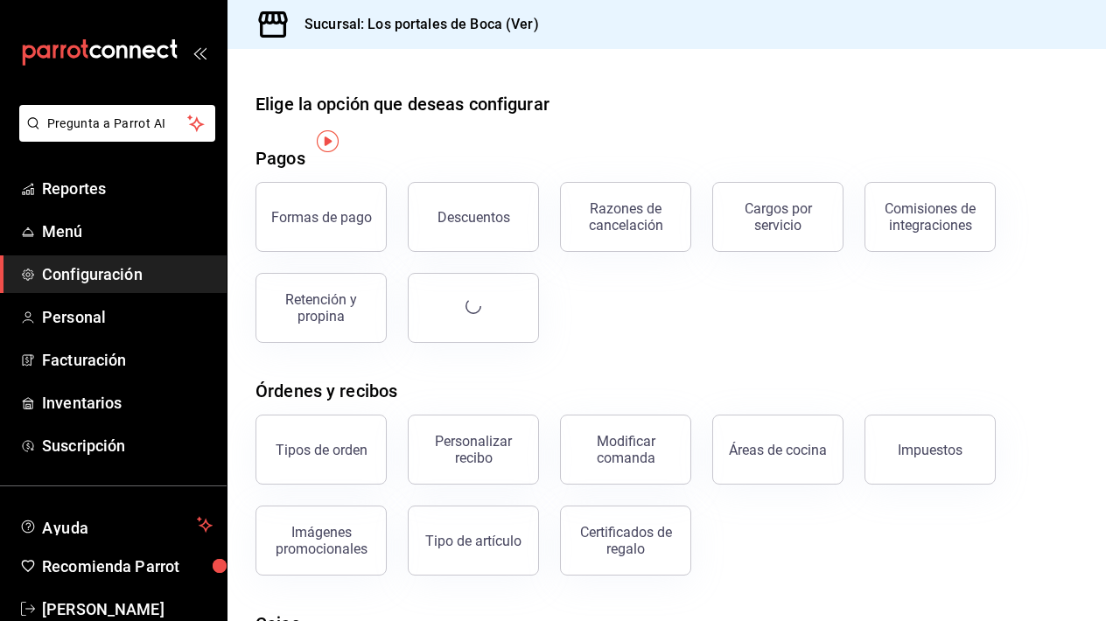
click at [112, 273] on span "Configuración" at bounding box center [127, 275] width 171 height 24
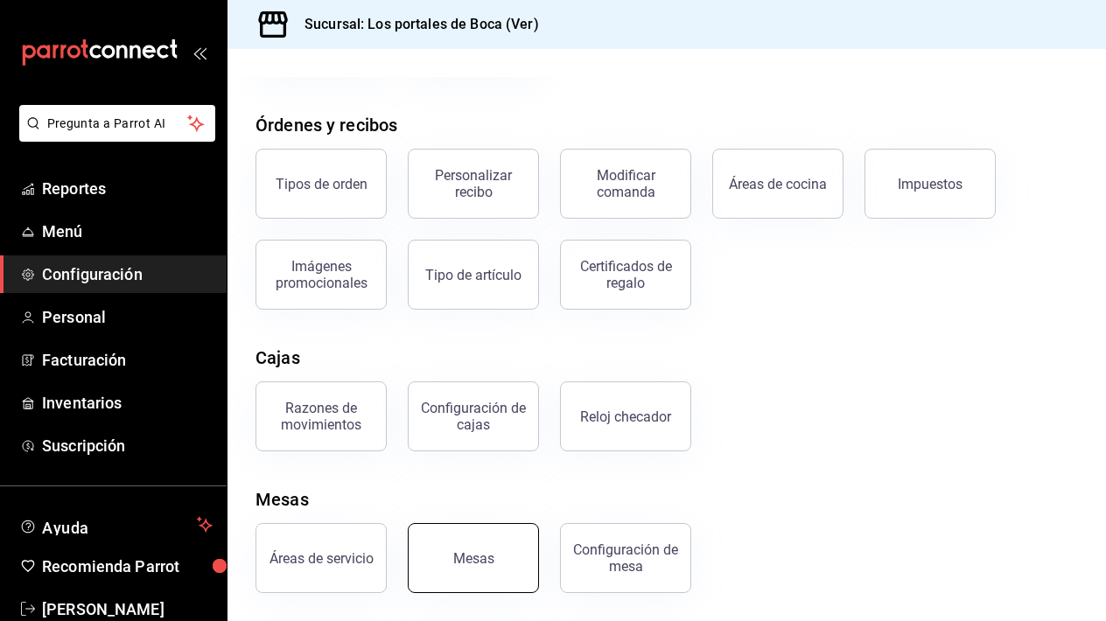
click at [500, 557] on button "Mesas" at bounding box center [473, 558] width 131 height 70
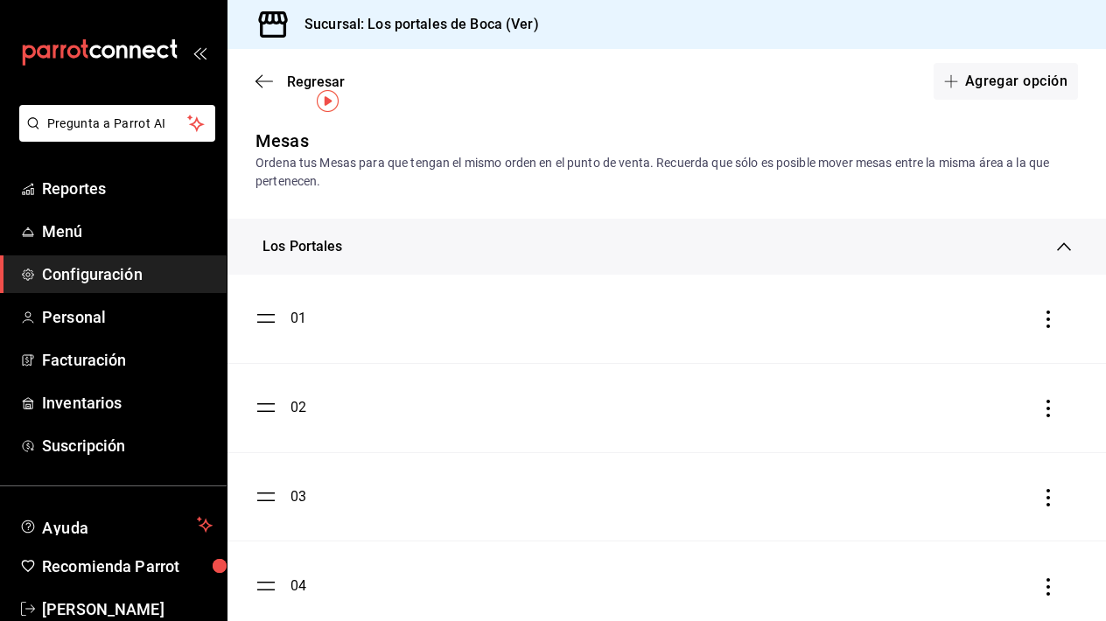
scroll to position [112, 0]
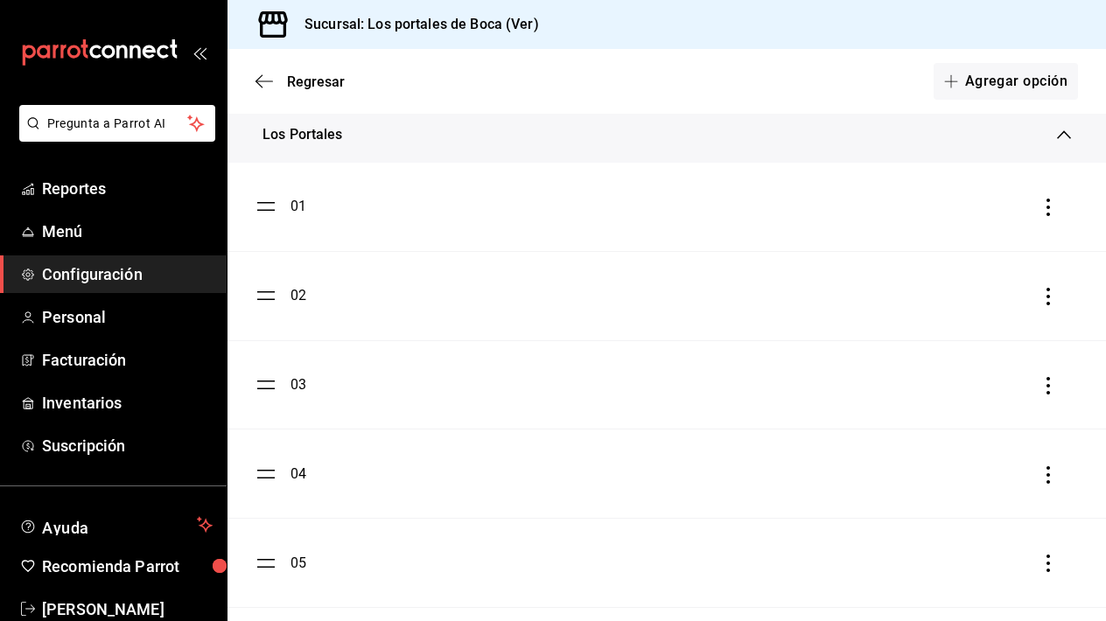
click at [1069, 137] on icon at bounding box center [1064, 134] width 14 height 9
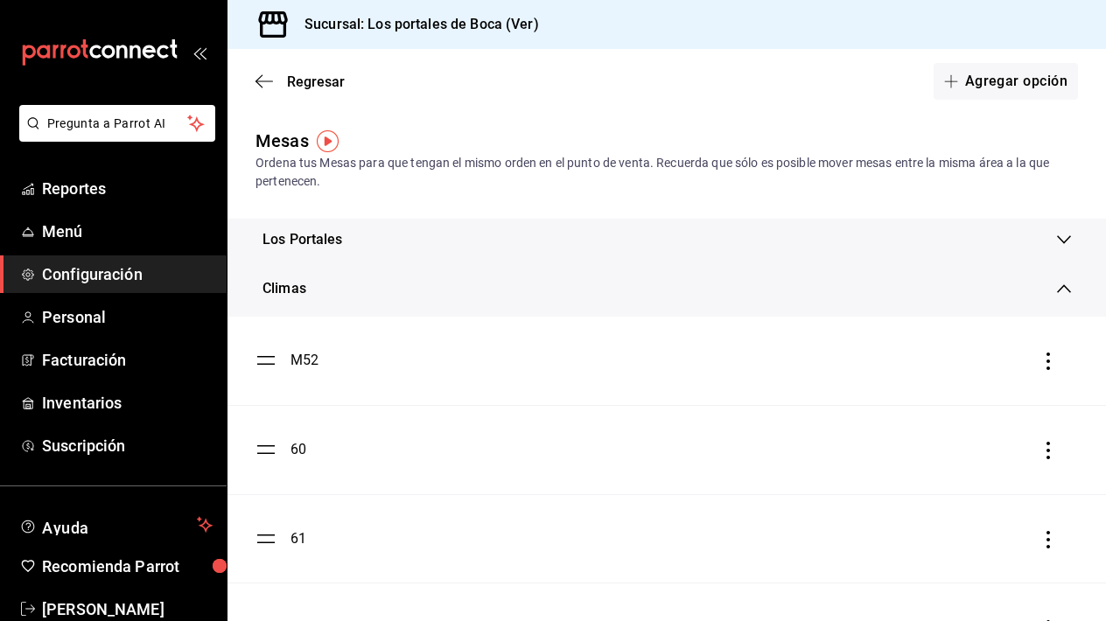
scroll to position [0, 0]
click at [1064, 236] on icon at bounding box center [1064, 240] width 14 height 14
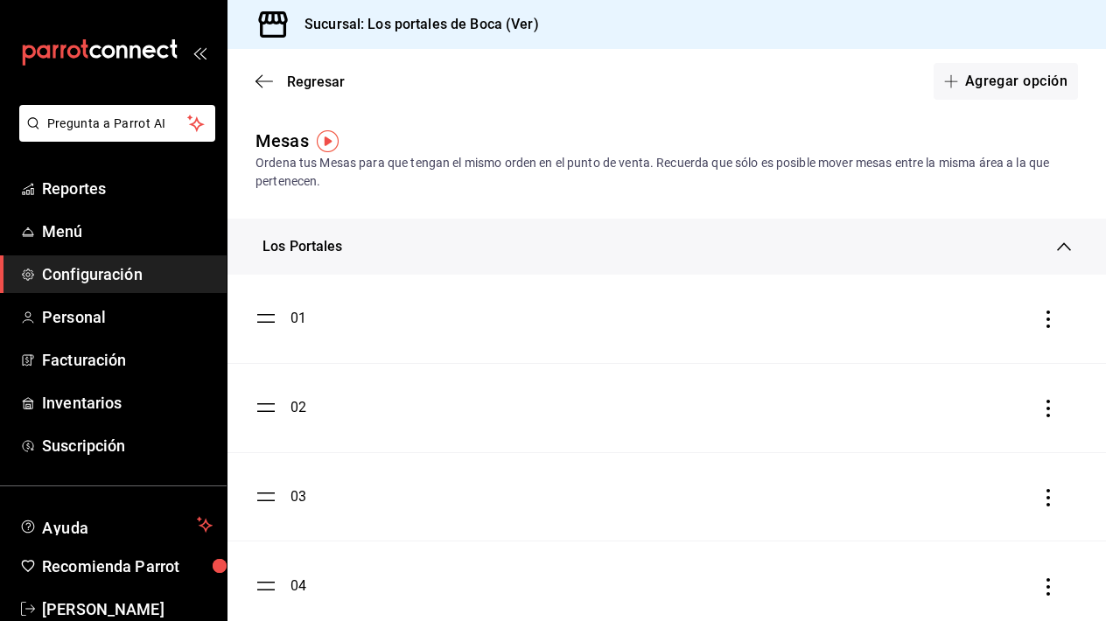
scroll to position [19, 0]
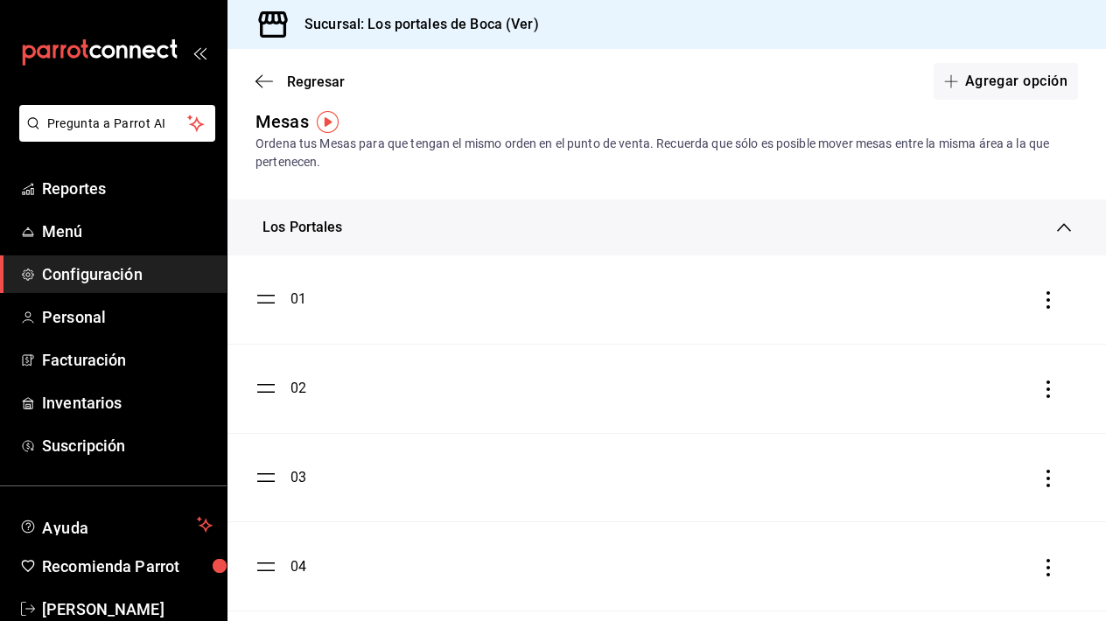
click at [1066, 239] on div "Los Portales" at bounding box center [667, 228] width 879 height 56
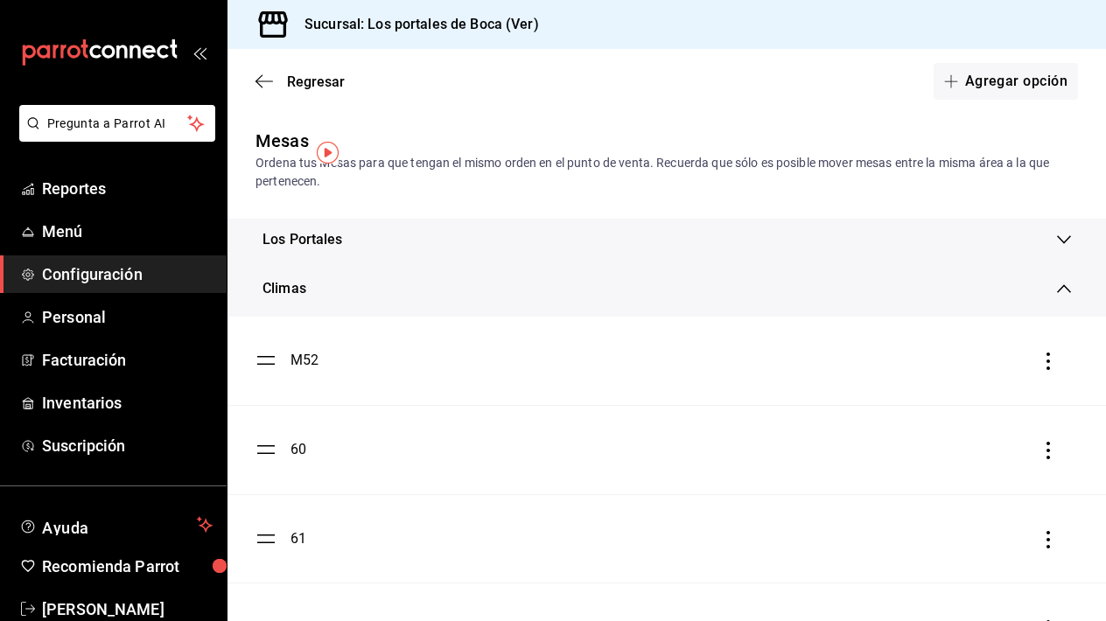
scroll to position [0, 0]
click at [445, 231] on div "Los Portales" at bounding box center [660, 239] width 795 height 21
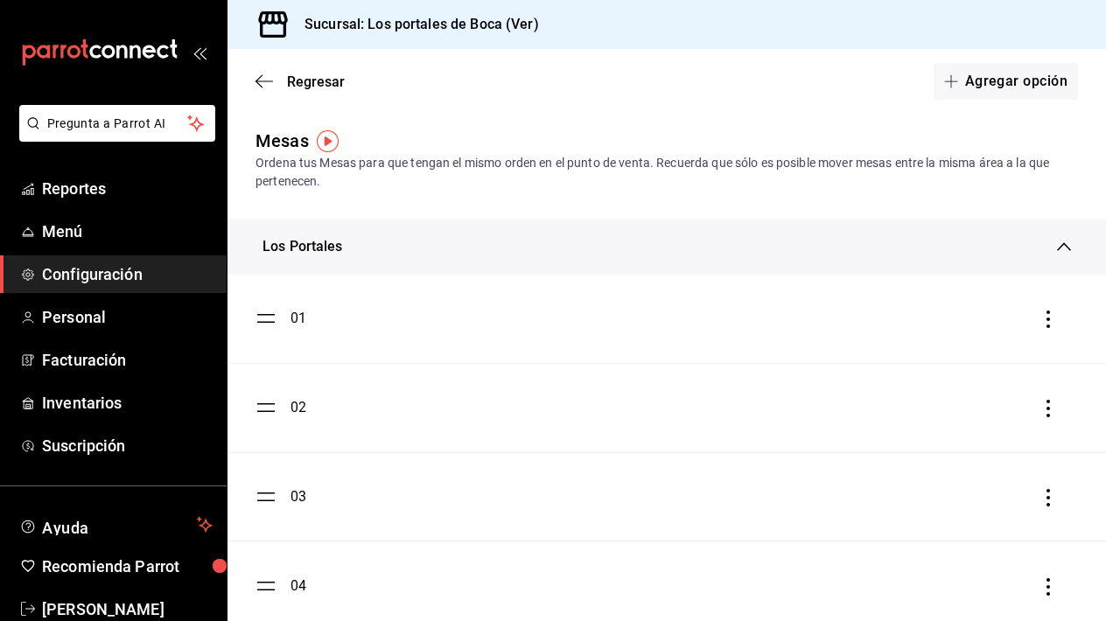
click at [445, 231] on div "Los Portales" at bounding box center [667, 247] width 879 height 56
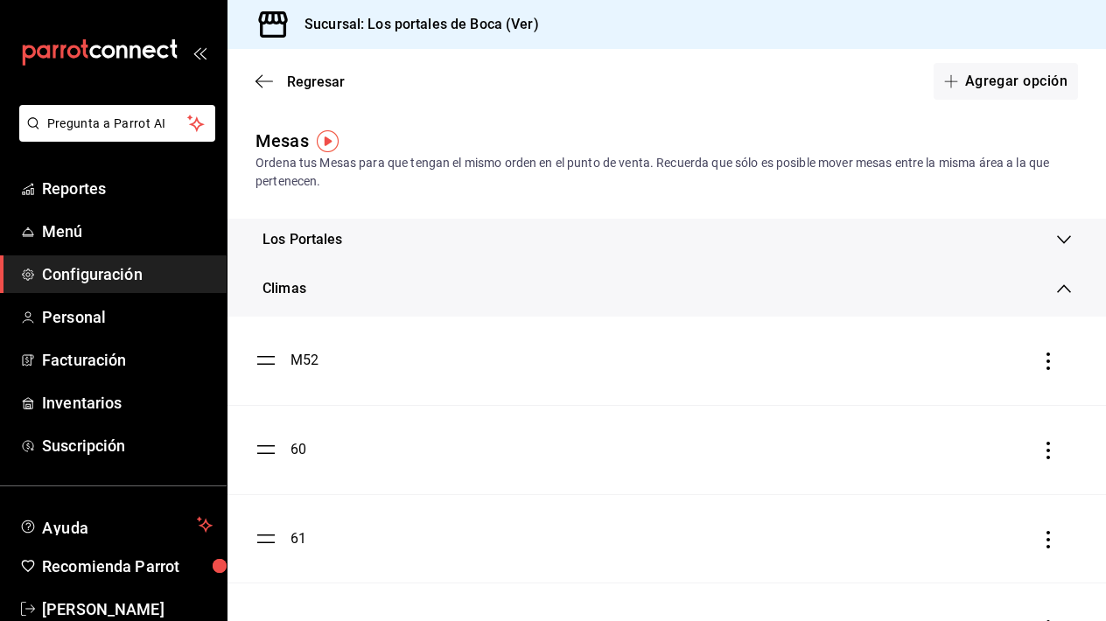
click at [118, 284] on span "Configuración" at bounding box center [127, 275] width 171 height 24
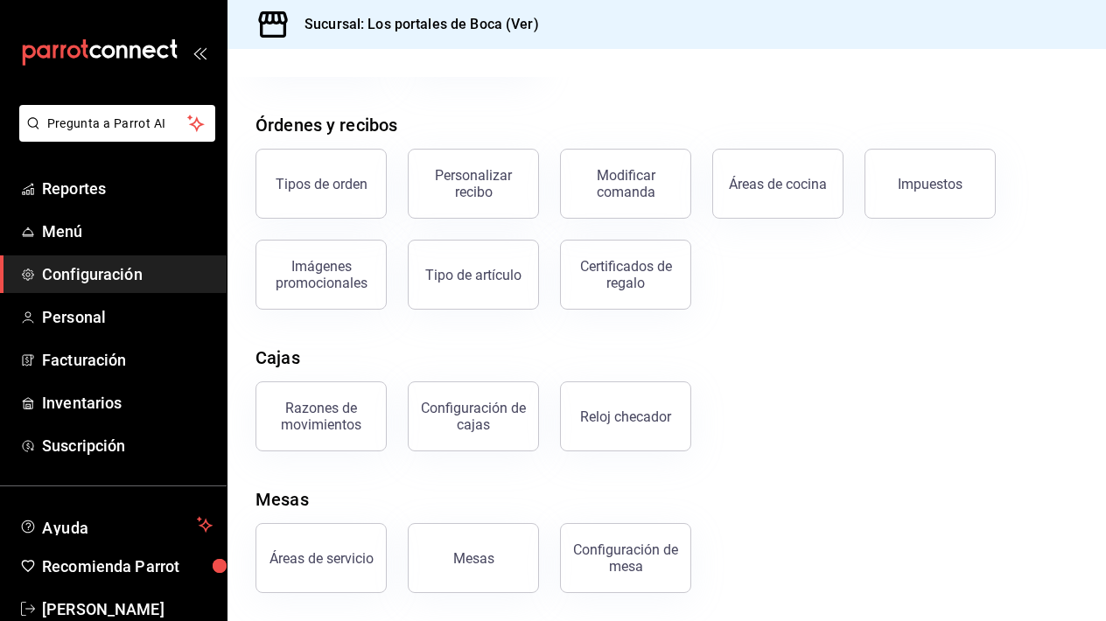
scroll to position [266, 0]
click at [354, 541] on button "Áreas de servicio" at bounding box center [321, 558] width 131 height 70
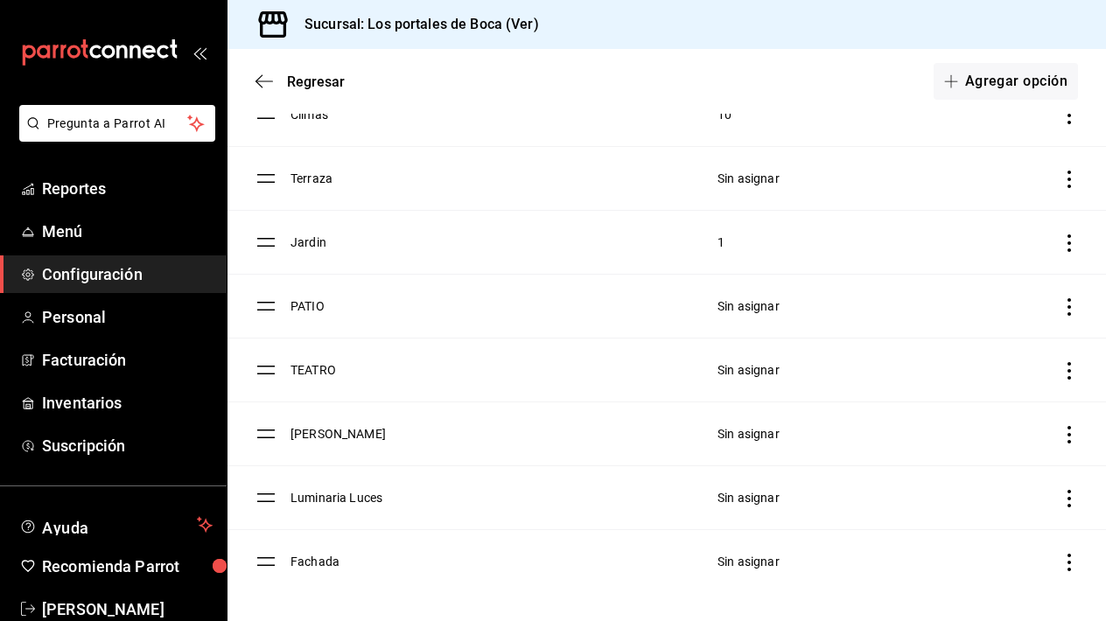
scroll to position [270, 0]
click at [82, 195] on span "Reportes" at bounding box center [127, 189] width 171 height 24
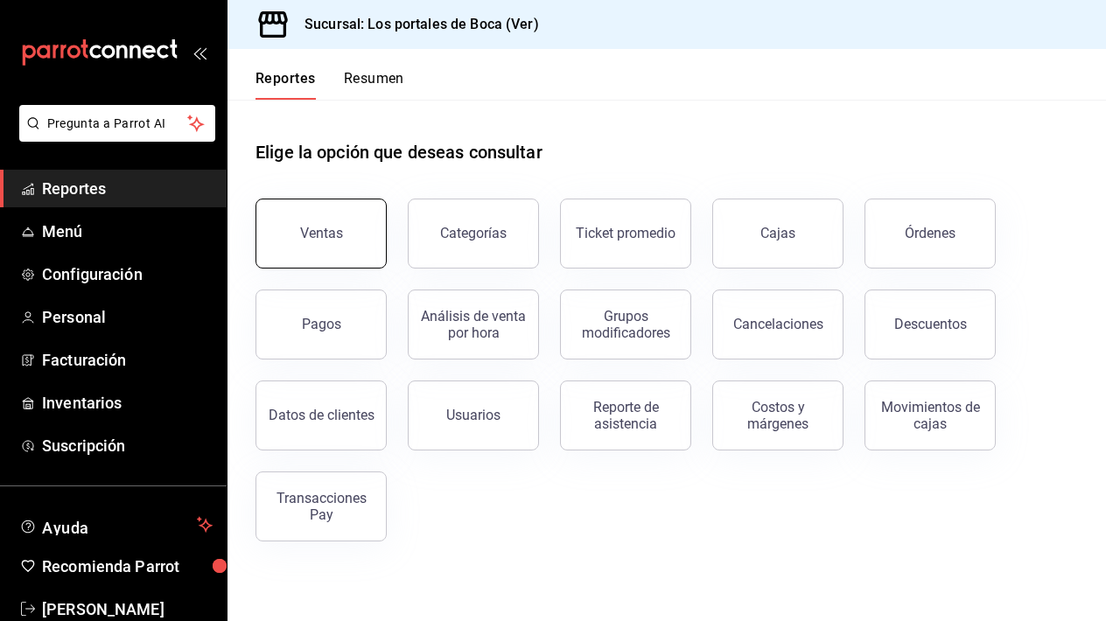
click at [332, 235] on div "Ventas" at bounding box center [321, 233] width 43 height 17
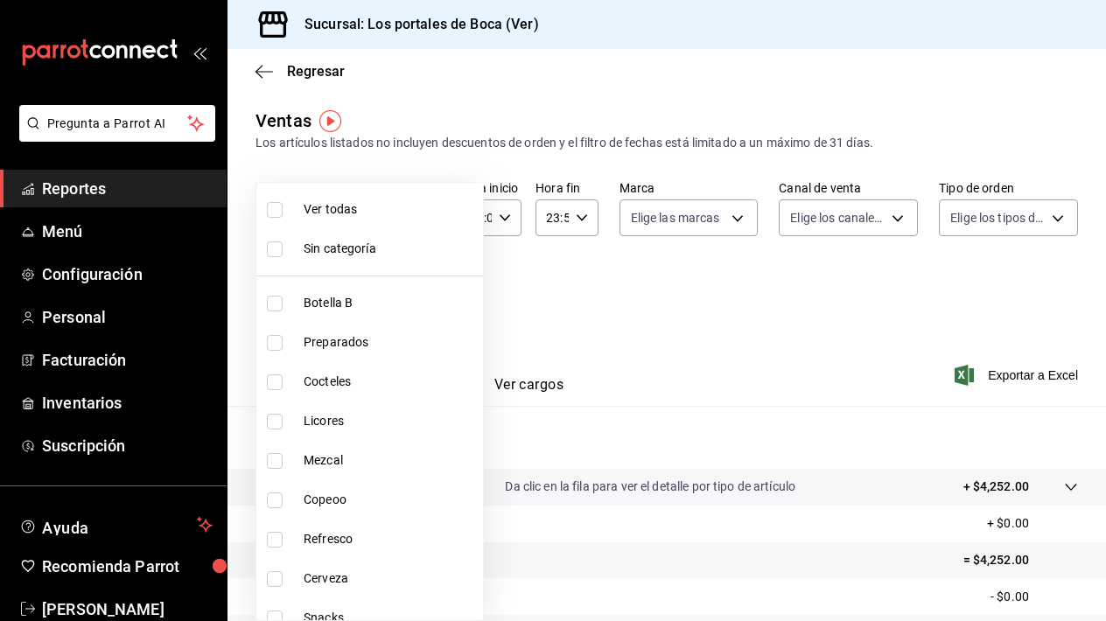
click at [426, 287] on body "Pregunta a Parrot AI Reportes Menú Configuración Personal Facturación Inventari…" at bounding box center [553, 310] width 1106 height 621
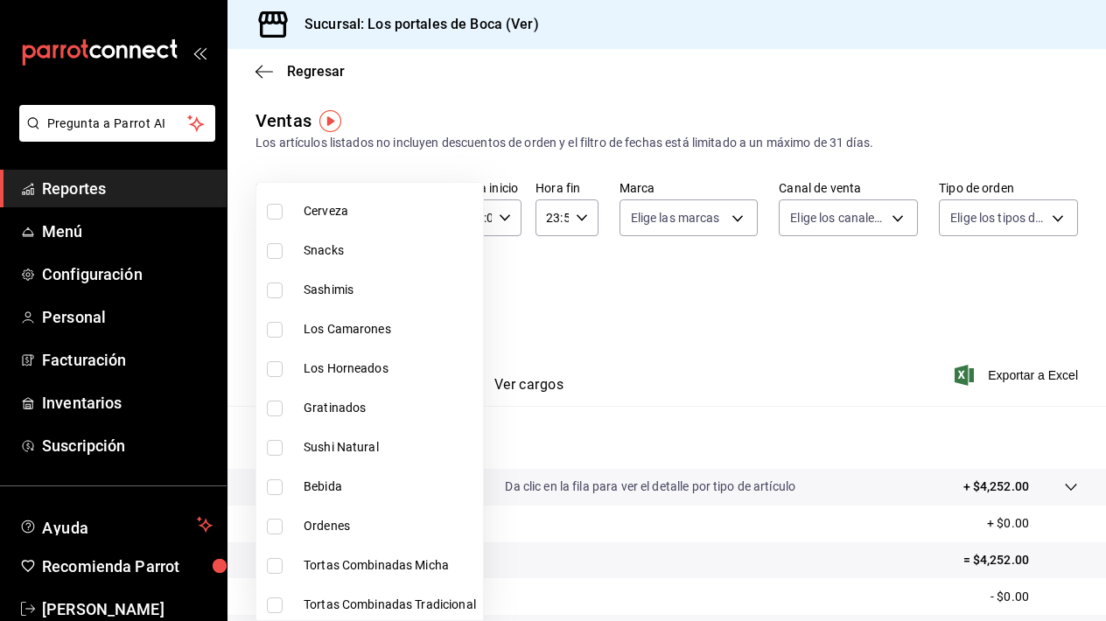
scroll to position [365, 0]
click at [279, 260] on input "checkbox" at bounding box center [275, 254] width 16 height 16
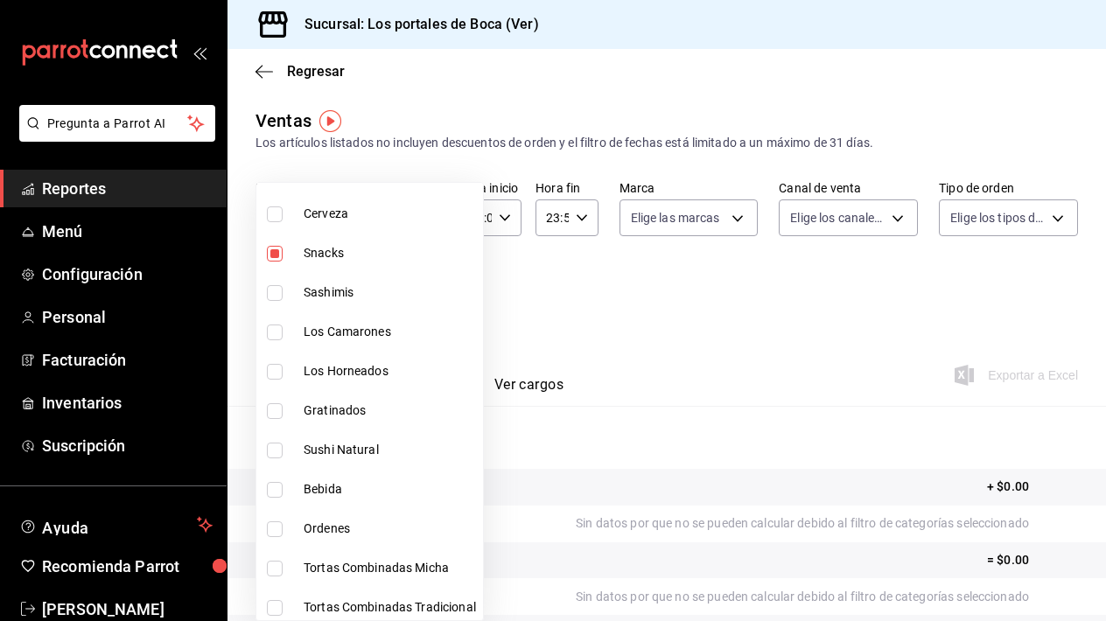
click at [277, 296] on input "checkbox" at bounding box center [275, 293] width 16 height 16
click at [276, 334] on input "checkbox" at bounding box center [275, 333] width 16 height 16
click at [280, 375] on input "checkbox" at bounding box center [275, 372] width 16 height 16
click at [278, 412] on input "checkbox" at bounding box center [275, 411] width 16 height 16
click at [277, 456] on input "checkbox" at bounding box center [275, 451] width 16 height 16
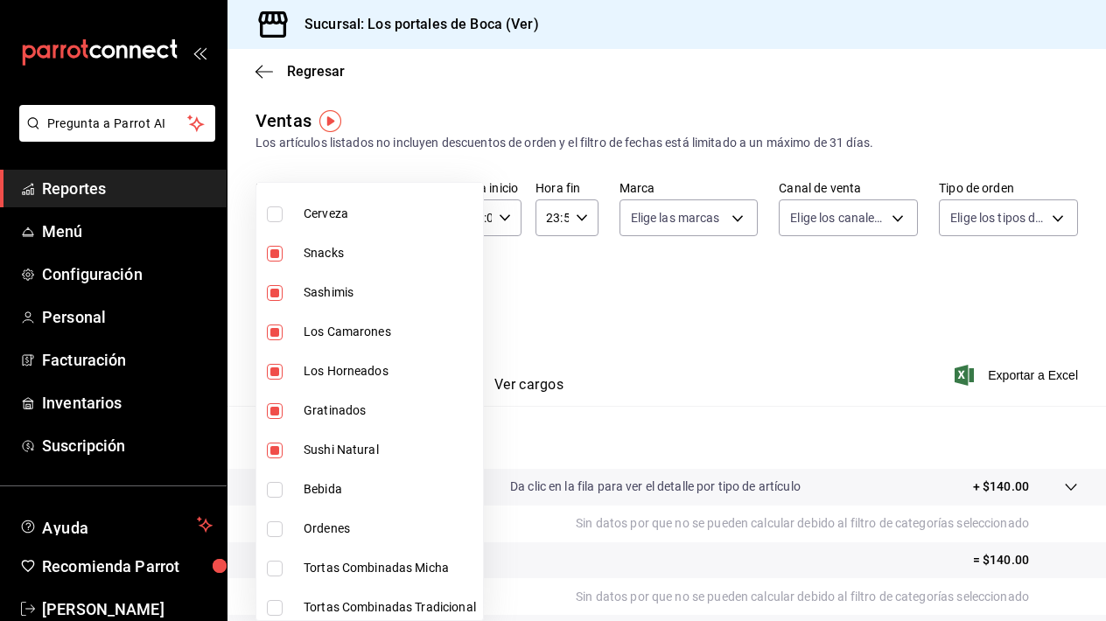
click at [561, 300] on div at bounding box center [553, 310] width 1106 height 621
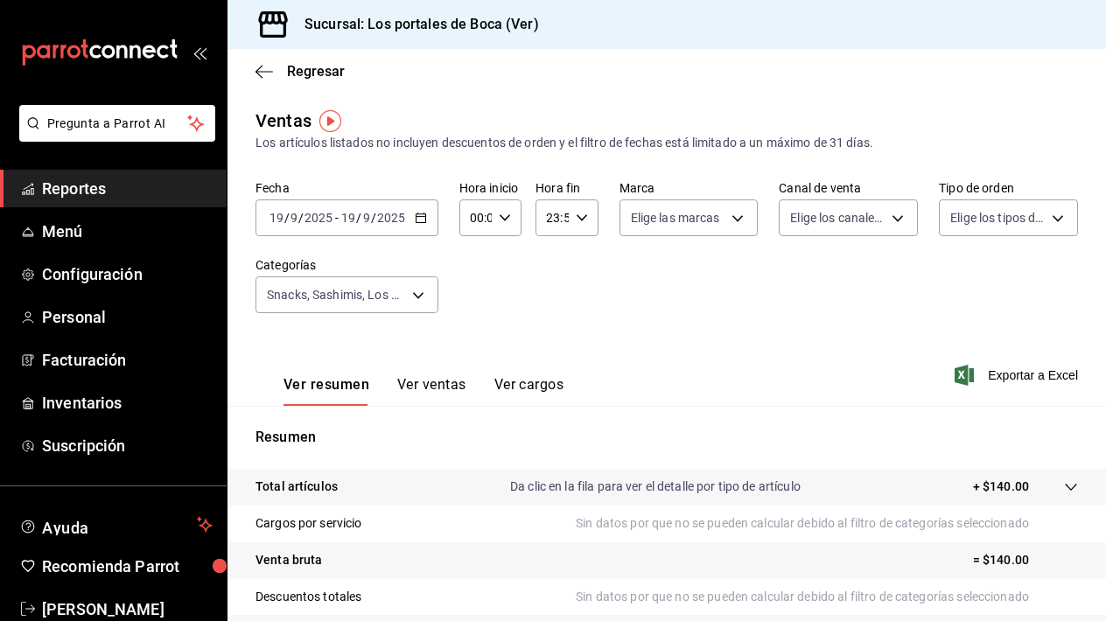
click at [417, 221] on icon "button" at bounding box center [421, 218] width 12 height 12
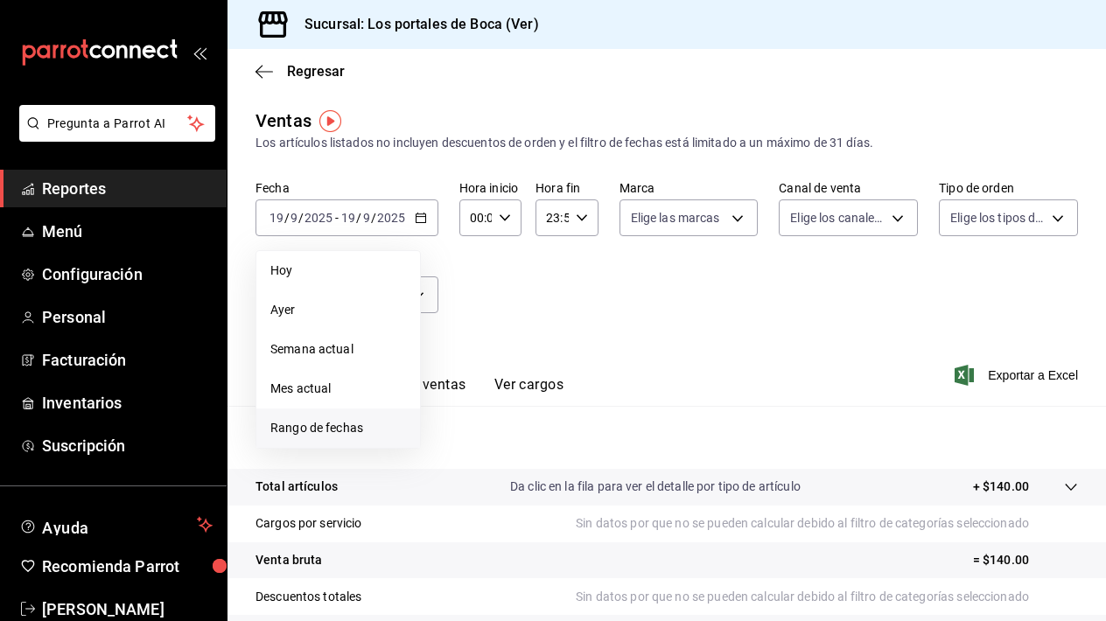
click at [345, 427] on span "Rango de fechas" at bounding box center [338, 428] width 136 height 18
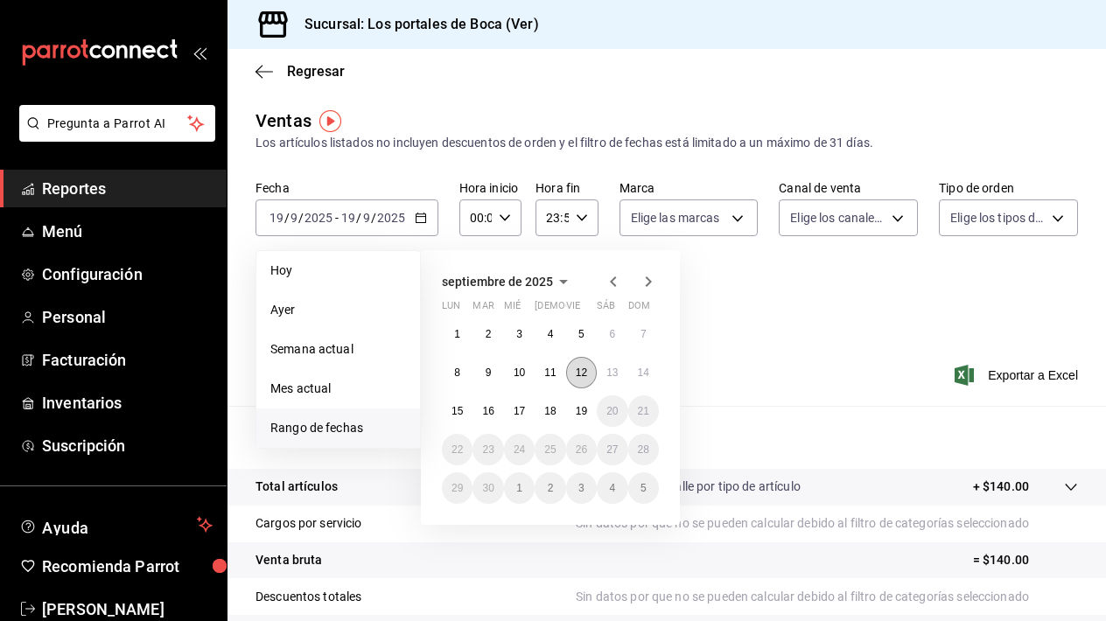
click at [590, 373] on button "12" at bounding box center [581, 373] width 31 height 32
click at [487, 413] on abbr "16" at bounding box center [487, 411] width 11 height 12
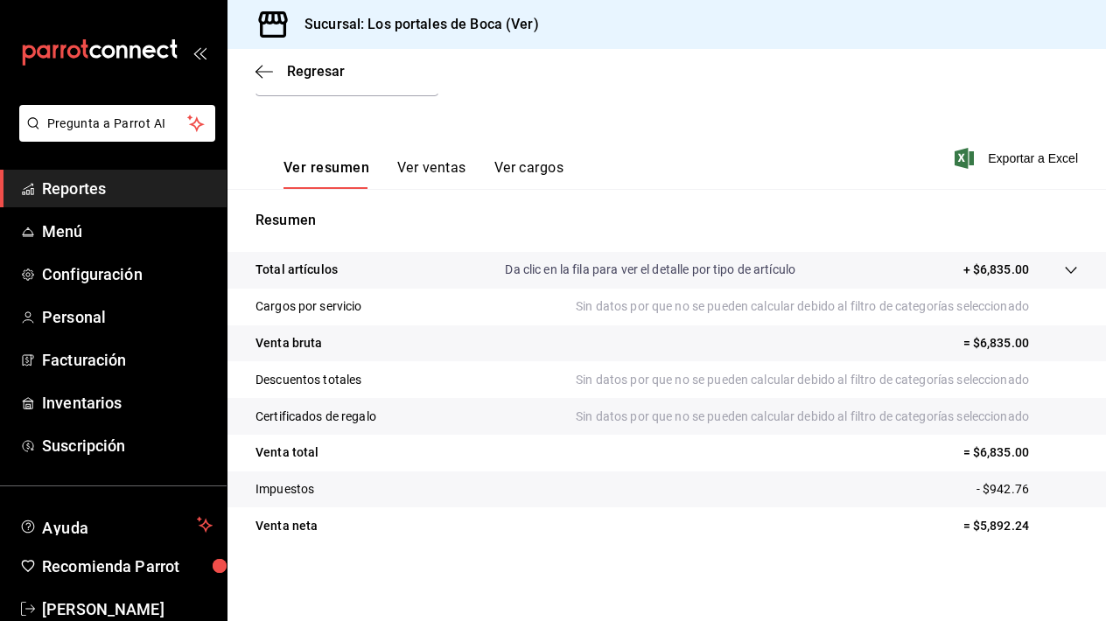
scroll to position [217, 0]
click at [641, 258] on tr "Total artículos Da clic en la fila para ver el detalle por tipo de artículo + $…" at bounding box center [667, 270] width 879 height 37
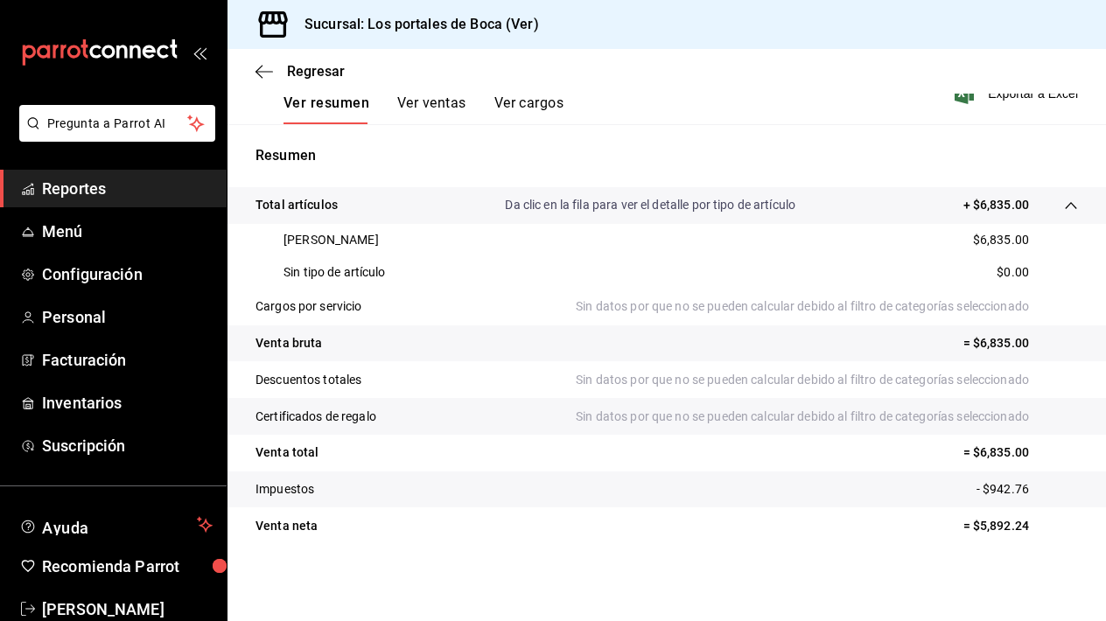
scroll to position [239, 0]
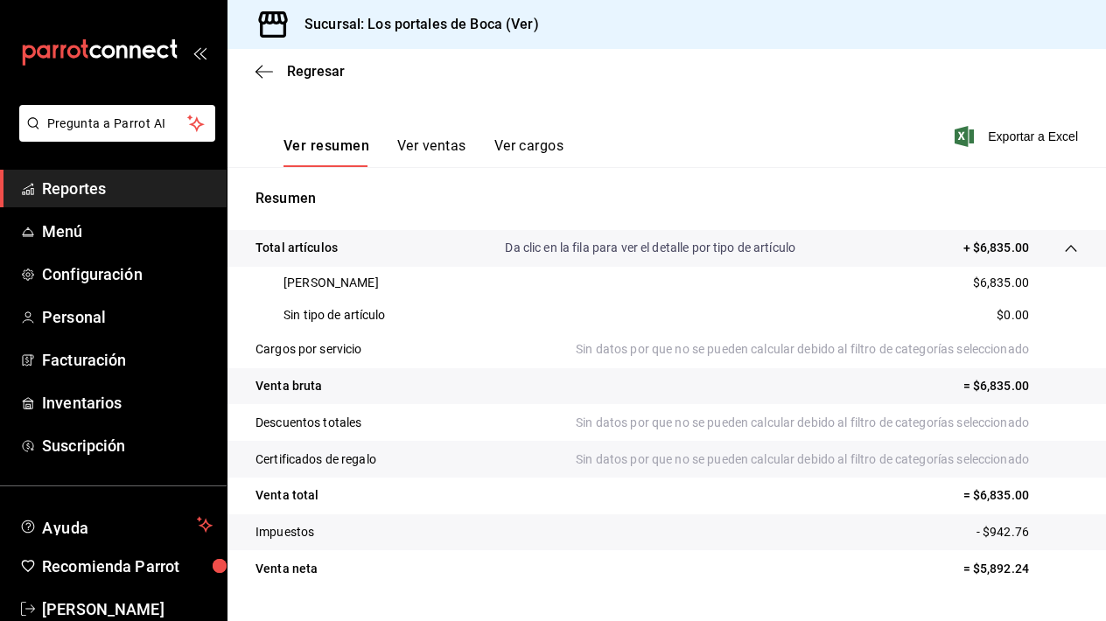
click at [427, 156] on button "Ver ventas" at bounding box center [431, 152] width 69 height 30
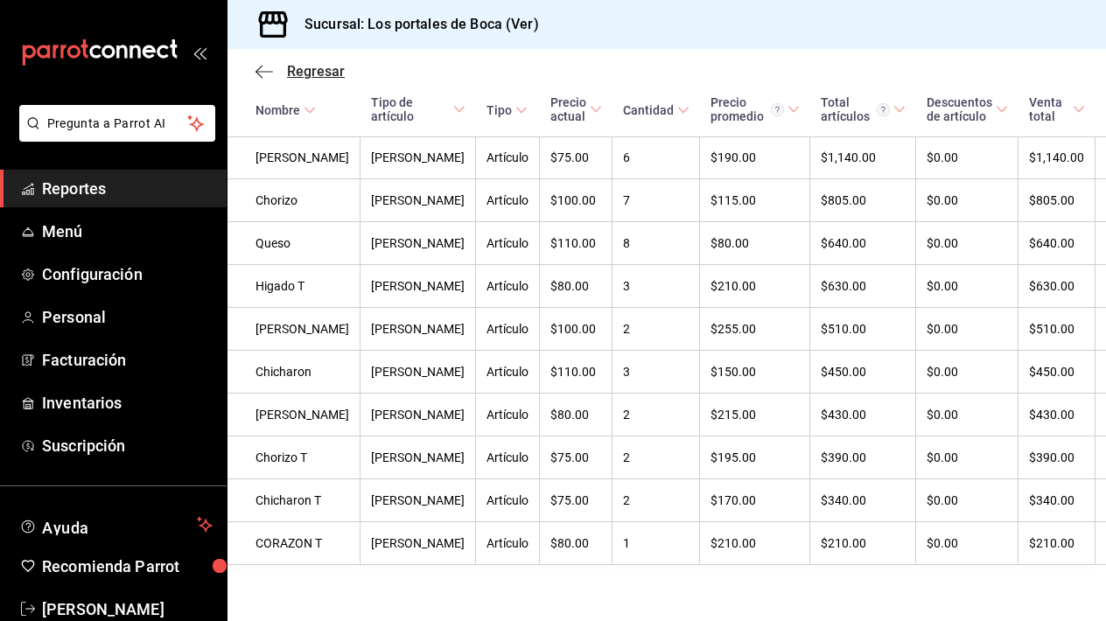
click at [267, 69] on icon "button" at bounding box center [265, 72] width 18 height 16
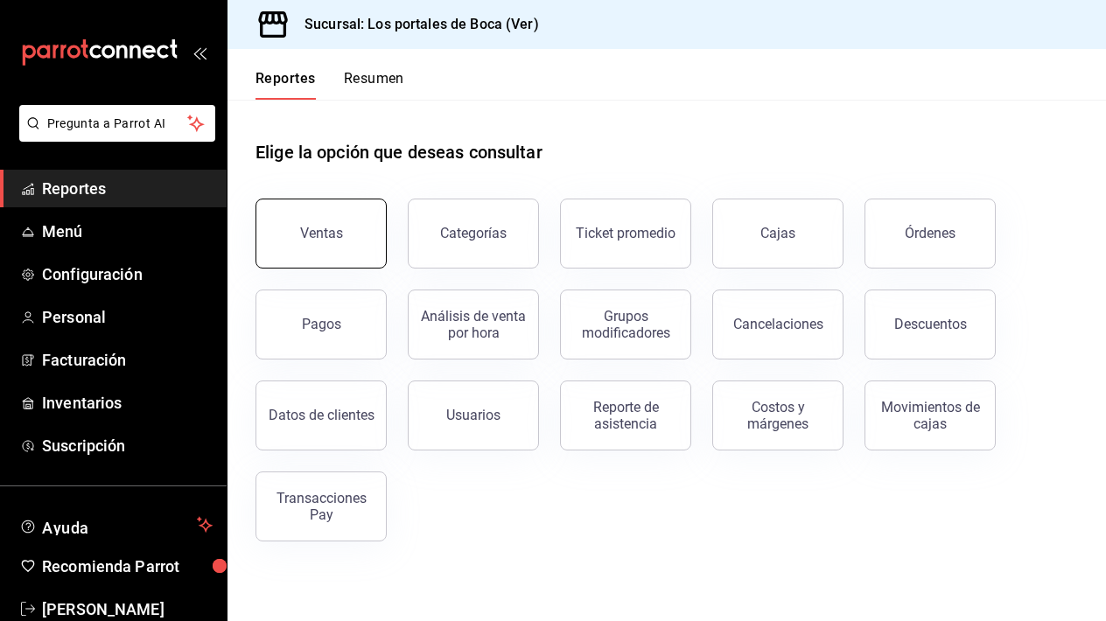
click at [340, 230] on div "Ventas" at bounding box center [321, 233] width 43 height 17
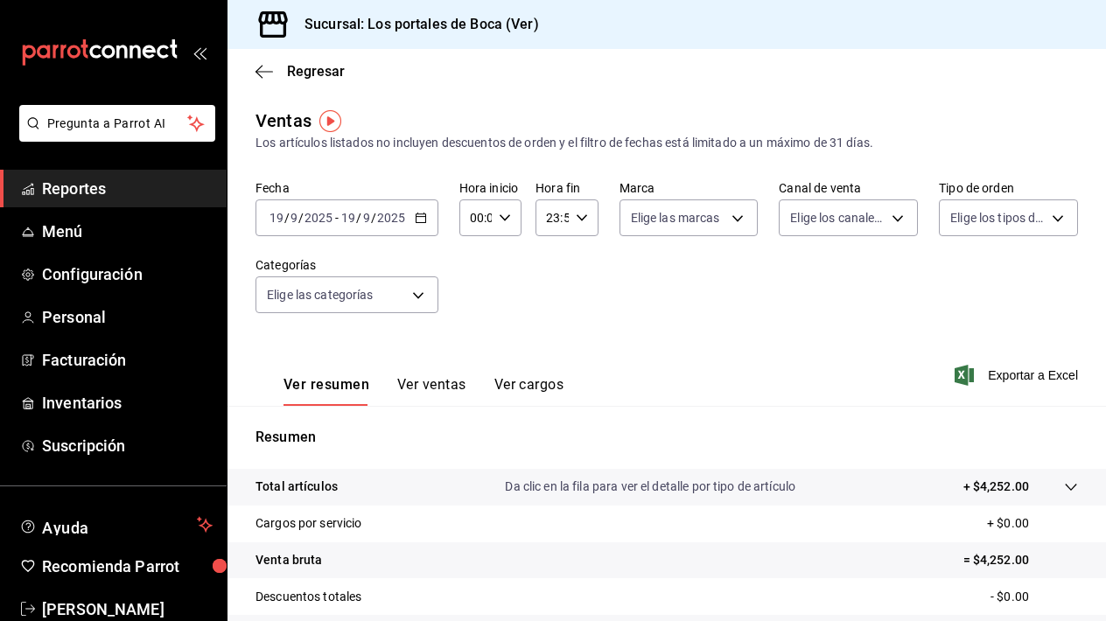
click at [427, 225] on div "[DATE] [DATE] - [DATE] [DATE]" at bounding box center [347, 218] width 183 height 37
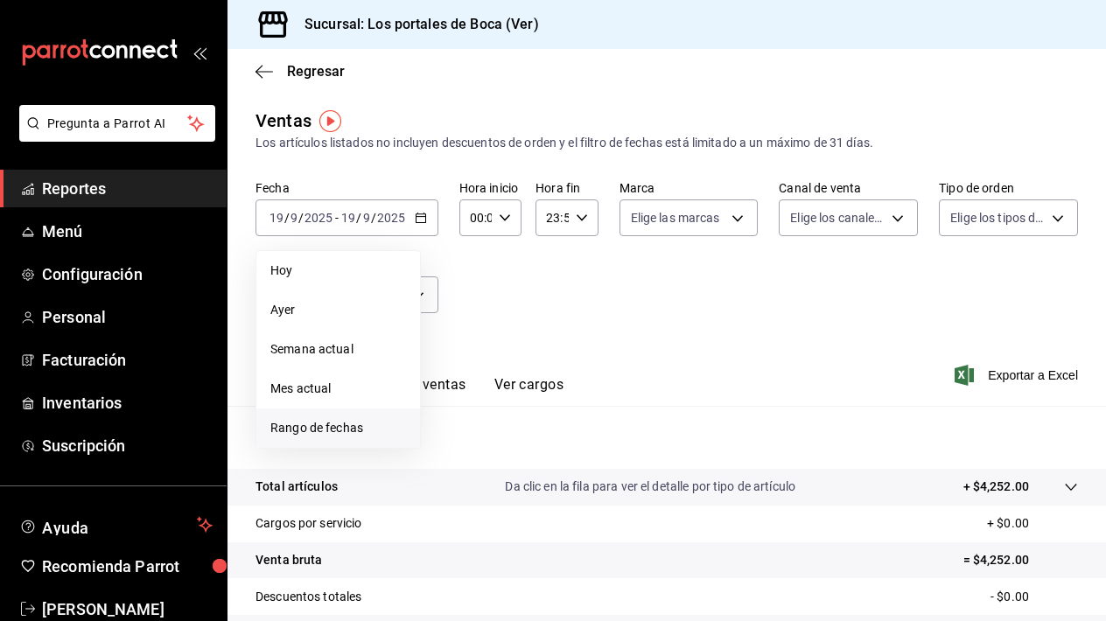
click at [345, 425] on span "Rango de fechas" at bounding box center [338, 428] width 136 height 18
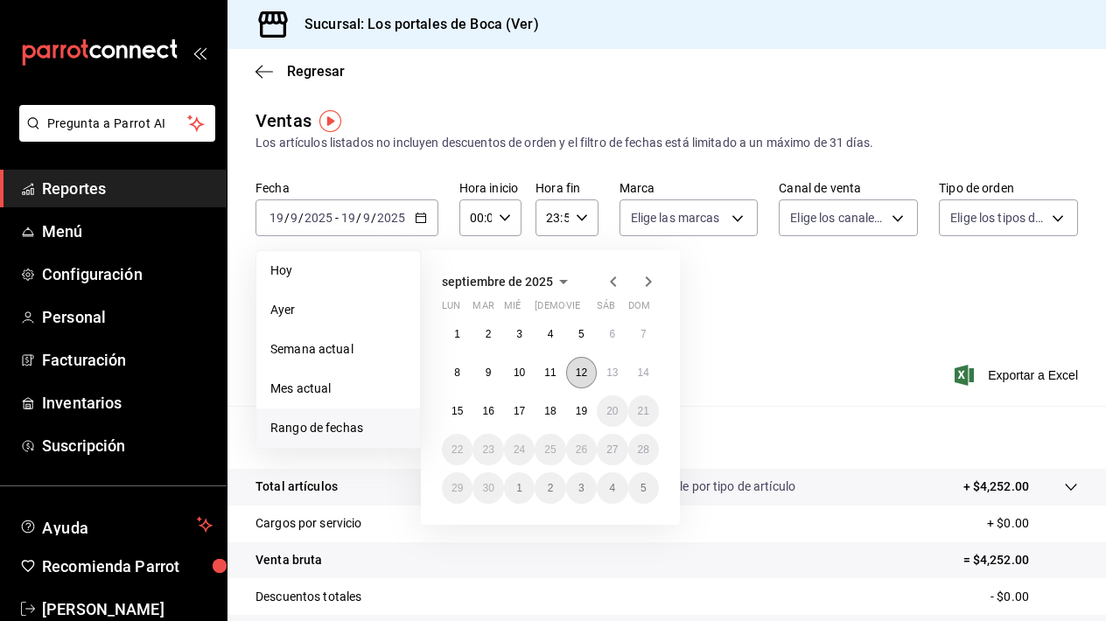
click at [583, 370] on abbr "12" at bounding box center [581, 373] width 11 height 12
click at [557, 374] on button "11" at bounding box center [550, 373] width 31 height 32
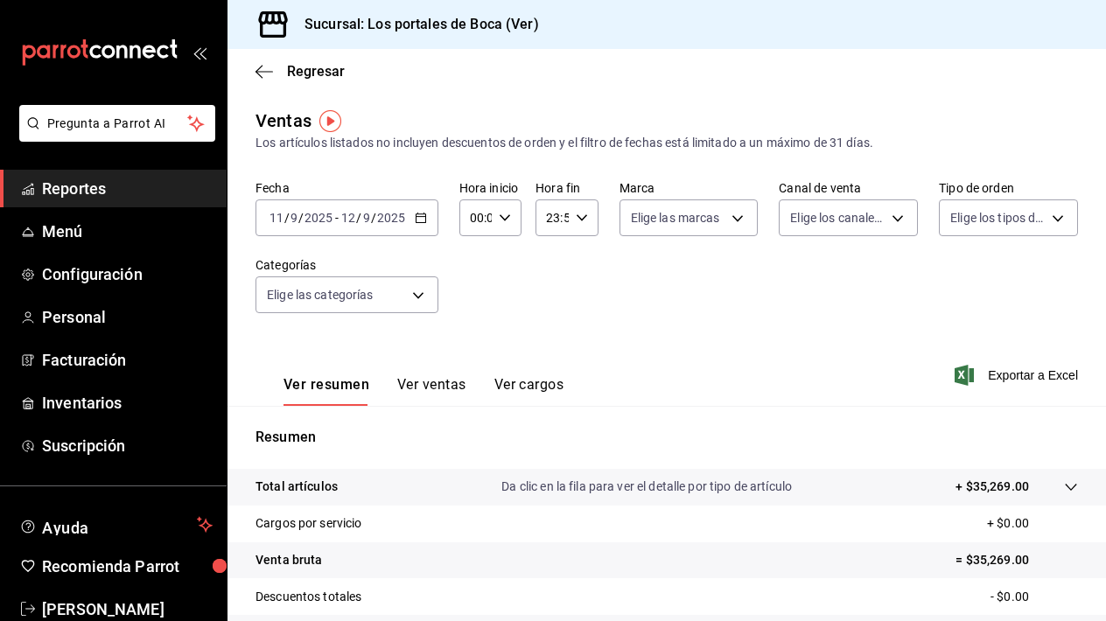
click at [419, 225] on div "[DATE] [DATE] - [DATE] [DATE]" at bounding box center [347, 218] width 183 height 37
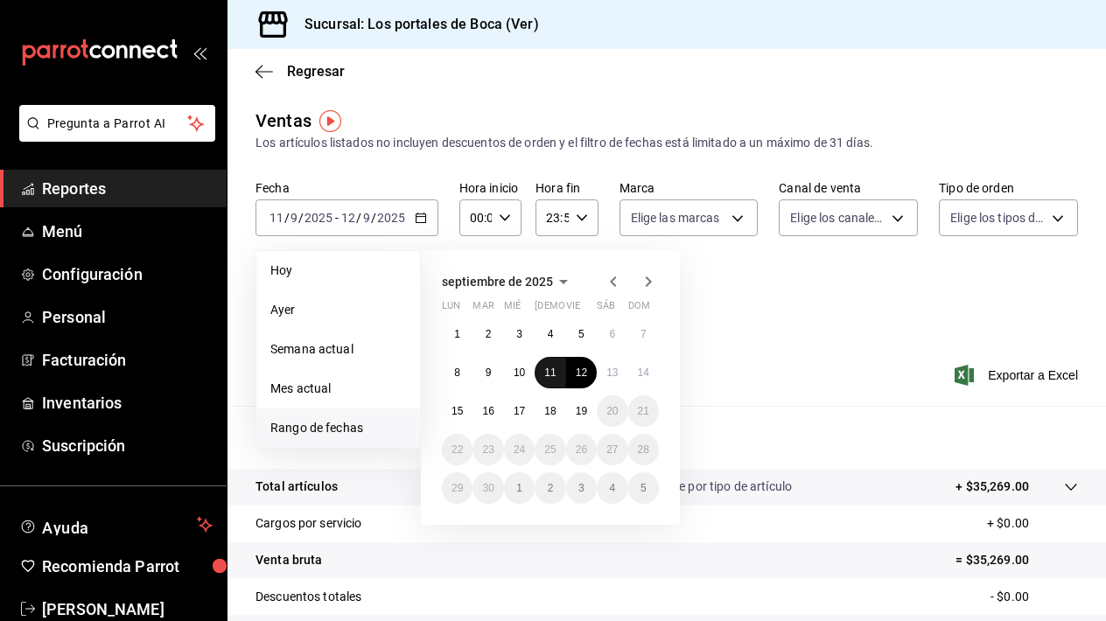
click at [554, 376] on abbr "11" at bounding box center [549, 373] width 11 height 12
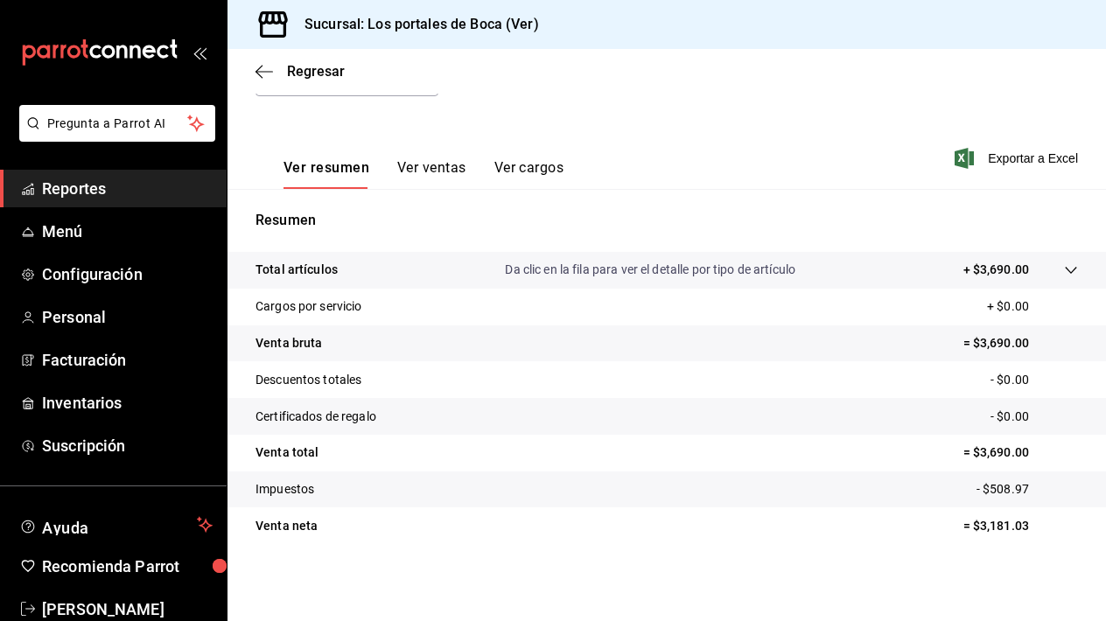
scroll to position [217, 0]
click at [427, 166] on button "Ver ventas" at bounding box center [431, 174] width 69 height 30
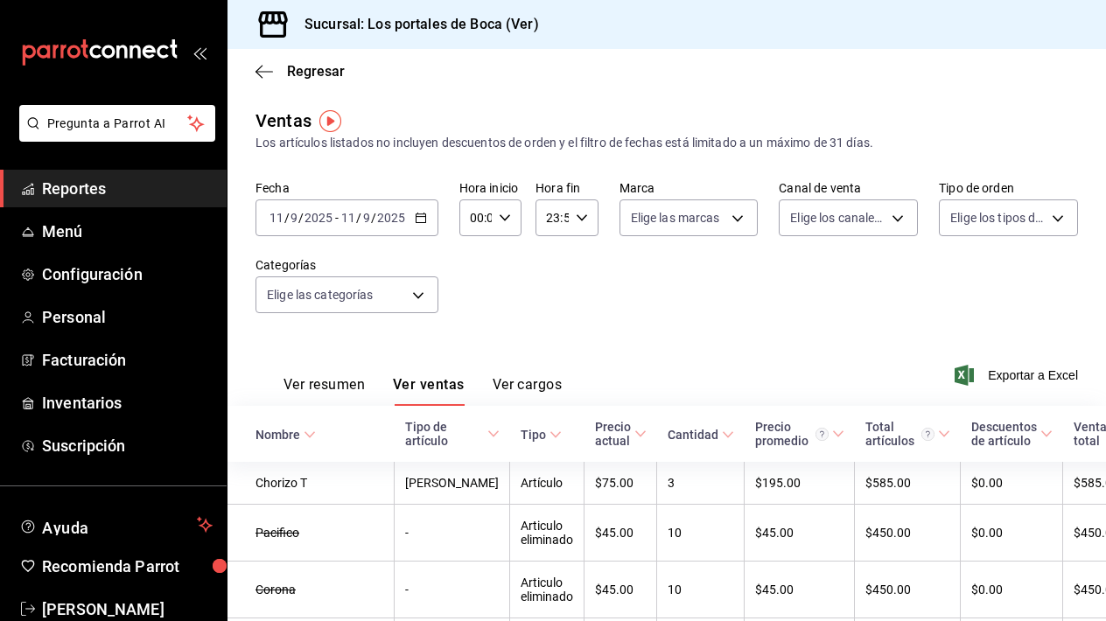
click at [529, 386] on button "Ver cargos" at bounding box center [528, 391] width 70 height 30
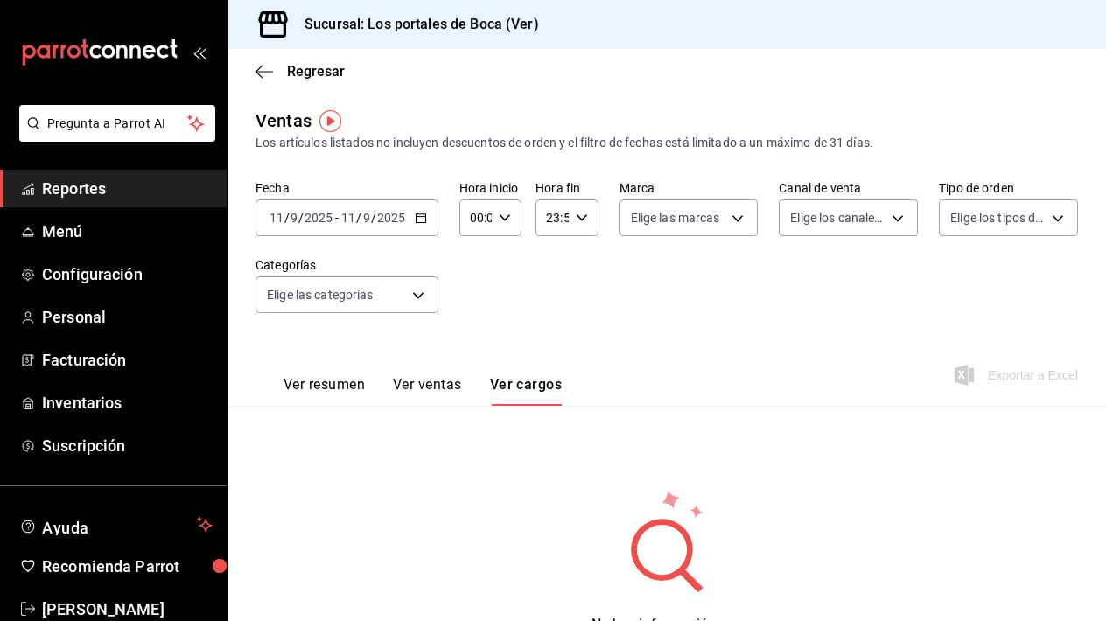
click at [444, 380] on button "Ver ventas" at bounding box center [427, 391] width 69 height 30
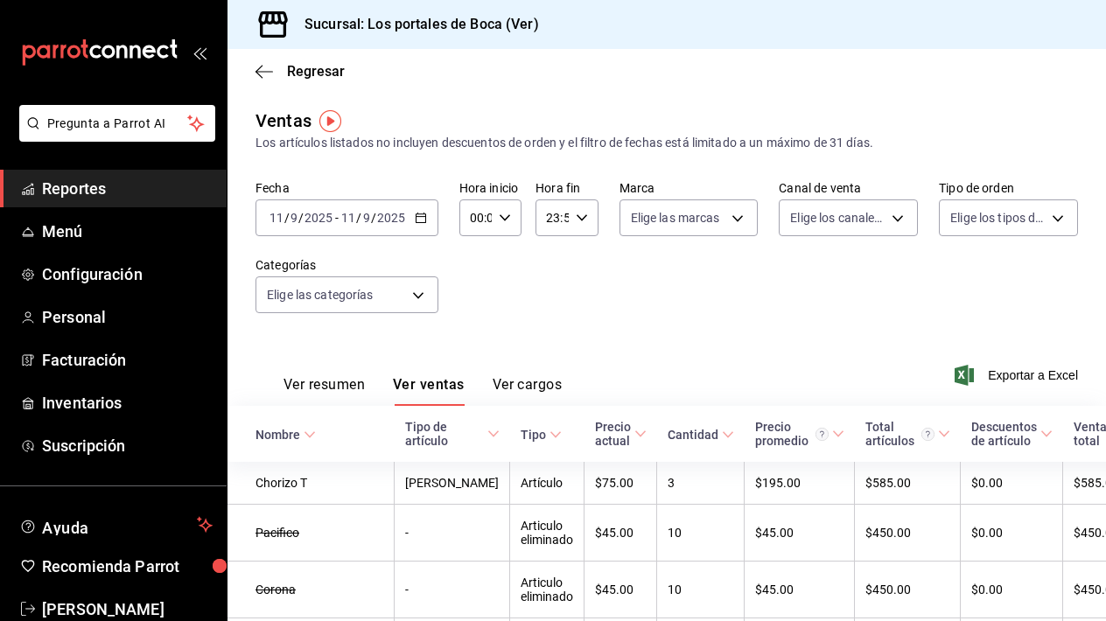
click at [340, 384] on button "Ver resumen" at bounding box center [324, 391] width 81 height 30
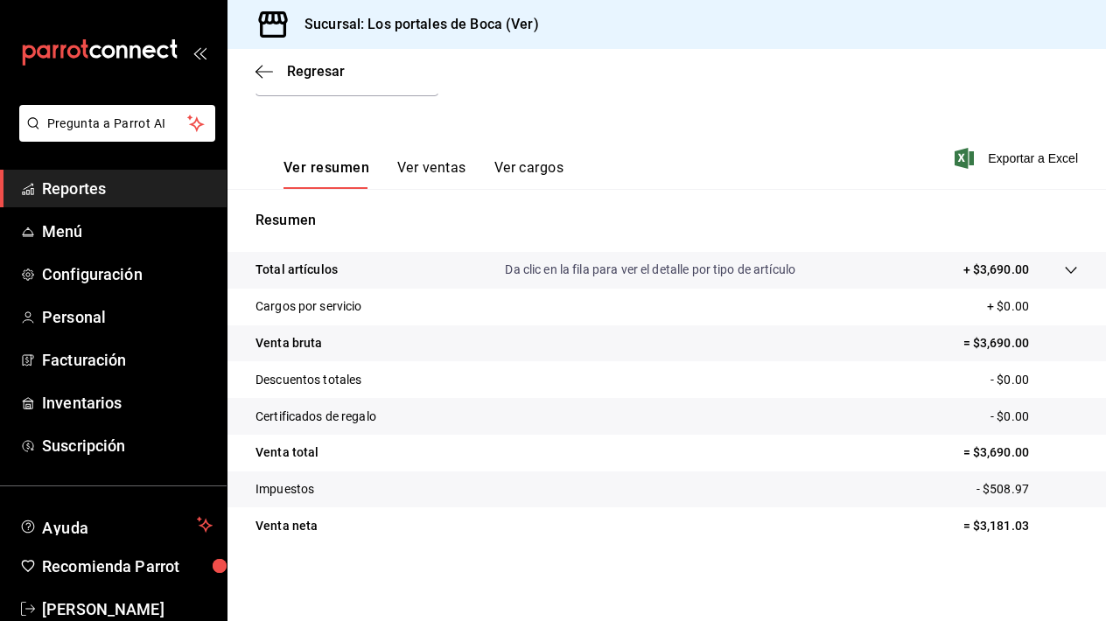
click at [441, 171] on button "Ver ventas" at bounding box center [431, 174] width 69 height 30
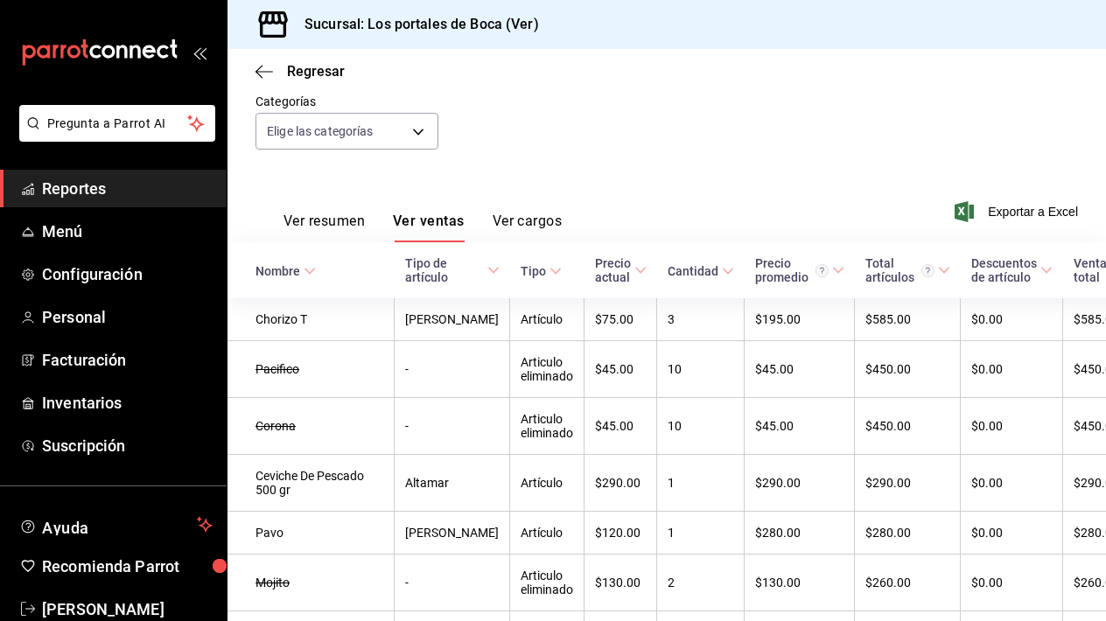
scroll to position [207, 0]
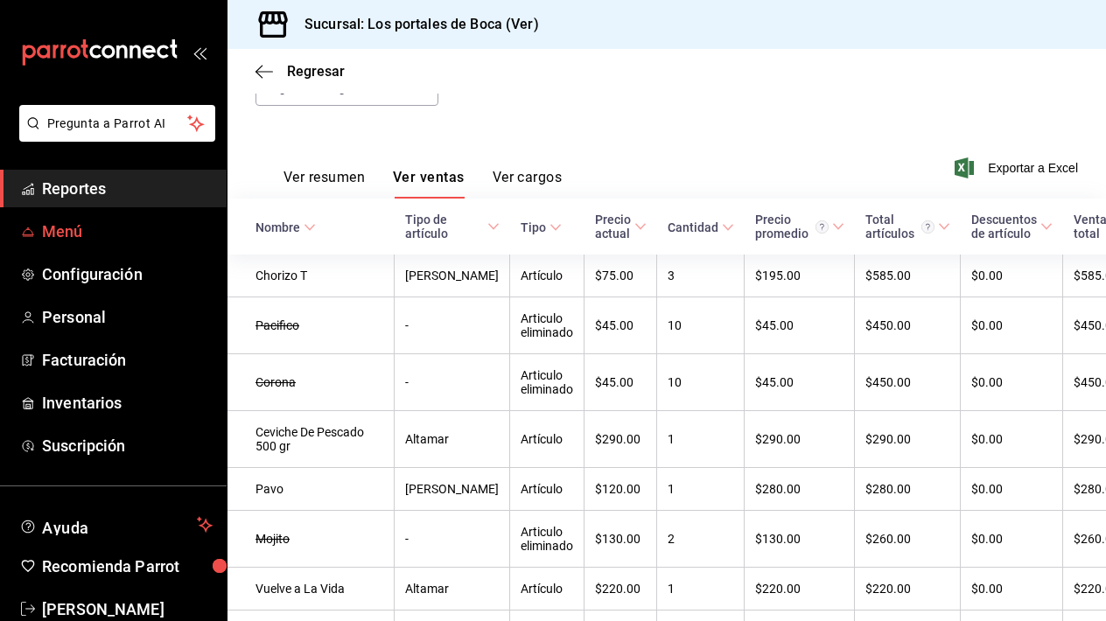
click at [88, 248] on link "Menú" at bounding box center [113, 232] width 227 height 38
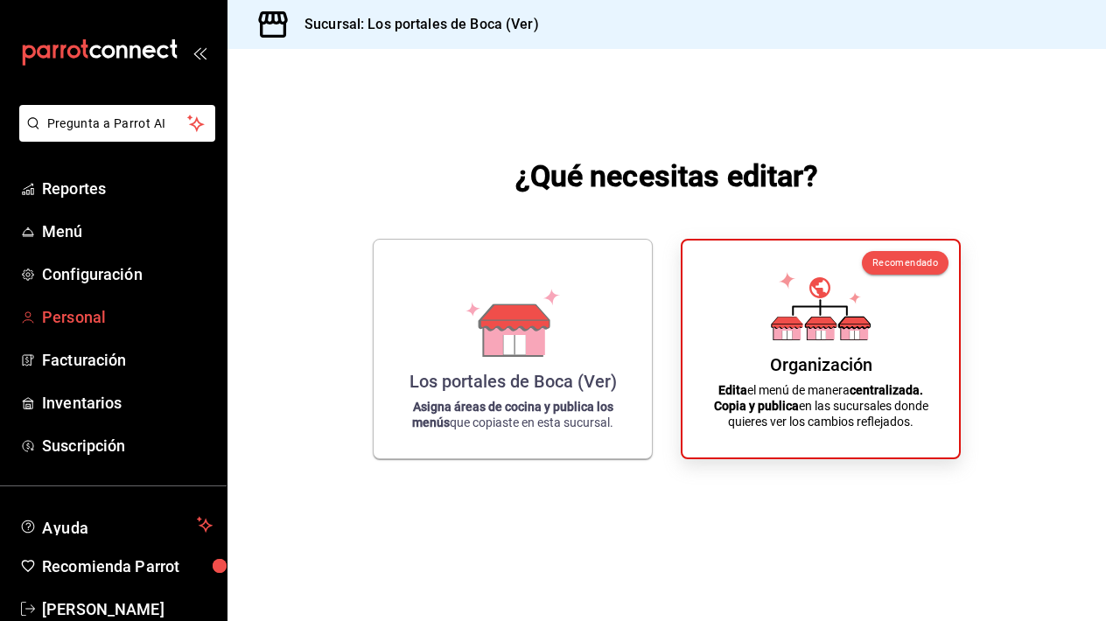
click at [111, 319] on span "Personal" at bounding box center [127, 317] width 171 height 24
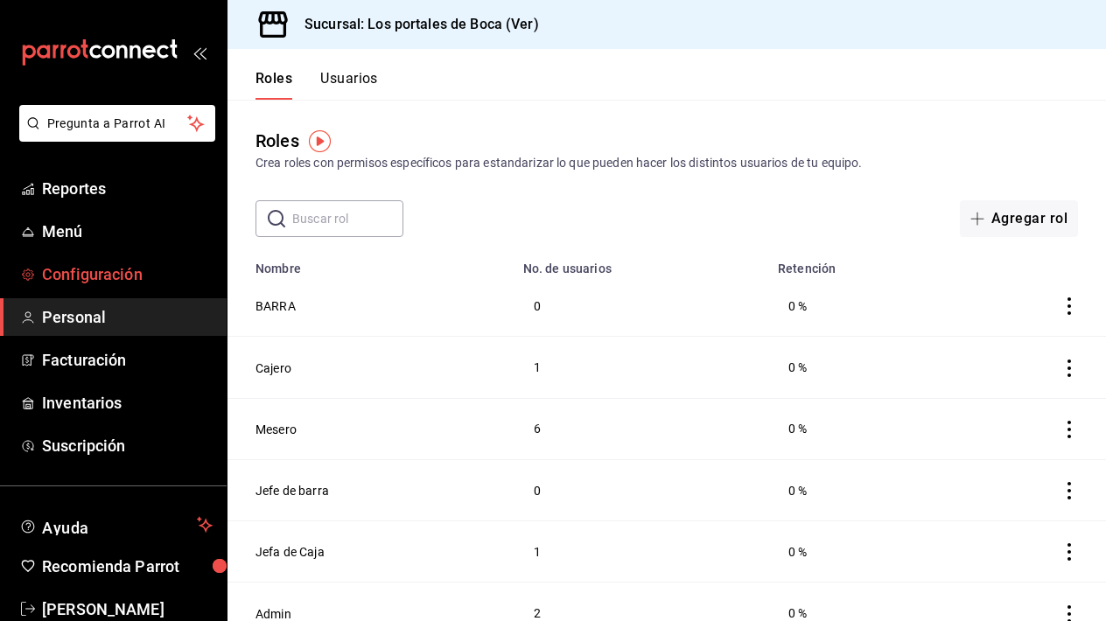
click at [117, 266] on span "Configuración" at bounding box center [127, 275] width 171 height 24
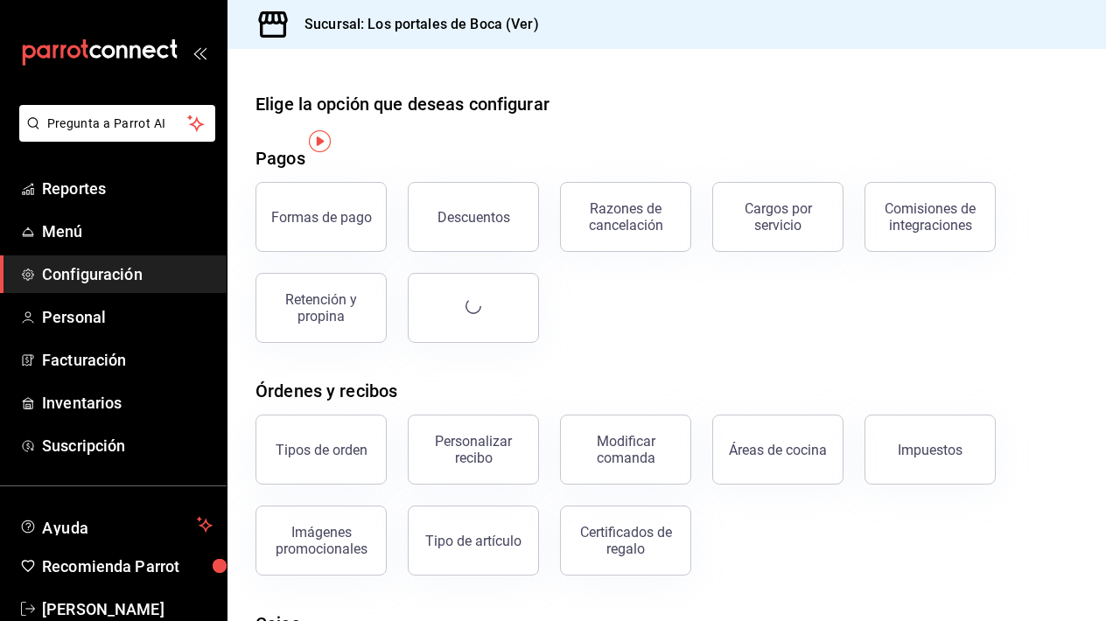
click at [117, 266] on span "Configuración" at bounding box center [127, 275] width 171 height 24
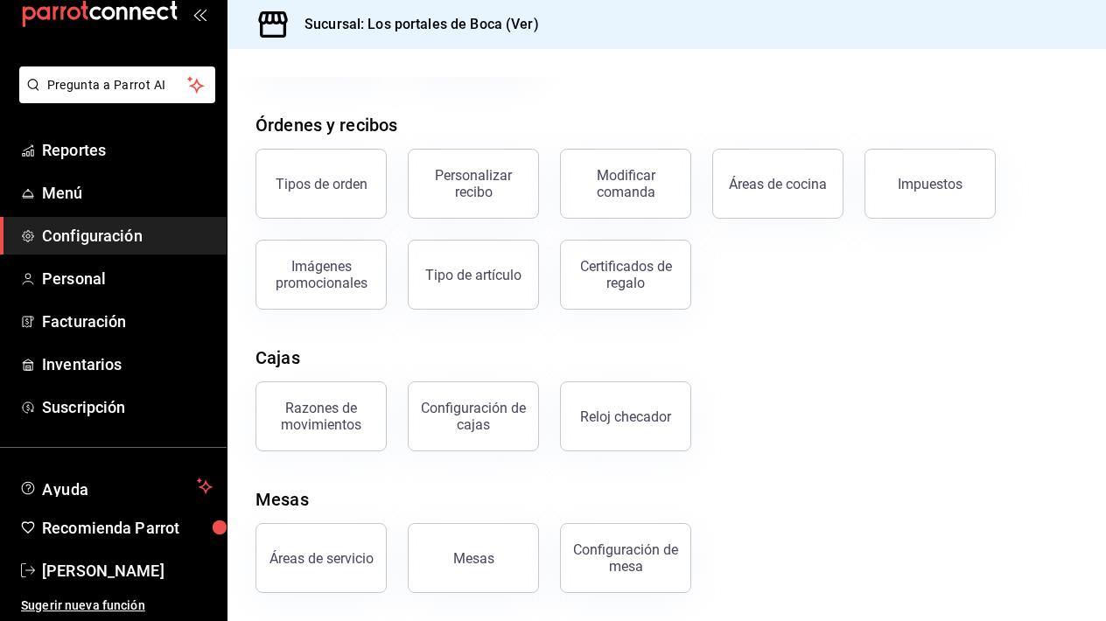
scroll to position [266, 0]
click at [130, 401] on span "Suscripción" at bounding box center [127, 408] width 171 height 24
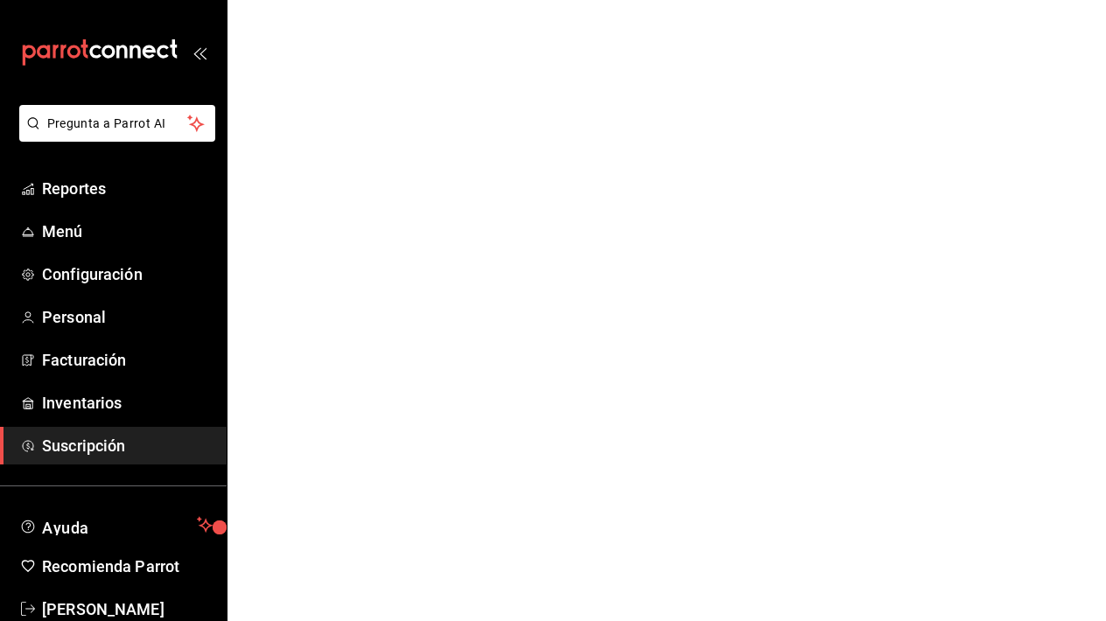
click at [130, 401] on span "Inventarios" at bounding box center [127, 403] width 171 height 24
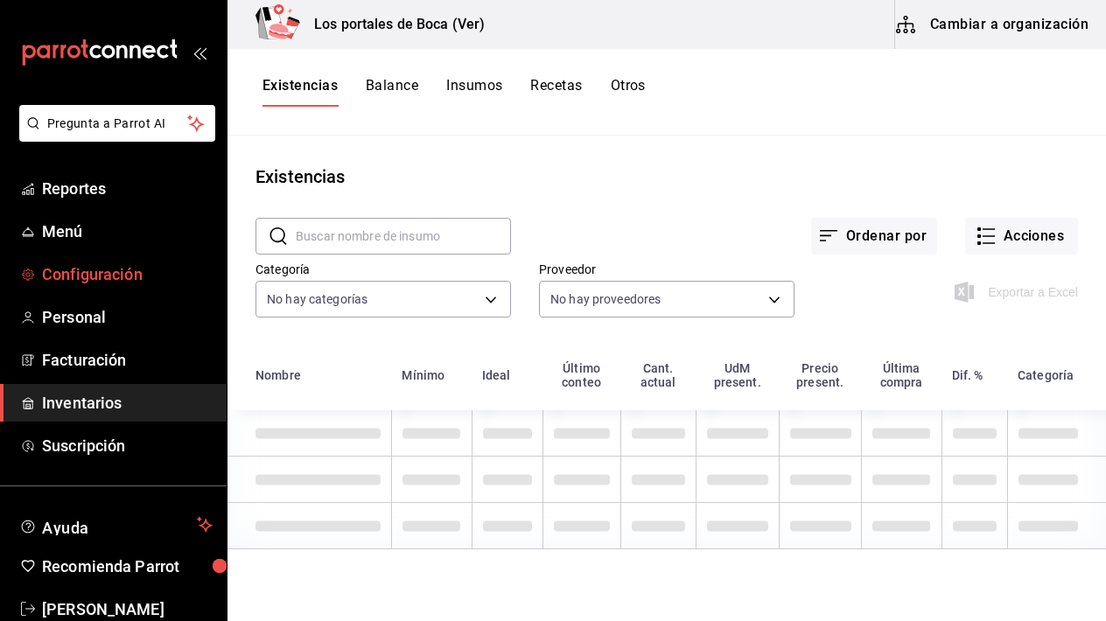
click at [95, 278] on span "Configuración" at bounding box center [127, 275] width 171 height 24
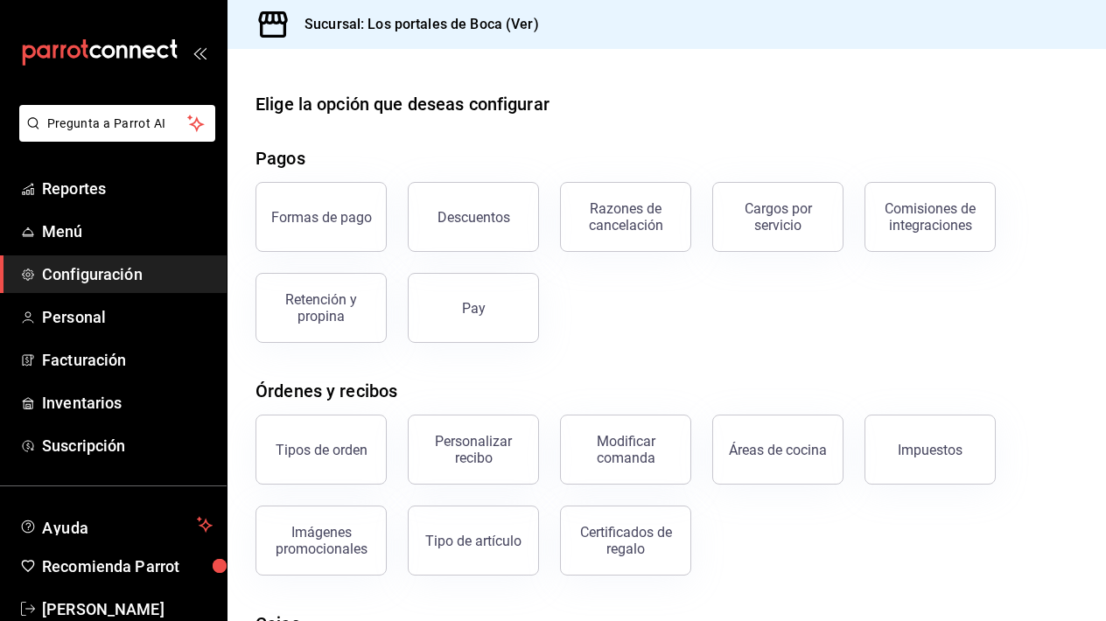
click at [95, 278] on span "Configuración" at bounding box center [127, 275] width 171 height 24
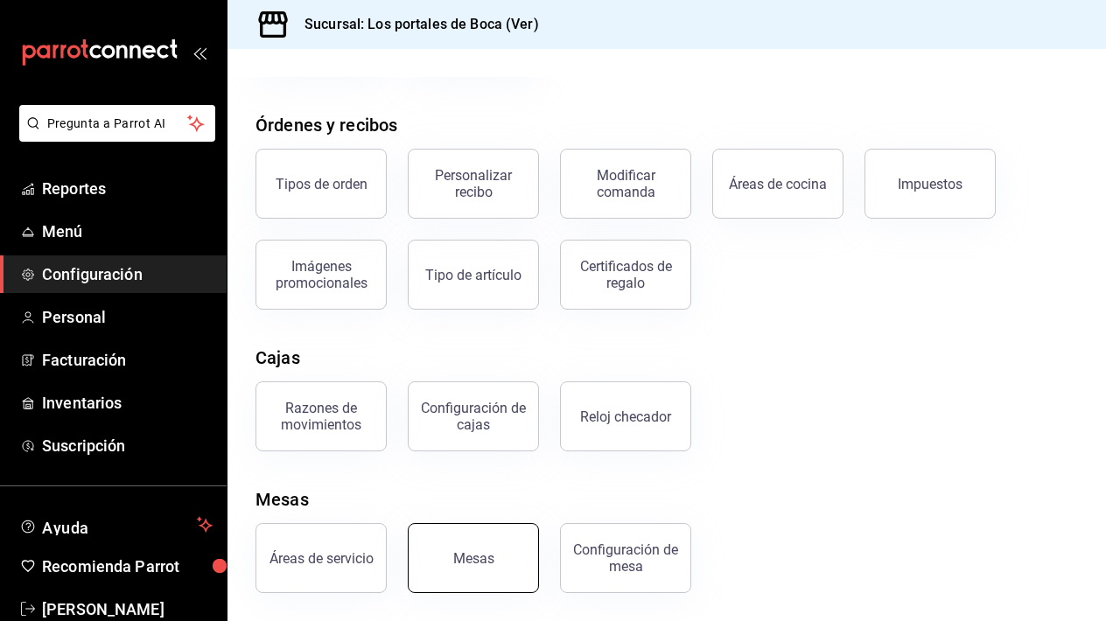
click at [507, 551] on button "Mesas" at bounding box center [473, 558] width 131 height 70
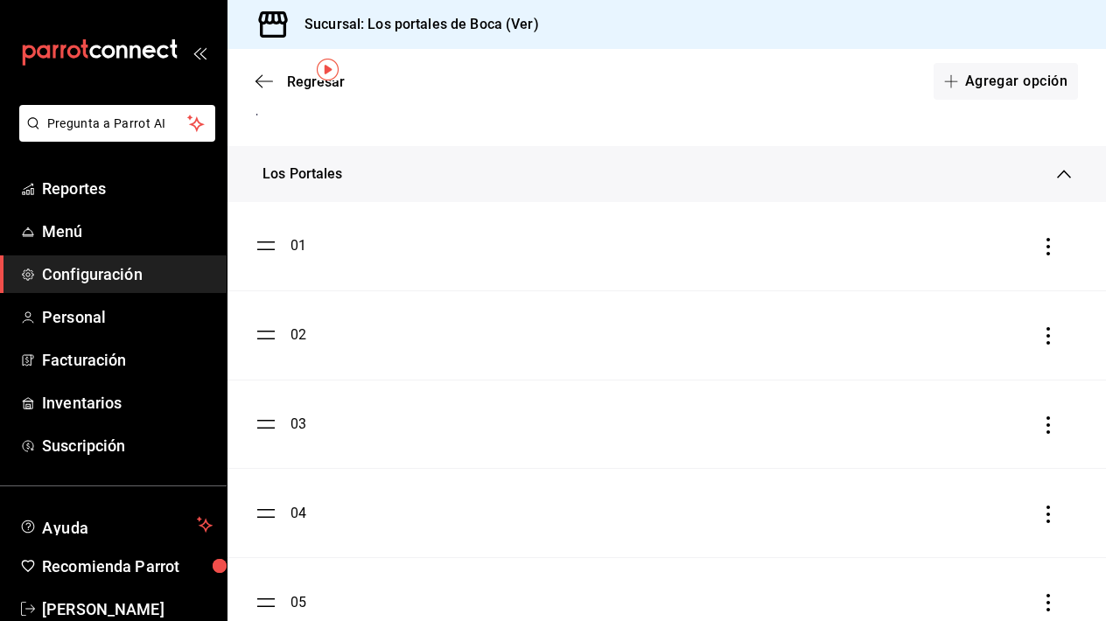
scroll to position [72, 0]
click at [1056, 187] on div "Los Portales" at bounding box center [667, 175] width 879 height 56
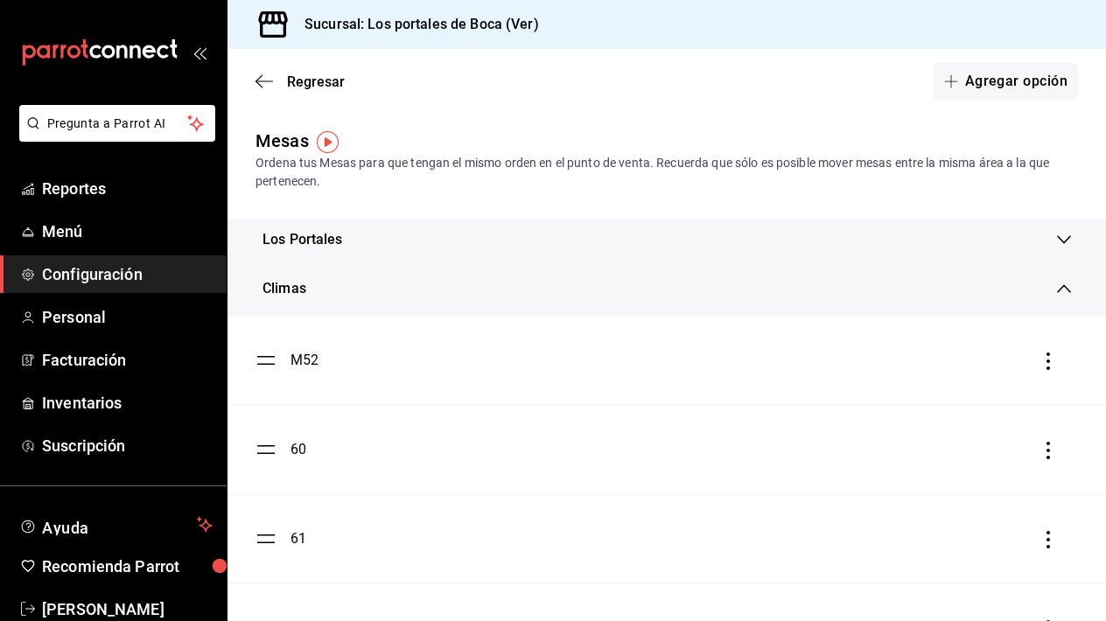
scroll to position [0, 0]
click at [444, 287] on div "Climas" at bounding box center [660, 288] width 795 height 21
click at [1047, 400] on icon "button" at bounding box center [1049, 404] width 18 height 18
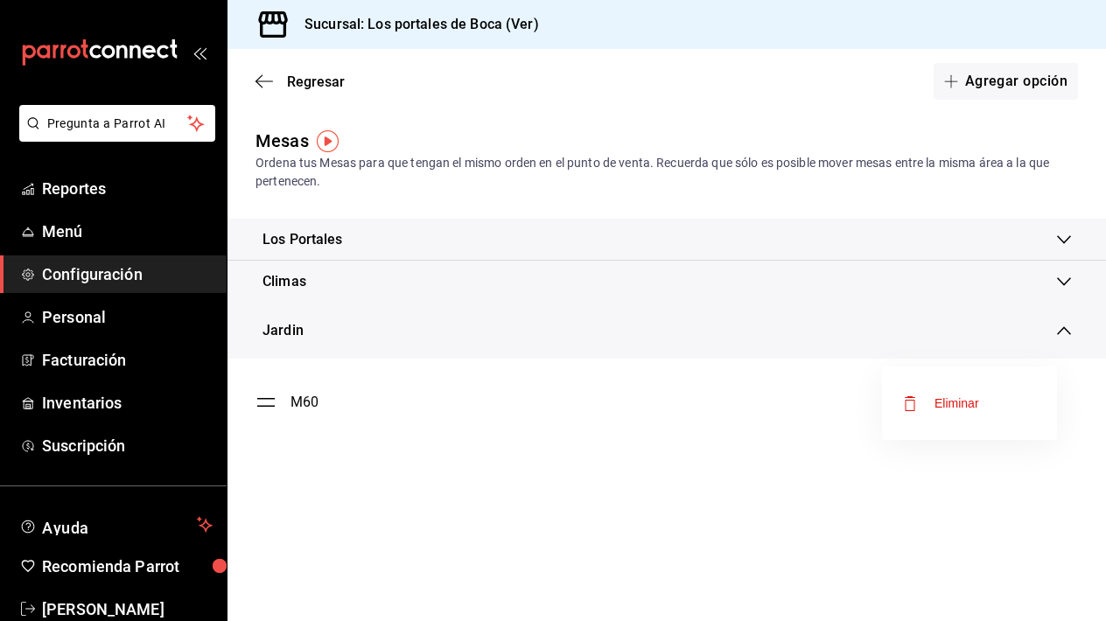
click at [1047, 400] on li "Eliminar" at bounding box center [969, 403] width 175 height 49
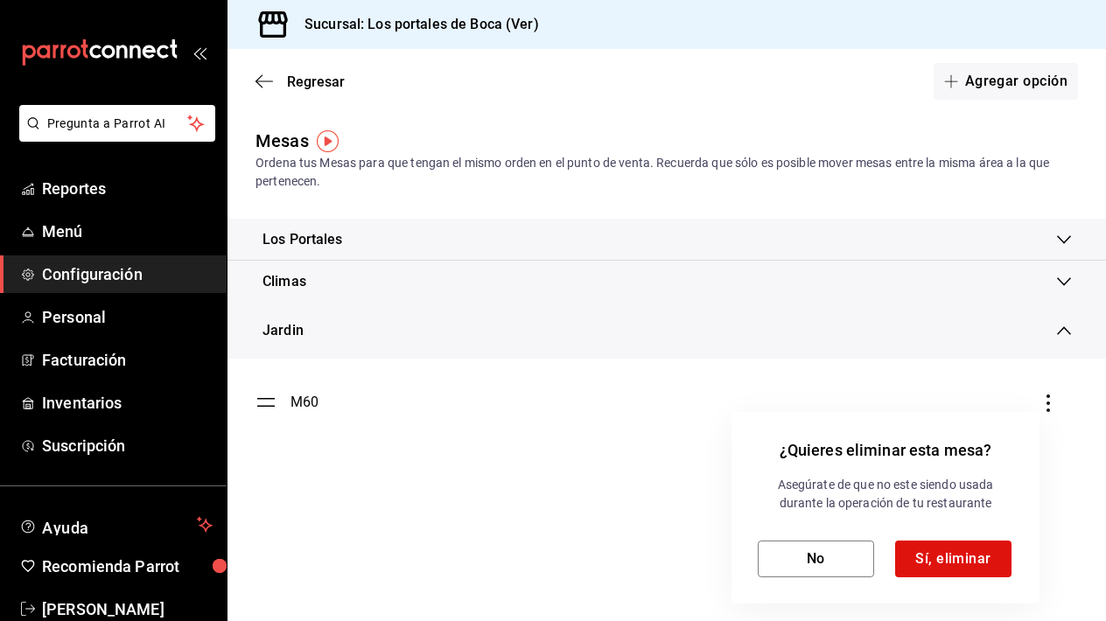
click at [269, 407] on div at bounding box center [553, 310] width 1106 height 621
click at [297, 399] on div at bounding box center [553, 310] width 1106 height 621
click at [369, 480] on div at bounding box center [553, 310] width 1106 height 621
click at [375, 466] on div at bounding box center [553, 310] width 1106 height 621
click at [830, 557] on button "No" at bounding box center [816, 559] width 116 height 37
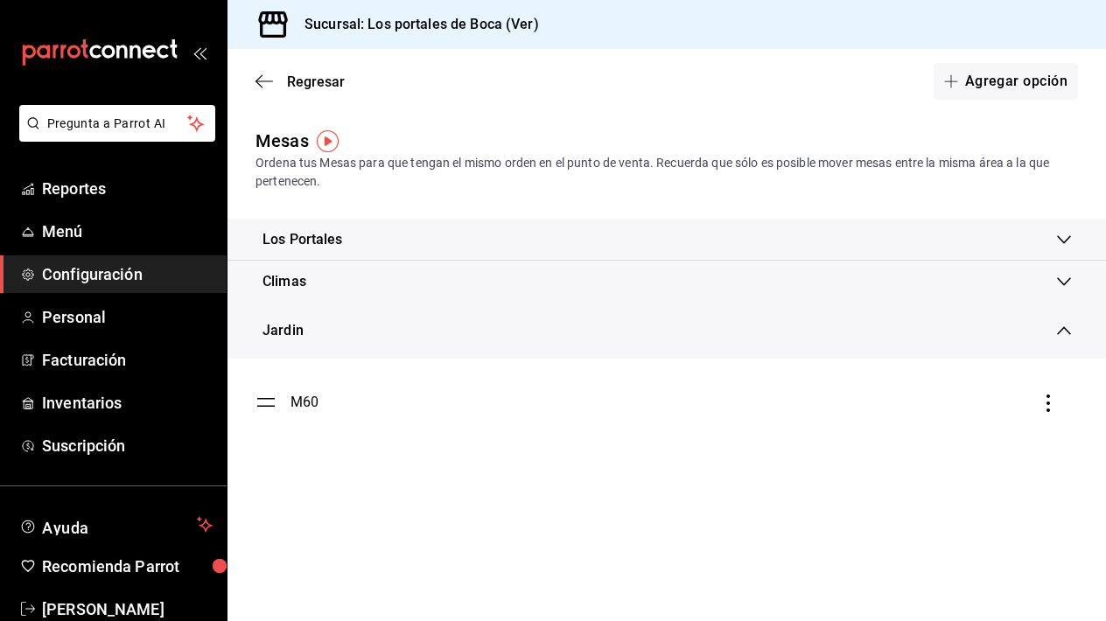
click at [122, 282] on span "Configuración" at bounding box center [127, 275] width 171 height 24
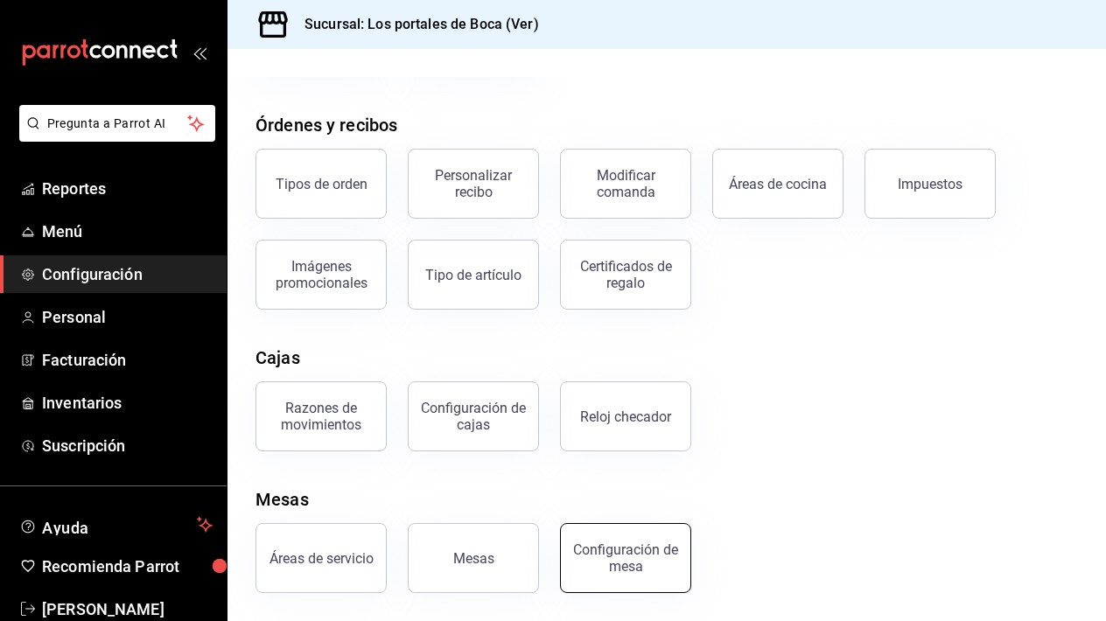
scroll to position [266, 0]
click at [612, 561] on div "Configuración de mesa" at bounding box center [625, 558] width 109 height 33
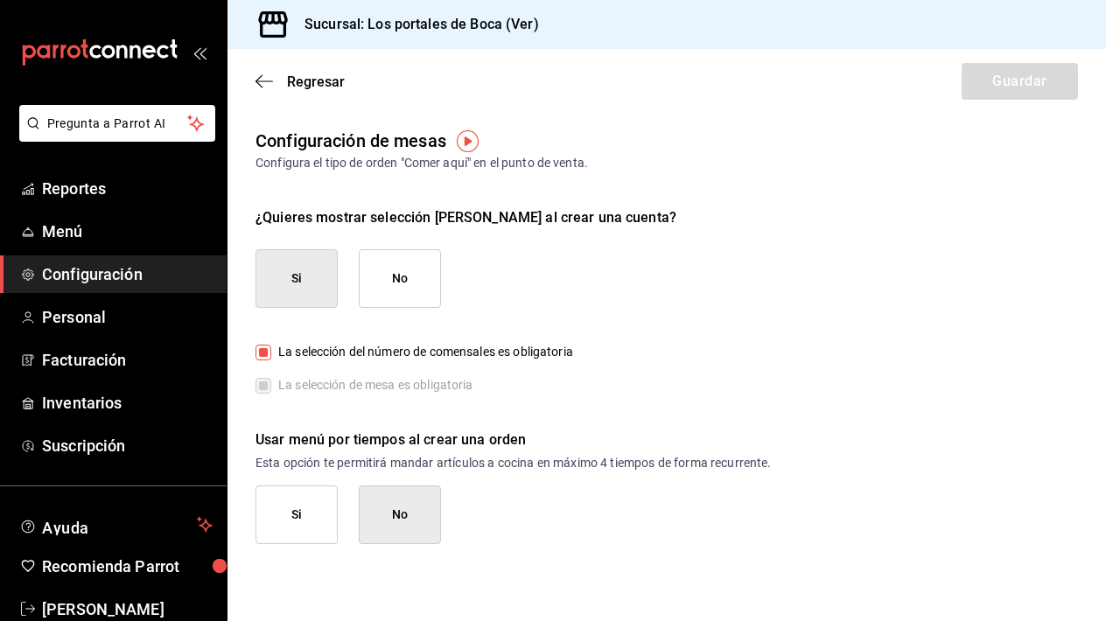
click at [103, 271] on span "Configuración" at bounding box center [127, 275] width 171 height 24
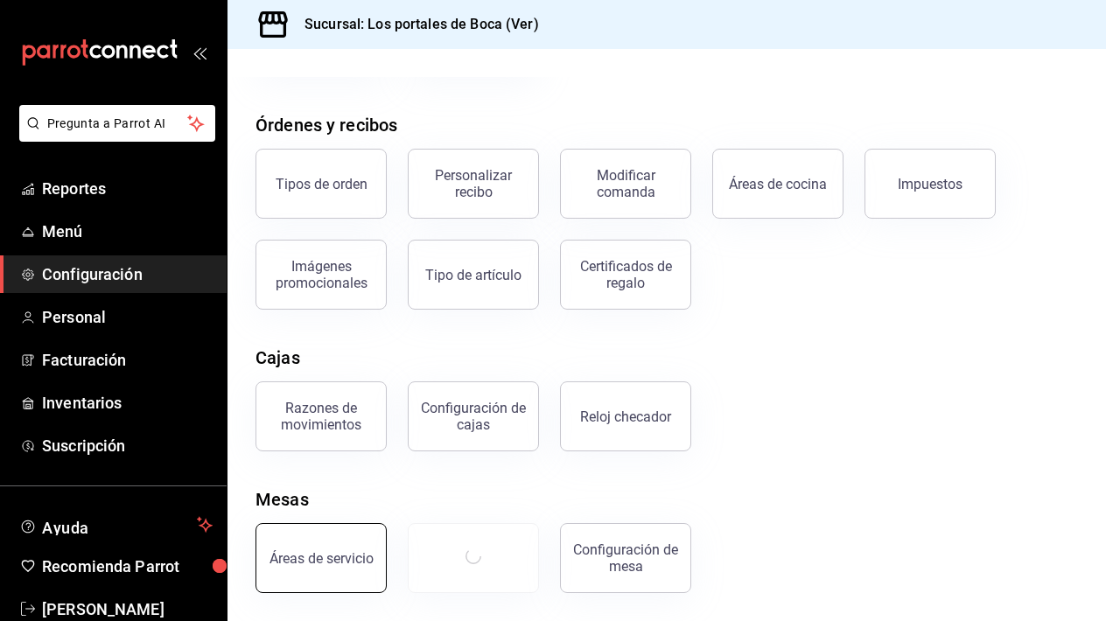
scroll to position [266, 0]
click at [492, 563] on div "Mesas" at bounding box center [473, 558] width 41 height 17
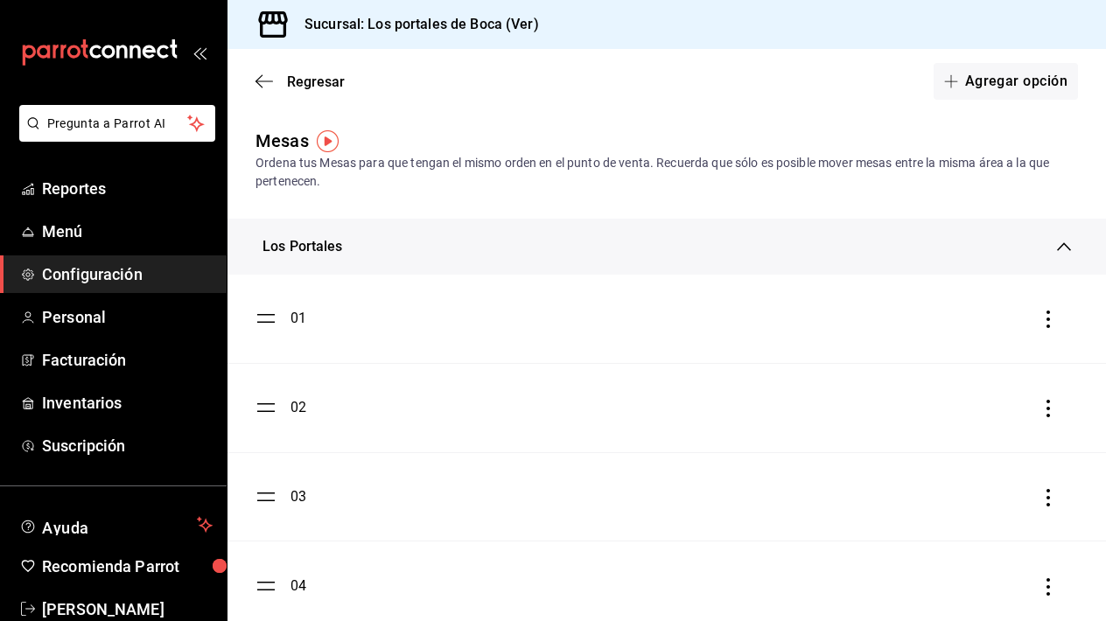
click at [423, 263] on div "Los Portales" at bounding box center [667, 247] width 879 height 56
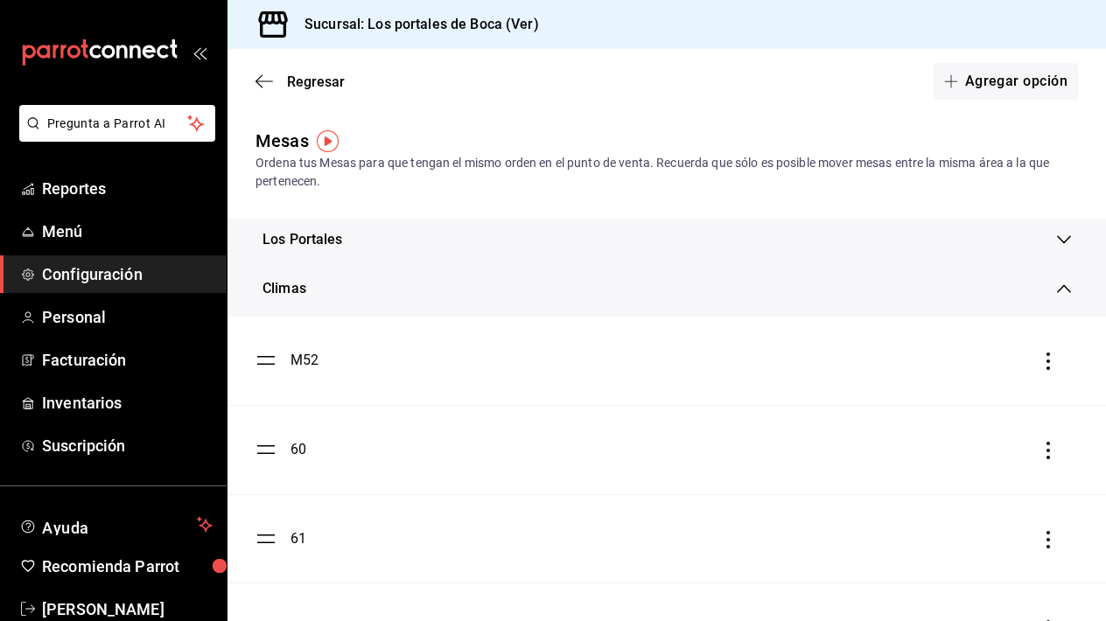
click at [433, 297] on div "Climas" at bounding box center [660, 288] width 795 height 21
click at [432, 333] on div "Jardin" at bounding box center [660, 330] width 795 height 21
click at [992, 81] on button "Agregar opción" at bounding box center [1006, 81] width 144 height 37
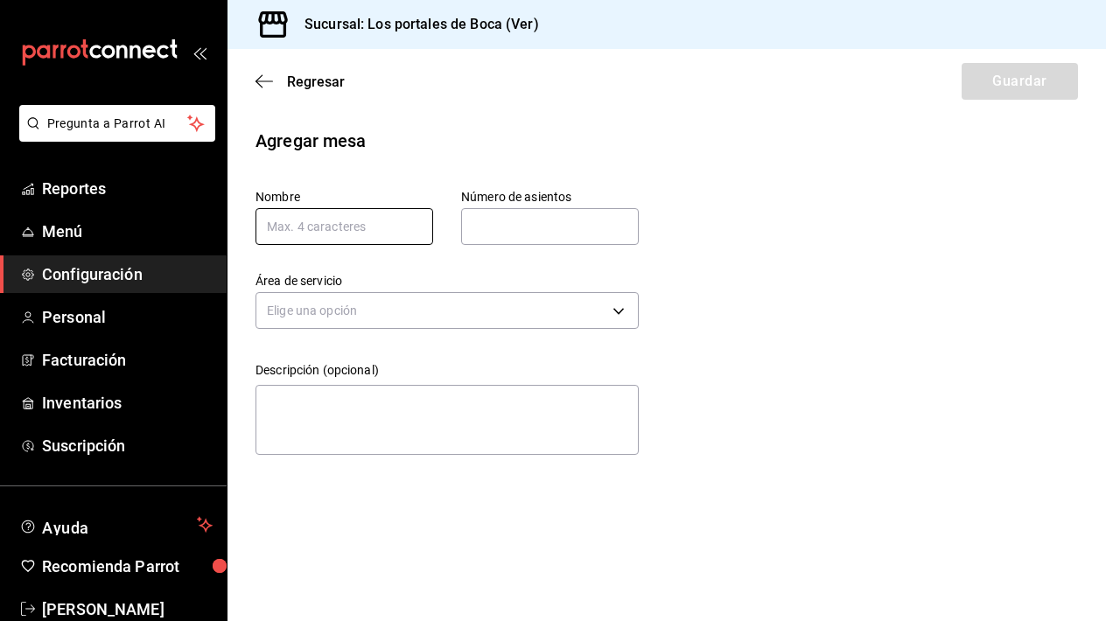
click at [363, 215] on input "text" at bounding box center [345, 226] width 178 height 37
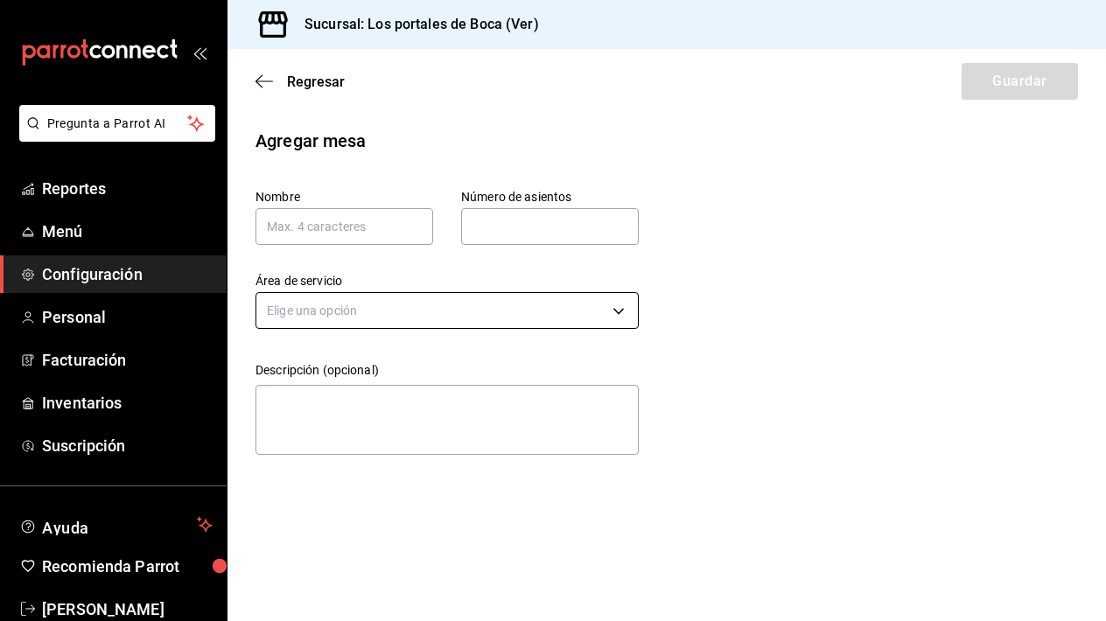
click at [410, 298] on body "Pregunta a Parrot AI Reportes Menú Configuración Personal Facturación Inventari…" at bounding box center [553, 310] width 1106 height 621
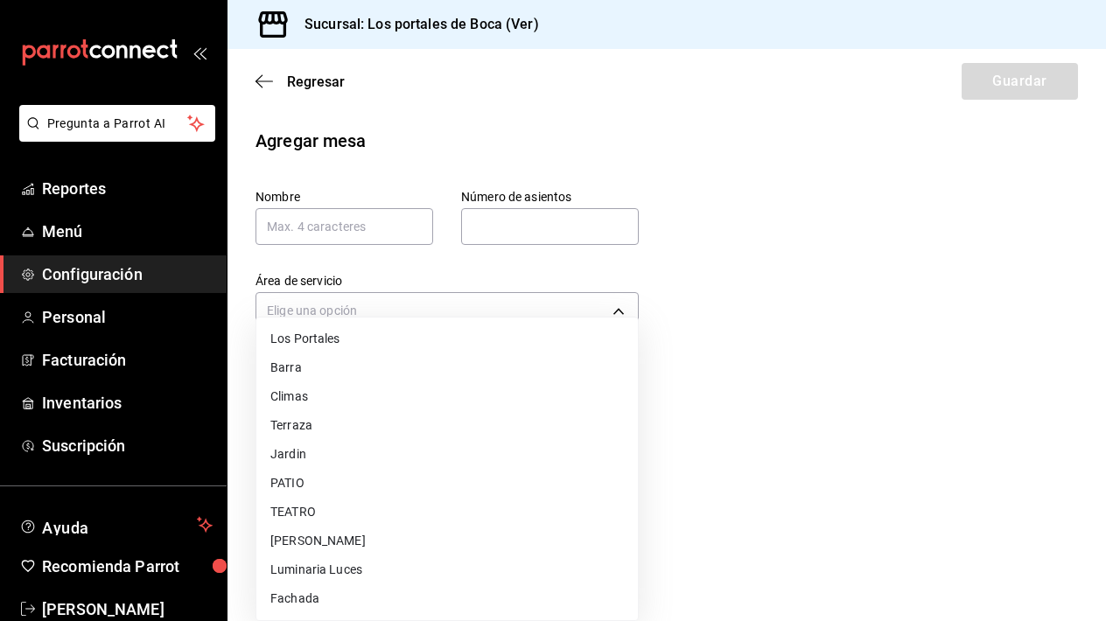
click at [332, 604] on li "Fachada" at bounding box center [447, 599] width 382 height 29
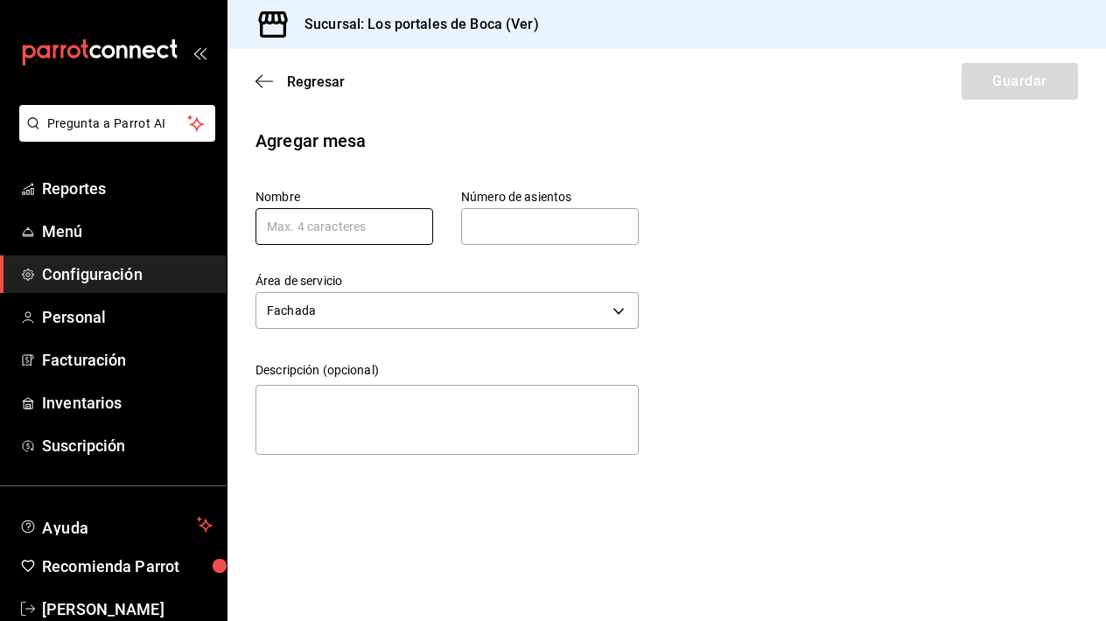
click at [327, 228] on input "text" at bounding box center [345, 226] width 178 height 37
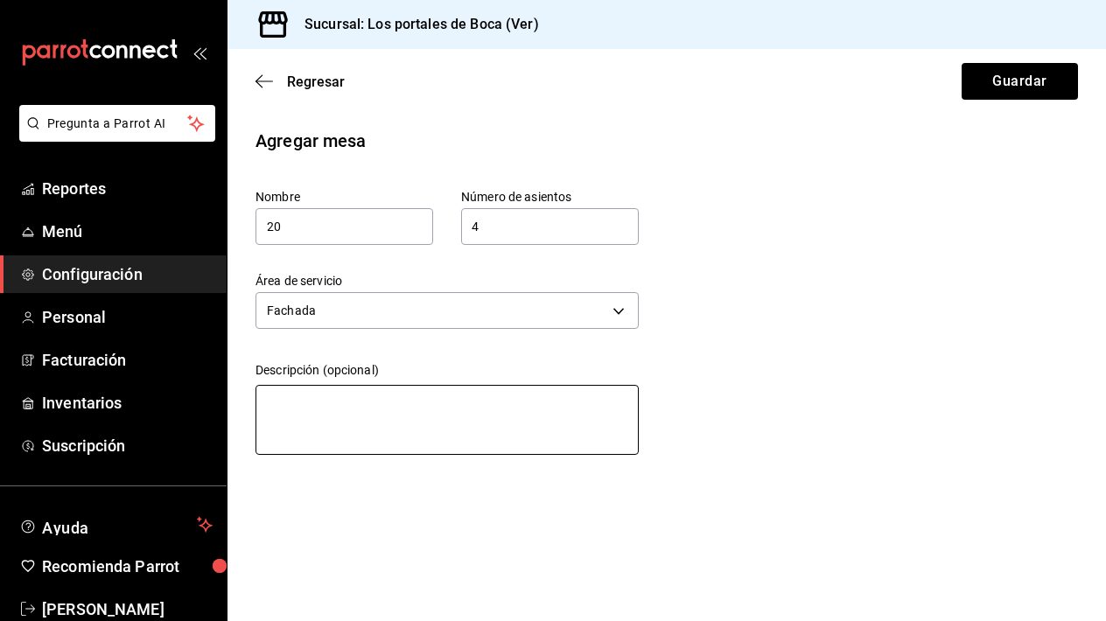
click at [361, 394] on textarea at bounding box center [447, 420] width 383 height 70
click at [410, 410] on textarea "Mesa de exterior" at bounding box center [447, 420] width 383 height 70
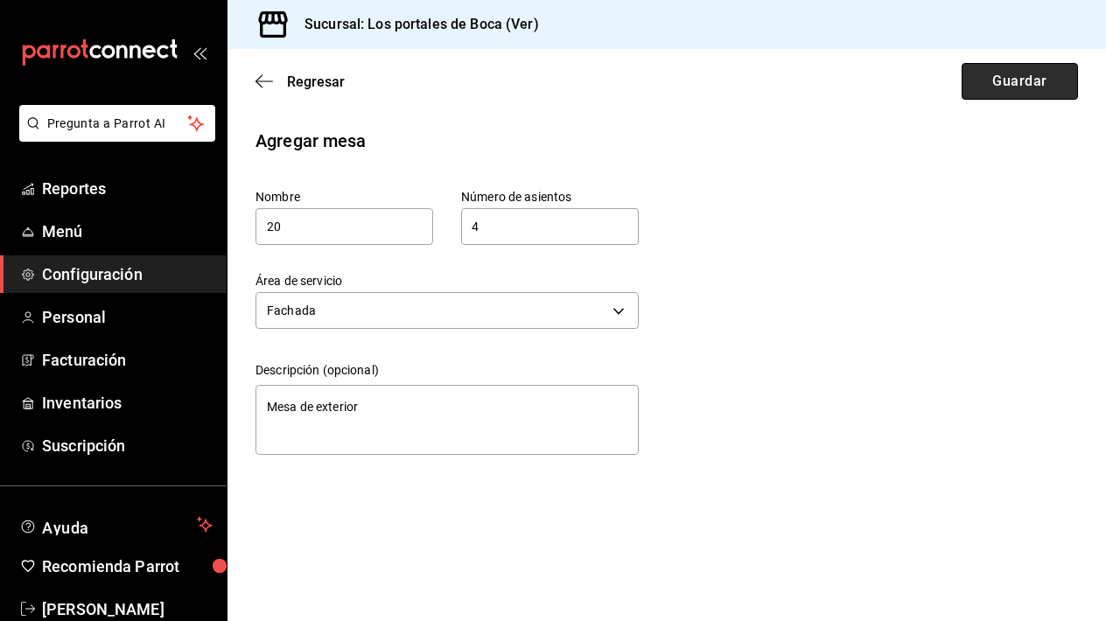
click at [1027, 84] on button "Guardar" at bounding box center [1020, 81] width 116 height 37
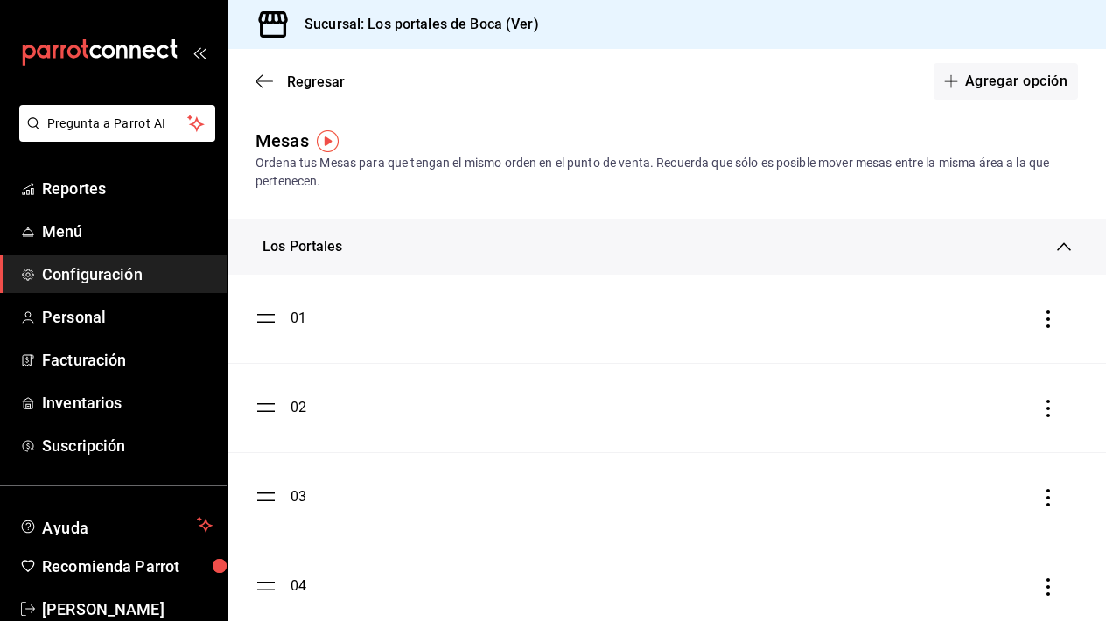
click at [1063, 237] on div "Los Portales" at bounding box center [667, 247] width 879 height 56
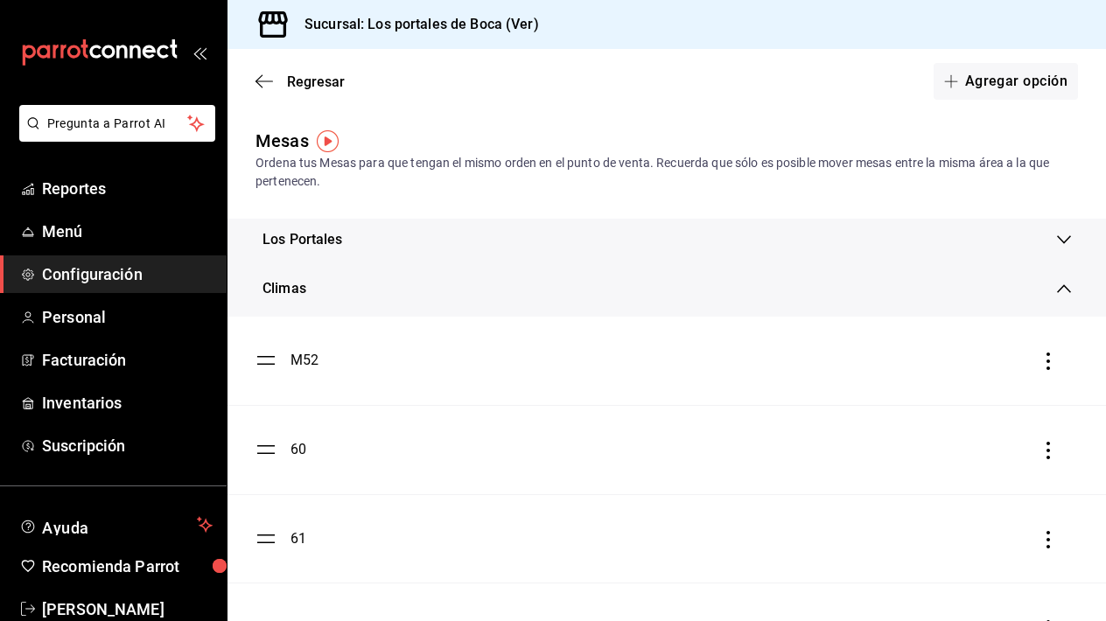
click at [1065, 284] on icon at bounding box center [1064, 289] width 14 height 14
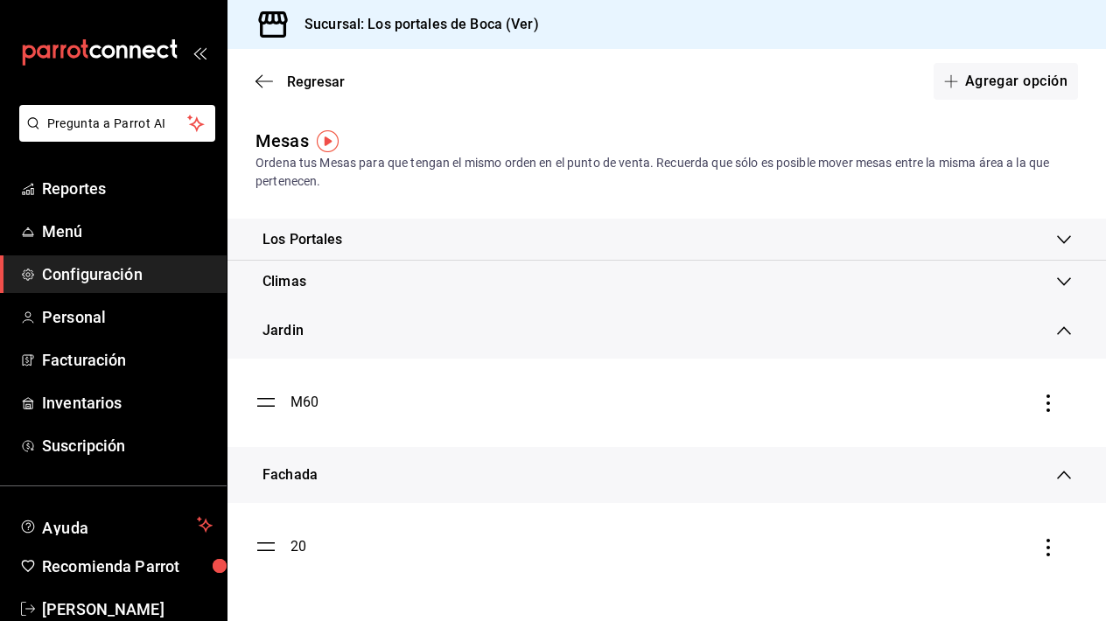
click at [1063, 338] on icon at bounding box center [1064, 331] width 14 height 14
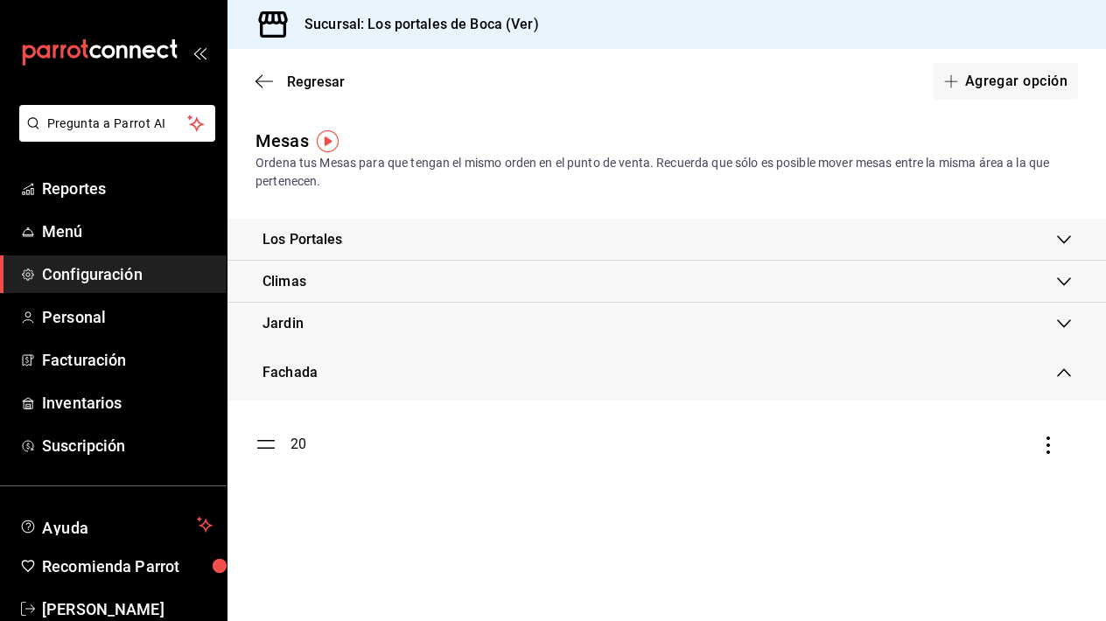
click at [1068, 371] on icon at bounding box center [1064, 373] width 14 height 14
click at [1068, 371] on icon at bounding box center [1064, 366] width 14 height 14
click at [1062, 287] on icon at bounding box center [1064, 282] width 14 height 14
click at [1062, 284] on icon at bounding box center [1064, 289] width 14 height 14
click at [1033, 76] on button "Agregar opción" at bounding box center [1006, 81] width 144 height 37
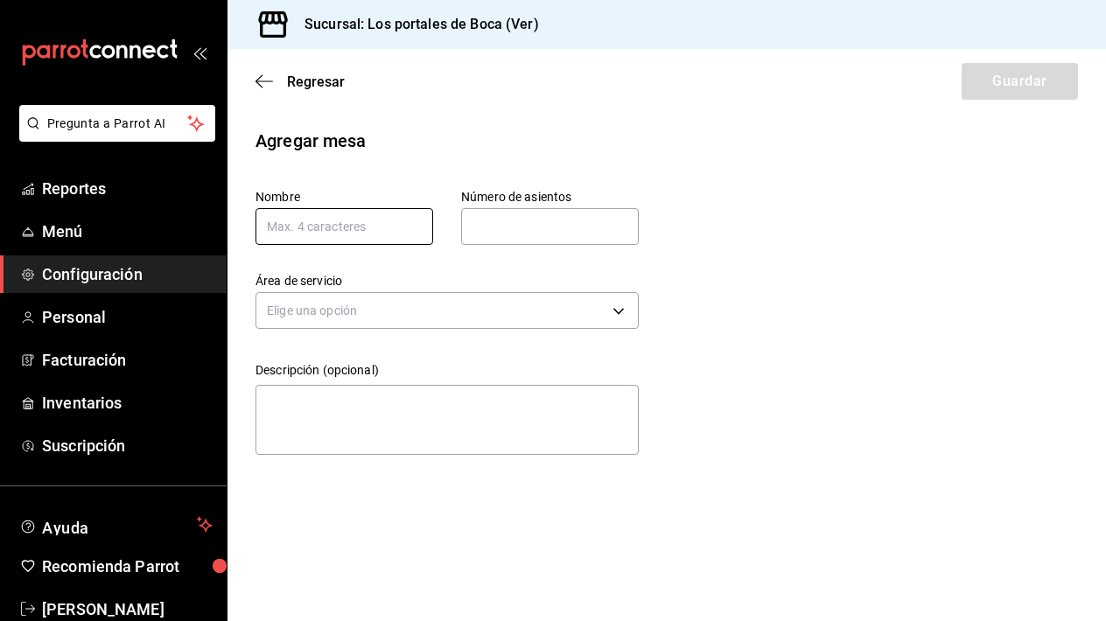
click at [387, 224] on input "text" at bounding box center [345, 226] width 178 height 37
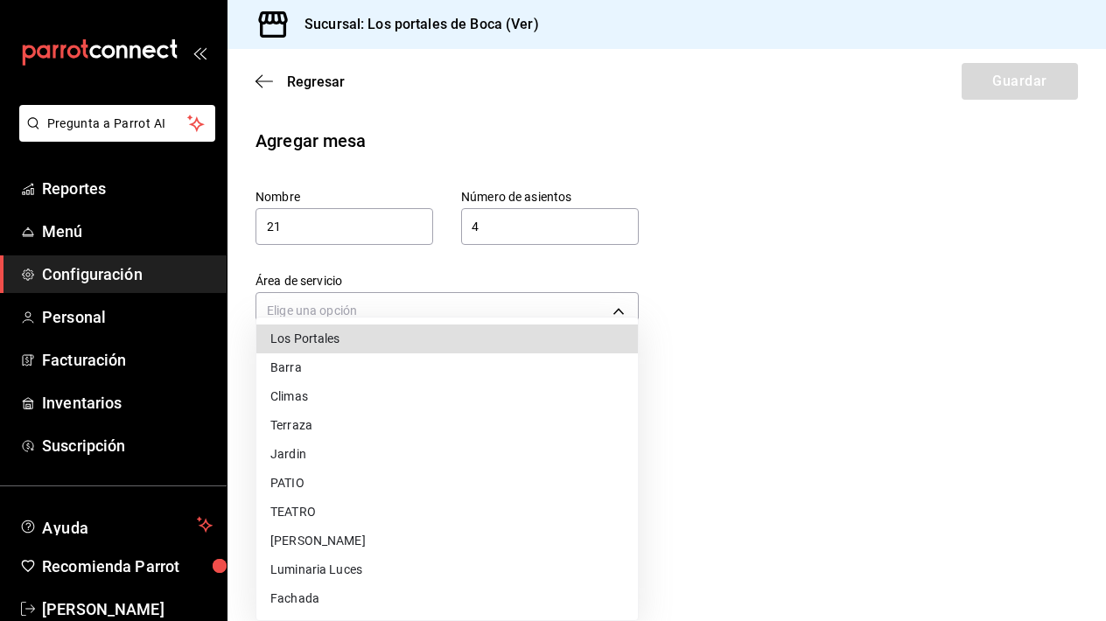
click at [347, 328] on body "Pregunta a Parrot AI Reportes Menú Configuración Personal Facturación Inventari…" at bounding box center [553, 310] width 1106 height 621
click at [343, 602] on li "Fachada" at bounding box center [447, 599] width 382 height 29
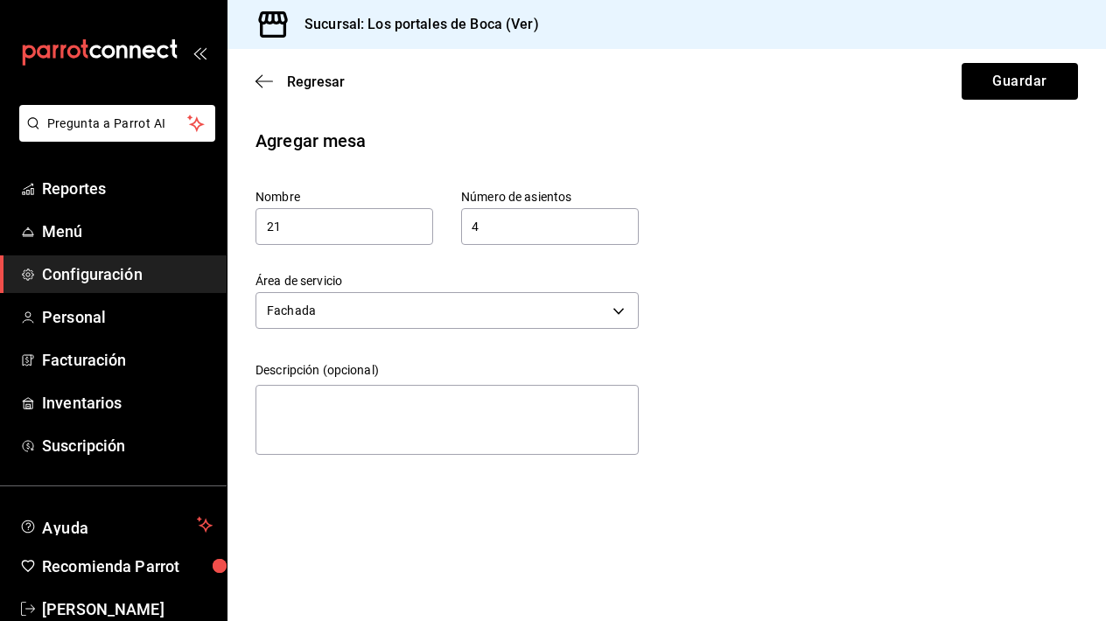
click at [343, 383] on div "x" at bounding box center [447, 421] width 383 height 78
paste textarea "Mesa de exterior"
click at [1036, 74] on button "Guardar" at bounding box center [1020, 81] width 116 height 37
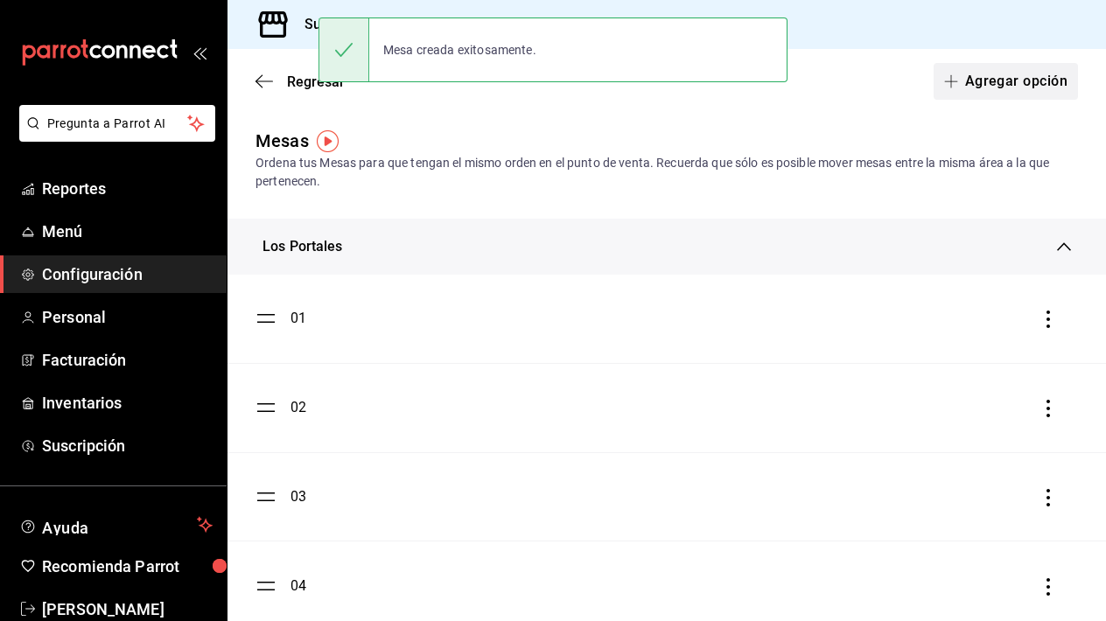
click at [982, 72] on button "Agregar opción" at bounding box center [1006, 81] width 144 height 37
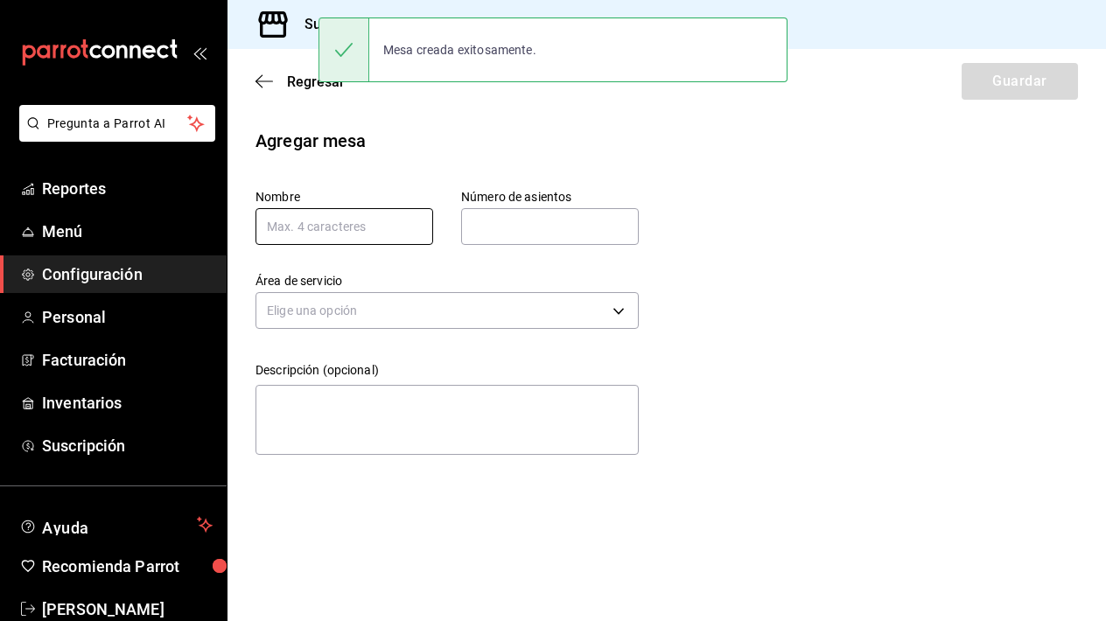
click at [377, 224] on input "text" at bounding box center [345, 226] width 178 height 37
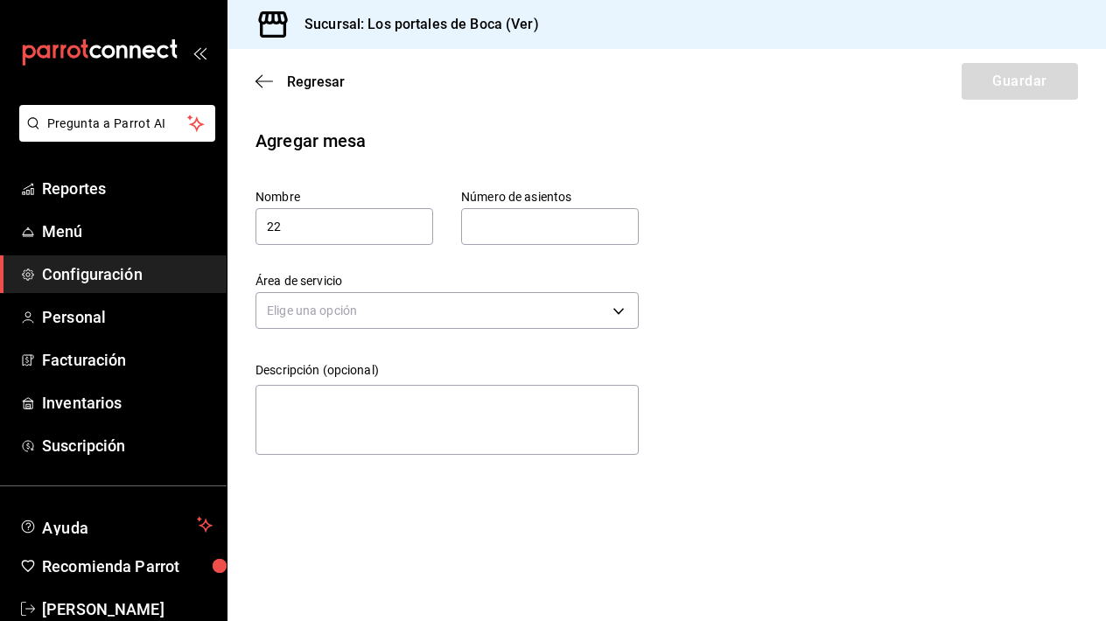
click at [506, 225] on input "text" at bounding box center [550, 226] width 178 height 35
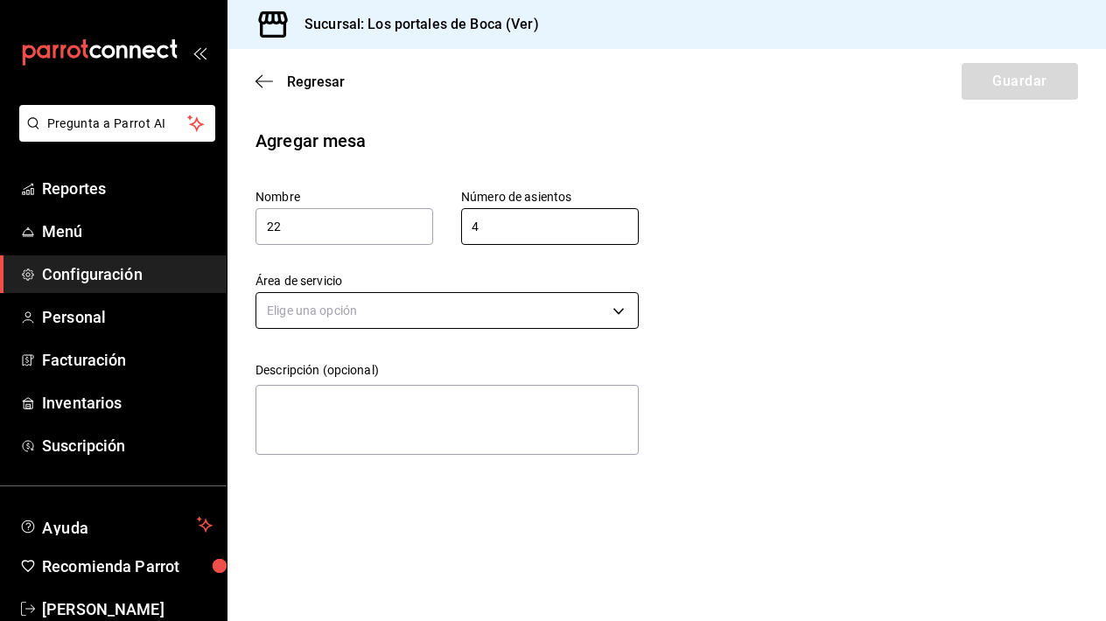
click at [465, 318] on body "Pregunta a Parrot AI Reportes Menú Configuración Personal Facturación Inventari…" at bounding box center [553, 310] width 1106 height 621
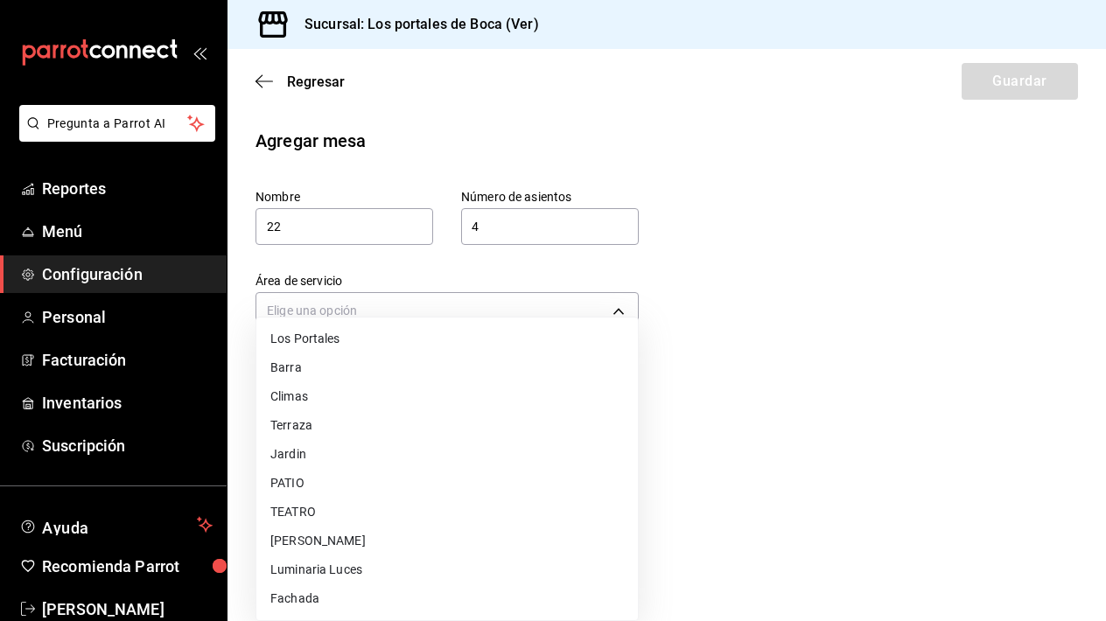
click at [369, 590] on li "Fachada" at bounding box center [447, 599] width 382 height 29
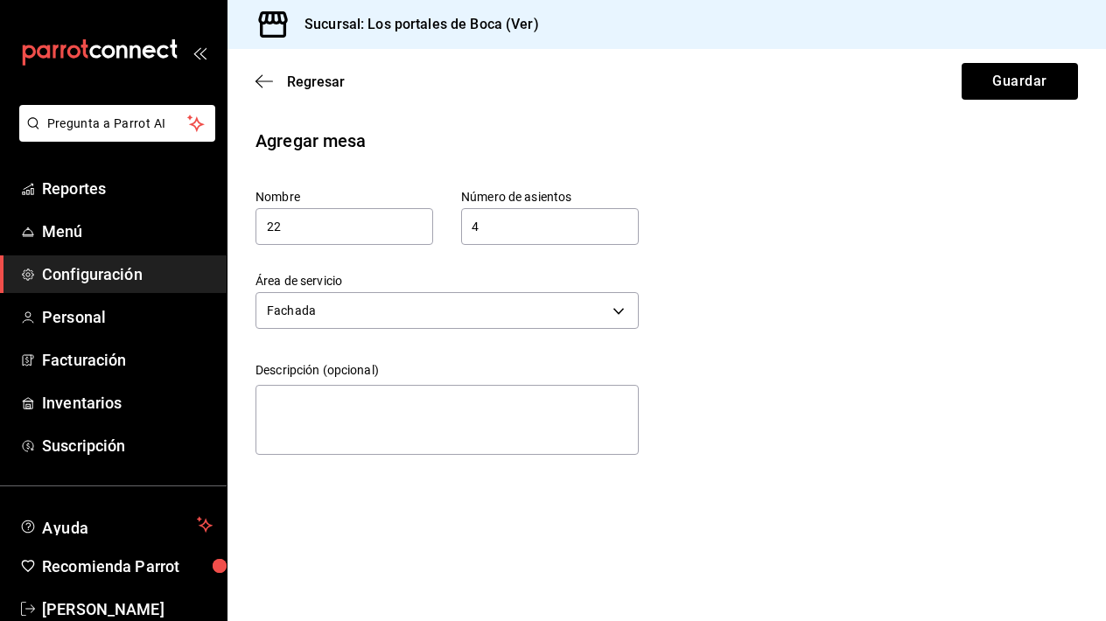
click at [402, 375] on label "Descripción (opcional)" at bounding box center [447, 370] width 383 height 12
click at [394, 416] on textarea at bounding box center [447, 420] width 383 height 70
paste textarea "Mesa de exterior"
click at [992, 97] on button "Guardar" at bounding box center [1020, 81] width 116 height 37
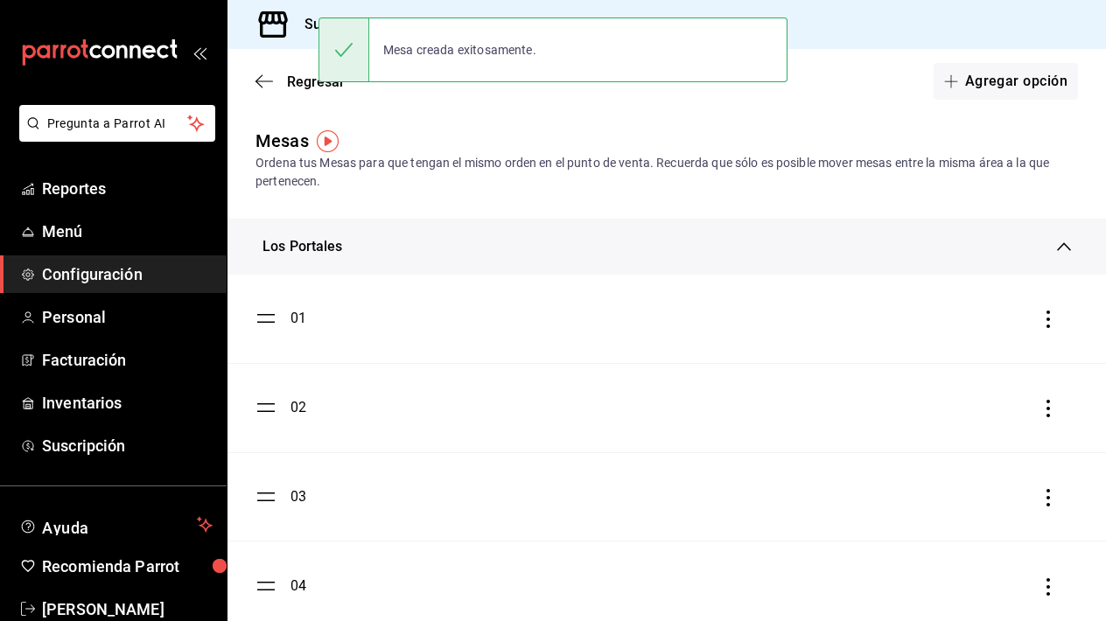
click at [661, 240] on div "Los Portales" at bounding box center [660, 246] width 795 height 21
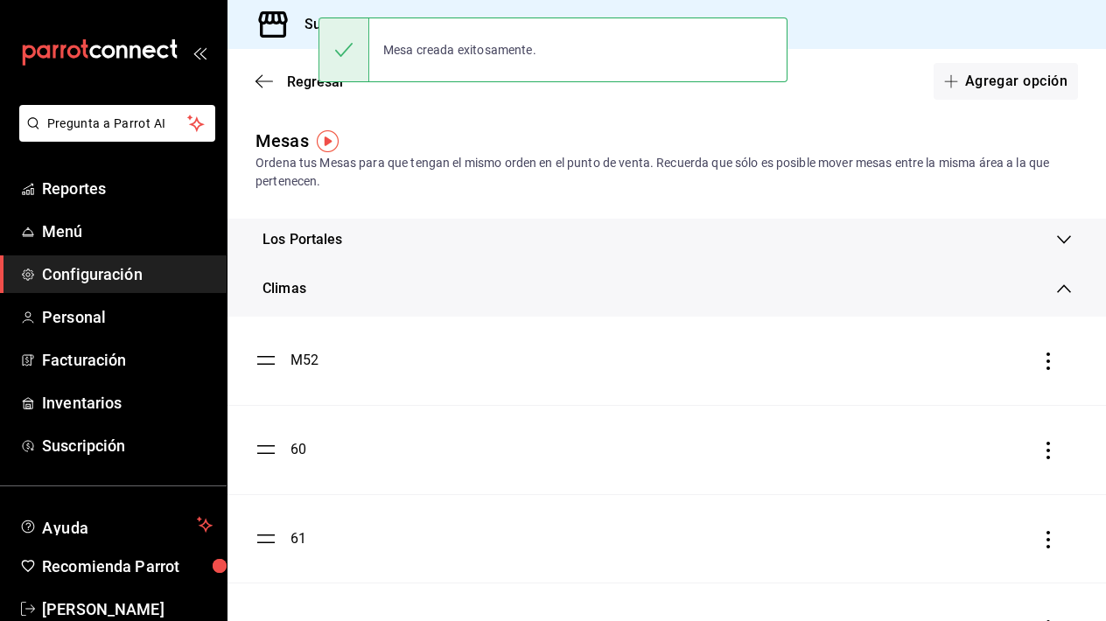
click at [661, 279] on div "Climas" at bounding box center [660, 288] width 795 height 21
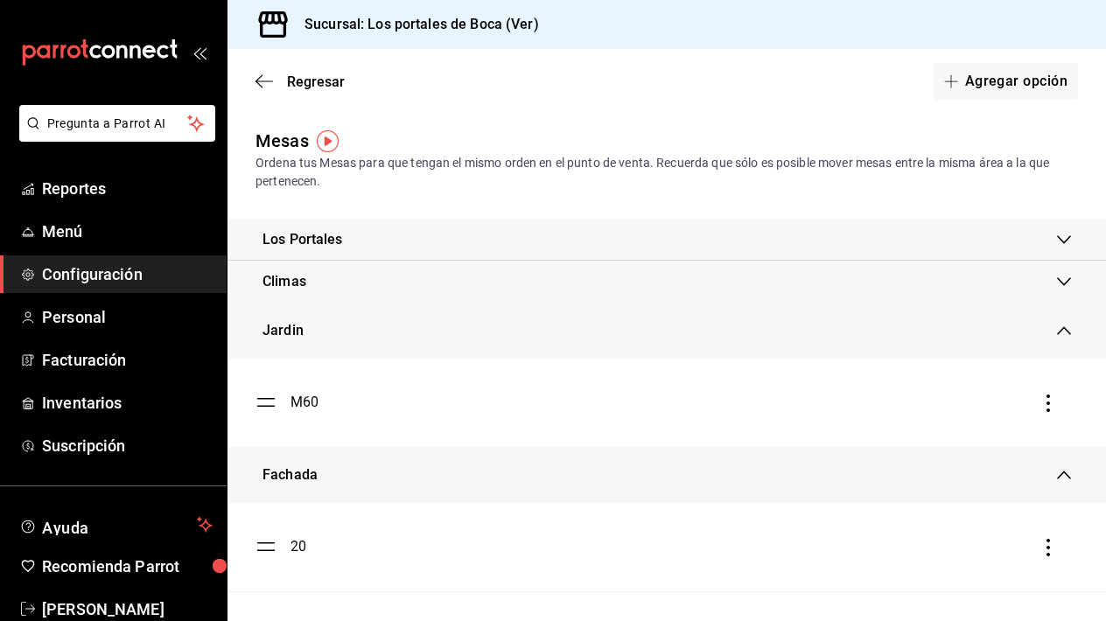
click at [639, 341] on div "Jardin" at bounding box center [667, 331] width 879 height 56
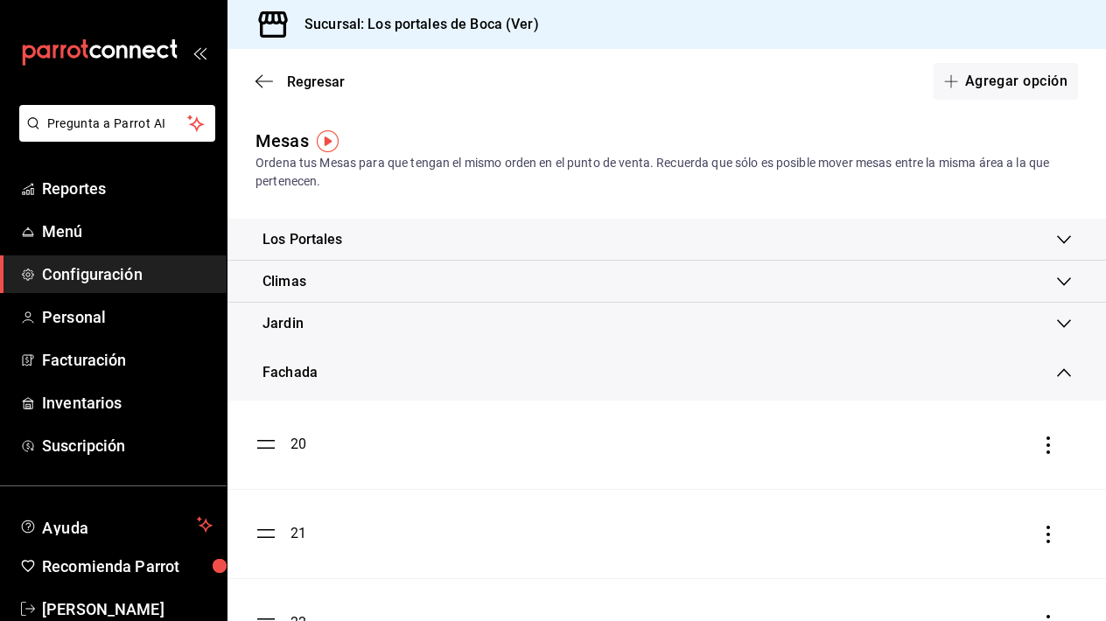
click at [643, 377] on div "Fachada" at bounding box center [660, 372] width 795 height 21
click at [1018, 76] on button "Agregar opción" at bounding box center [1006, 81] width 144 height 37
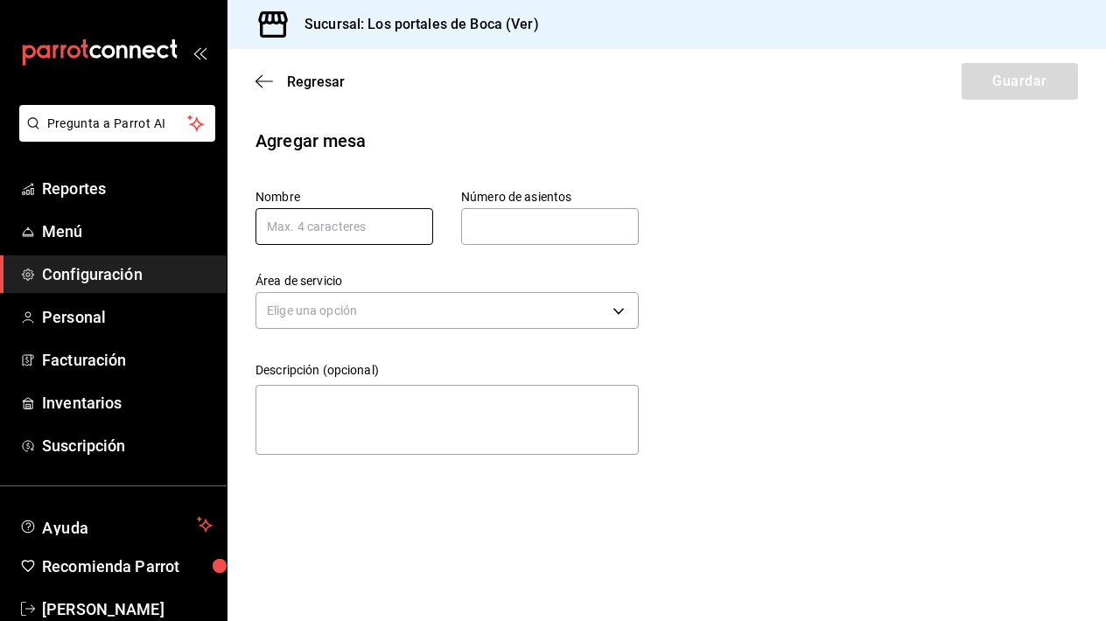
click at [373, 235] on input "text" at bounding box center [345, 226] width 178 height 37
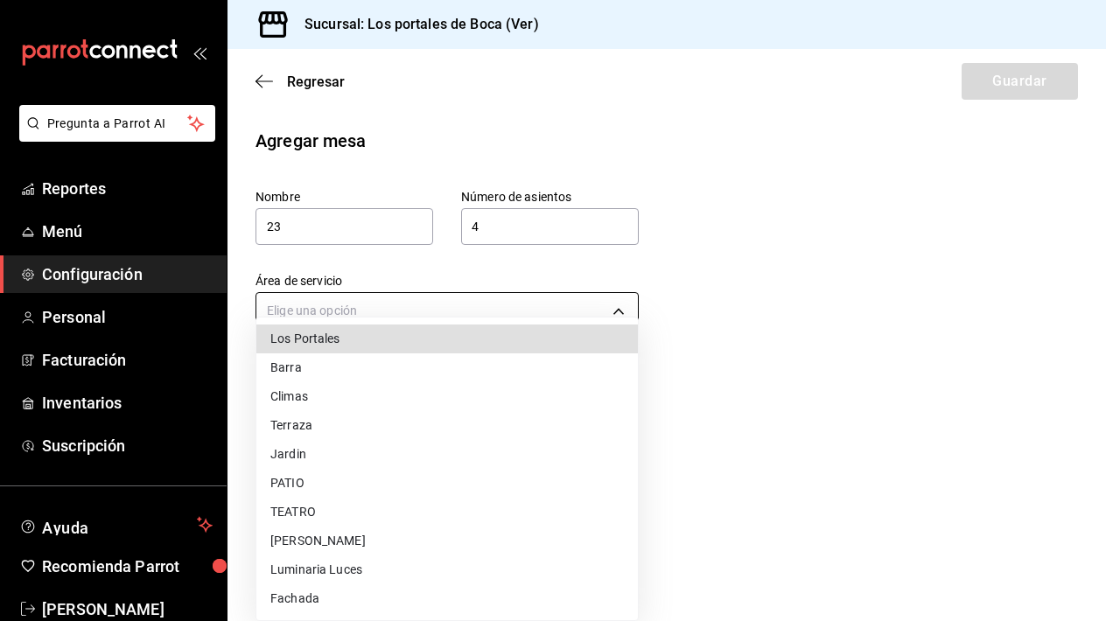
click at [504, 319] on body "Pregunta a Parrot AI Reportes Menú Configuración Personal Facturación Inventari…" at bounding box center [553, 310] width 1106 height 621
click at [335, 606] on li "Fachada" at bounding box center [447, 599] width 382 height 29
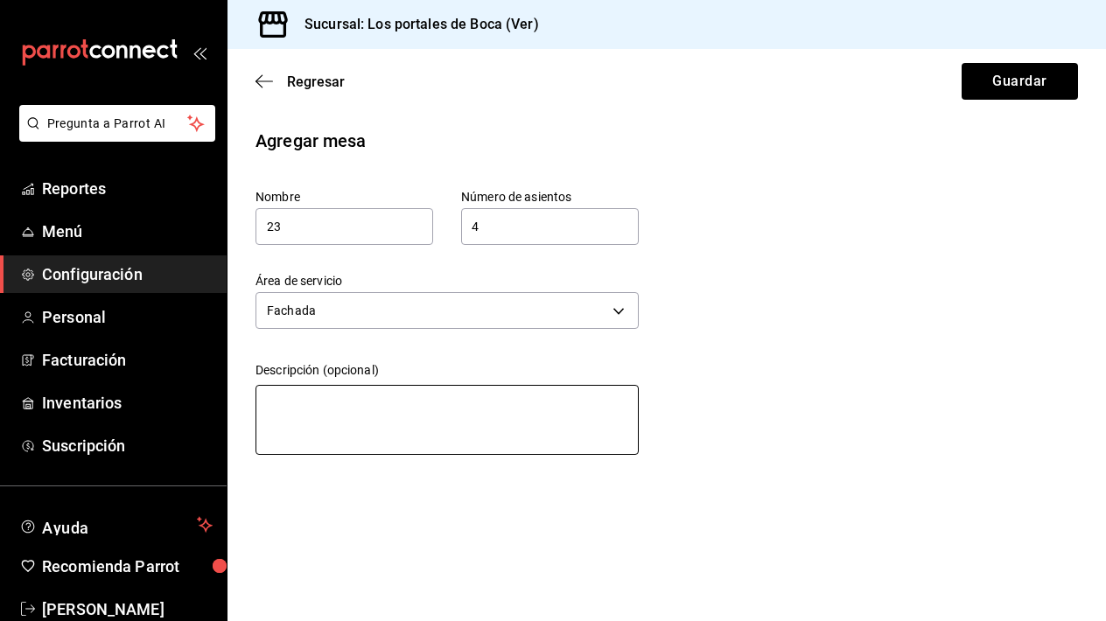
click at [396, 421] on textarea at bounding box center [447, 420] width 383 height 70
paste textarea "Mesa de exterior"
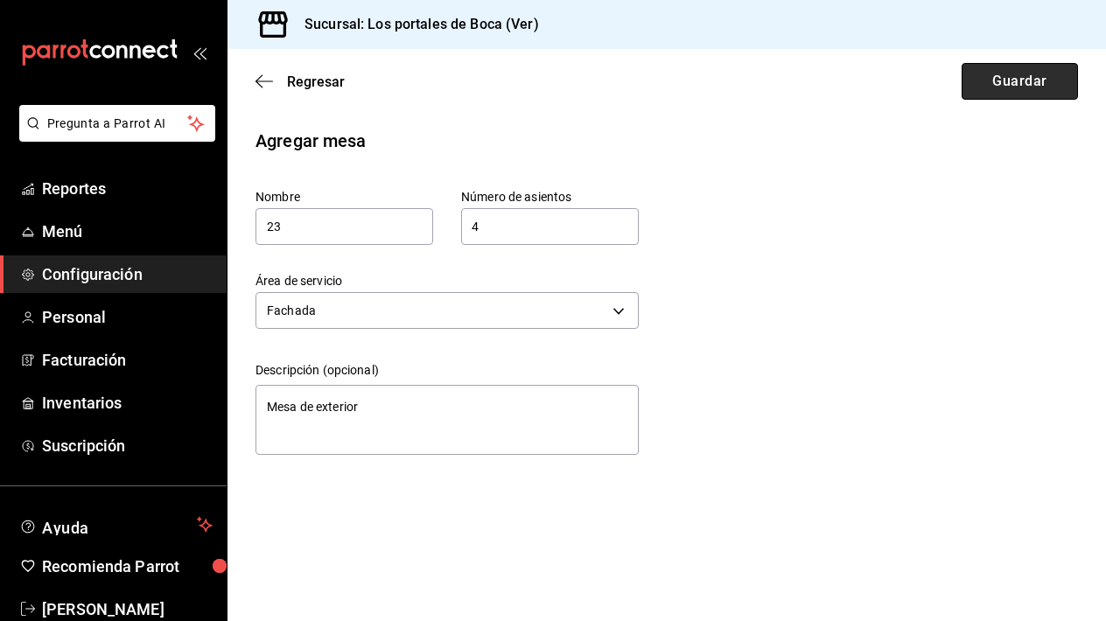
click at [995, 74] on button "Guardar" at bounding box center [1020, 81] width 116 height 37
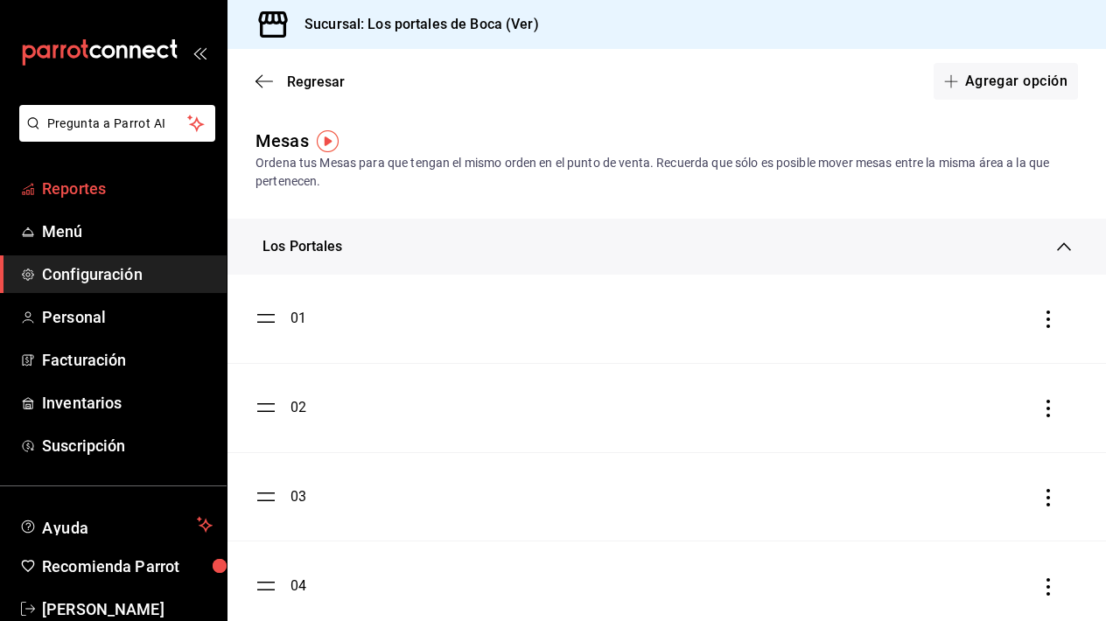
click at [133, 180] on span "Reportes" at bounding box center [127, 189] width 171 height 24
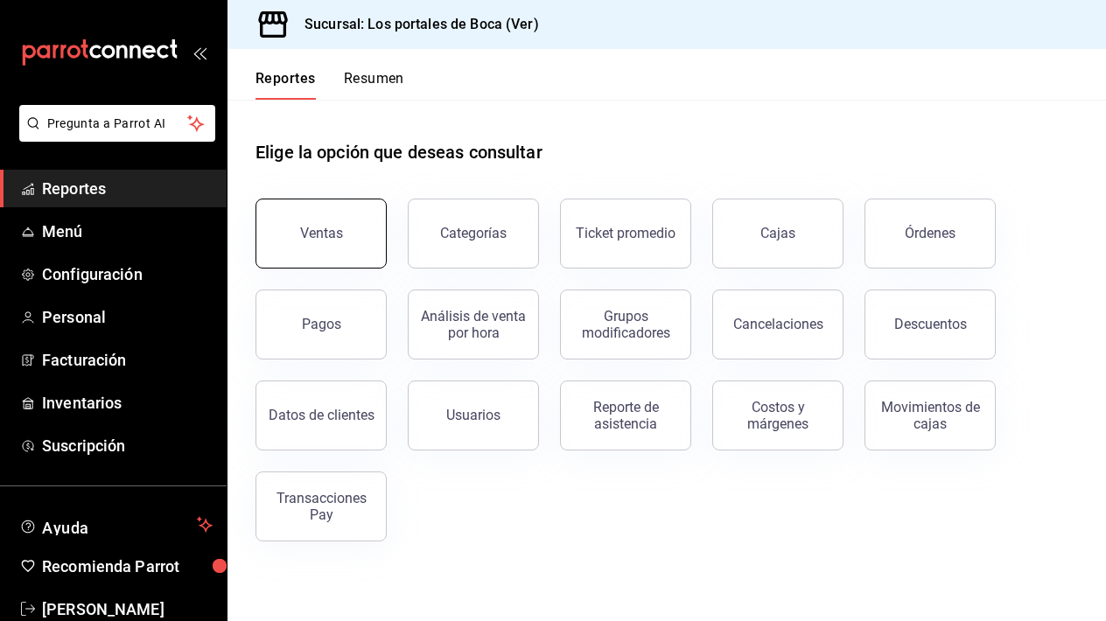
click at [352, 246] on button "Ventas" at bounding box center [321, 234] width 131 height 70
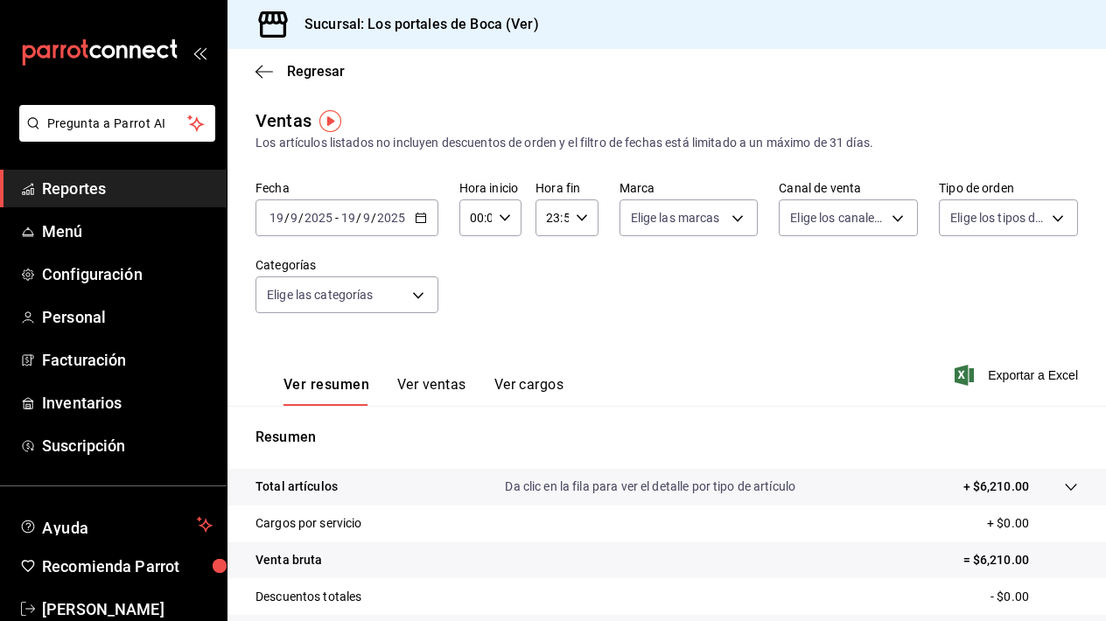
drag, startPoint x: 402, startPoint y: 221, endPoint x: 412, endPoint y: 221, distance: 10.5
click at [412, 221] on div "[DATE] [DATE] - [DATE] [DATE]" at bounding box center [347, 218] width 183 height 37
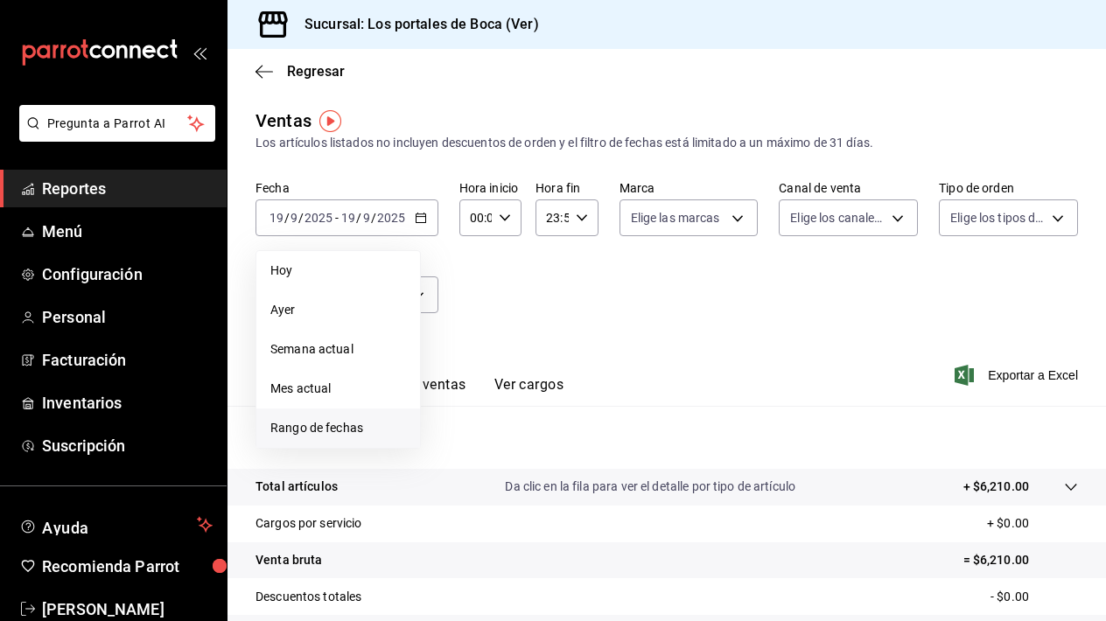
click at [358, 423] on span "Rango de fechas" at bounding box center [338, 428] width 136 height 18
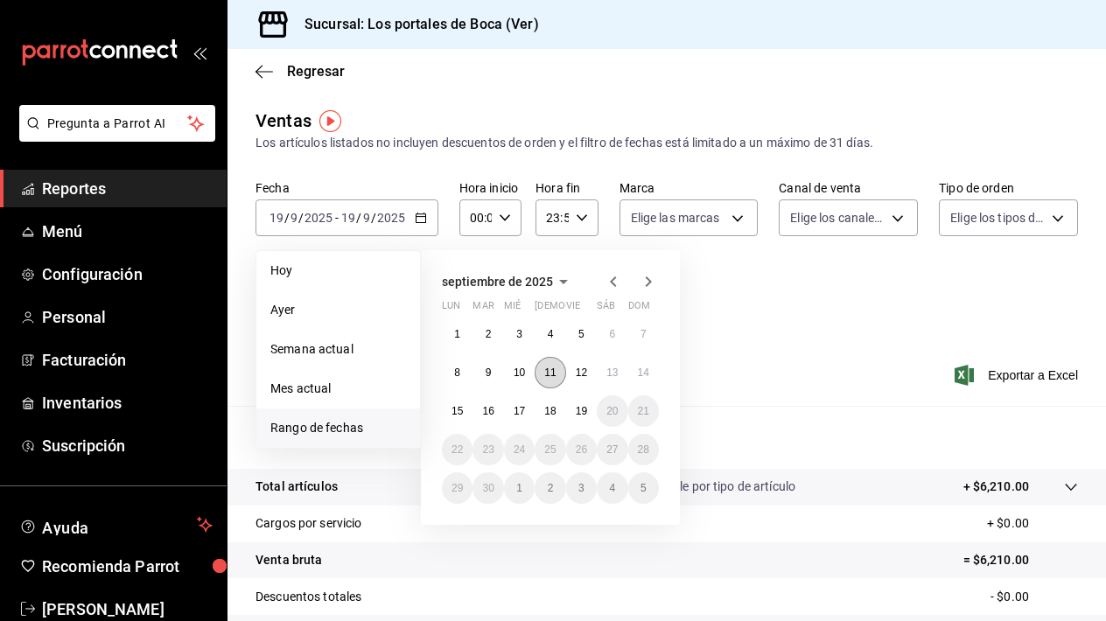
click at [557, 379] on button "11" at bounding box center [550, 373] width 31 height 32
click at [577, 370] on abbr "12" at bounding box center [581, 373] width 11 height 12
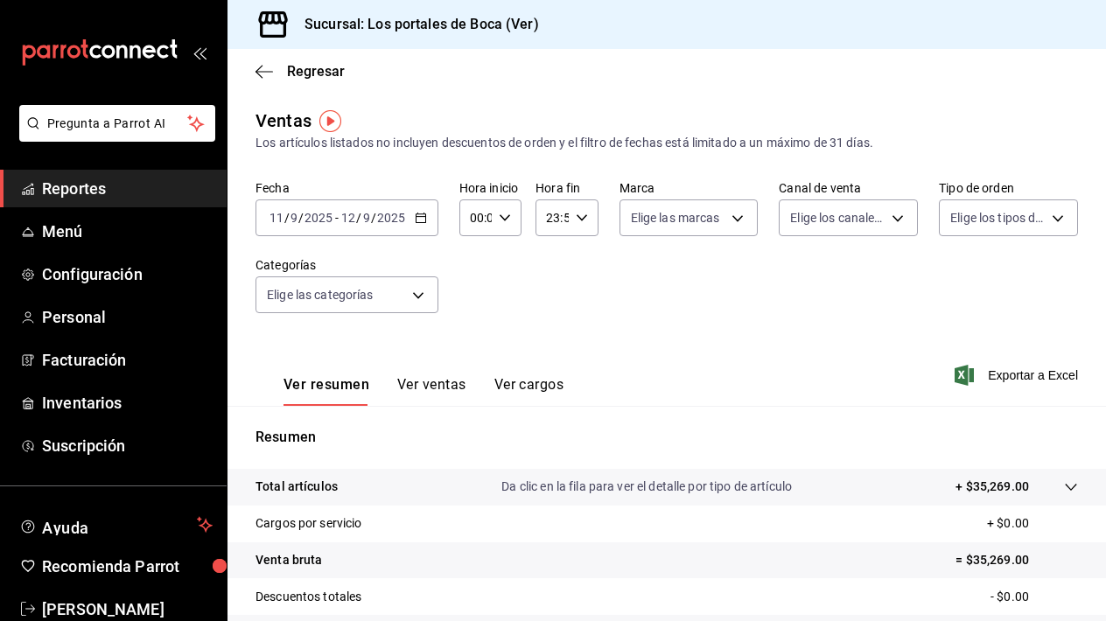
click at [508, 217] on icon "button" at bounding box center [505, 218] width 12 height 12
click at [475, 267] on span "20" at bounding box center [474, 260] width 4 height 14
click at [505, 264] on span "13" at bounding box center [505, 257] width 4 height 14
click at [506, 262] on span "00" at bounding box center [505, 263] width 4 height 14
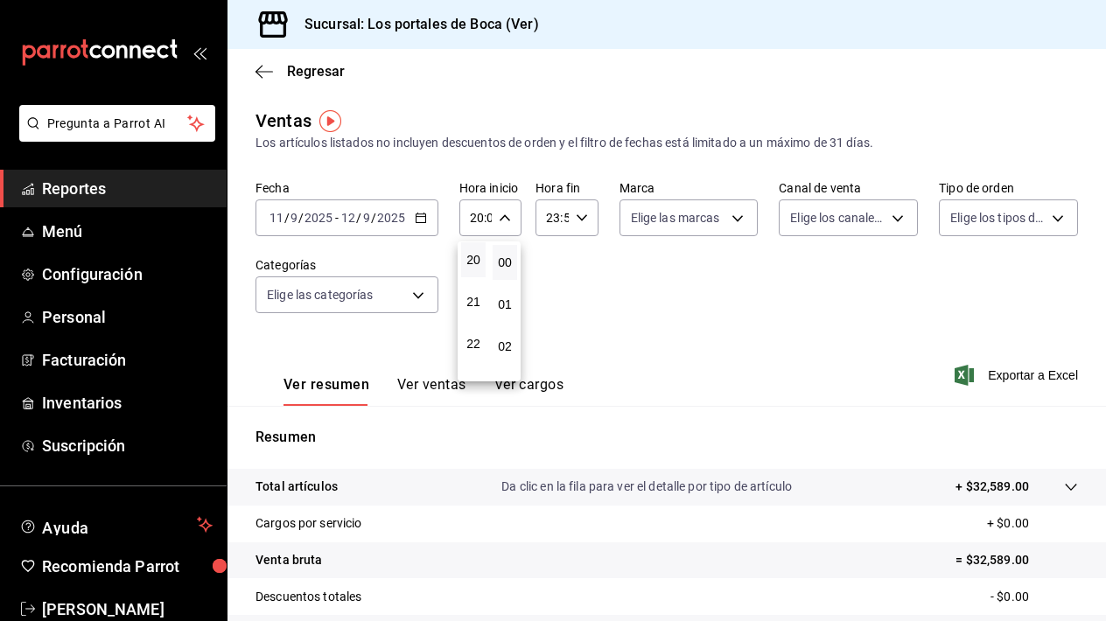
click at [550, 270] on div at bounding box center [553, 310] width 1106 height 621
click at [578, 216] on \(Stroke\) "button" at bounding box center [581, 217] width 11 height 6
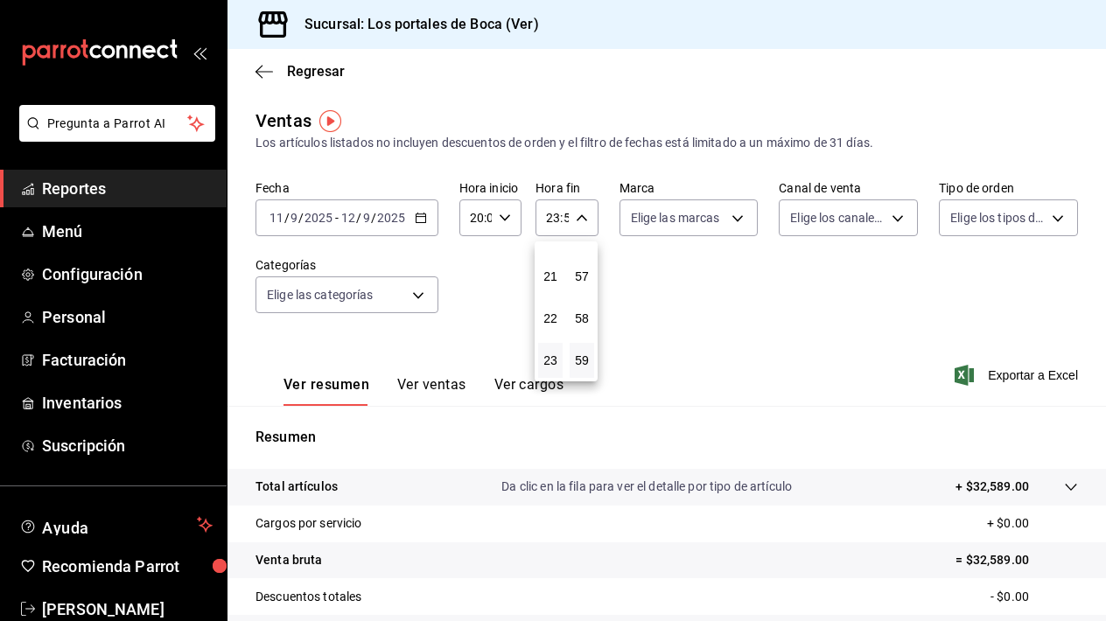
click at [716, 229] on div at bounding box center [553, 310] width 1106 height 621
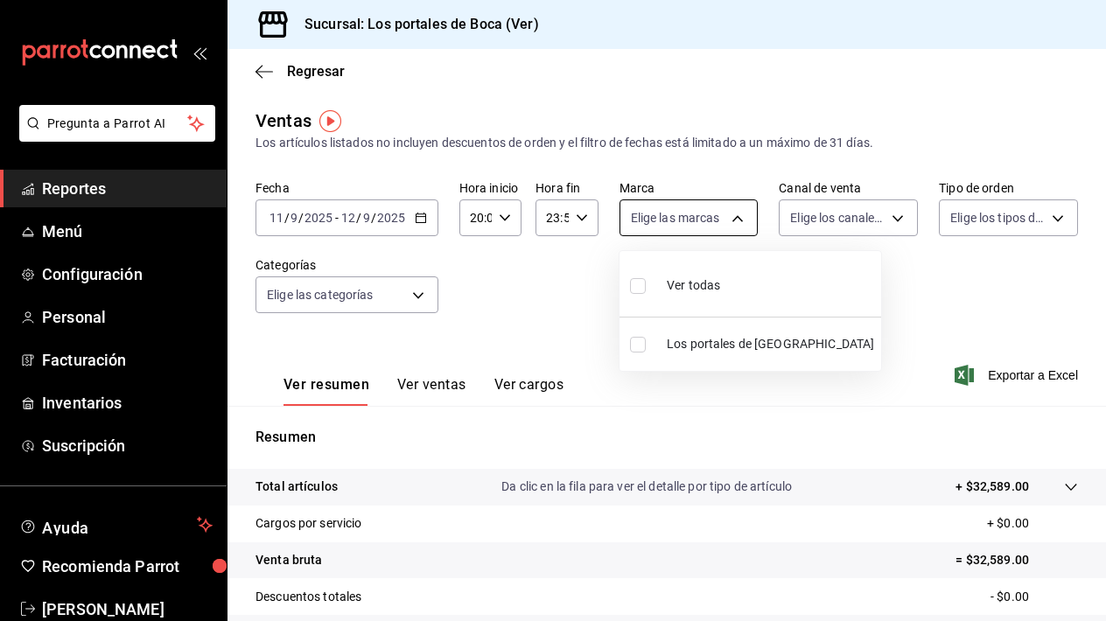
click at [727, 225] on body "Pregunta a Parrot AI Reportes Menú Configuración Personal Facturación Inventari…" at bounding box center [553, 310] width 1106 height 621
click at [874, 225] on div at bounding box center [553, 310] width 1106 height 621
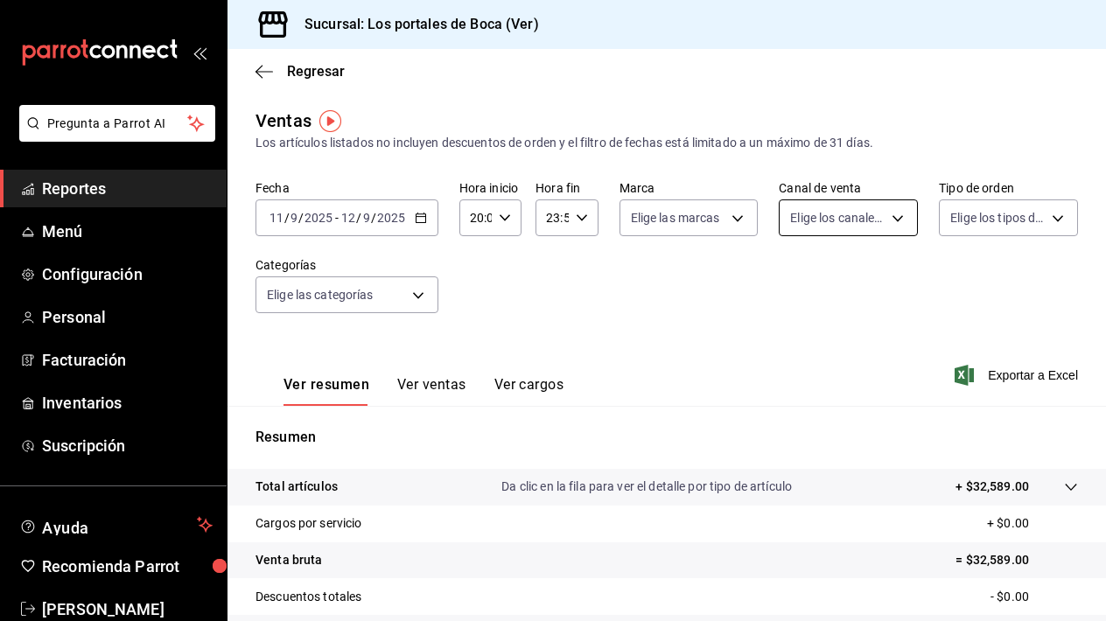
click at [889, 222] on body "Pregunta a Parrot AI Reportes Menú Configuración Personal Facturación Inventari…" at bounding box center [553, 310] width 1106 height 621
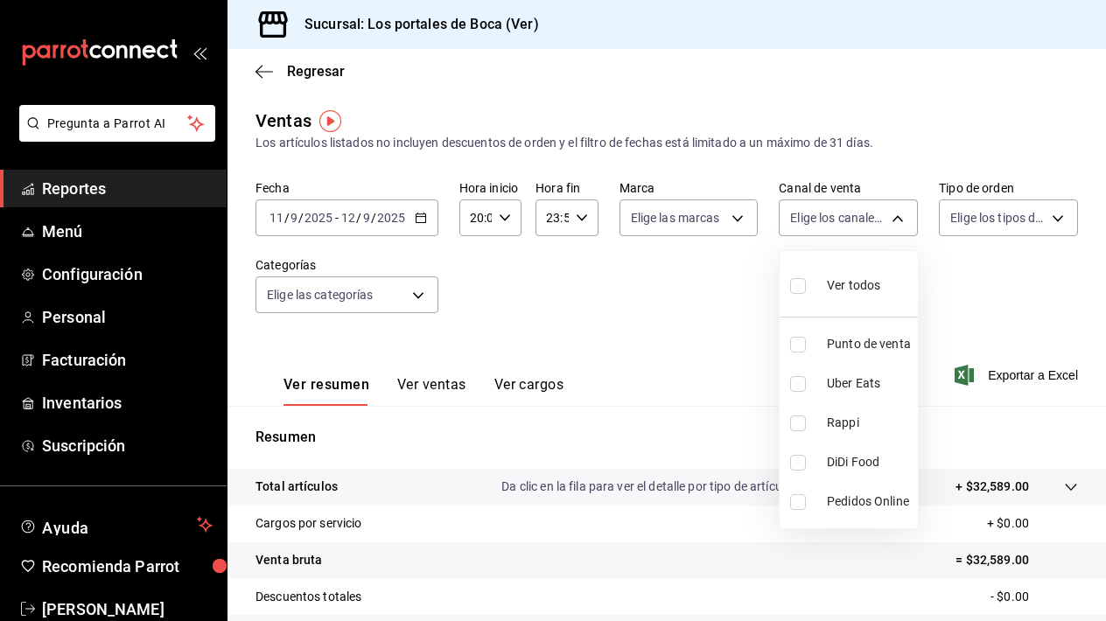
click at [1002, 223] on div at bounding box center [553, 310] width 1106 height 621
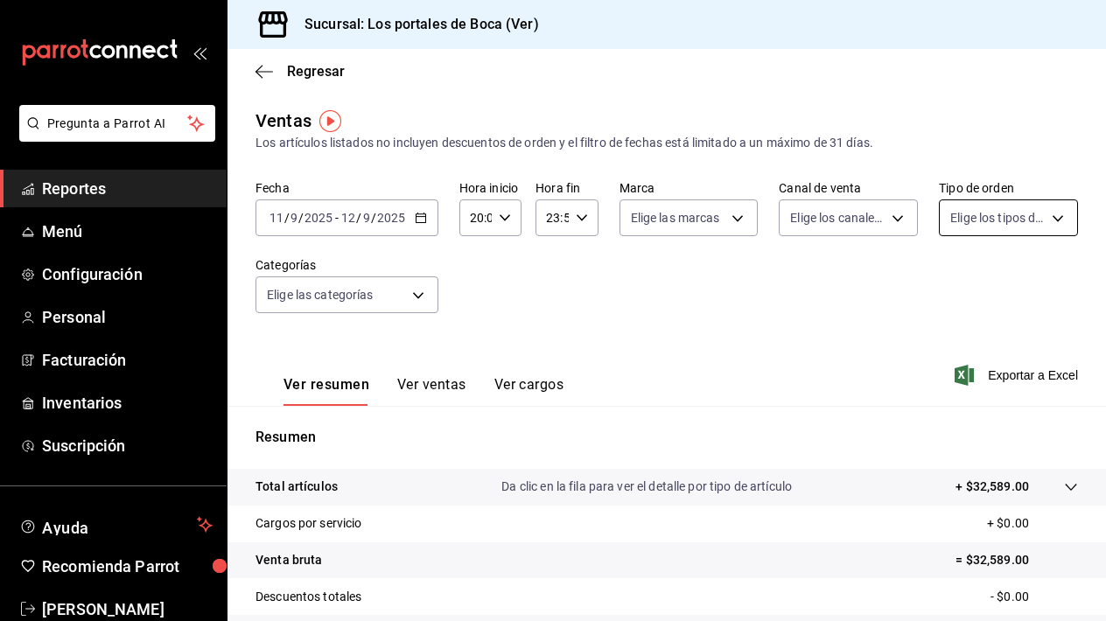
click at [1044, 222] on body "Pregunta a Parrot AI Reportes Menú Configuración Personal Facturación Inventari…" at bounding box center [553, 310] width 1106 height 621
click at [894, 318] on div at bounding box center [553, 310] width 1106 height 621
click at [589, 224] on div "23:59 Hora fin" at bounding box center [567, 218] width 62 height 37
drag, startPoint x: 553, startPoint y: 329, endPoint x: 549, endPoint y: 293, distance: 36.1
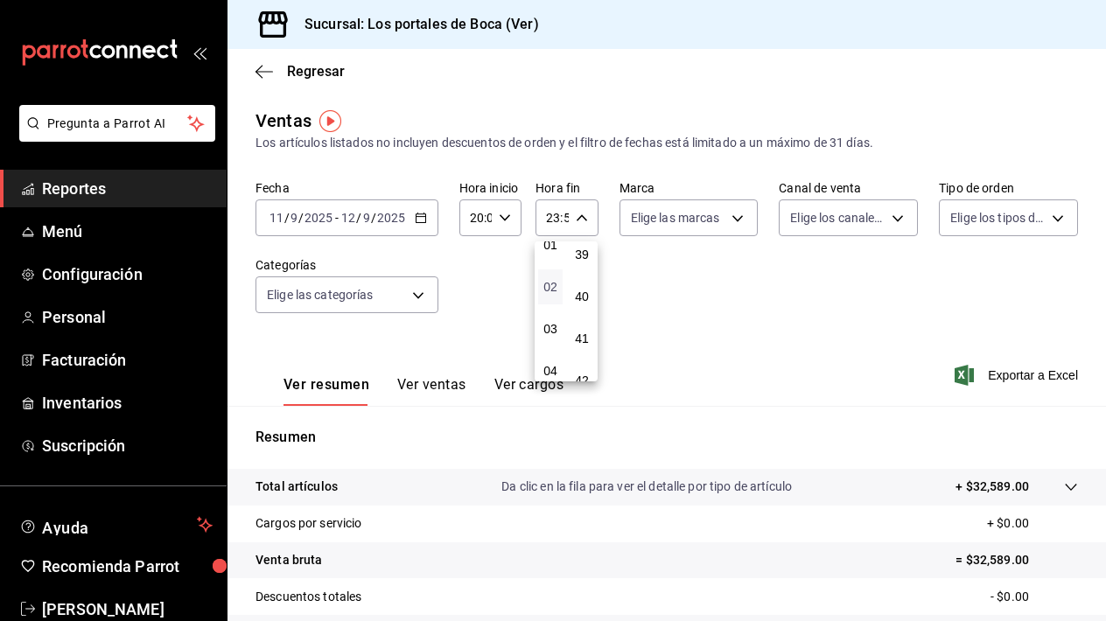
click at [549, 293] on div "00 01 02 03 04 05 06 07 08 09 10 11 12 13 14 15 16 17 18 19 20 21 22 23" at bounding box center [551, 312] width 32 height 140
click at [550, 329] on span "03" at bounding box center [551, 329] width 4 height 14
click at [583, 231] on div at bounding box center [553, 310] width 1106 height 621
click at [576, 220] on icon "button" at bounding box center [582, 218] width 12 height 12
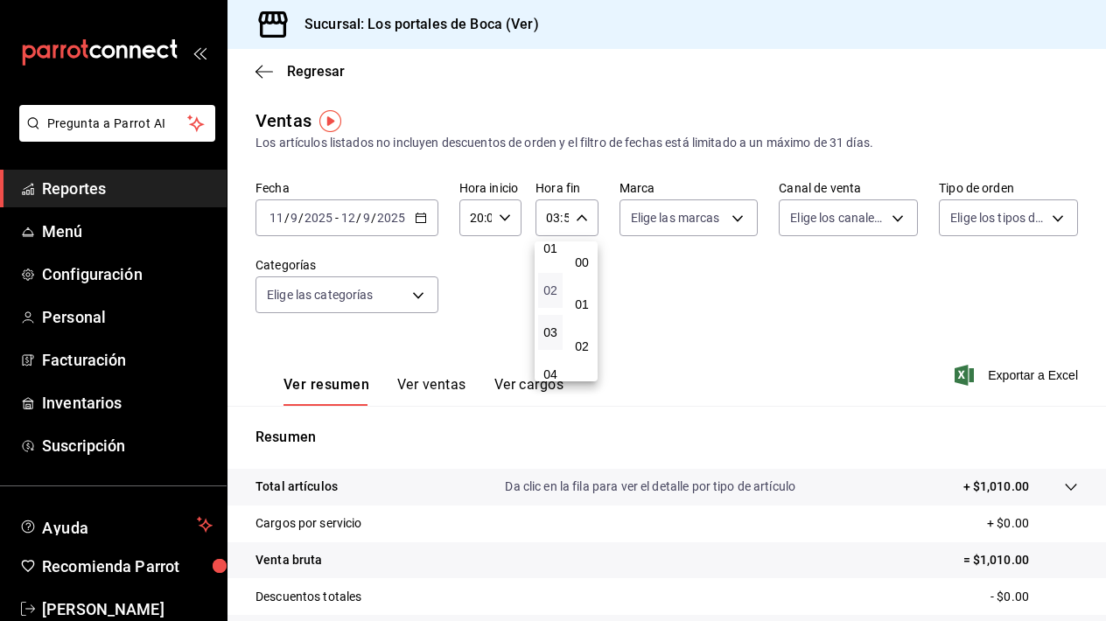
click at [552, 291] on span "02" at bounding box center [551, 291] width 4 height 14
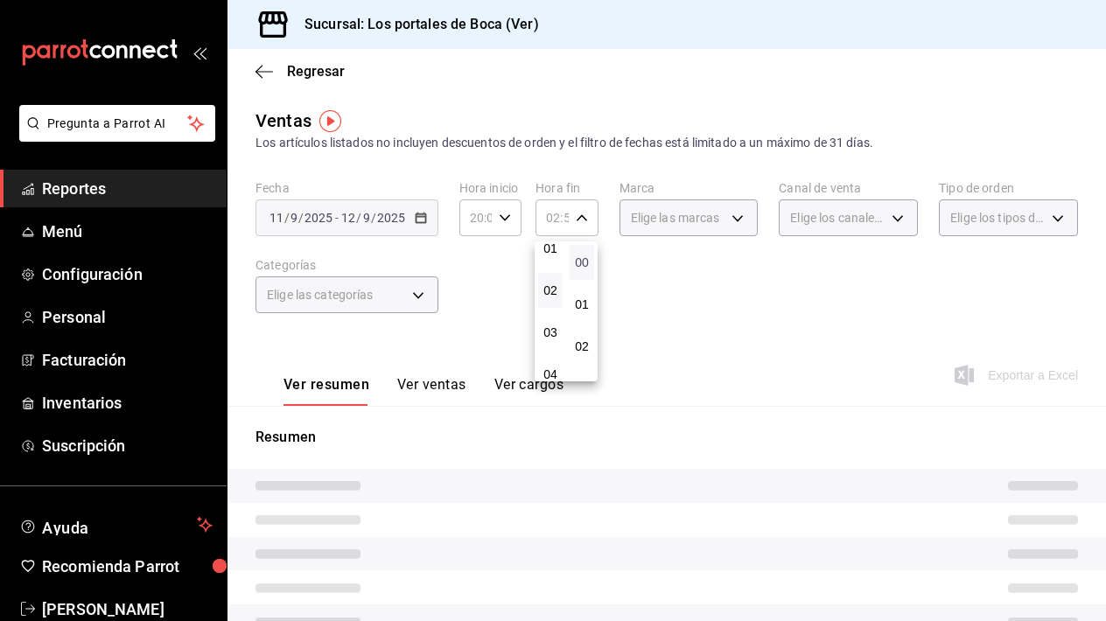
click at [581, 264] on span "00" at bounding box center [582, 263] width 4 height 14
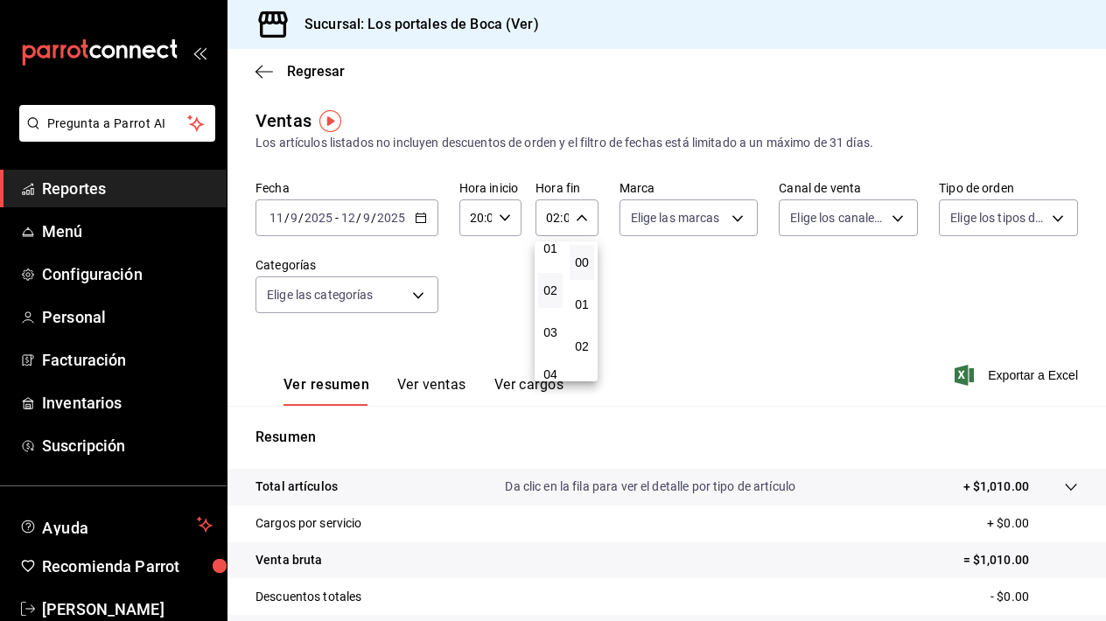
click at [657, 283] on div at bounding box center [553, 310] width 1106 height 621
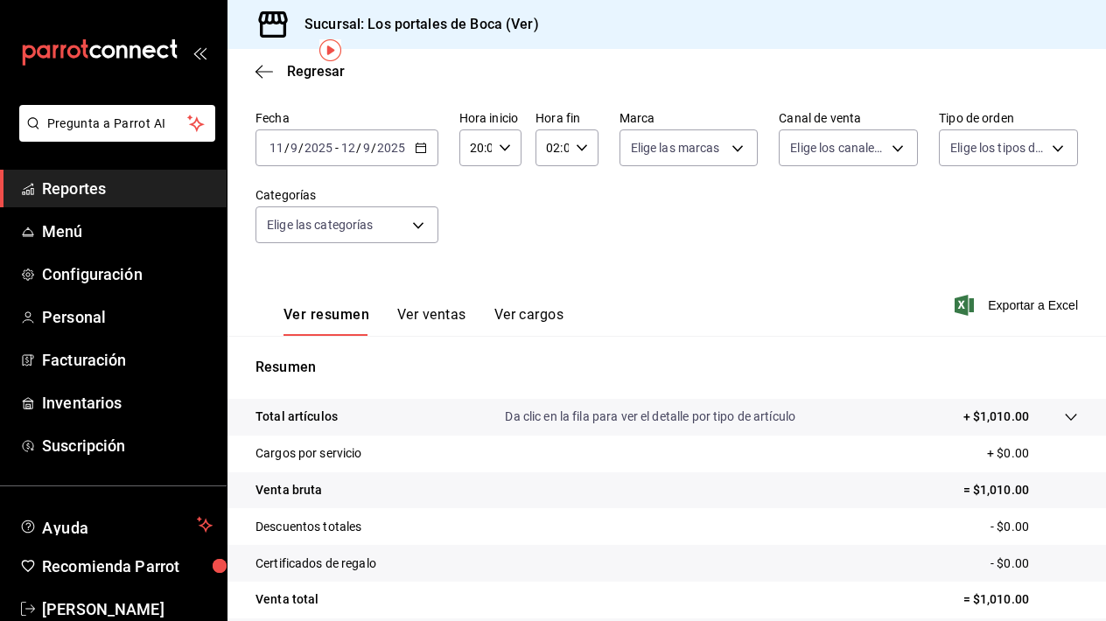
scroll to position [93, 0]
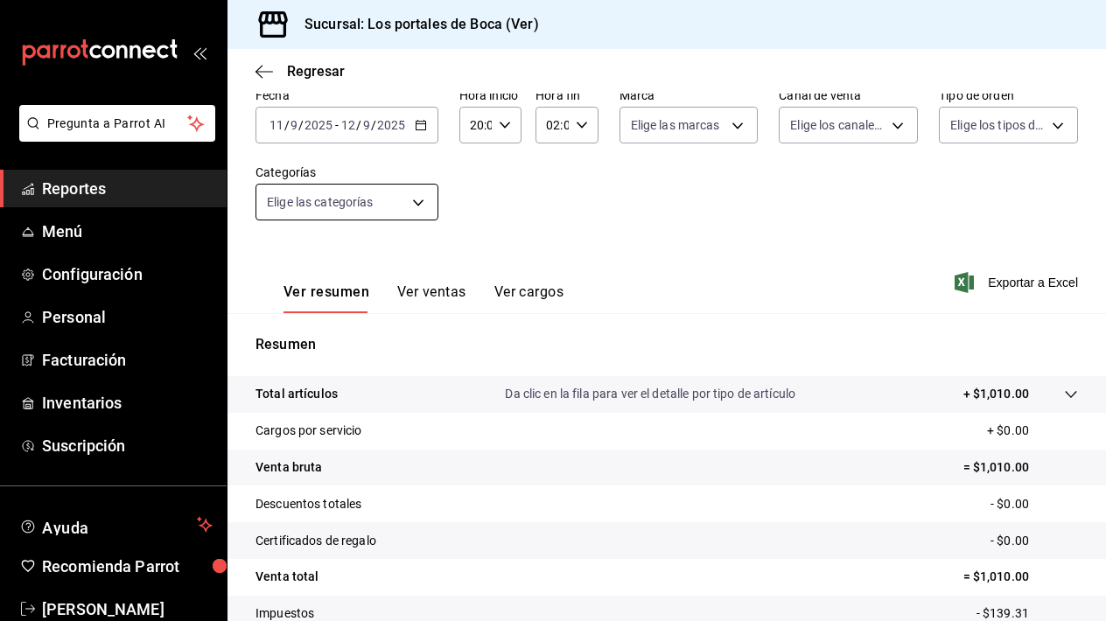
click at [401, 200] on body "Pregunta a Parrot AI Reportes Menú Configuración Personal Facturación Inventari…" at bounding box center [553, 310] width 1106 height 621
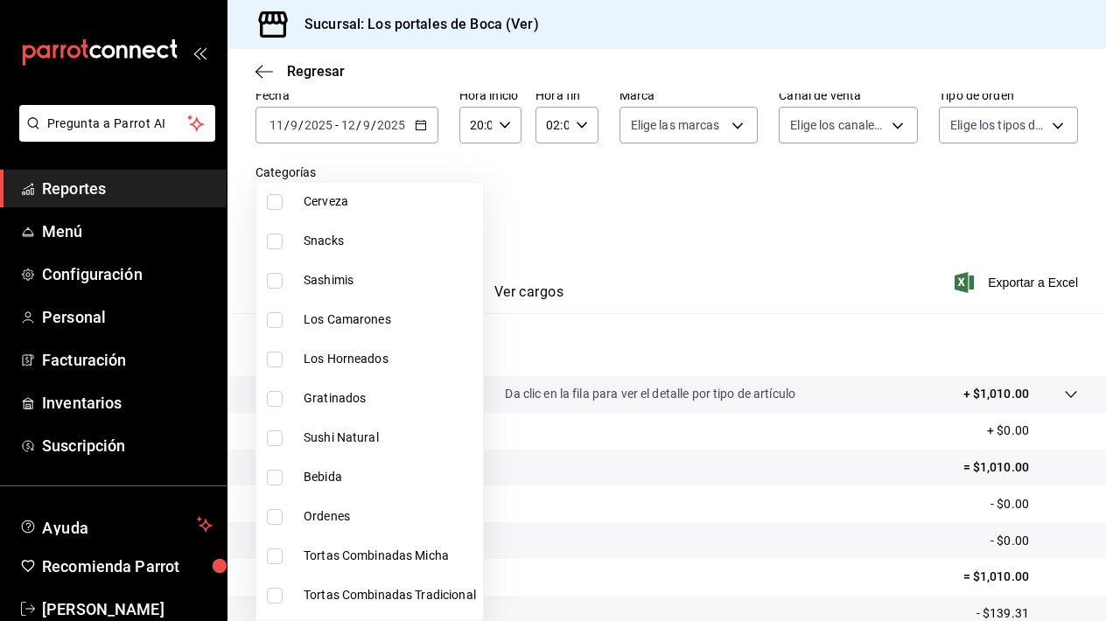
scroll to position [363, 0]
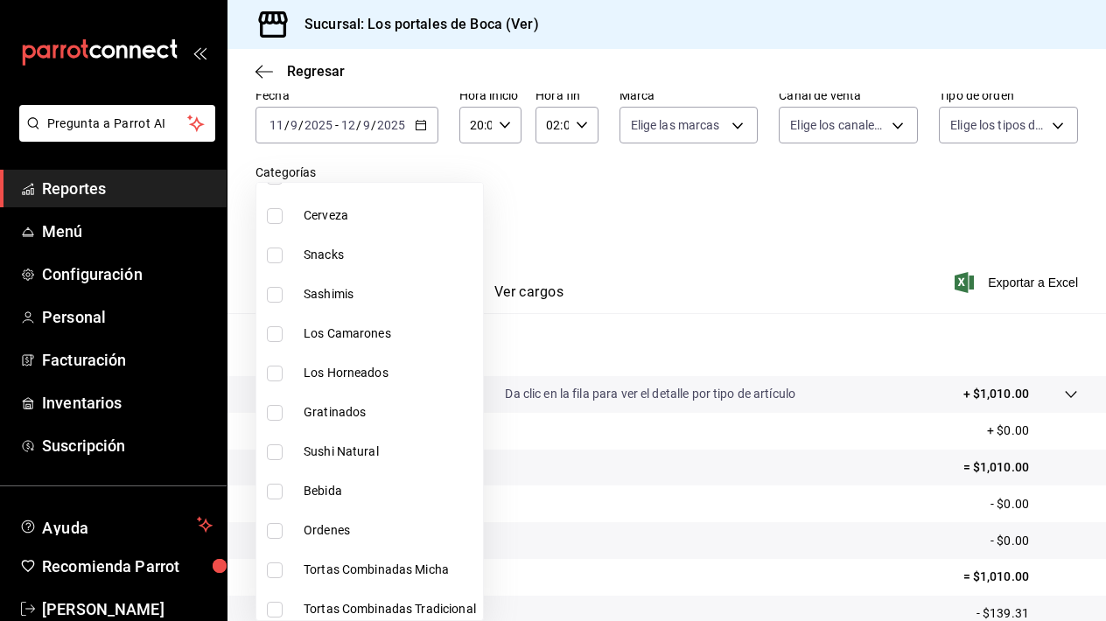
click at [281, 261] on input "checkbox" at bounding box center [275, 256] width 16 height 16
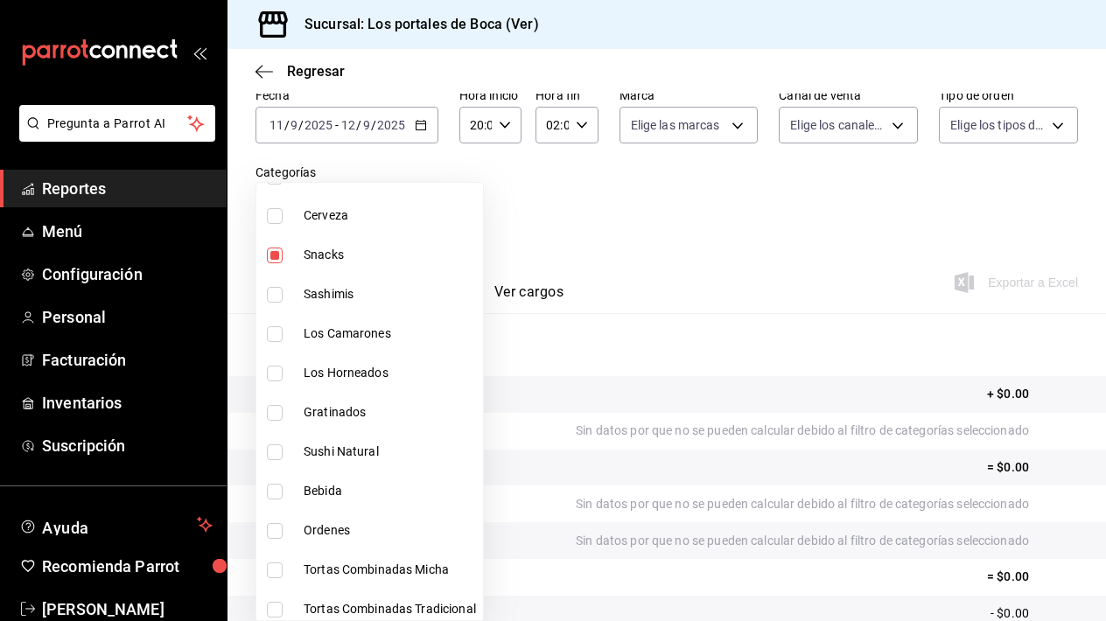
click at [281, 295] on input "checkbox" at bounding box center [275, 295] width 16 height 16
click at [276, 347] on li "Los Camarones" at bounding box center [369, 333] width 227 height 39
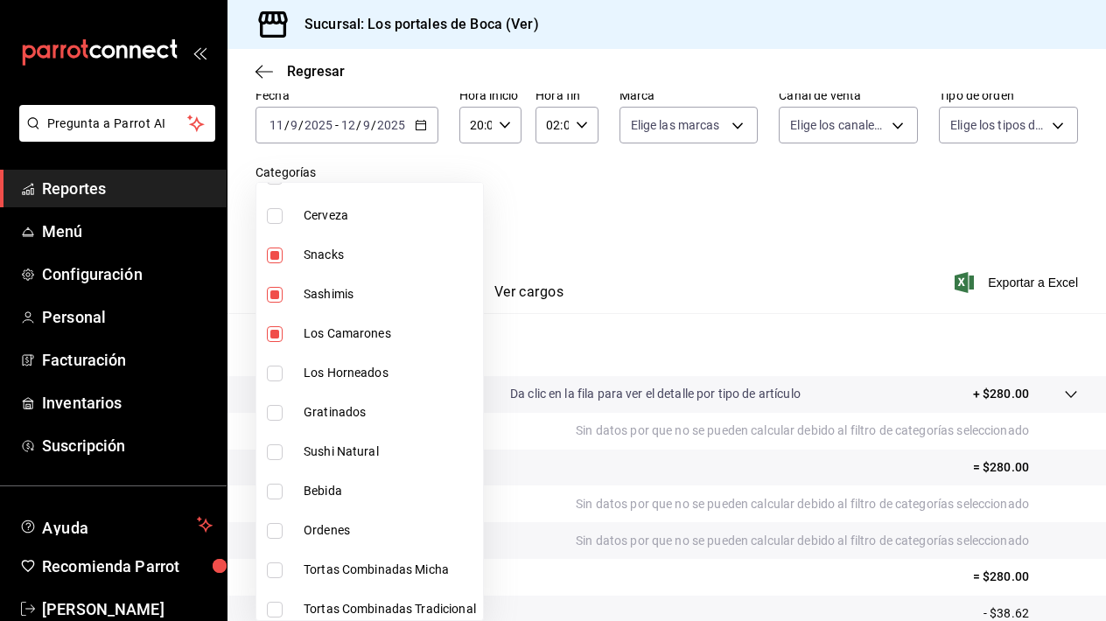
click at [277, 370] on input "checkbox" at bounding box center [275, 374] width 16 height 16
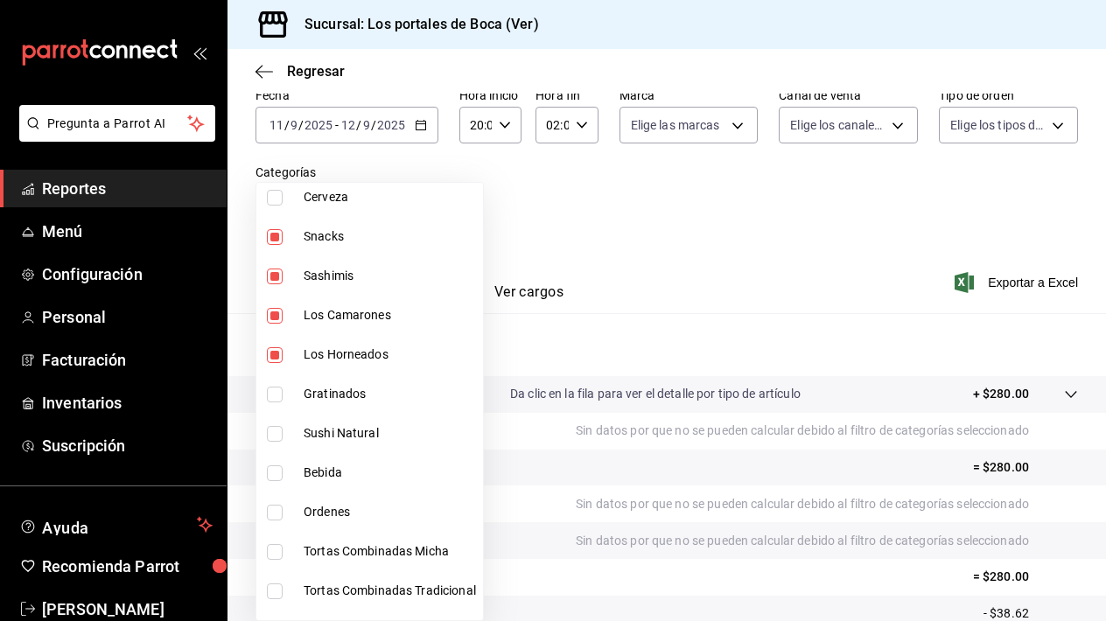
scroll to position [386, 0]
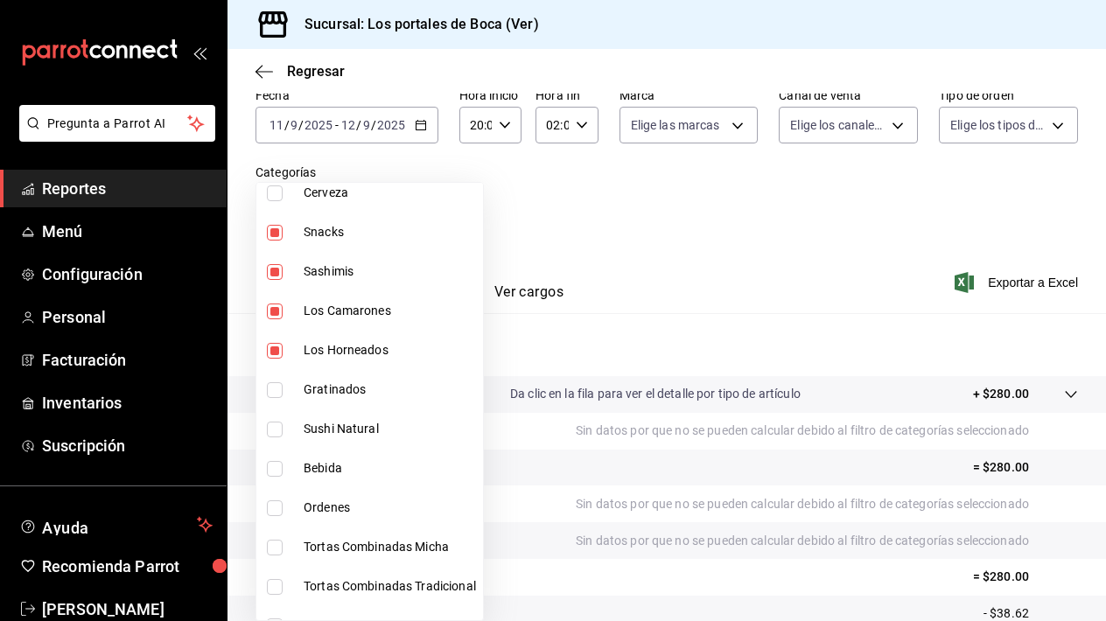
click at [278, 394] on input "checkbox" at bounding box center [275, 390] width 16 height 16
click at [279, 429] on input "checkbox" at bounding box center [275, 430] width 16 height 16
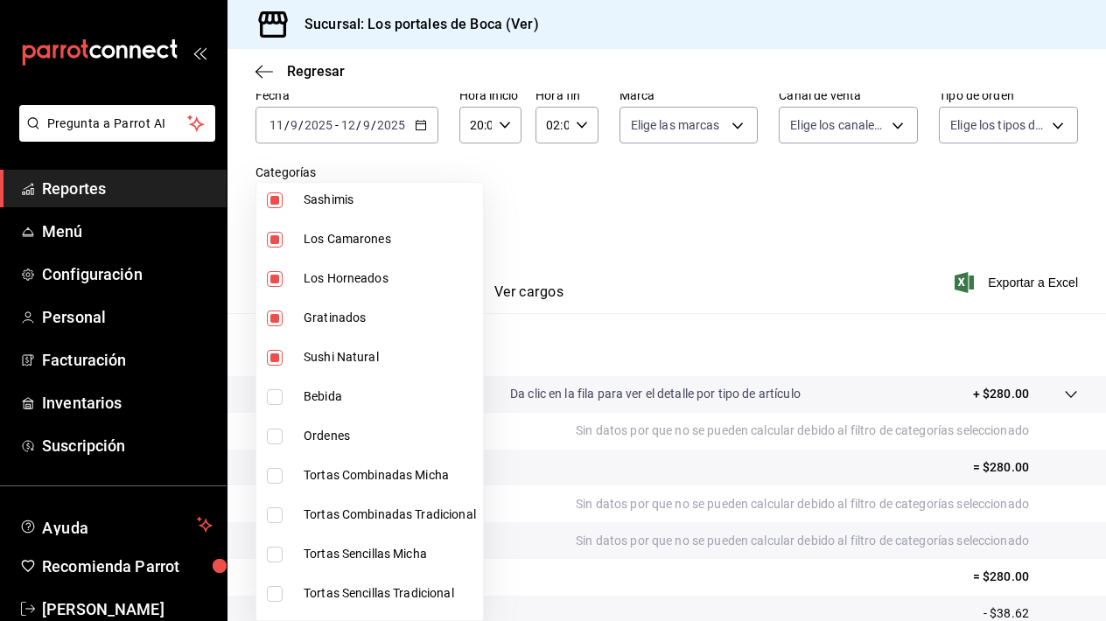
scroll to position [459, 0]
click at [575, 331] on div at bounding box center [553, 310] width 1106 height 621
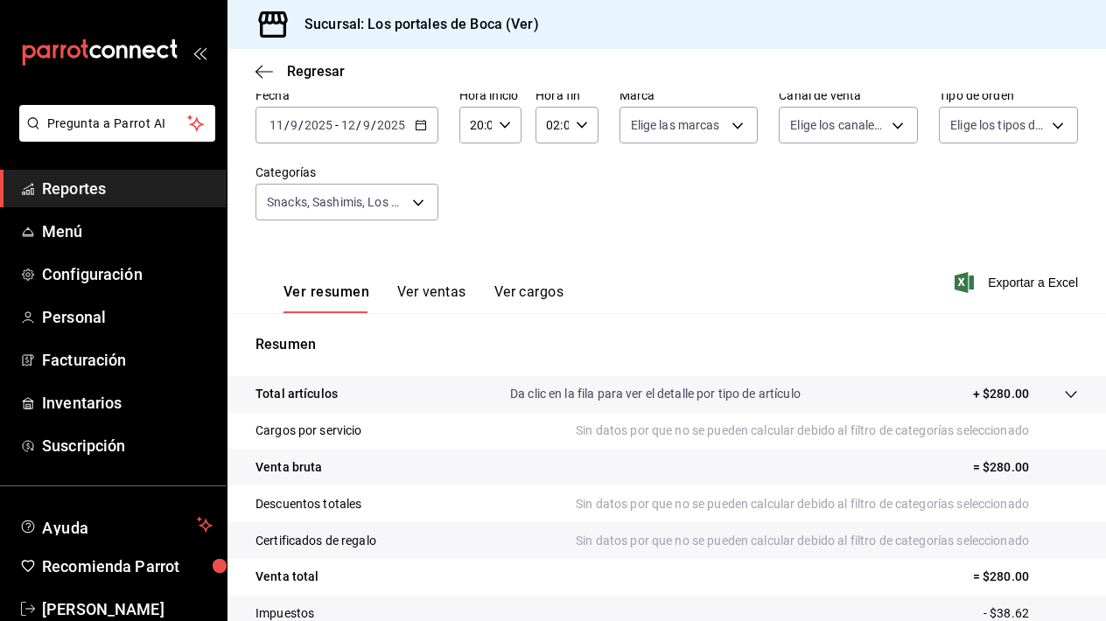
click at [452, 295] on button "Ver ventas" at bounding box center [431, 299] width 69 height 30
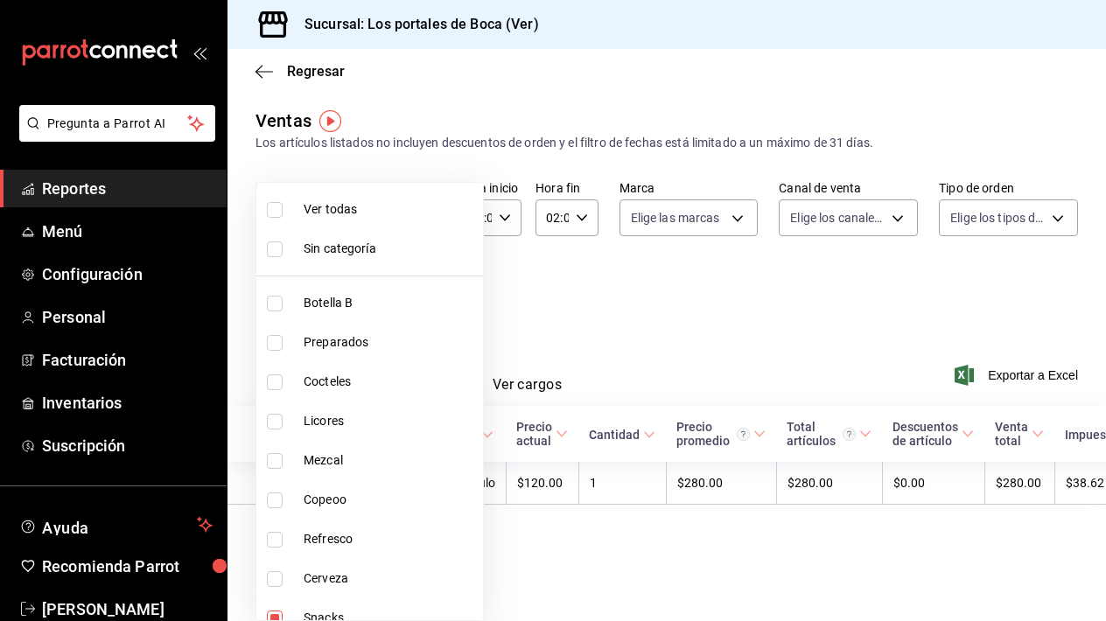
click at [407, 296] on body "Pregunta a Parrot AI Reportes Menú Configuración Personal Facturación Inventari…" at bounding box center [553, 310] width 1106 height 621
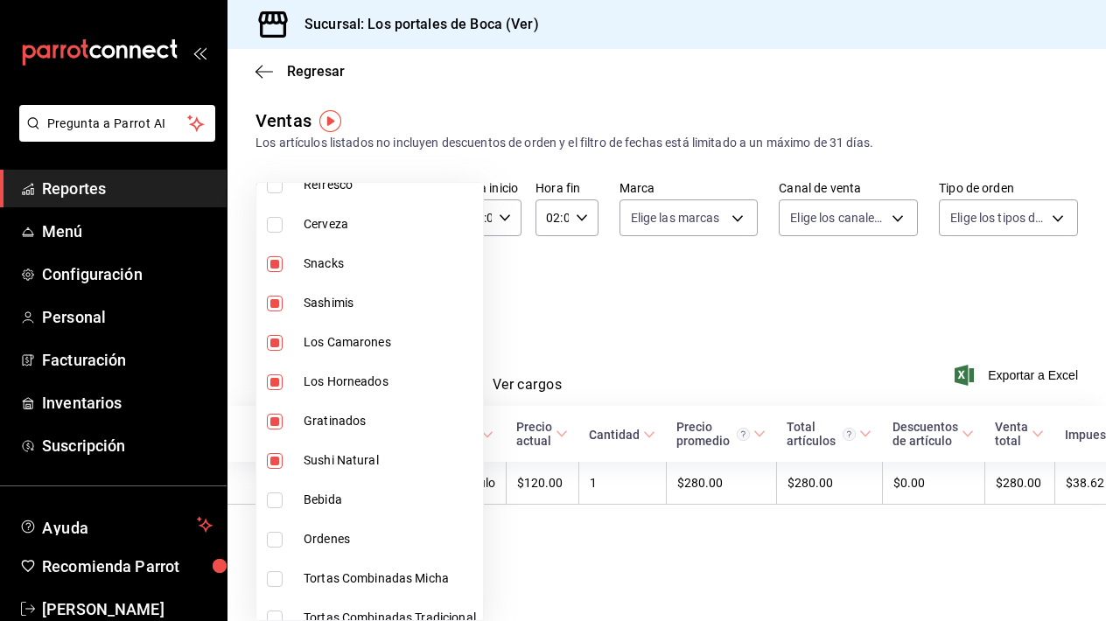
scroll to position [355, 0]
click at [576, 332] on div at bounding box center [553, 310] width 1106 height 621
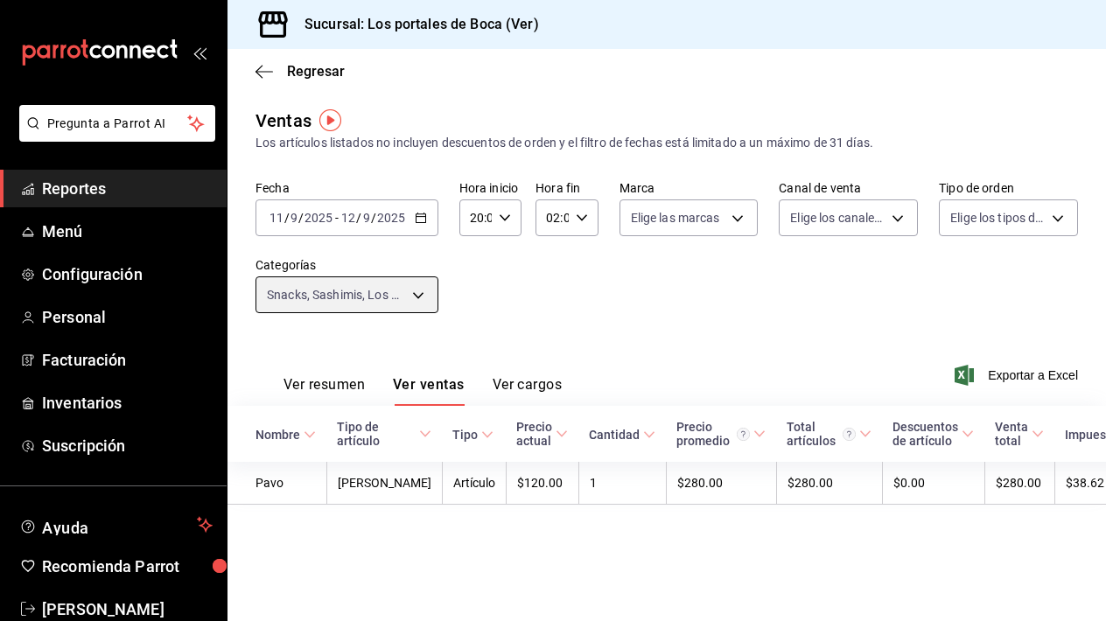
scroll to position [0, 0]
click at [115, 193] on span "Reportes" at bounding box center [127, 189] width 171 height 24
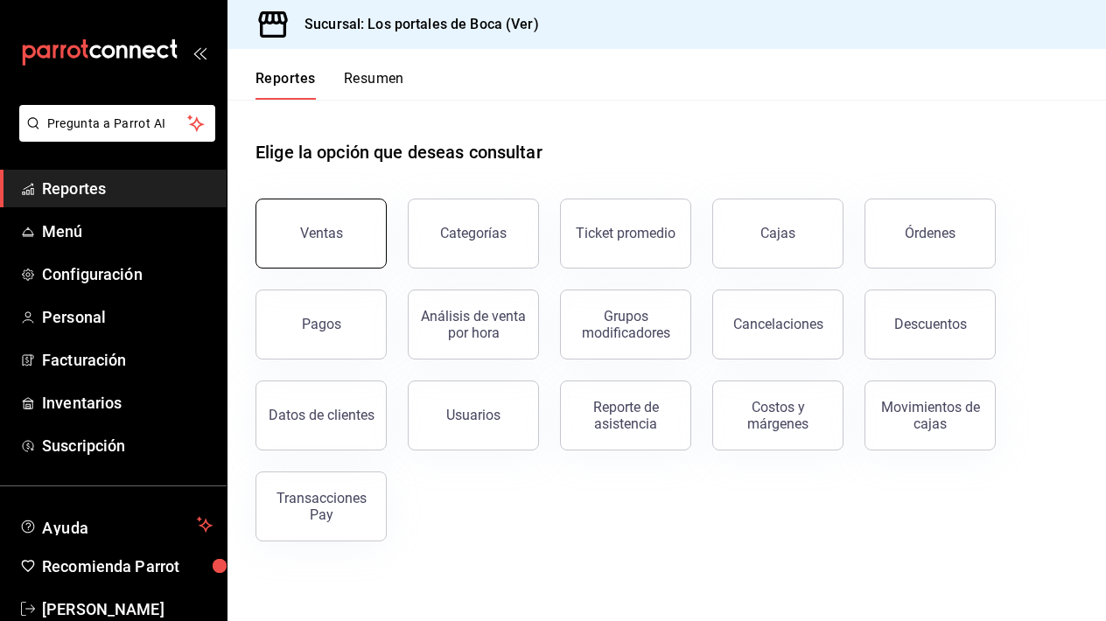
click at [290, 241] on button "Ventas" at bounding box center [321, 234] width 131 height 70
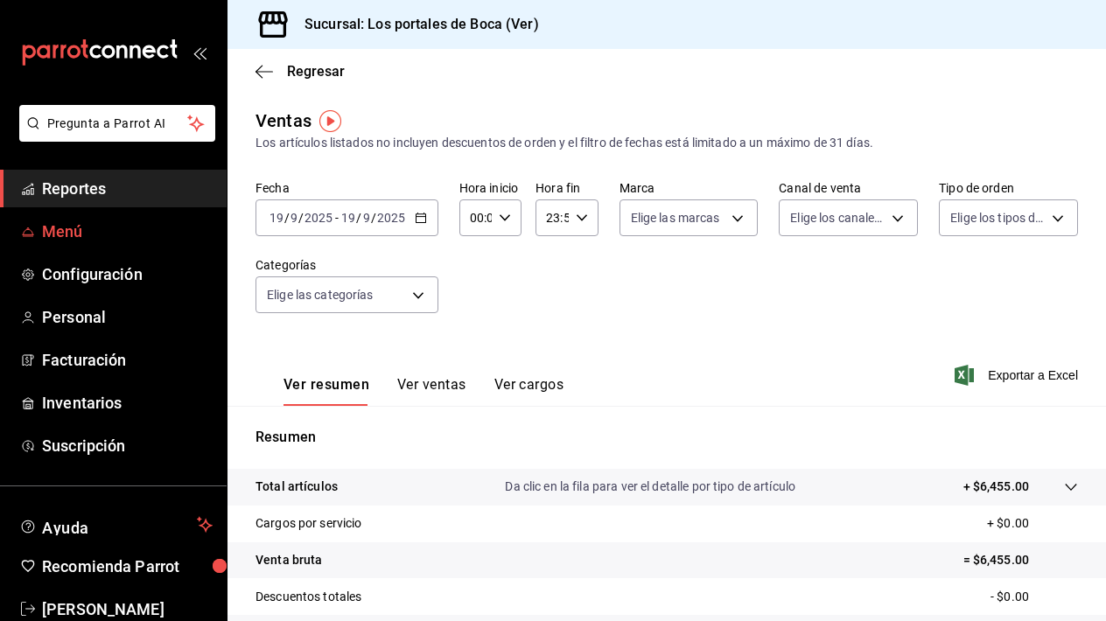
click at [68, 228] on span "Menú" at bounding box center [127, 232] width 171 height 24
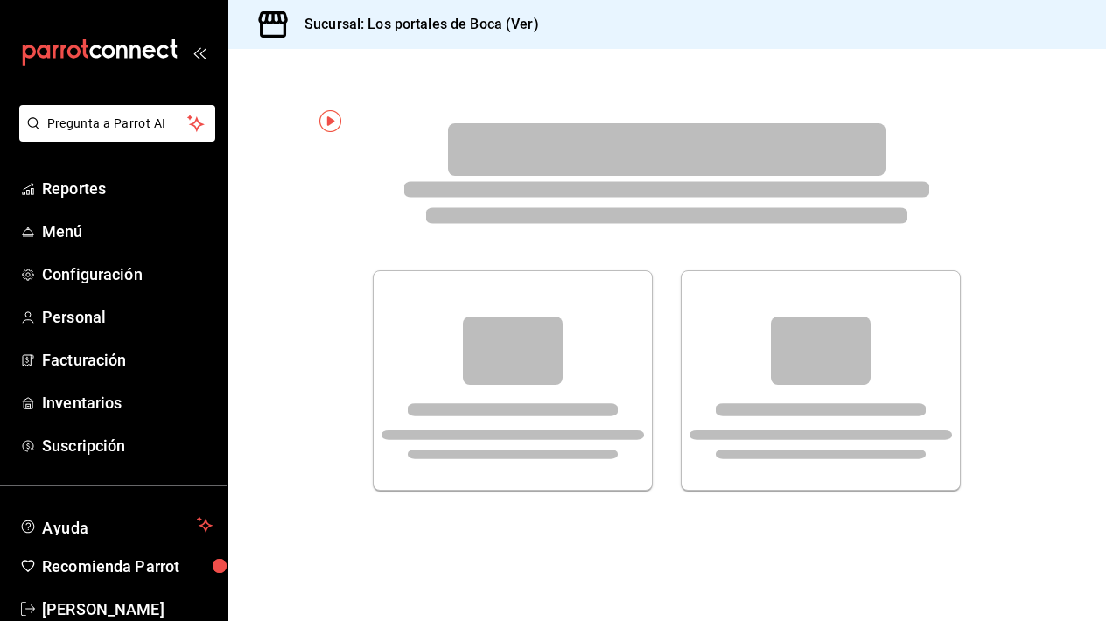
click at [68, 228] on span "Menú" at bounding box center [127, 232] width 171 height 24
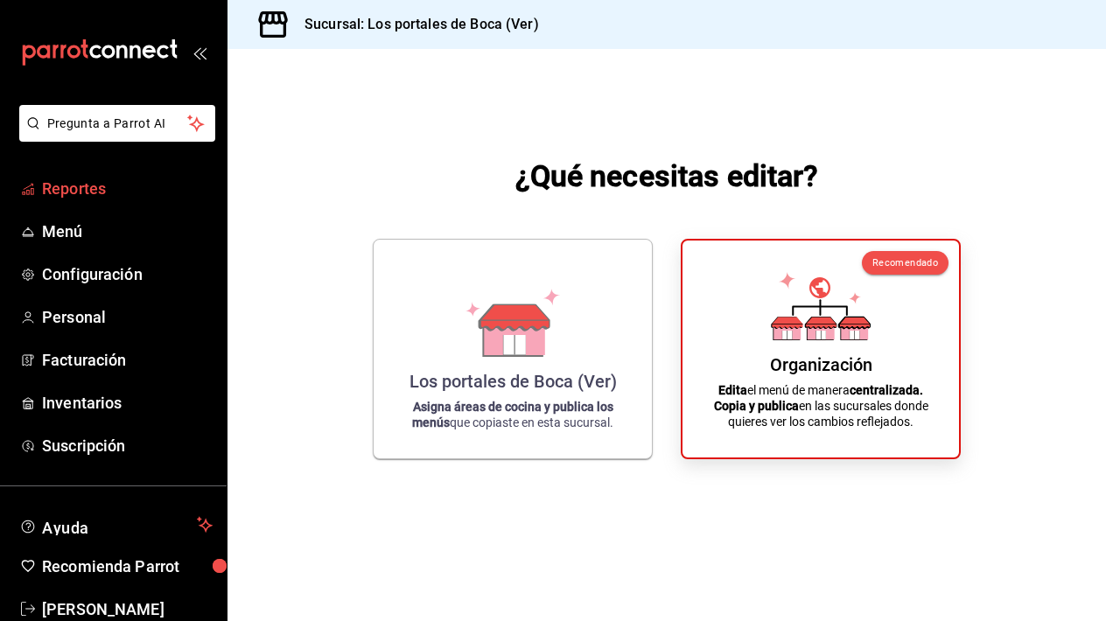
click at [89, 190] on span "Reportes" at bounding box center [127, 189] width 171 height 24
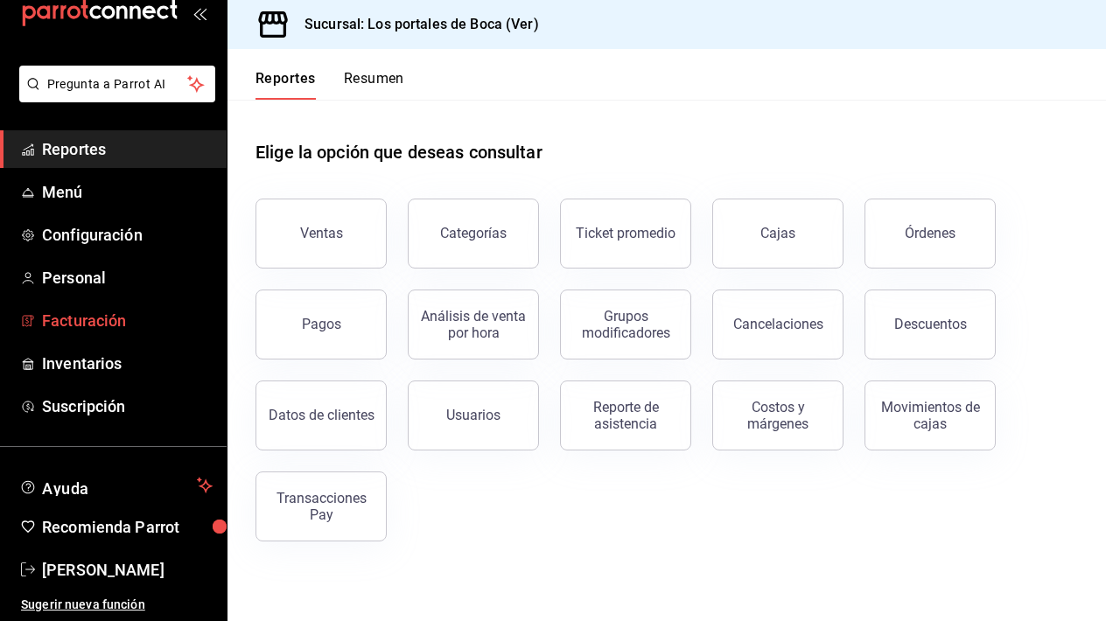
scroll to position [39, 0]
click at [65, 200] on span "Menú" at bounding box center [127, 192] width 171 height 24
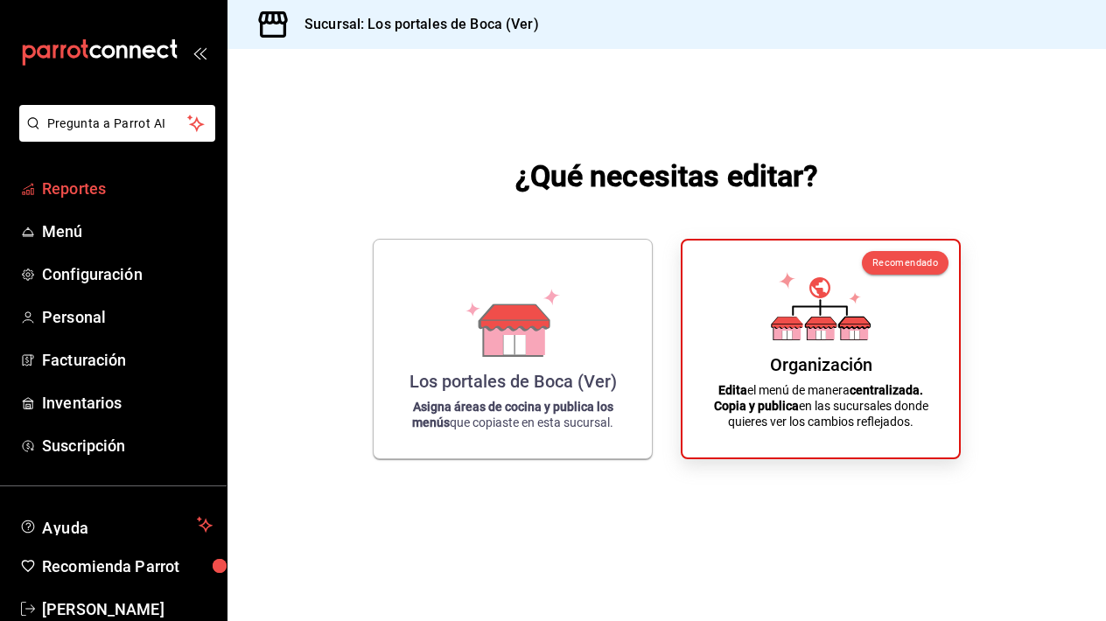
click at [116, 186] on span "Reportes" at bounding box center [127, 189] width 171 height 24
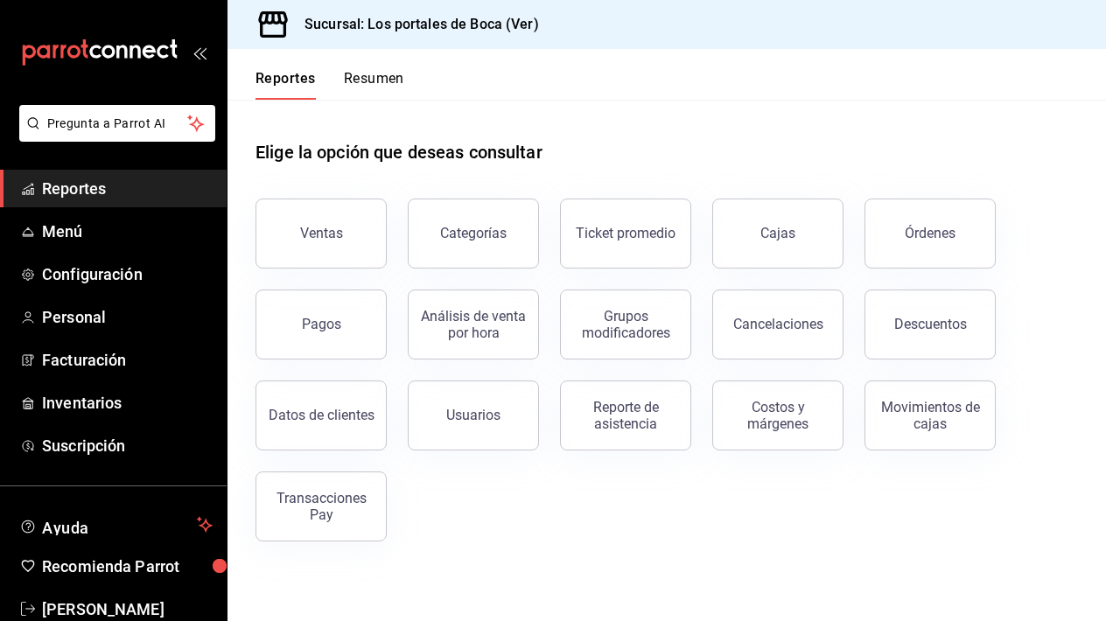
click at [116, 186] on span "Reportes" at bounding box center [127, 189] width 171 height 24
click at [198, 60] on div "mailbox folders" at bounding box center [113, 52] width 227 height 105
click at [361, 86] on button "Resumen" at bounding box center [374, 85] width 60 height 30
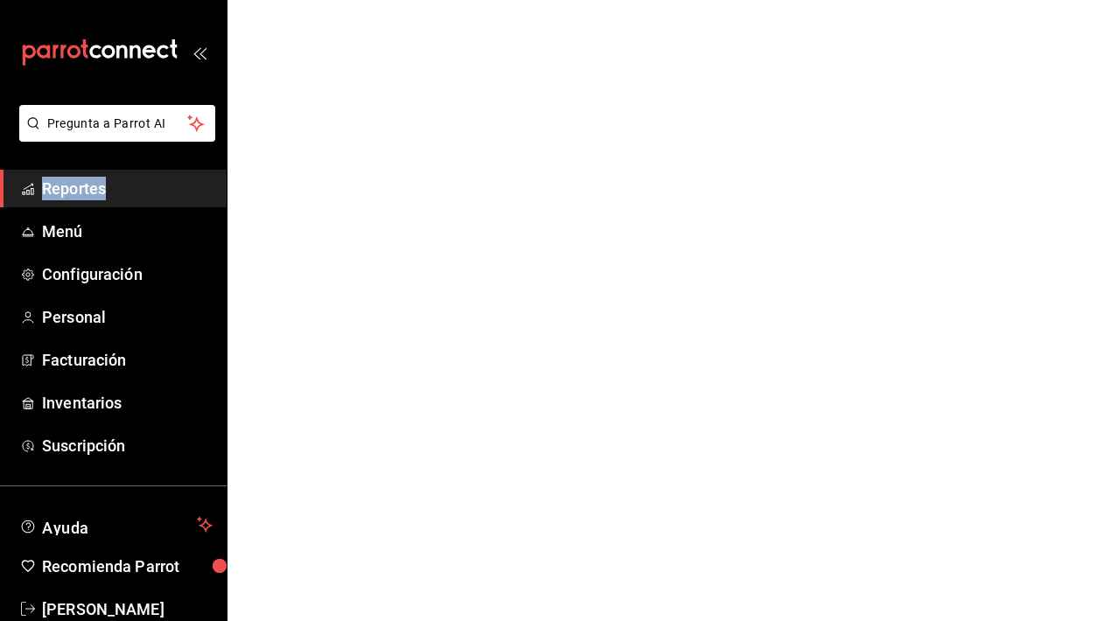
click at [361, 0] on html "Pregunta a Parrot AI Reportes Menú Configuración Personal Facturación Inventari…" at bounding box center [553, 0] width 1106 height 0
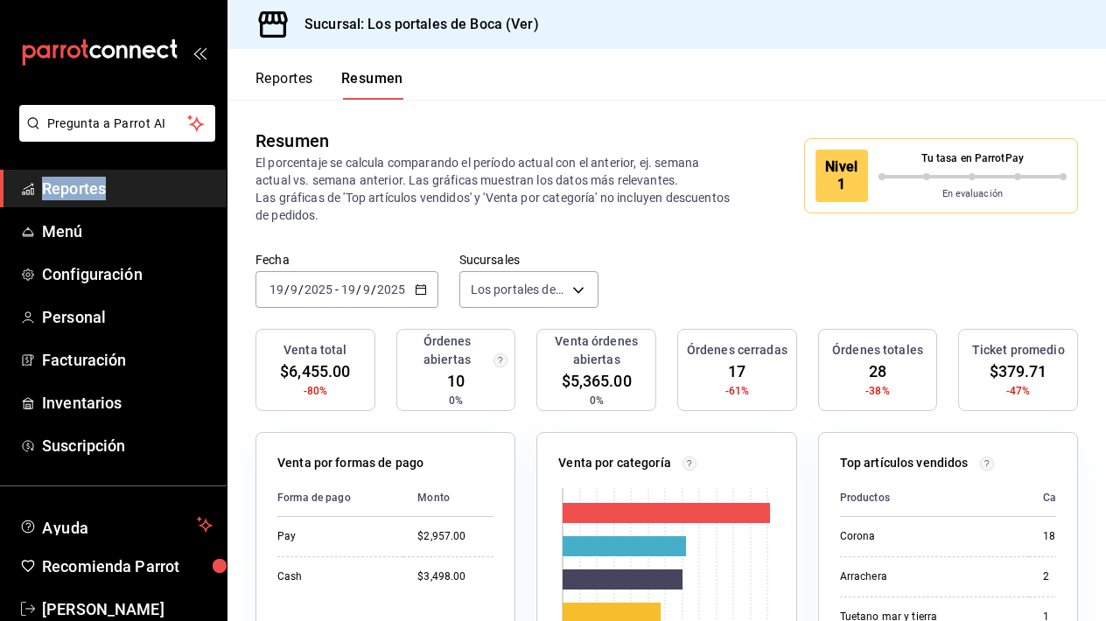
click at [424, 286] on \(Stroke\) "button" at bounding box center [421, 290] width 11 height 10
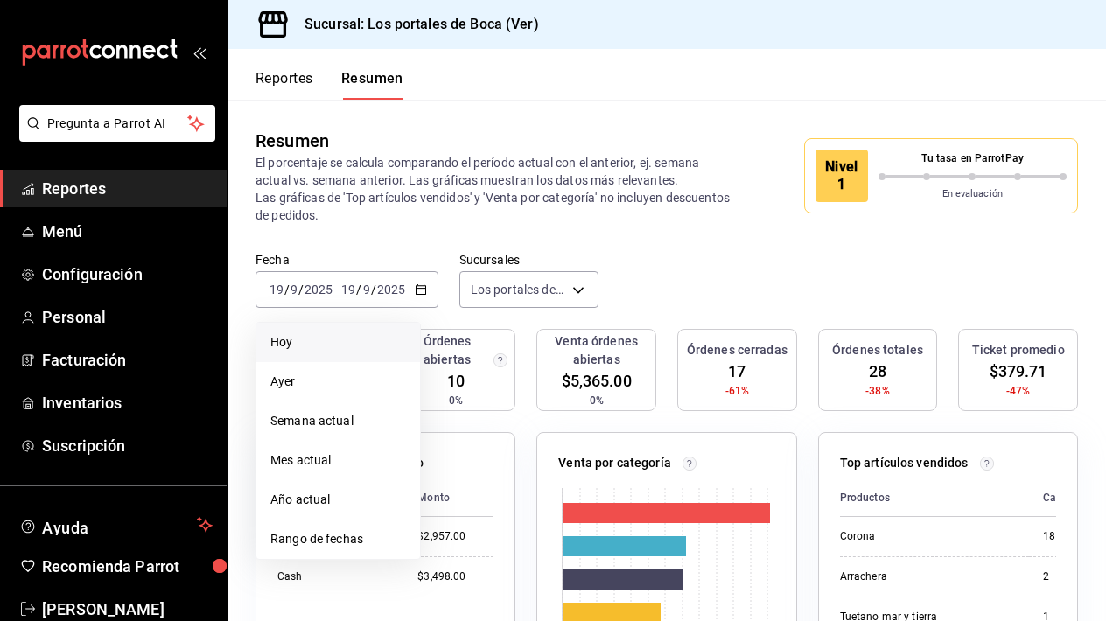
click at [325, 342] on span "Hoy" at bounding box center [338, 342] width 136 height 18
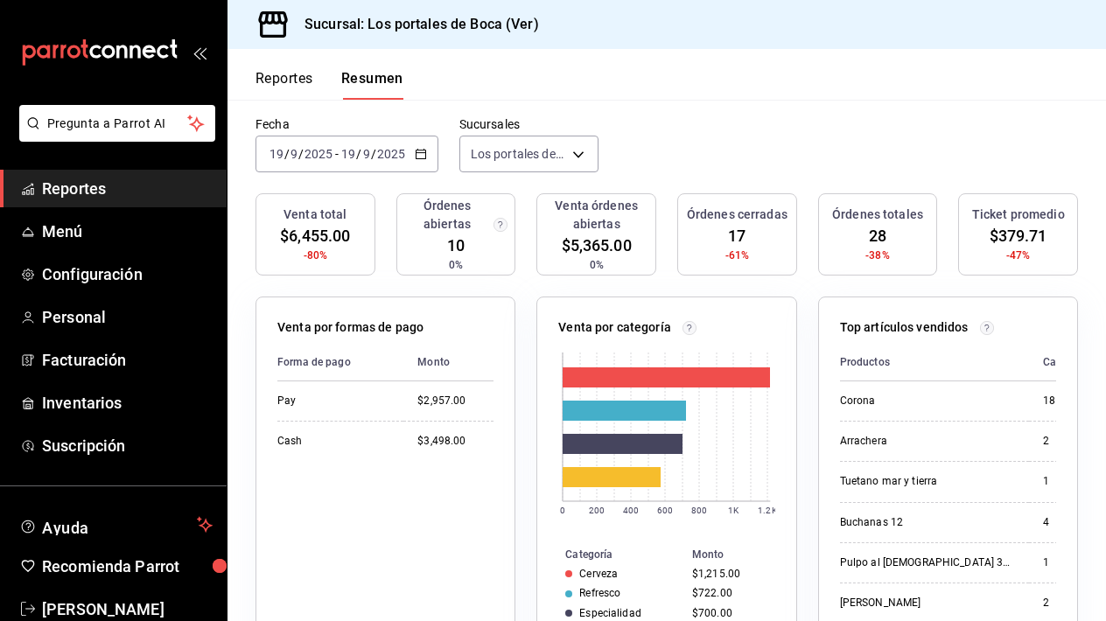
scroll to position [180, 0]
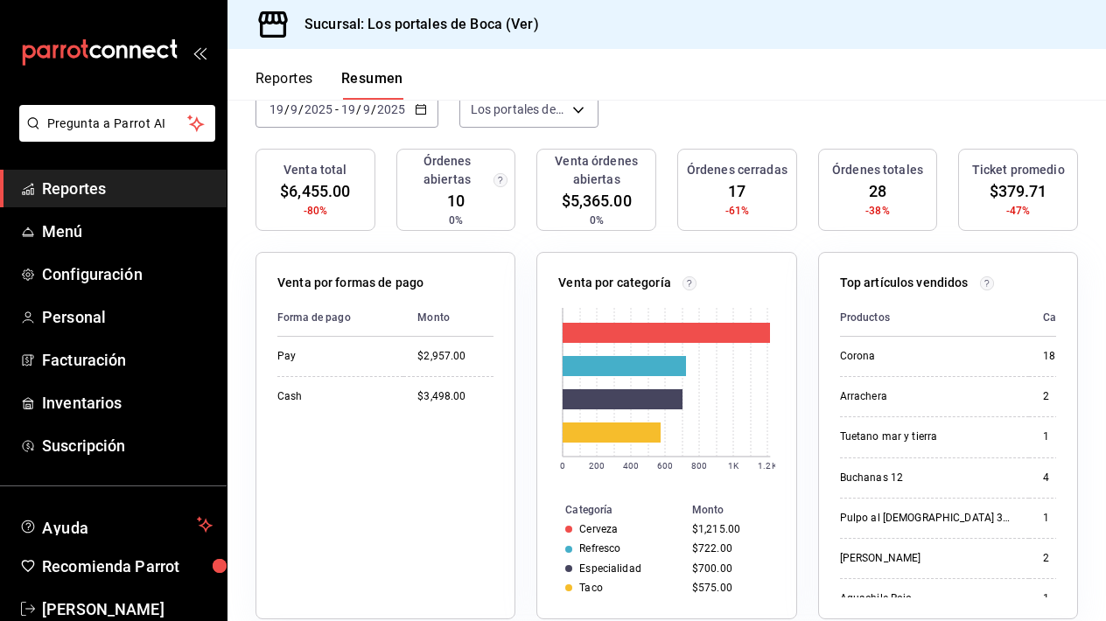
click at [741, 193] on span "17" at bounding box center [737, 191] width 18 height 24
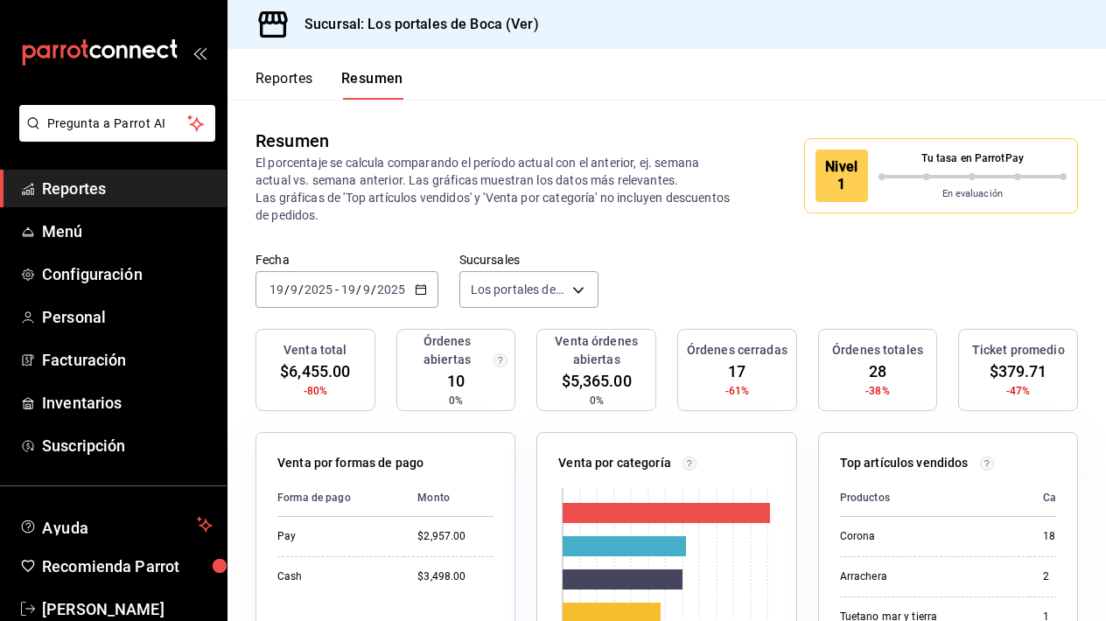
scroll to position [0, 0]
click at [279, 90] on button "Reportes" at bounding box center [285, 85] width 58 height 30
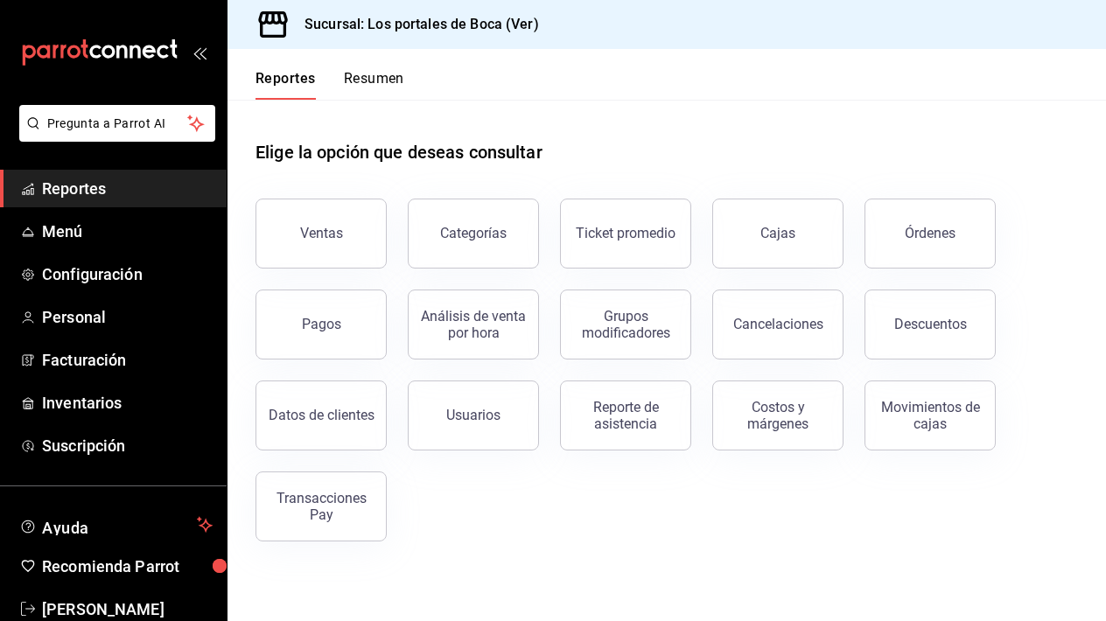
click at [363, 76] on button "Resumen" at bounding box center [374, 85] width 60 height 30
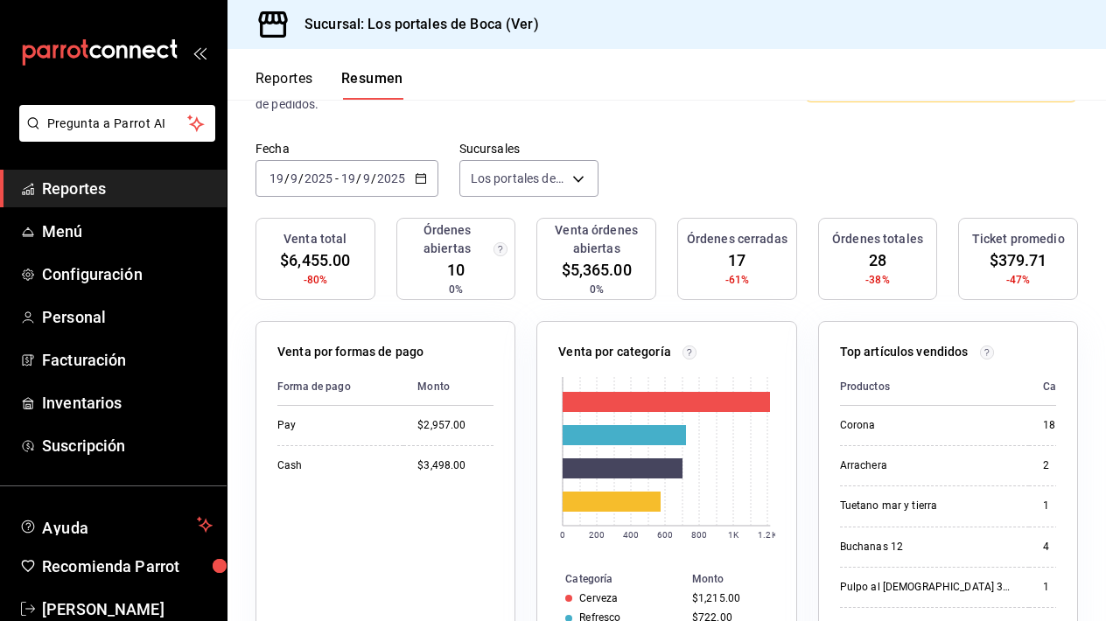
scroll to position [110, 0]
click at [405, 176] on div "2025-09-19 19 / 9 / 2025" at bounding box center [373, 179] width 68 height 14
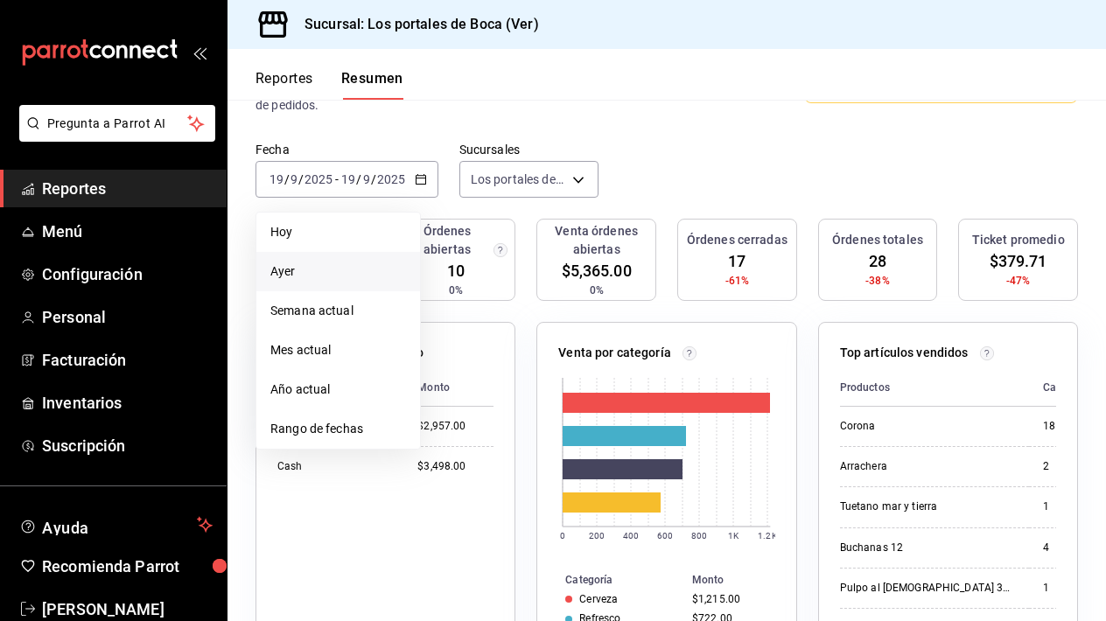
click at [349, 275] on span "Ayer" at bounding box center [338, 272] width 136 height 18
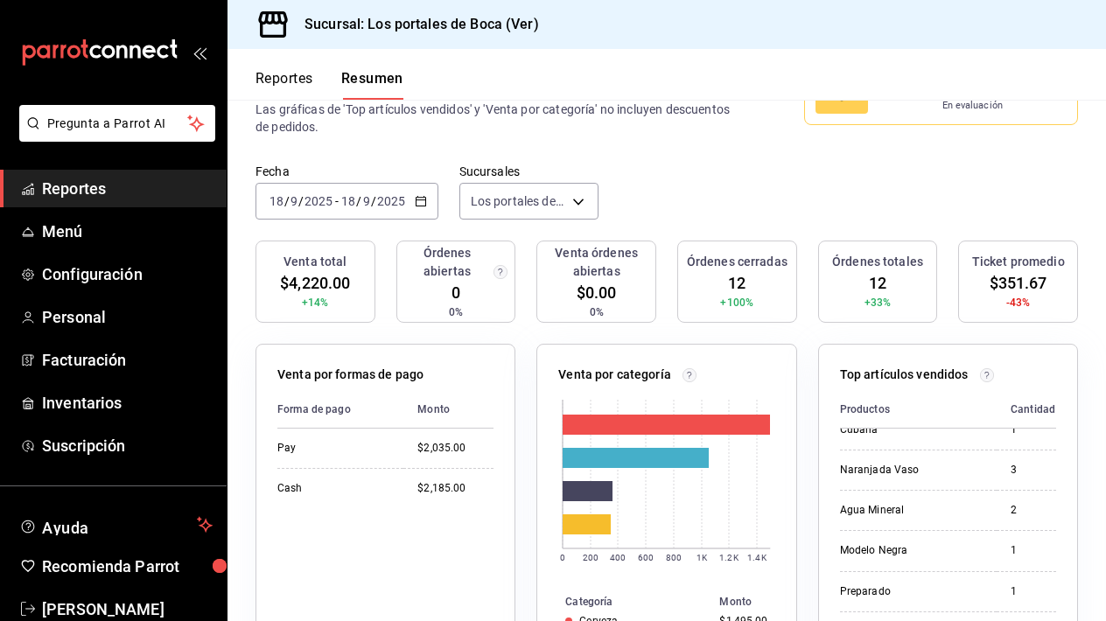
scroll to position [109, 0]
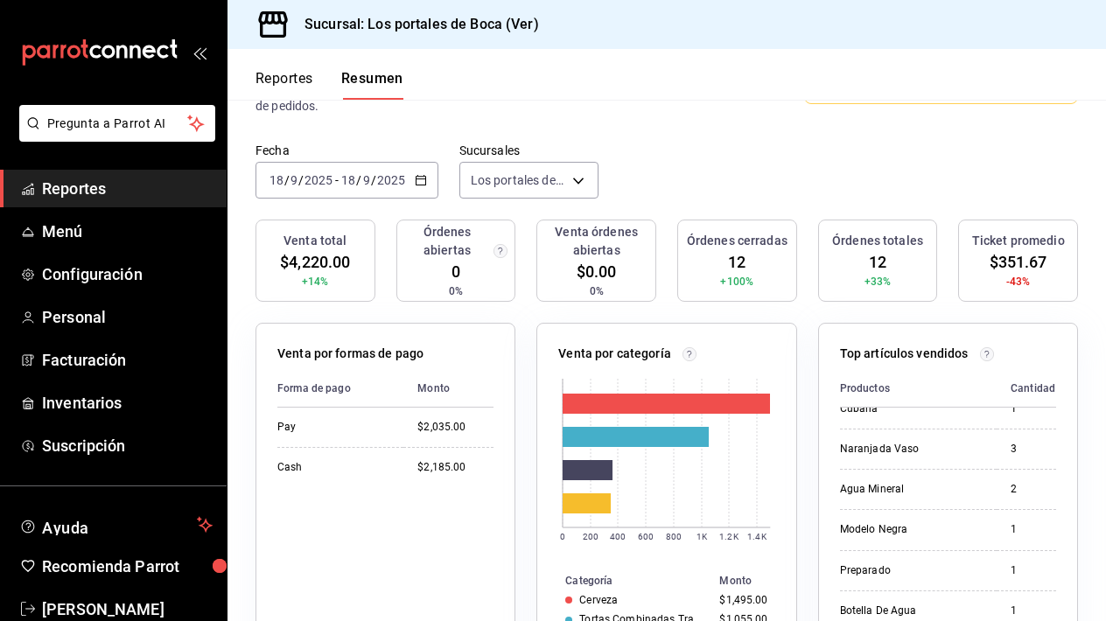
click at [420, 185] on \(Stroke\) "button" at bounding box center [421, 181] width 11 height 10
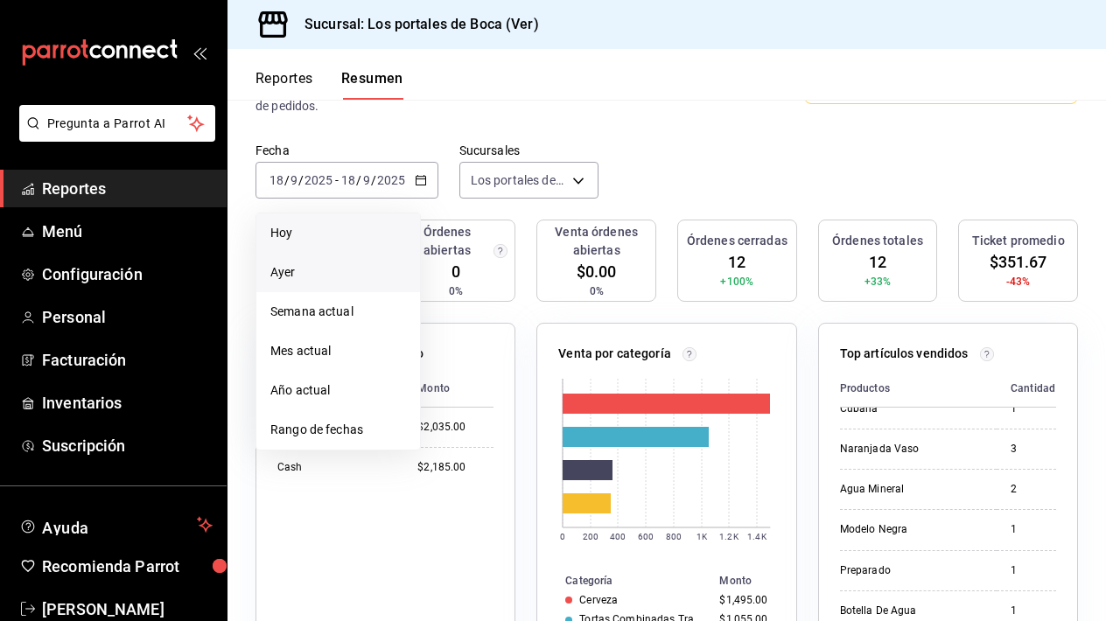
click at [355, 232] on span "Hoy" at bounding box center [338, 233] width 136 height 18
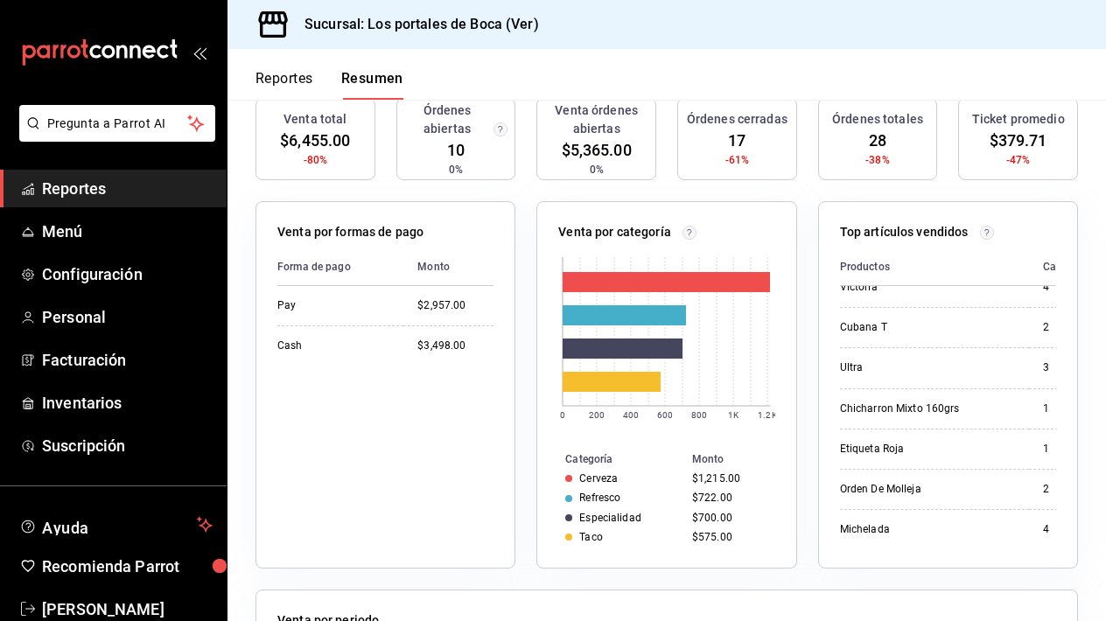
scroll to position [232, 0]
click at [73, 193] on span "Reportes" at bounding box center [127, 189] width 171 height 24
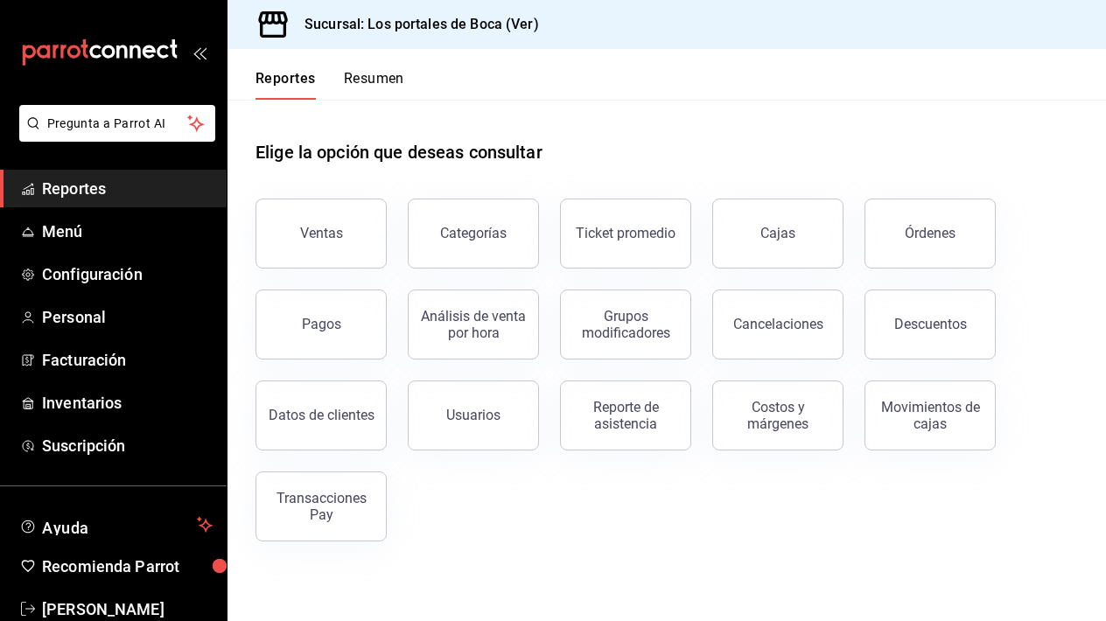
click at [368, 81] on button "Resumen" at bounding box center [374, 85] width 60 height 30
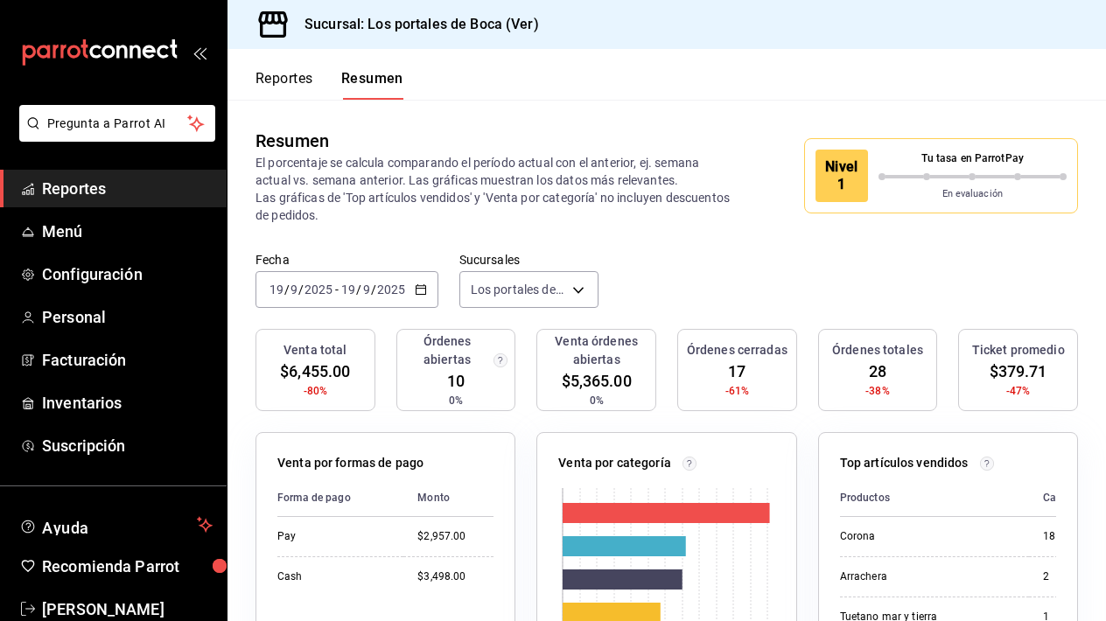
click at [270, 79] on button "Reportes" at bounding box center [285, 85] width 58 height 30
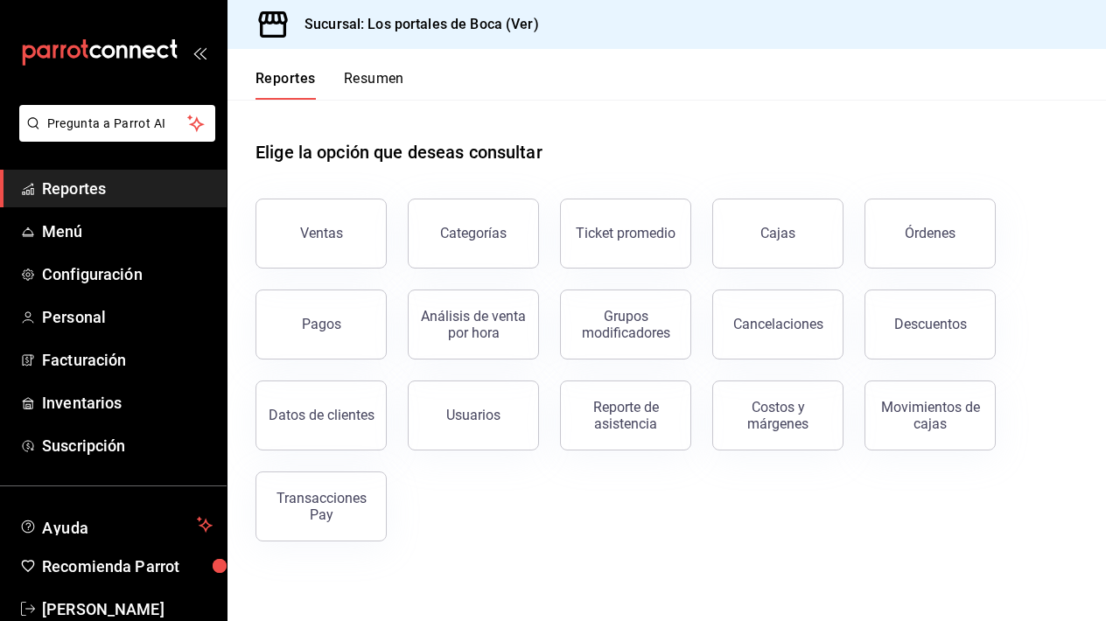
click at [372, 81] on button "Resumen" at bounding box center [374, 85] width 60 height 30
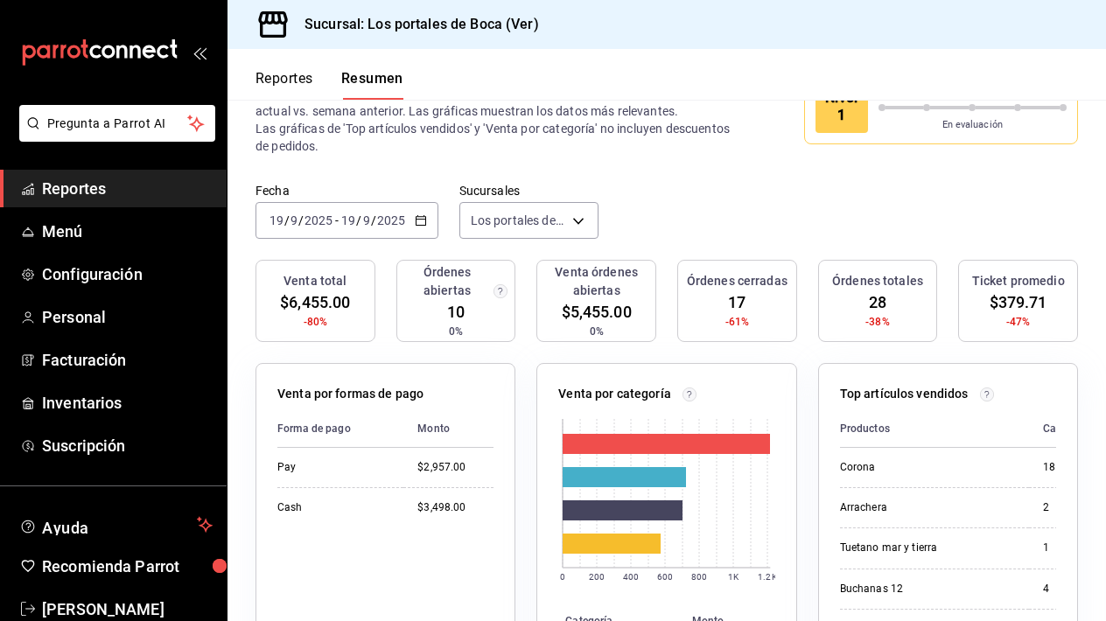
scroll to position [81, 0]
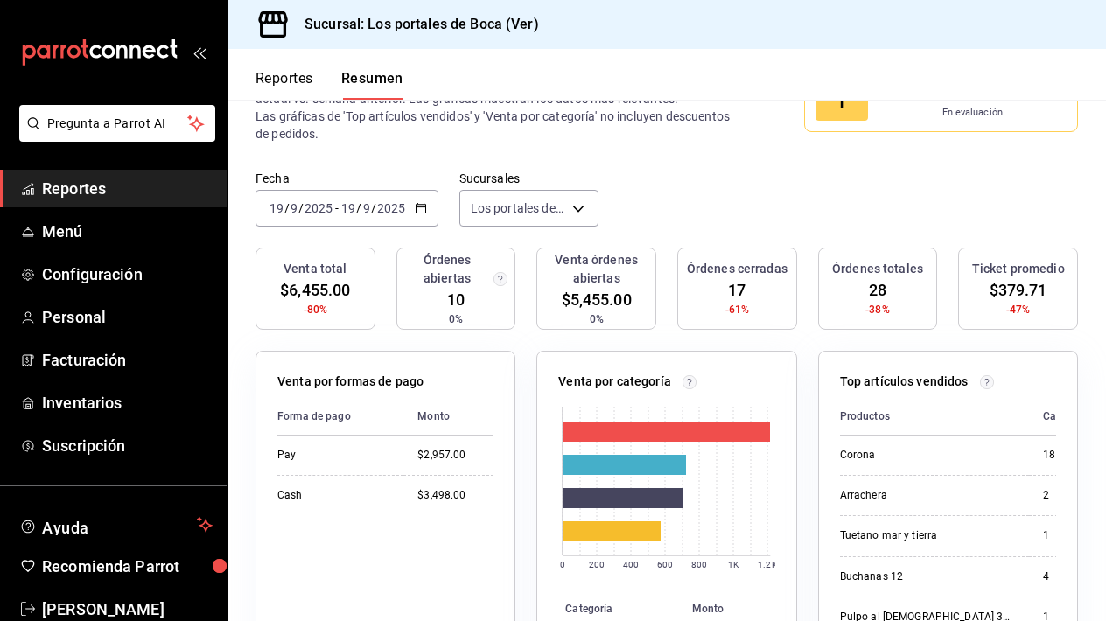
click at [369, 205] on input "9" at bounding box center [366, 208] width 9 height 14
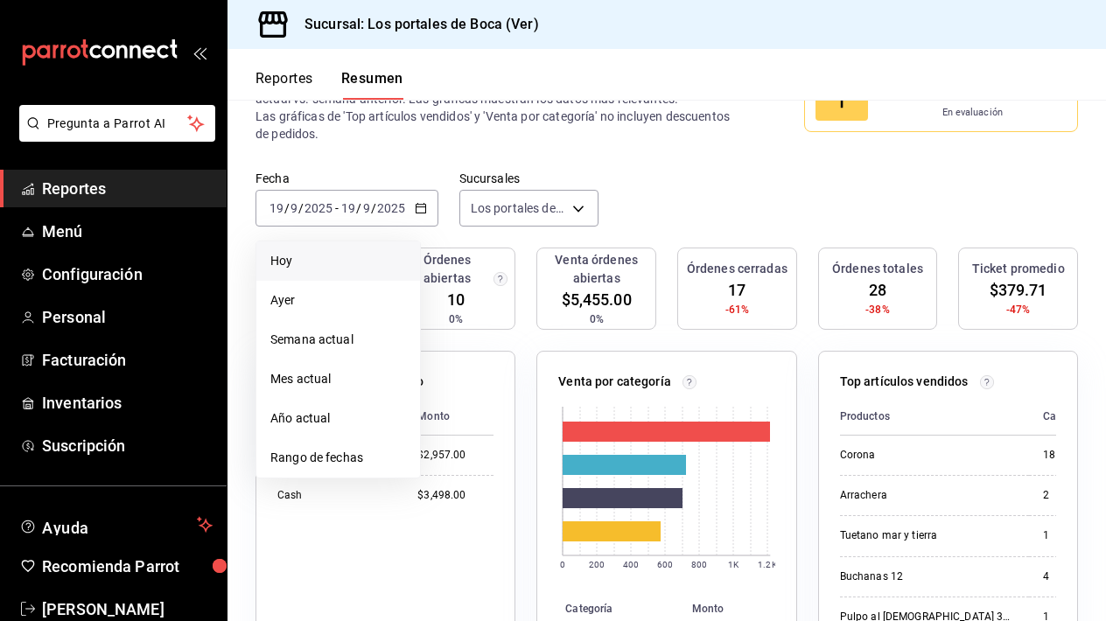
click at [330, 255] on span "Hoy" at bounding box center [338, 261] width 136 height 18
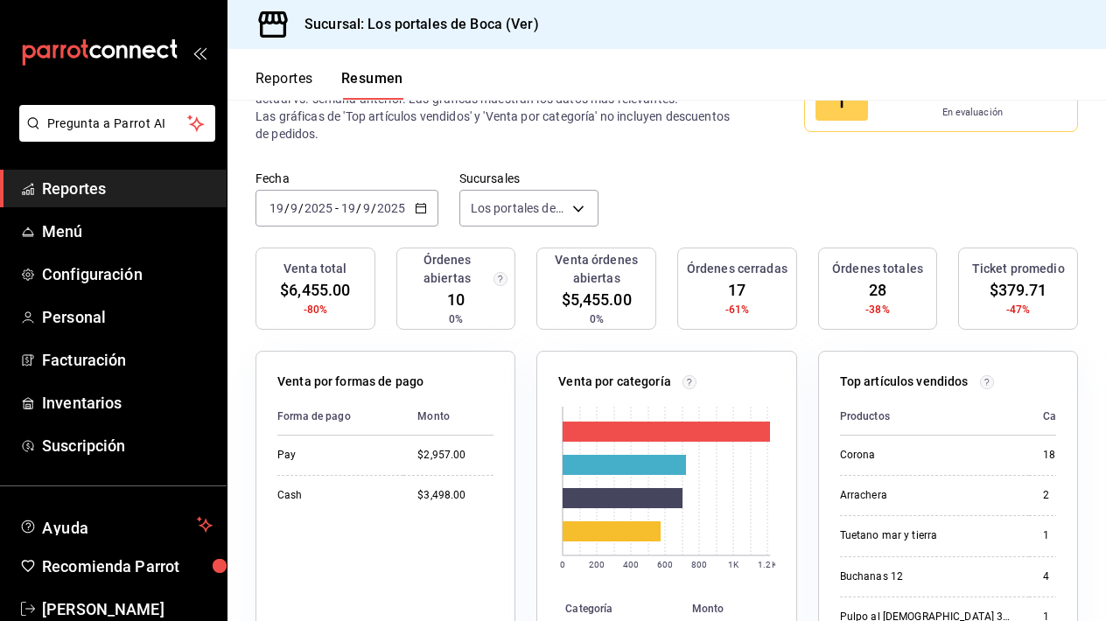
click at [406, 206] on div "2025-09-19 19 / 9 / 2025" at bounding box center [373, 208] width 68 height 14
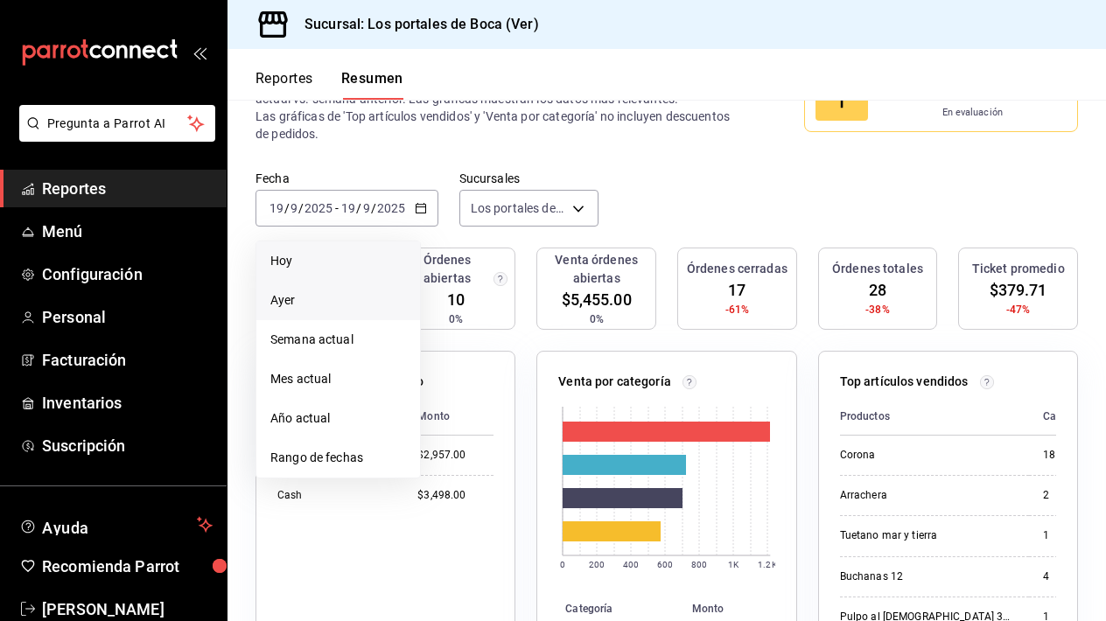
click at [334, 302] on span "Ayer" at bounding box center [338, 300] width 136 height 18
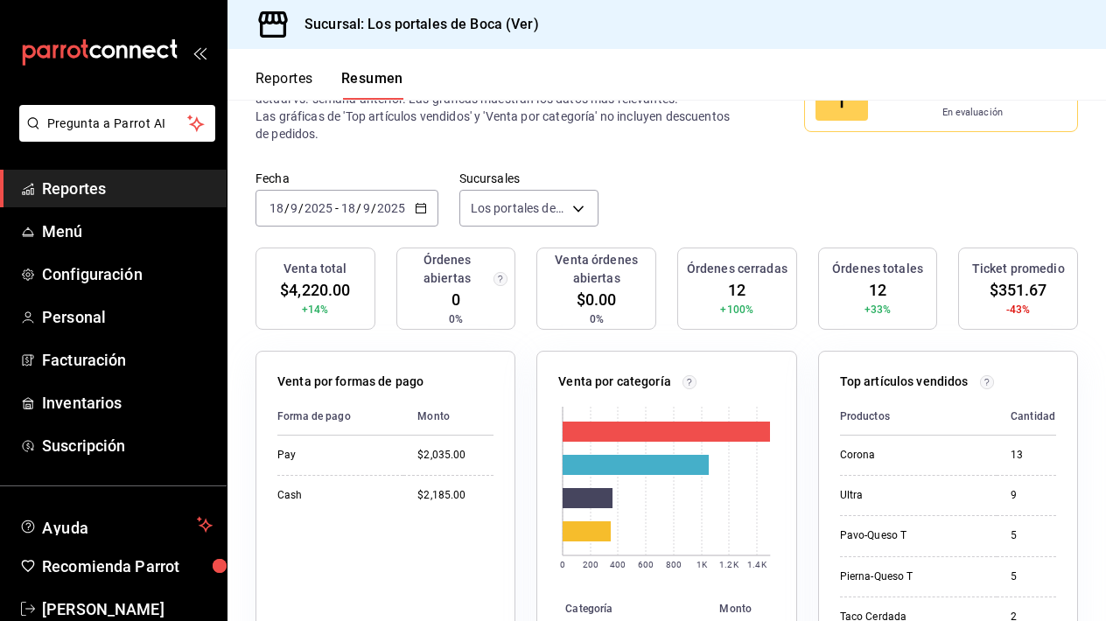
click at [398, 208] on input "2025" at bounding box center [391, 208] width 30 height 14
click at [413, 214] on div "2025-09-18 18 / 9 / 2025 - 2025-09-18 18 / 9 / 2025" at bounding box center [347, 208] width 183 height 37
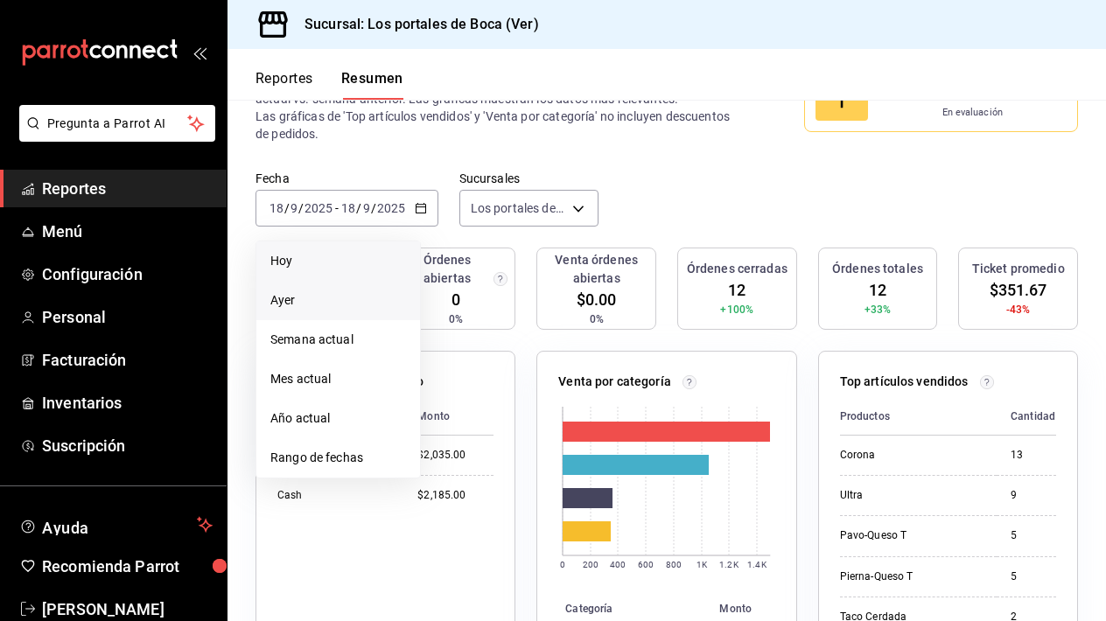
click at [348, 267] on span "Hoy" at bounding box center [338, 261] width 136 height 18
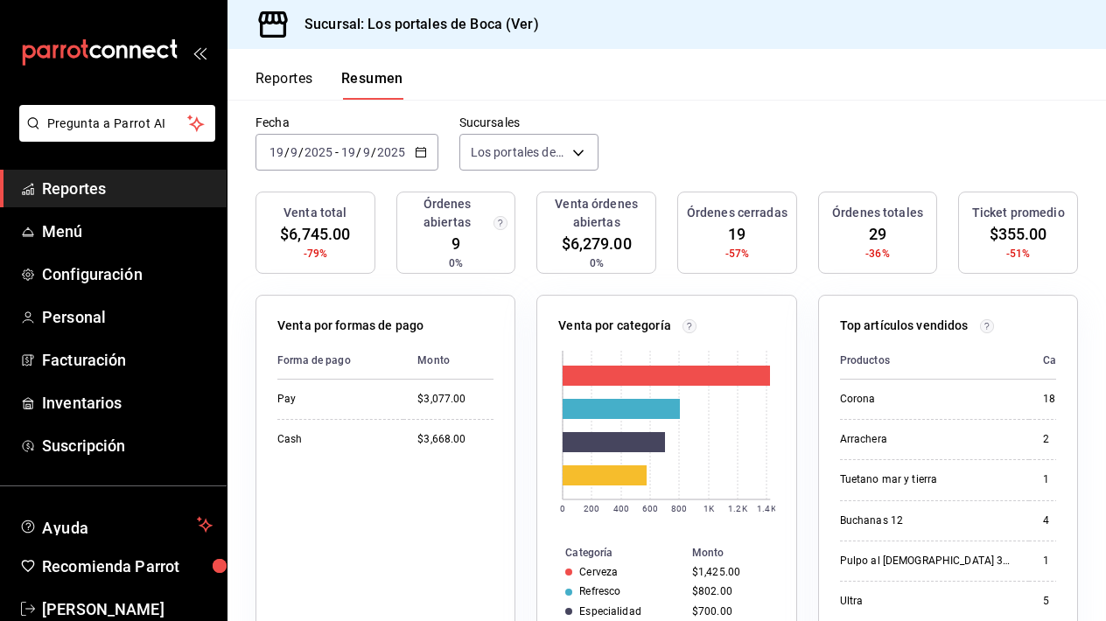
scroll to position [137, 0]
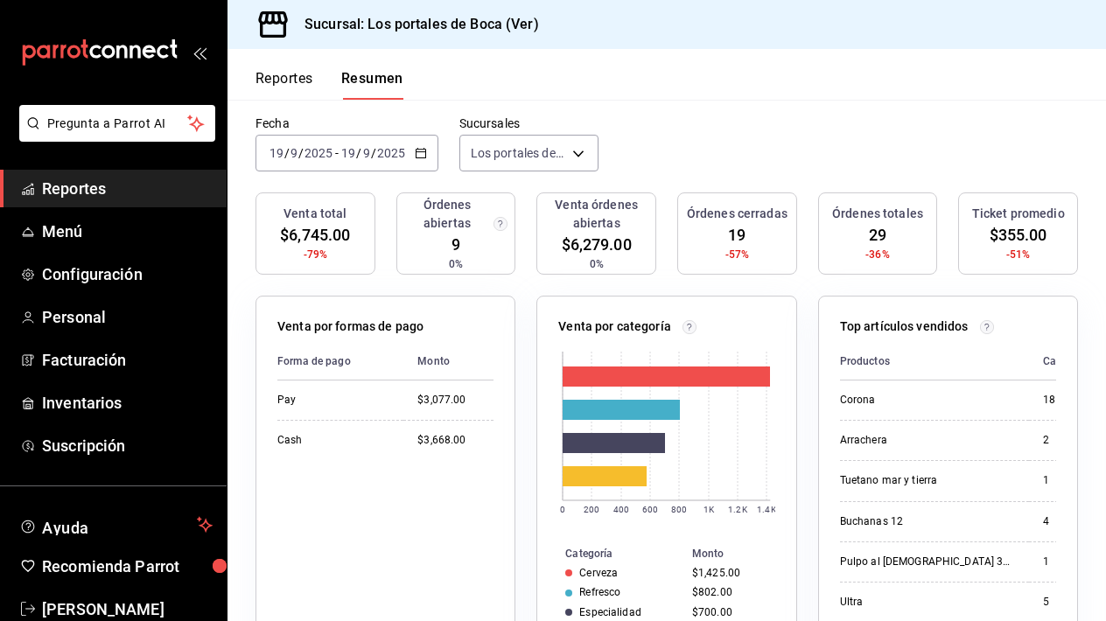
click at [420, 155] on icon "button" at bounding box center [421, 153] width 12 height 12
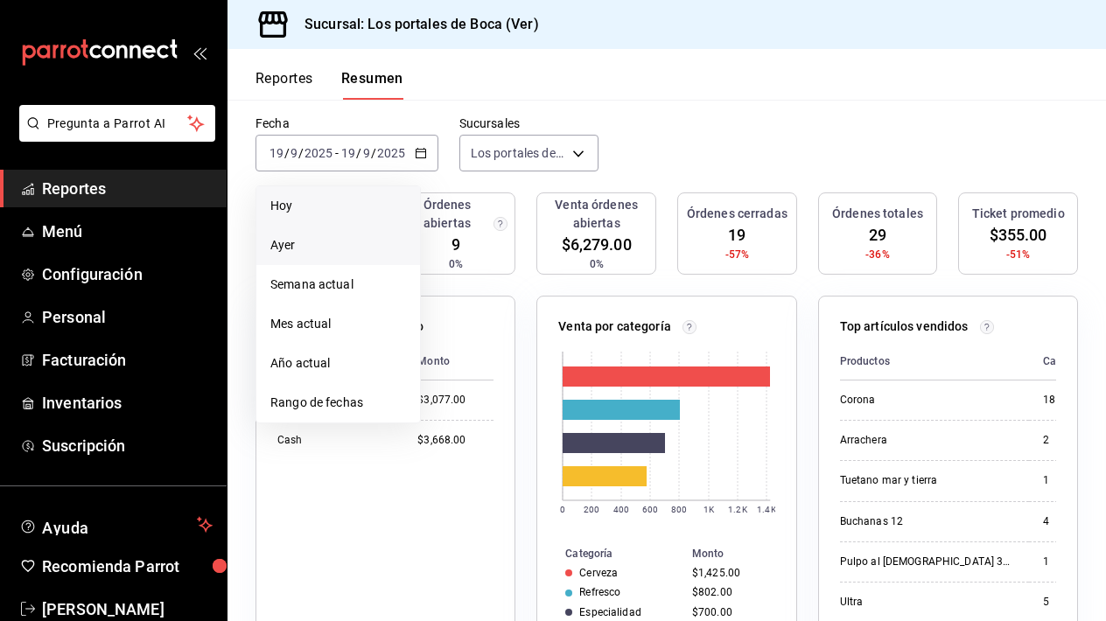
click at [338, 243] on span "Ayer" at bounding box center [338, 245] width 136 height 18
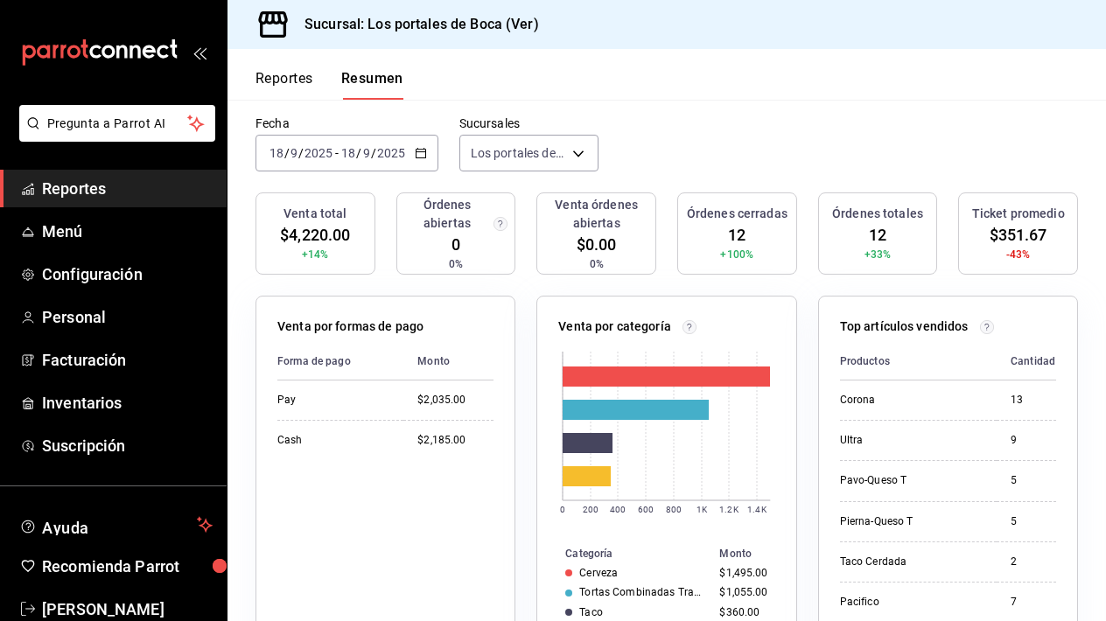
click at [415, 158] on icon "button" at bounding box center [421, 153] width 12 height 12
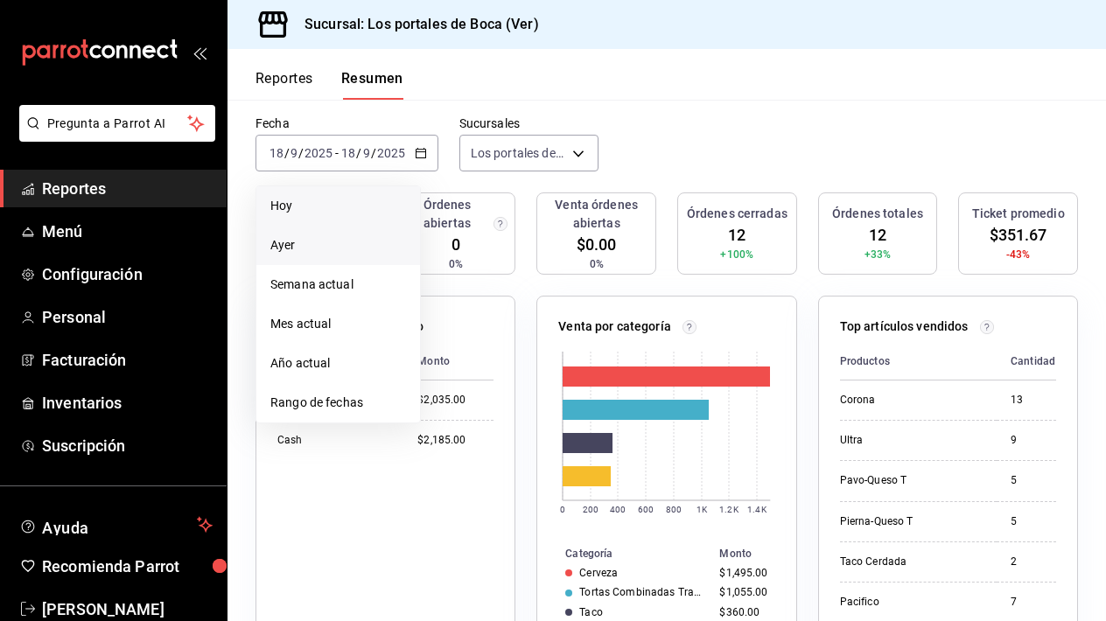
click at [343, 207] on span "Hoy" at bounding box center [338, 206] width 136 height 18
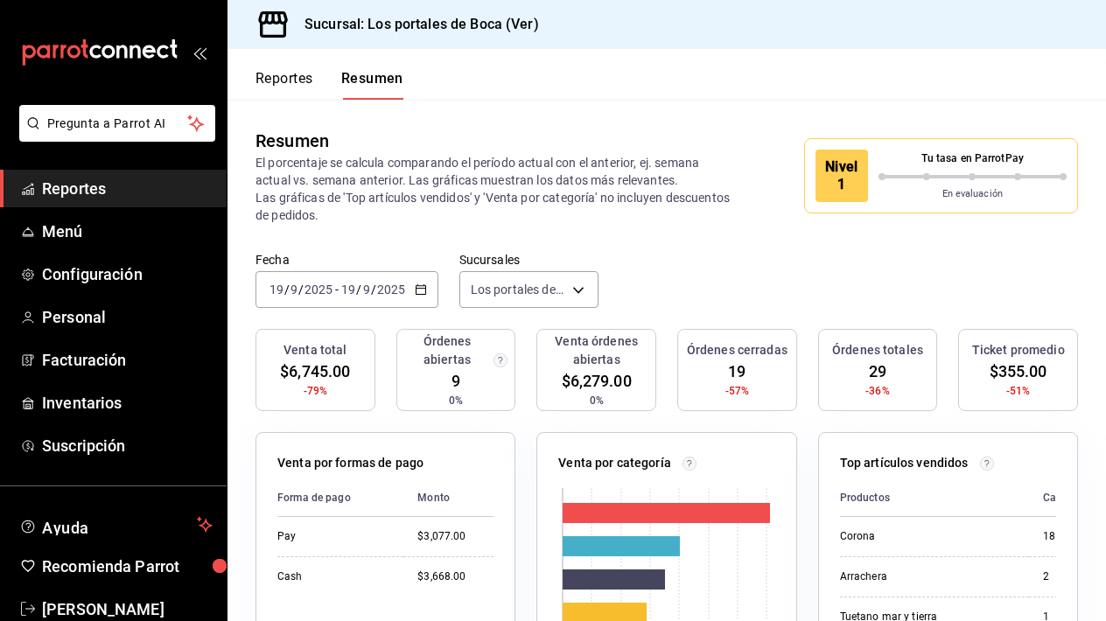
scroll to position [0, 0]
click at [598, 382] on span "$6,279.00" at bounding box center [597, 381] width 70 height 24
click at [475, 366] on h3 "Órdenes abiertas" at bounding box center [447, 351] width 87 height 37
click at [610, 371] on span "$6,279.00" at bounding box center [597, 381] width 70 height 24
click at [764, 375] on div "Órdenes cerradas 19 -57%" at bounding box center [737, 370] width 120 height 82
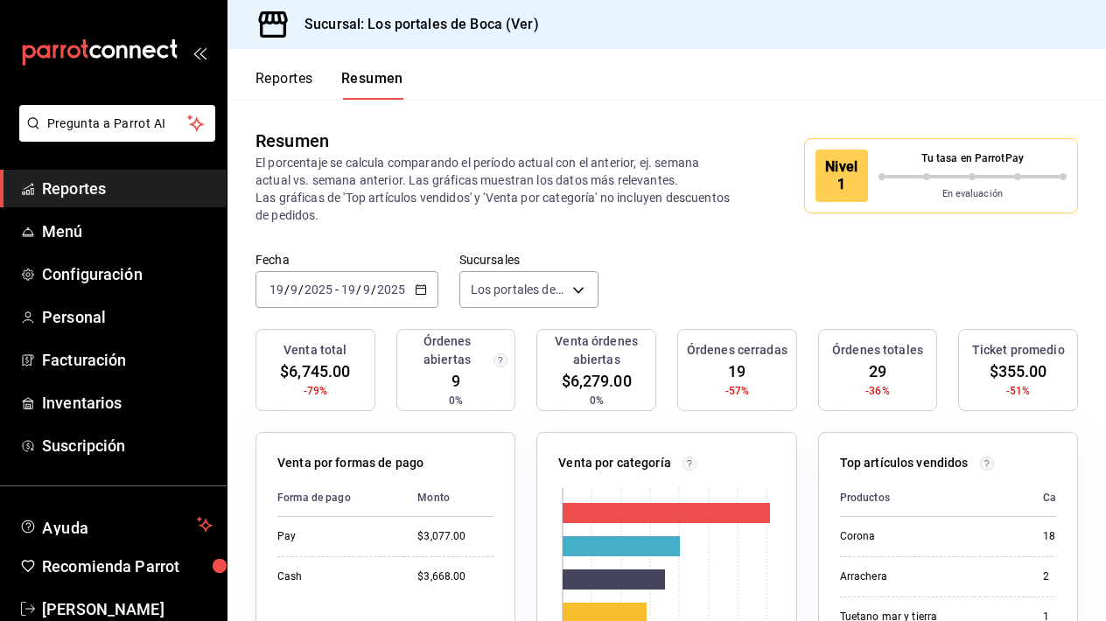
click at [893, 370] on div "Órdenes totales 29 -36%" at bounding box center [878, 370] width 120 height 82
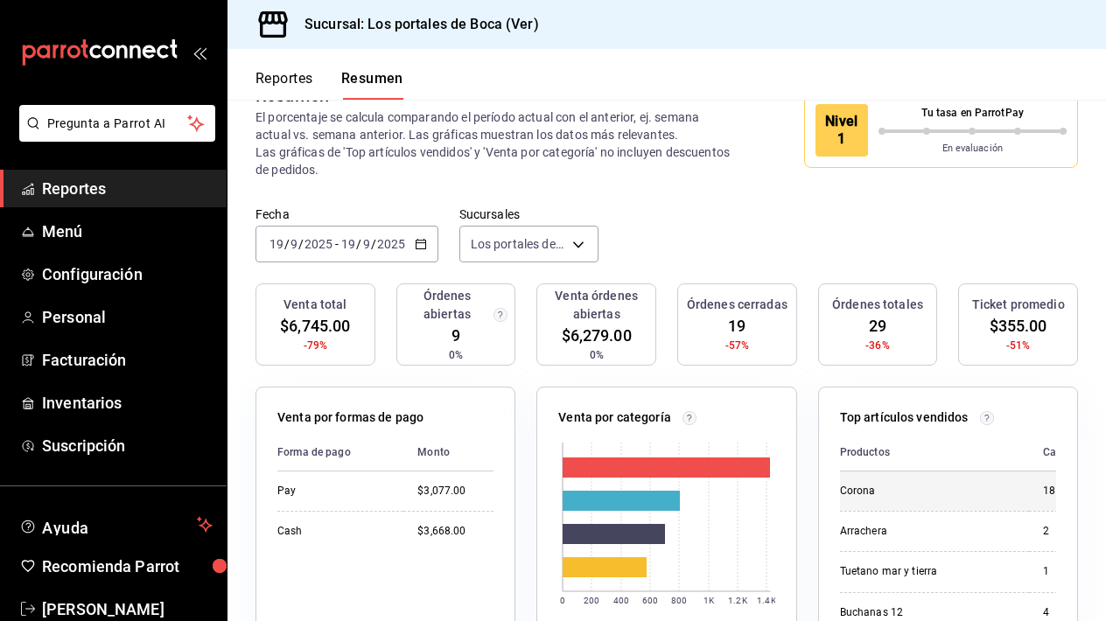
scroll to position [40, 0]
